Goal: Communication & Community: Share content

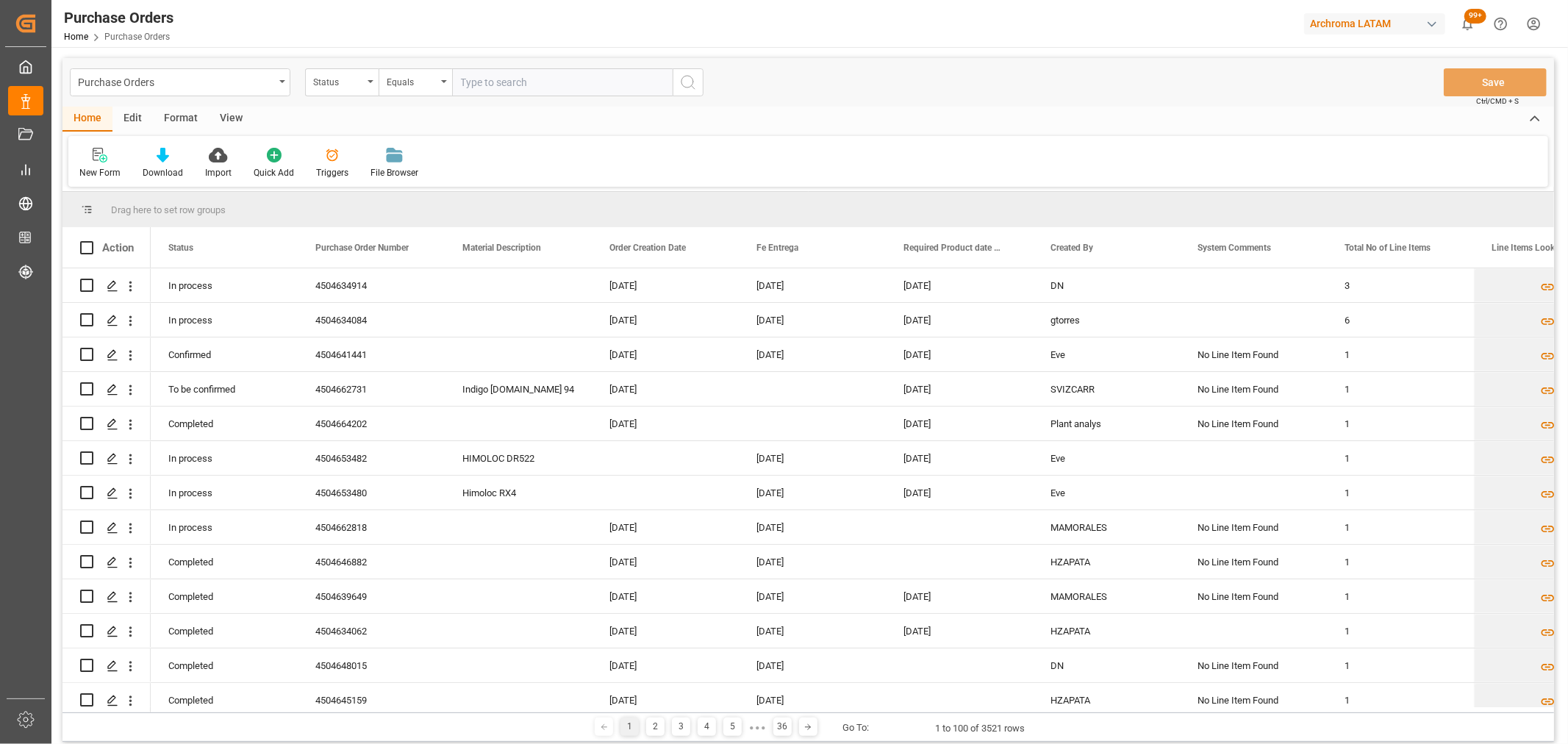
drag, startPoint x: 184, startPoint y: 70, endPoint x: 177, endPoint y: 96, distance: 26.9
click at [180, 84] on div "Purchase Orders" at bounding box center [179, 82] width 221 height 28
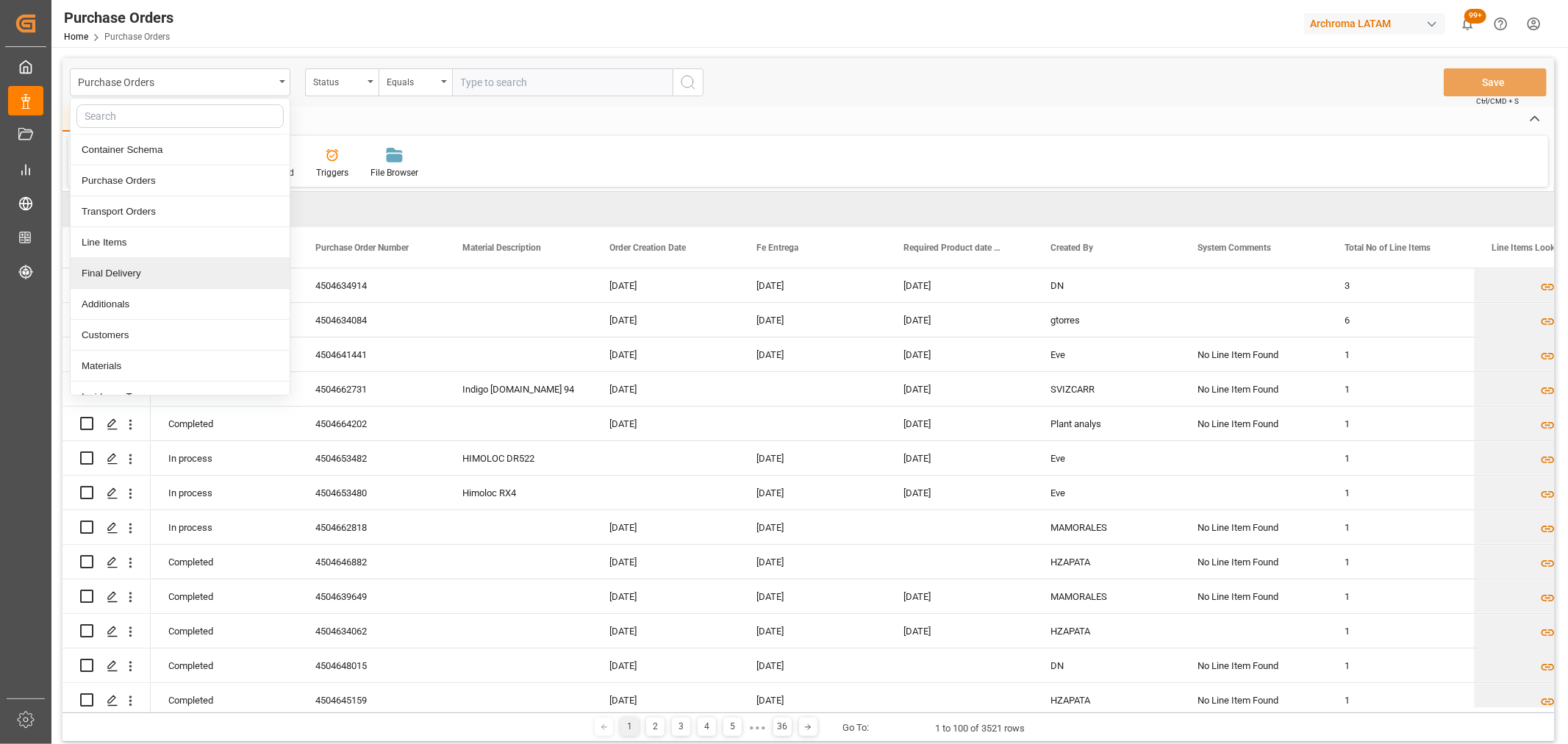
click at [102, 265] on div "Final Delivery" at bounding box center [179, 273] width 219 height 31
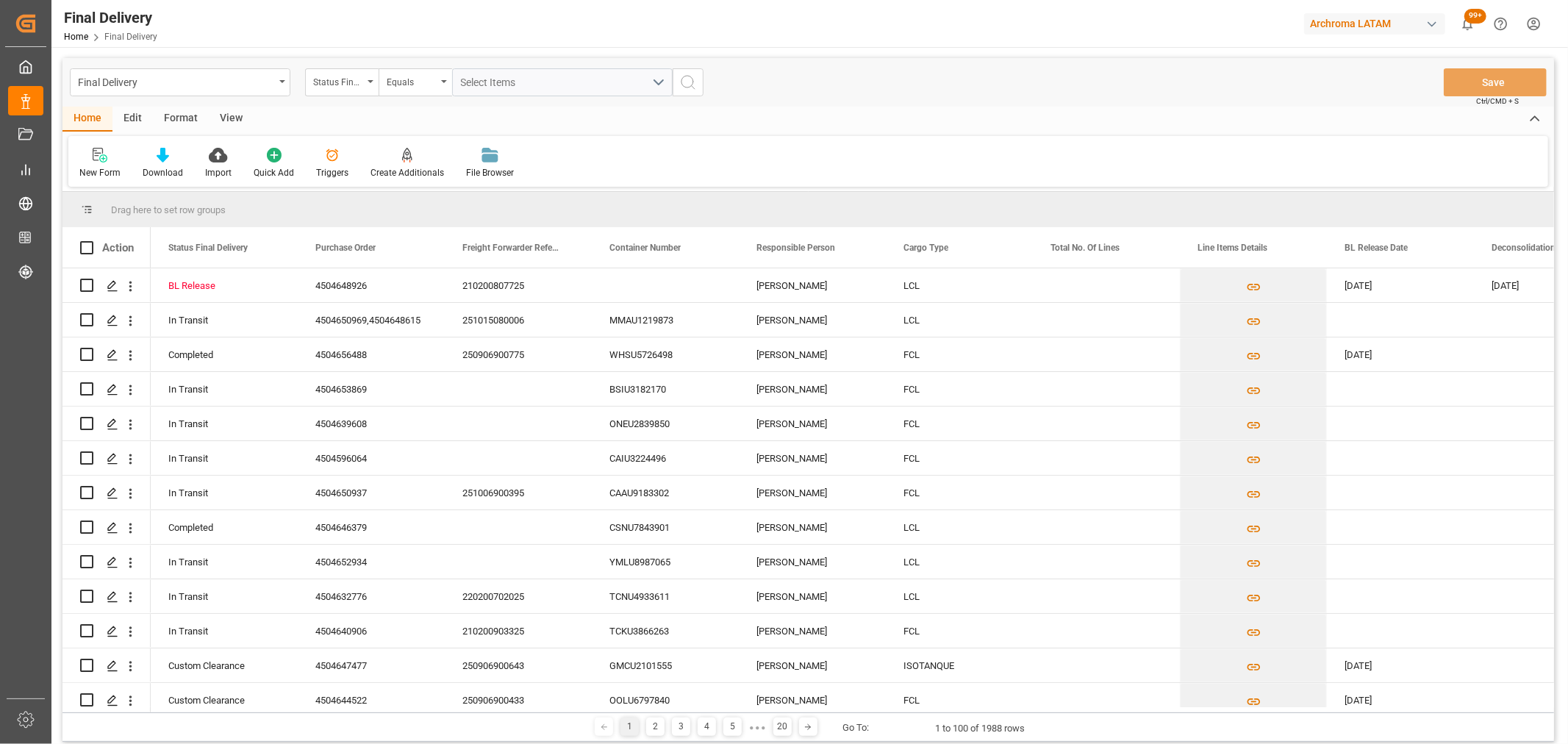
click at [366, 84] on div "Status Final Delivery" at bounding box center [342, 82] width 73 height 28
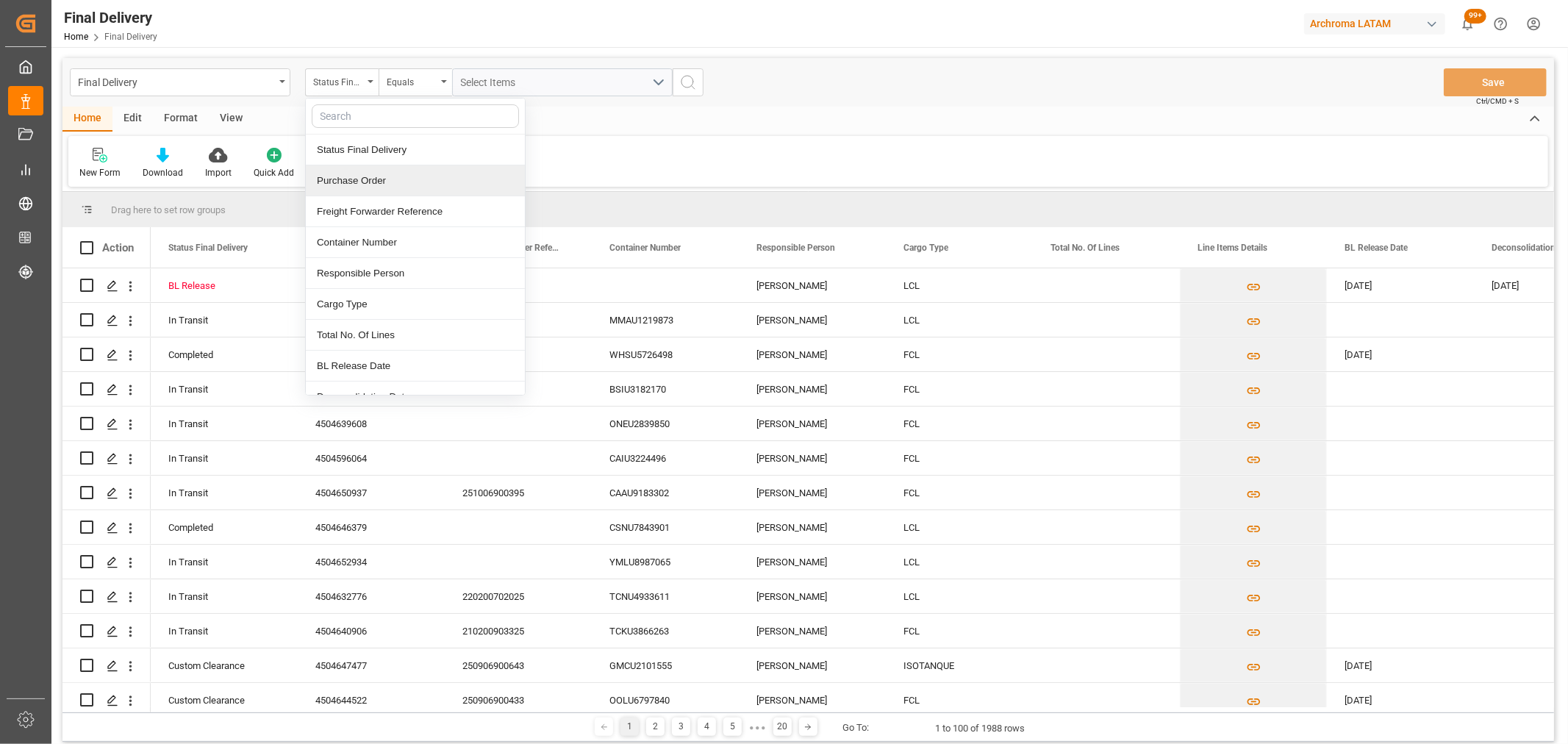
click at [361, 186] on div "Purchase Order" at bounding box center [415, 180] width 219 height 31
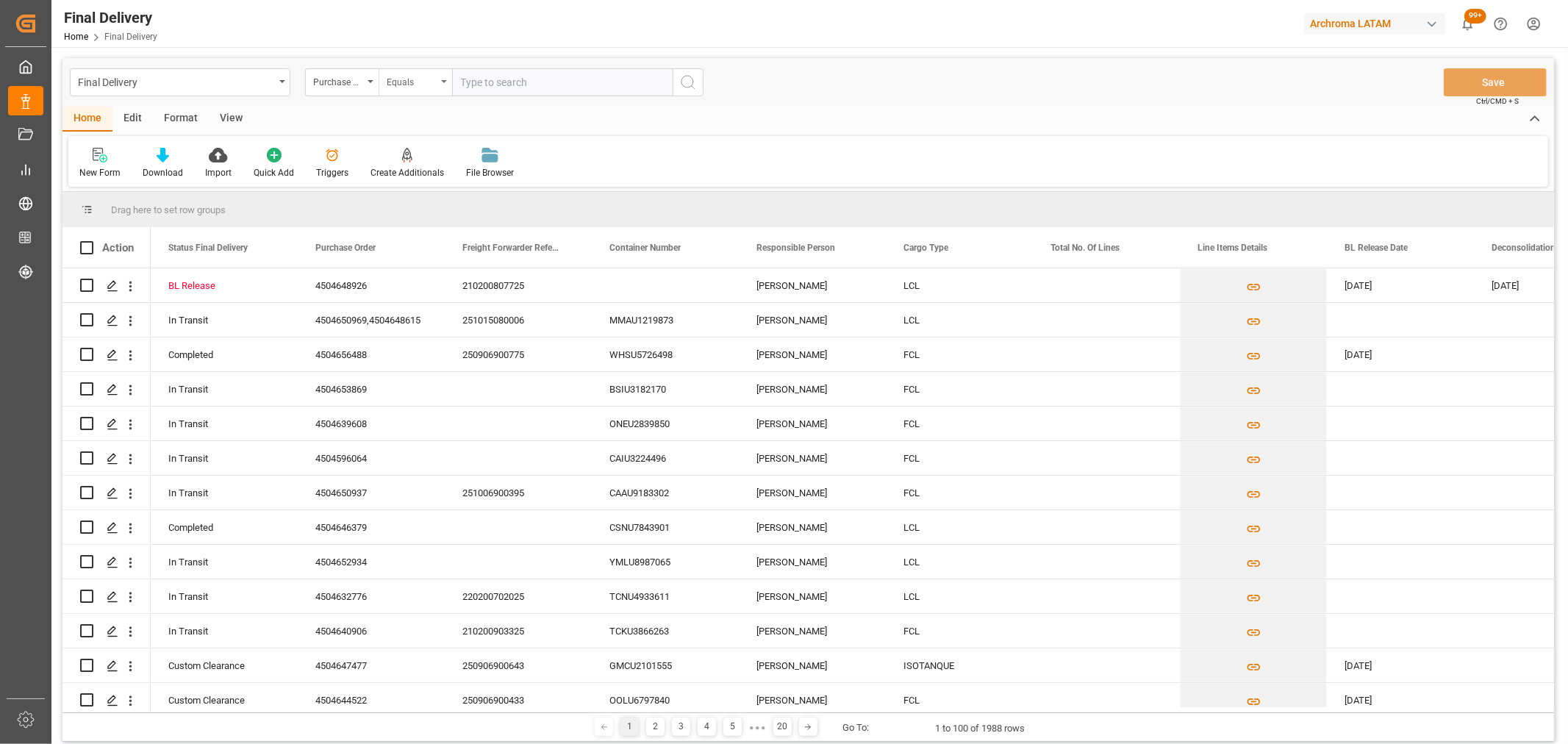
click at [401, 88] on div "Equals" at bounding box center [411, 80] width 50 height 17
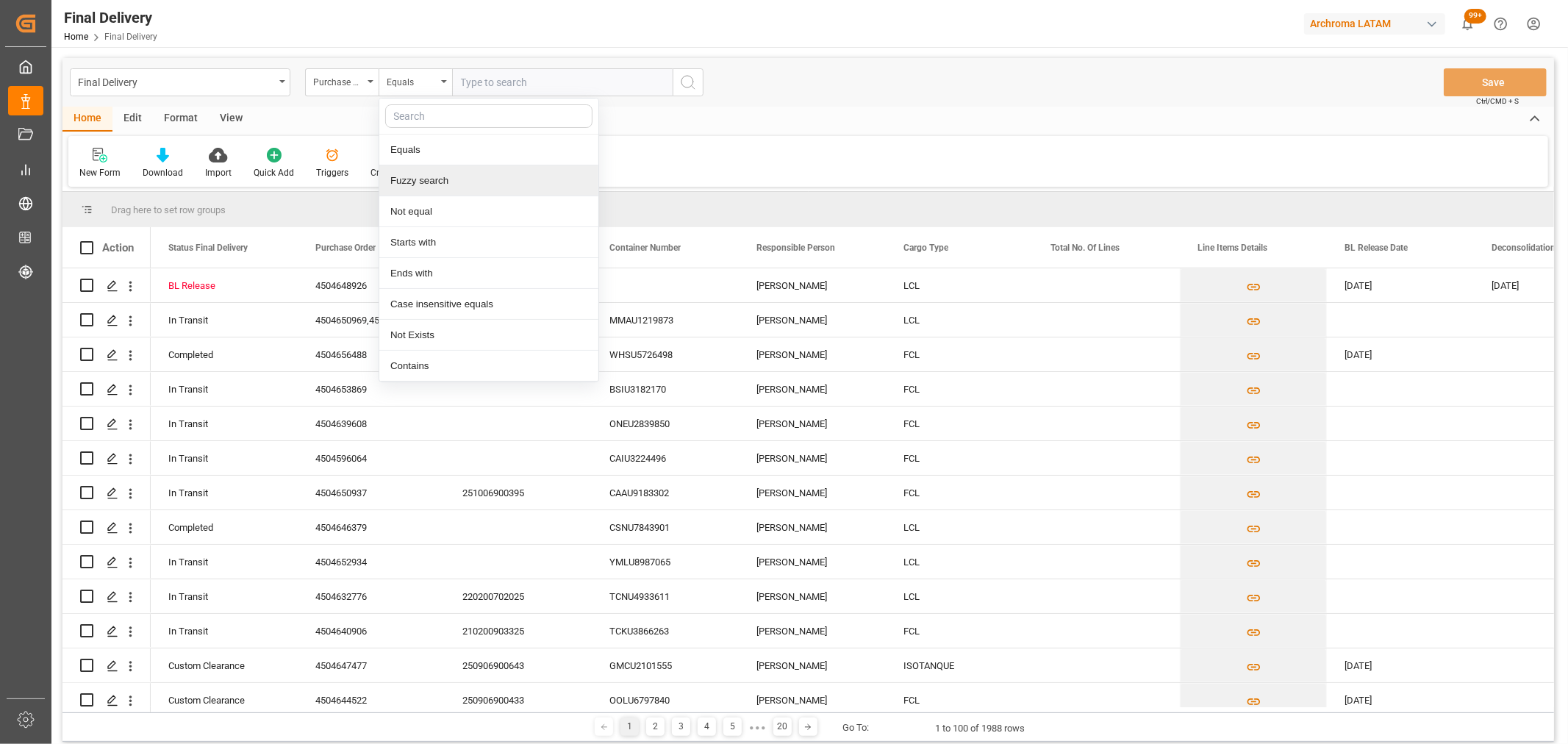
click at [434, 170] on div "Fuzzy search" at bounding box center [488, 180] width 219 height 31
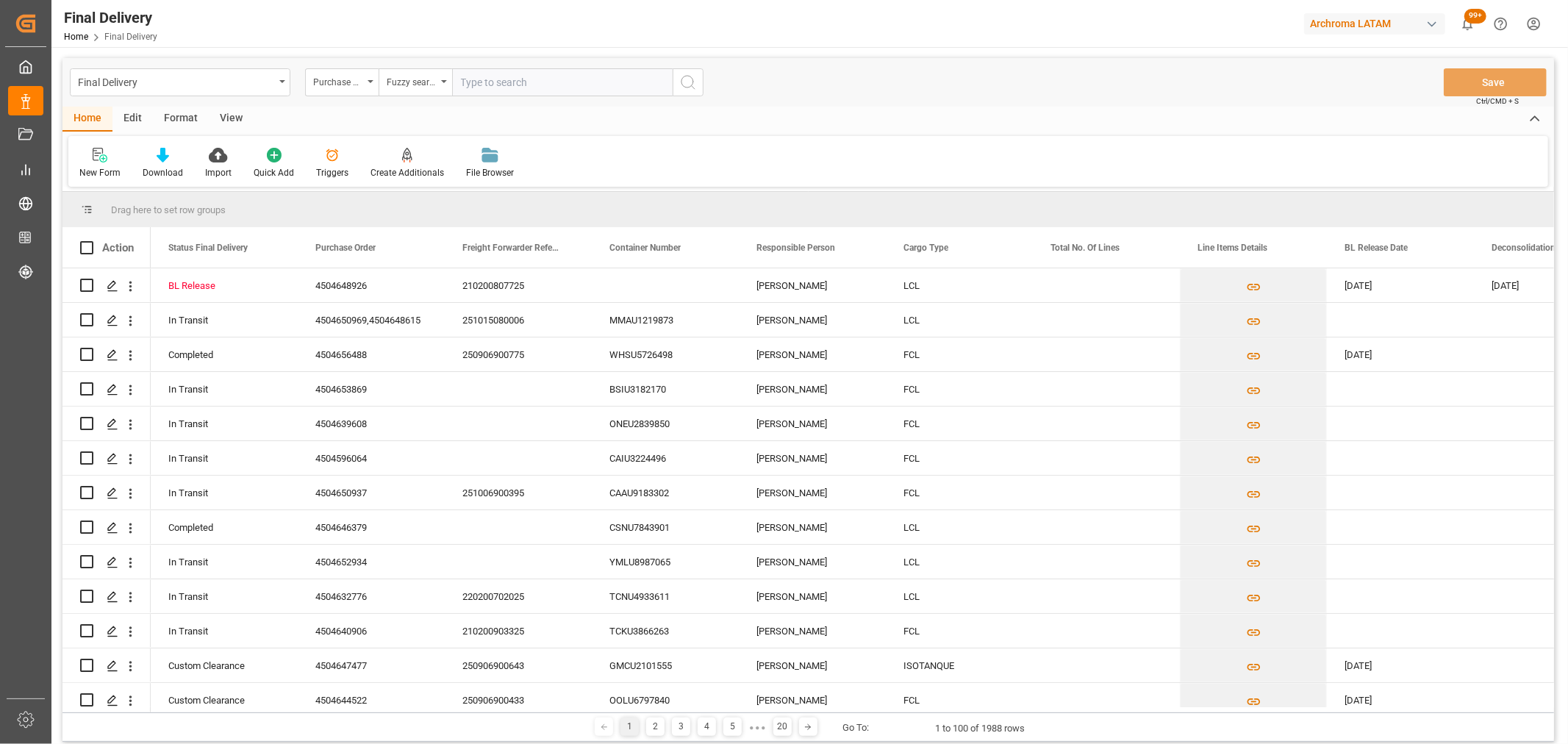
click at [475, 83] on input "text" at bounding box center [562, 82] width 221 height 28
paste input "4504648998"
type input "4504648998"
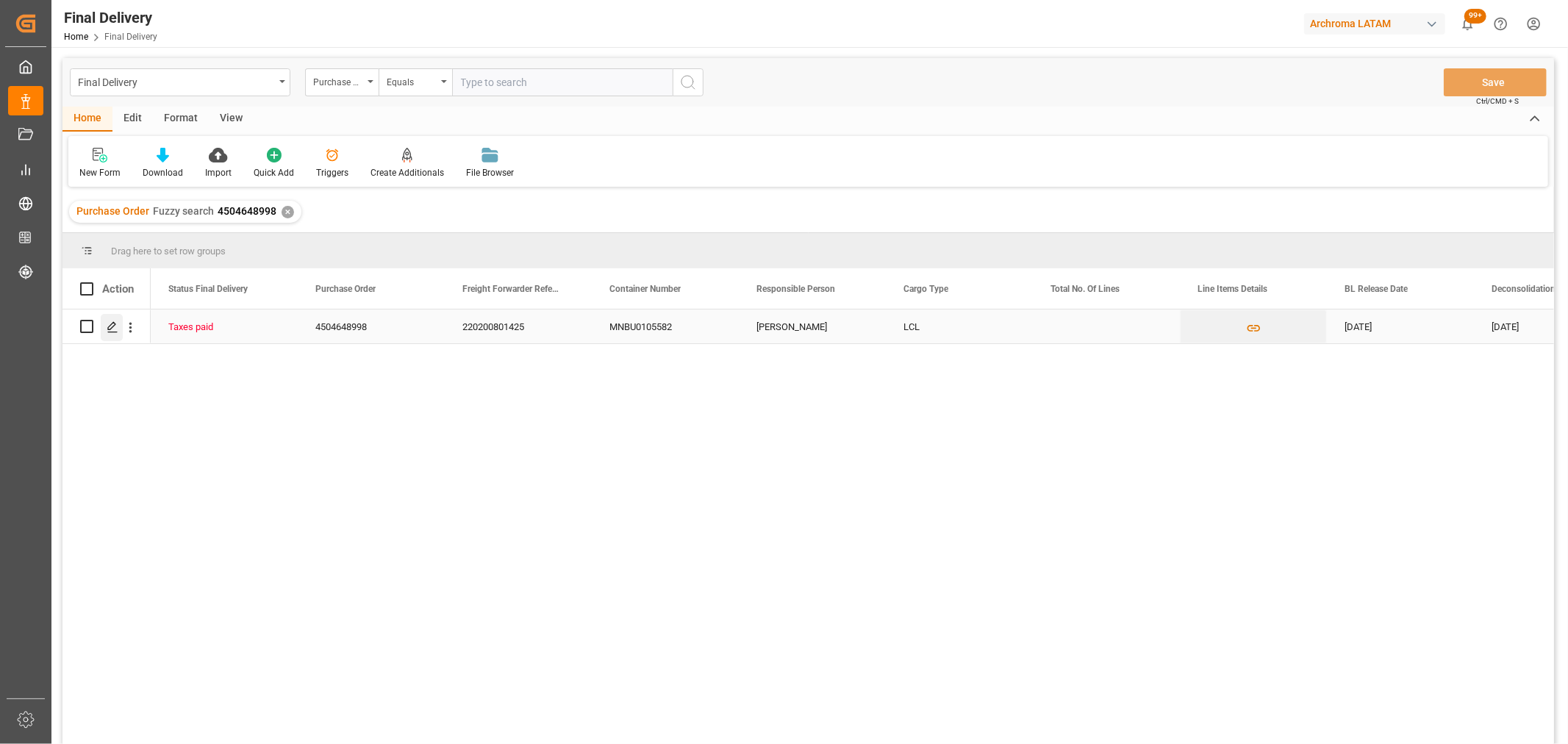
click at [114, 328] on icon "Press SPACE to select this row." at bounding box center [113, 328] width 12 height 12
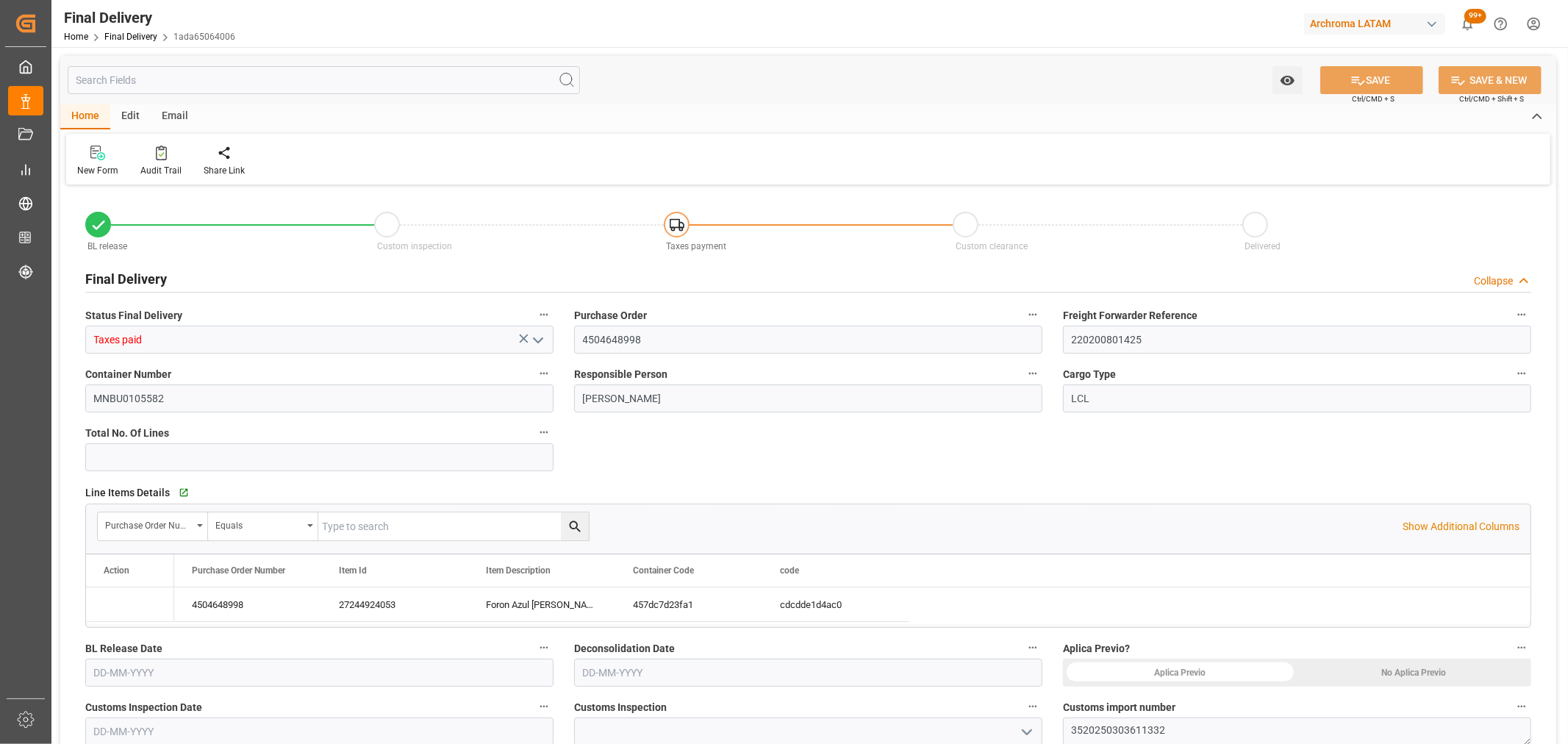
type input "[DATE]"
type input "19-09-2025"
type input "[DATE]"
type input "25-09-2025"
type input "10-09-2025"
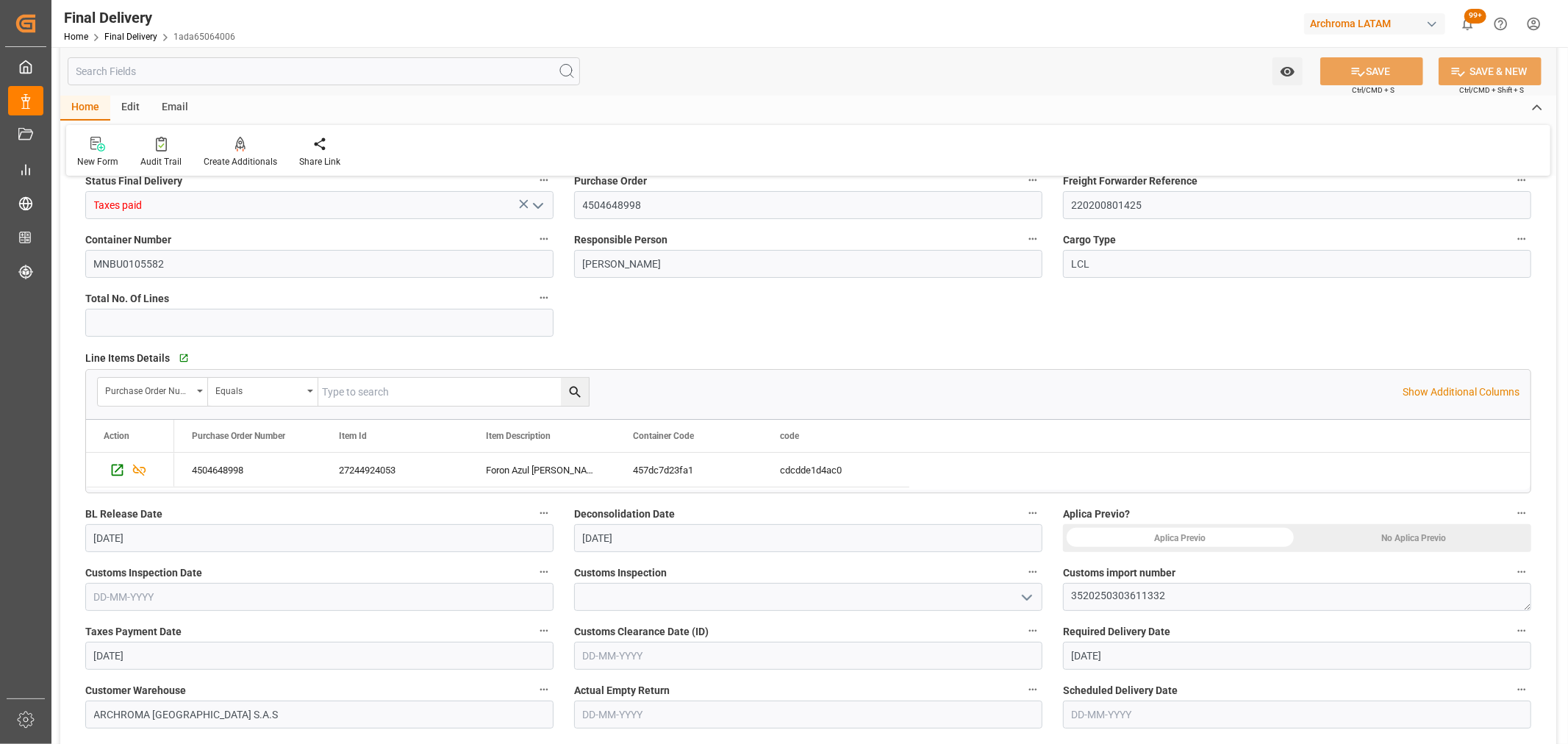
scroll to position [163, 0]
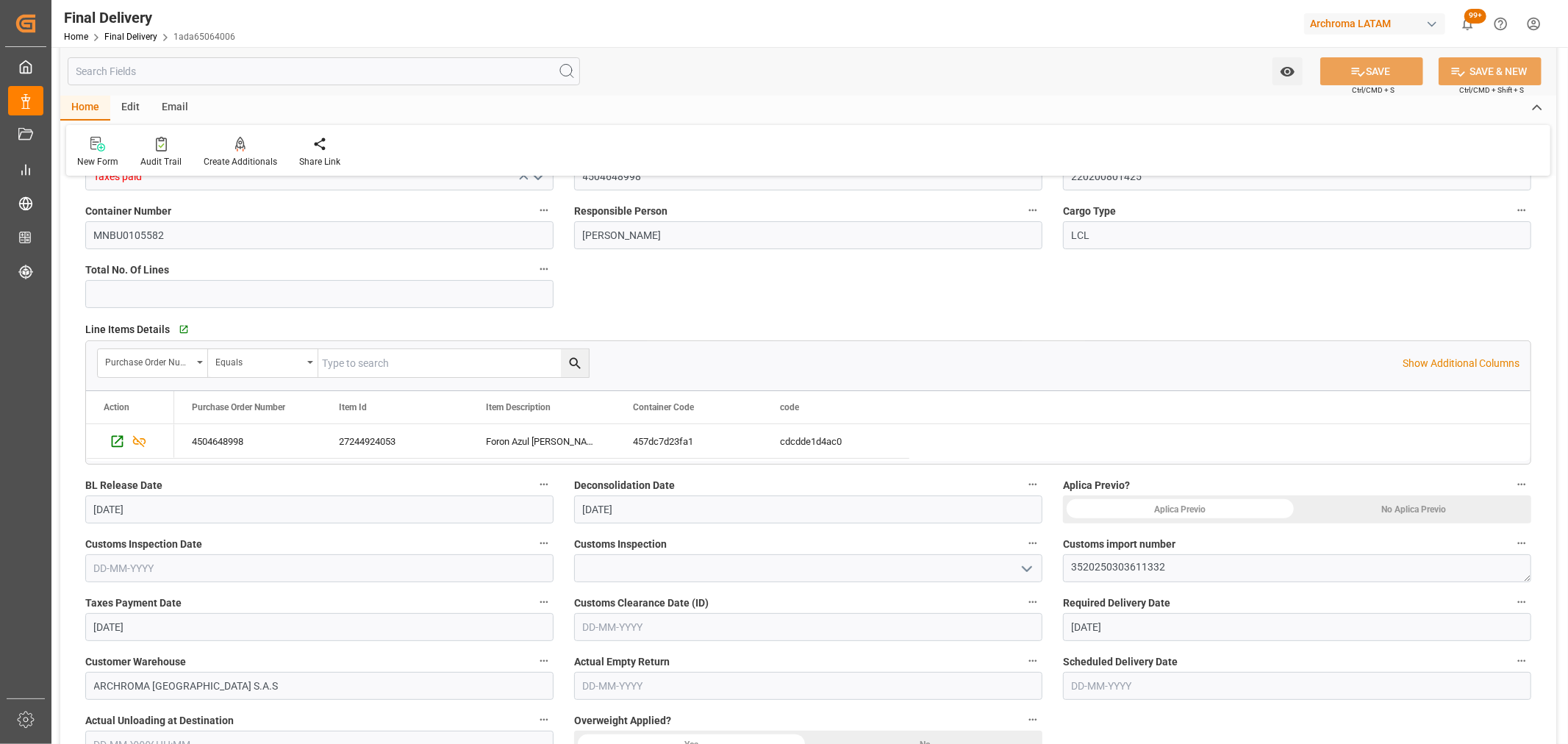
click at [1030, 567] on icon "open menu" at bounding box center [1027, 569] width 18 height 18
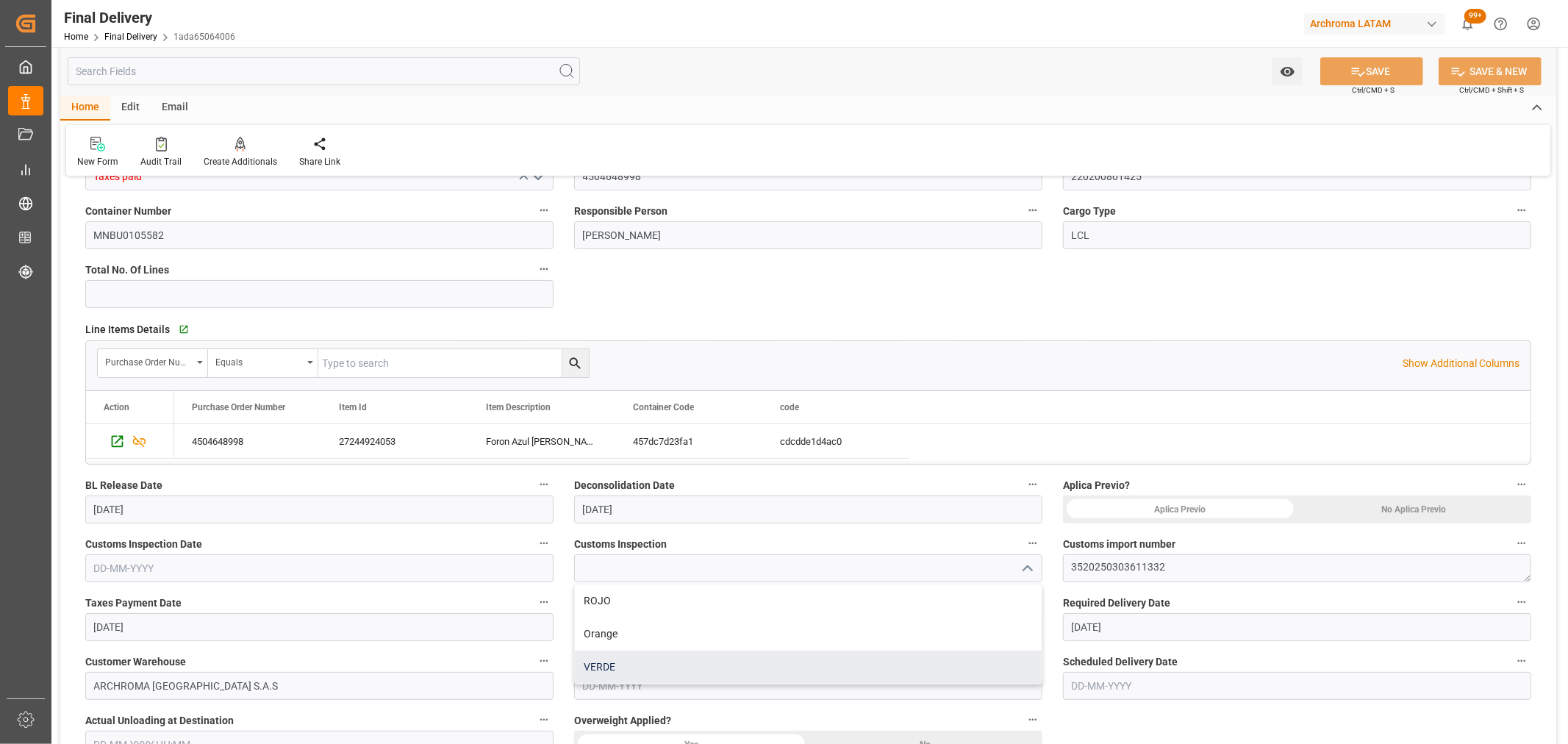
click at [642, 662] on div "VERDE" at bounding box center [808, 667] width 467 height 33
type input "VERDE"
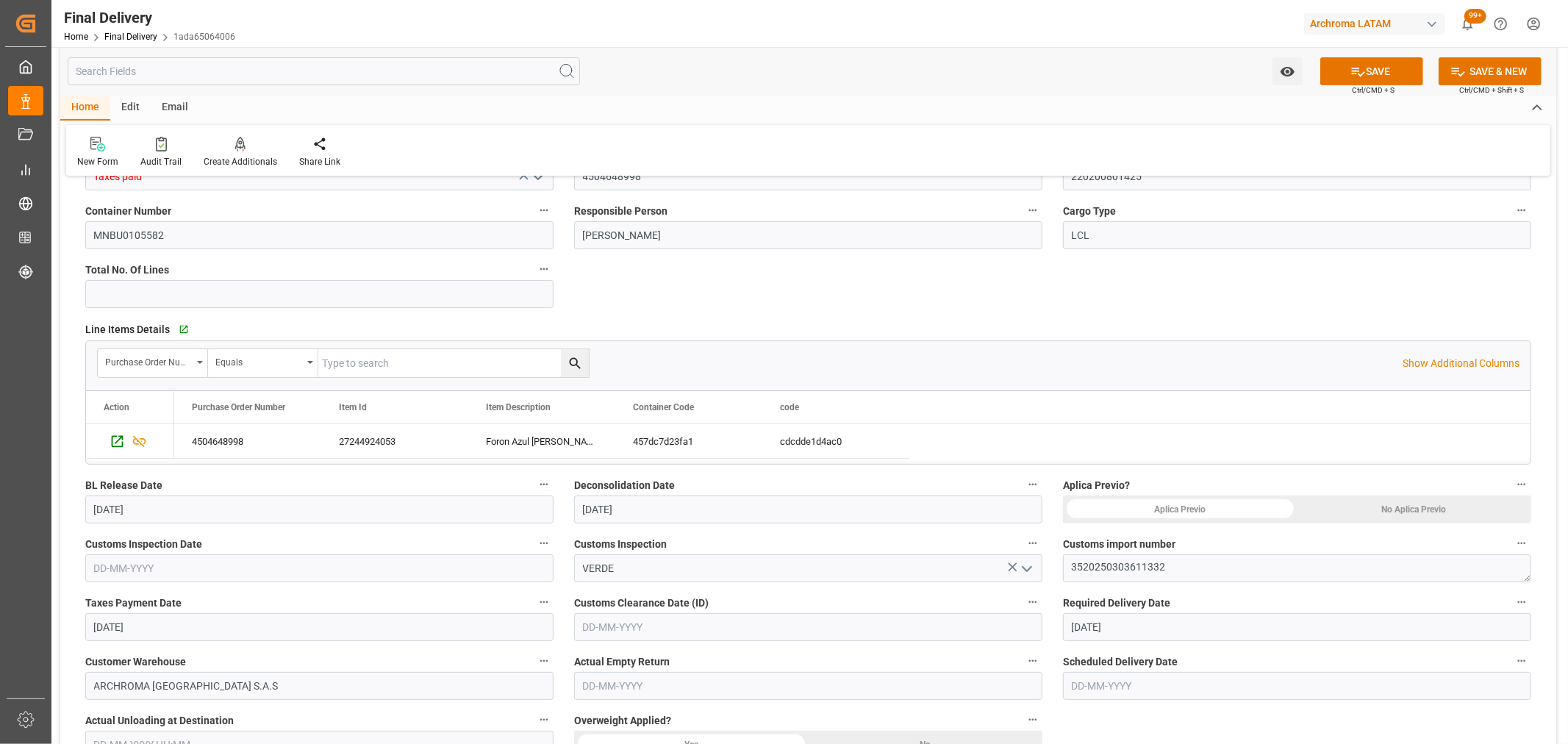
click at [375, 575] on input "text" at bounding box center [319, 568] width 468 height 28
click at [86, 400] on div "September 2025 Mo Tu We Th Fr Sa Su 1 2 3 4 5 6 7 8 9 10 11 12 13 14 15 16 17 1…" at bounding box center [191, 440] width 209 height 200
click at [198, 495] on div "25" at bounding box center [191, 494] width 19 height 18
type input "25-09-2025"
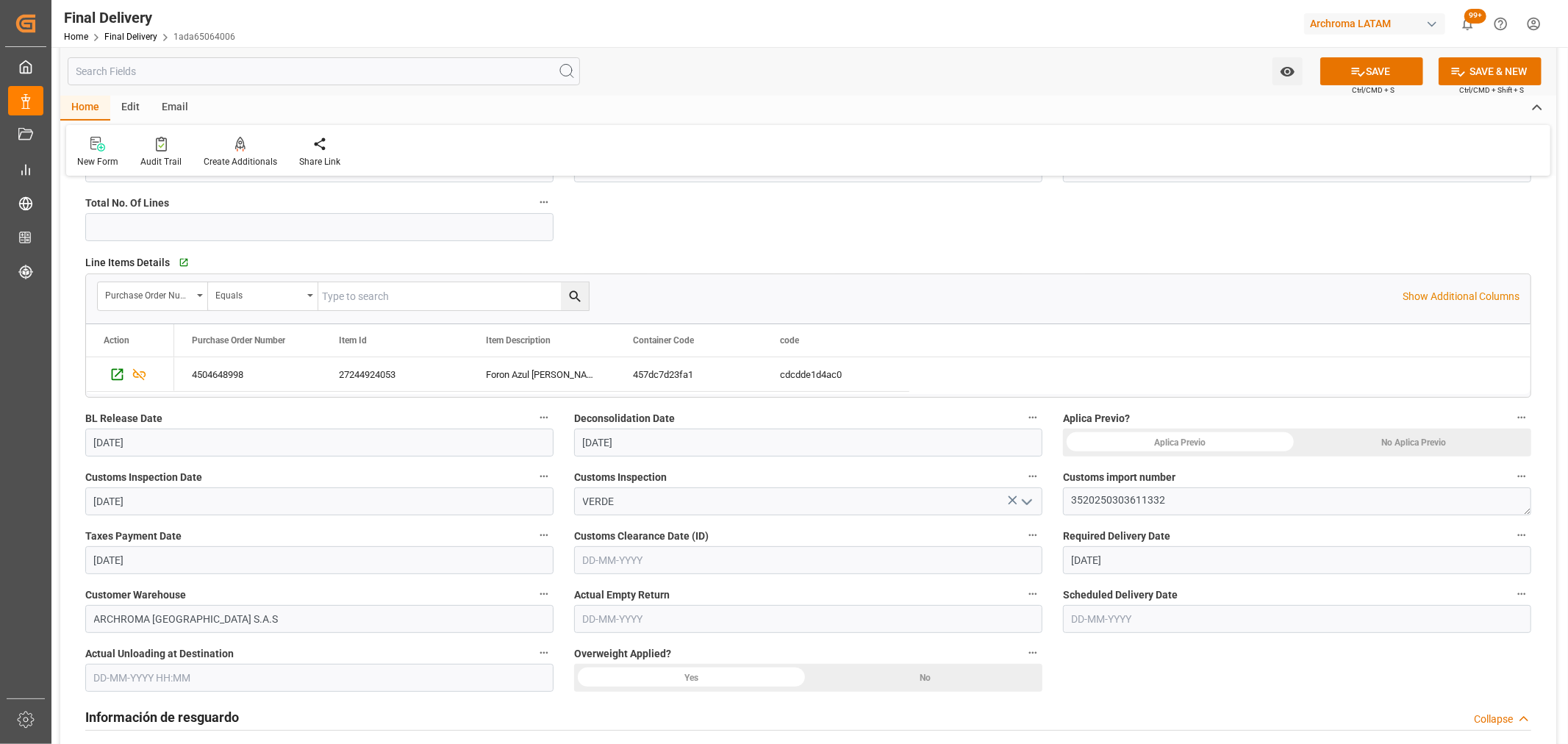
scroll to position [327, 0]
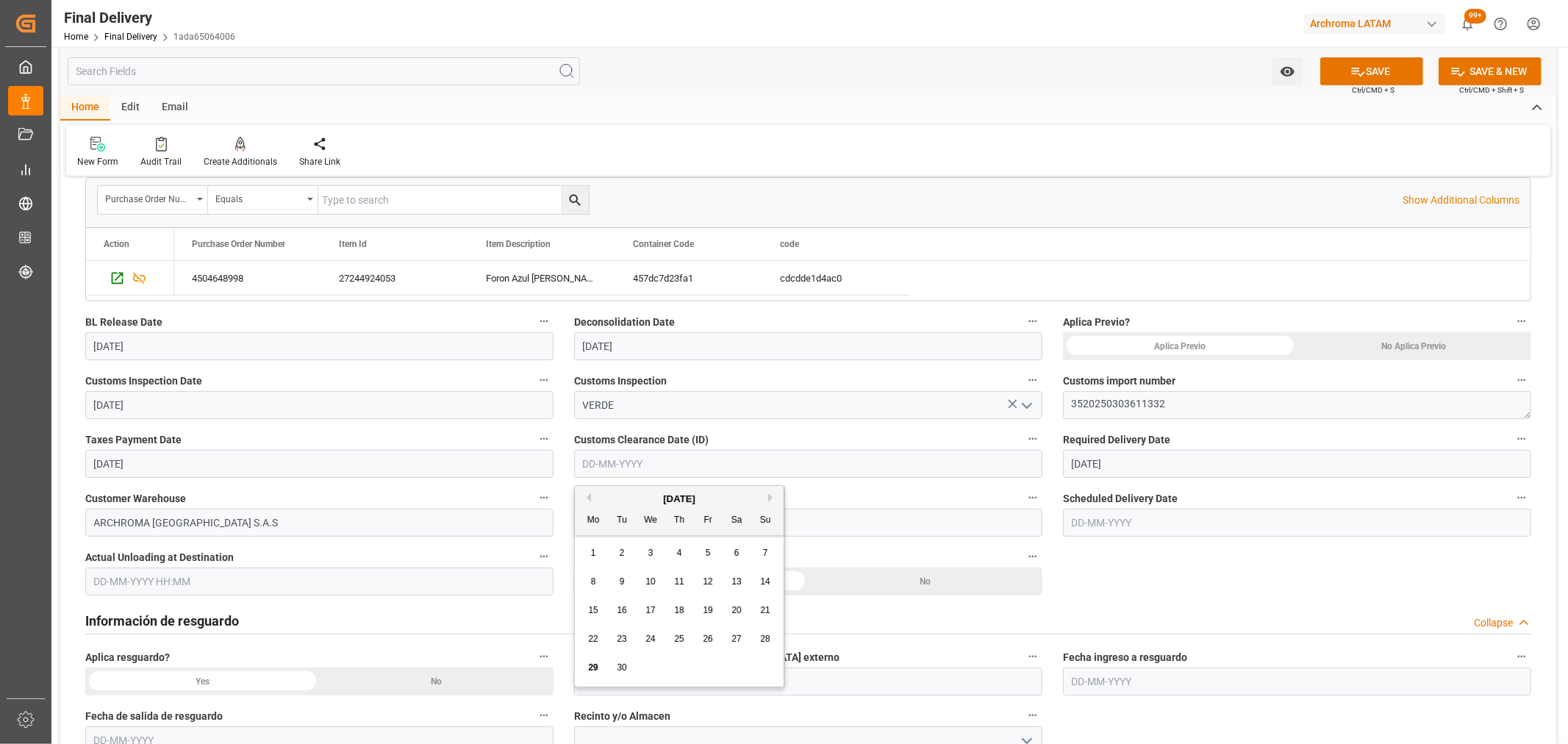
click at [671, 472] on input "text" at bounding box center [808, 464] width 468 height 28
click at [640, 680] on div "29 30 1 2 3 4 5" at bounding box center [680, 668] width 200 height 28
click at [680, 636] on span "25" at bounding box center [679, 639] width 10 height 10
type input "25-09-2025"
click at [1156, 455] on input "25-09-2025" at bounding box center [1297, 464] width 468 height 28
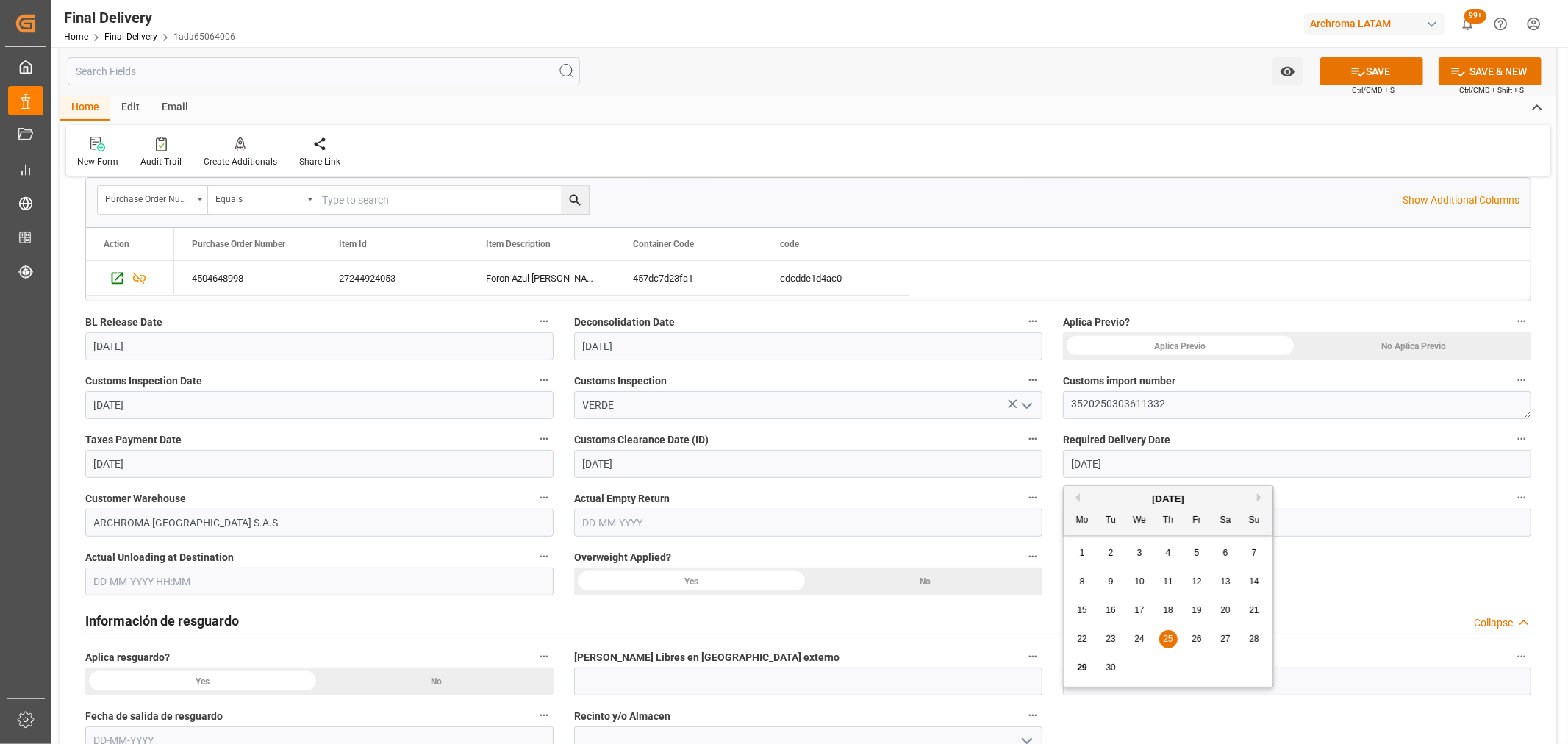
click at [1077, 667] on span "29" at bounding box center [1081, 668] width 10 height 10
type input "[DATE]"
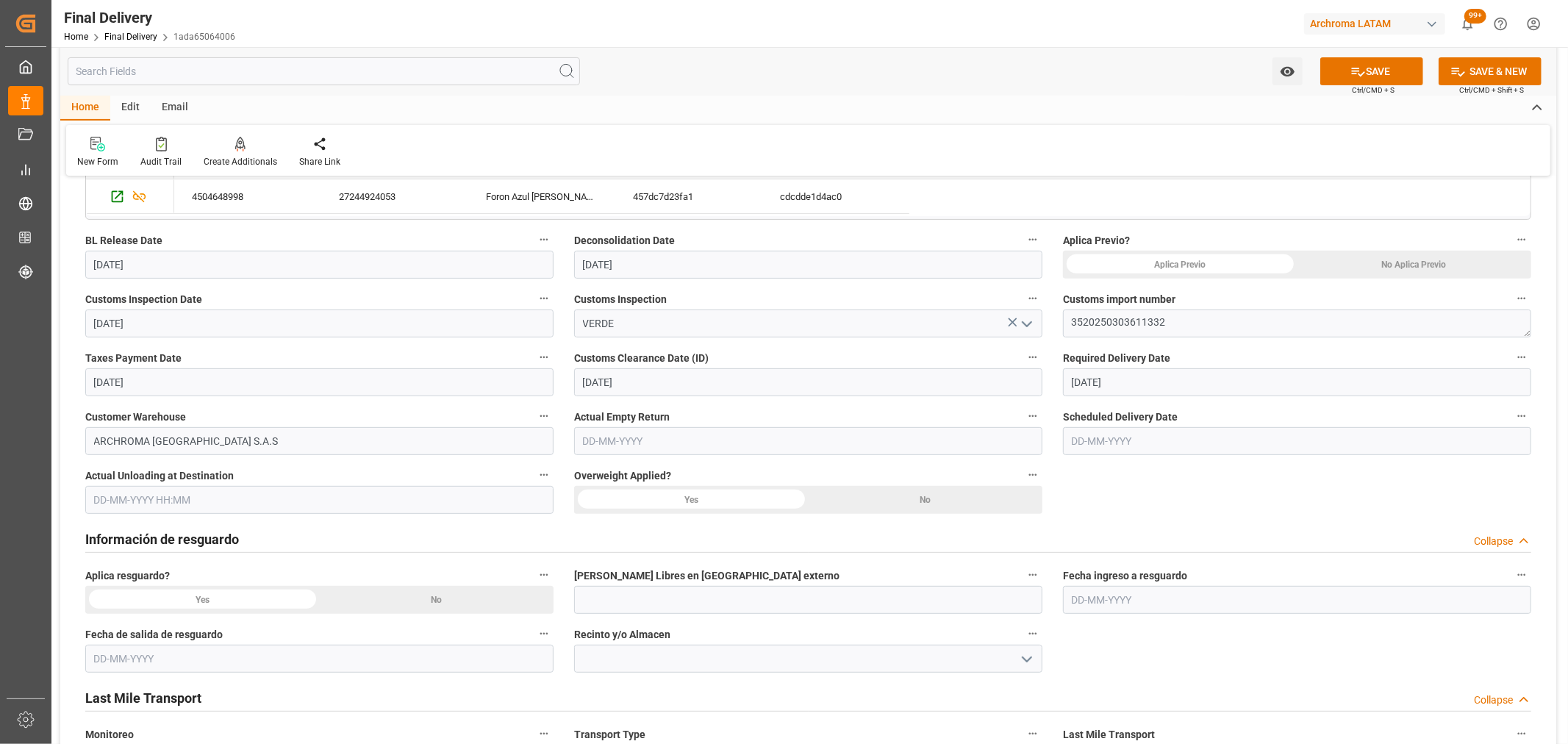
click at [1156, 452] on input "text" at bounding box center [1297, 440] width 468 height 28
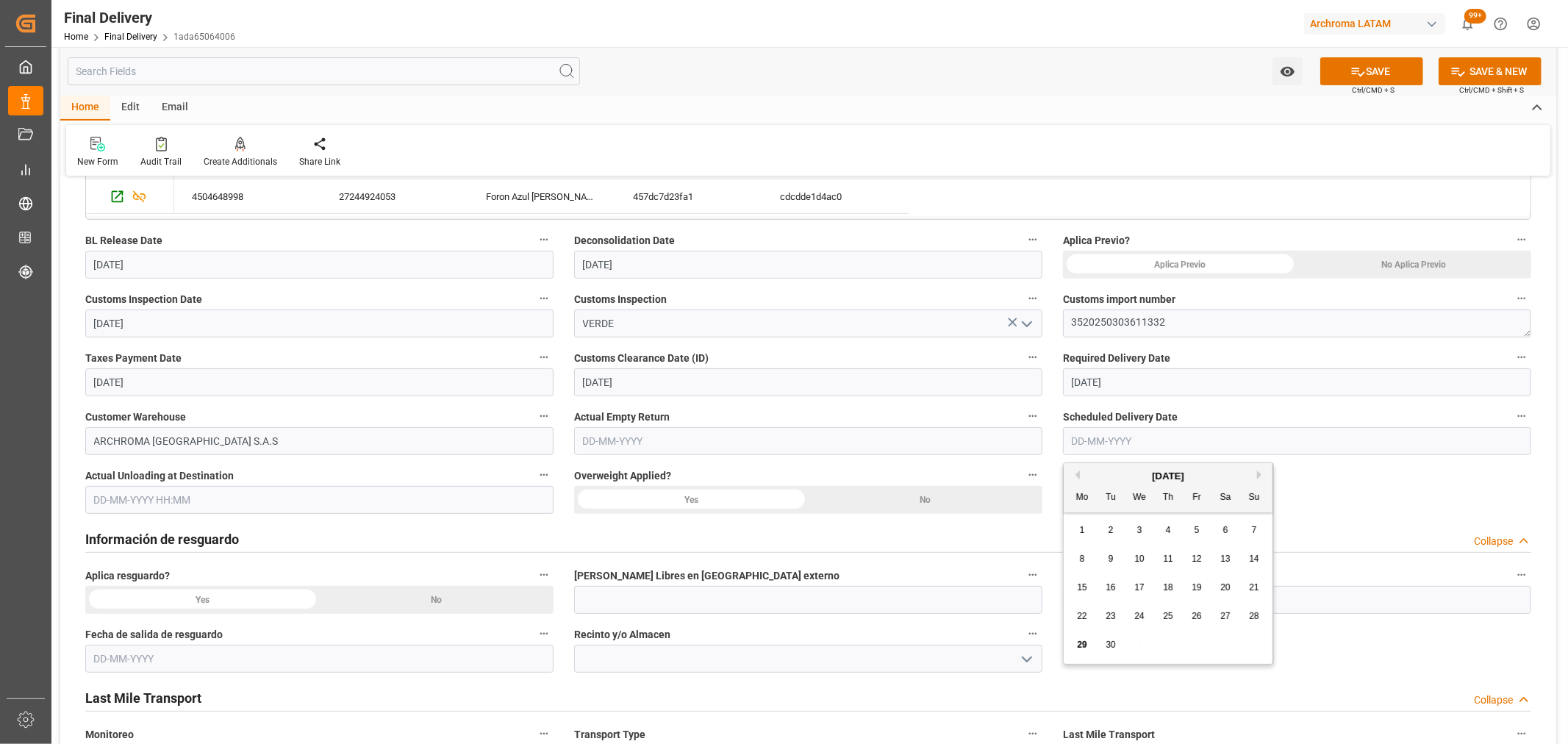
click at [1076, 650] on div "29" at bounding box center [1082, 645] width 19 height 18
type input "[DATE]"
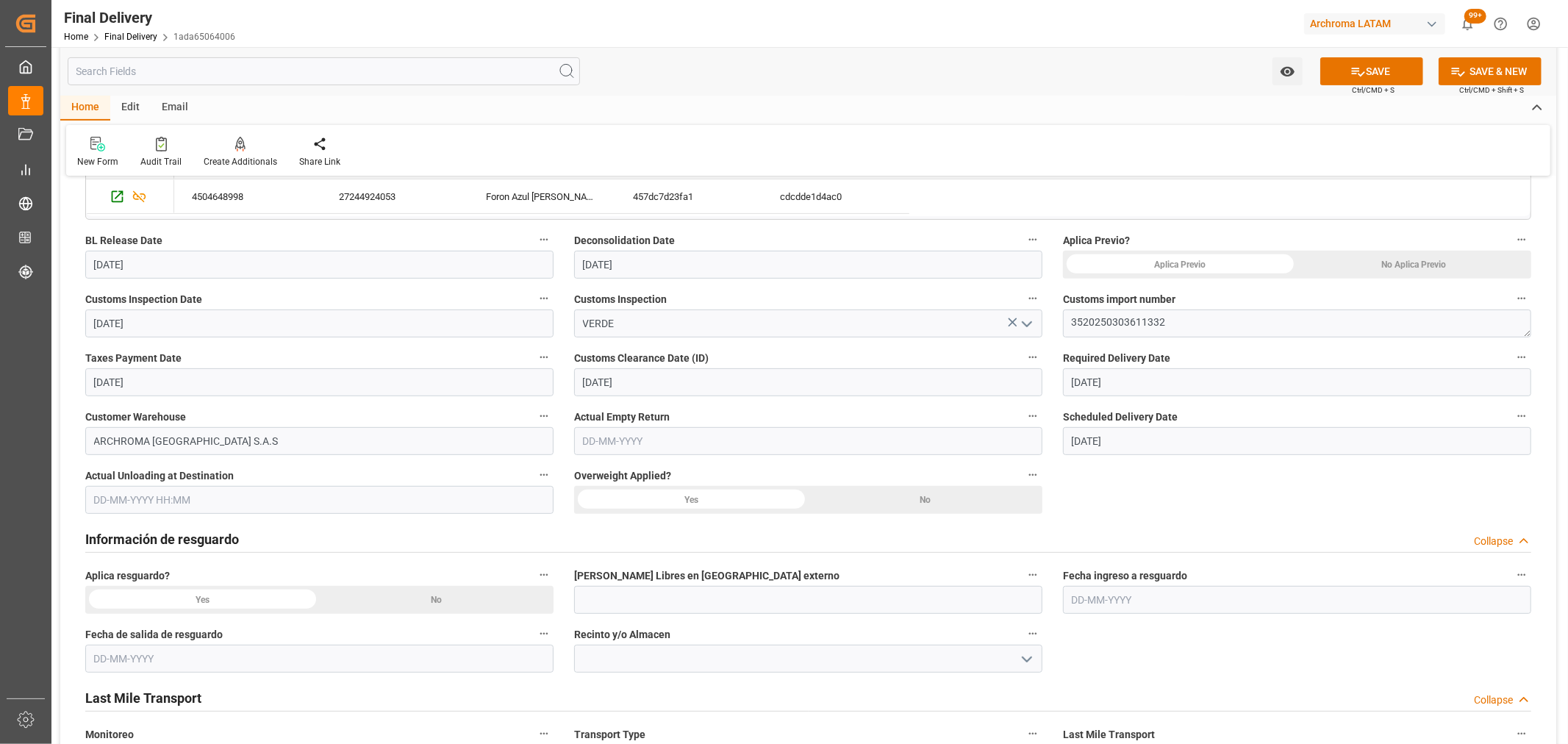
click at [938, 498] on div "No" at bounding box center [926, 499] width 235 height 28
click at [422, 616] on div "Aplica resguardo? Yes No" at bounding box center [319, 589] width 489 height 59
click at [432, 605] on div "No" at bounding box center [437, 600] width 235 height 28
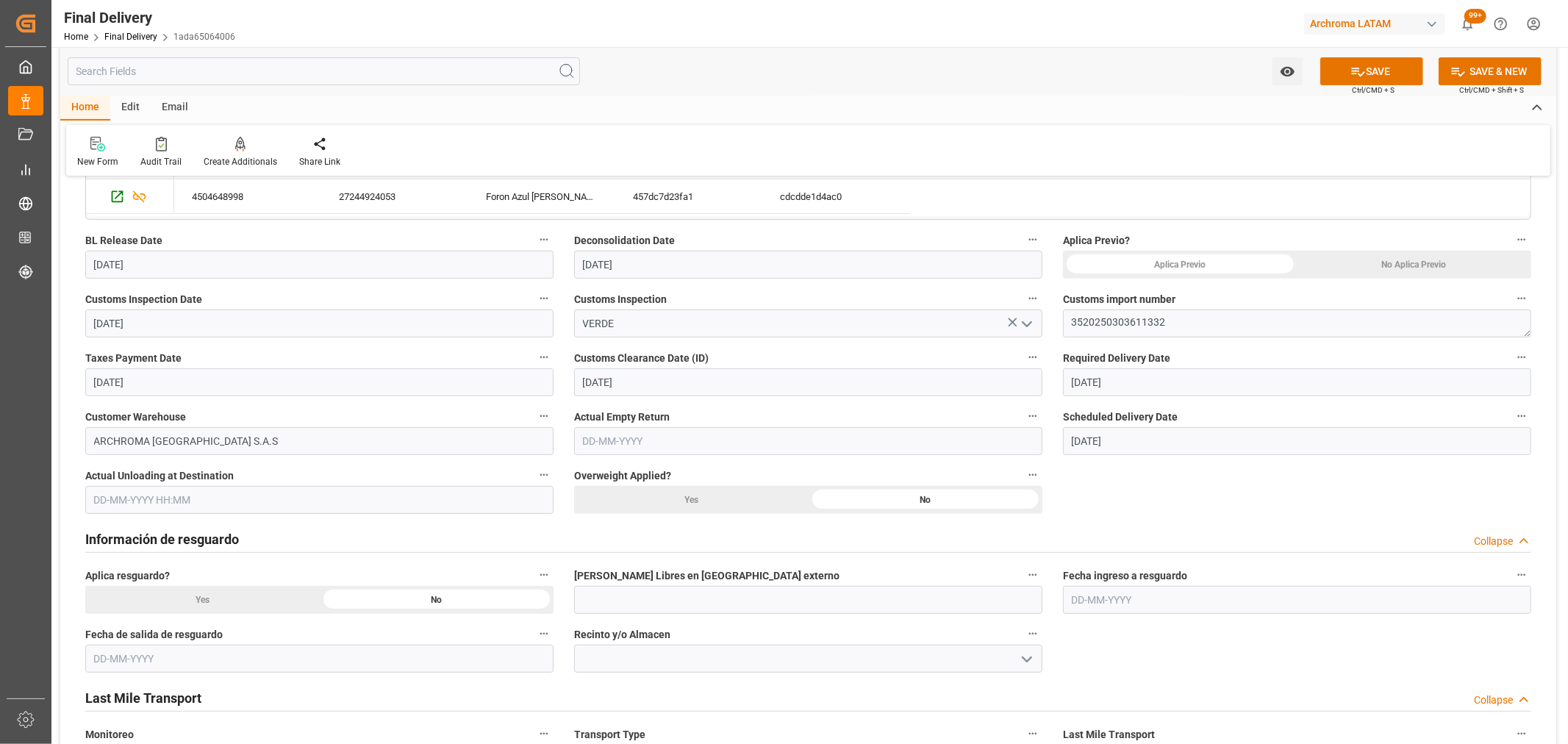
click at [1398, 250] on div "No Aplica Previo" at bounding box center [1415, 264] width 235 height 28
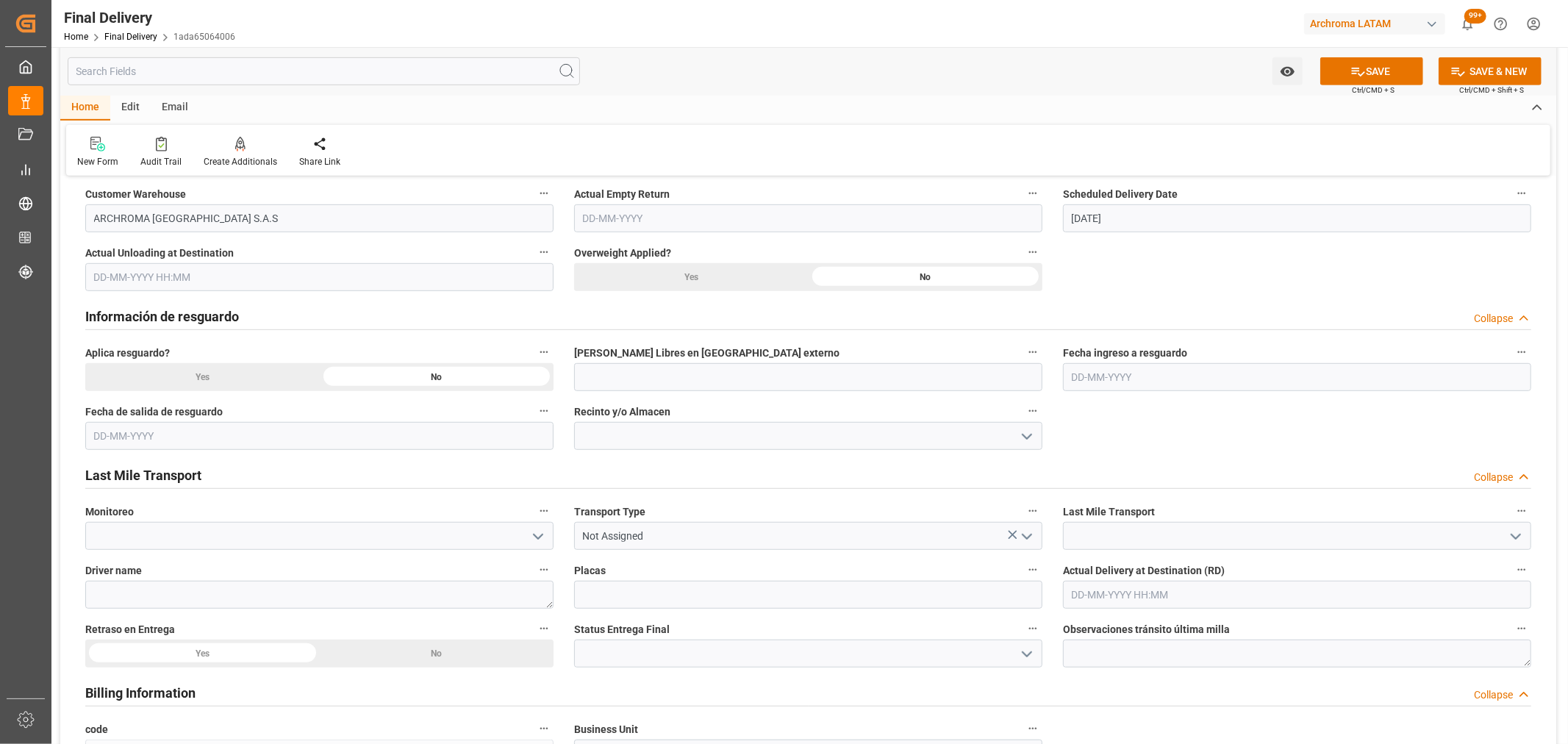
scroll to position [653, 0]
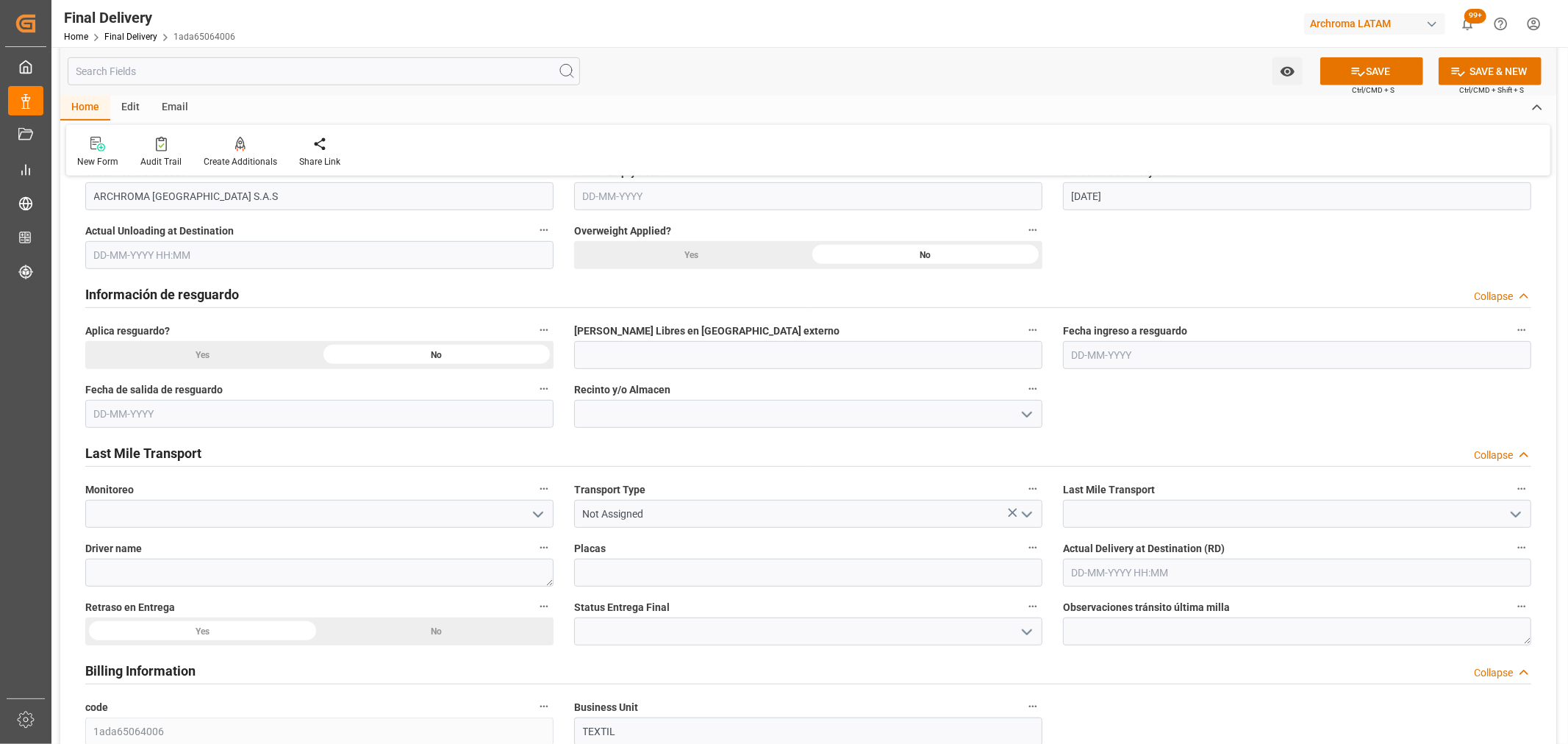
click at [534, 516] on icon "open menu" at bounding box center [538, 514] width 18 height 18
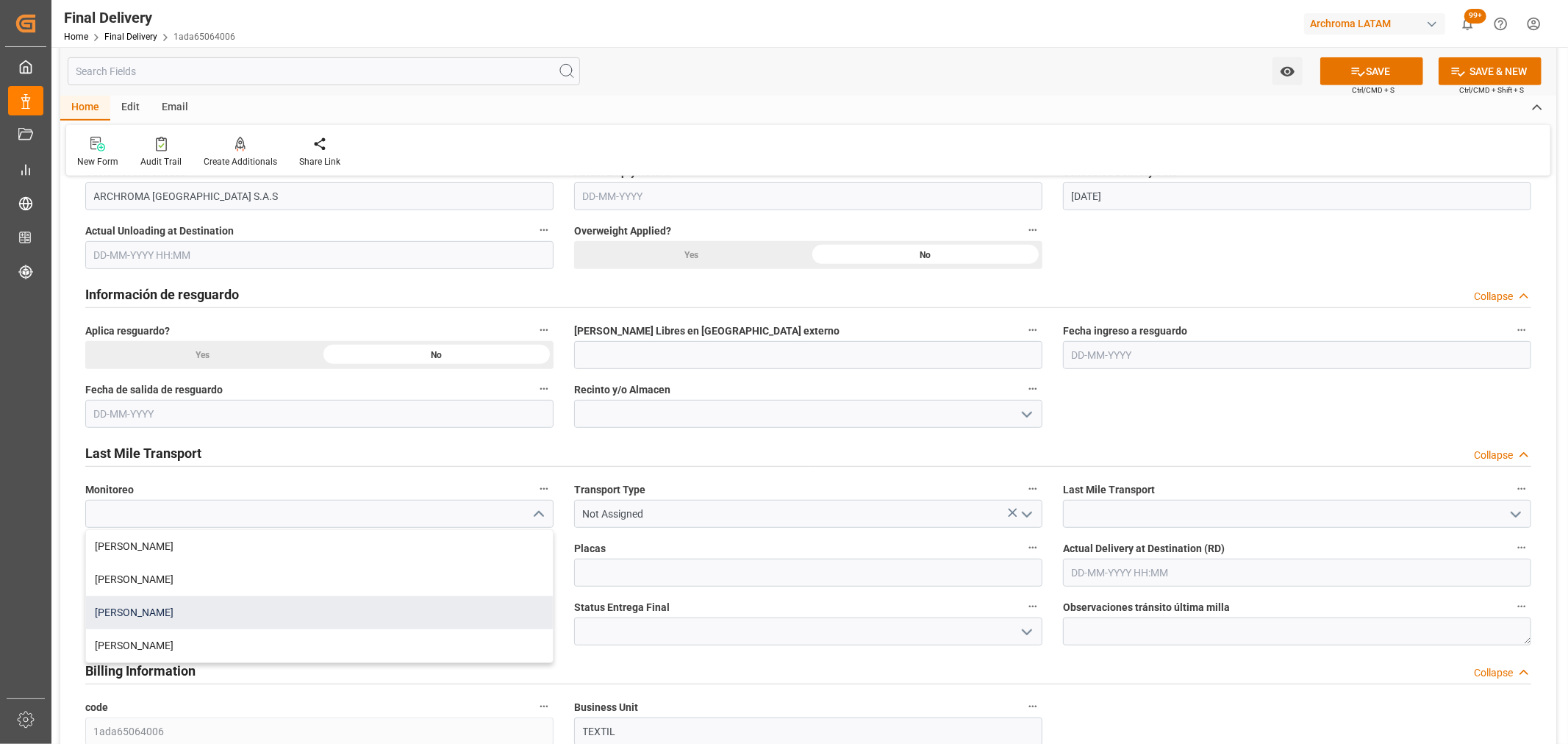
click at [176, 612] on div "[PERSON_NAME]" at bounding box center [319, 612] width 467 height 33
type input "[PERSON_NAME]"
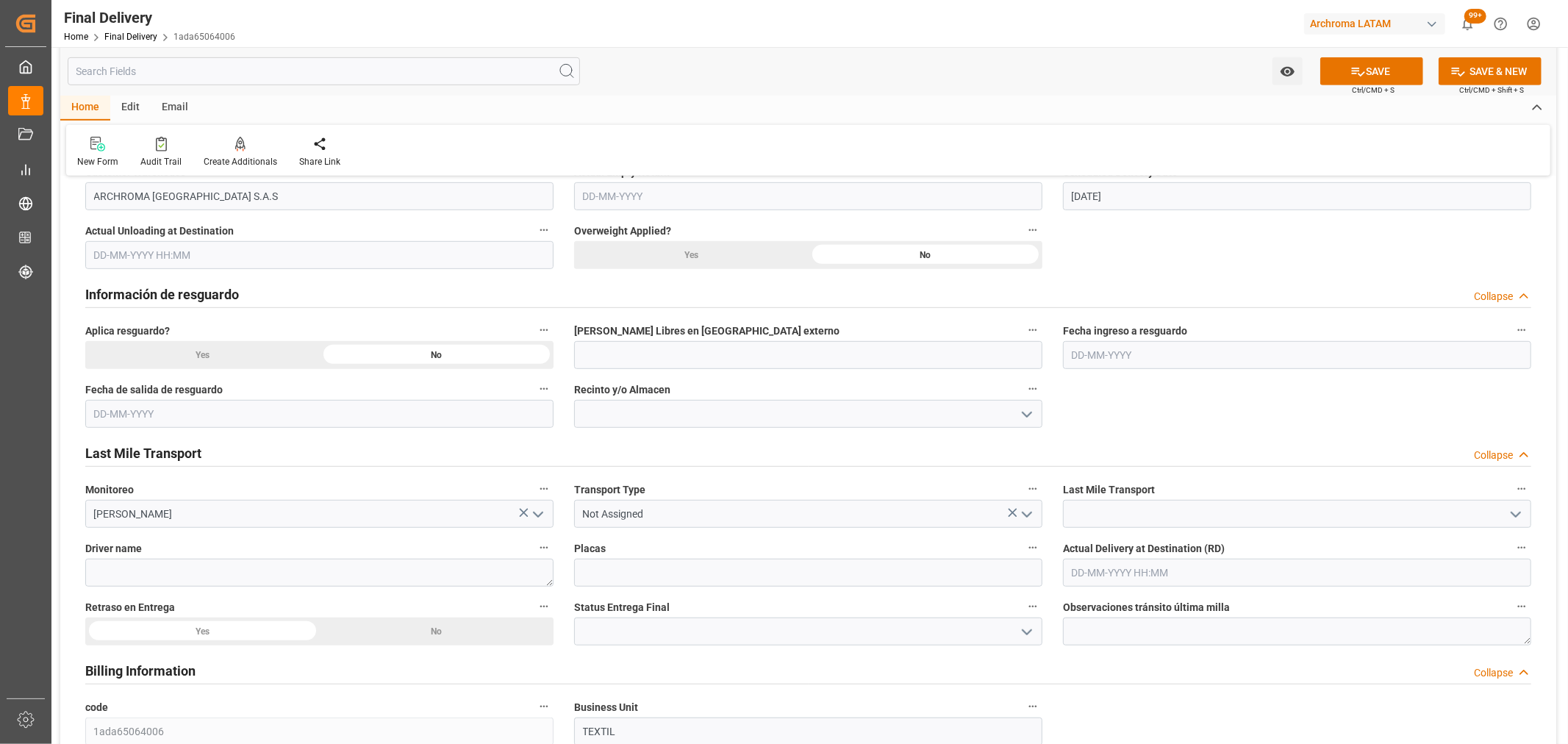
click at [1024, 505] on icon "open menu" at bounding box center [1027, 514] width 18 height 18
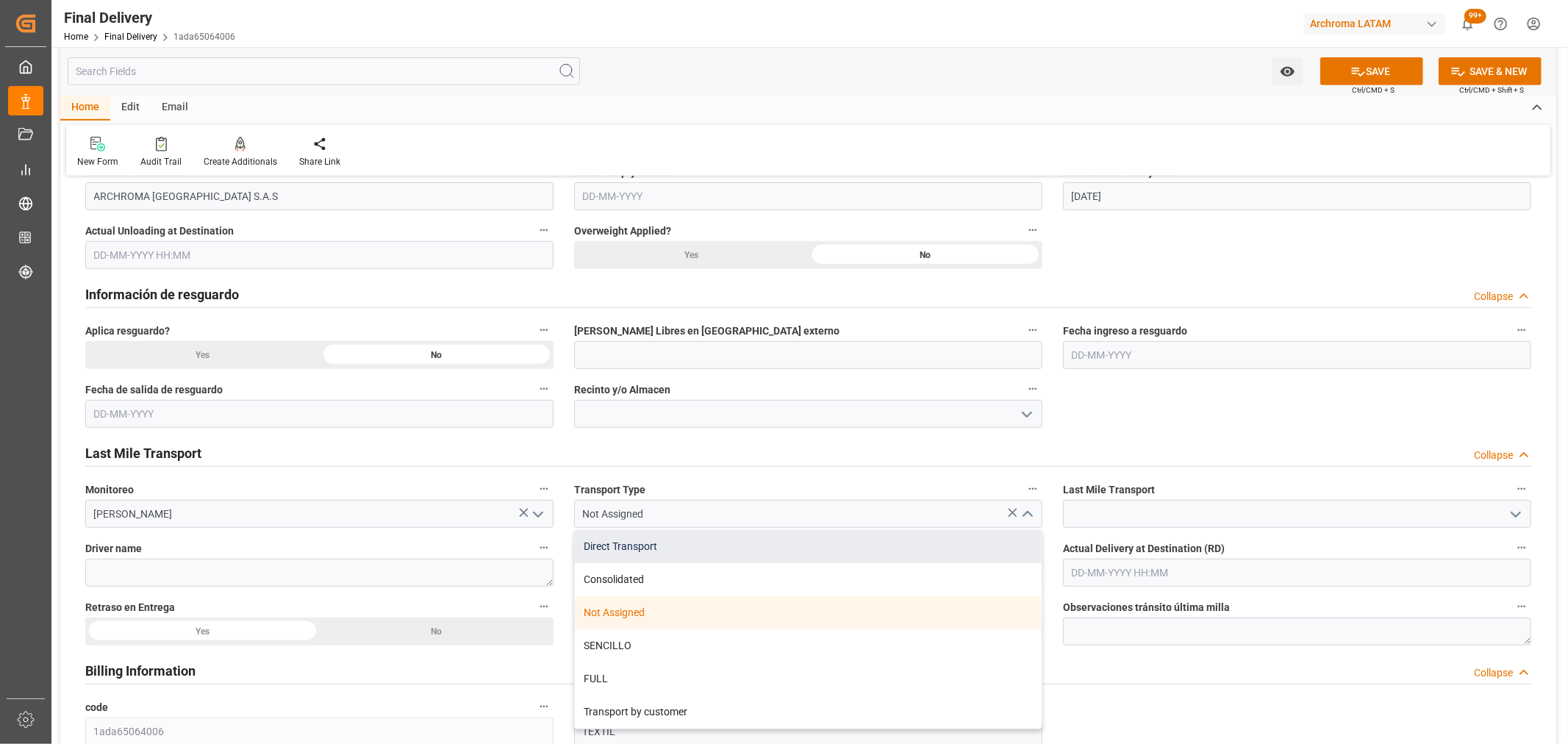
click at [725, 548] on div "Direct Transport" at bounding box center [808, 547] width 467 height 33
type input "Direct Transport"
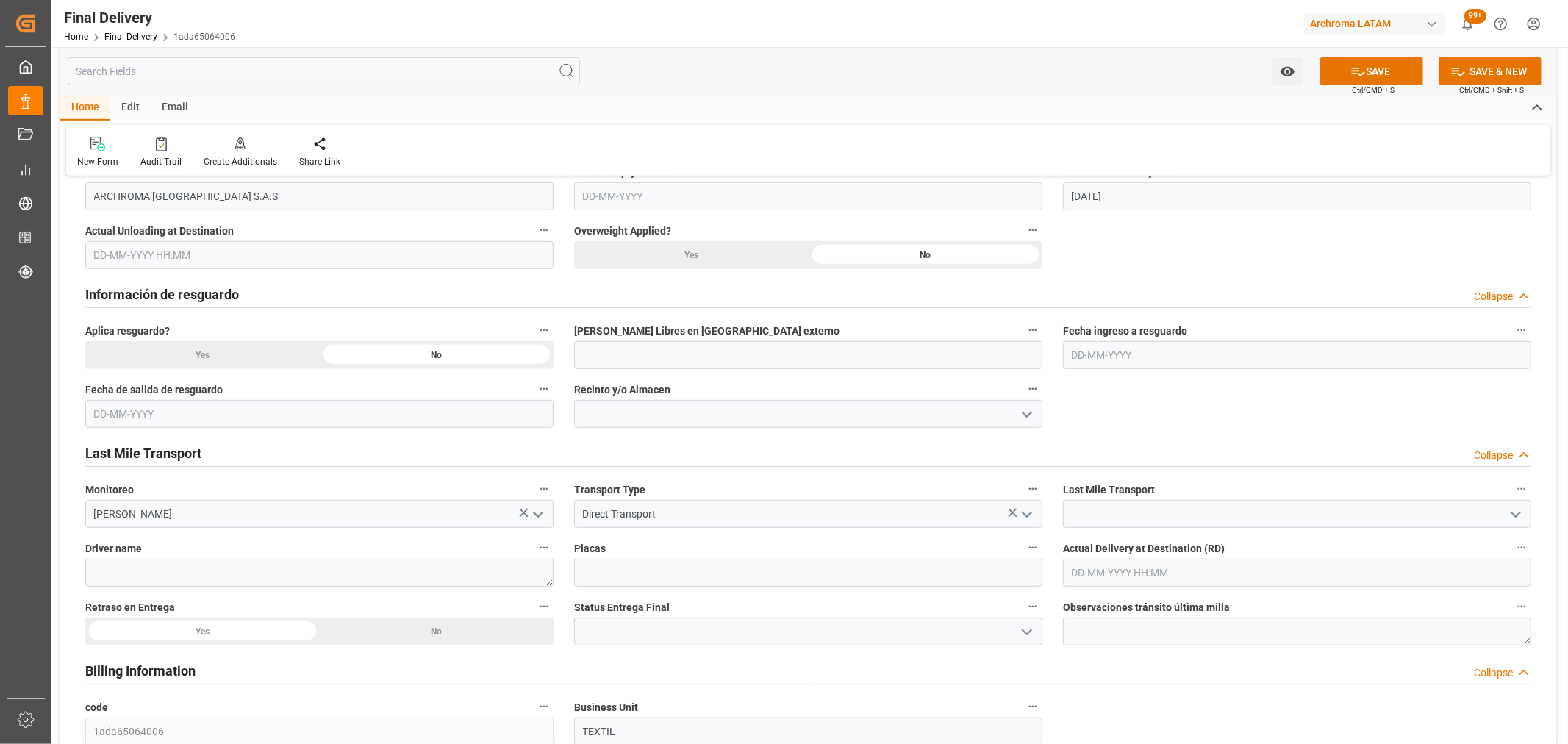
click at [1514, 512] on icon "open menu" at bounding box center [1516, 514] width 18 height 18
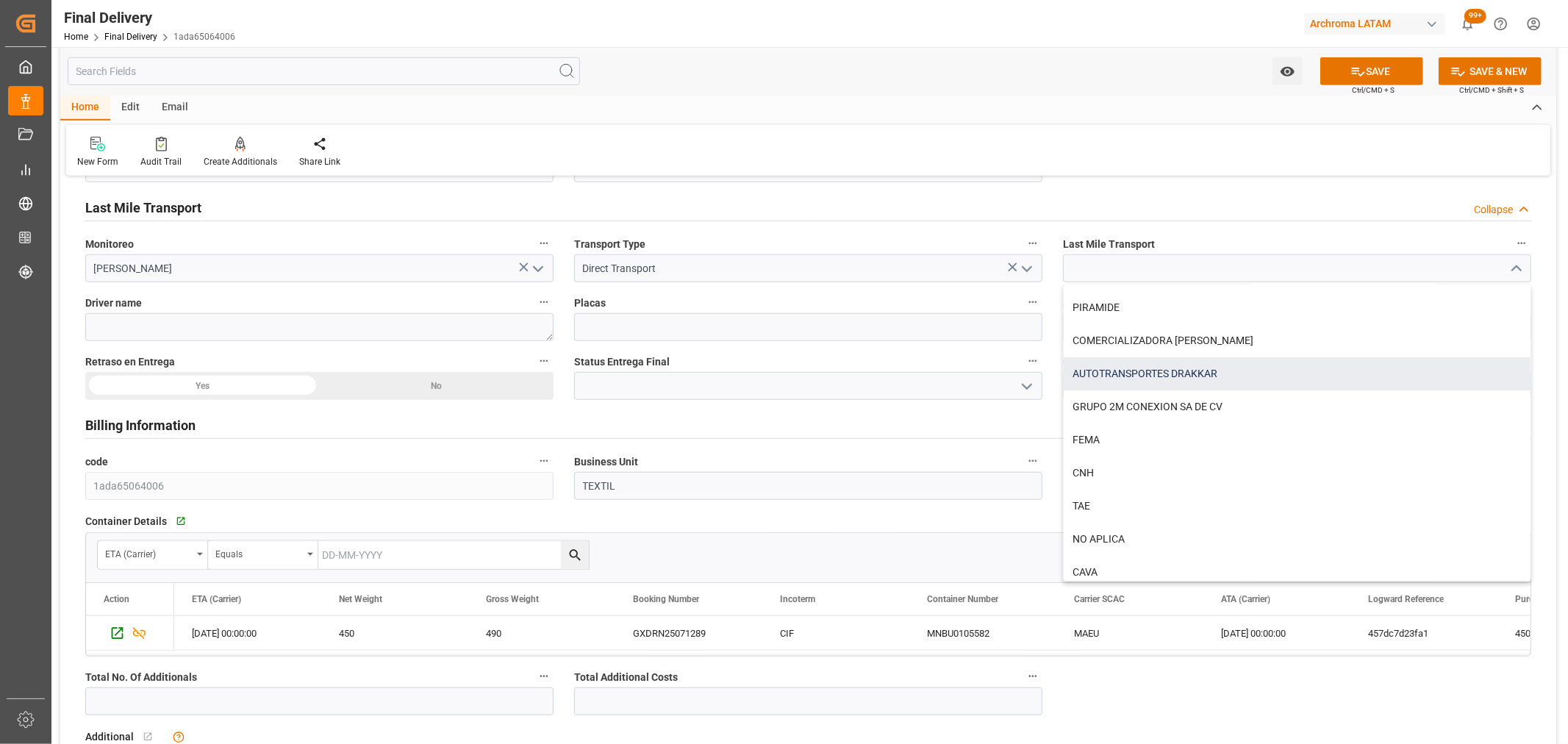
scroll to position [0, 0]
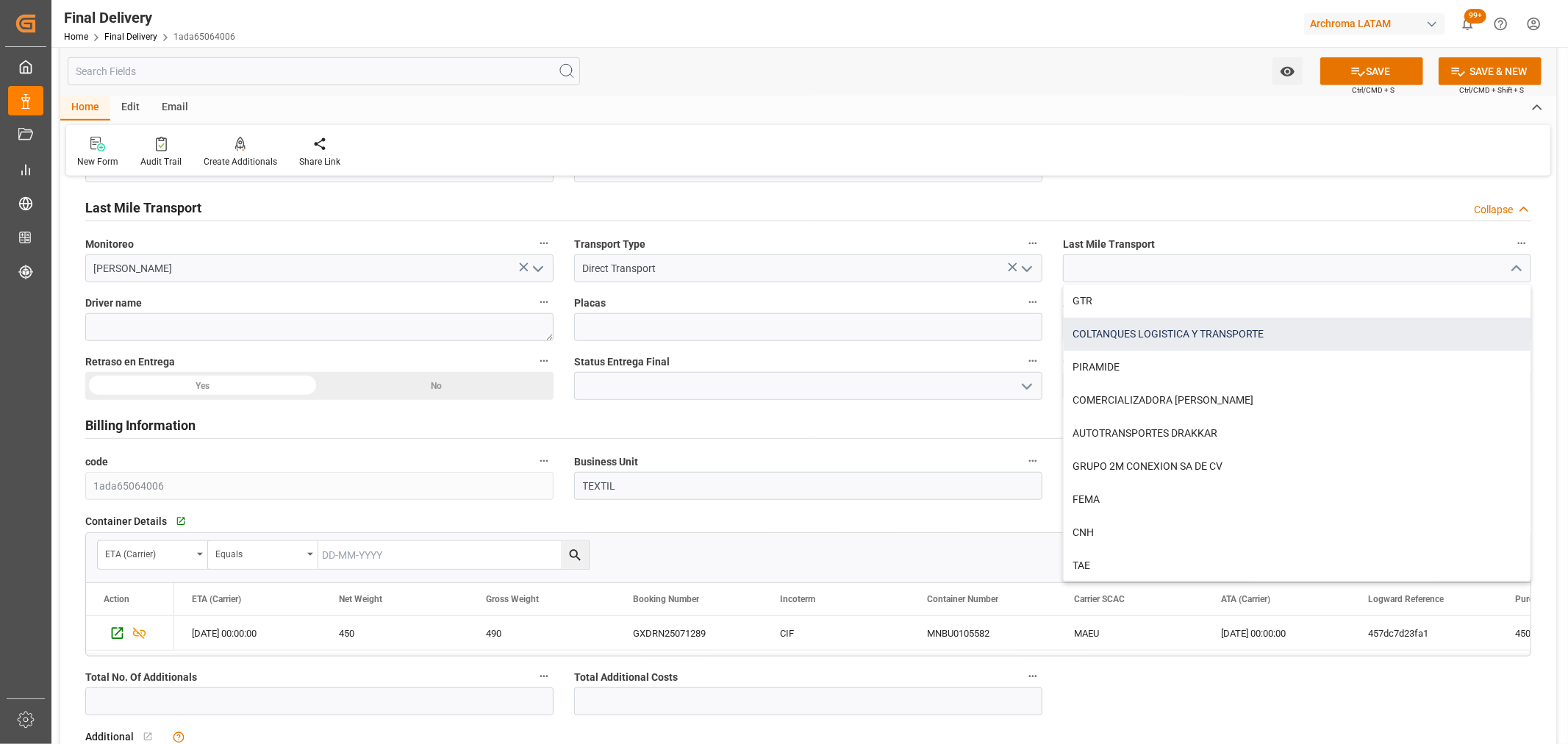
click at [1180, 335] on div "COLTANQUES LOGISTICA Y TRANSPORTE" at bounding box center [1297, 334] width 467 height 33
type input "COLTANQUES LOGISTICA Y TRANSPORTE"
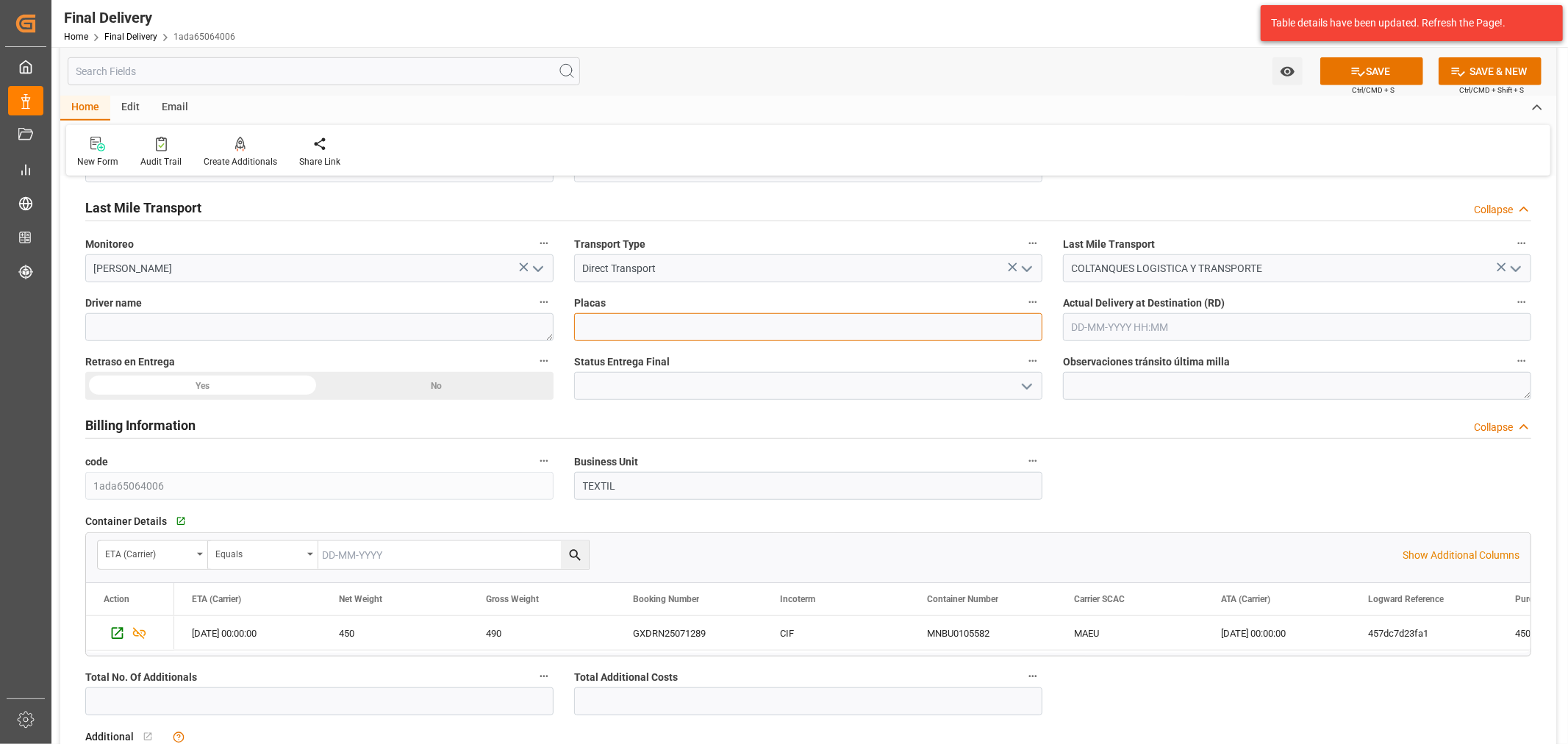
click at [816, 325] on input at bounding box center [808, 327] width 468 height 28
click at [379, 327] on textarea at bounding box center [319, 327] width 468 height 28
paste textarea "GARZON ARENAS YESID GEOVANNI"
type textarea "GARZON ARENAS YESID GEOVANNI"
click at [725, 322] on input at bounding box center [808, 327] width 468 height 28
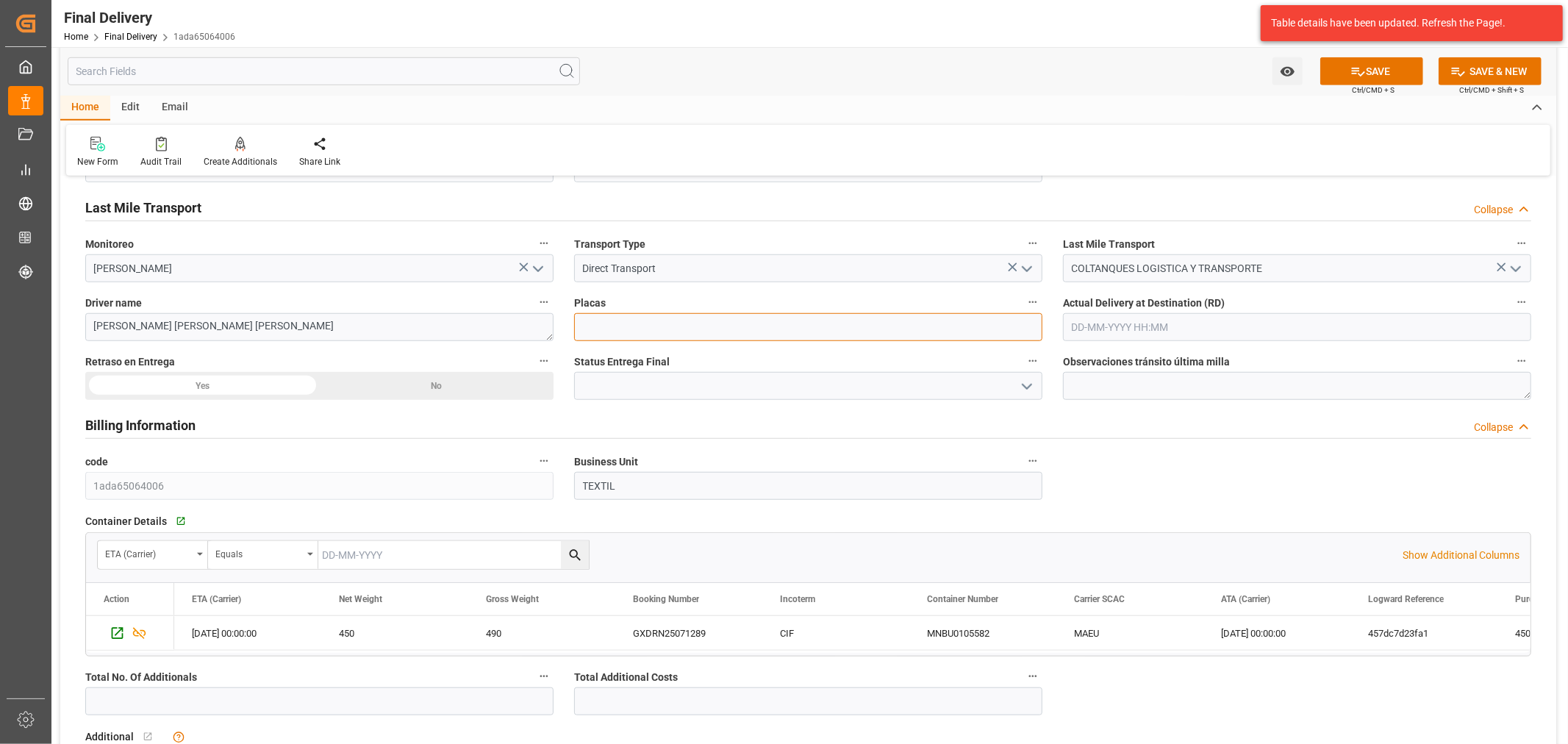
click at [701, 328] on input at bounding box center [808, 327] width 468 height 28
paste input "KSQ651"
type input "KSQ651"
click at [422, 390] on div "No" at bounding box center [437, 385] width 235 height 28
click at [1033, 383] on icon "open menu" at bounding box center [1027, 387] width 18 height 18
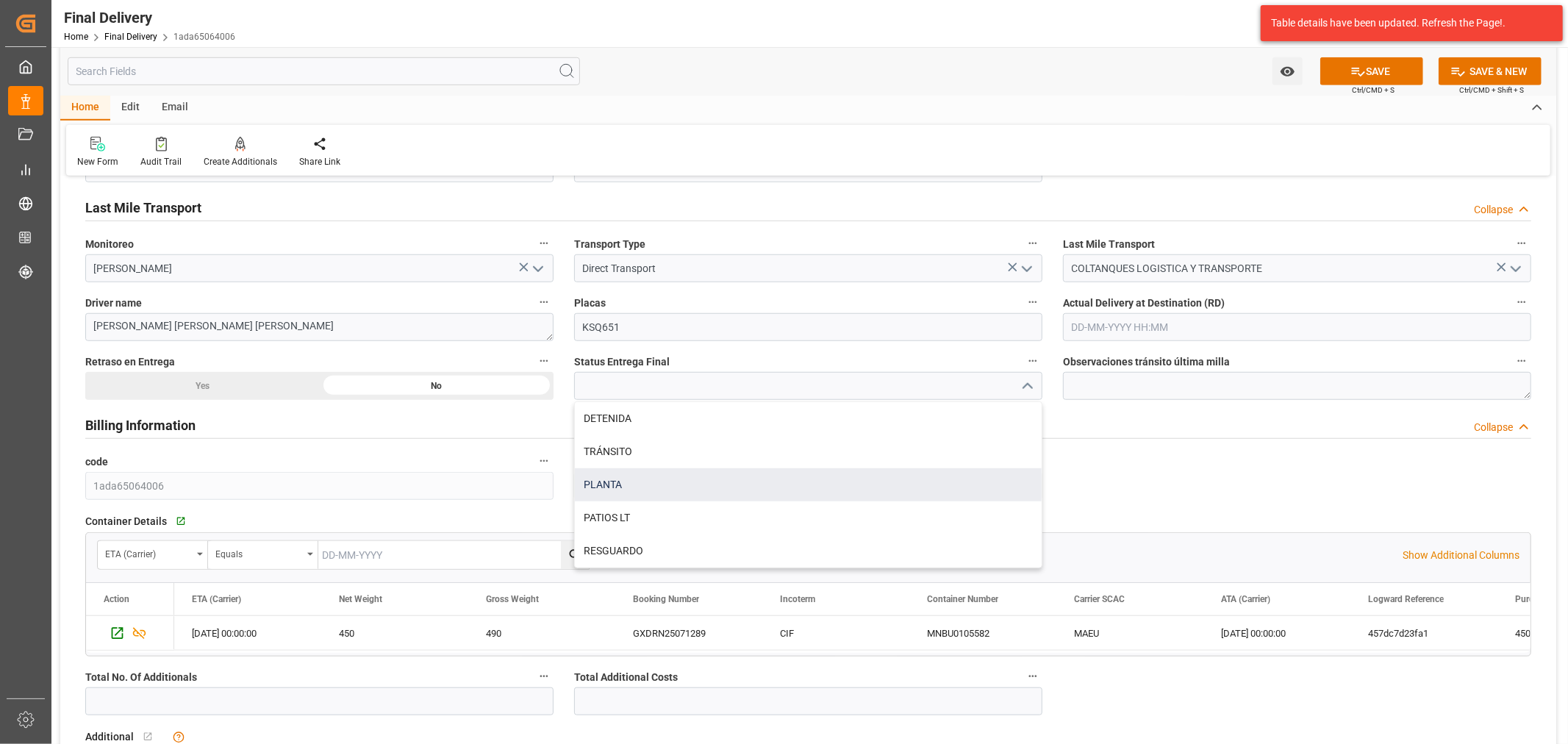
click at [635, 485] on div "PLANTA" at bounding box center [808, 485] width 467 height 33
type input "PLANTA"
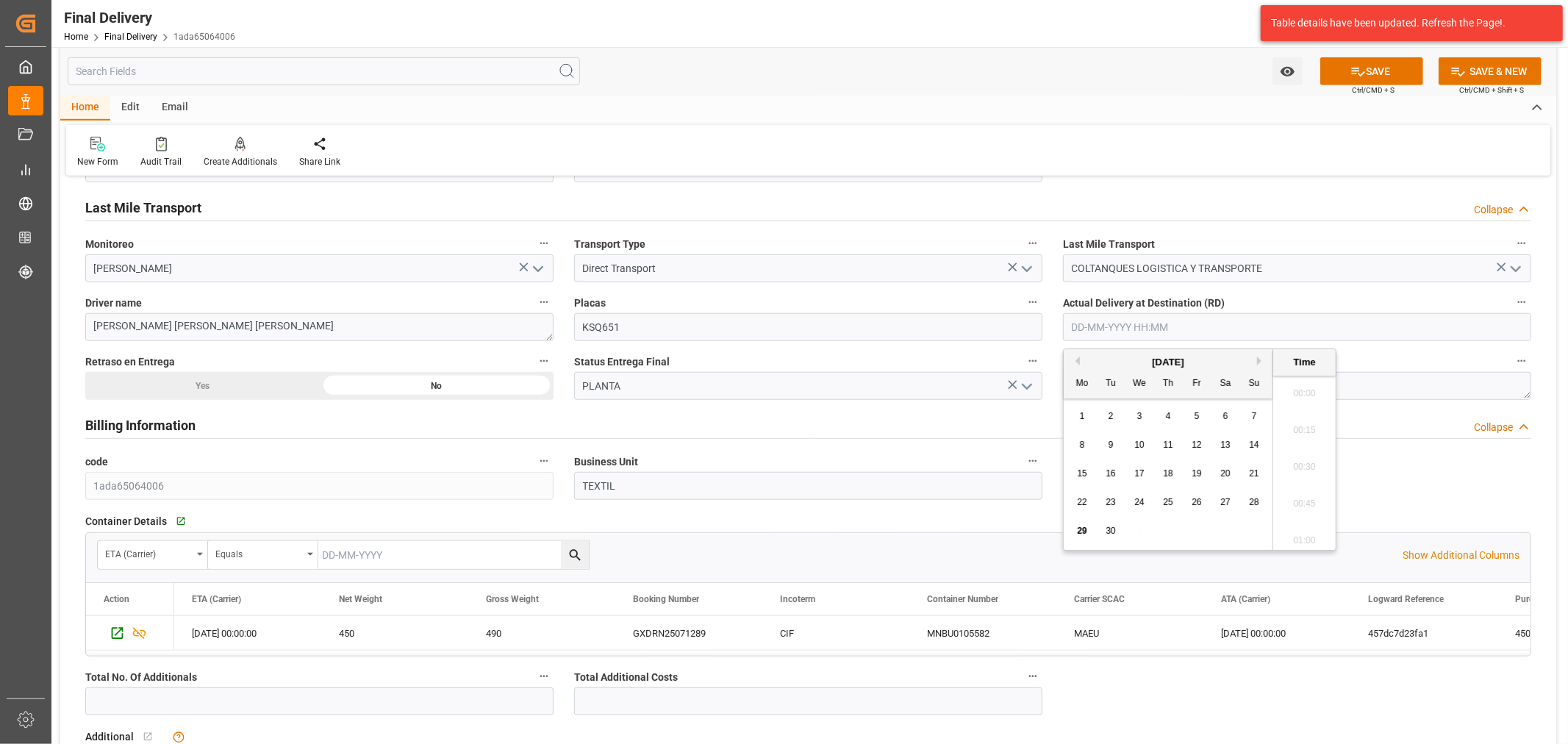
click at [1201, 325] on input "text" at bounding box center [1297, 327] width 468 height 28
click at [1147, 541] on div "29 30 1 2 3 4 5" at bounding box center [1169, 531] width 200 height 28
click at [1080, 537] on div "29" at bounding box center [1082, 532] width 19 height 18
click at [1316, 428] on li "07:30" at bounding box center [1305, 426] width 63 height 37
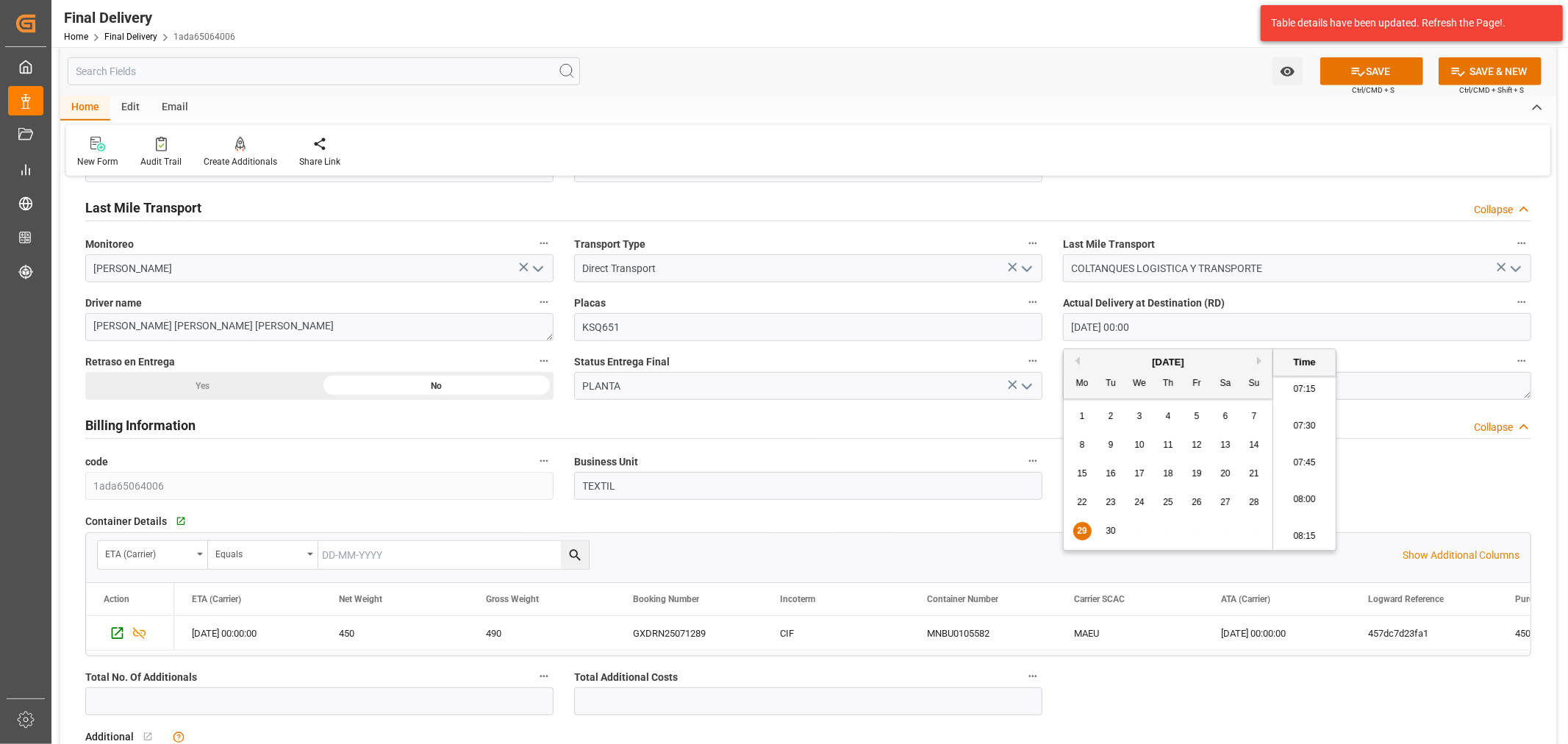
type input "29-09-2025 07:30"
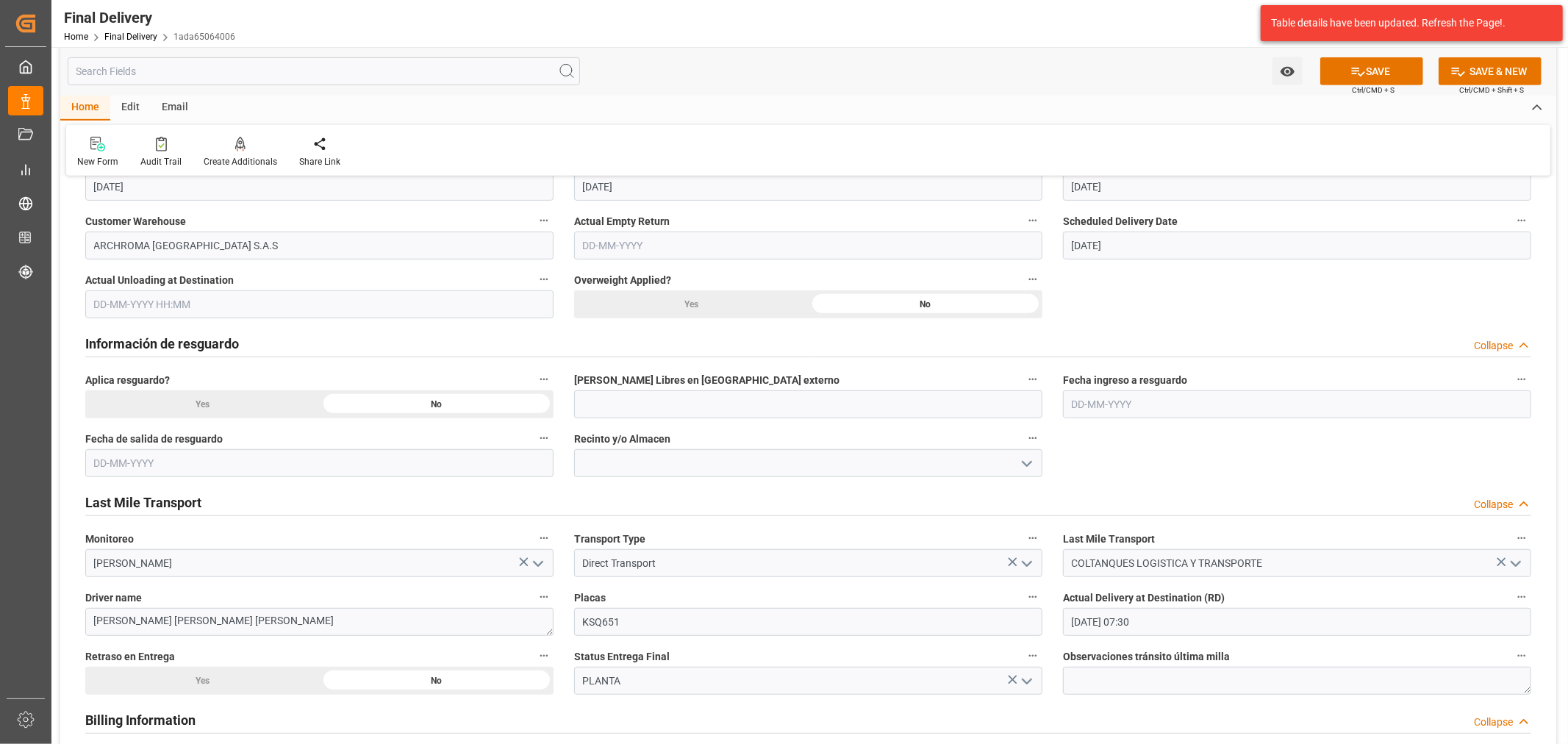
scroll to position [571, 0]
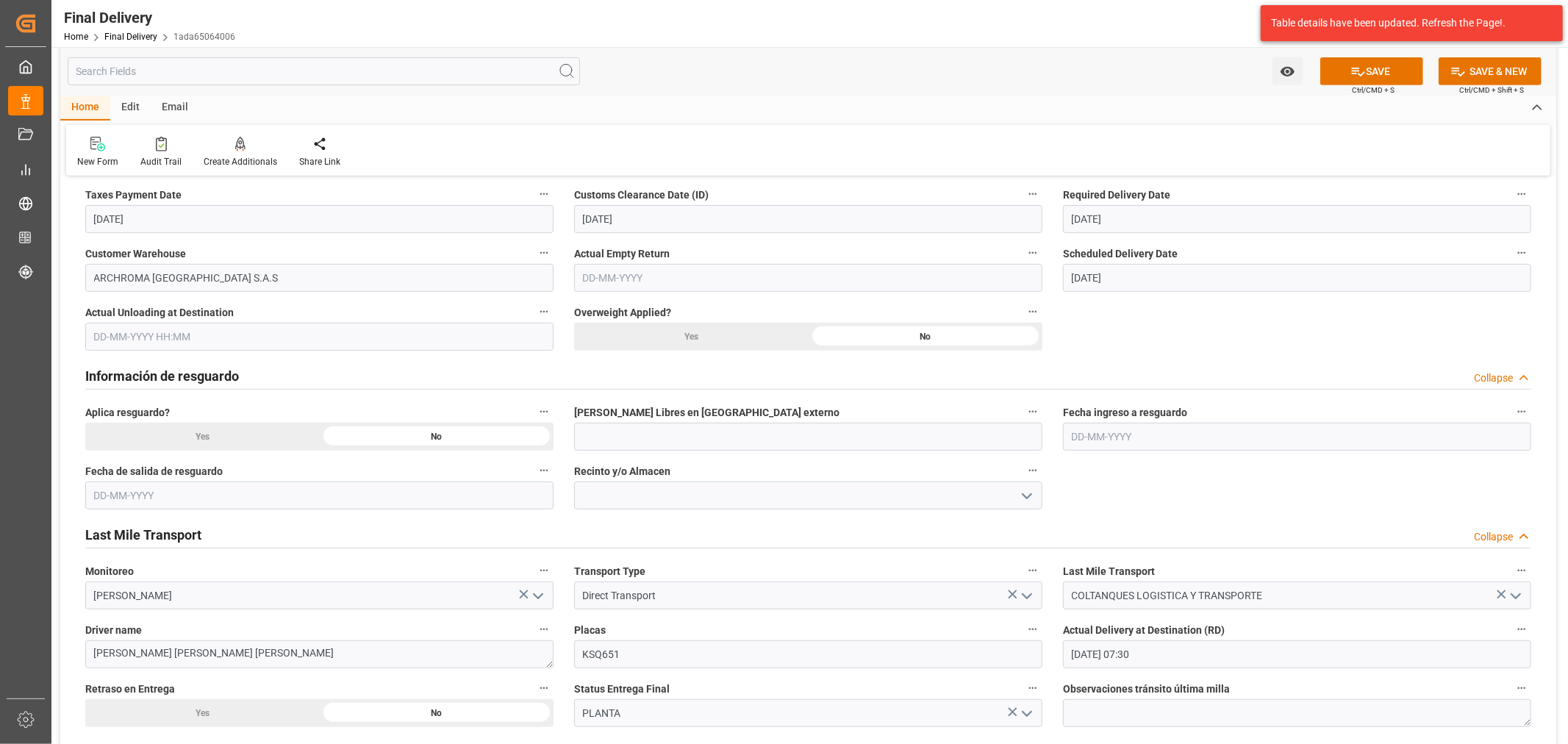
click at [252, 338] on input "text" at bounding box center [319, 336] width 468 height 28
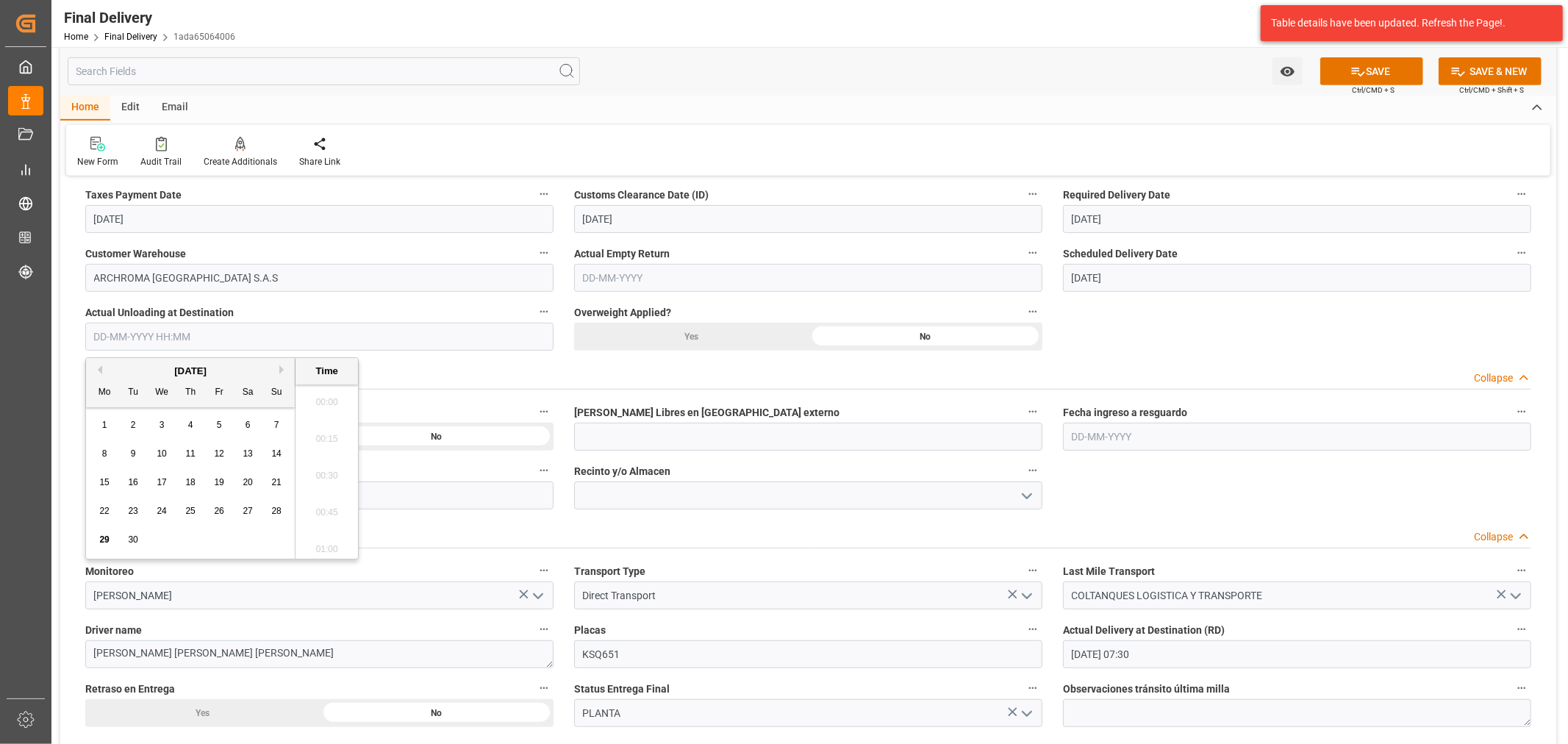
scroll to position [1070, 0]
click at [108, 544] on span "29" at bounding box center [104, 540] width 10 height 10
click at [319, 437] on li "07:30" at bounding box center [327, 434] width 63 height 37
type input "29-09-2025 07:30"
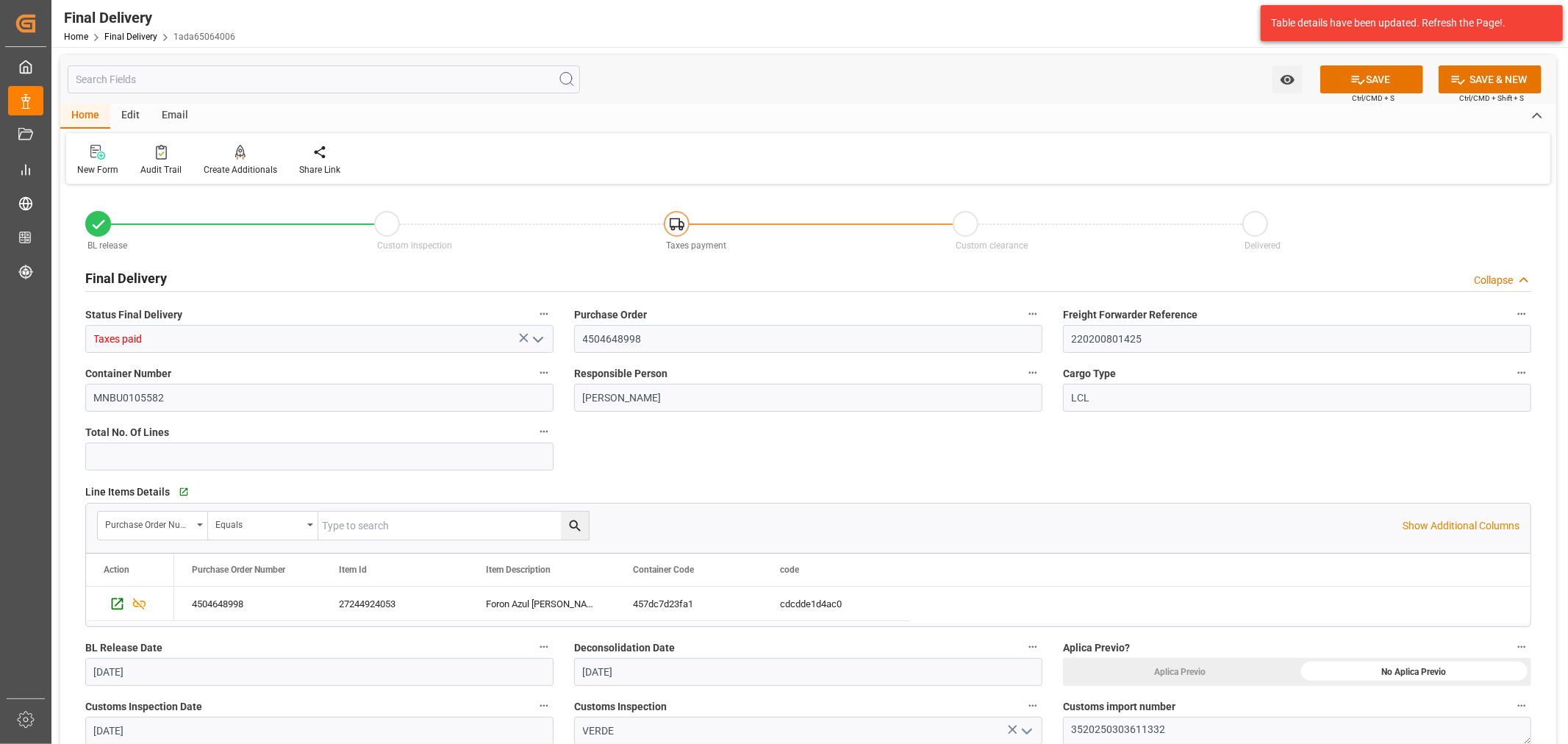
scroll to position [0, 0]
click at [1355, 69] on button "SAVE" at bounding box center [1372, 79] width 103 height 28
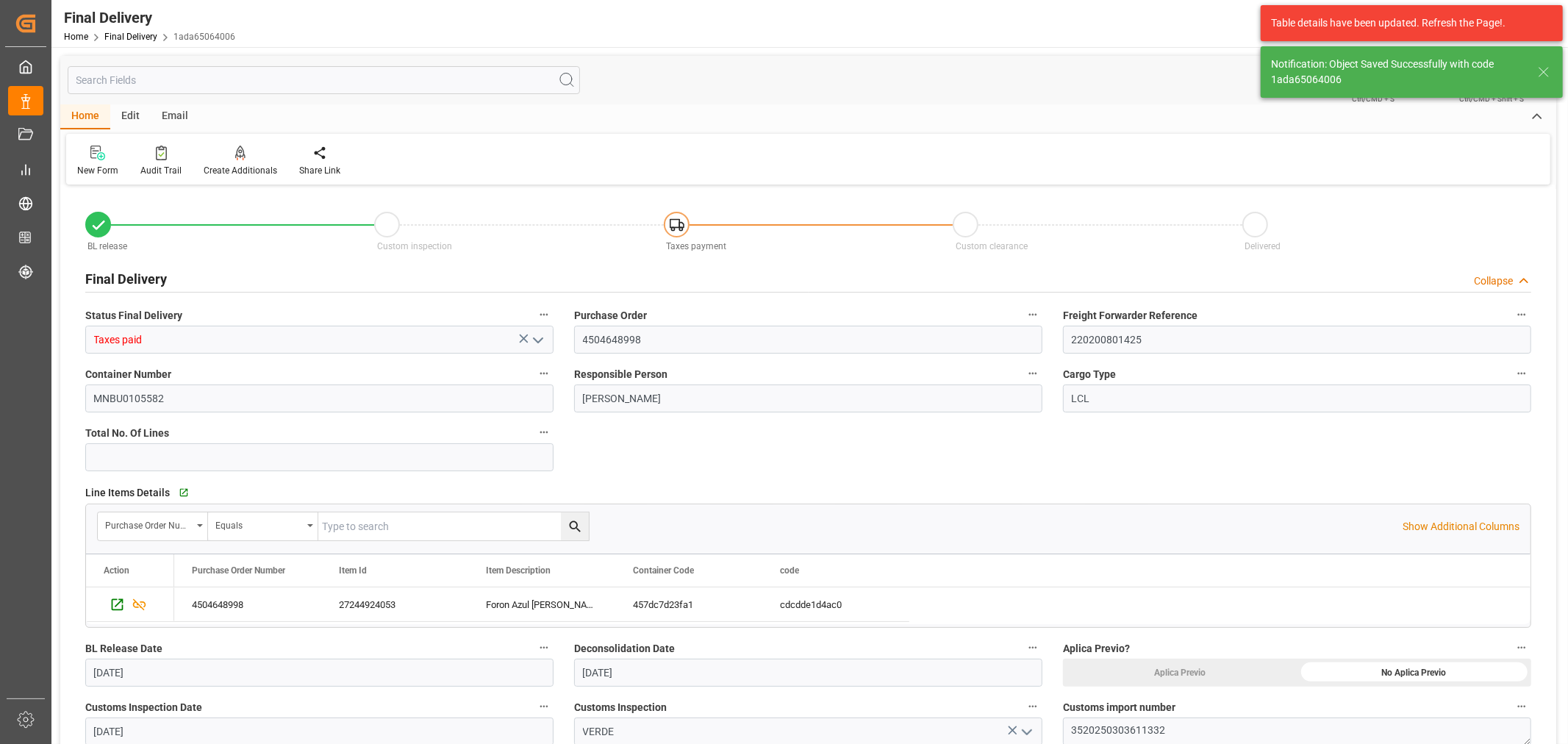
type input "Unloaded"
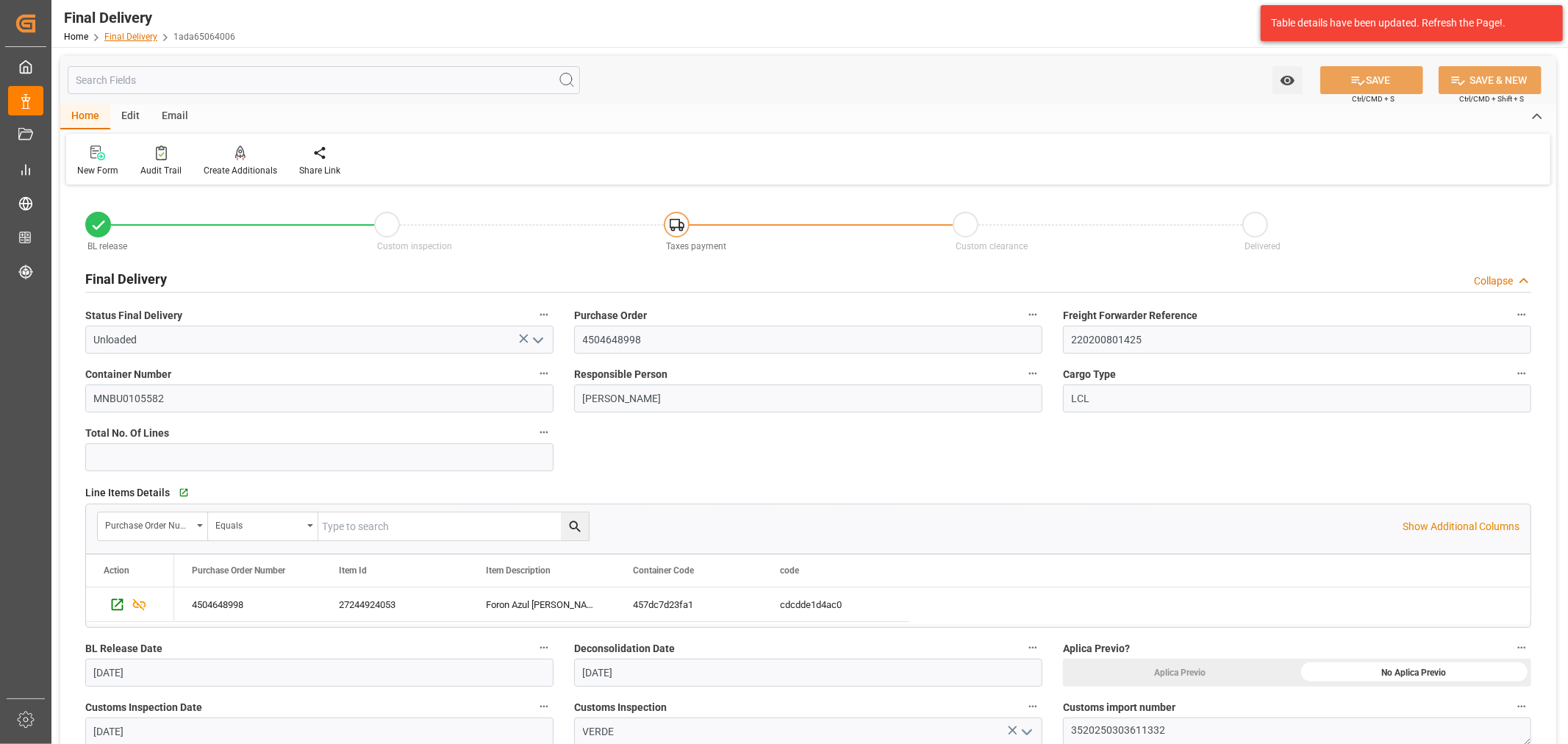
click at [144, 35] on link "Final Delivery" at bounding box center [131, 37] width 53 height 10
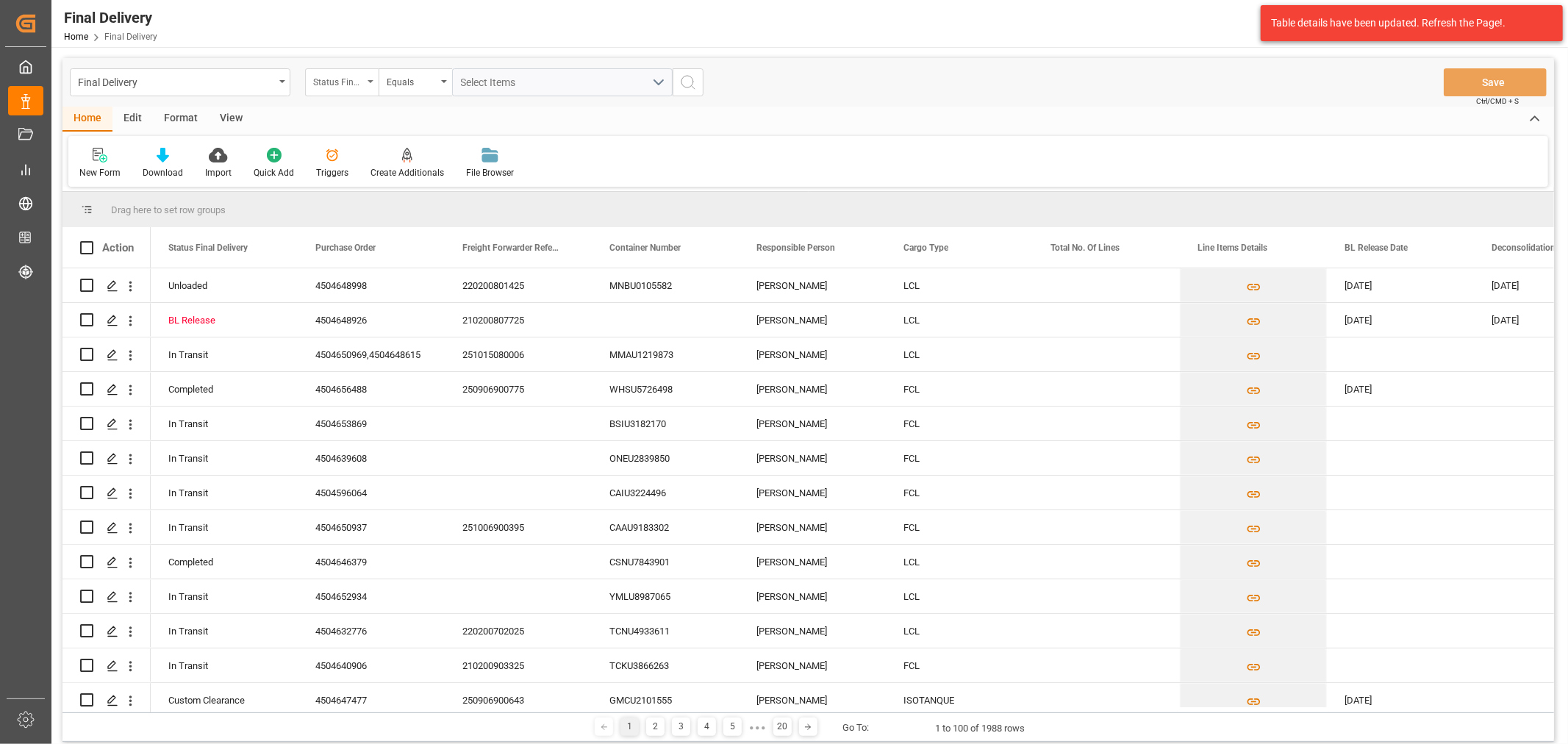
click at [339, 84] on div "Status Final Delivery" at bounding box center [338, 80] width 50 height 17
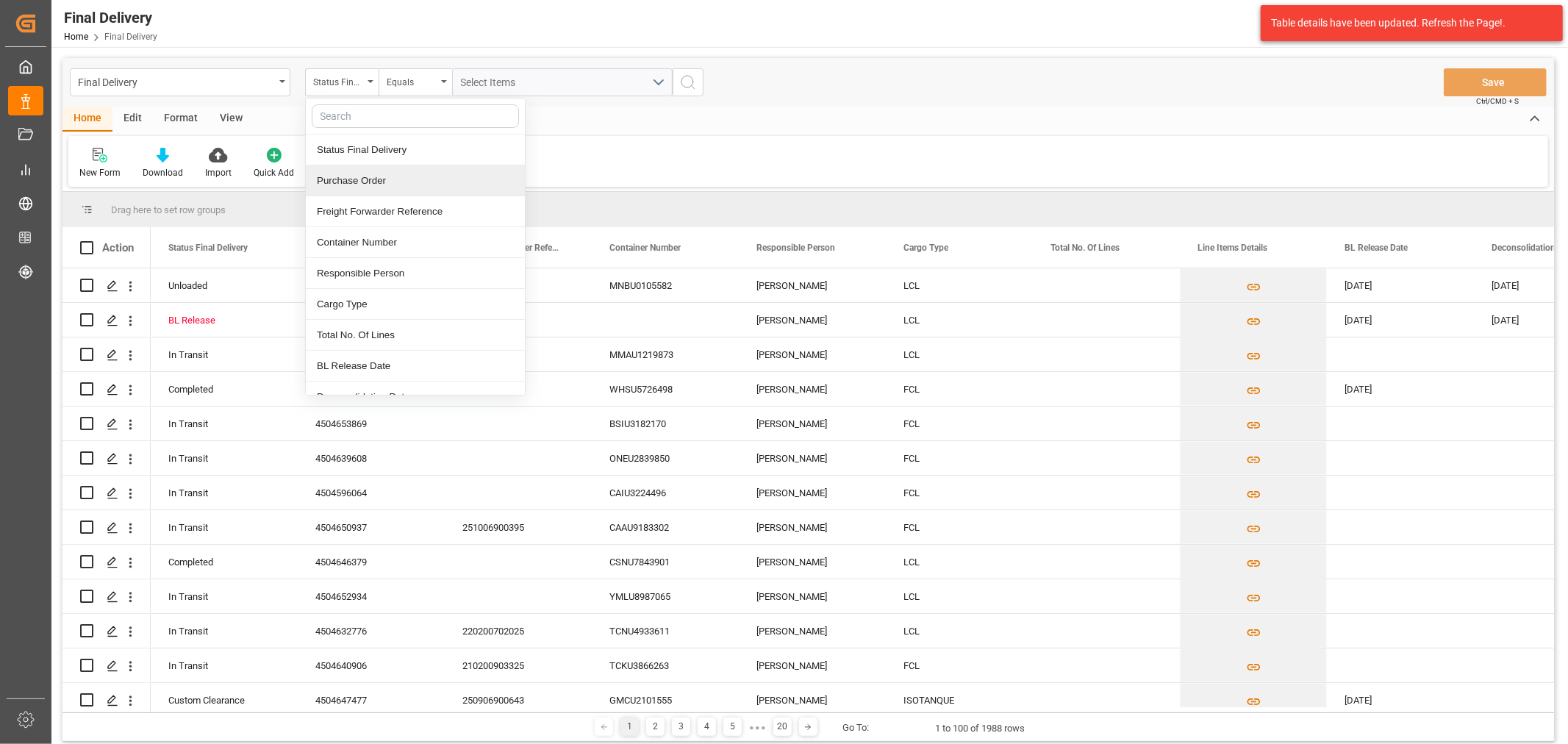
click at [386, 177] on div "Purchase Order" at bounding box center [415, 180] width 219 height 31
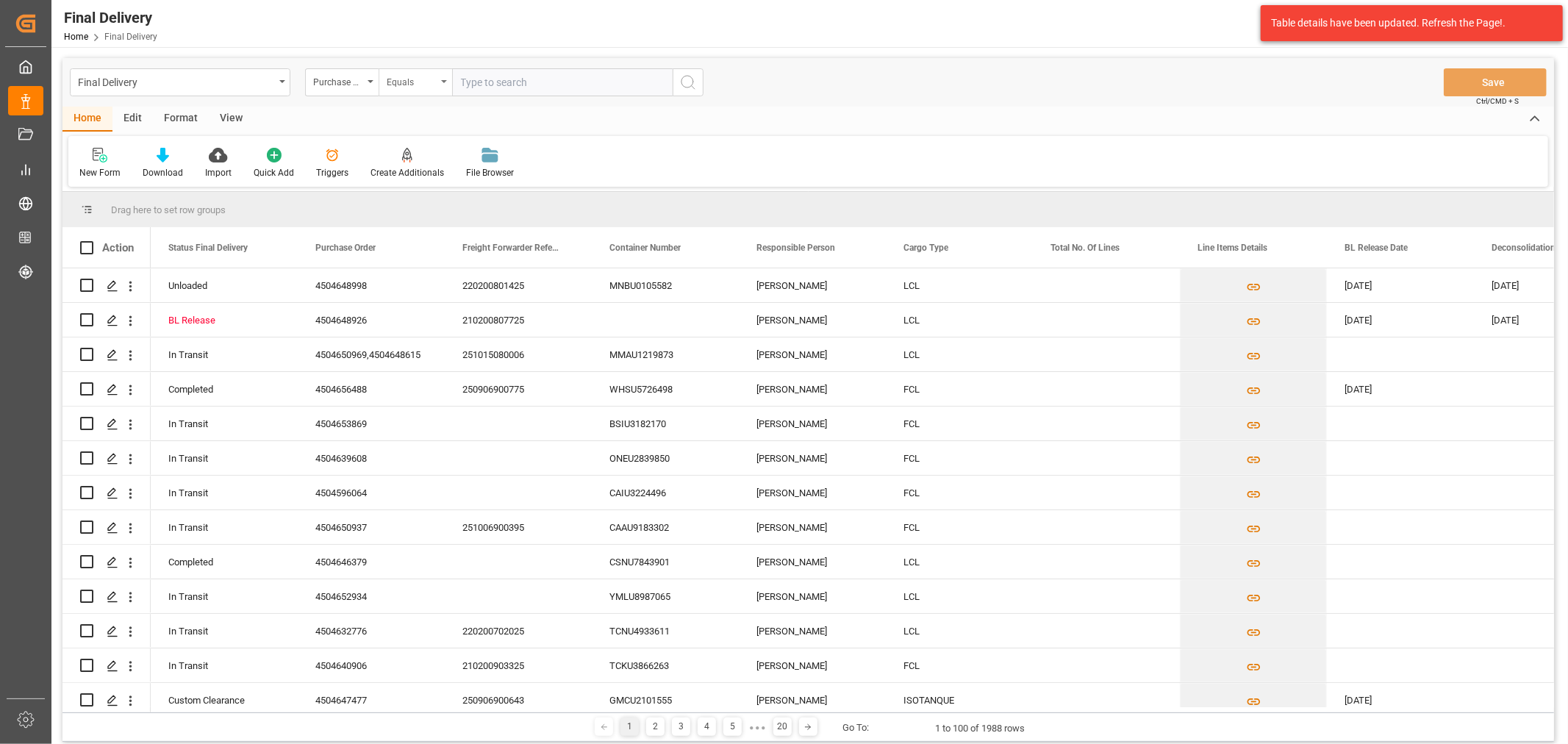
click at [405, 91] on div "Equals" at bounding box center [415, 82] width 73 height 28
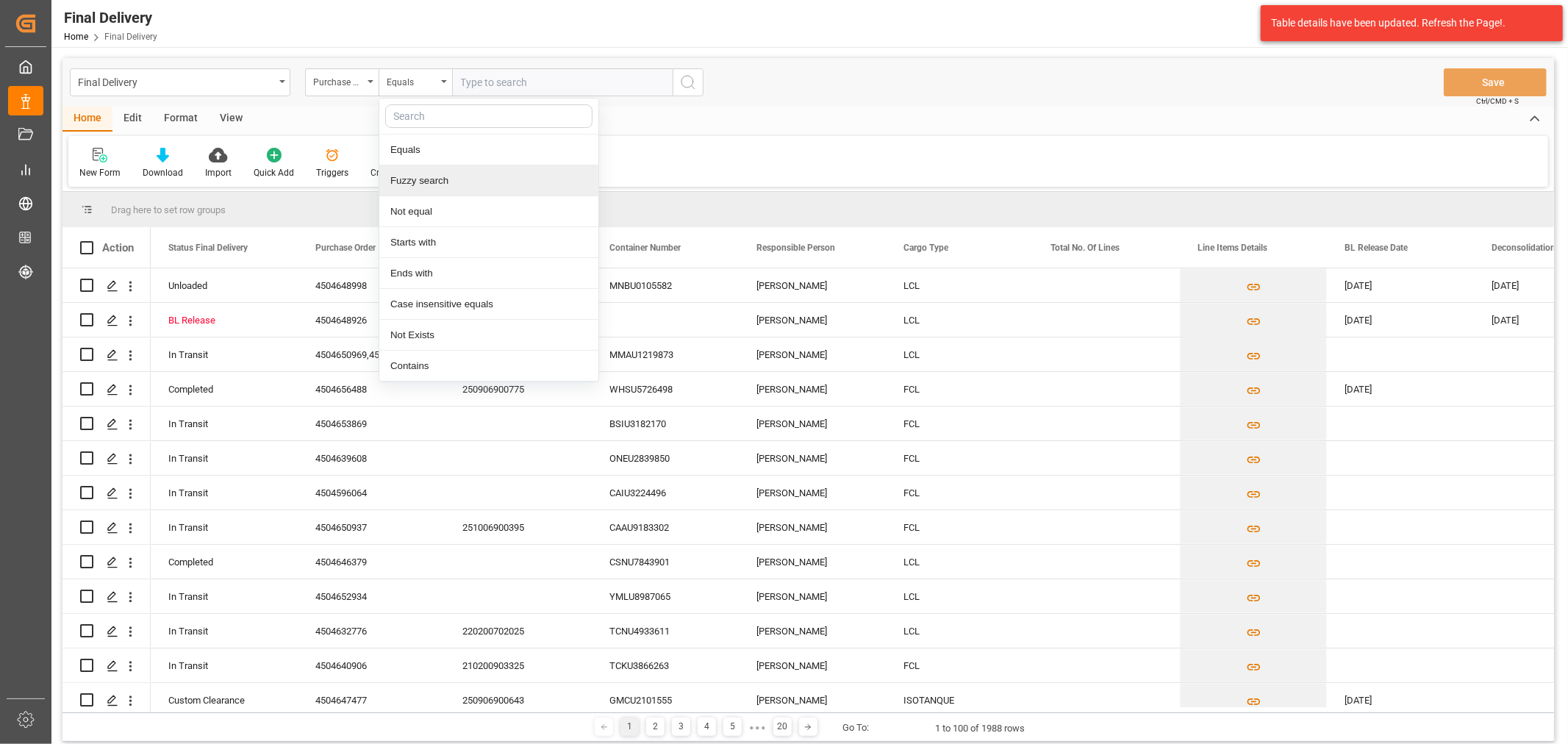
click at [470, 186] on div "Fuzzy search" at bounding box center [488, 180] width 219 height 31
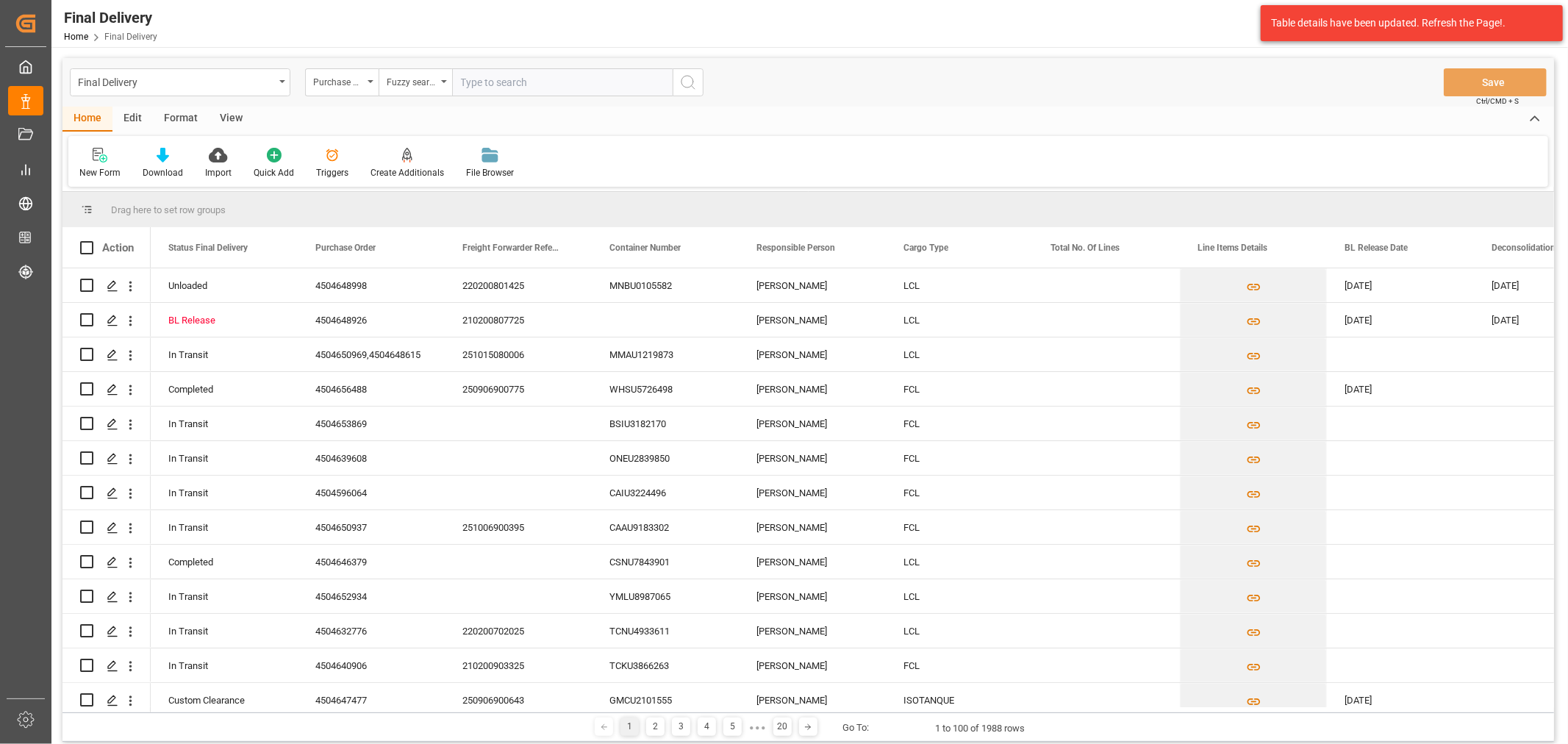
click at [488, 84] on input "text" at bounding box center [562, 82] width 221 height 28
paste input "4504648926"
type input "4504648926"
click at [696, 84] on icon "search button" at bounding box center [688, 82] width 18 height 18
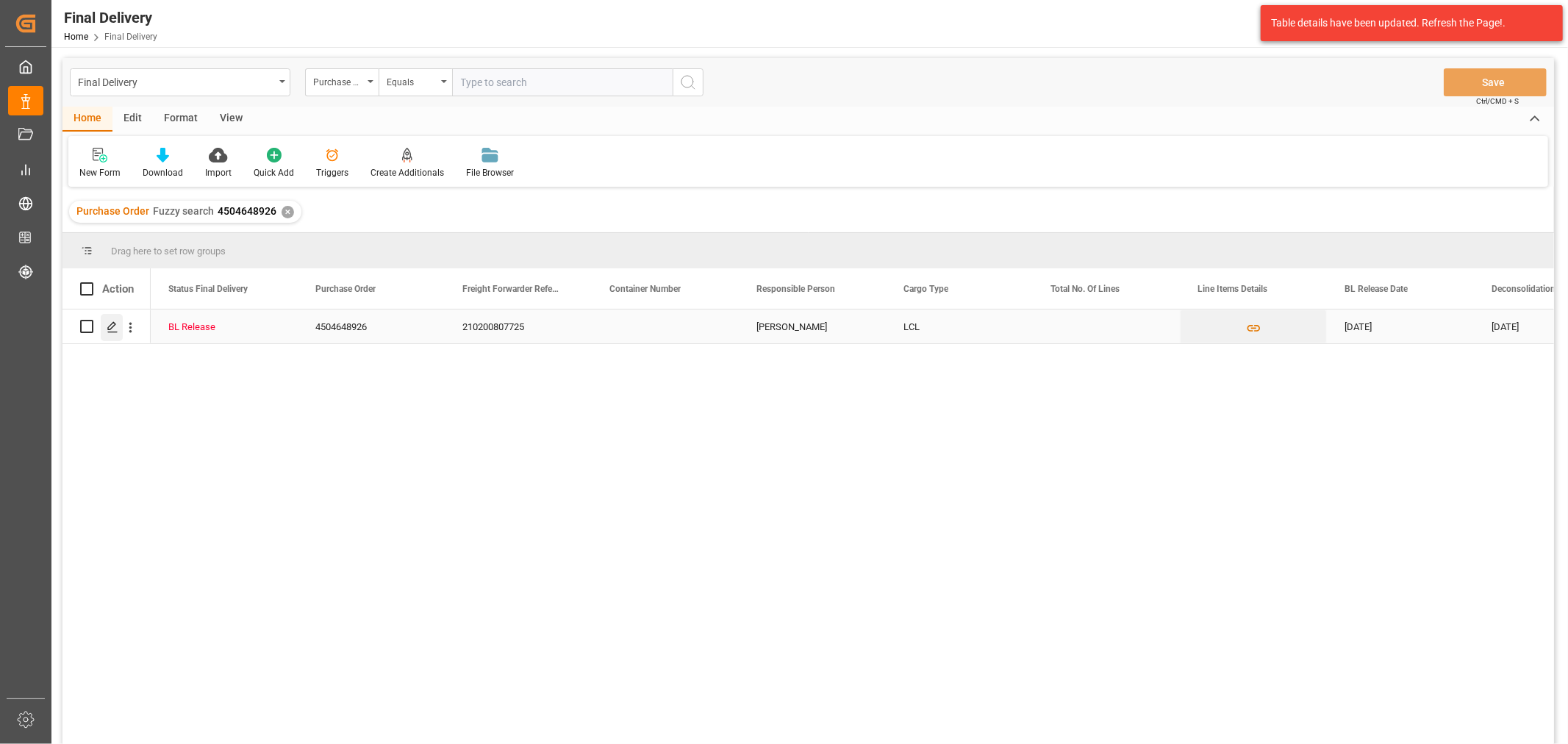
click at [118, 328] on div "Press SPACE to select this row." at bounding box center [111, 328] width 22 height 27
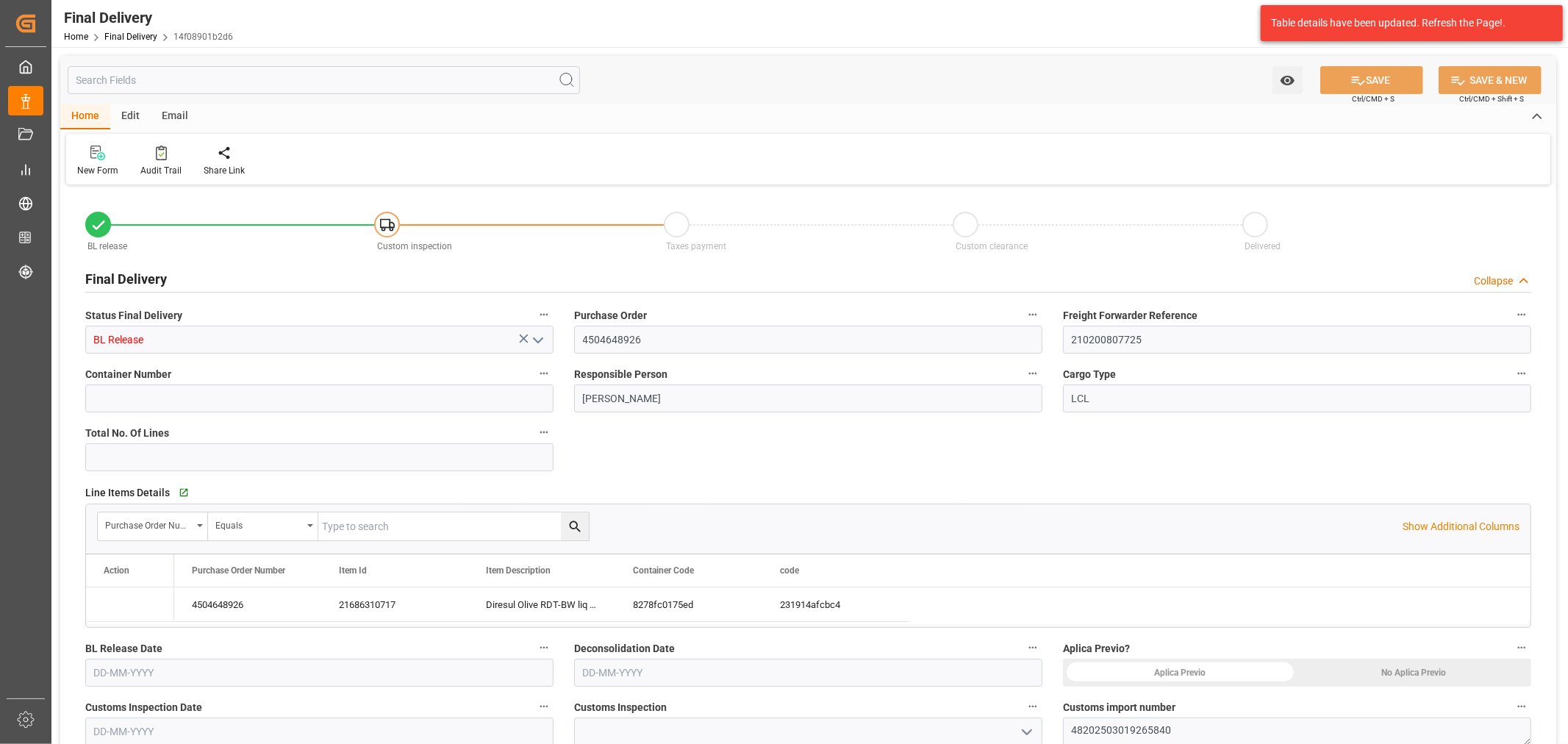
type input "22-09-2025"
type input "18-09-2025"
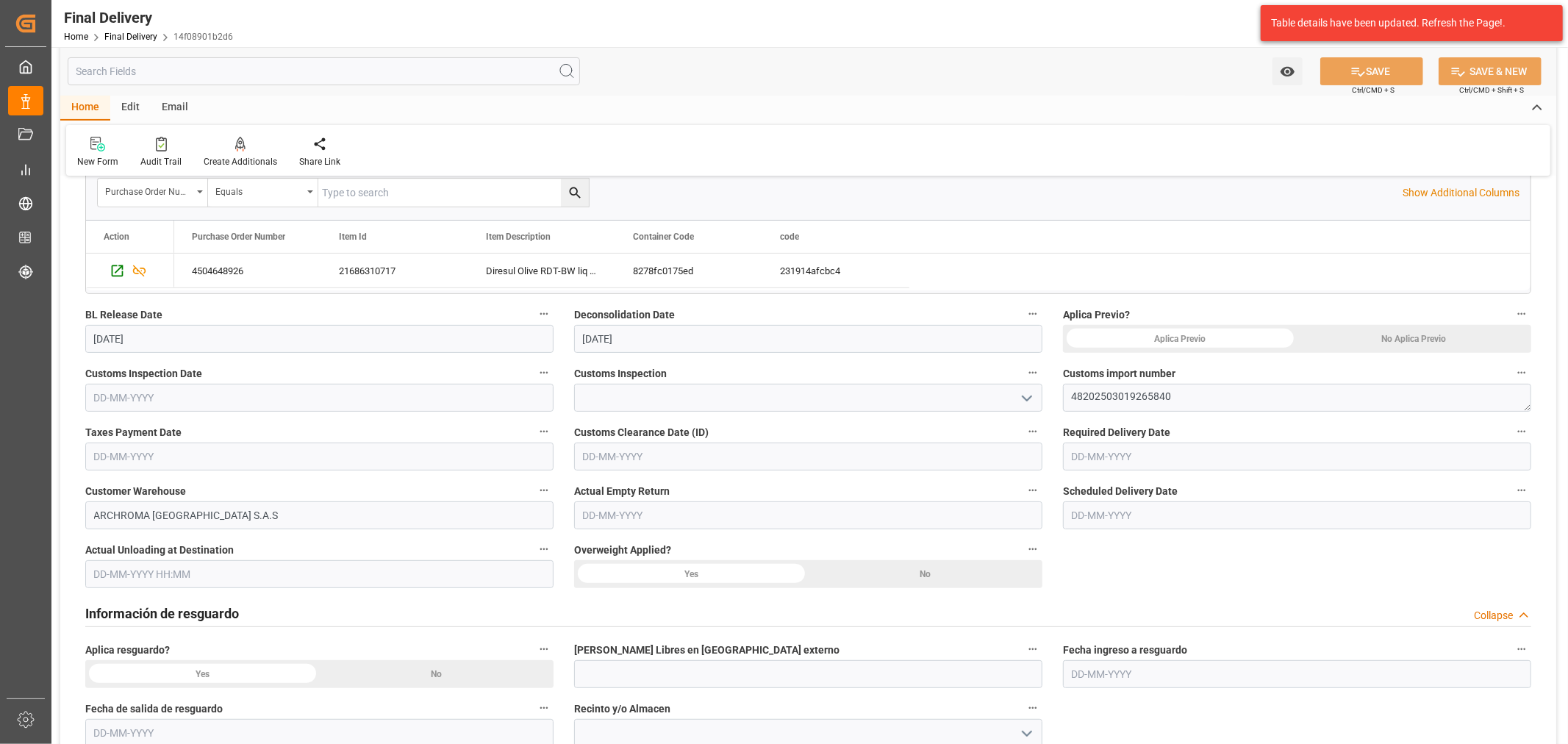
scroll to position [490, 0]
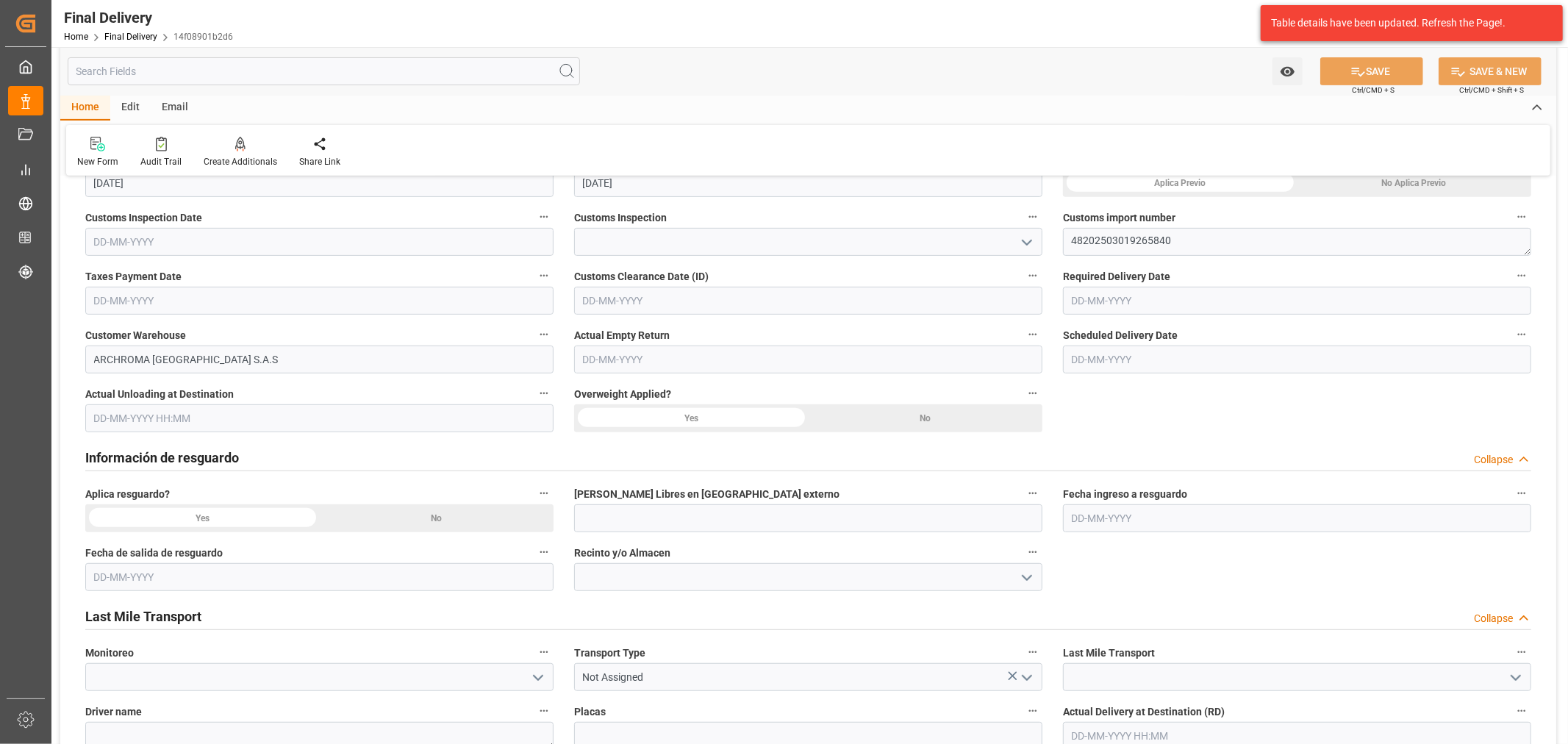
click at [1029, 243] on icon "open menu" at bounding box center [1027, 243] width 18 height 18
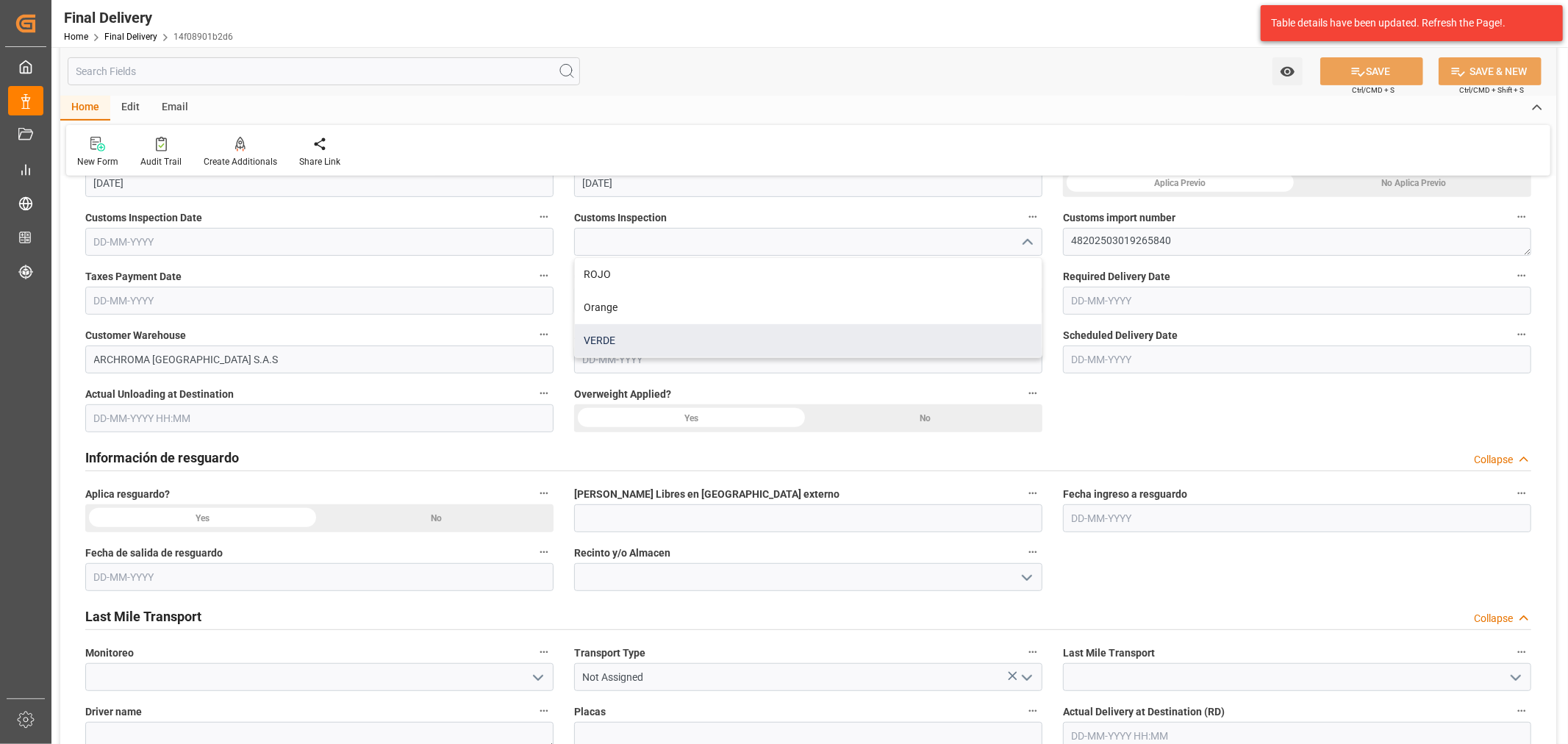
click at [701, 336] on div "VERDE" at bounding box center [808, 341] width 467 height 33
type input "VERDE"
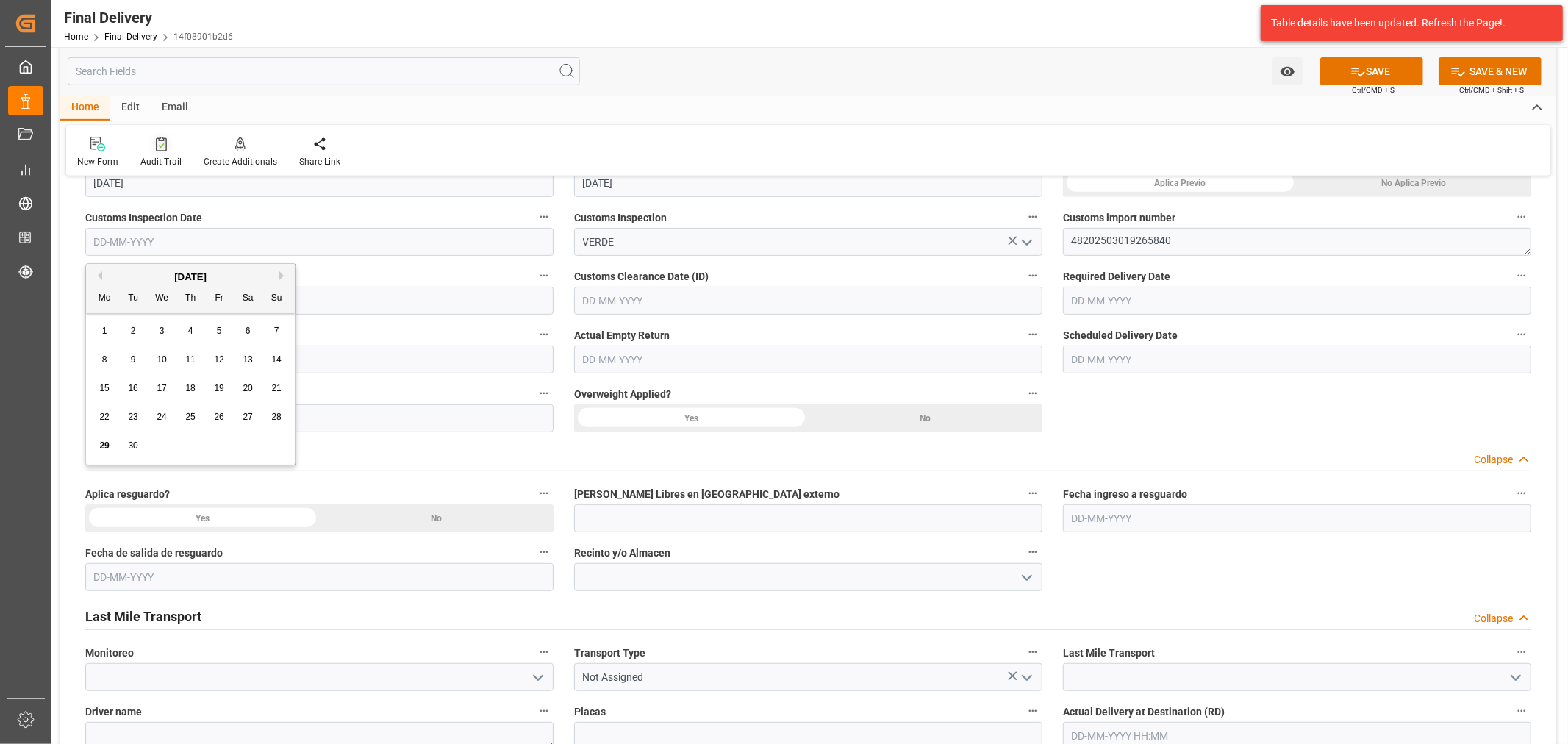
drag, startPoint x: 188, startPoint y: 240, endPoint x: 173, endPoint y: 154, distance: 87.3
click at [188, 240] on input "text" at bounding box center [319, 242] width 468 height 28
click at [671, 289] on input "text" at bounding box center [808, 300] width 468 height 28
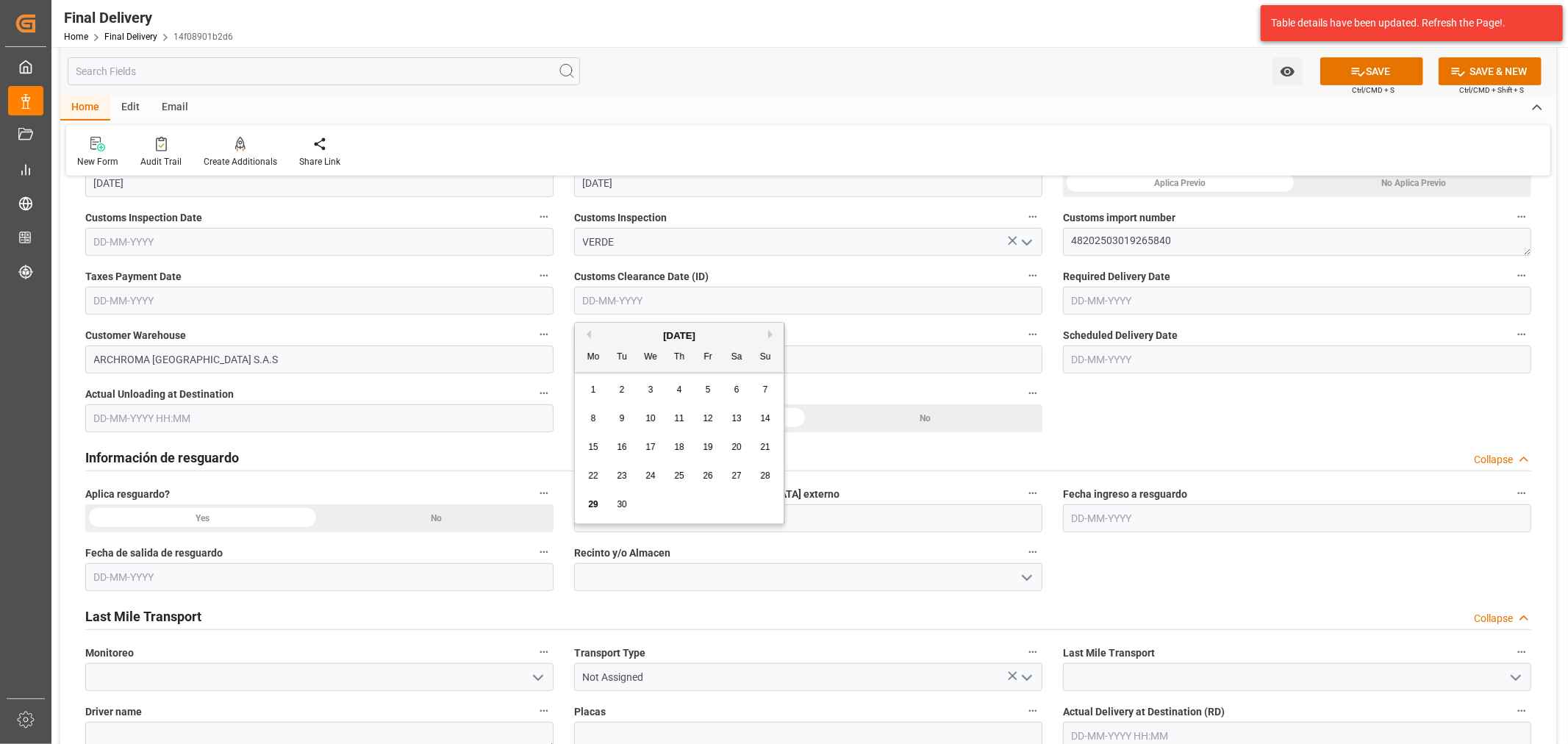
click at [636, 501] on div "29 30 1 2 3 4 5" at bounding box center [680, 505] width 200 height 28
click at [649, 472] on span "24" at bounding box center [650, 476] width 10 height 10
type input "24-09-2025"
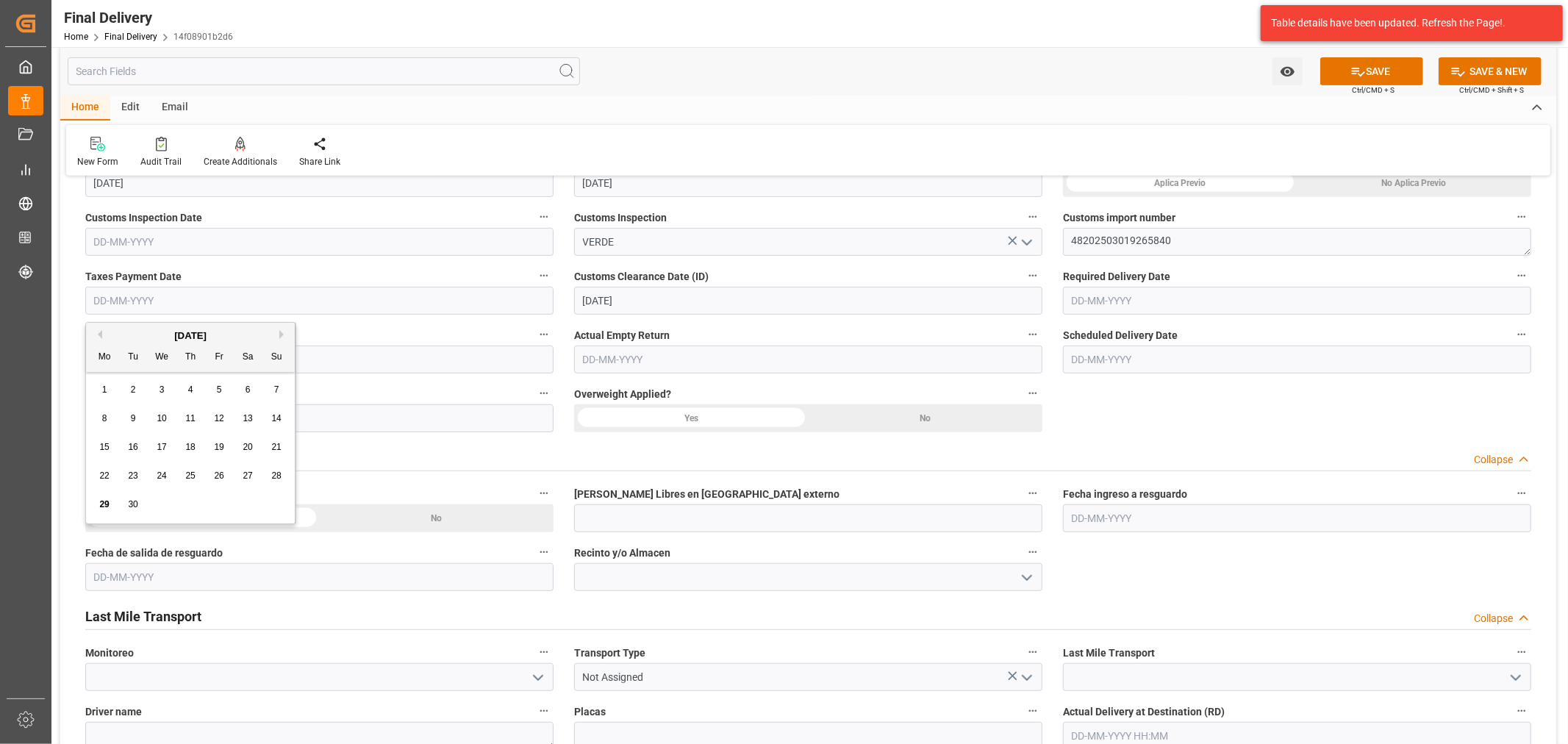
click at [165, 295] on input "text" at bounding box center [319, 300] width 468 height 28
click at [162, 475] on span "24" at bounding box center [161, 476] width 10 height 10
type input "24-09-2025"
click at [1137, 297] on input "text" at bounding box center [1297, 300] width 468 height 28
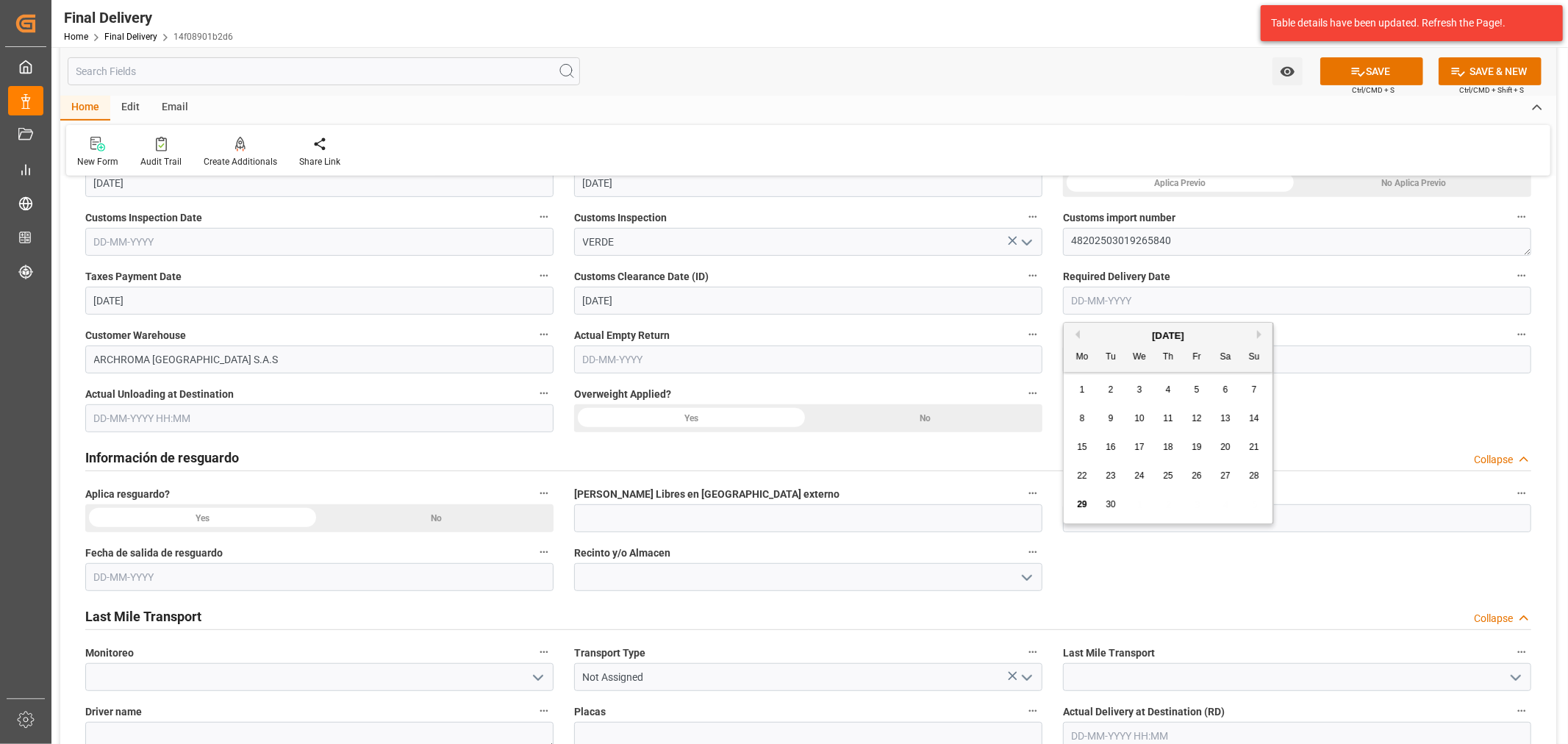
click at [1084, 510] on div "29" at bounding box center [1082, 505] width 19 height 18
type input "[DATE]"
click at [1147, 361] on input "text" at bounding box center [1297, 359] width 468 height 28
click at [1080, 564] on span "29" at bounding box center [1081, 563] width 10 height 10
type input "[DATE]"
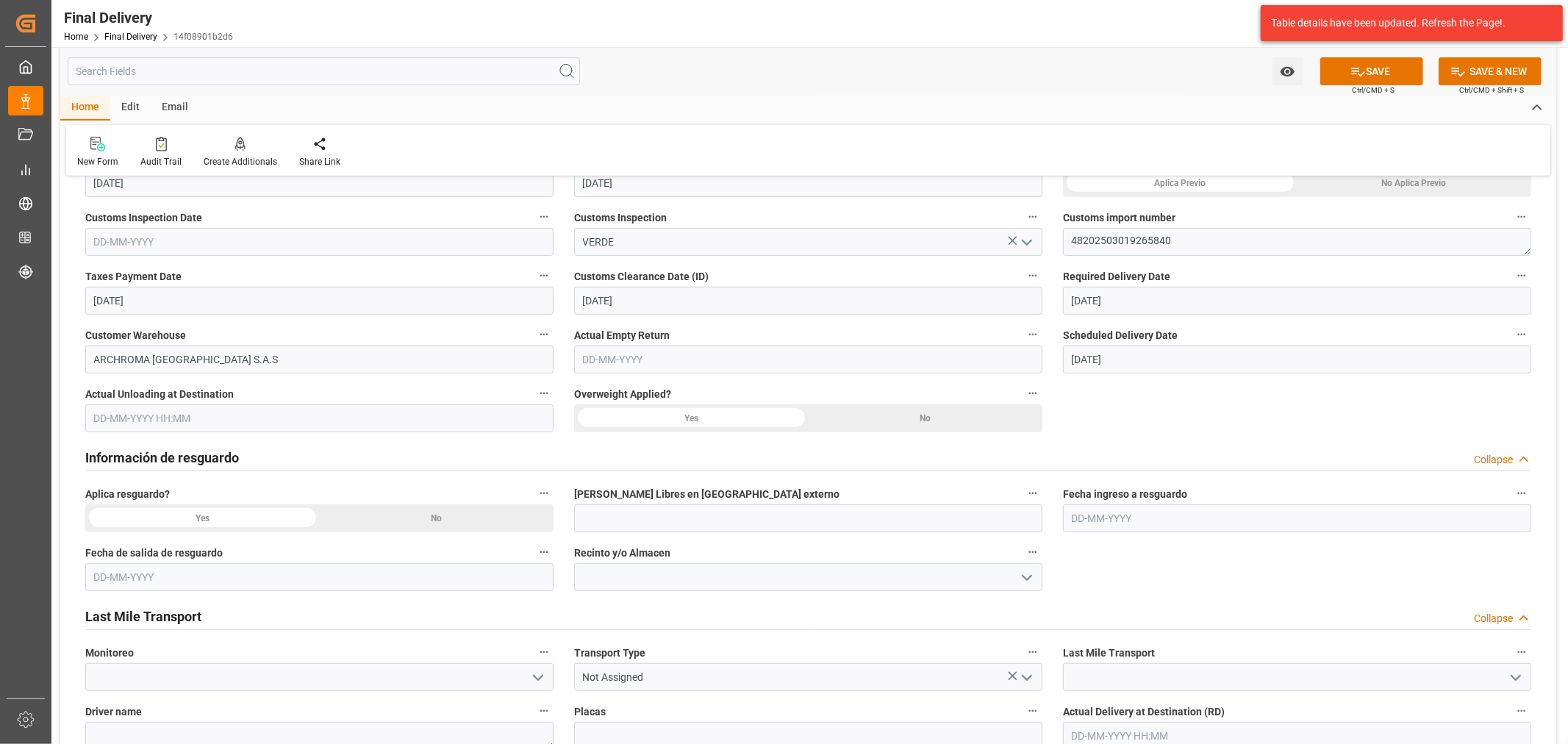
click at [434, 511] on div "No" at bounding box center [437, 517] width 235 height 28
click at [332, 422] on input "text" at bounding box center [319, 418] width 468 height 28
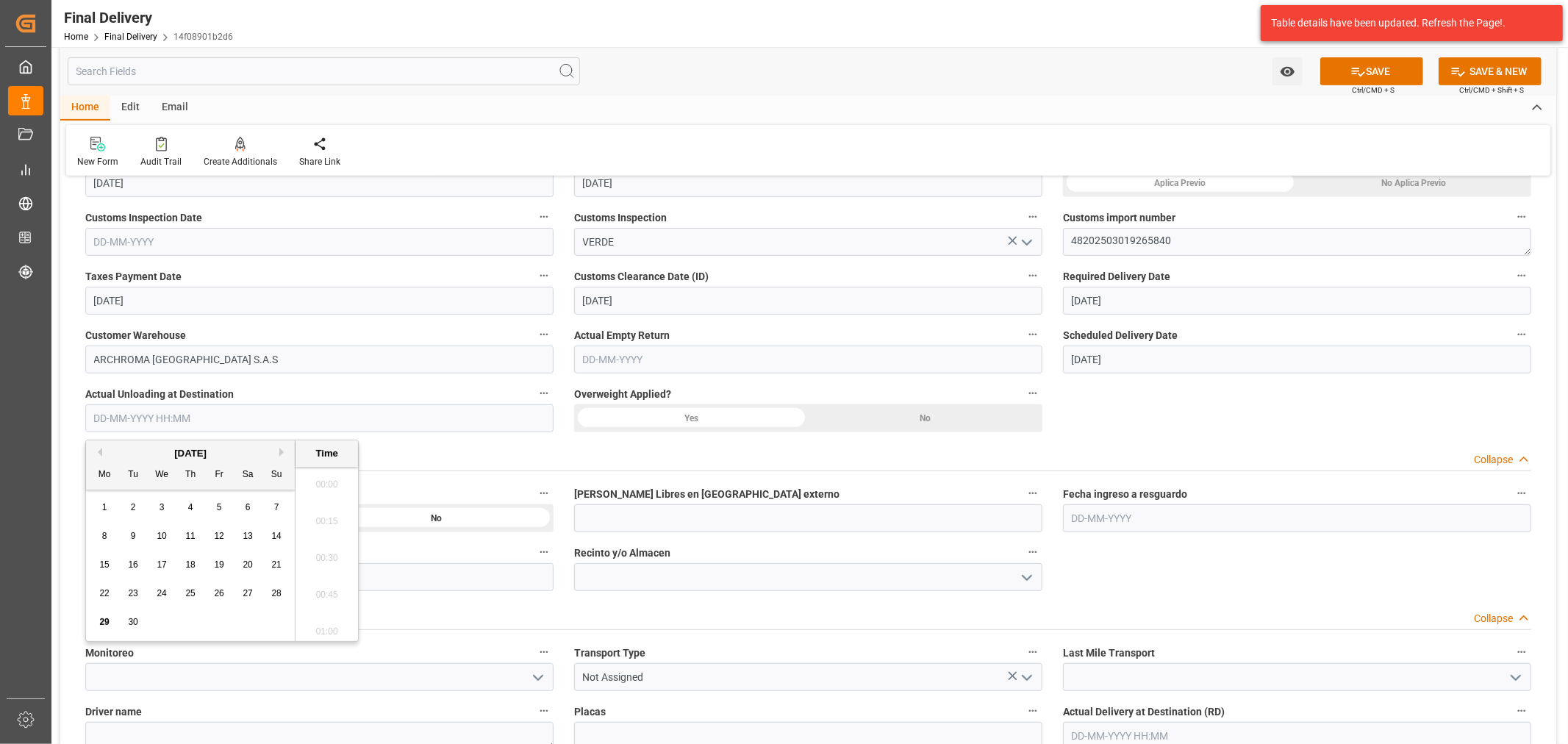
scroll to position [1107, 0]
click at [96, 627] on div "29" at bounding box center [105, 623] width 19 height 18
click at [324, 485] on li "07:30" at bounding box center [327, 480] width 63 height 37
type input "29-09-2025 07:30"
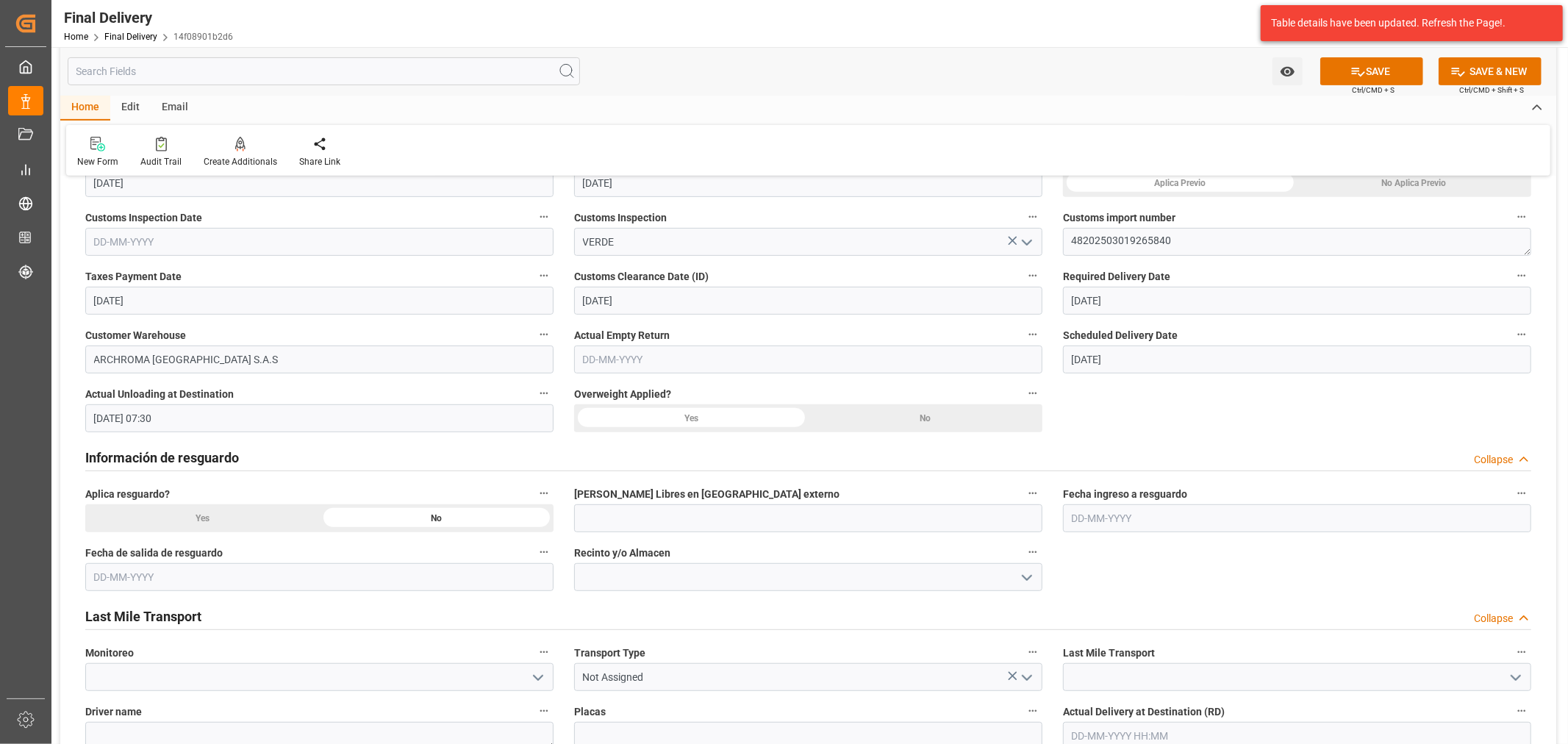
click at [926, 438] on div "Información de resguardo Collapse" at bounding box center [808, 458] width 1466 height 41
click at [932, 419] on div "No" at bounding box center [926, 418] width 235 height 28
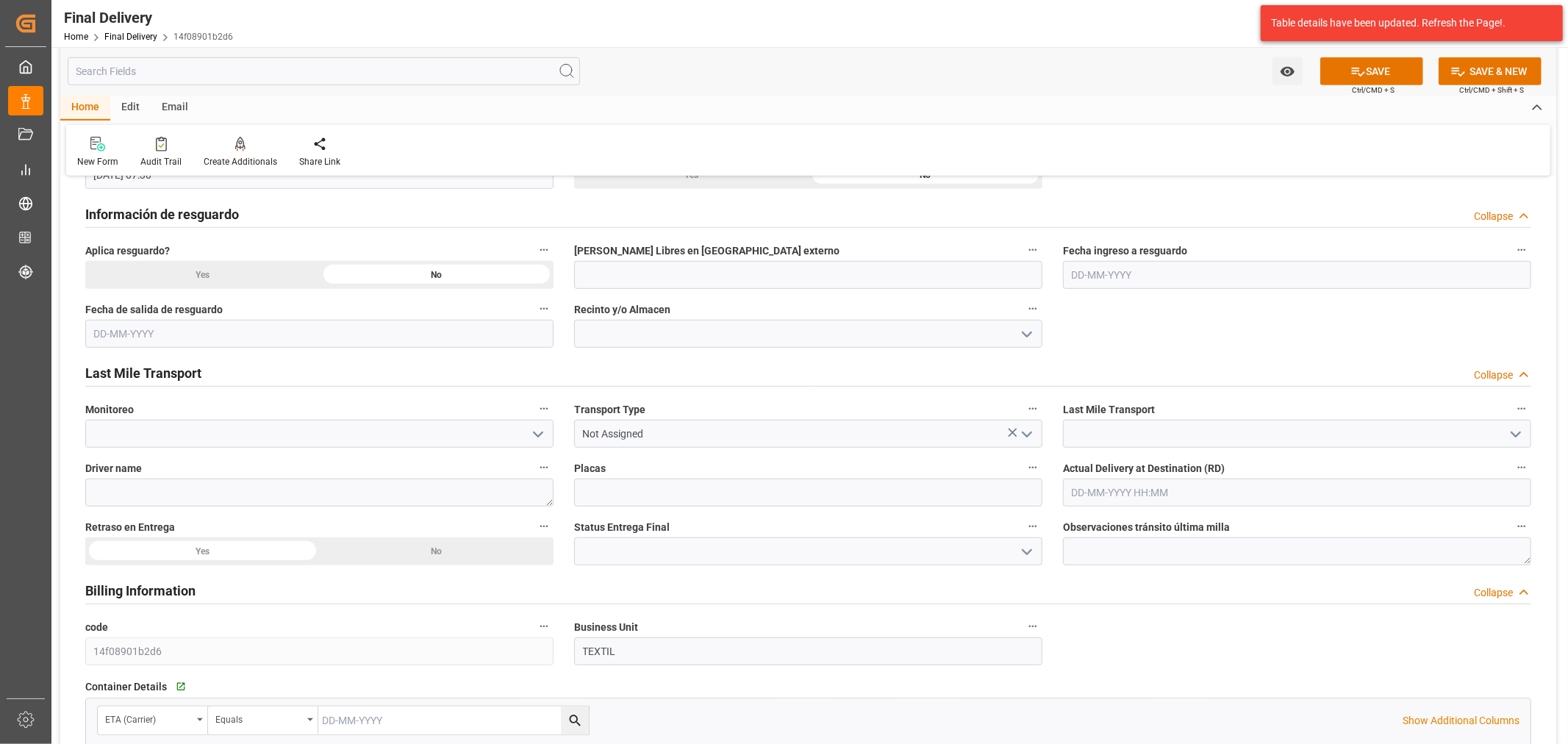
scroll to position [735, 0]
click at [413, 545] on div "No" at bounding box center [437, 549] width 235 height 28
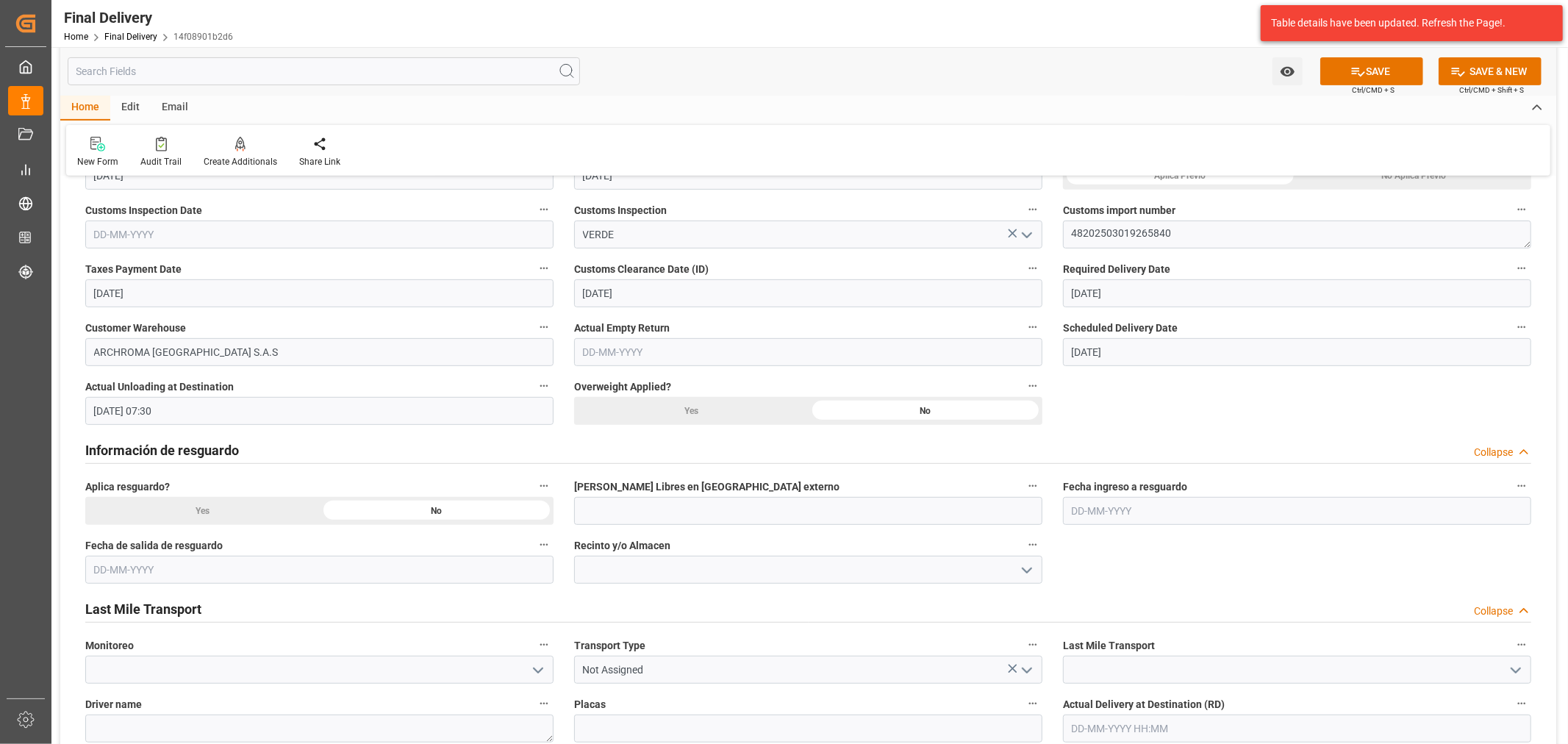
scroll to position [327, 0]
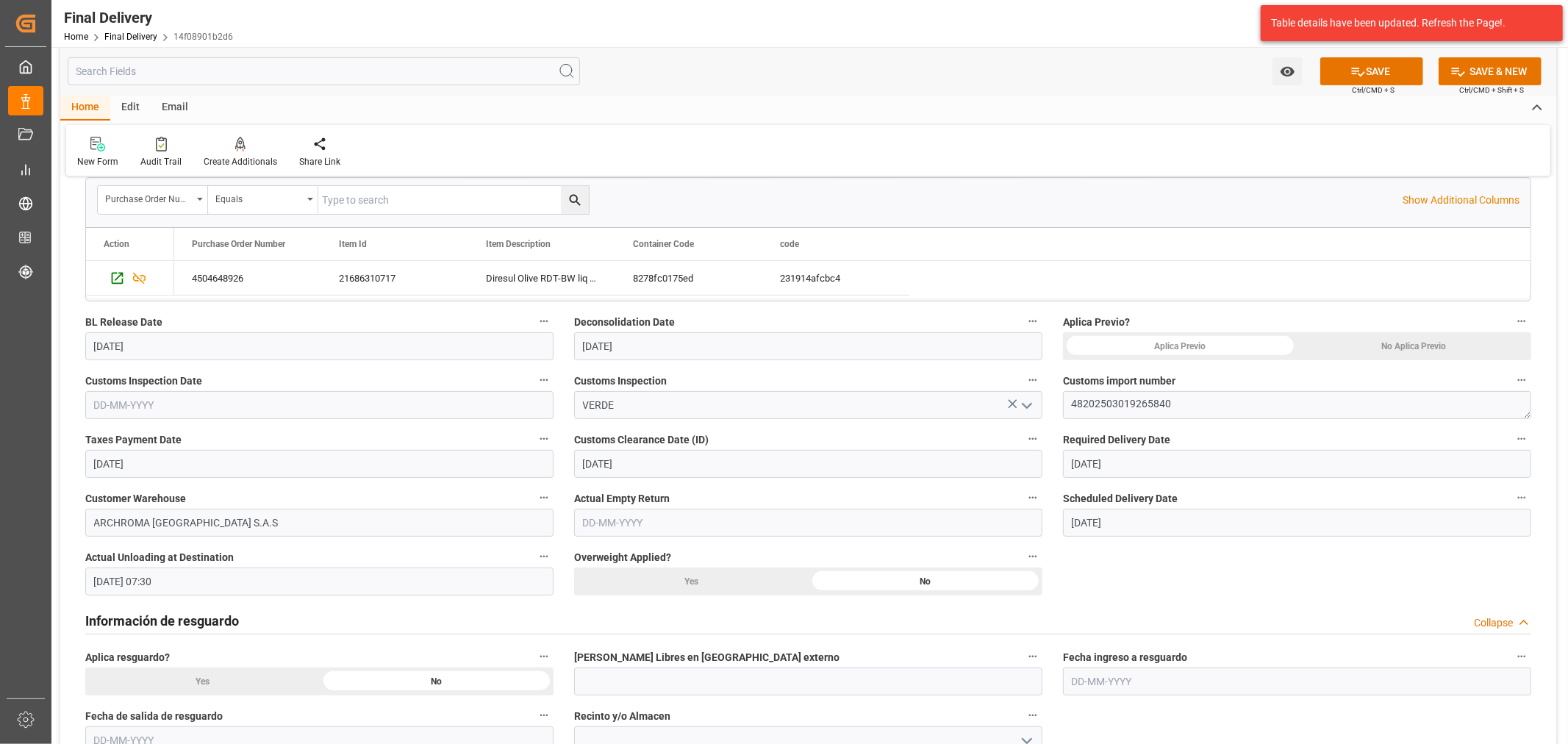
click at [1421, 342] on div "No Aplica Previo" at bounding box center [1415, 345] width 235 height 28
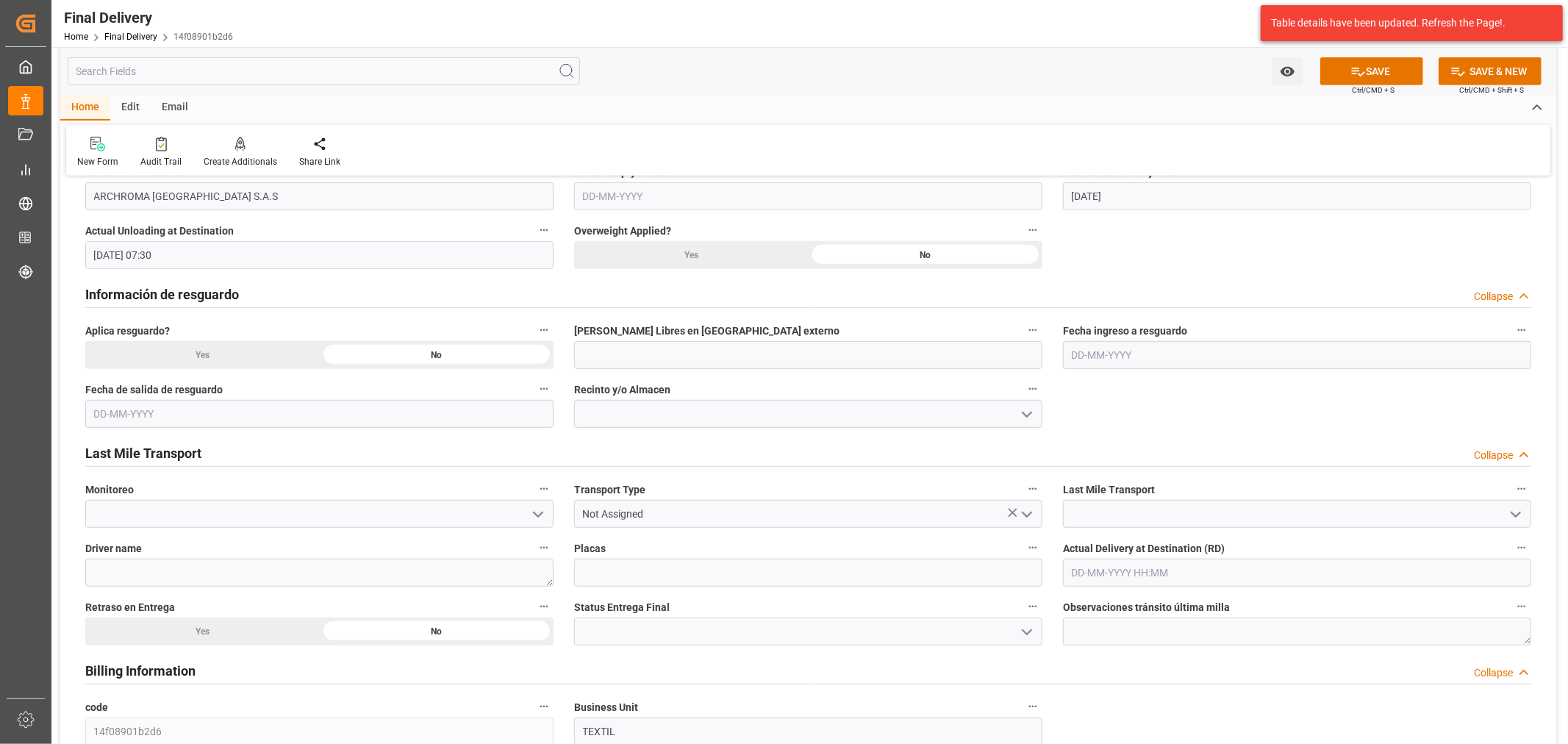
drag, startPoint x: 1027, startPoint y: 517, endPoint x: 994, endPoint y: 517, distance: 33.0
click at [1027, 517] on icon "open menu" at bounding box center [1027, 514] width 18 height 18
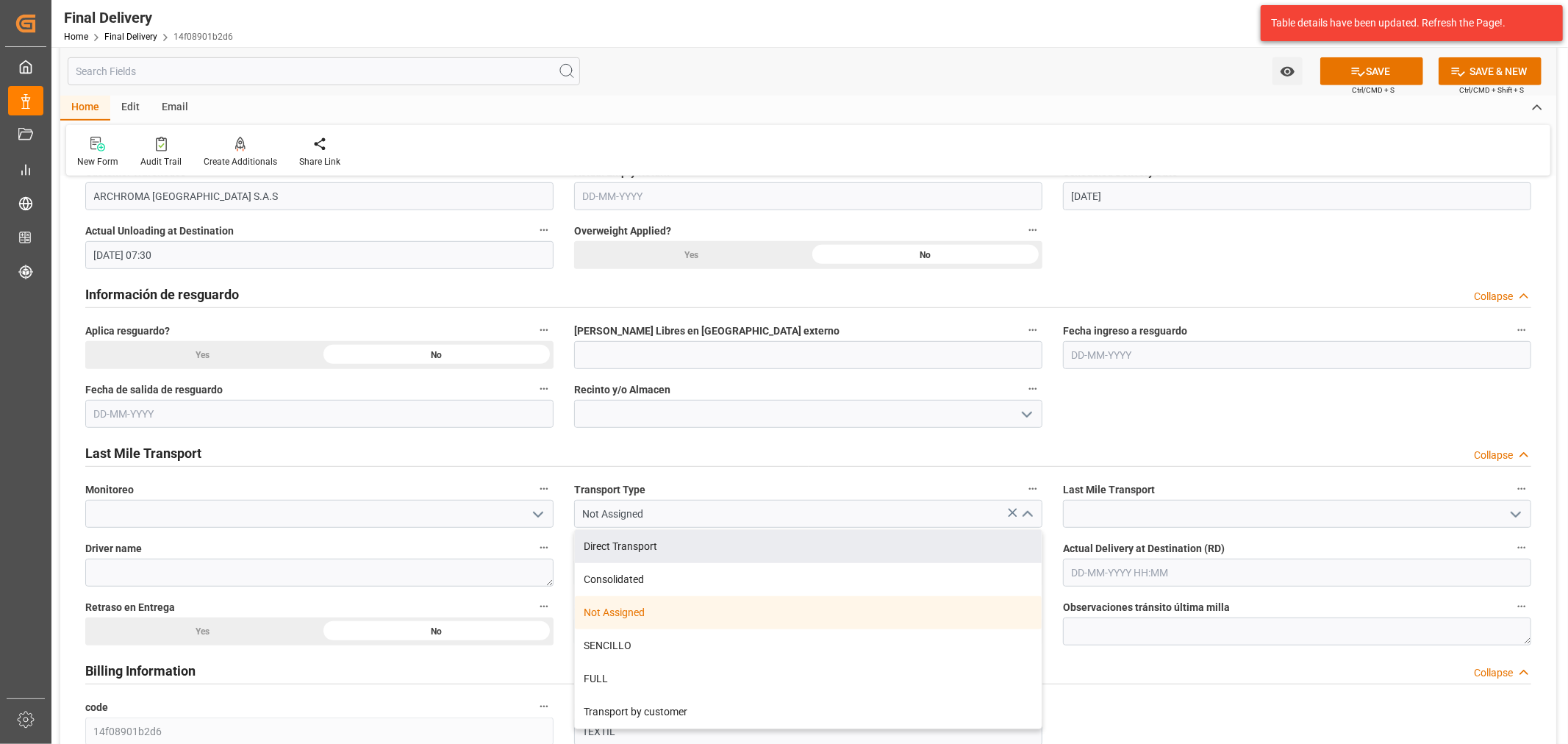
click at [757, 554] on div "Direct Transport" at bounding box center [808, 547] width 467 height 33
type input "Direct Transport"
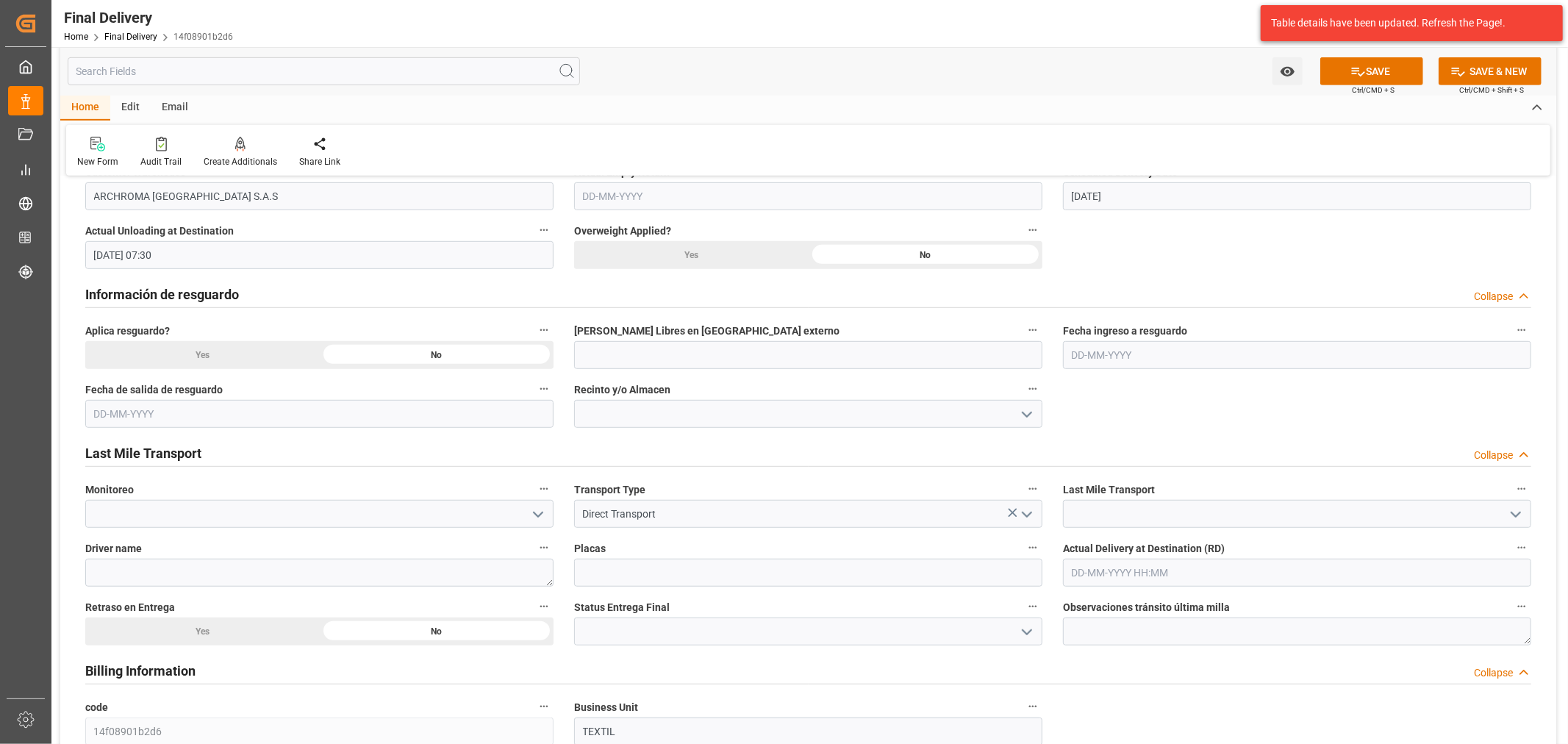
click at [1520, 505] on icon "open menu" at bounding box center [1516, 514] width 18 height 18
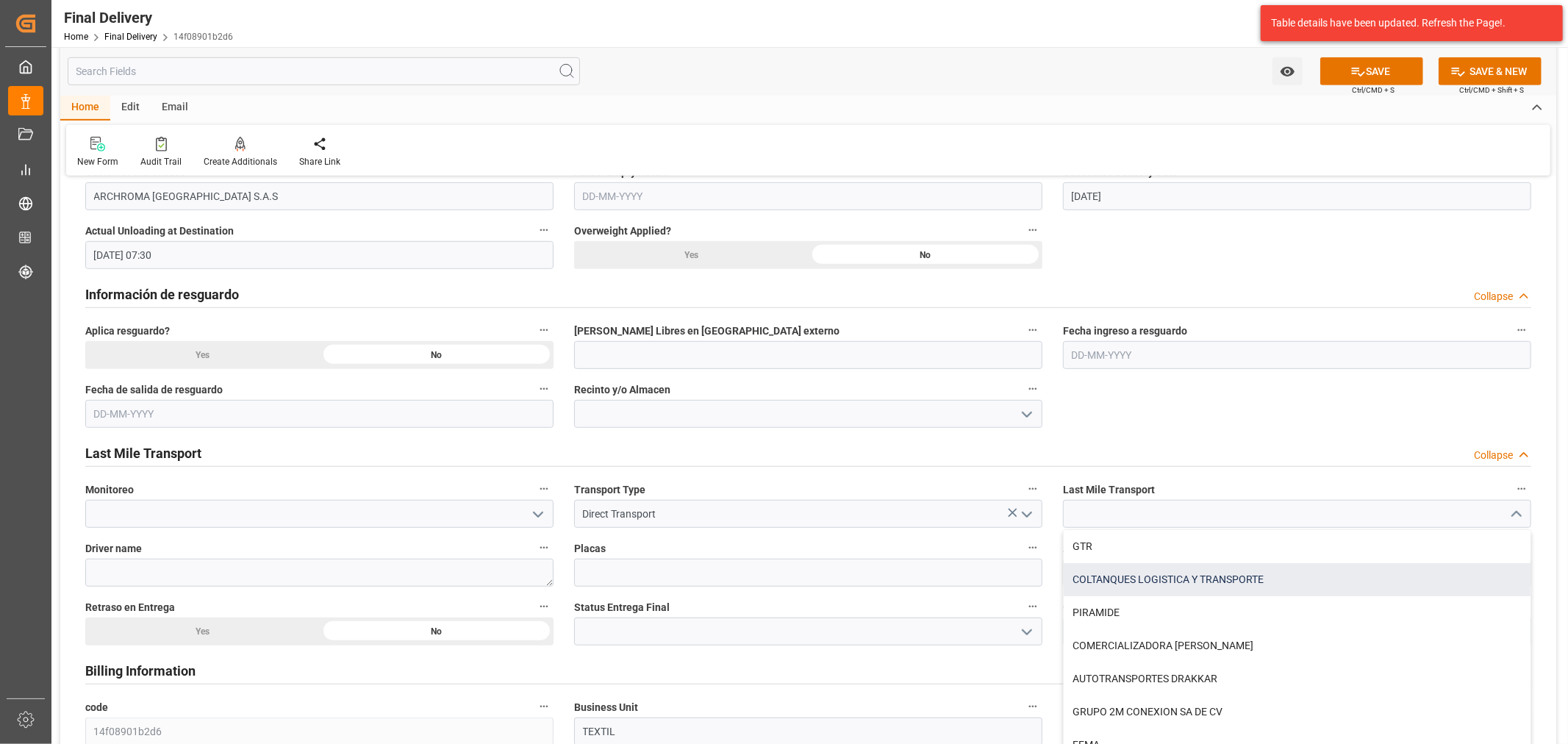
click at [1338, 581] on div "COLTANQUES LOGISTICA Y TRANSPORTE" at bounding box center [1297, 579] width 467 height 33
type input "COLTANQUES LOGISTICA Y TRANSPORTE"
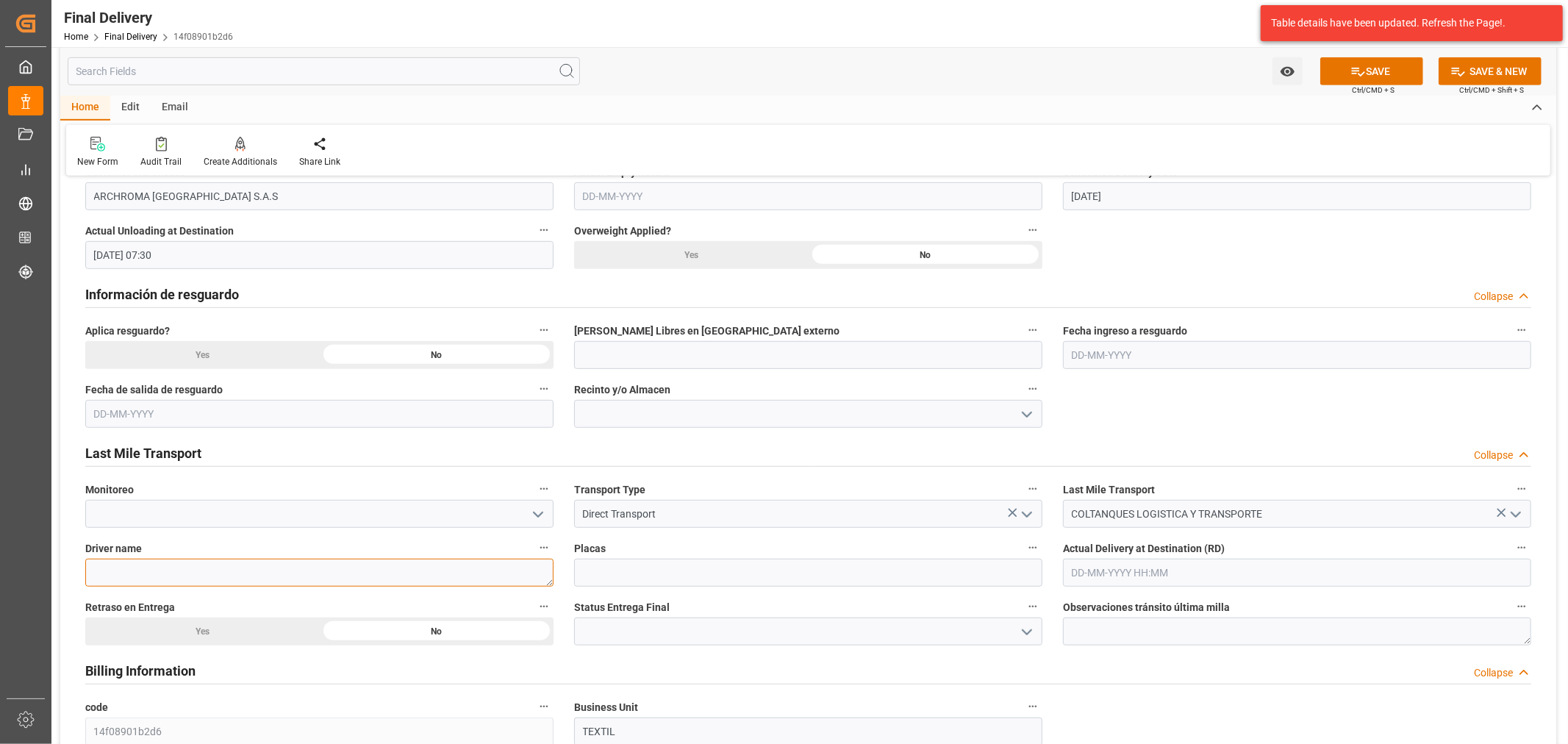
click at [403, 585] on textarea at bounding box center [319, 572] width 468 height 28
paste textarea "GUZMAN SIERRA JORGE ANDRES"
type textarea "GUZMAN SIERRA JORGE ANDRES"
click at [746, 571] on input at bounding box center [808, 572] width 468 height 28
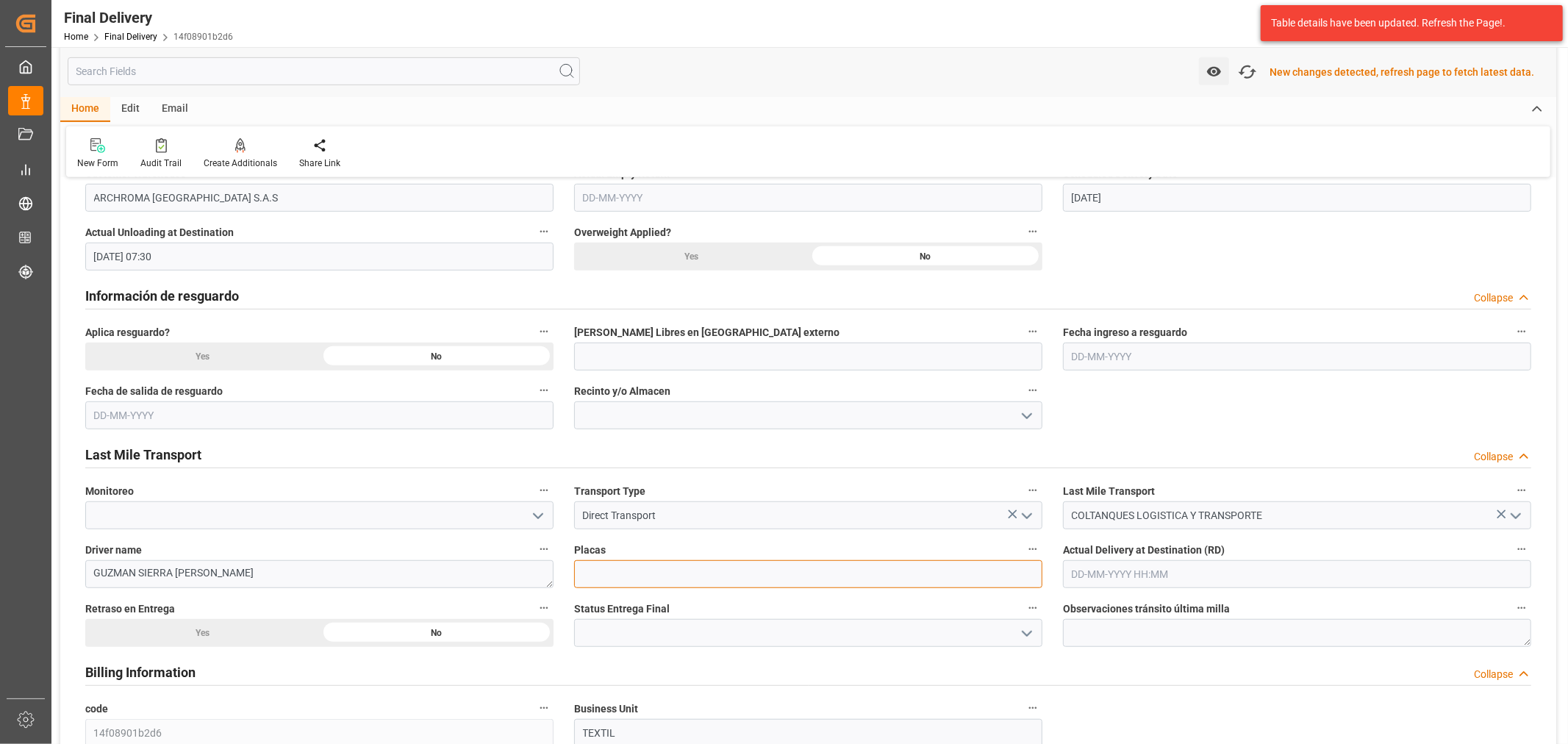
scroll to position [655, 0]
paste input "LLR065"
type input "LLR065"
click at [1460, 560] on input "text" at bounding box center [1297, 571] width 468 height 28
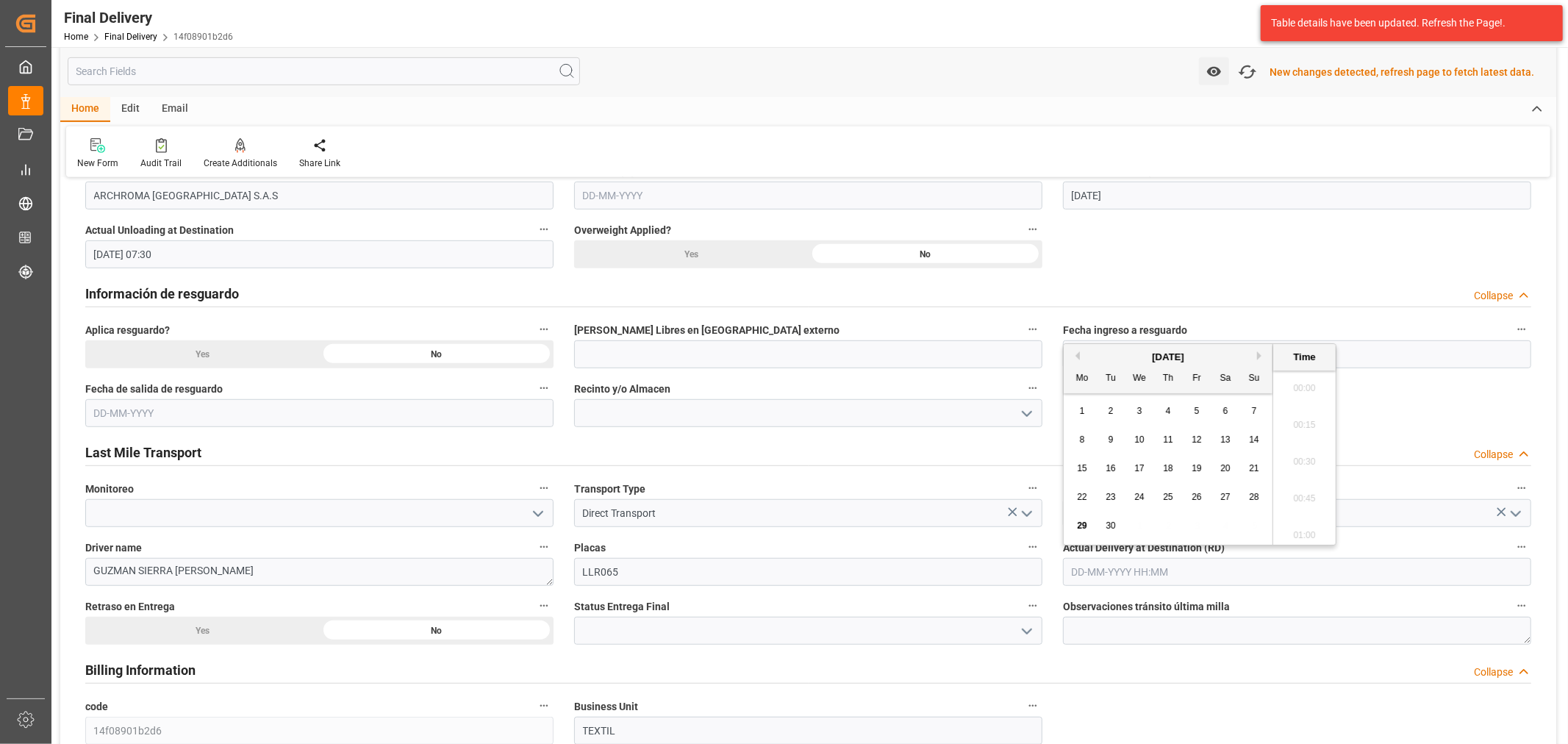
scroll to position [1107, 0]
click at [1077, 528] on span "29" at bounding box center [1081, 526] width 10 height 10
click at [1320, 388] on li "07:30" at bounding box center [1305, 384] width 63 height 37
type input "29-09-2025 07:30"
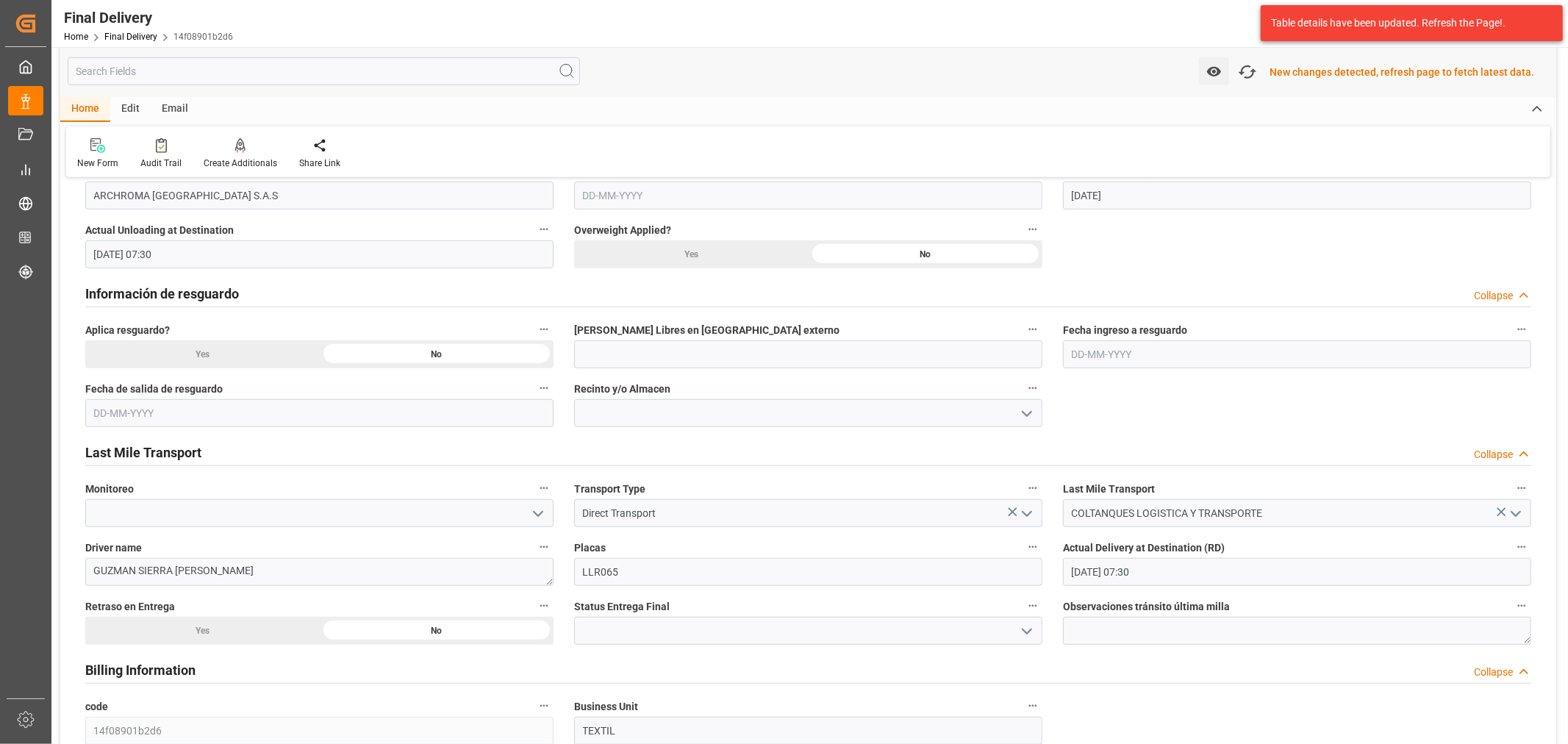
click at [531, 511] on icon "open menu" at bounding box center [538, 514] width 18 height 18
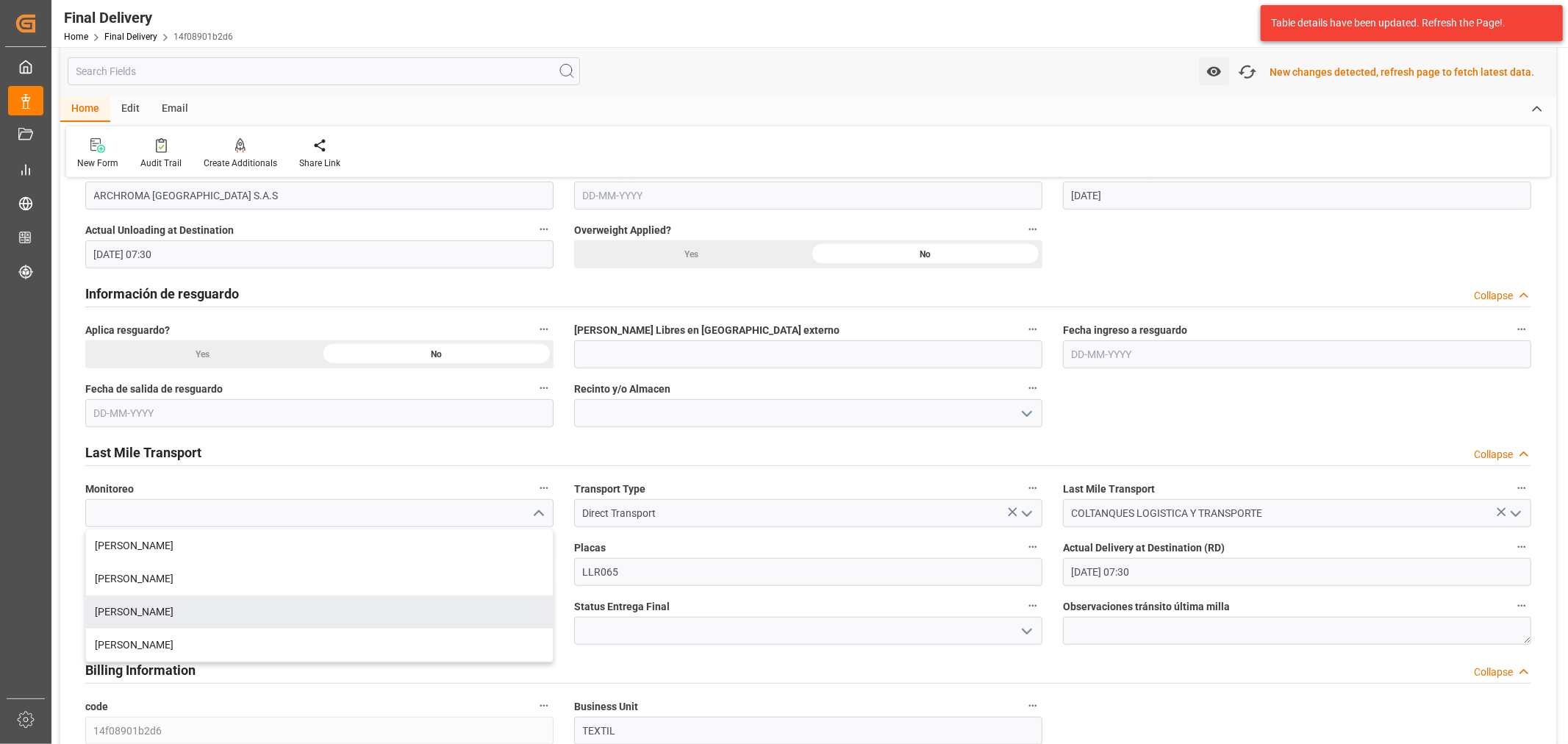
drag, startPoint x: 160, startPoint y: 619, endPoint x: 406, endPoint y: 556, distance: 253.9
click at [160, 618] on div "Laura Cobos" at bounding box center [319, 612] width 467 height 33
type input "Laura Cobos"
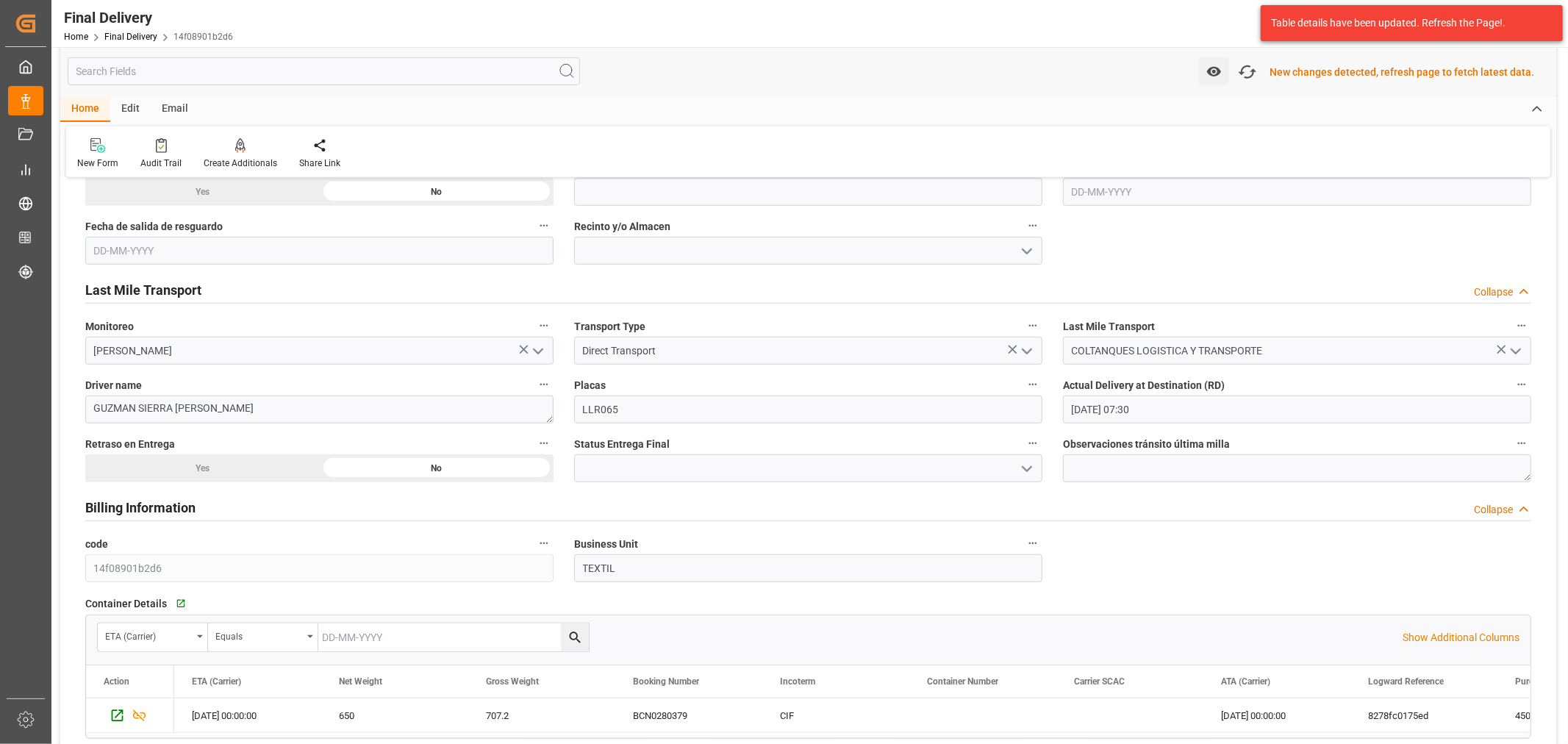
scroll to position [818, 0]
click at [1027, 467] on polyline "open menu" at bounding box center [1027, 468] width 9 height 4
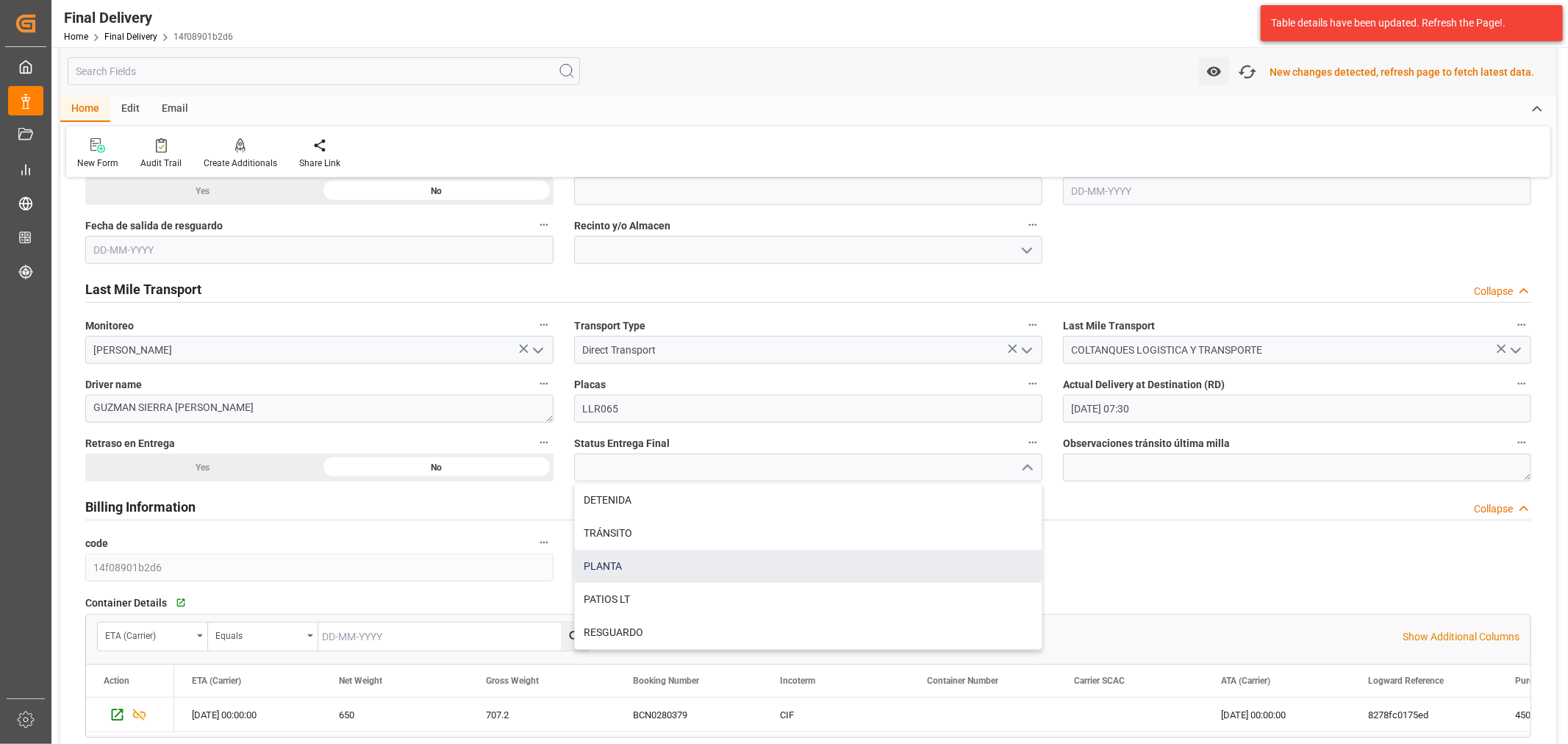
click at [633, 563] on div "PLANTA" at bounding box center [808, 566] width 467 height 33
type input "PLANTA"
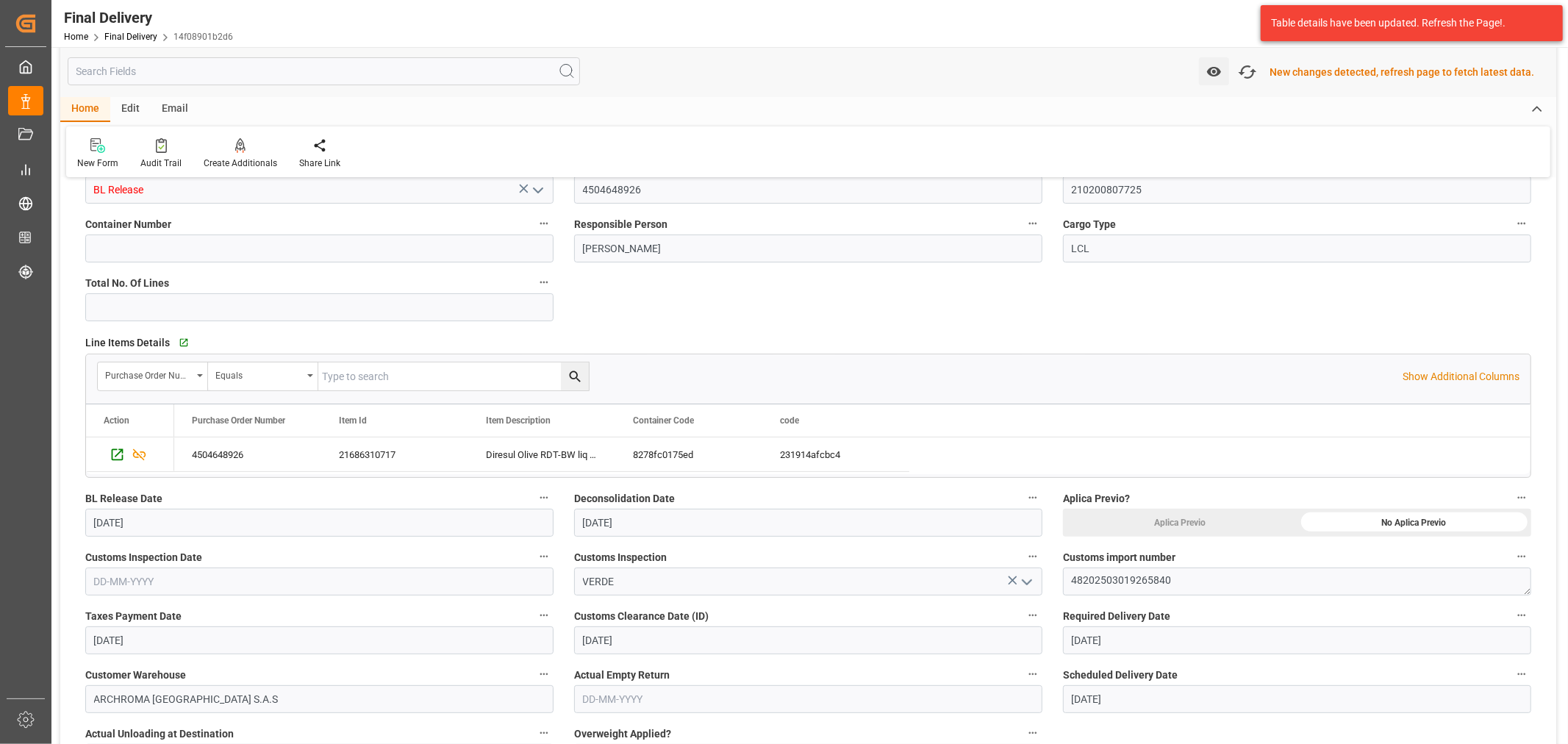
scroll to position [0, 0]
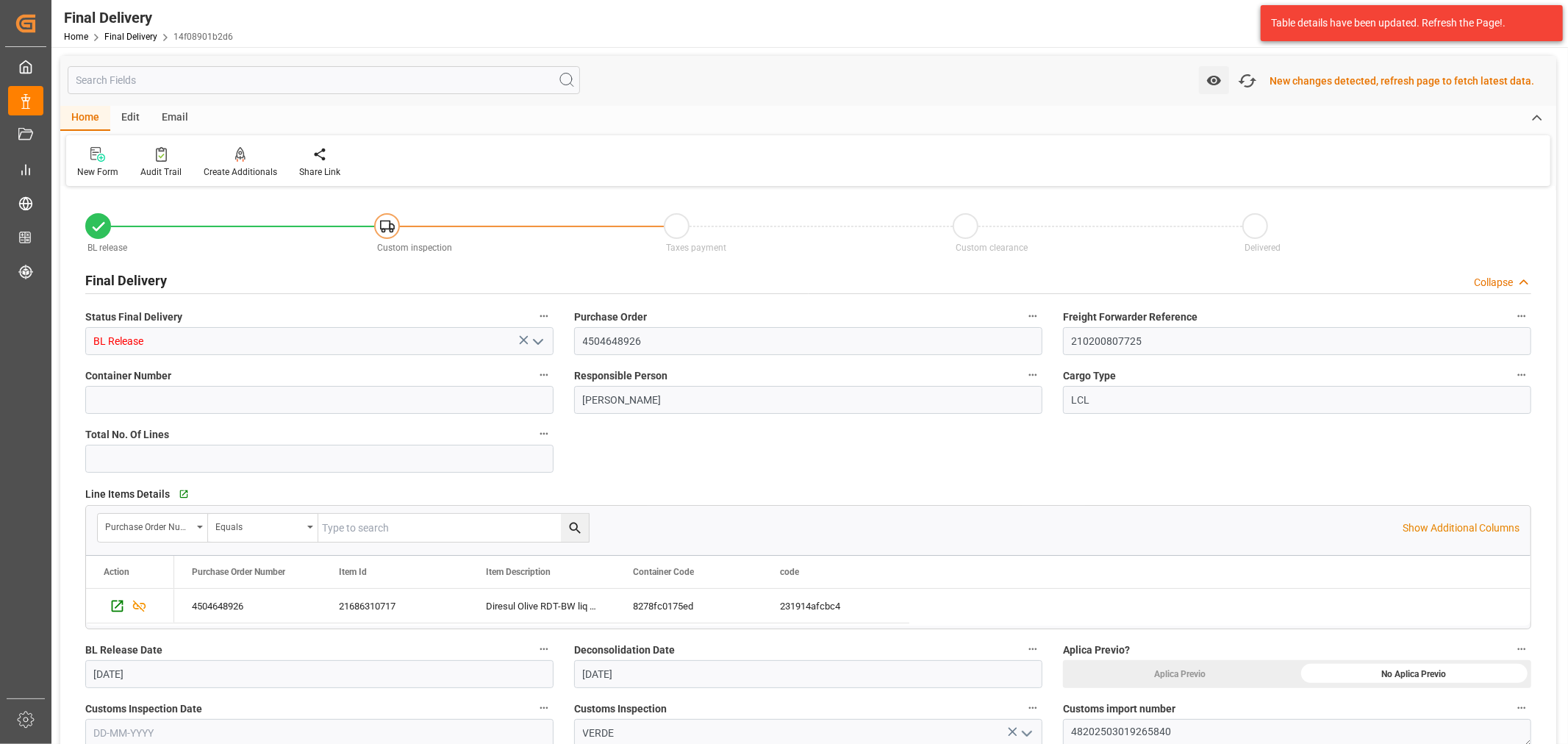
click at [1368, 84] on div "New changes detected, refresh page to fetch latest data." at bounding box center [1402, 81] width 265 height 16
click at [1252, 86] on icon "button" at bounding box center [1247, 81] width 22 height 16
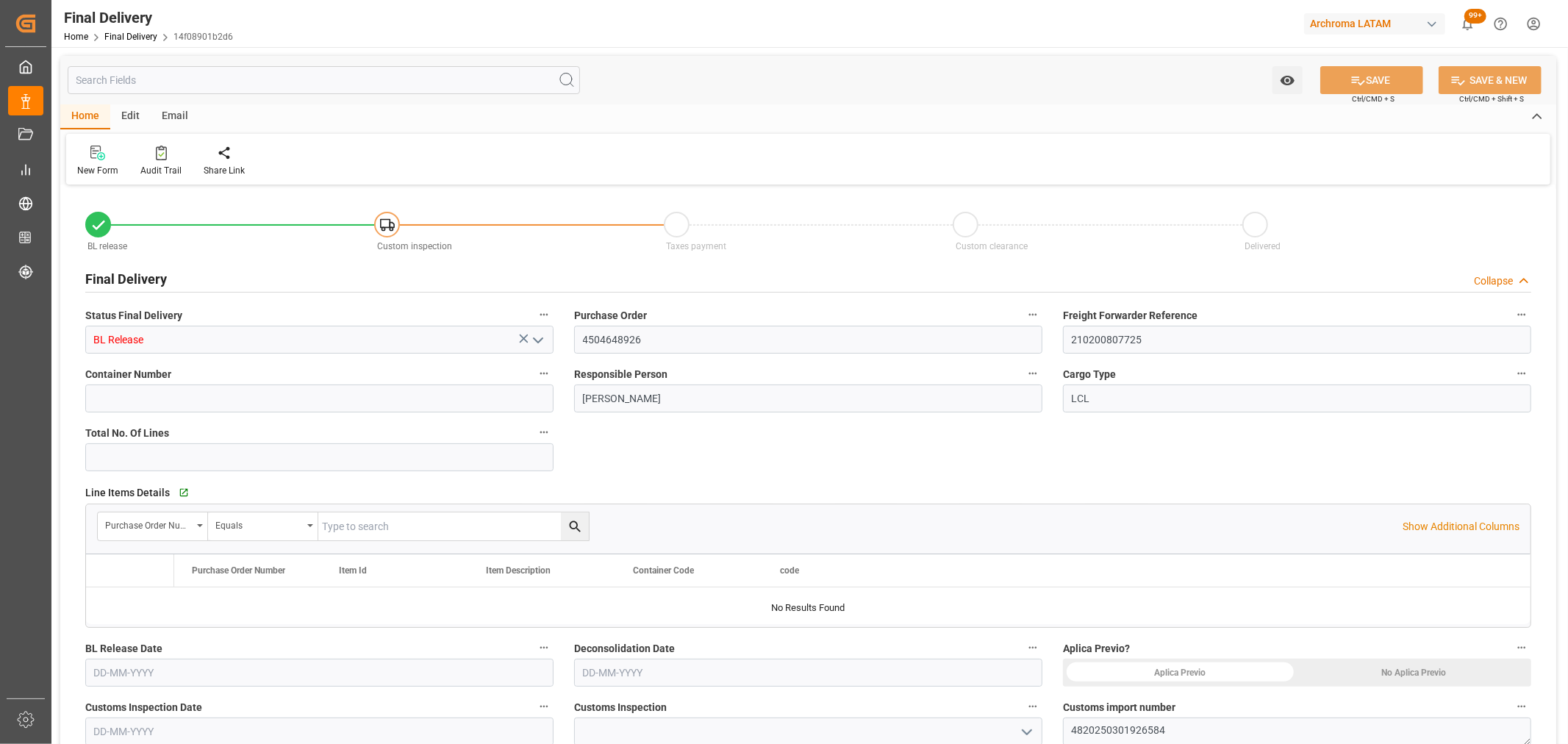
type input "4"
type input "[DATE]"
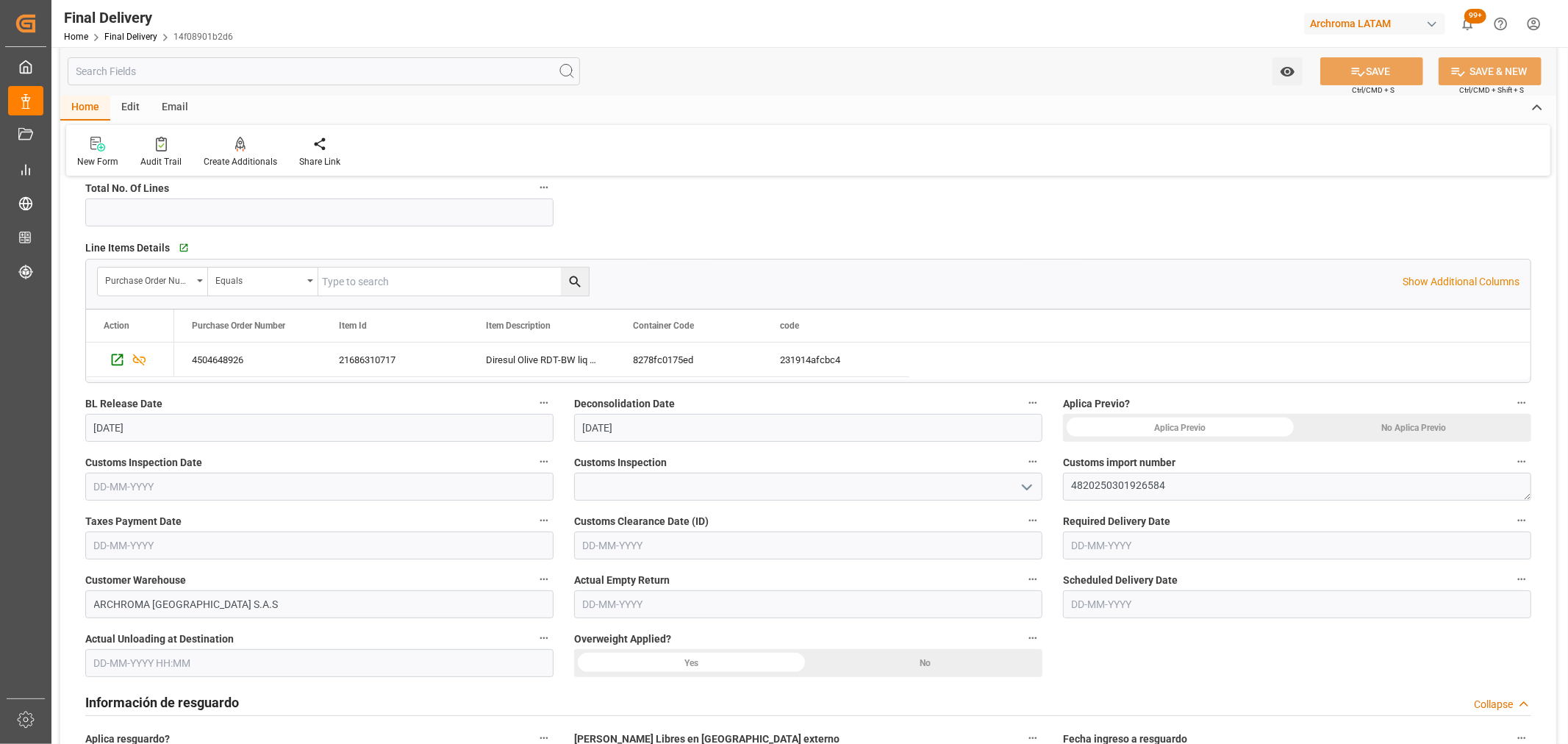
scroll to position [490, 0]
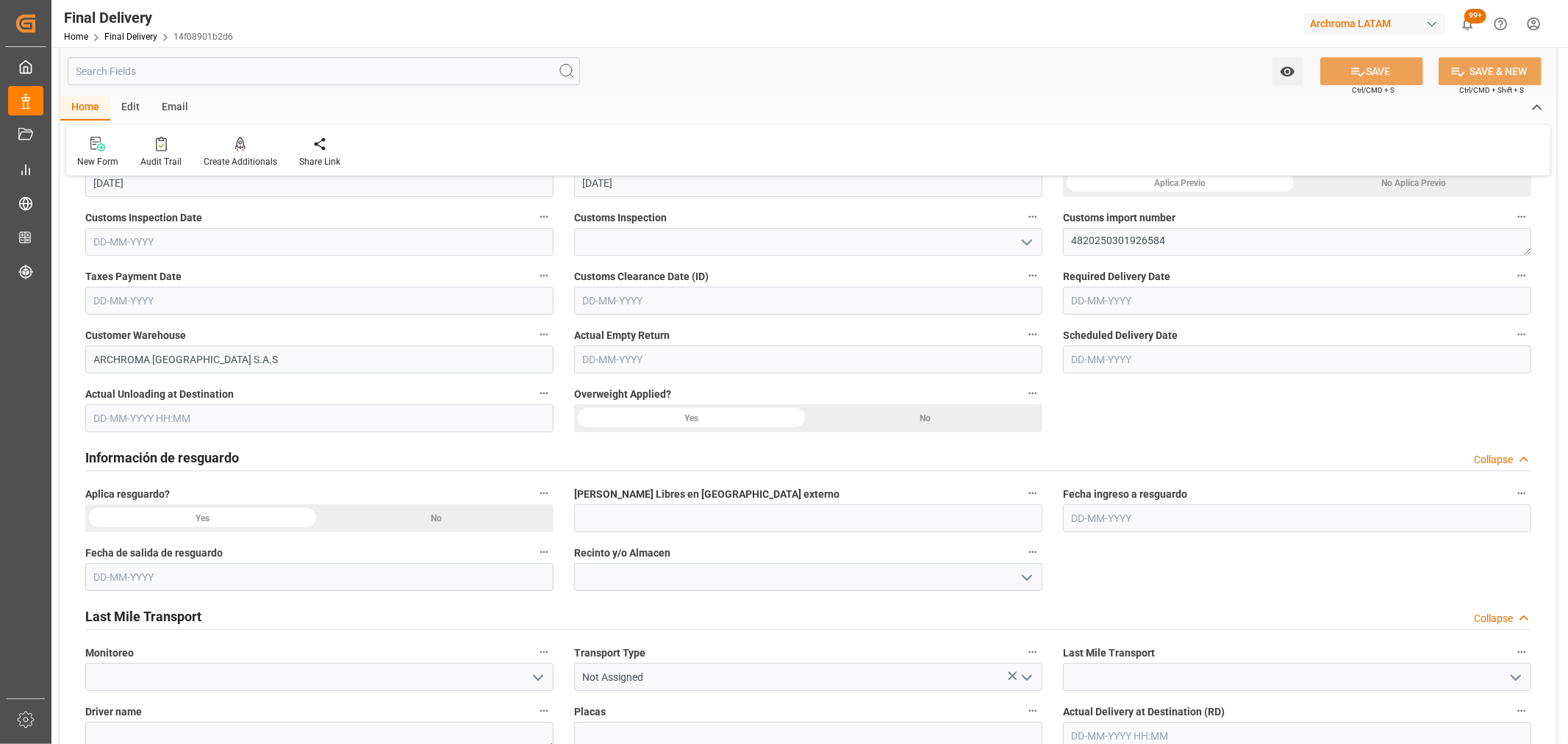
click at [700, 299] on input "text" at bounding box center [808, 300] width 468 height 28
click at [649, 517] on div "29 30 1 2 3 4 5" at bounding box center [680, 505] width 200 height 28
click at [645, 479] on div "24" at bounding box center [651, 476] width 19 height 18
type input "[DATE]"
click at [318, 303] on input "text" at bounding box center [319, 300] width 468 height 28
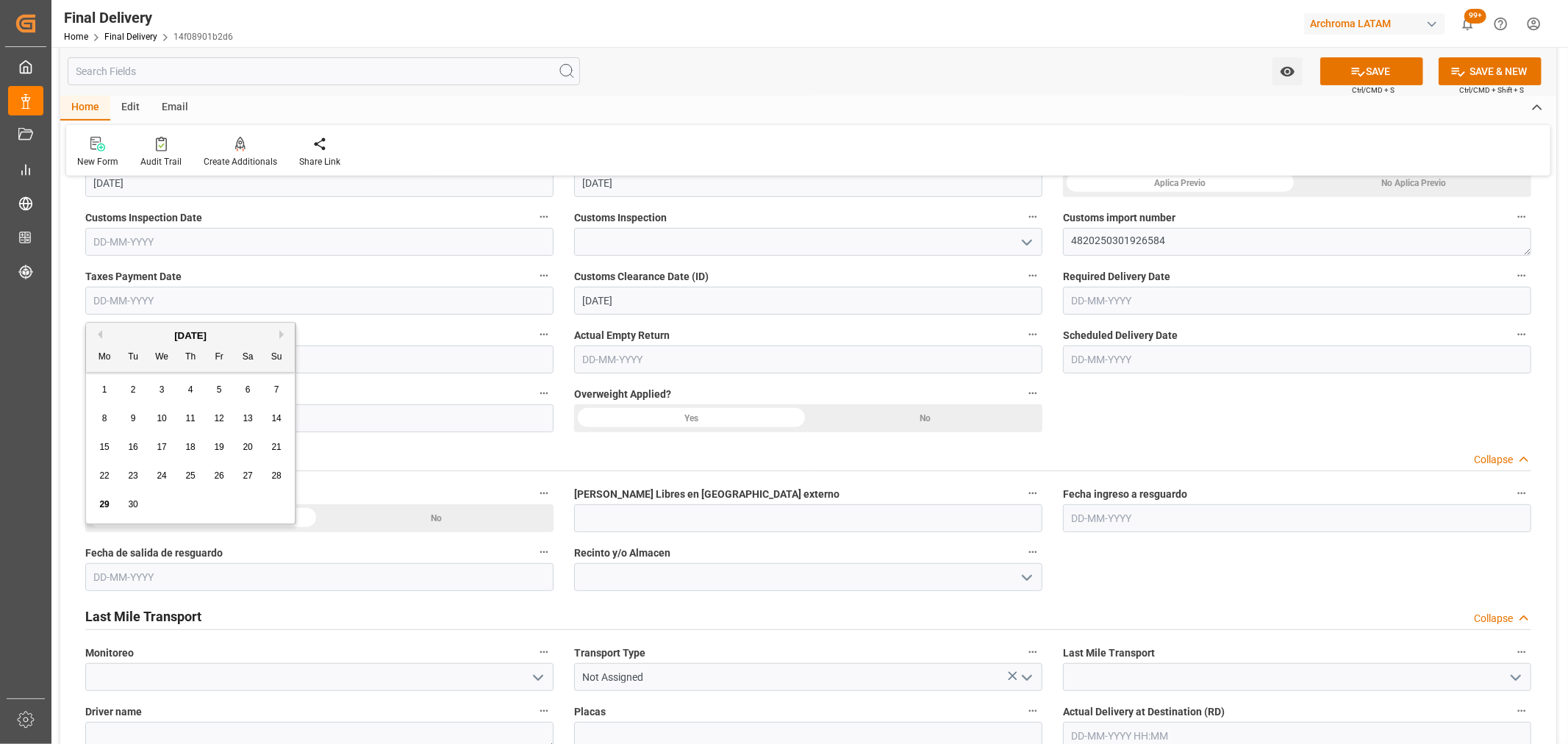
click at [160, 473] on span "24" at bounding box center [161, 476] width 10 height 10
type input "[DATE]"
click at [474, 242] on input "text" at bounding box center [319, 242] width 468 height 28
click at [159, 419] on span "24" at bounding box center [161, 417] width 10 height 10
type input "[DATE]"
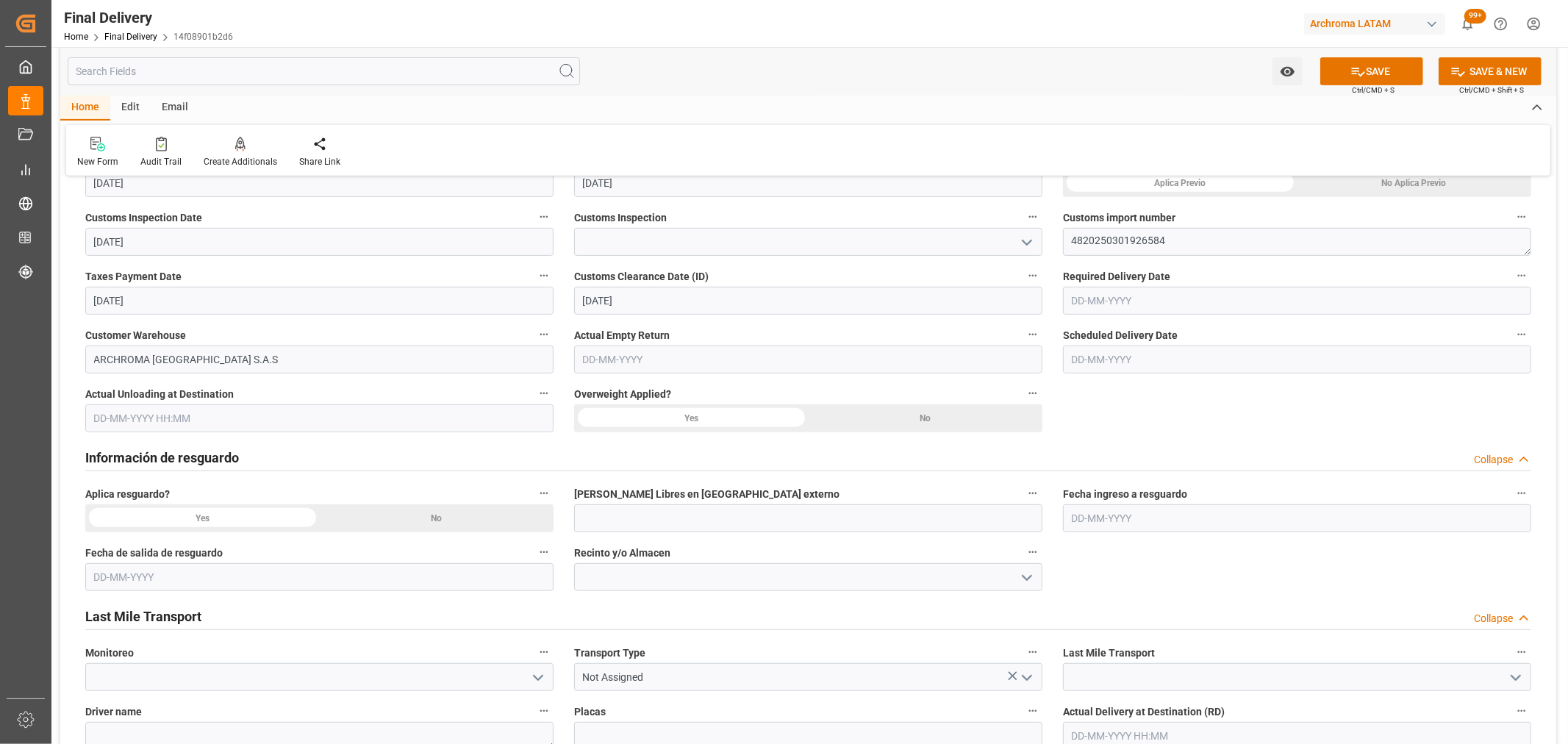
click at [1018, 244] on icon "open menu" at bounding box center [1027, 243] width 18 height 18
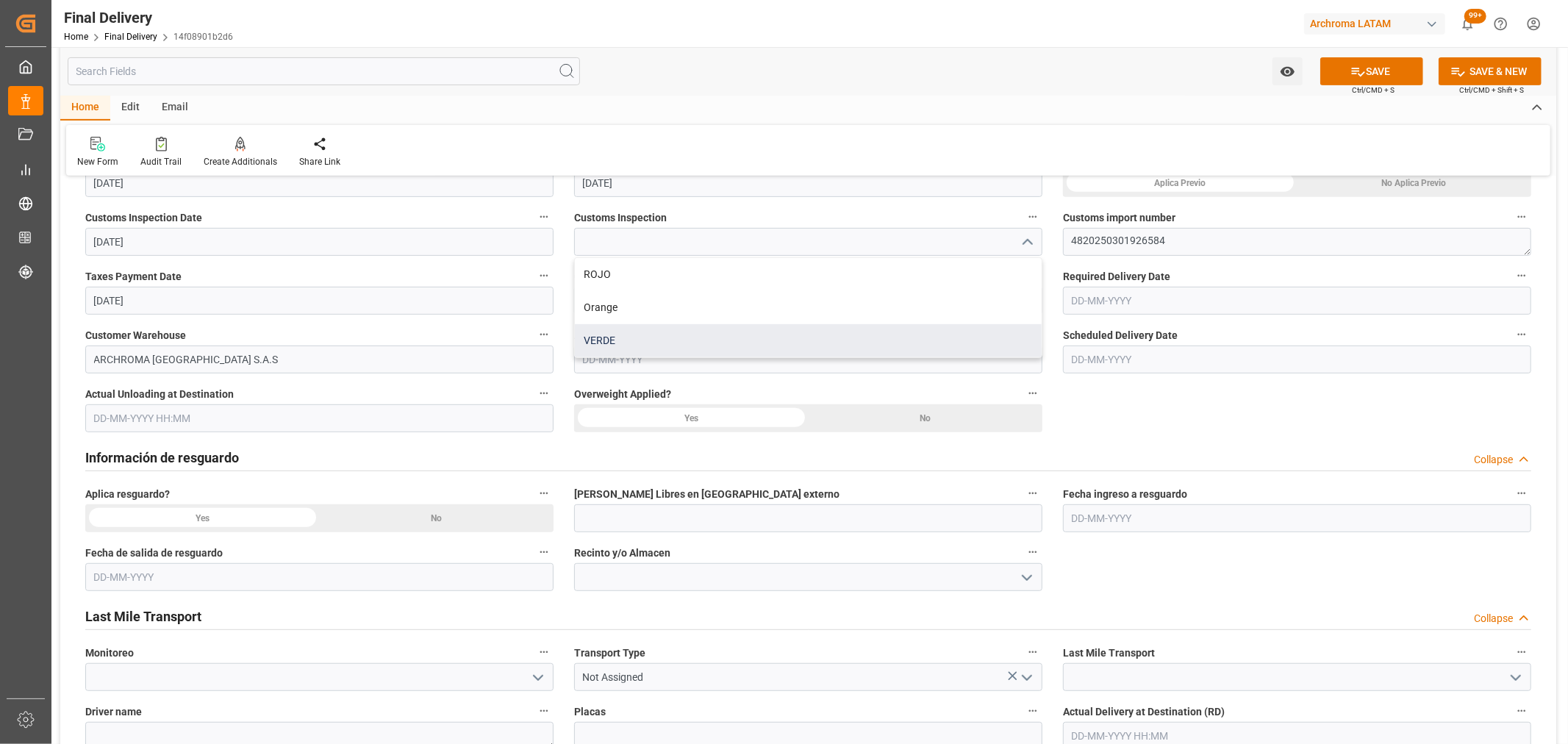
click at [699, 339] on div "VERDE" at bounding box center [808, 341] width 467 height 33
type input "VERDE"
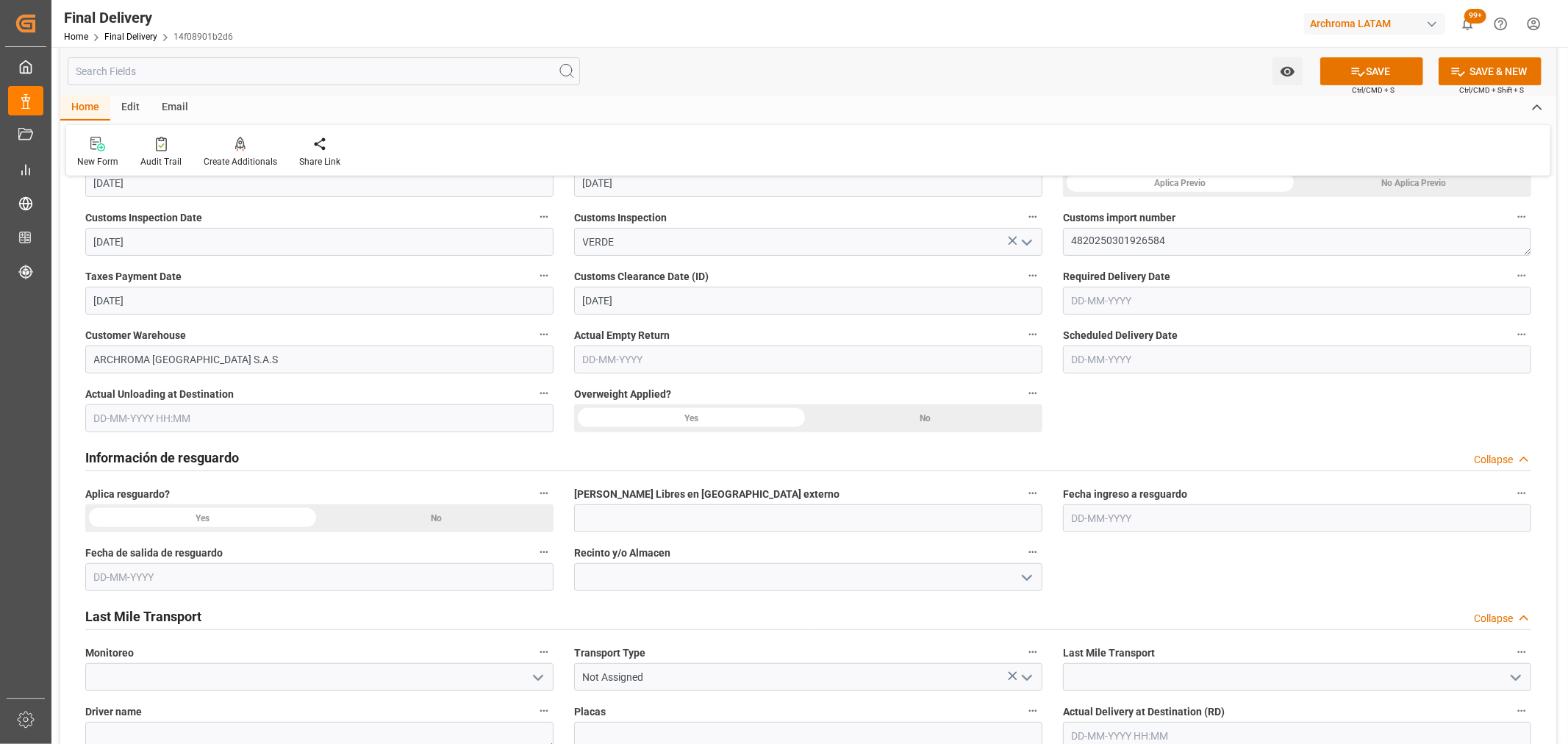
click at [1159, 313] on input "text" at bounding box center [1297, 300] width 468 height 28
click at [1085, 501] on span "29" at bounding box center [1081, 505] width 10 height 10
type input "[DATE]"
click at [1143, 354] on input "text" at bounding box center [1297, 359] width 468 height 28
click at [1078, 561] on span "29" at bounding box center [1081, 563] width 10 height 10
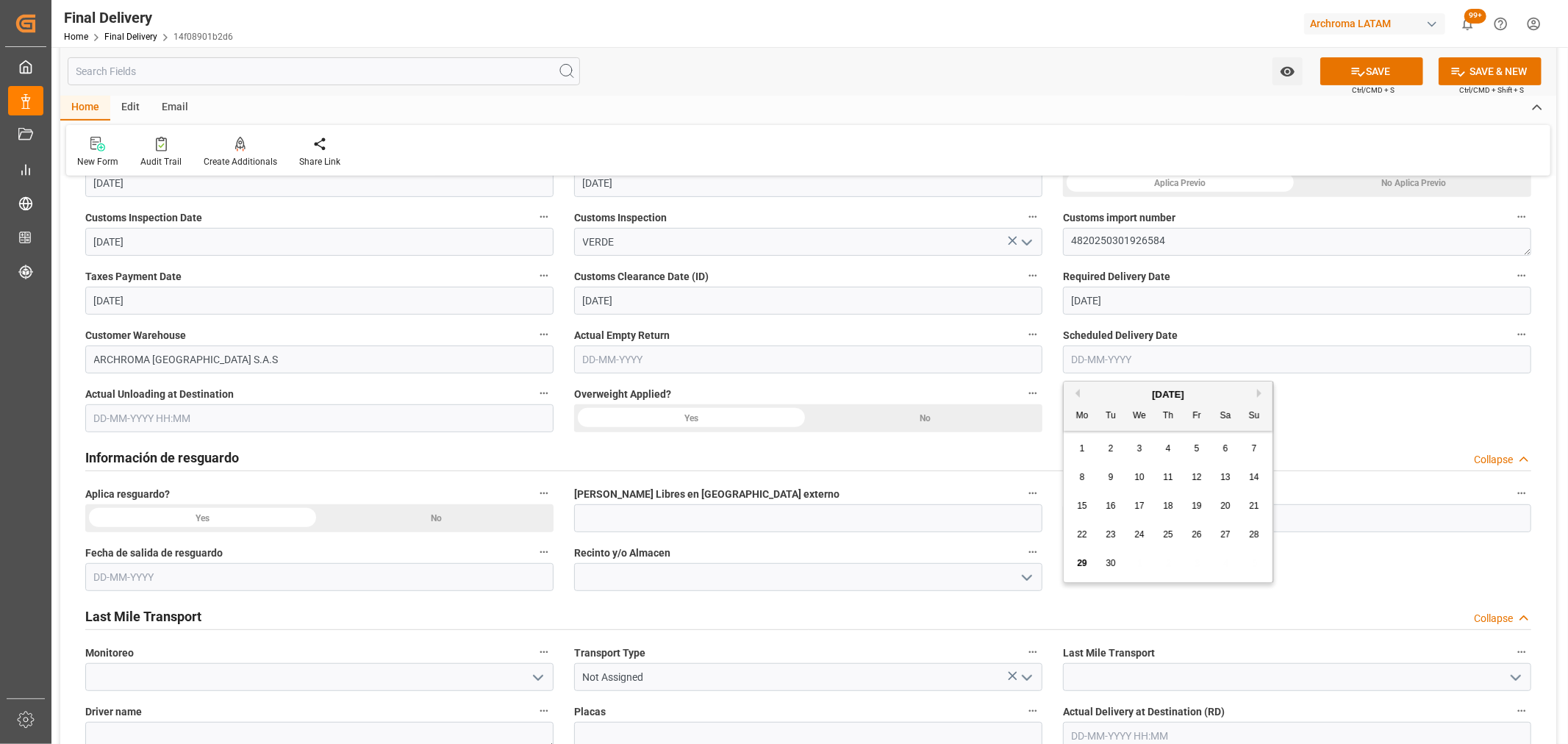
type input "[DATE]"
click at [987, 402] on label "Overweight Applied?" at bounding box center [808, 394] width 468 height 21
click at [1024, 402] on button "Overweight Applied?" at bounding box center [1033, 393] width 19 height 19
click at [963, 419] on div at bounding box center [784, 372] width 1568 height 744
click at [944, 420] on div "No" at bounding box center [926, 418] width 235 height 28
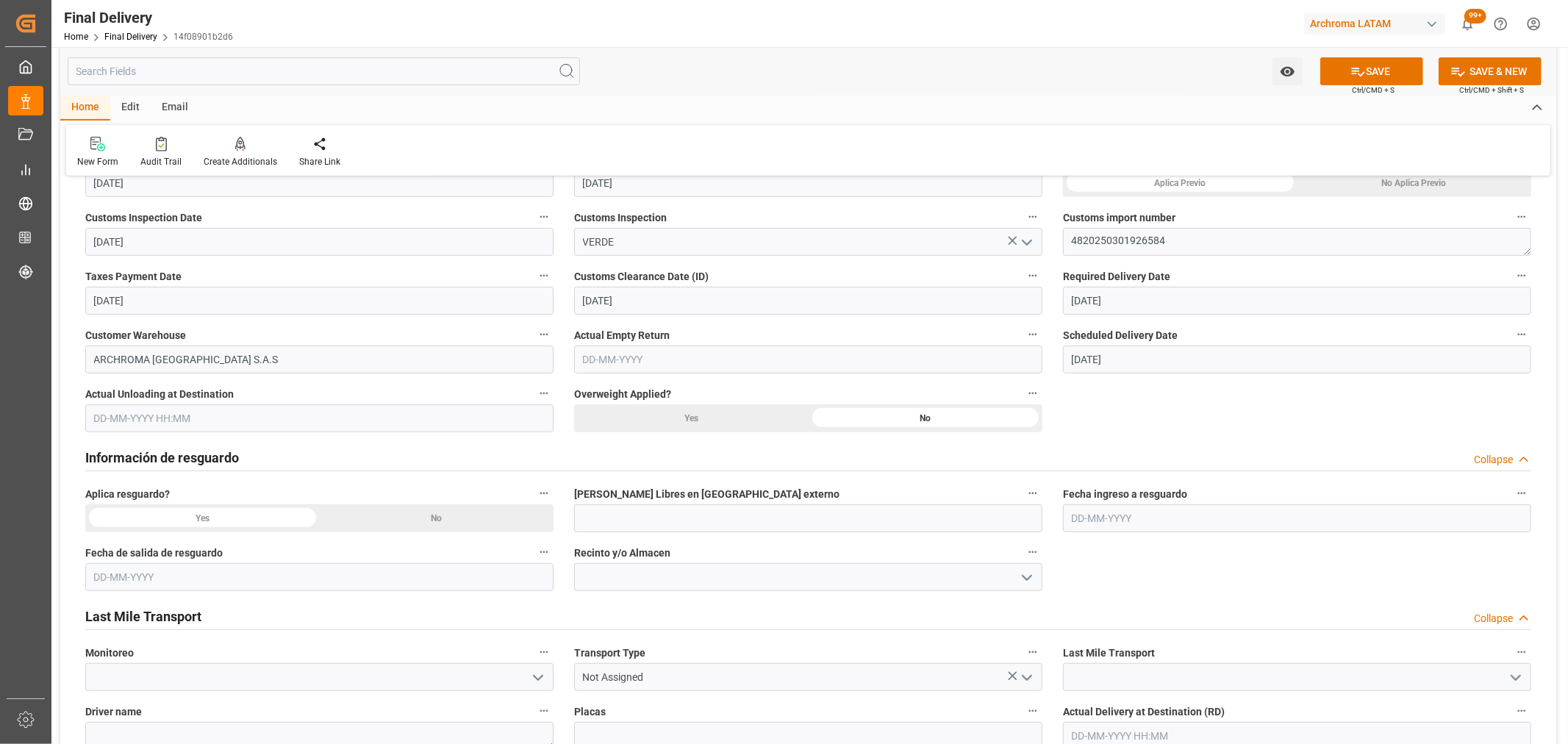
click at [414, 527] on div "No" at bounding box center [437, 517] width 235 height 28
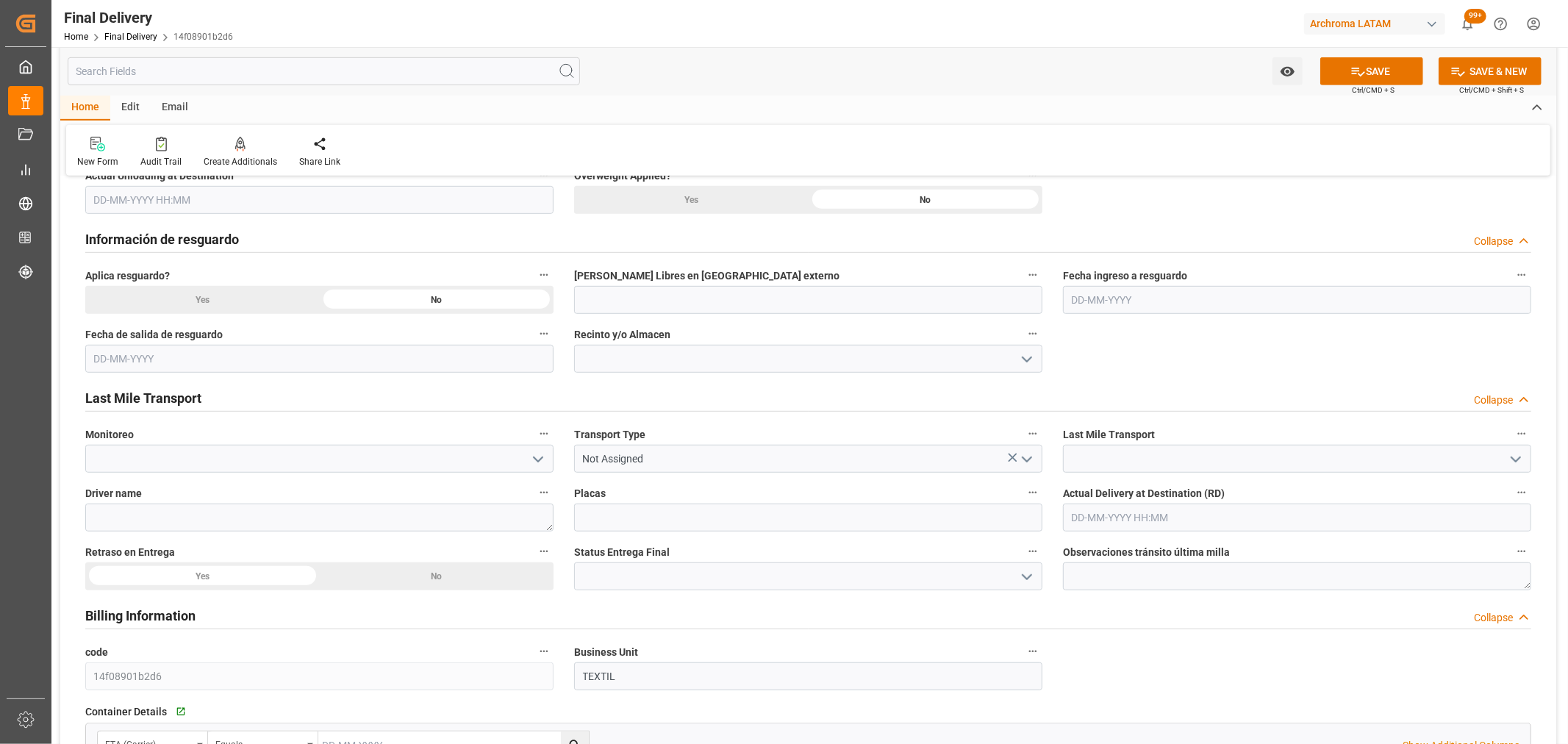
scroll to position [735, 0]
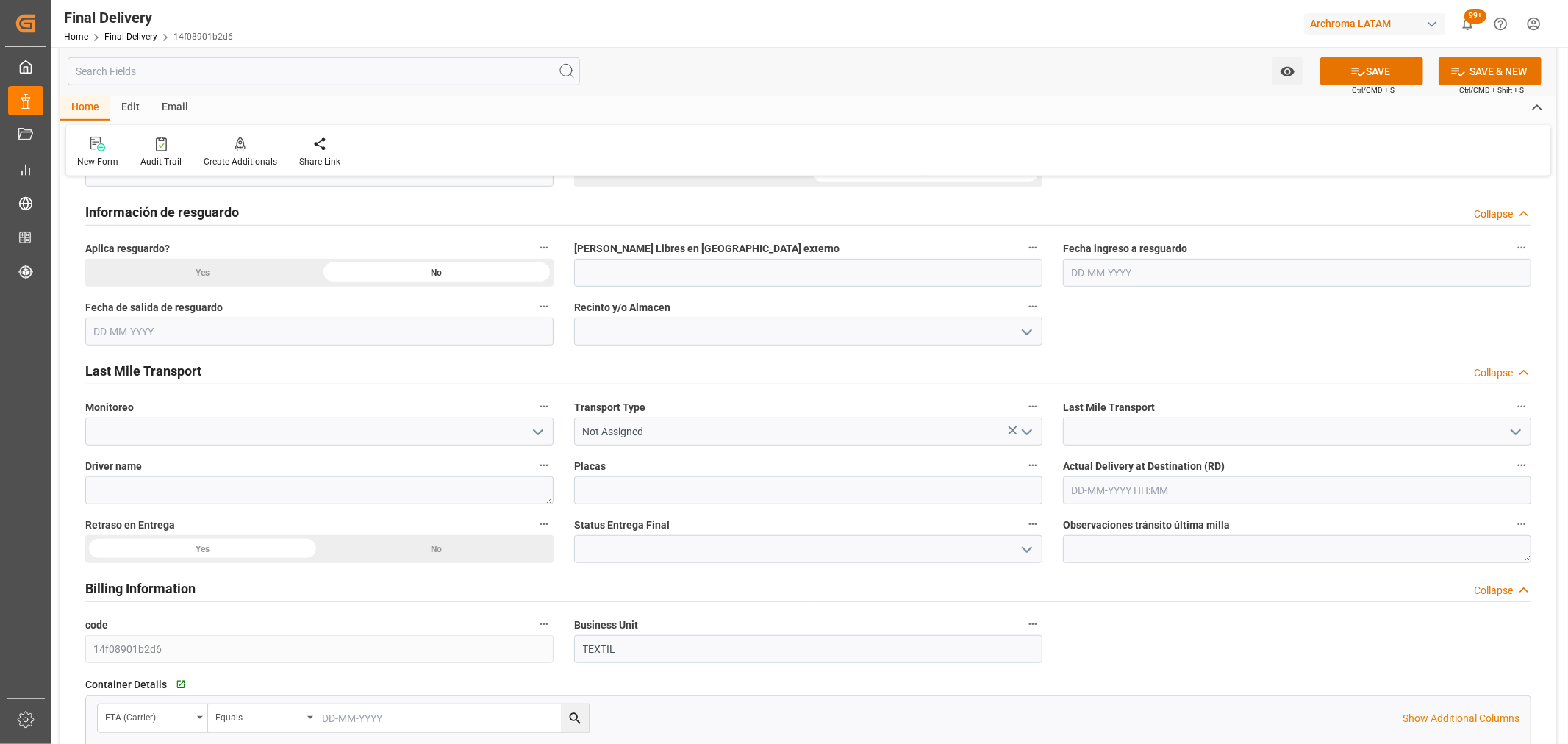
click at [537, 431] on icon "open menu" at bounding box center [538, 432] width 18 height 18
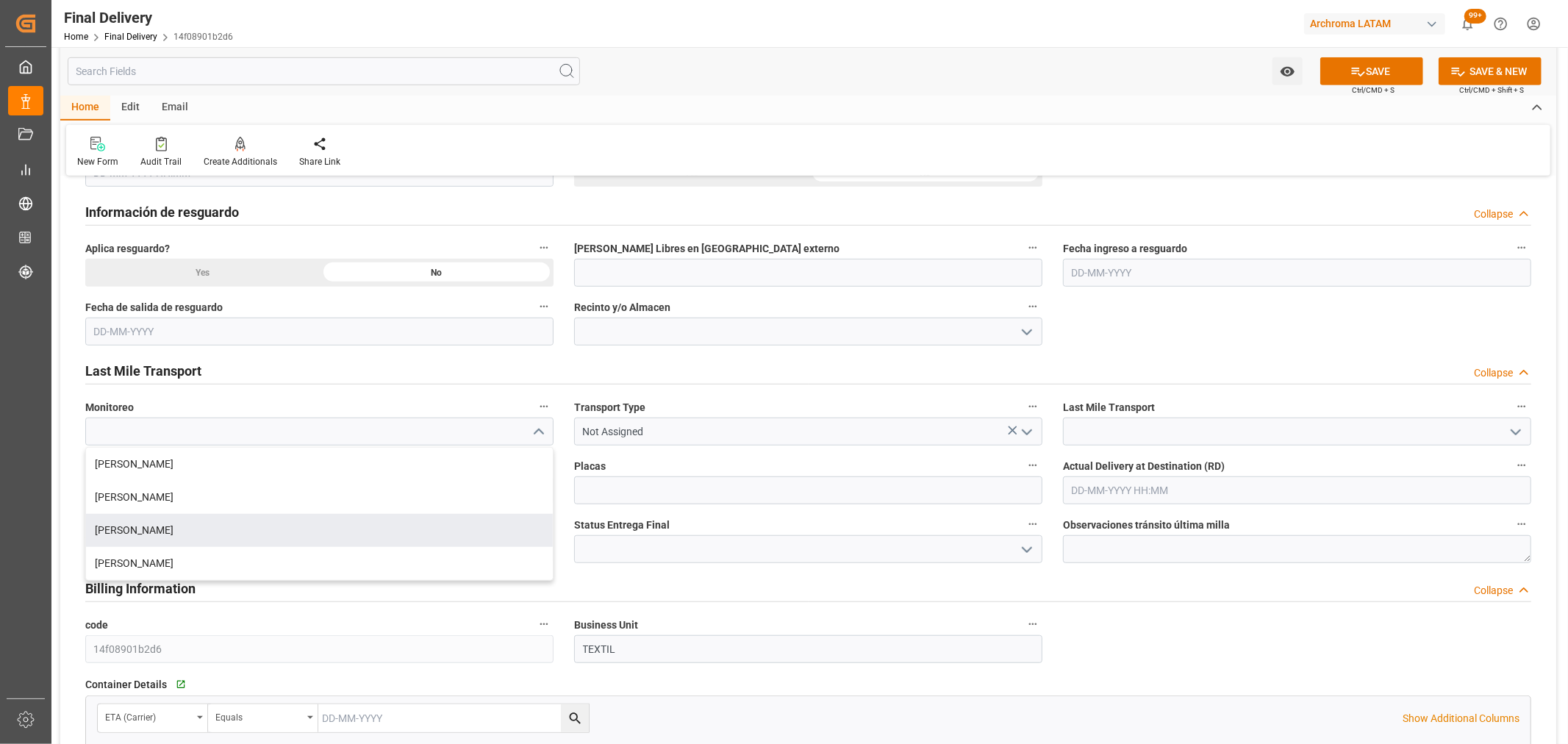
drag, startPoint x: 225, startPoint y: 539, endPoint x: 252, endPoint y: 532, distance: 27.9
click at [227, 538] on div "[PERSON_NAME]" at bounding box center [319, 530] width 467 height 33
type input "[PERSON_NAME]"
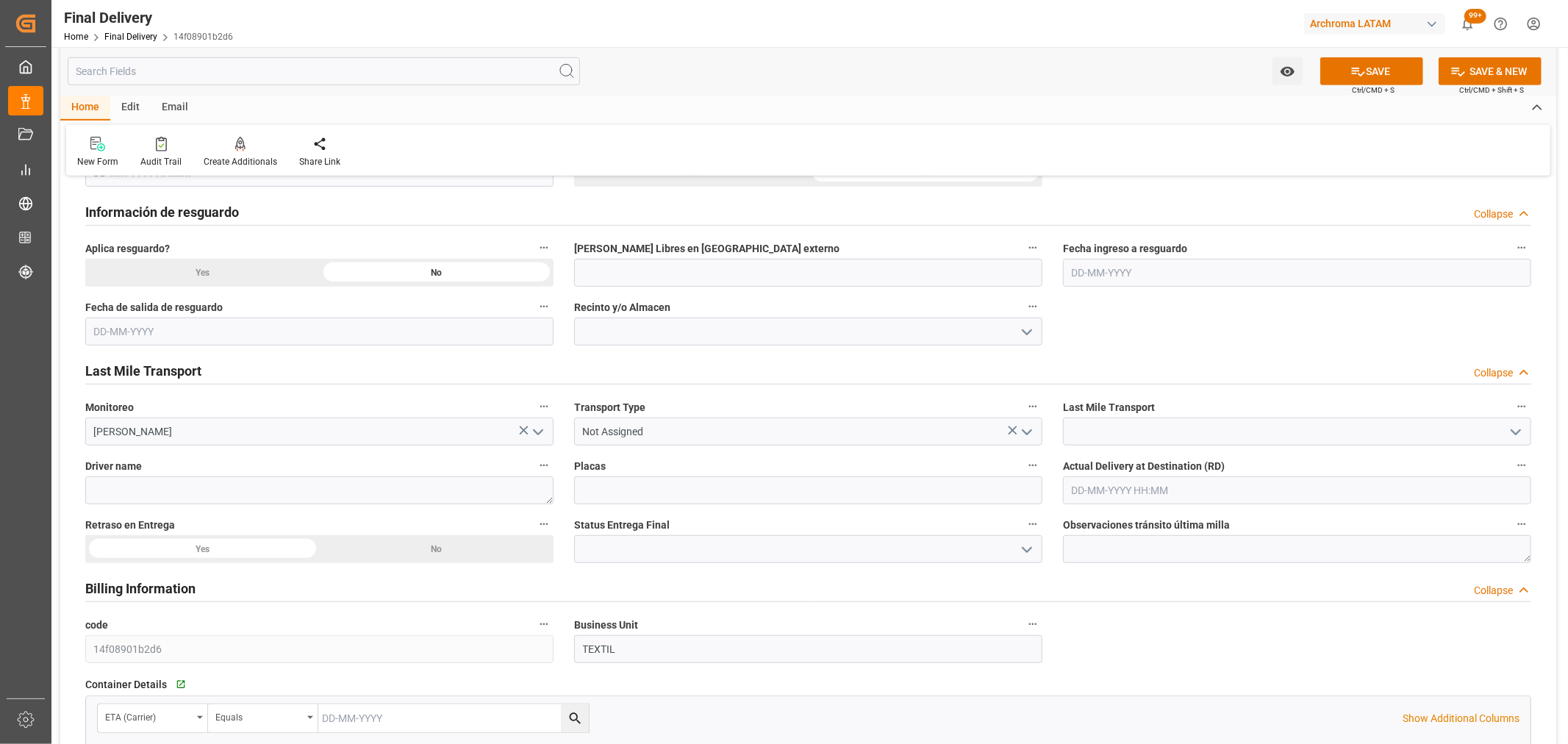
click at [1030, 434] on icon "open menu" at bounding box center [1027, 432] width 18 height 18
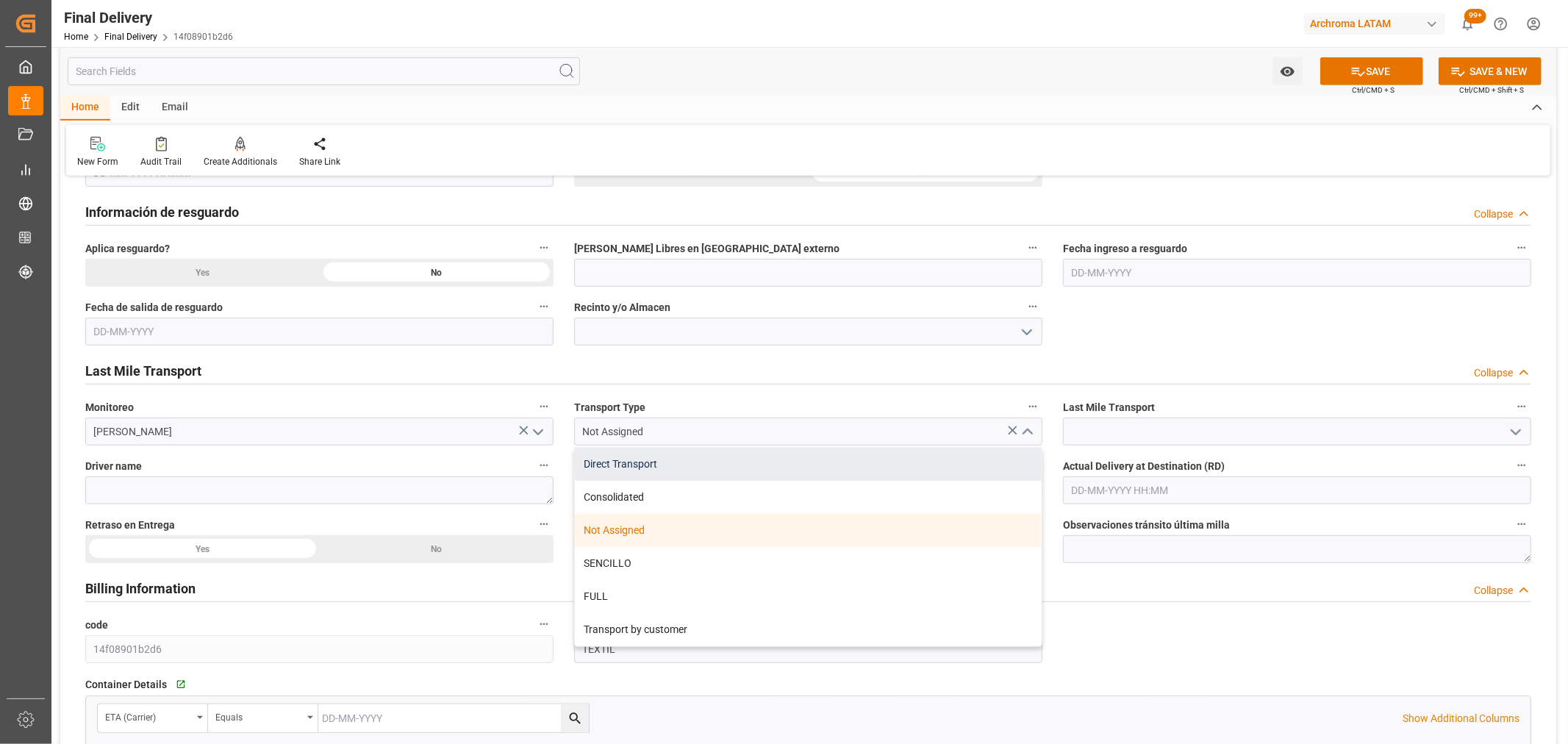
click at [634, 469] on div "Direct Transport" at bounding box center [808, 464] width 467 height 33
type input "Direct Transport"
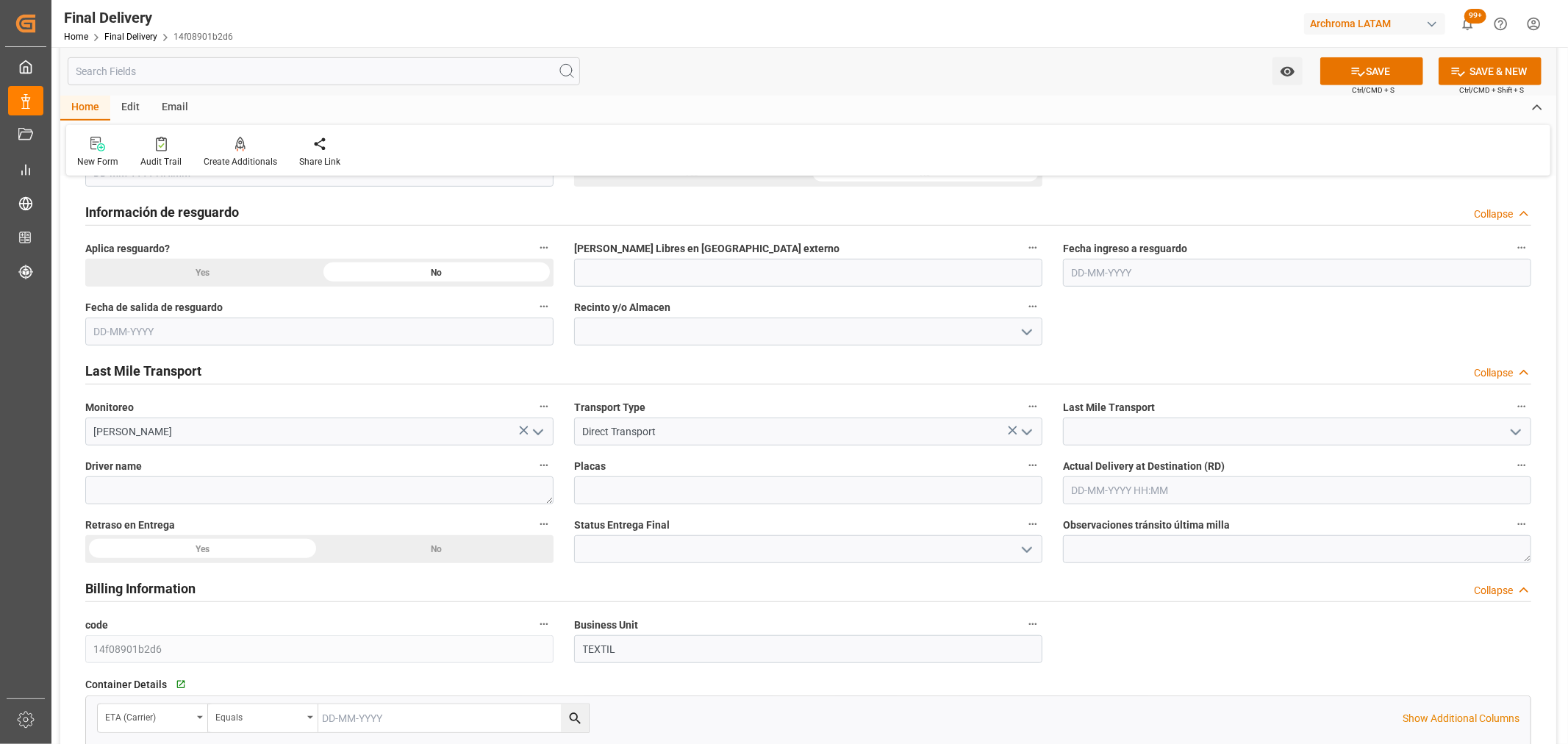
click at [1514, 432] on polyline "open menu" at bounding box center [1516, 432] width 9 height 4
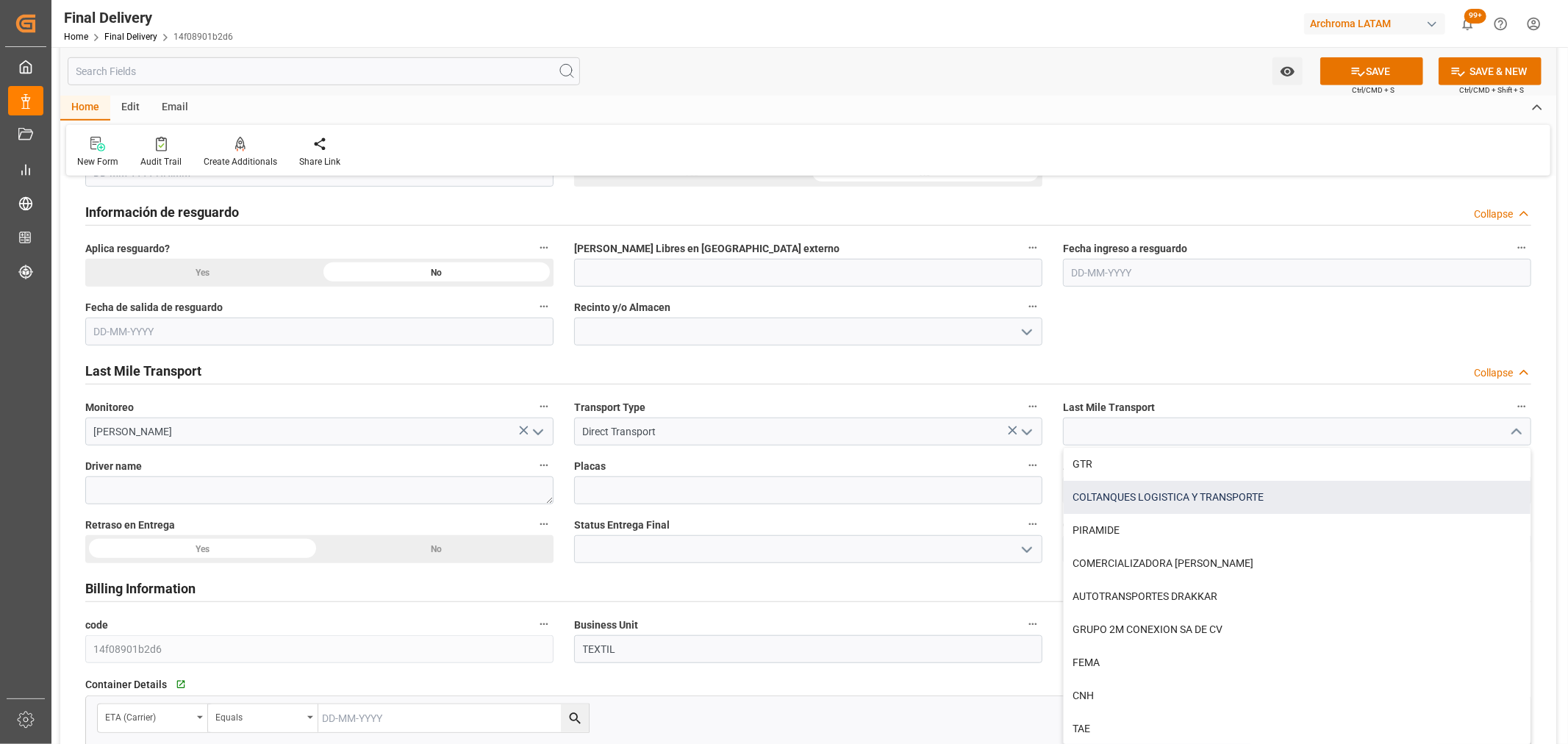
click at [1246, 504] on div "COLTANQUES LOGISTICA Y TRANSPORTE" at bounding box center [1297, 497] width 467 height 33
type input "COLTANQUES LOGISTICA Y TRANSPORTE"
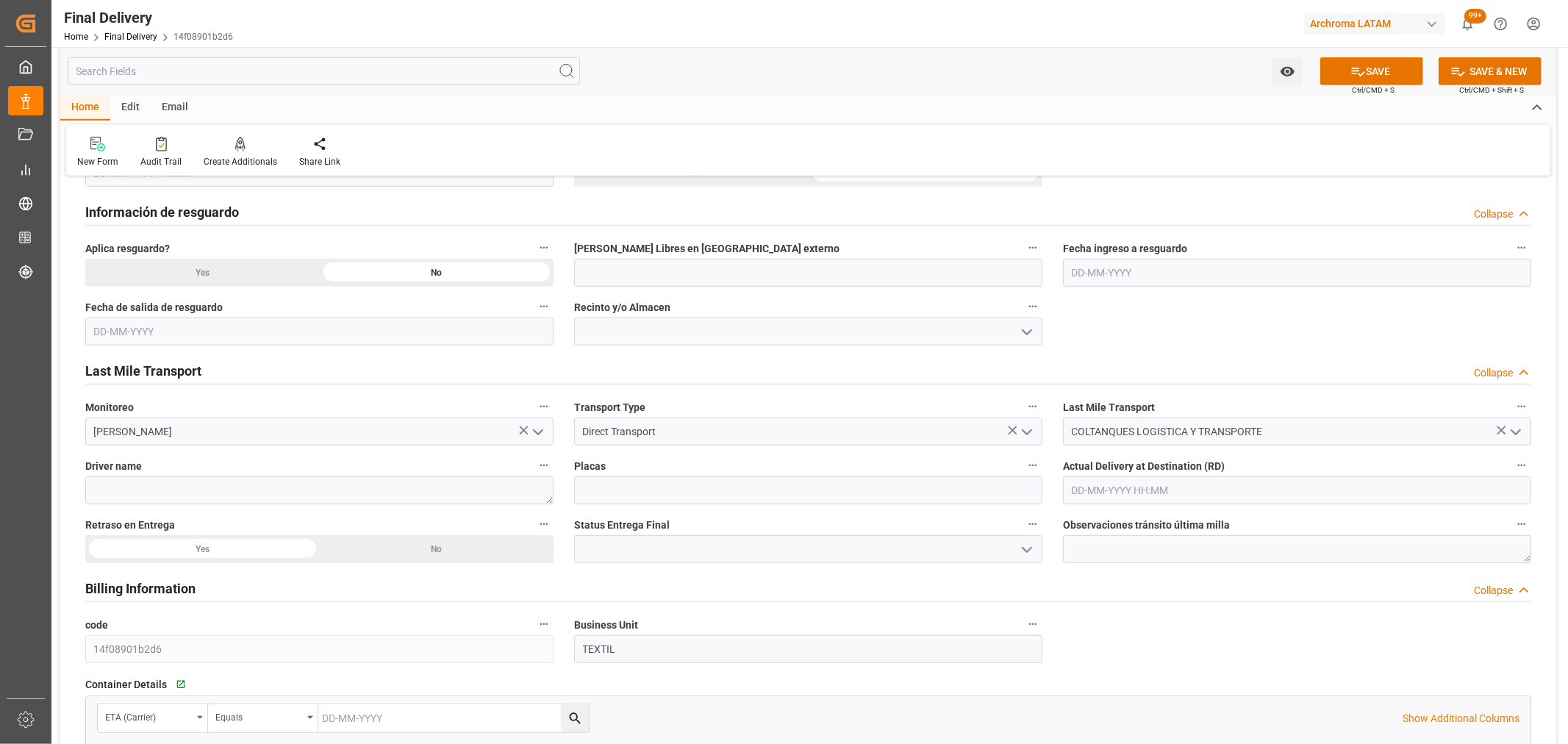
click at [1140, 484] on input "text" at bounding box center [1297, 490] width 468 height 28
drag, startPoint x: 1082, startPoint y: 694, endPoint x: 1091, endPoint y: 684, distance: 13.5
click at [1083, 692] on span "29" at bounding box center [1081, 694] width 10 height 10
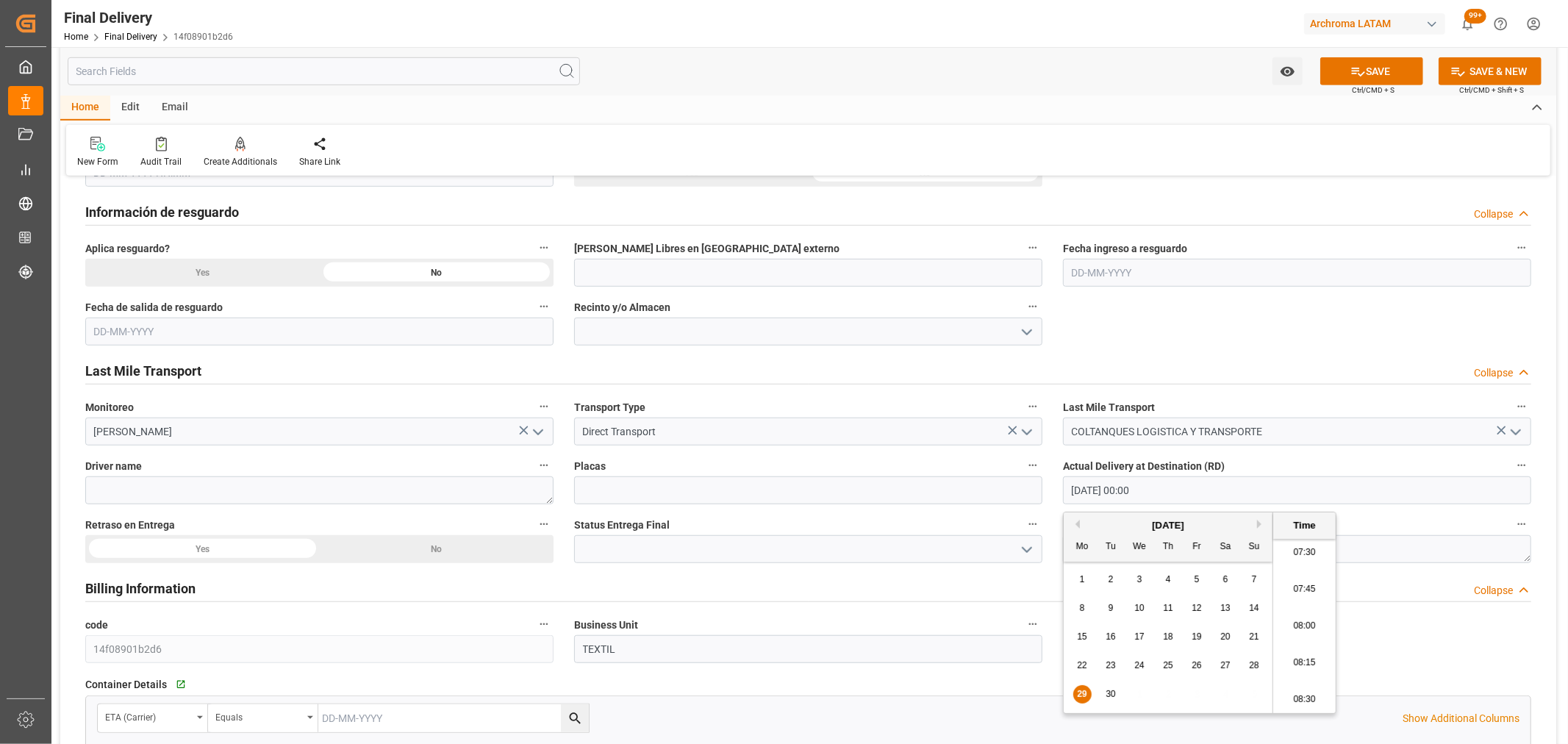
click at [1307, 555] on li "07:30" at bounding box center [1305, 553] width 63 height 37
type input "[DATE] 07:30"
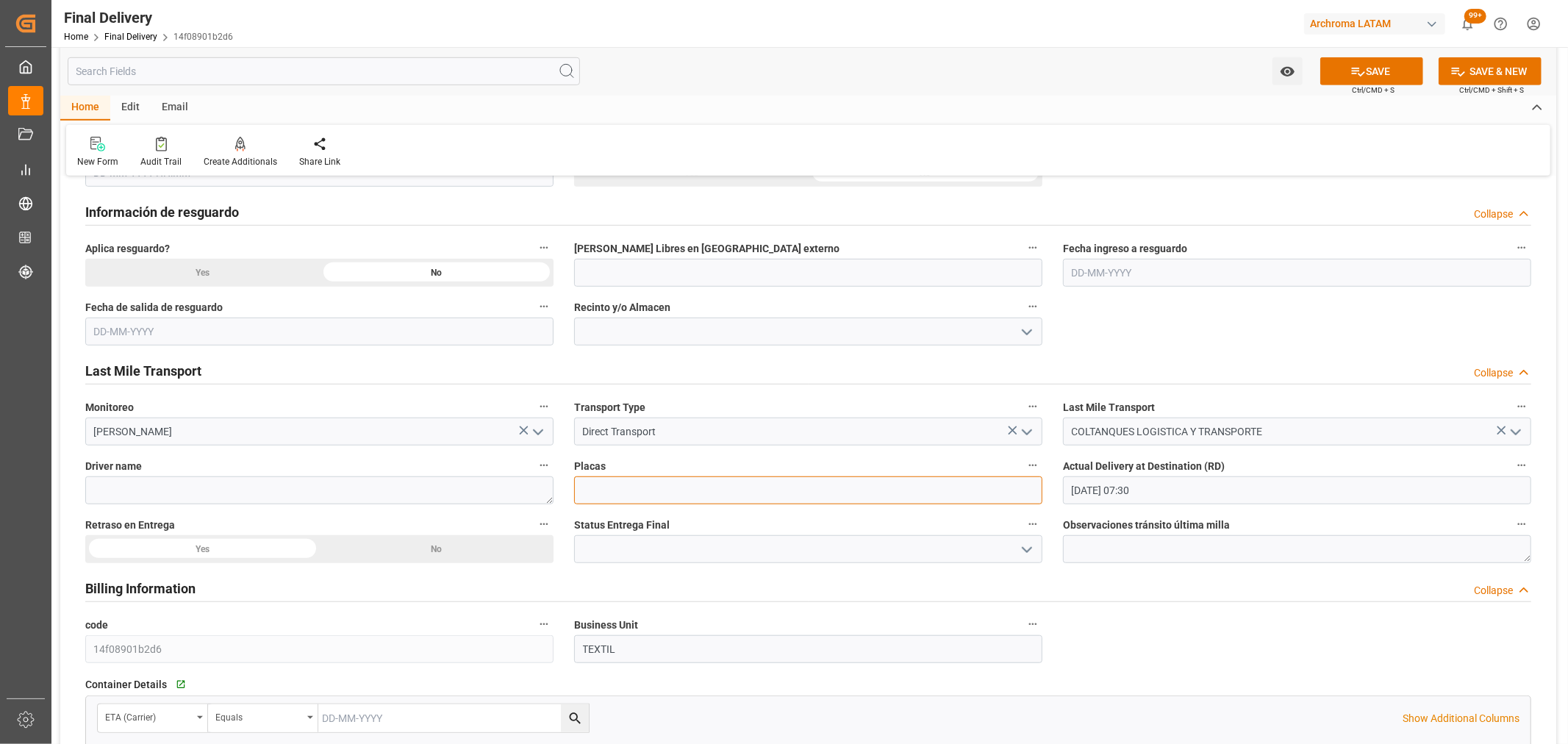
click at [724, 488] on input at bounding box center [808, 490] width 468 height 28
paste input "LLR065"
type input "LLR065"
click at [207, 486] on textarea at bounding box center [319, 490] width 468 height 28
paste textarea "GUZMAN SIERRA [PERSON_NAME]"
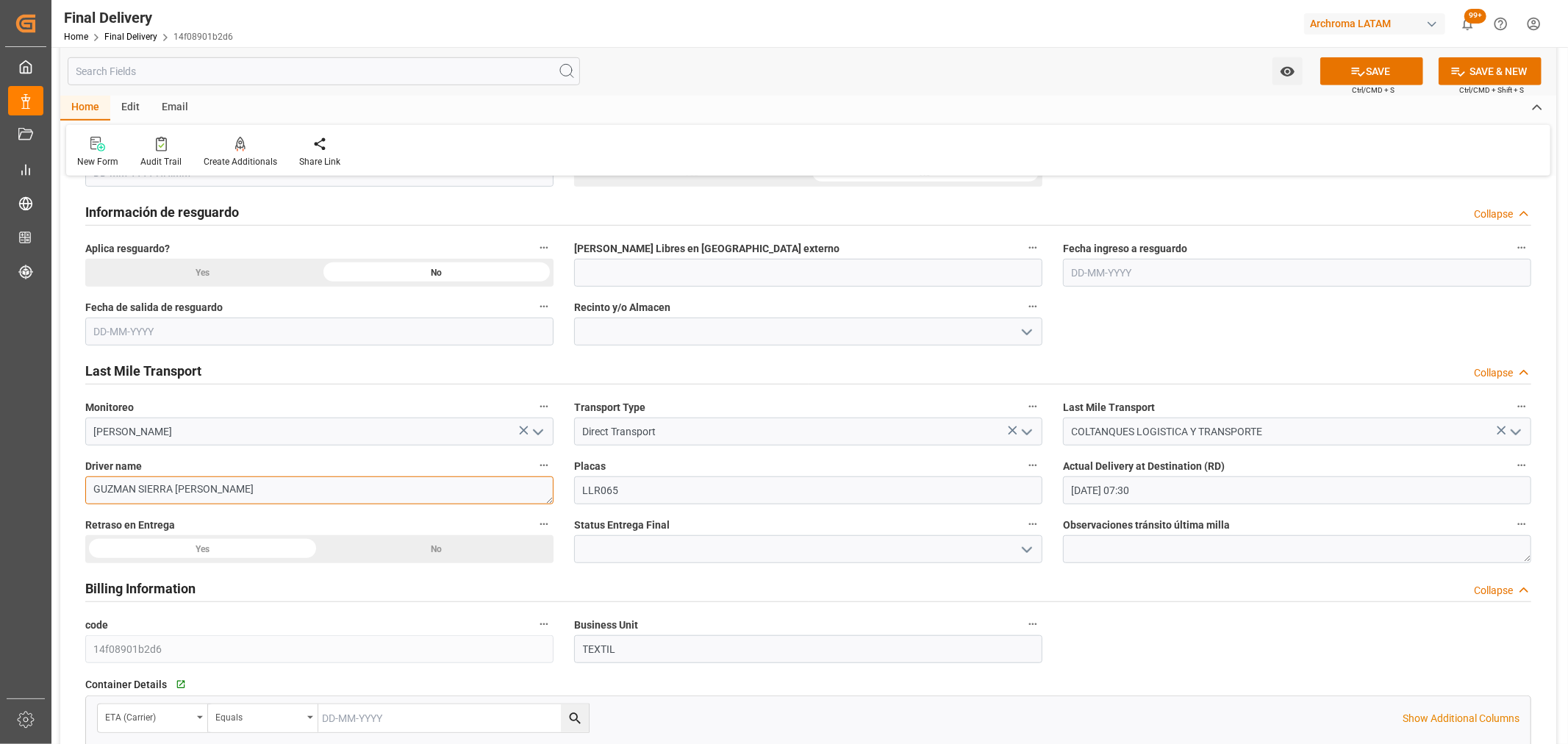
type textarea "GUZMAN SIERRA [PERSON_NAME]"
click at [502, 562] on div "No" at bounding box center [437, 549] width 235 height 28
drag, startPoint x: 1029, startPoint y: 547, endPoint x: 996, endPoint y: 562, distance: 36.2
click at [1029, 547] on icon "open menu" at bounding box center [1027, 550] width 18 height 18
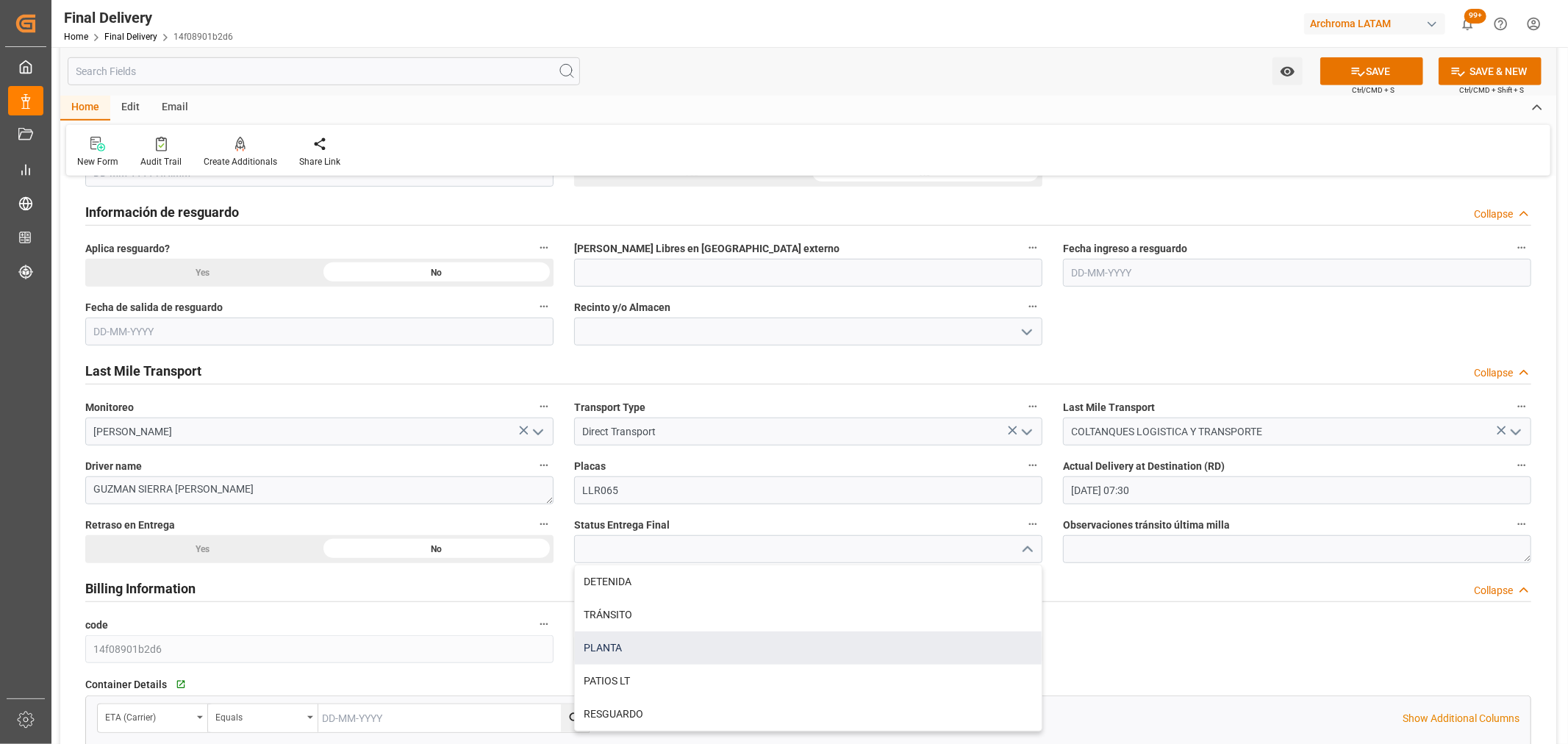
click at [648, 653] on div "PLANTA" at bounding box center [808, 648] width 467 height 33
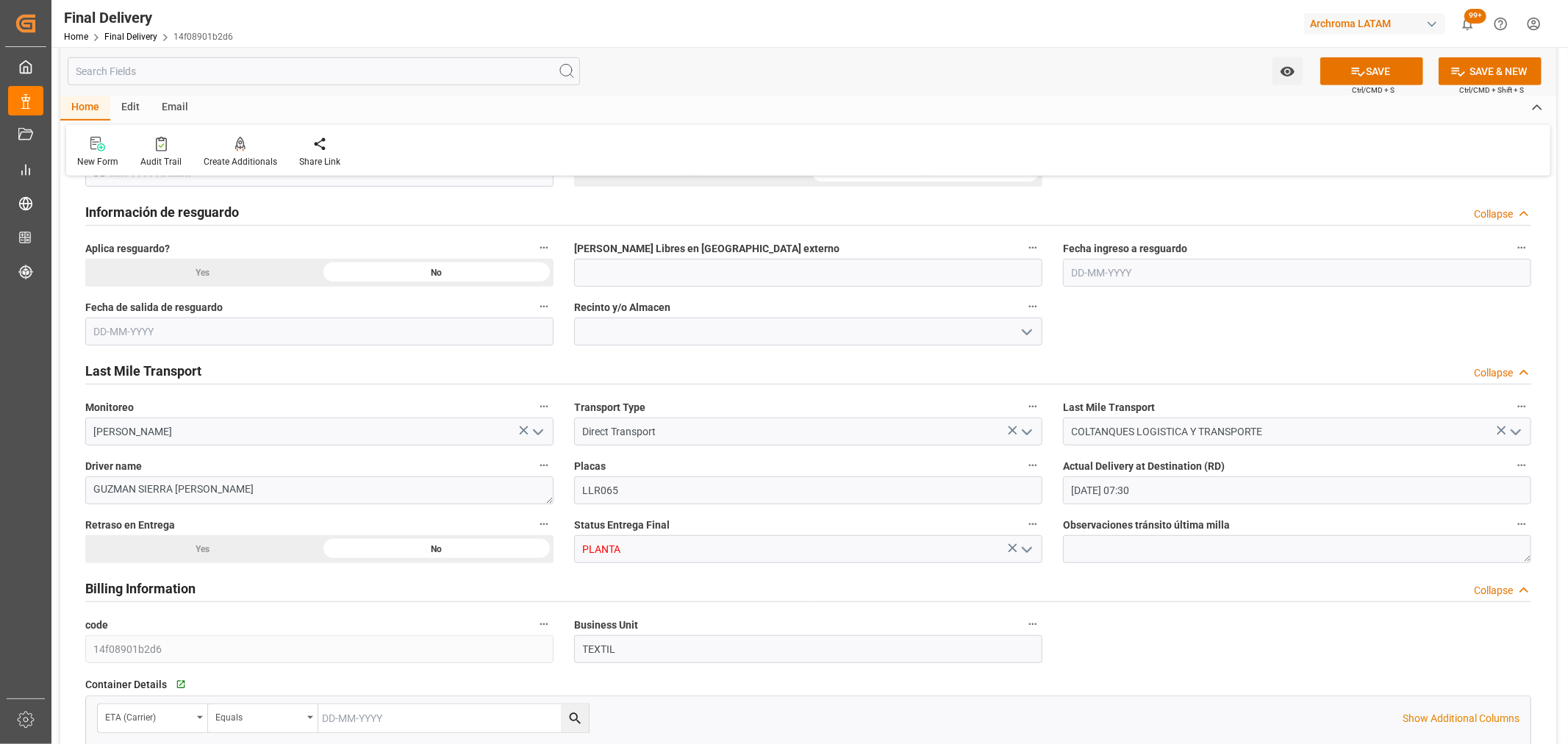
type input "PLANTA"
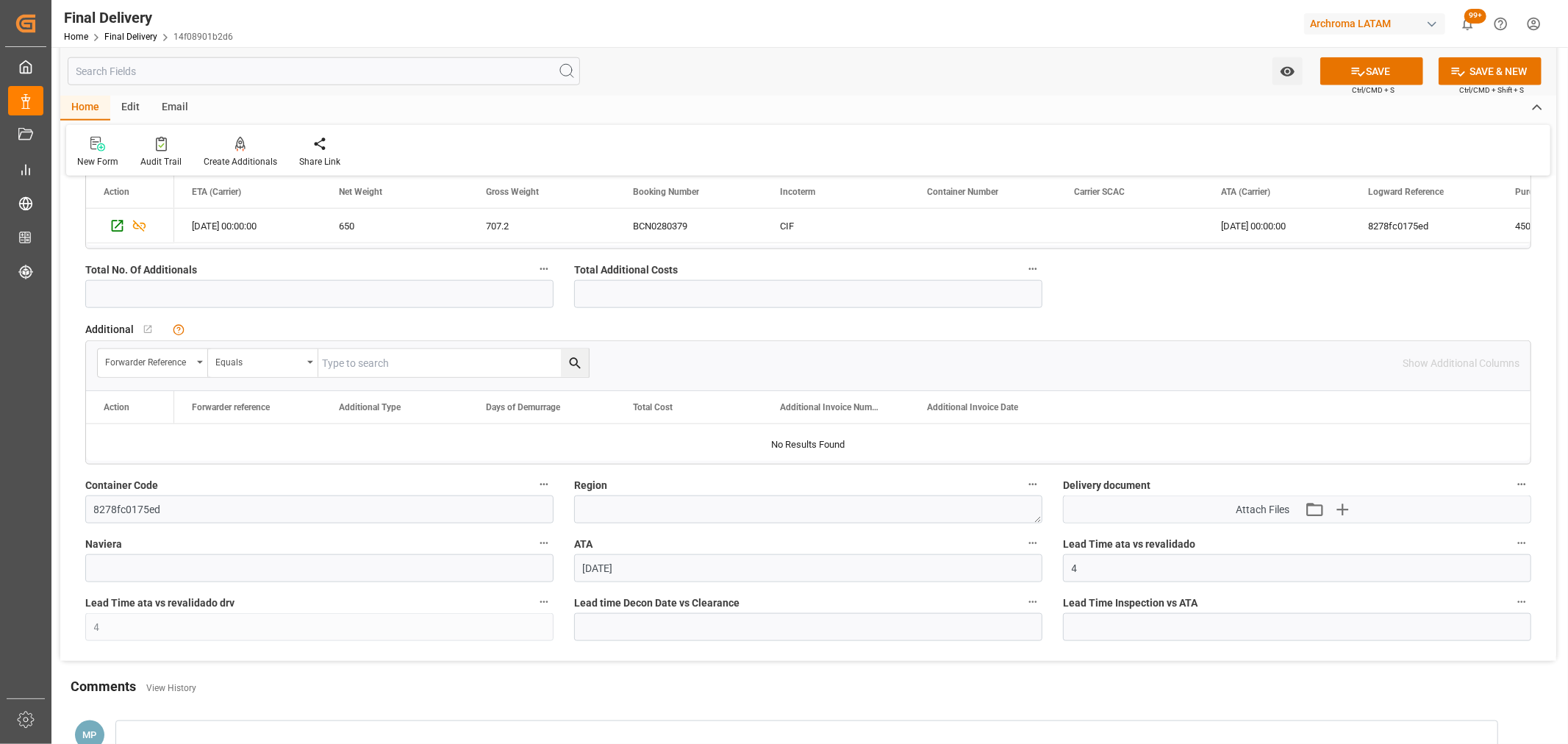
scroll to position [1306, 0]
click at [1333, 60] on button "SAVE" at bounding box center [1372, 71] width 103 height 28
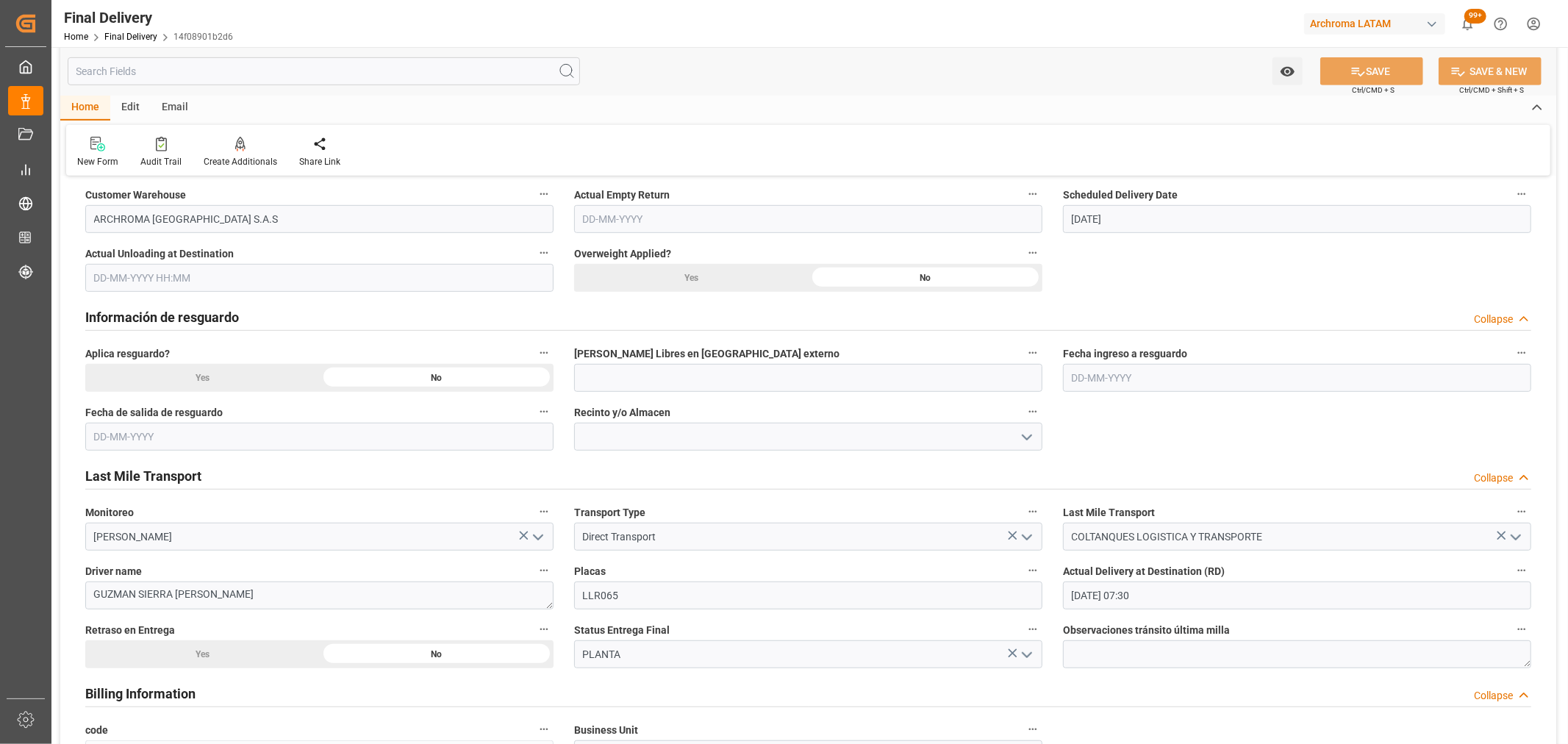
scroll to position [571, 0]
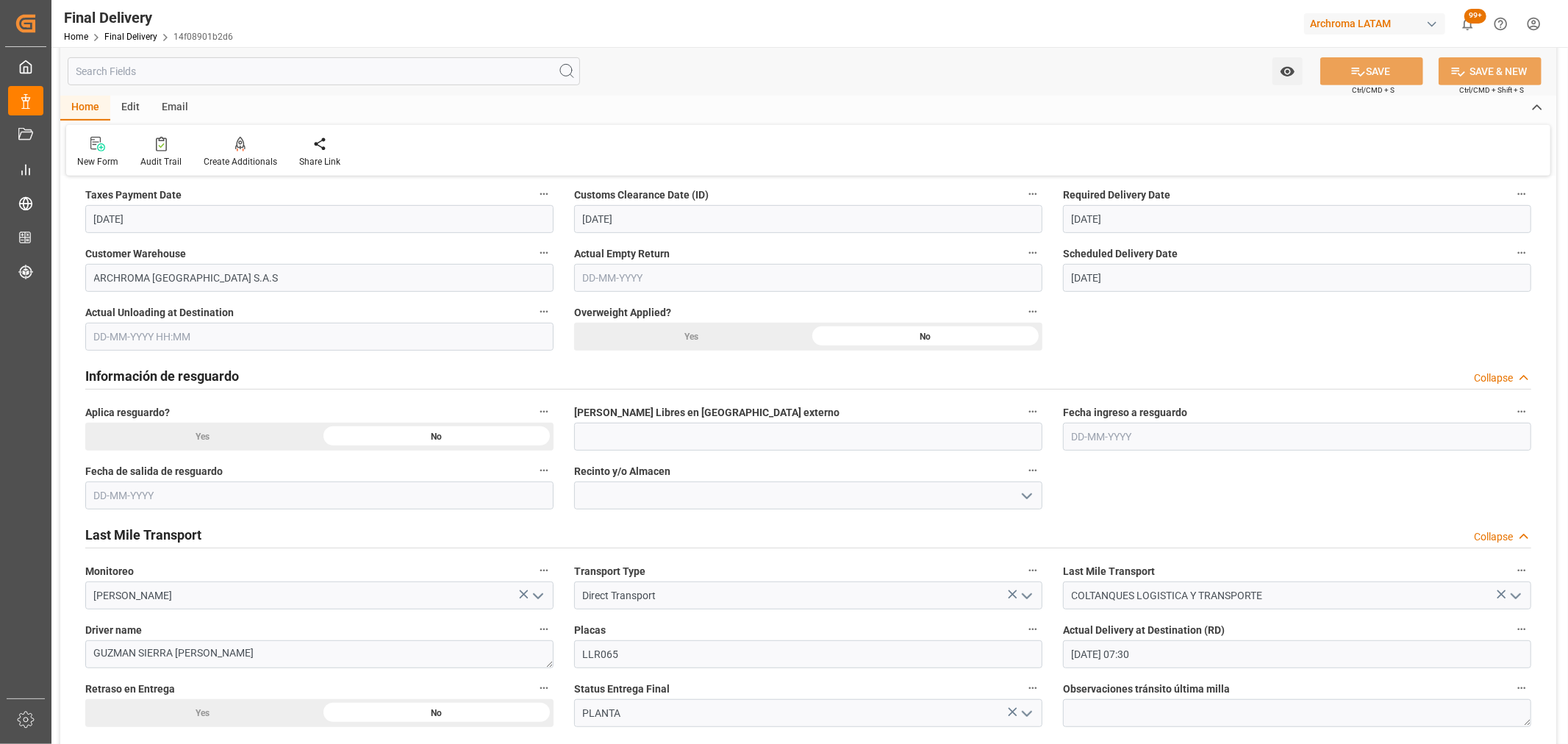
type input "In transit to final delivery"
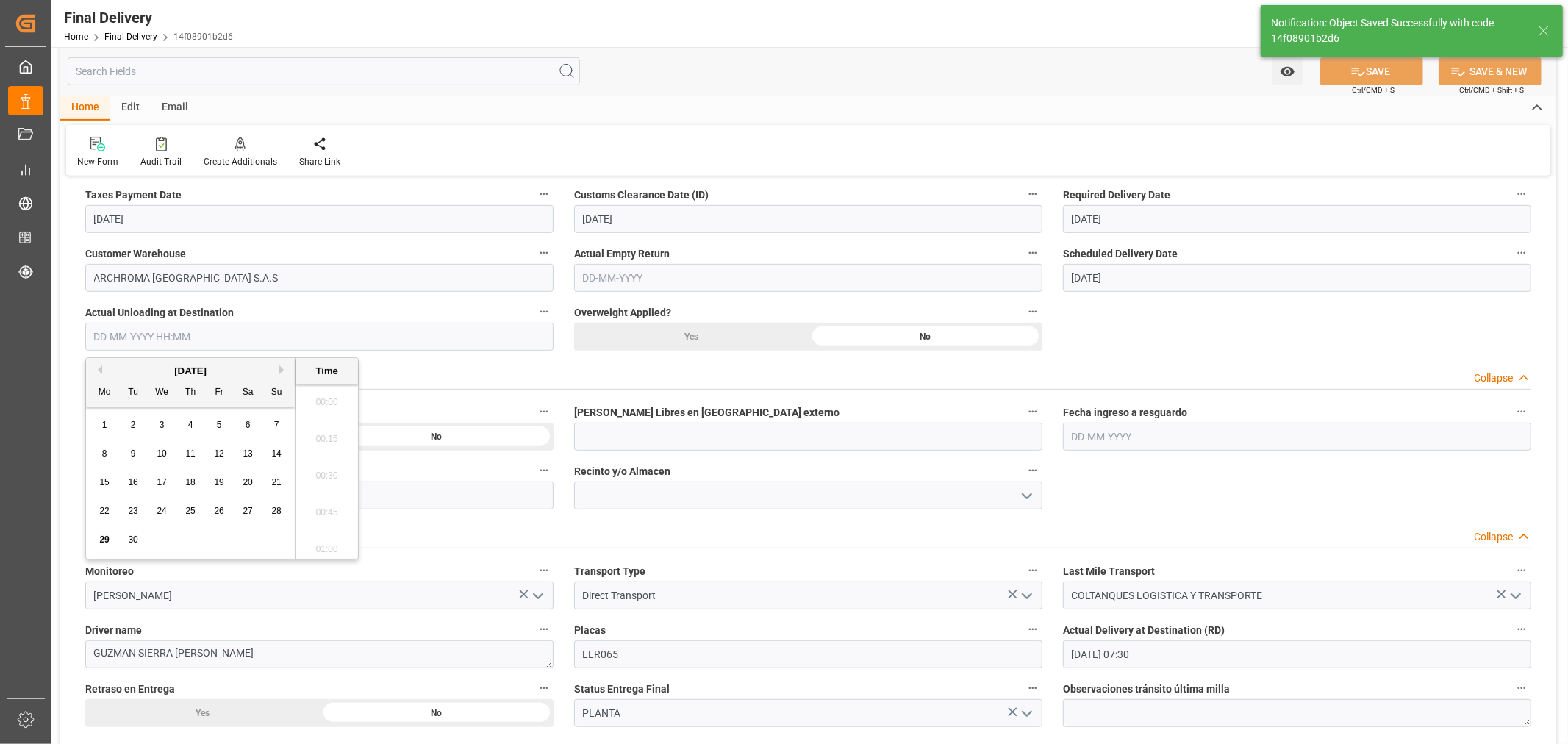
drag, startPoint x: 403, startPoint y: 343, endPoint x: 369, endPoint y: 348, distance: 34.4
click at [403, 343] on input "text" at bounding box center [319, 336] width 468 height 28
click at [104, 541] on span "29" at bounding box center [104, 540] width 10 height 10
click at [333, 396] on li "07:30" at bounding box center [327, 398] width 63 height 37
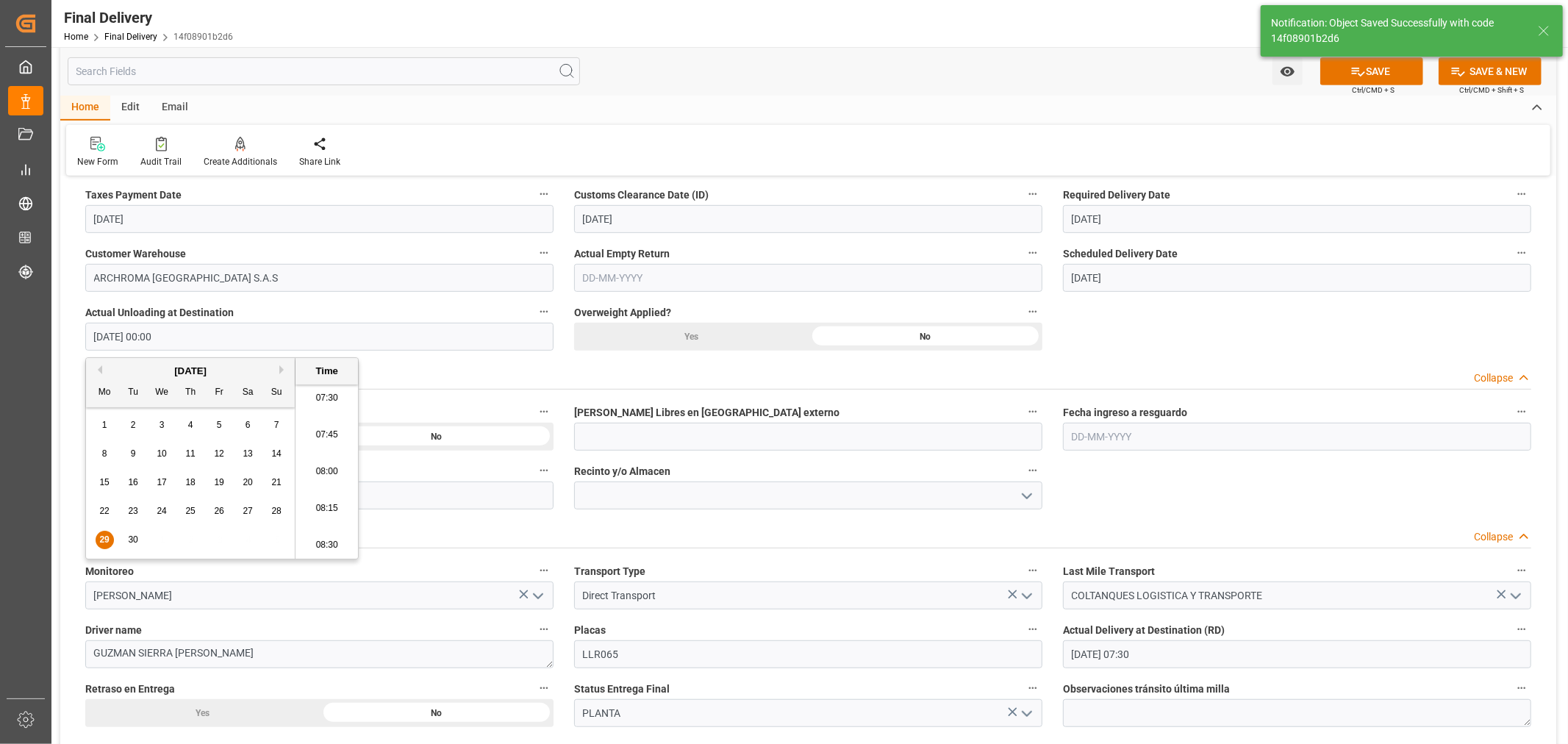
type input "[DATE] 07:30"
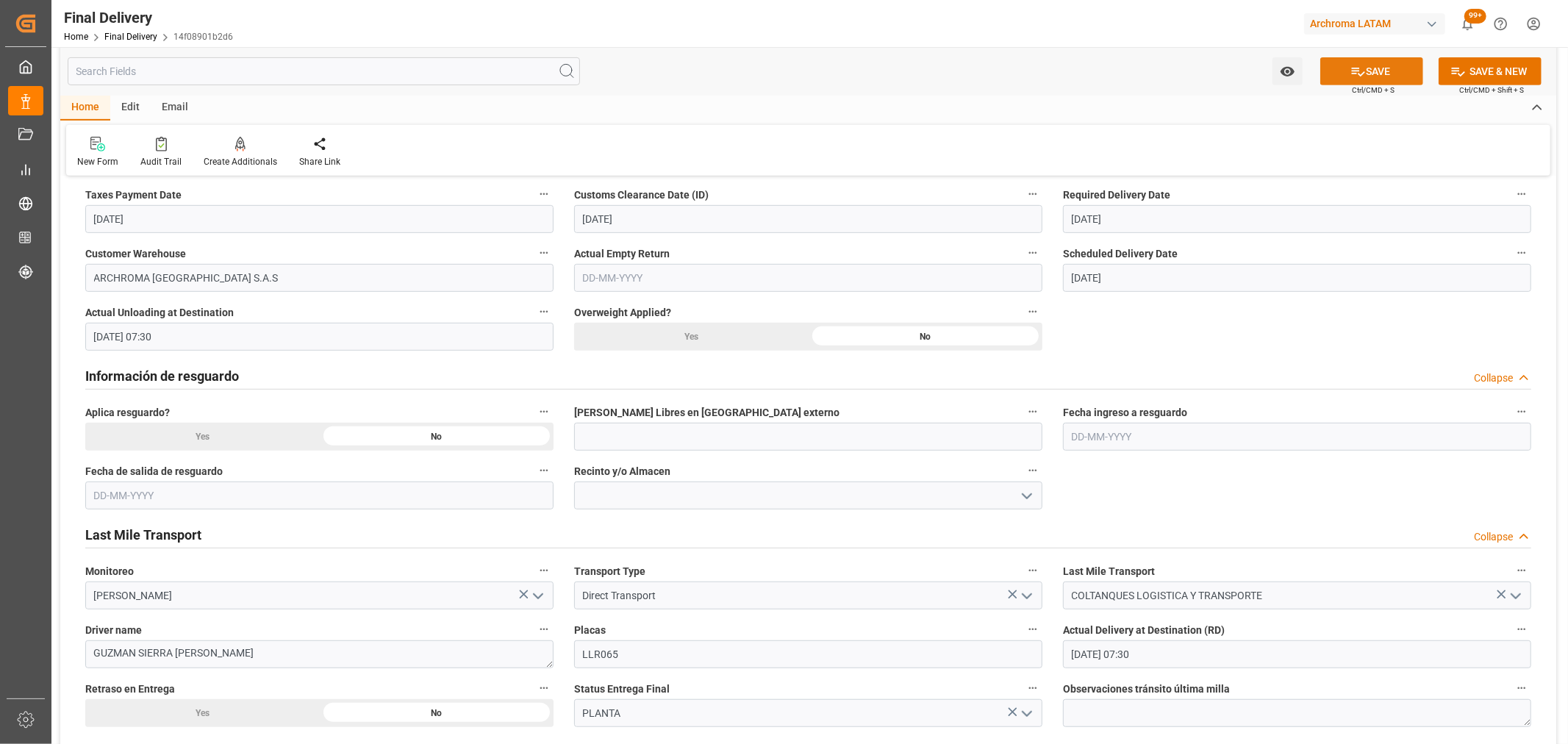
click at [1350, 68] on icon at bounding box center [1358, 72] width 16 height 16
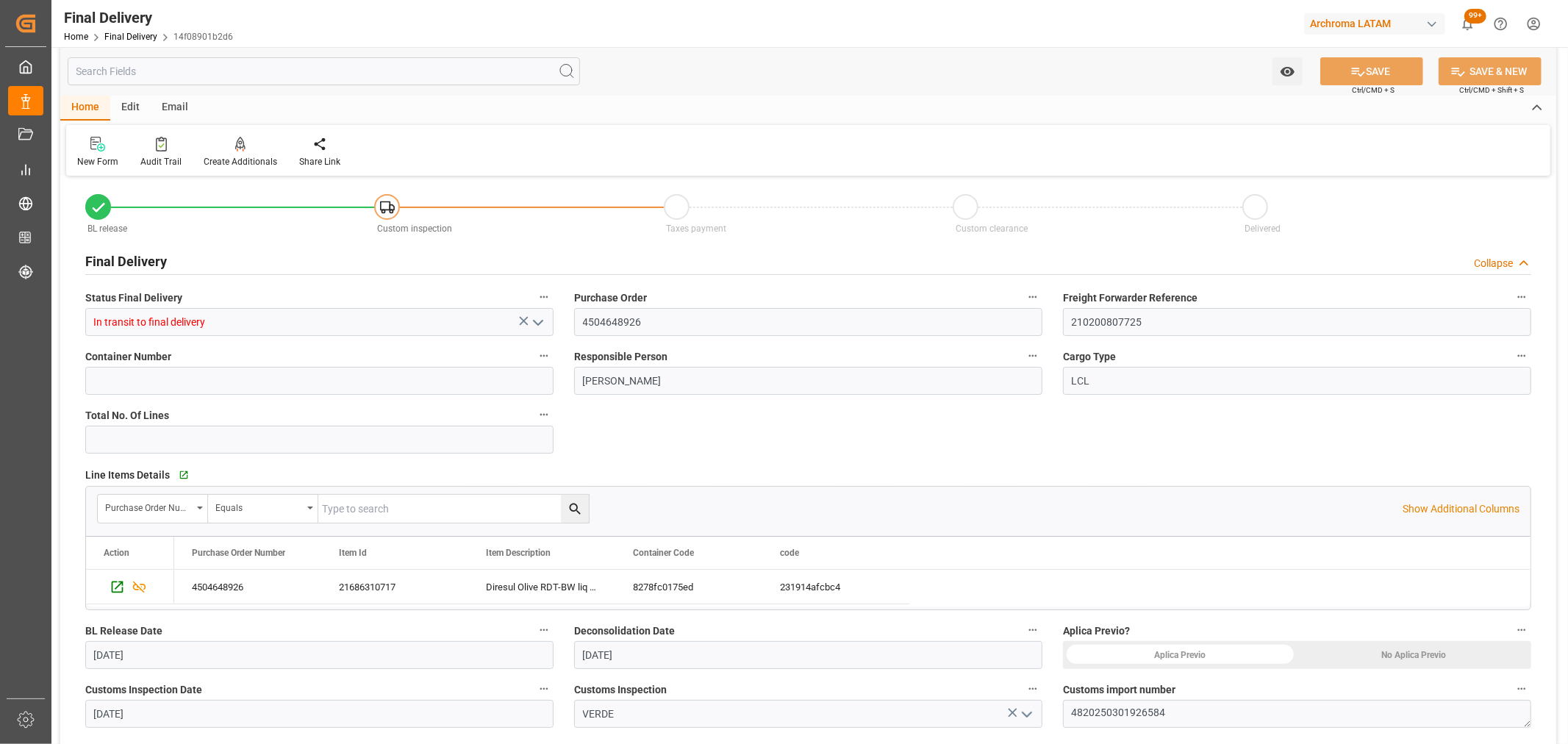
scroll to position [0, 0]
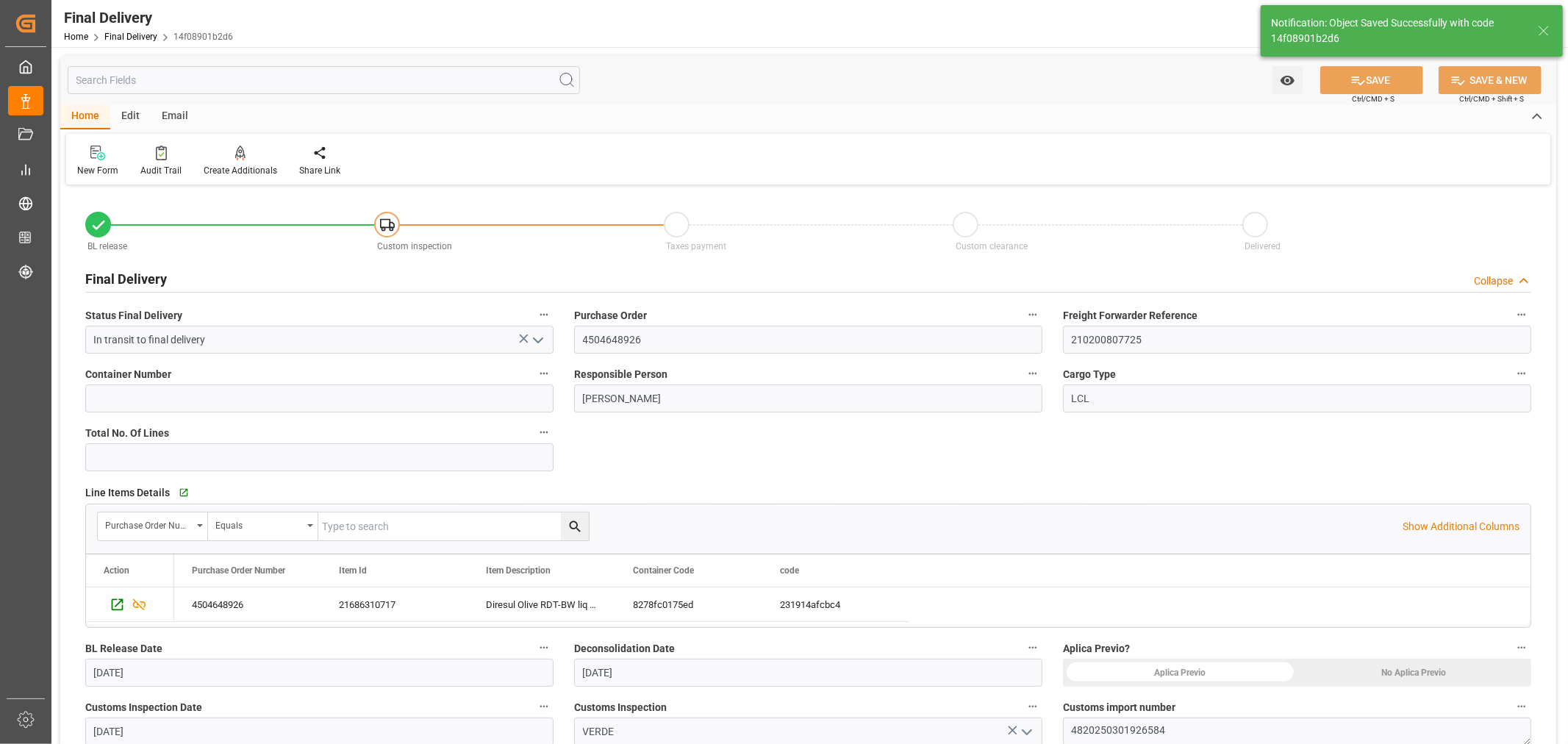
type input "Unloaded"
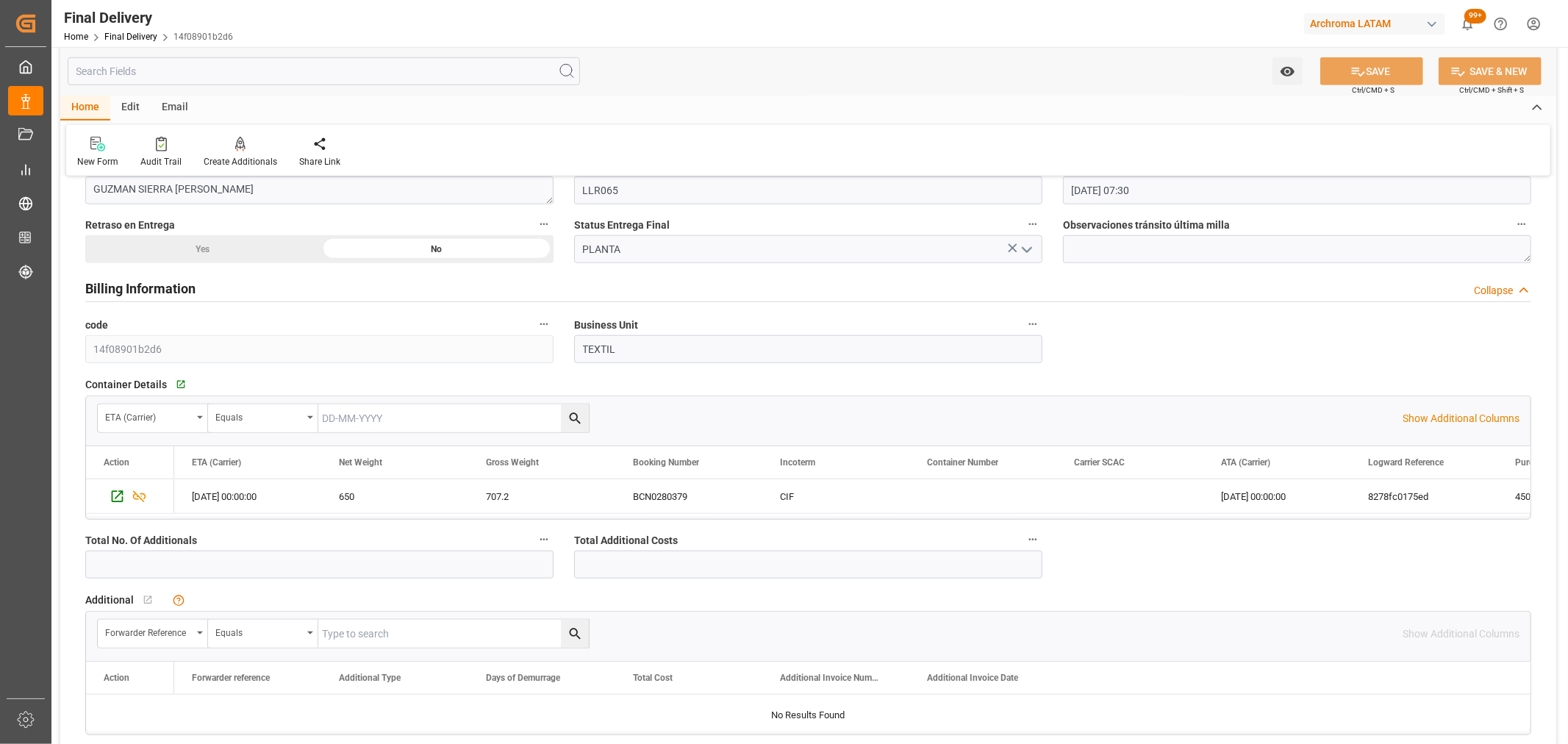
scroll to position [1027, 0]
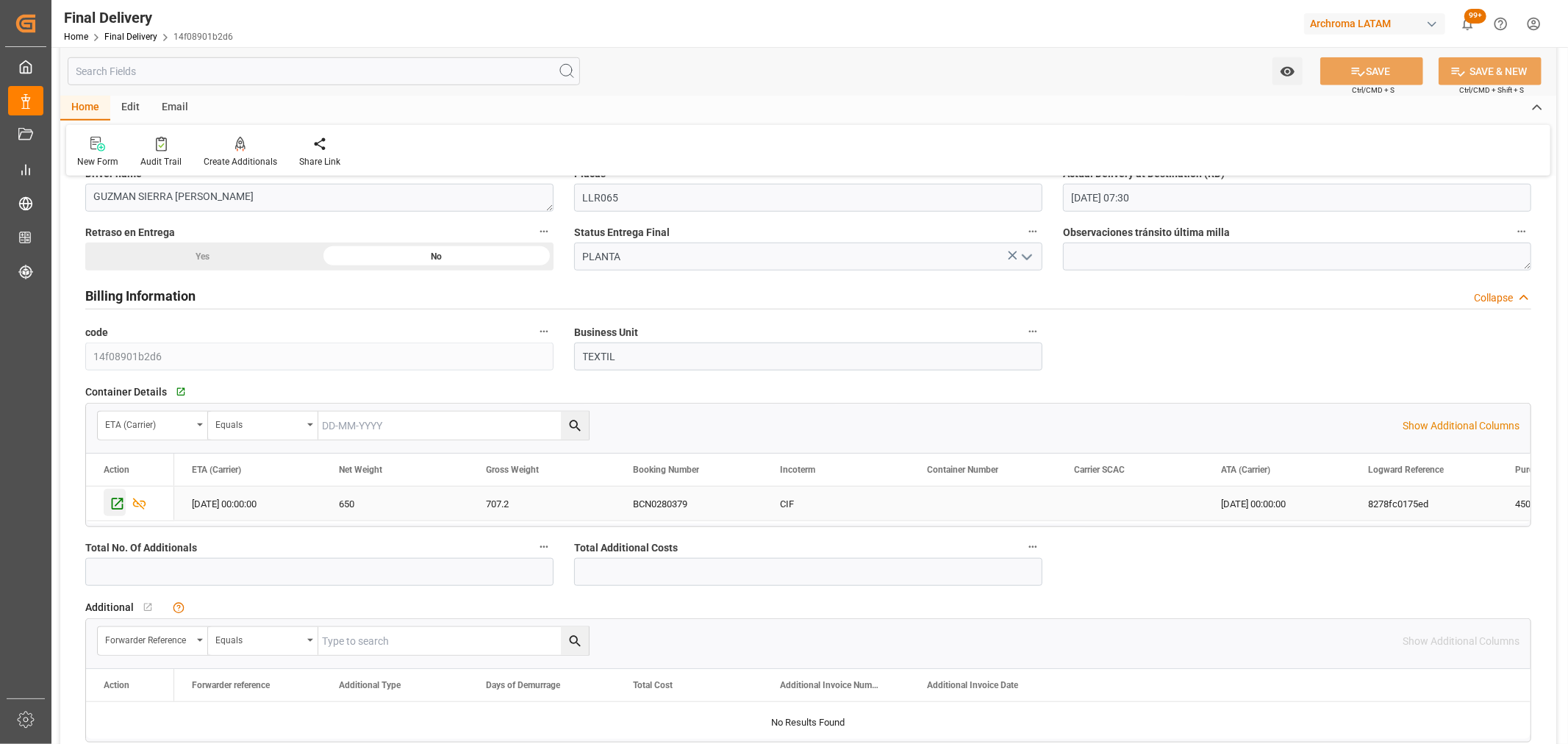
click at [117, 504] on icon "Press SPACE to select this row." at bounding box center [117, 504] width 16 height 16
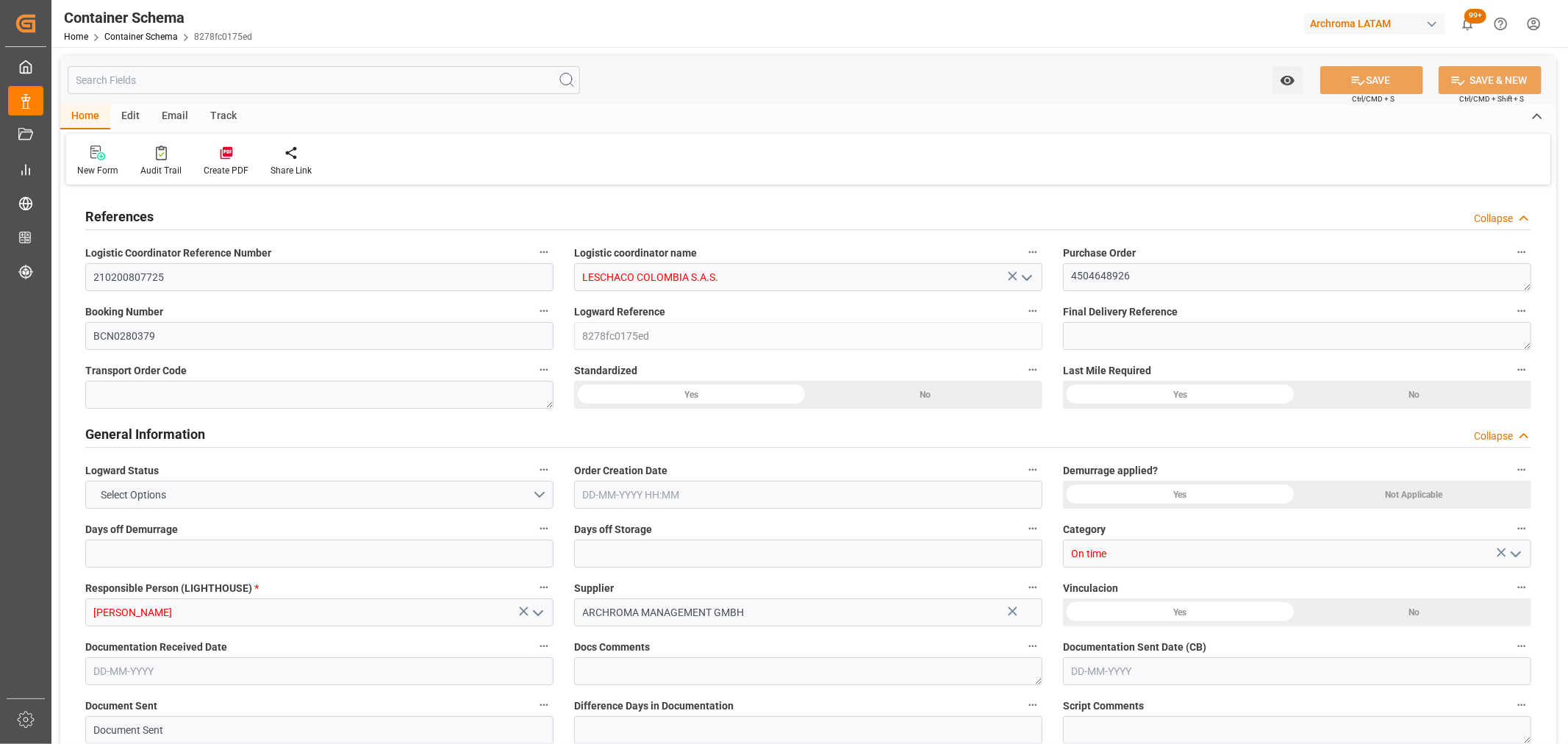
type input "0"
type input "3"
type input "1"
type input "2"
type input "650"
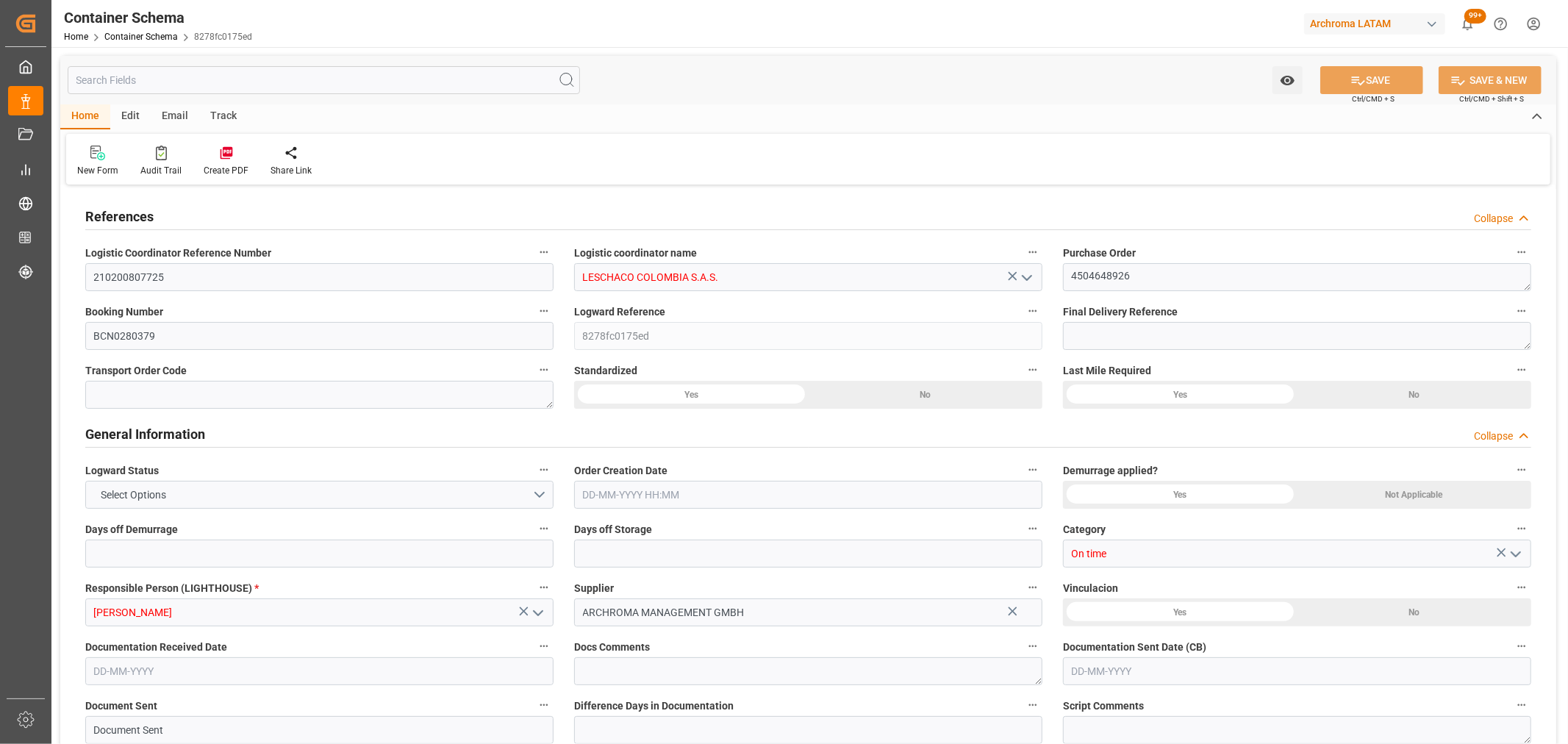
type input "707.2"
type input "ESBCN"
type input "COCTG"
type input "9952828"
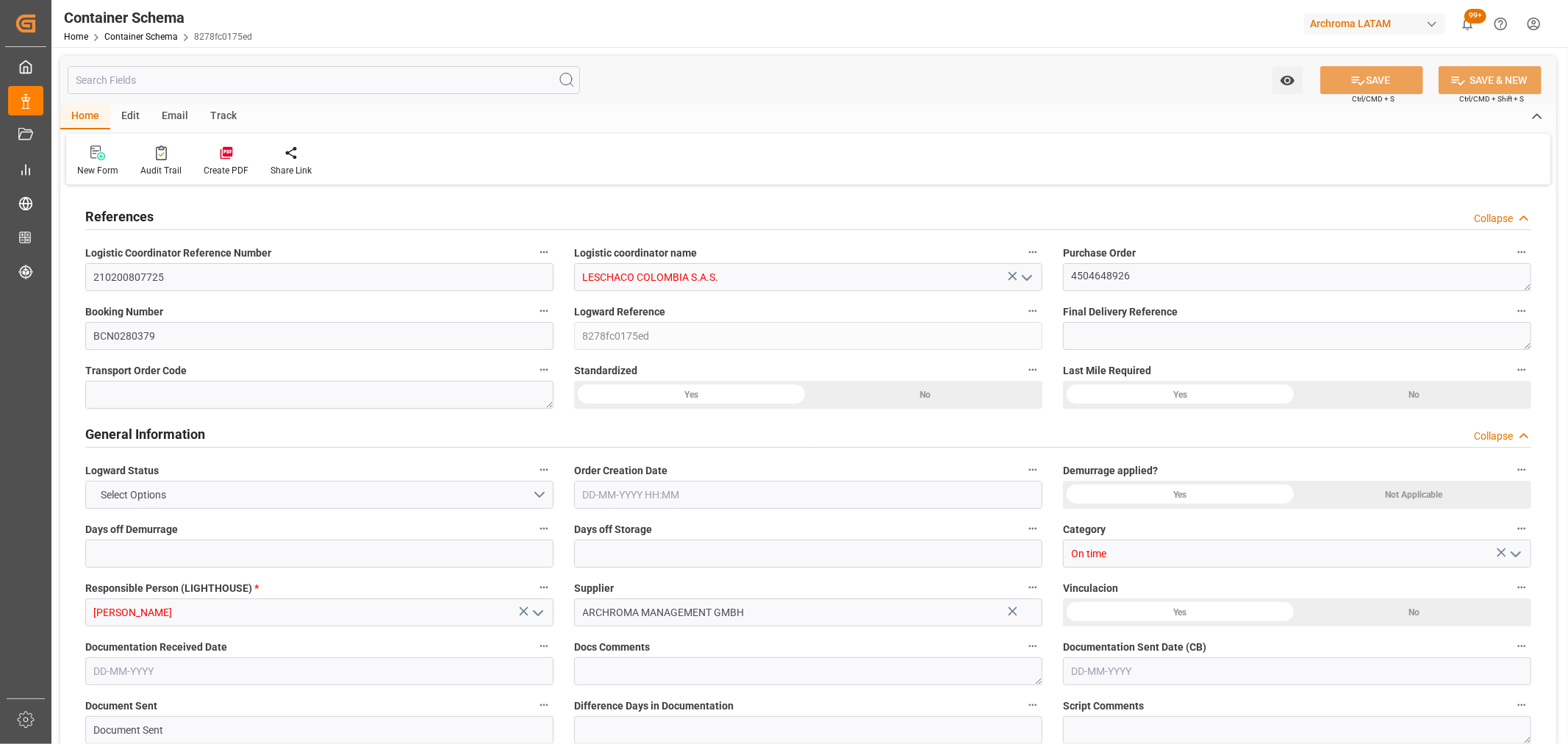
type input "9952828"
type input "6"
type input "17"
type input "11"
type input "25-08-2025 11:45"
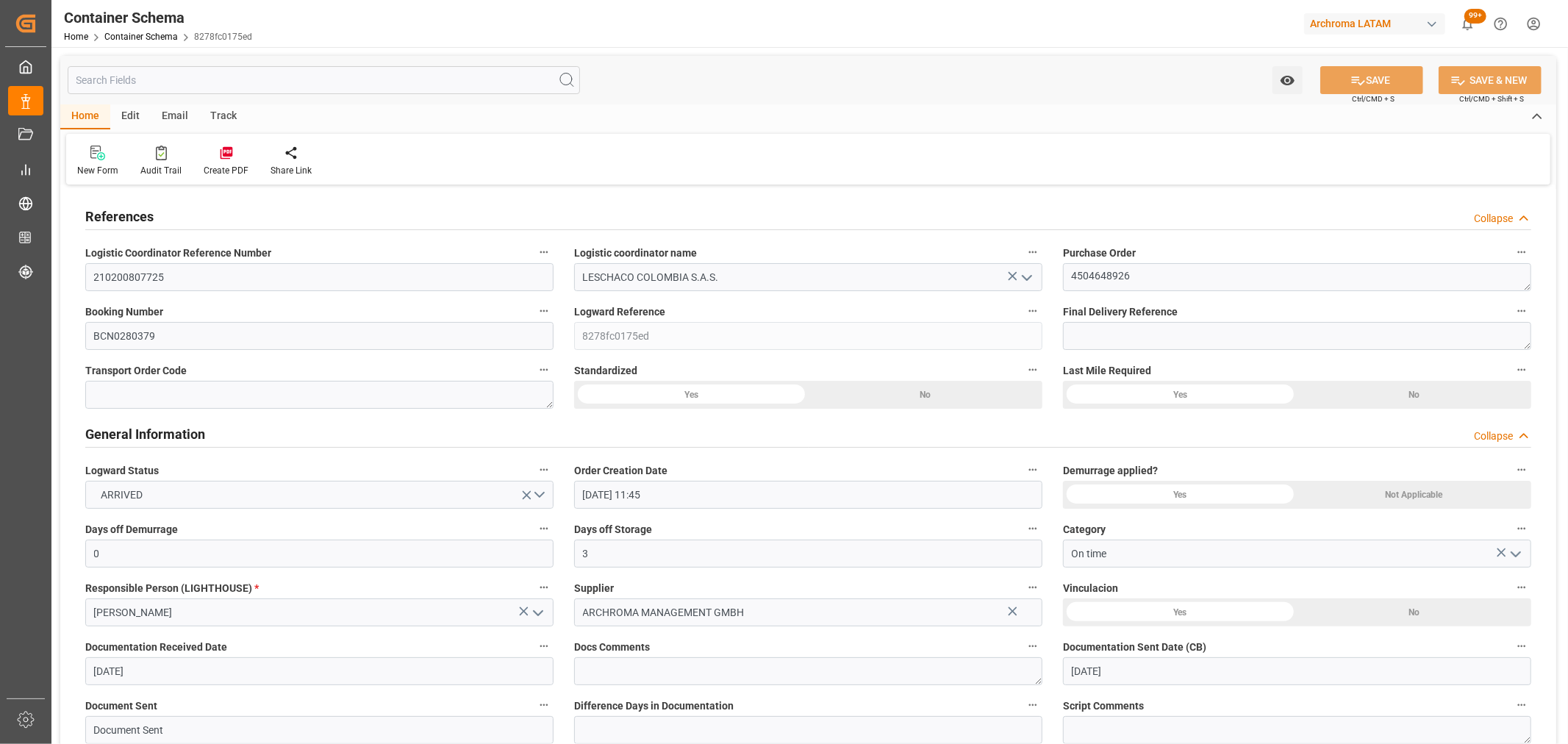
type input "25-08-2025"
type input "[DATE]"
type input "25-08-2025"
type input "[DATE]"
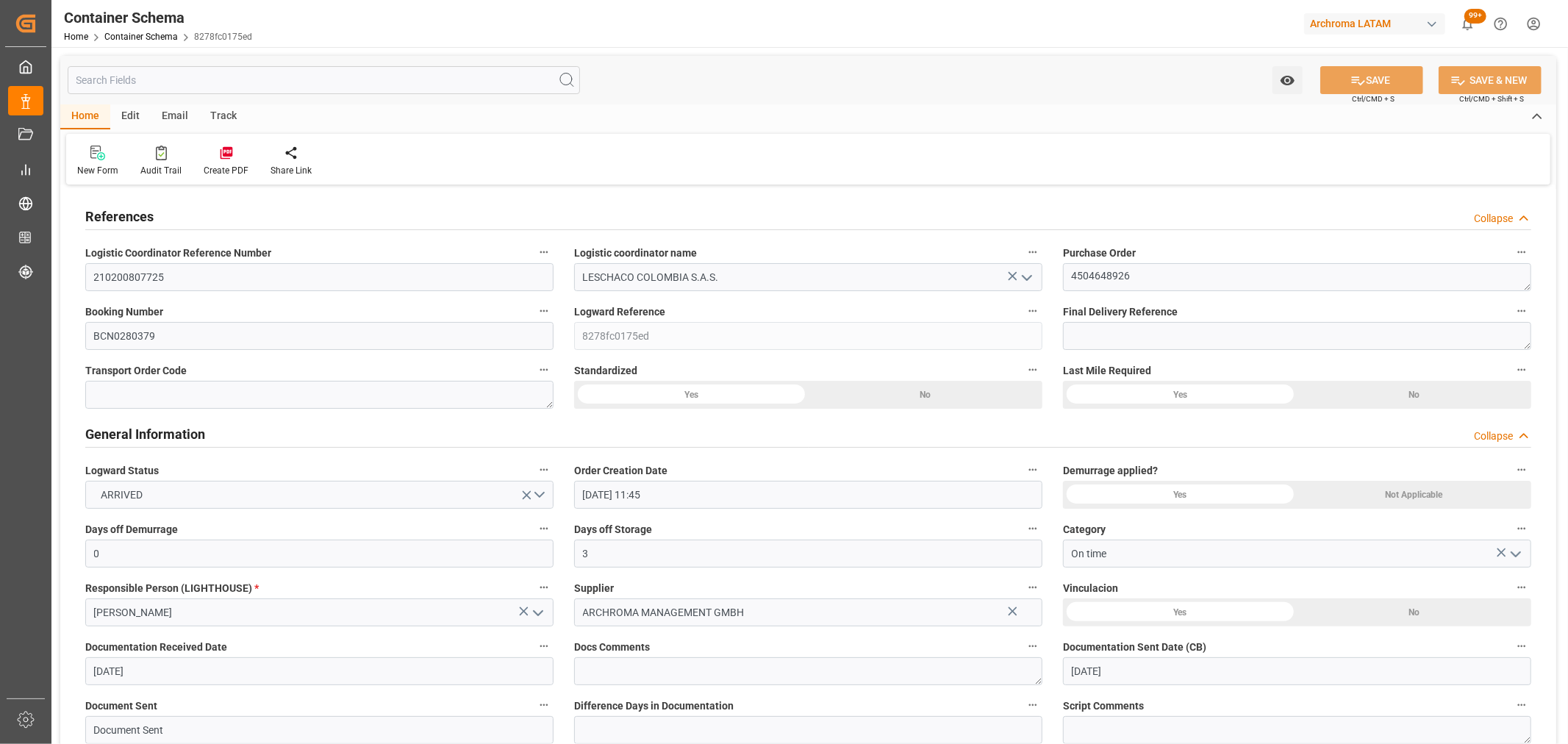
type input "29-09-2025 13:05"
type input "25-08-2025 16:34"
type input "[DATE]"
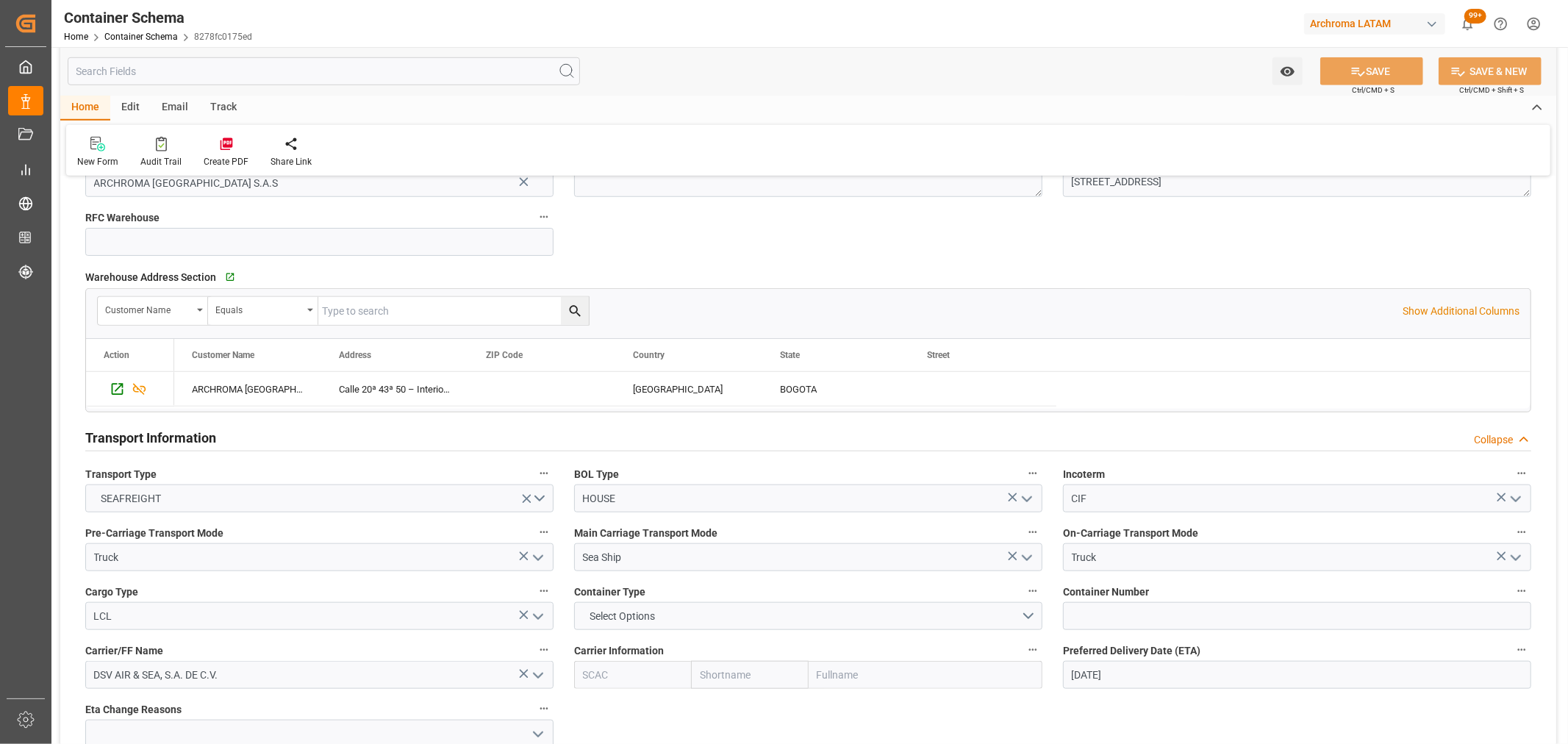
scroll to position [1306, 0]
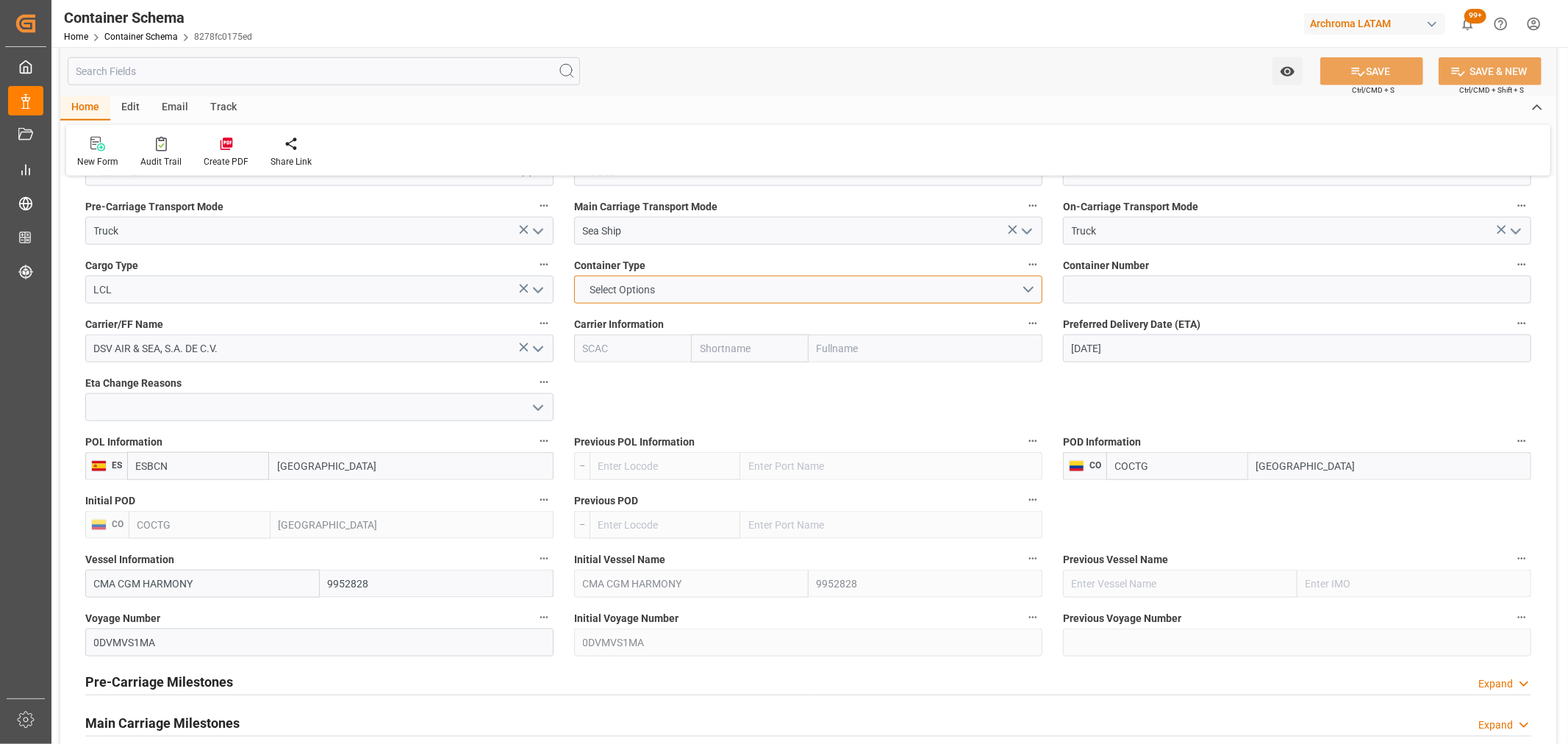
click at [734, 278] on button "Select Options" at bounding box center [808, 289] width 468 height 28
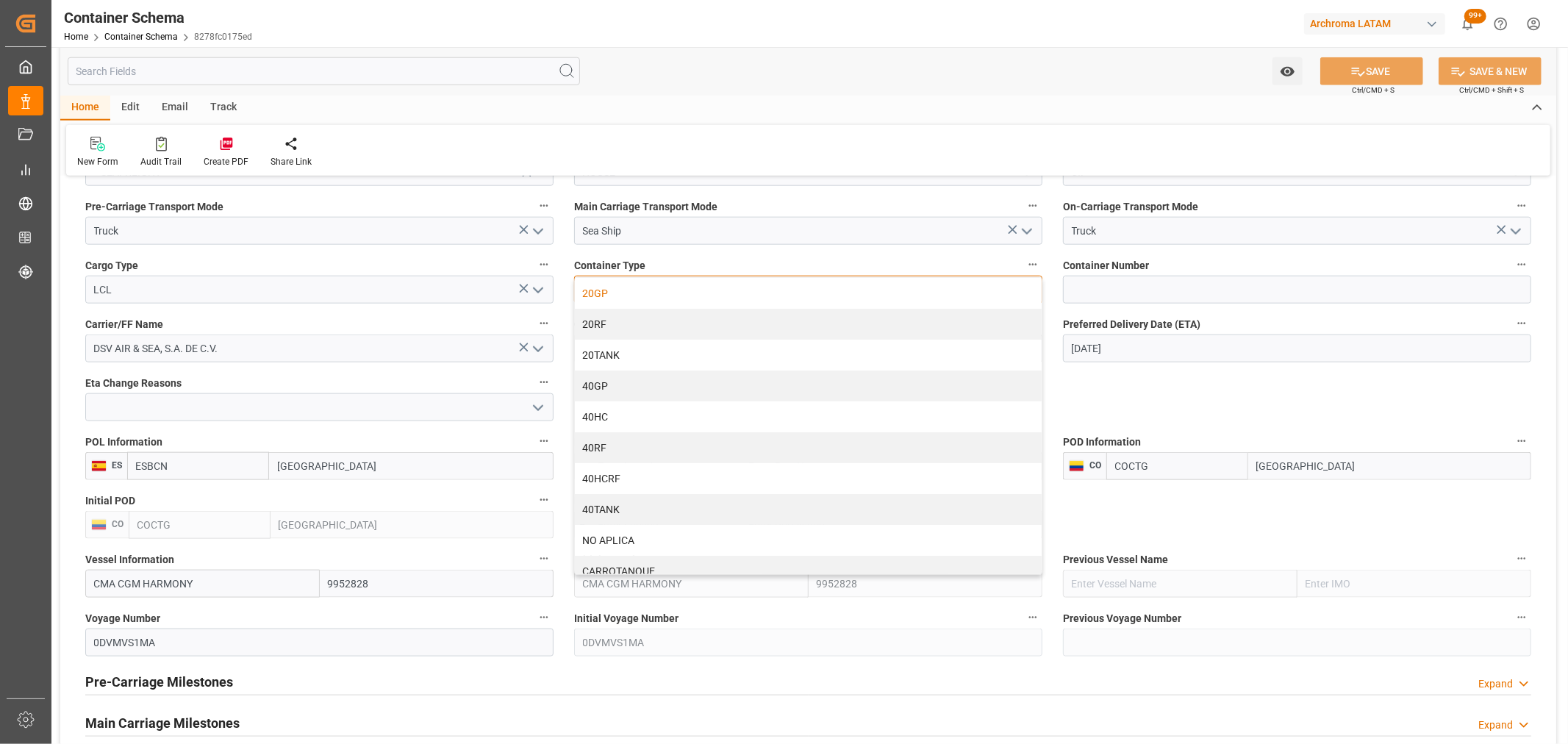
click at [605, 299] on div "20GP" at bounding box center [808, 293] width 467 height 31
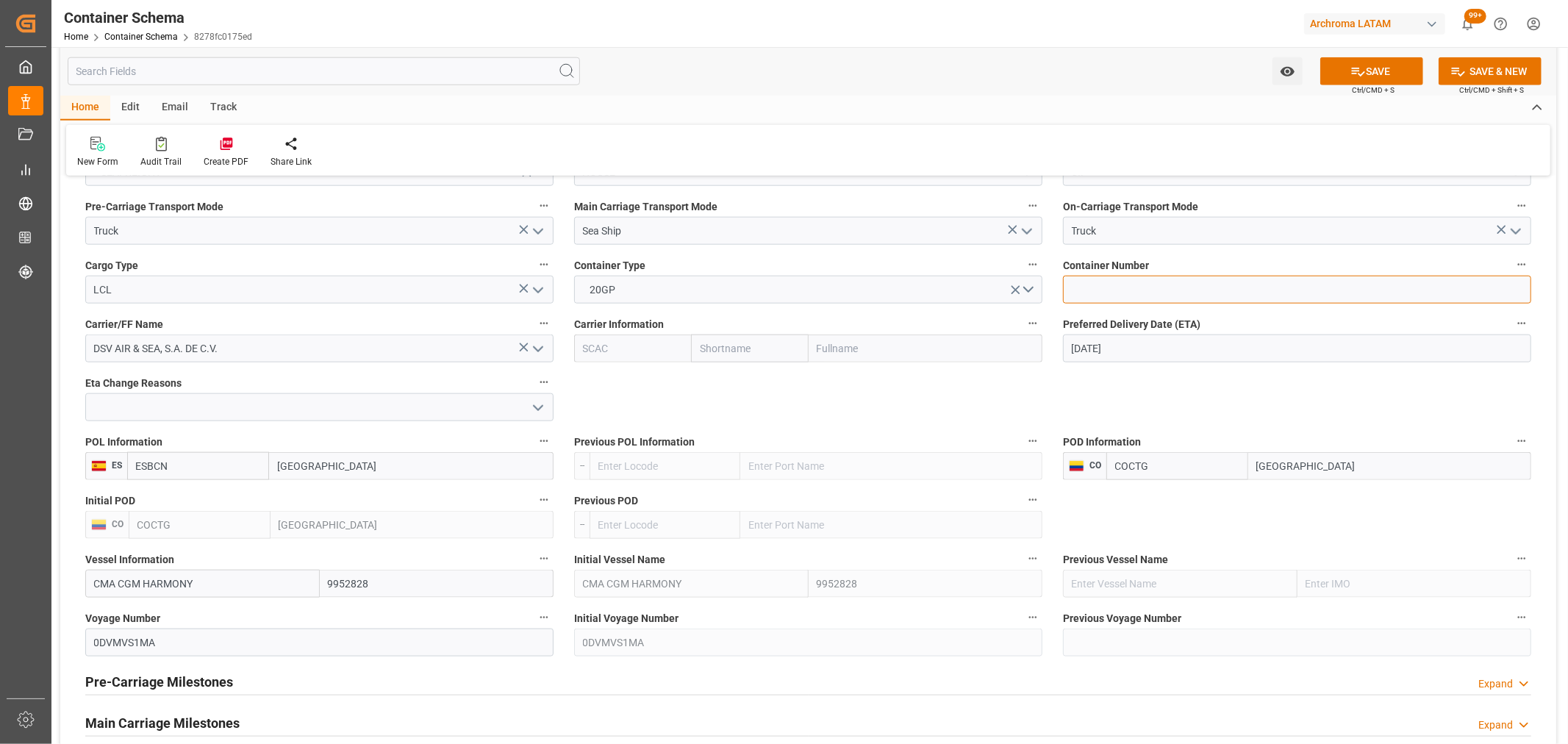
click at [1114, 295] on input at bounding box center [1297, 289] width 468 height 28
paste input "SBCN0280379"
type input "SBCN0280379"
click at [725, 360] on input "text" at bounding box center [749, 348] width 117 height 28
type input "co"
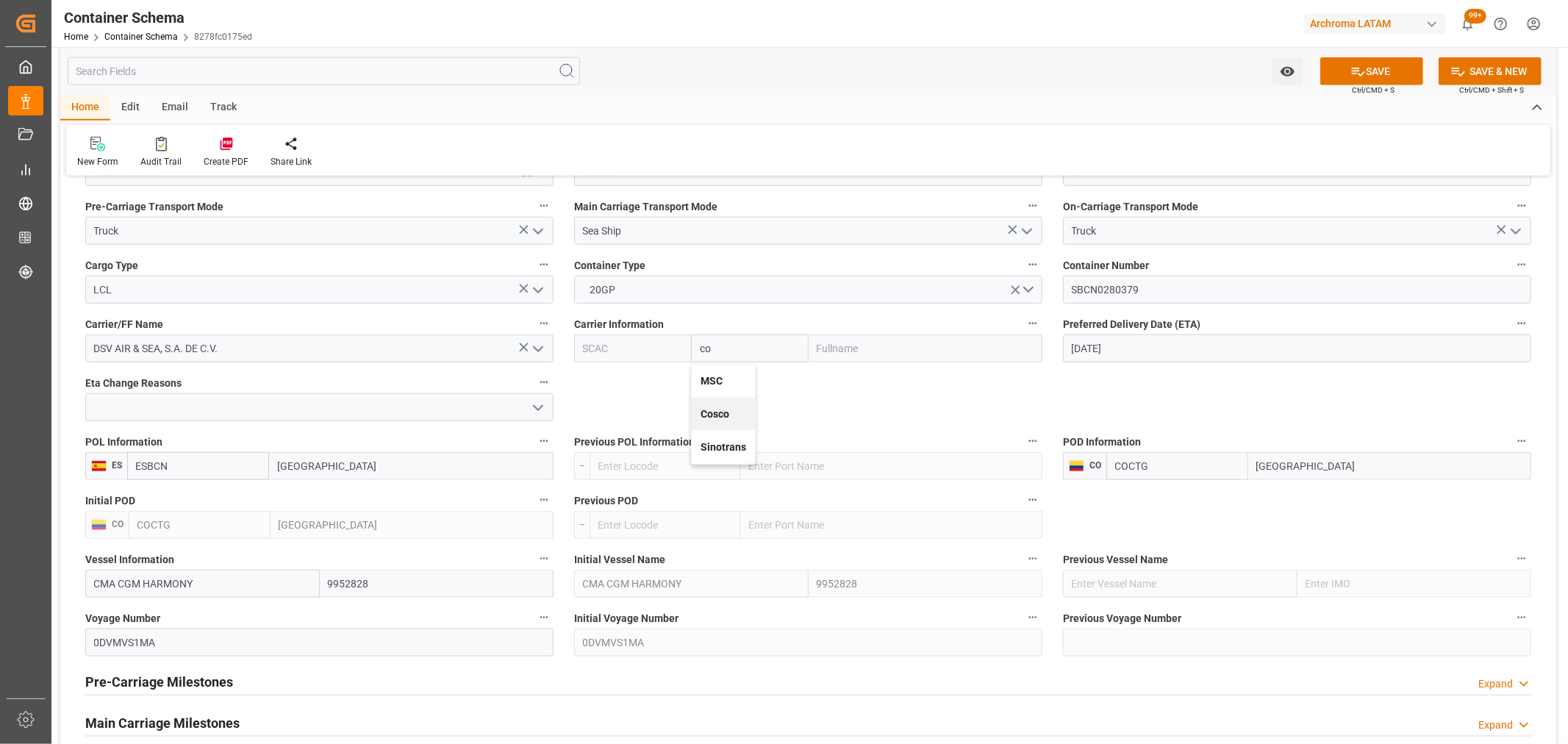
click at [711, 417] on b "Cosco" at bounding box center [715, 414] width 28 height 12
type input "COSU"
type input "Cosco"
type input "COSCO Shipping Co. Ltd."
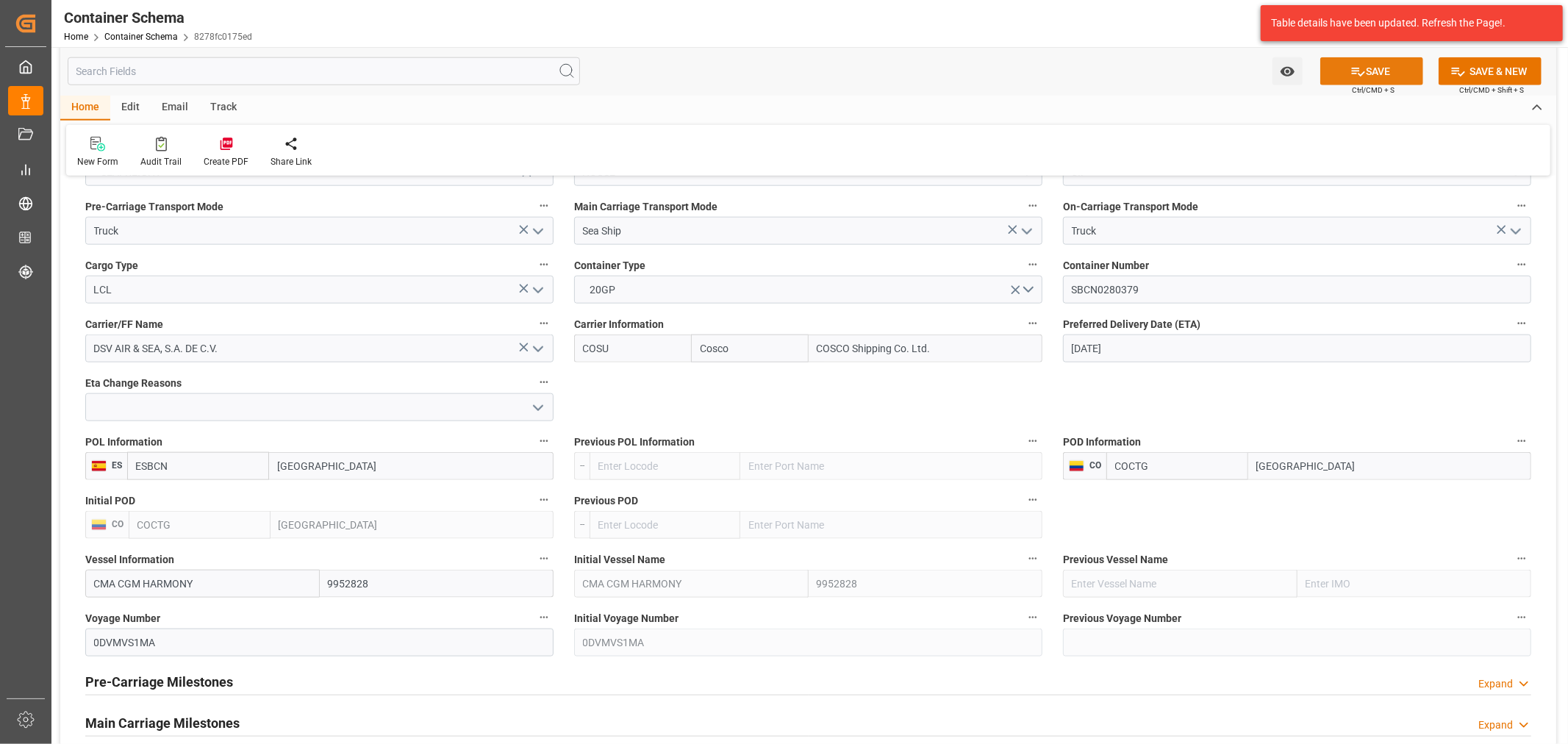
type input "Cosco"
click at [1357, 59] on button "SAVE" at bounding box center [1372, 71] width 103 height 28
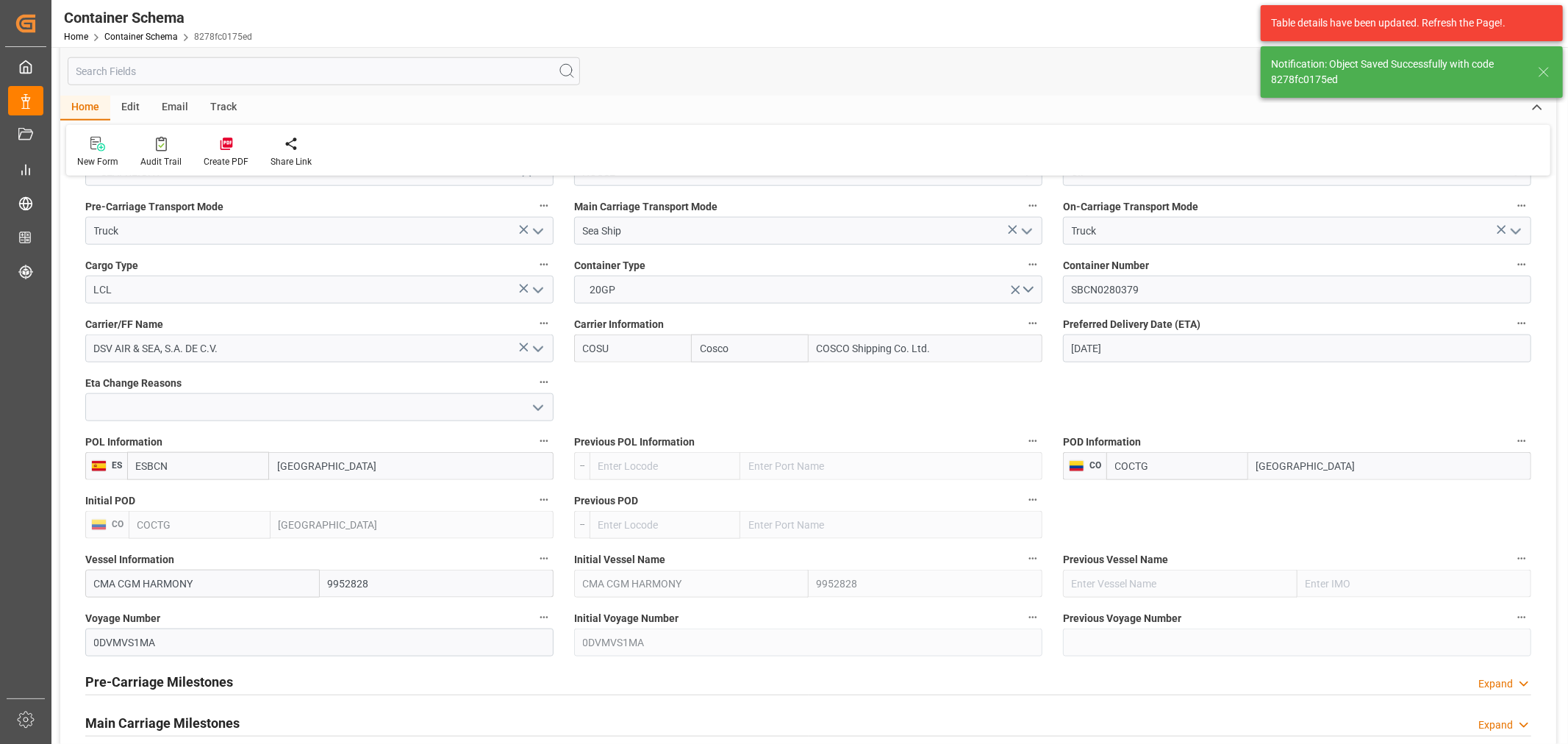
type input "29-09-2025 13:06"
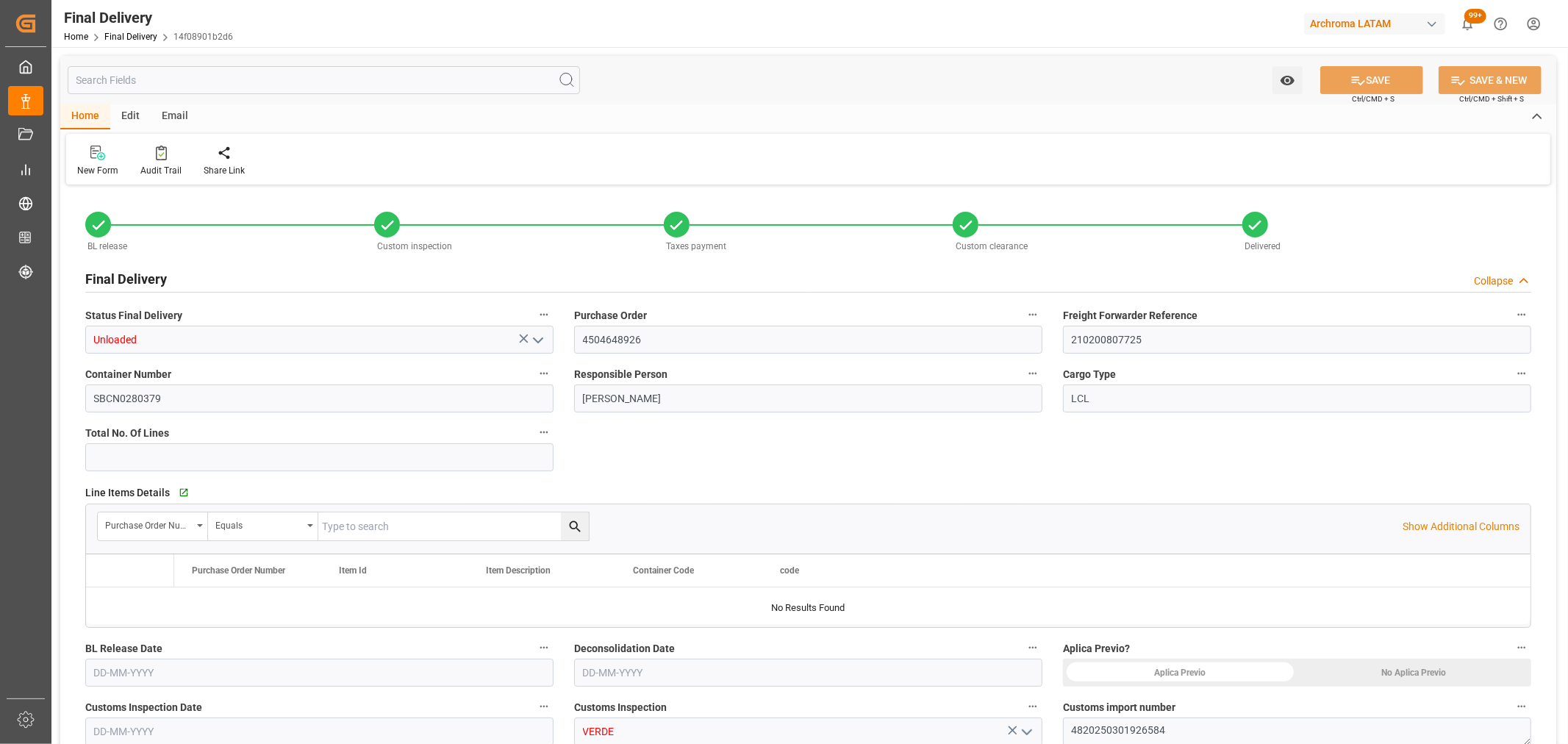
type input "4"
type input "[DATE]"
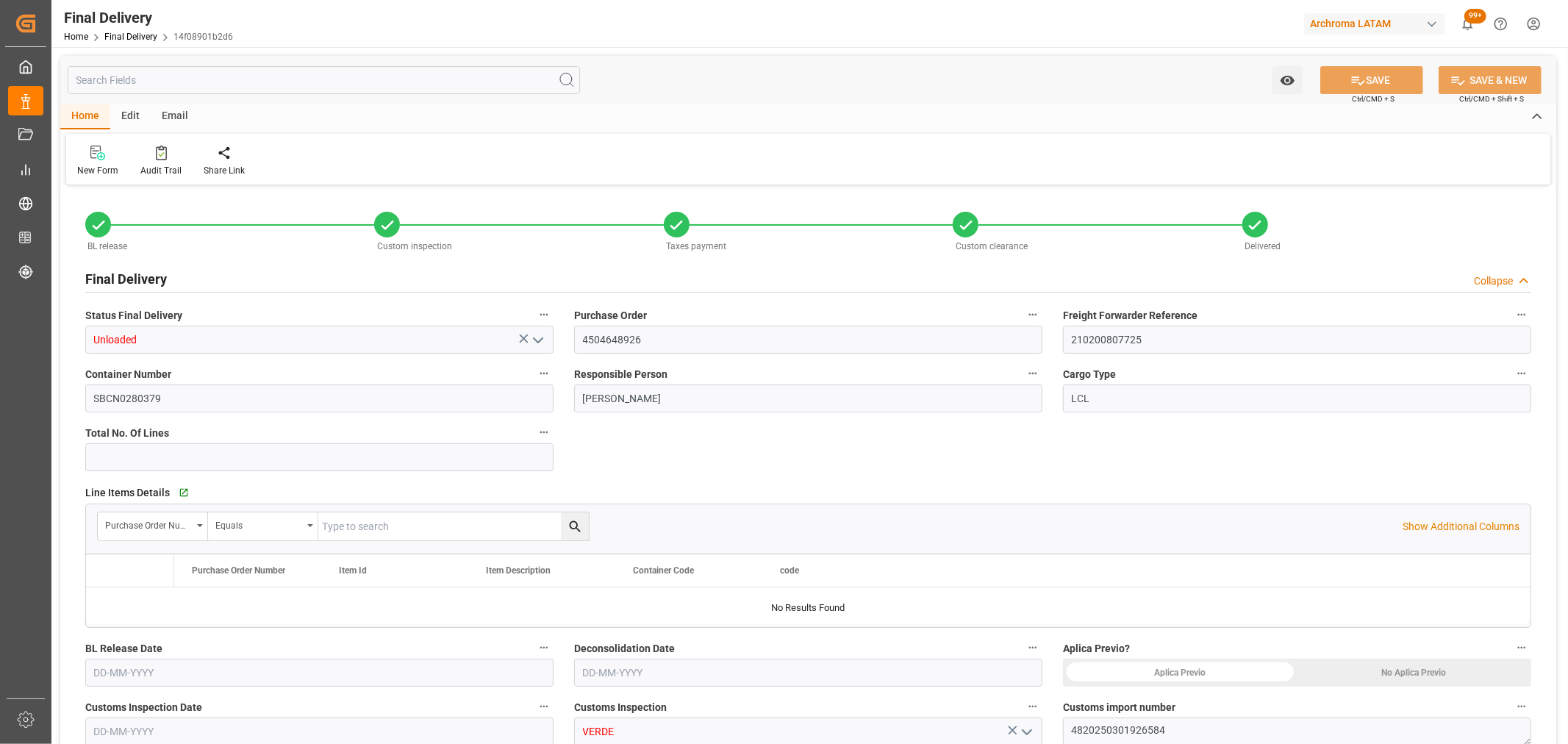
type input "[DATE]"
type input "[DATE] 07:30"
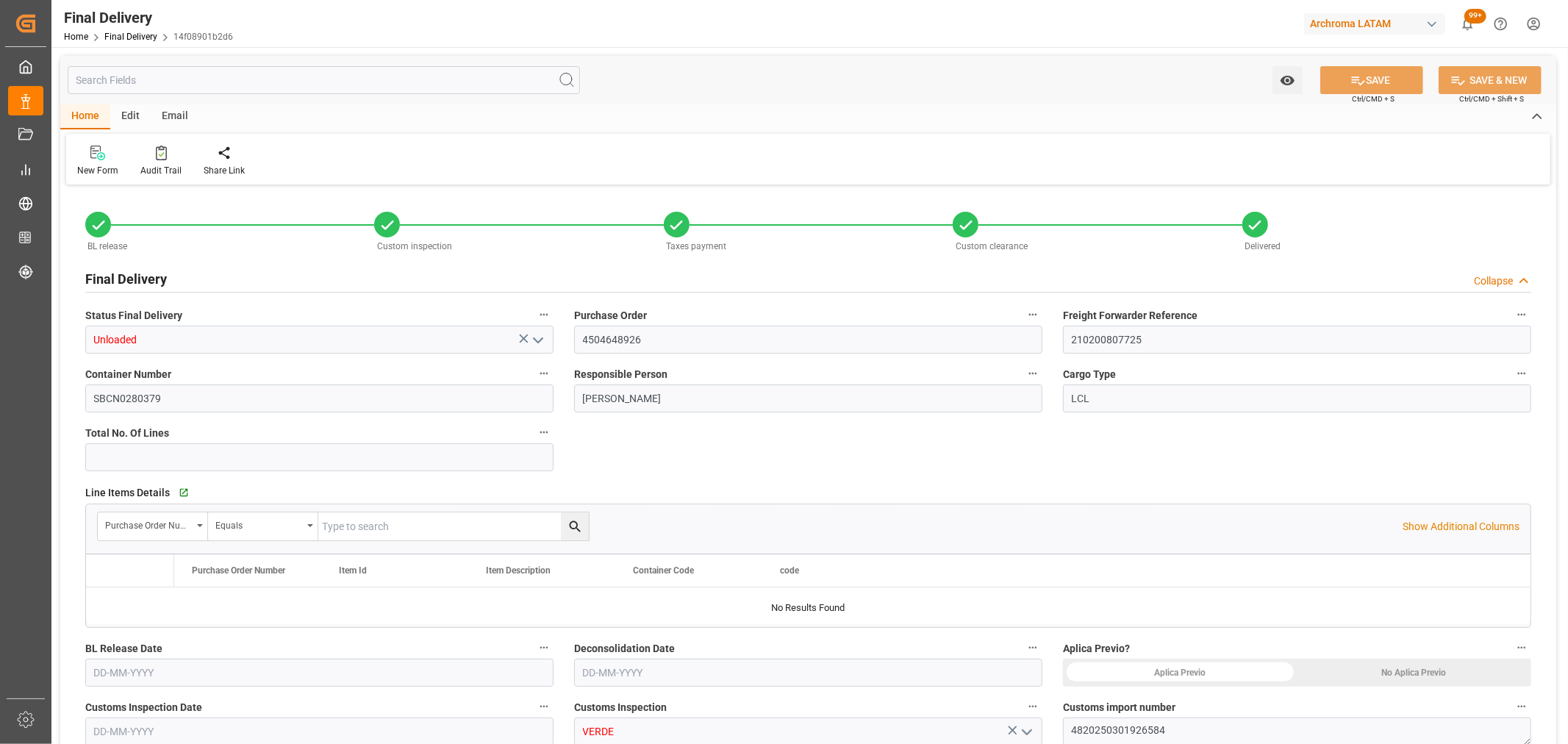
type input "[DATE] 07:30"
type input "[DATE]"
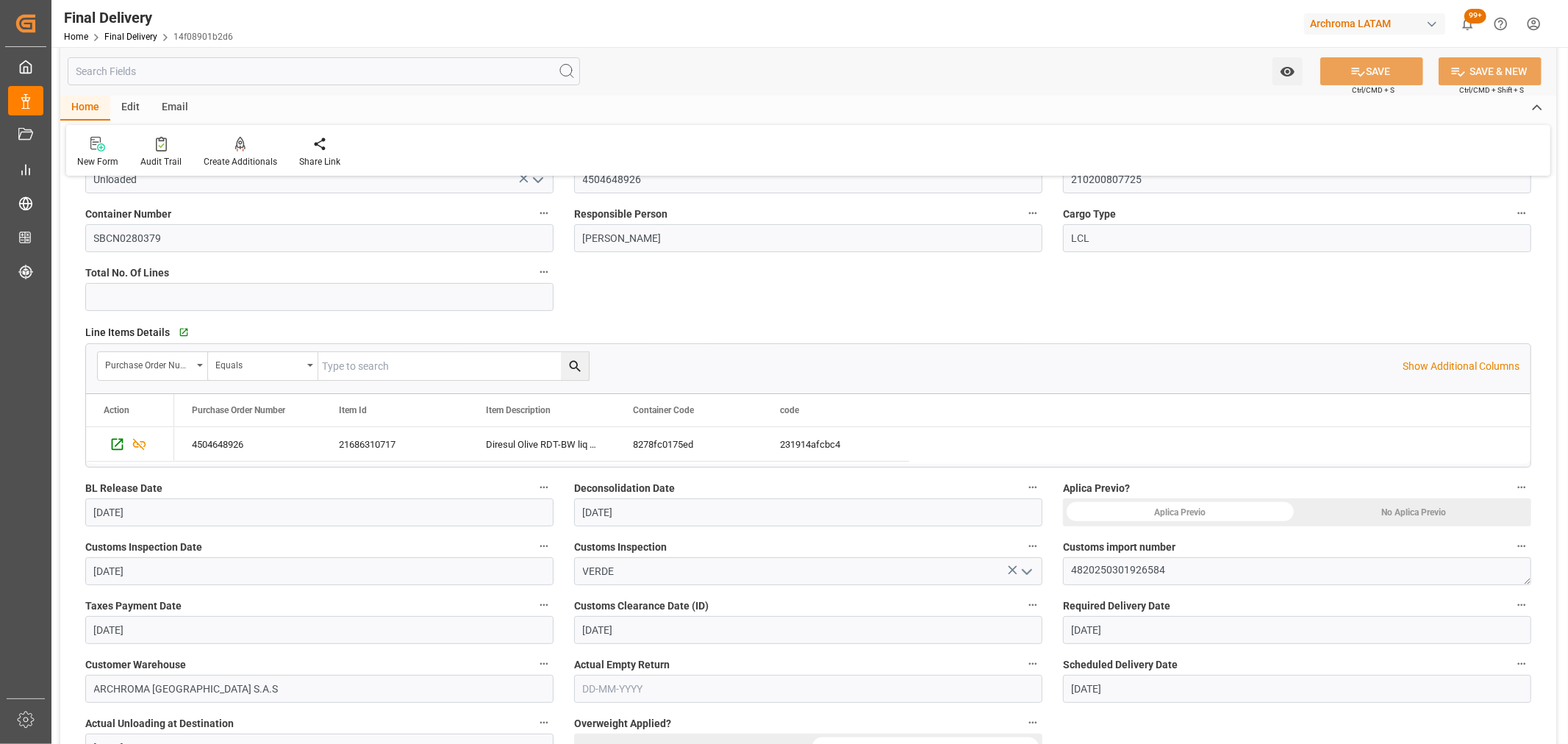
scroll to position [327, 0]
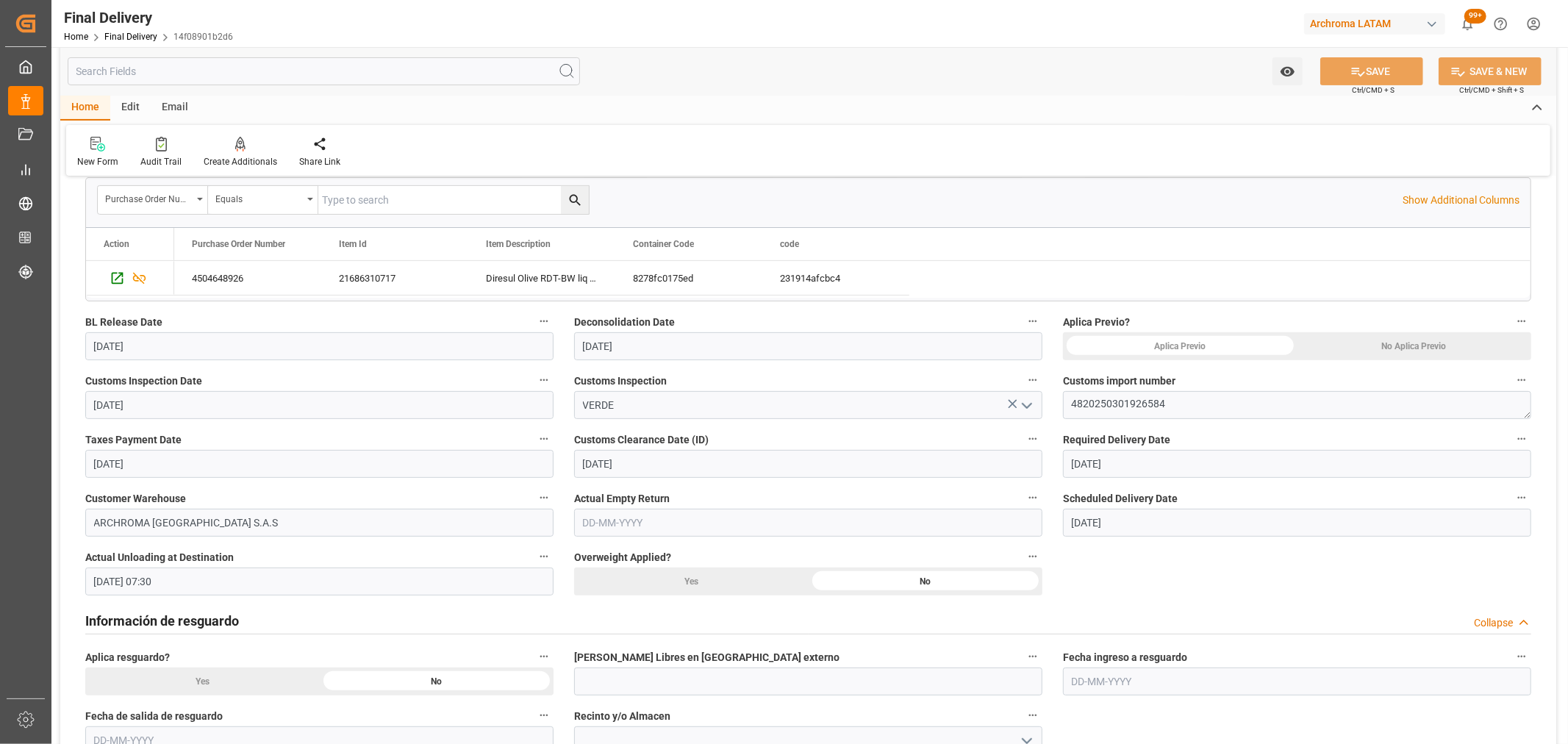
click at [1410, 346] on div "No Aplica Previo" at bounding box center [1415, 345] width 235 height 28
click at [1356, 79] on button "SAVE" at bounding box center [1372, 71] width 103 height 28
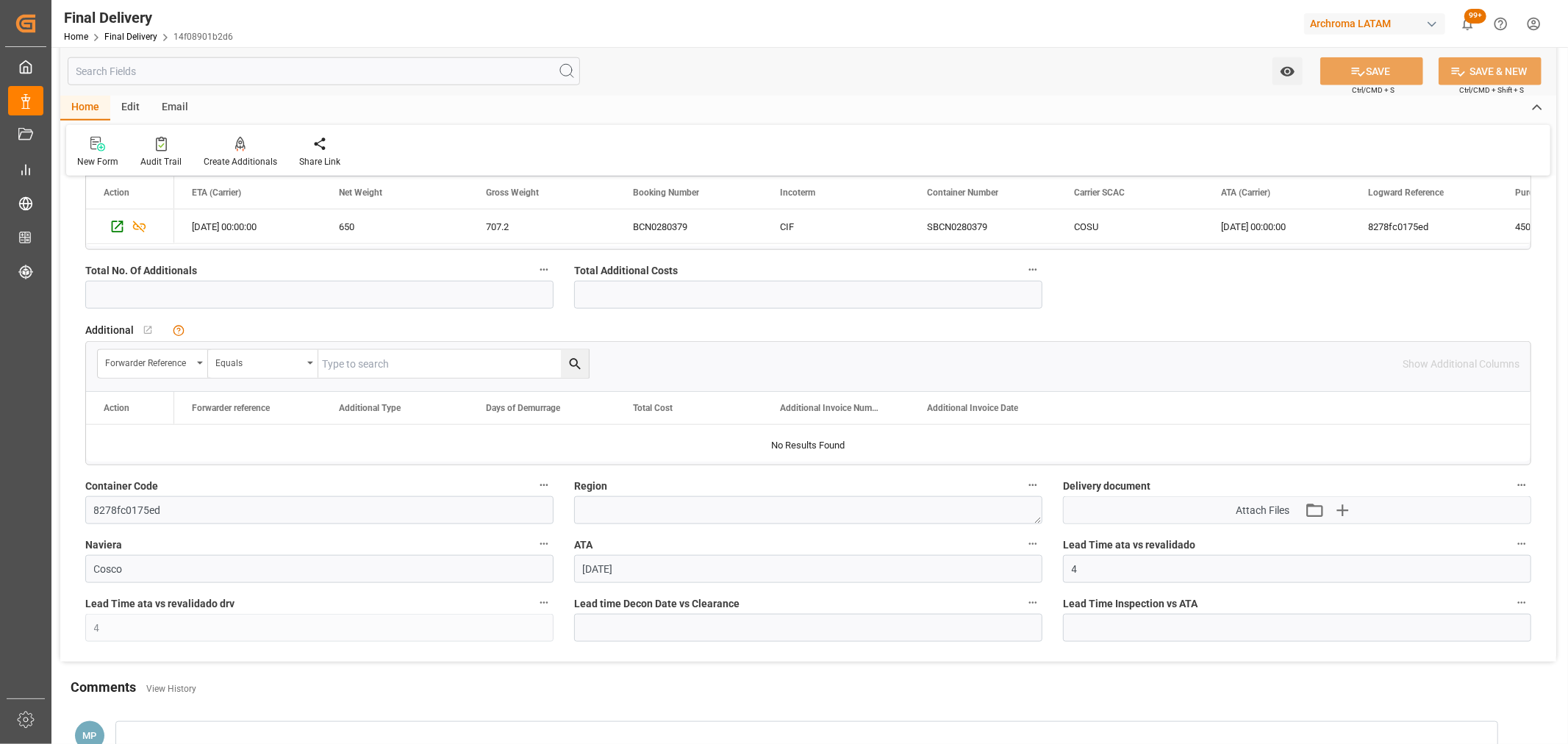
scroll to position [1306, 0]
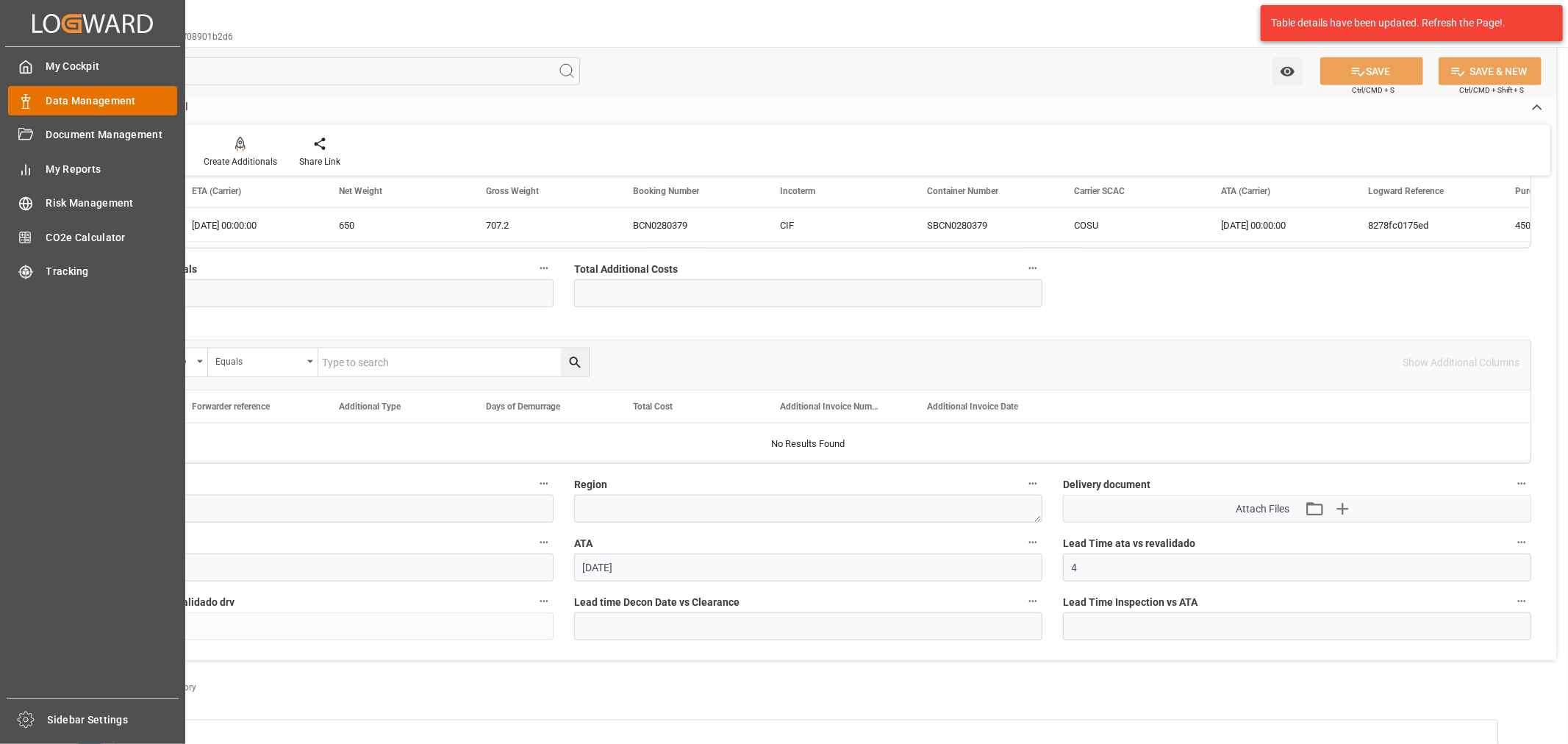
click at [46, 100] on span "Data Management" at bounding box center [112, 101] width 132 height 16
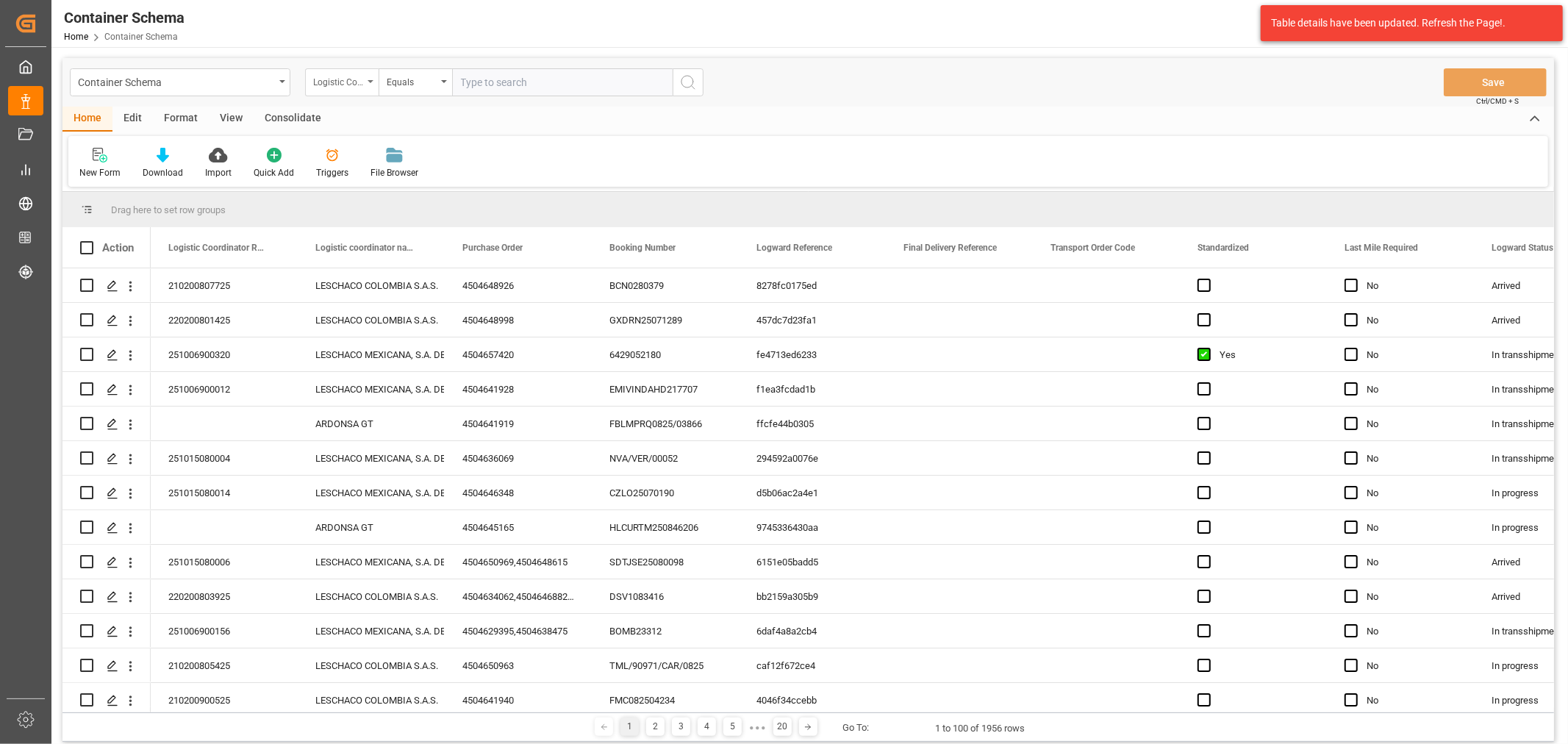
click at [364, 82] on div "Logistic Coordinator Reference Number" at bounding box center [342, 82] width 73 height 28
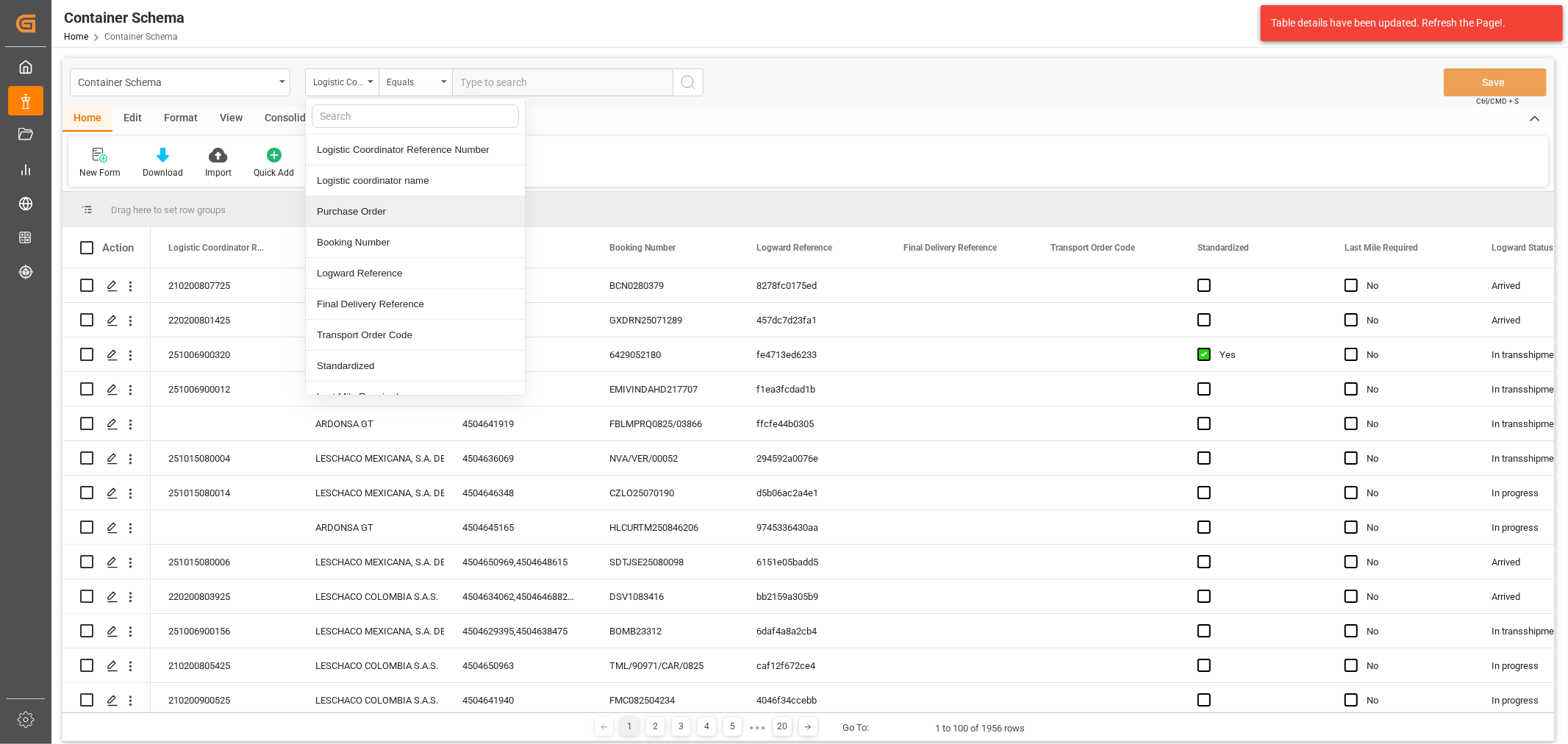
click at [370, 211] on div "Purchase Order" at bounding box center [415, 212] width 219 height 31
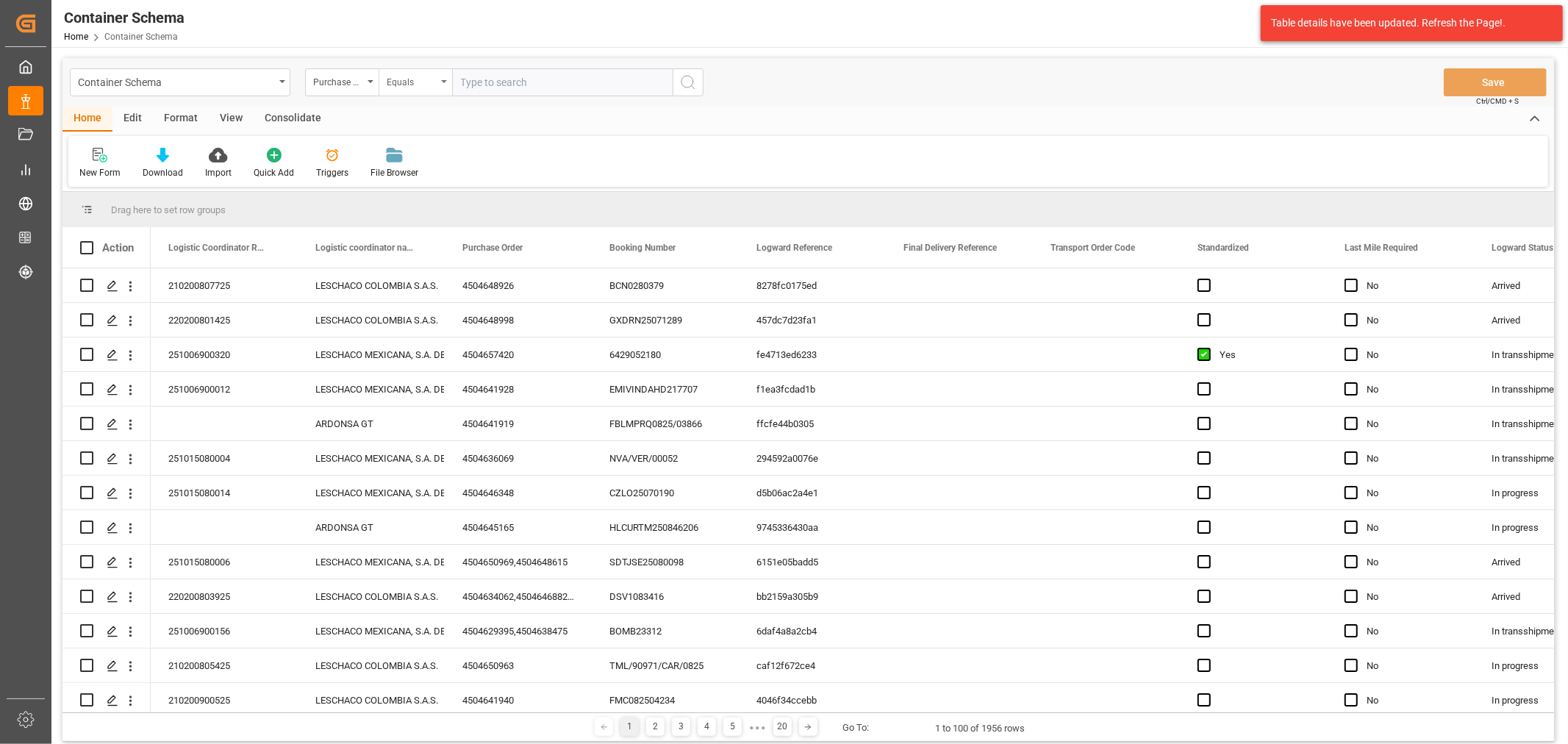
drag, startPoint x: 388, startPoint y: 84, endPoint x: 390, endPoint y: 94, distance: 10.2
click at [390, 84] on div "Equals" at bounding box center [411, 80] width 50 height 17
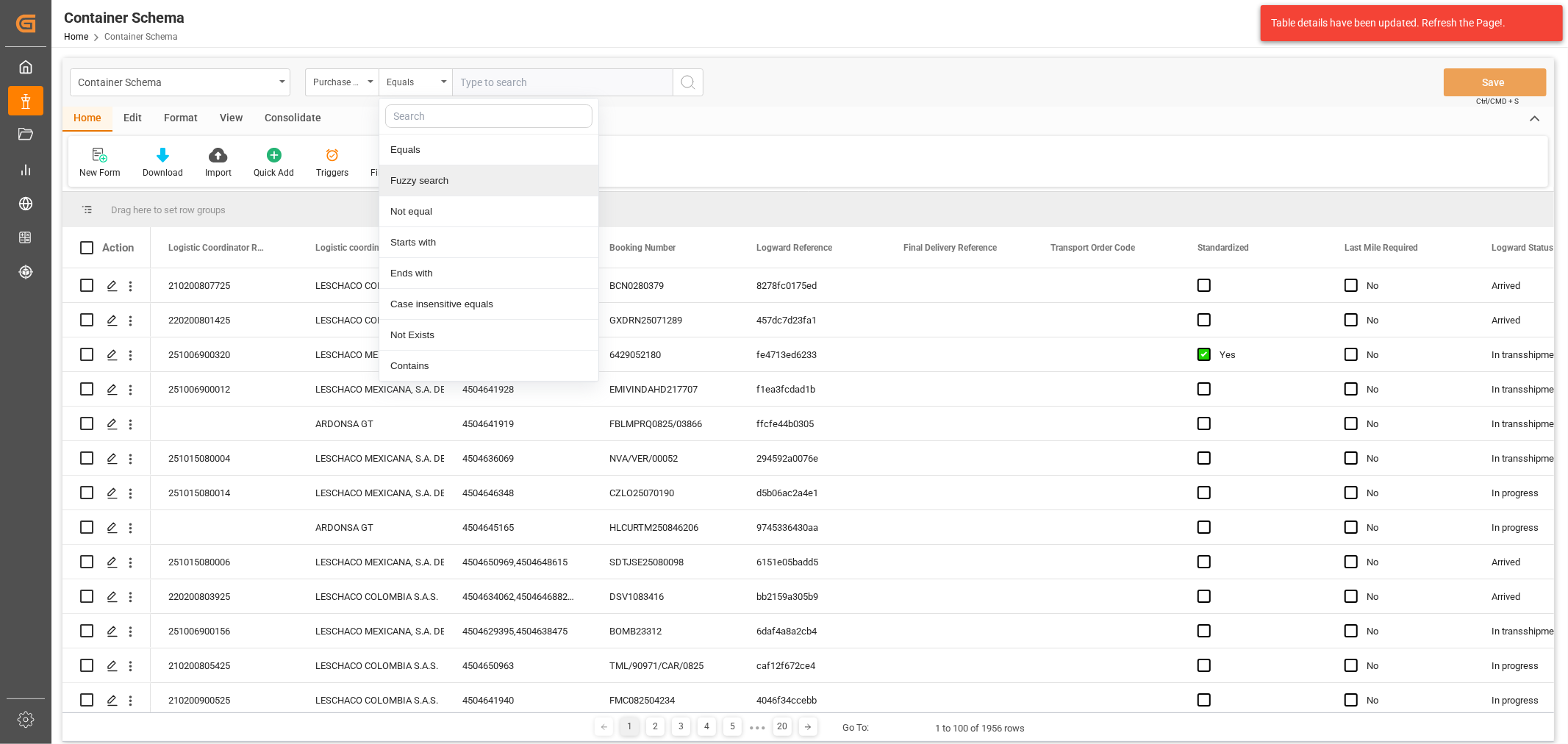
click at [436, 171] on div "Fuzzy search" at bounding box center [488, 180] width 219 height 31
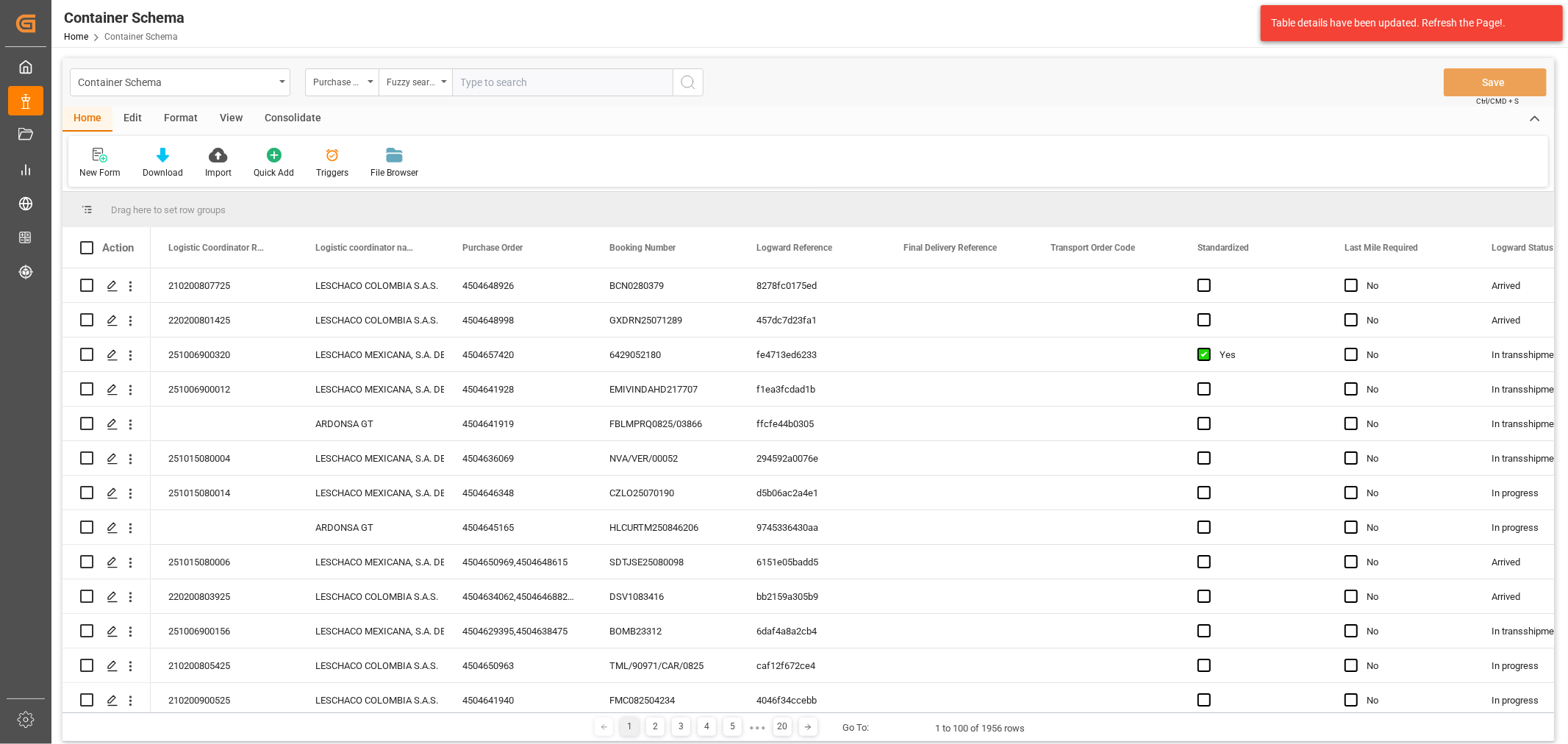
click at [484, 74] on input "text" at bounding box center [562, 82] width 221 height 28
paste input "4504658020"
type input "4504658020"
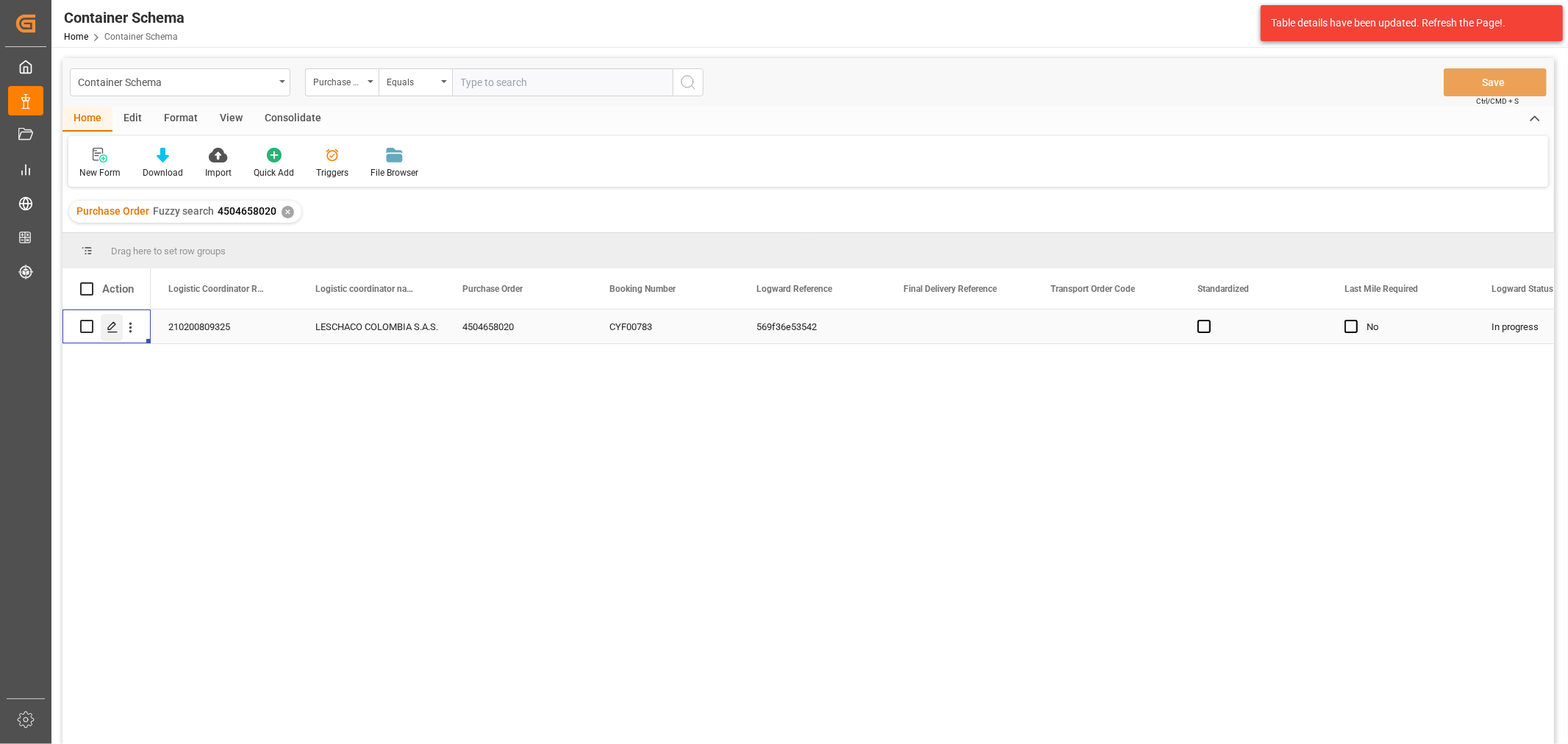
click at [107, 329] on icon "Press SPACE to select this row." at bounding box center [113, 328] width 12 height 12
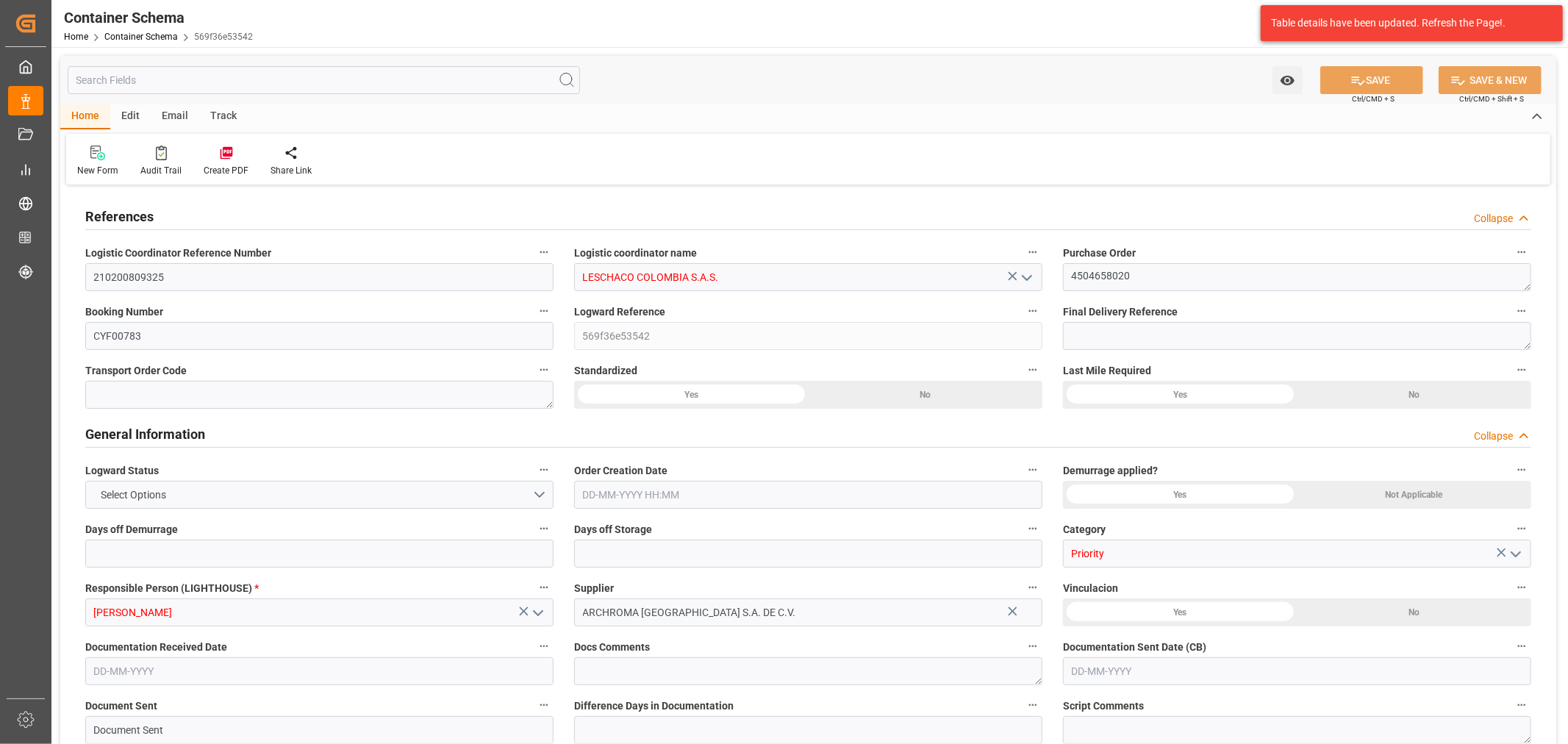
type input "0"
type input "3"
type input "1"
type input "15"
type input "3000"
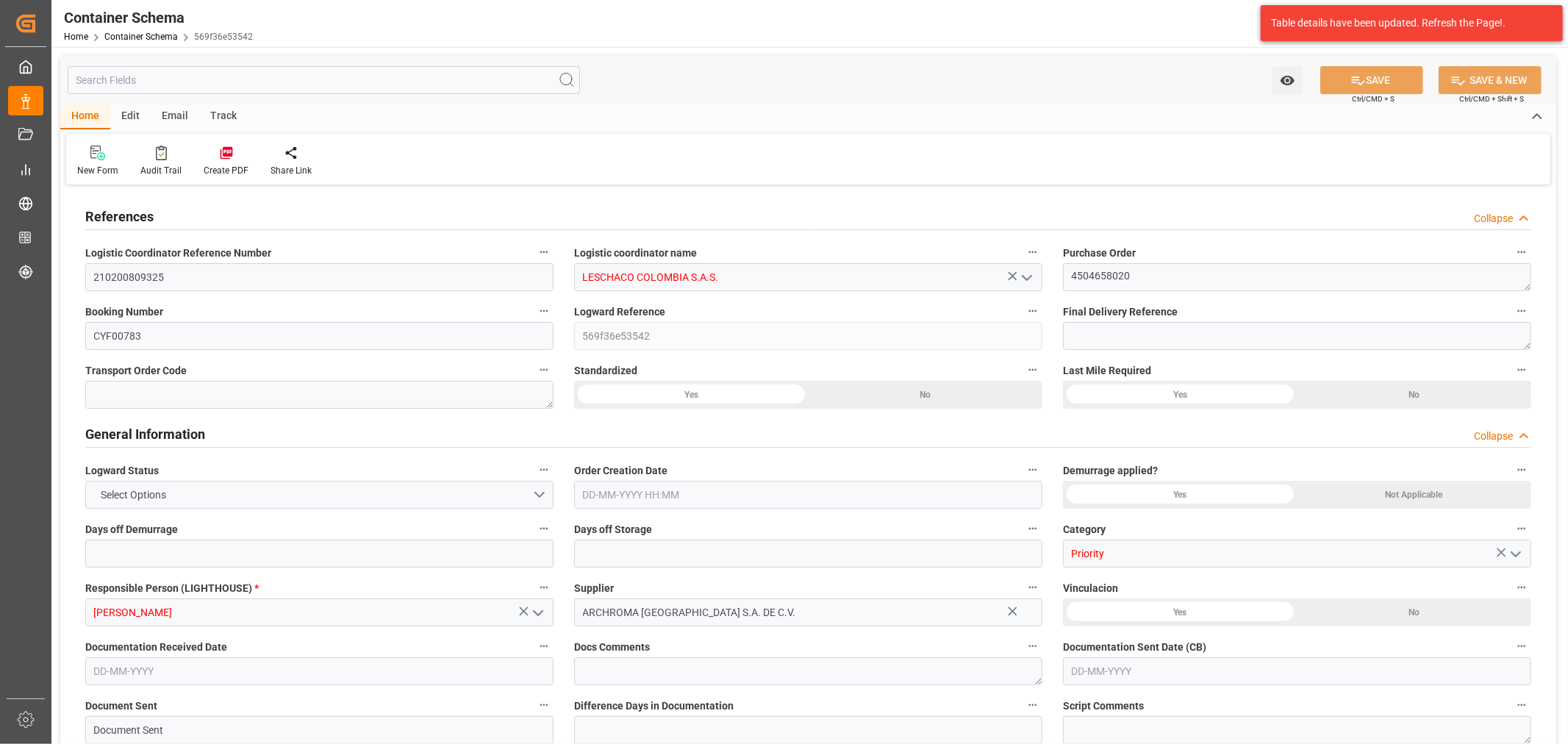
type input "3141"
type input "CMACGM"
type input "CMA CGM Group"
type input "HNCHO"
type input "COCTG"
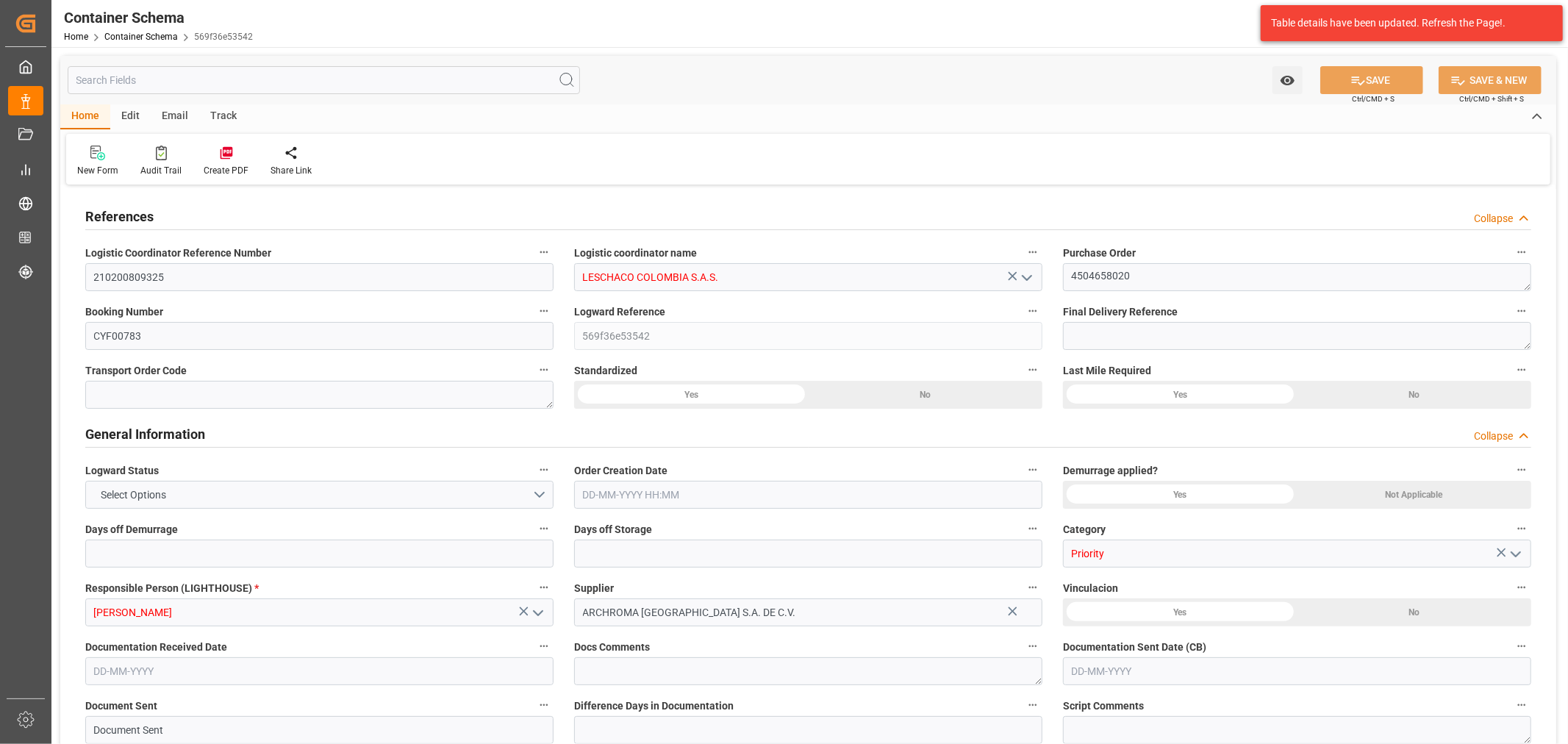
type input "COCTG"
type input "9401661"
type input "0"
type input "[DATE] 08:00"
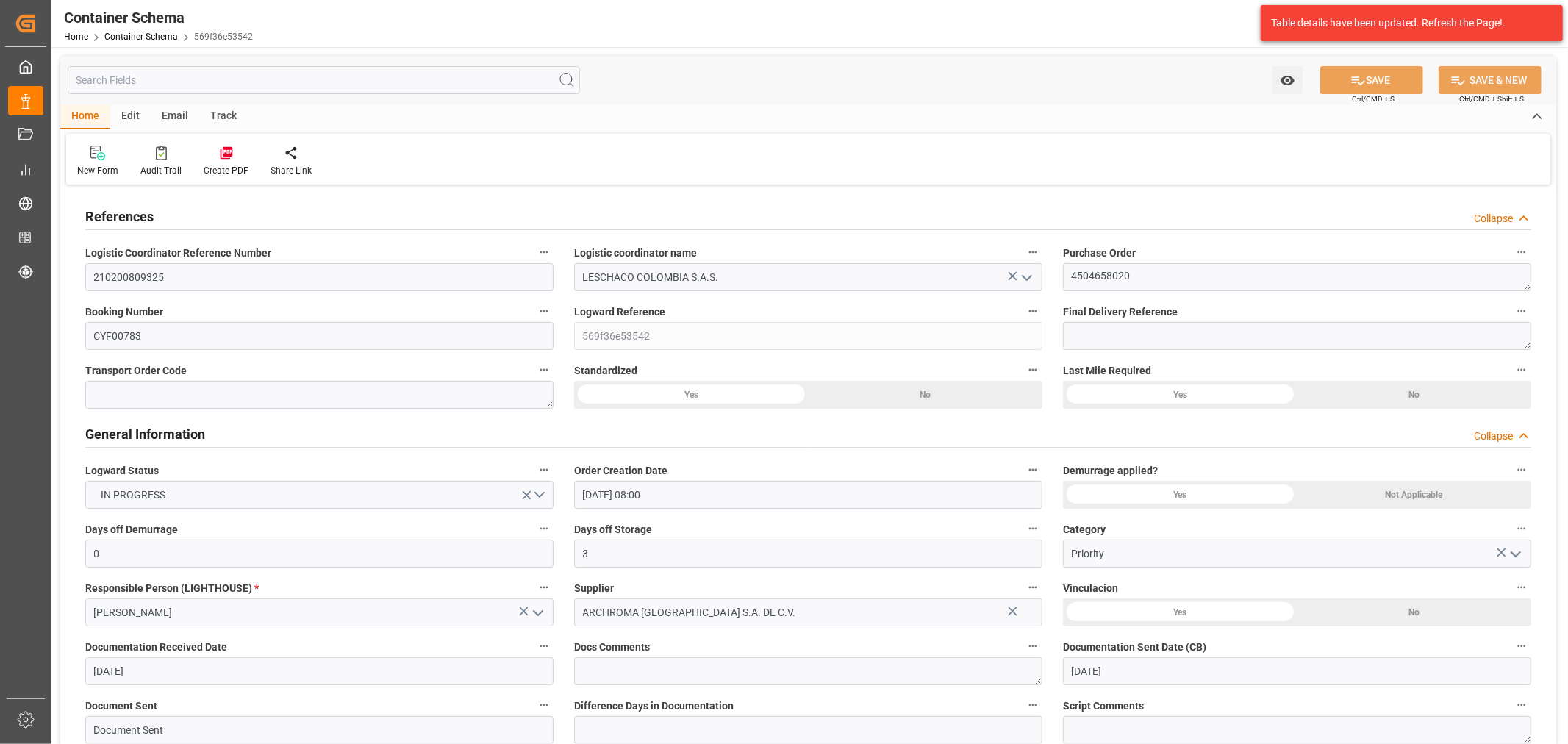
type input "[DATE]"
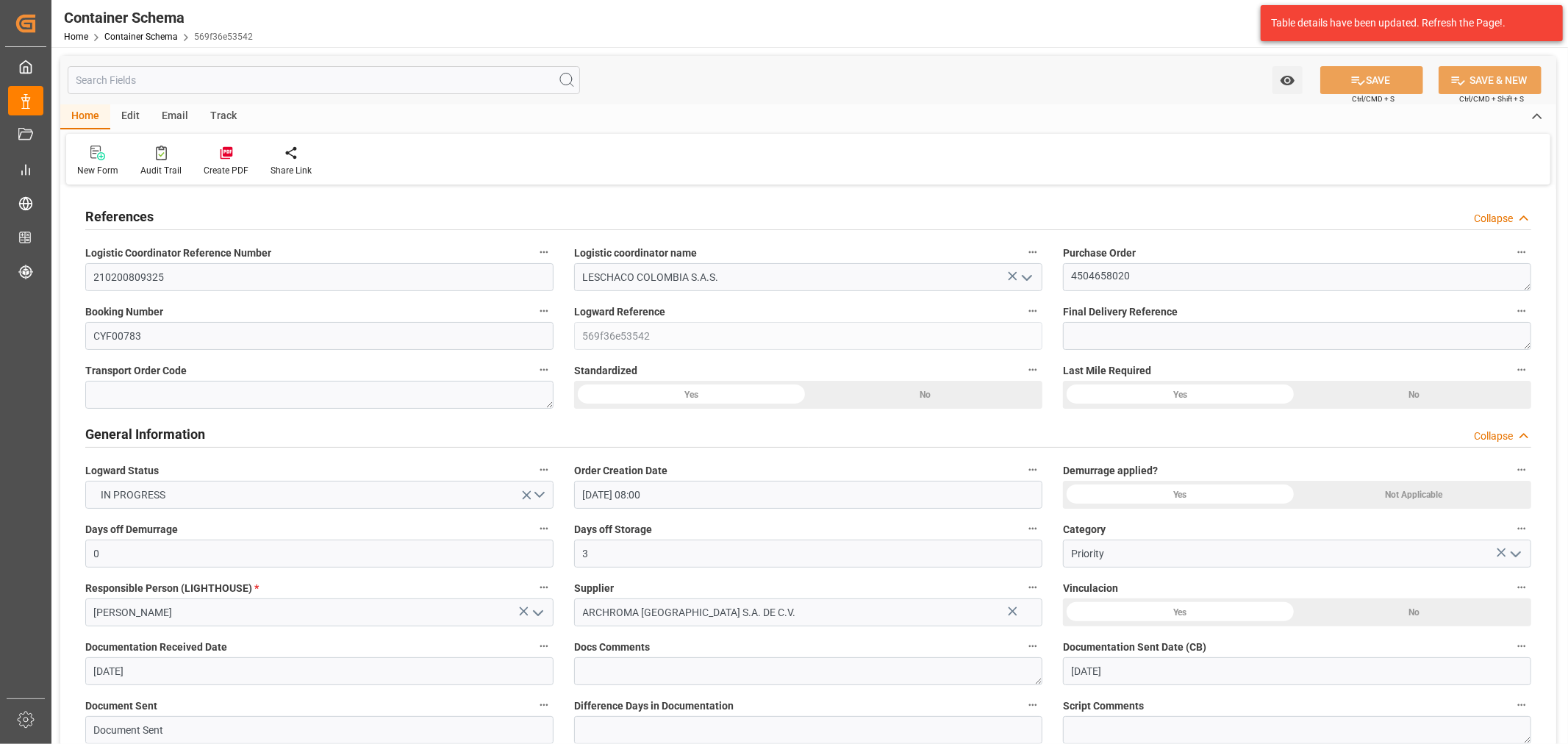
type input "[DATE] 07:35"
type input "[DATE] 12:50"
type input "[DATE]"
click at [230, 111] on div "Track" at bounding box center [223, 117] width 49 height 25
click at [96, 160] on div "Tracking" at bounding box center [94, 161] width 57 height 32
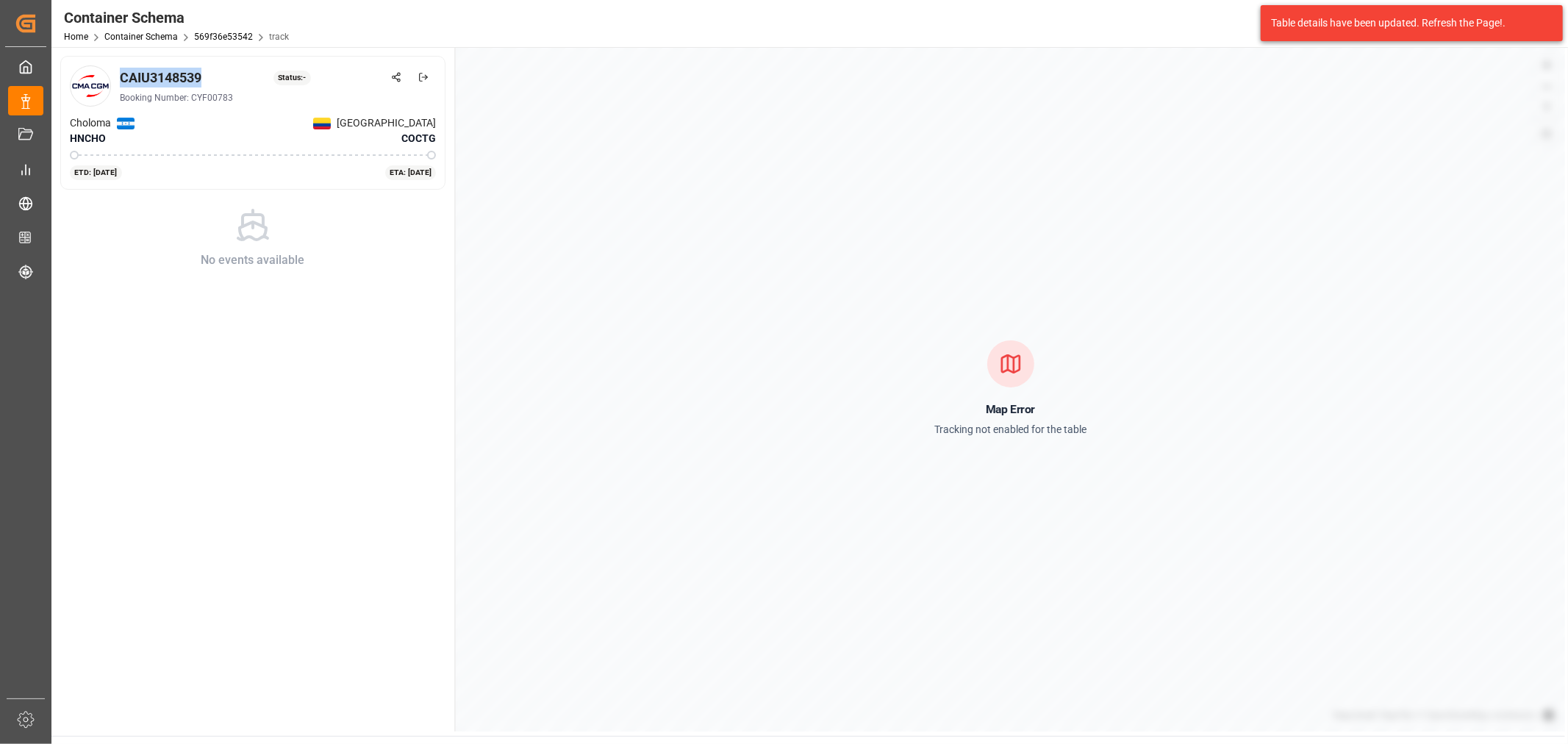
drag, startPoint x: 175, startPoint y: 81, endPoint x: 120, endPoint y: 82, distance: 55.0
click at [120, 82] on div "CAIU3148539 Status: -" at bounding box center [277, 77] width 316 height 20
click at [145, 37] on link "Container Schema" at bounding box center [141, 37] width 73 height 10
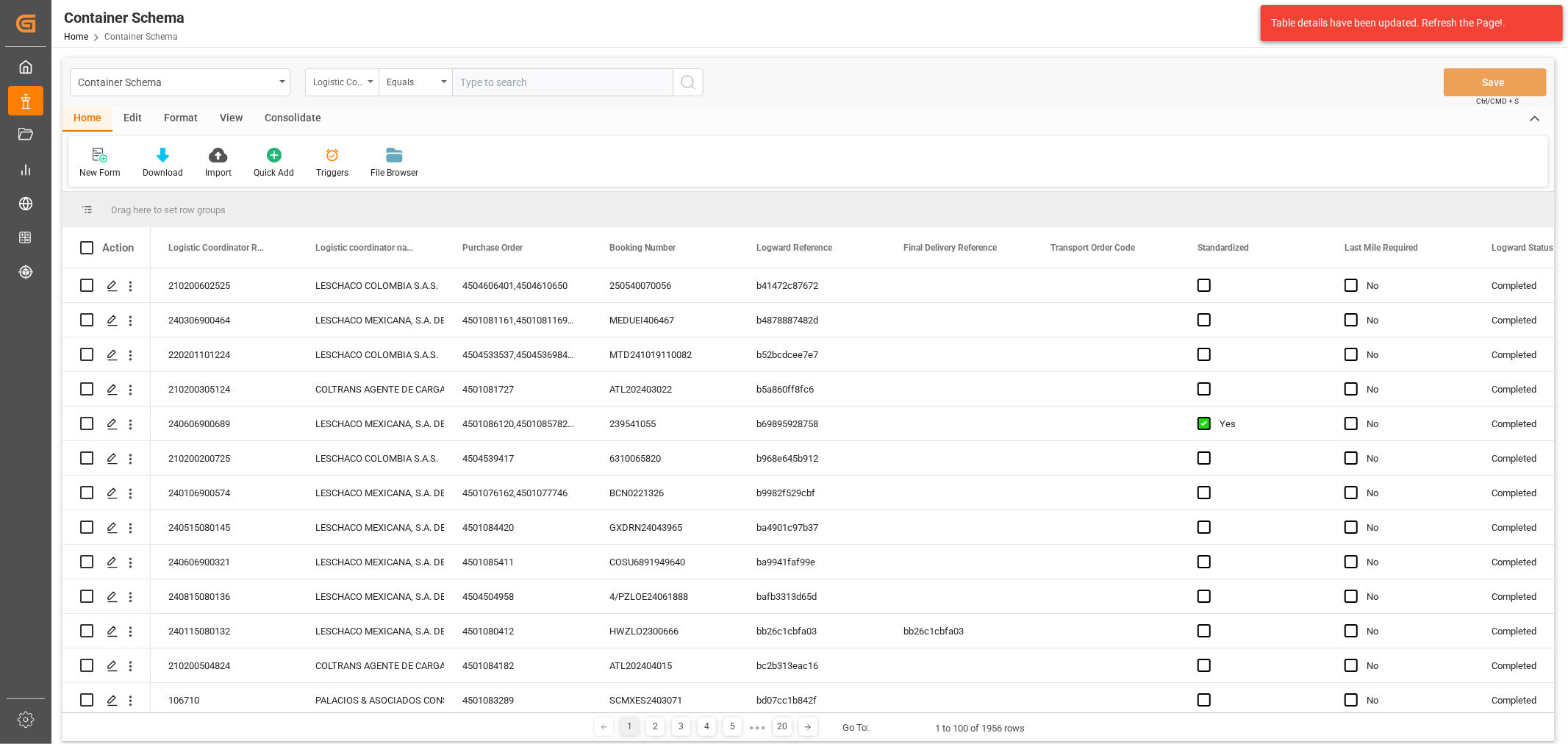
click at [329, 79] on div "Logistic Coordinator Reference Number" at bounding box center [338, 80] width 50 height 17
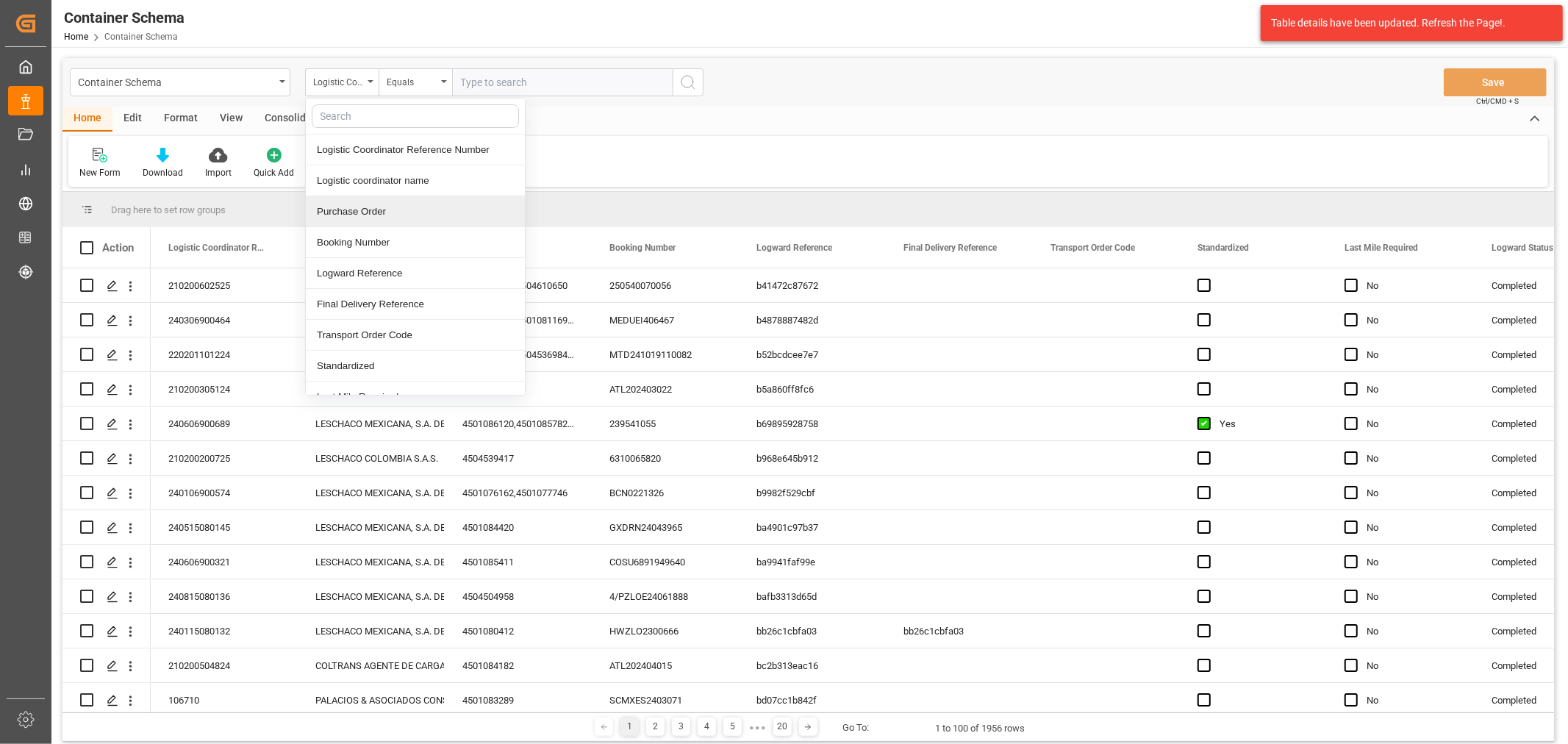
click at [378, 215] on div "Purchase Order" at bounding box center [415, 212] width 219 height 31
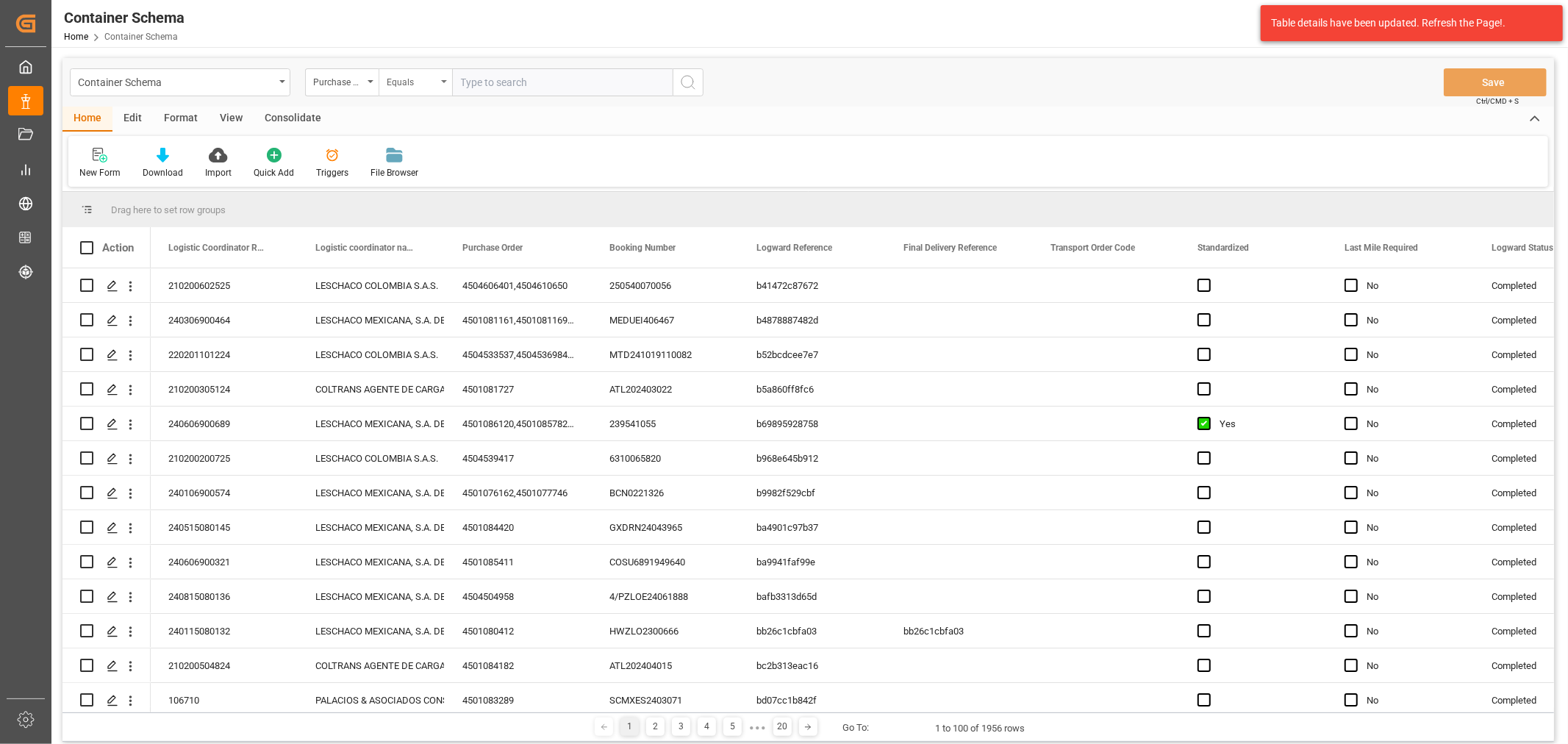
drag, startPoint x: 425, startPoint y: 66, endPoint x: 412, endPoint y: 79, distance: 18.4
click at [425, 70] on div "Container Schema Purchase Order Equals Save Ctrl/CMD + S" at bounding box center [808, 82] width 1492 height 49
click at [411, 81] on div "Equals" at bounding box center [411, 80] width 50 height 17
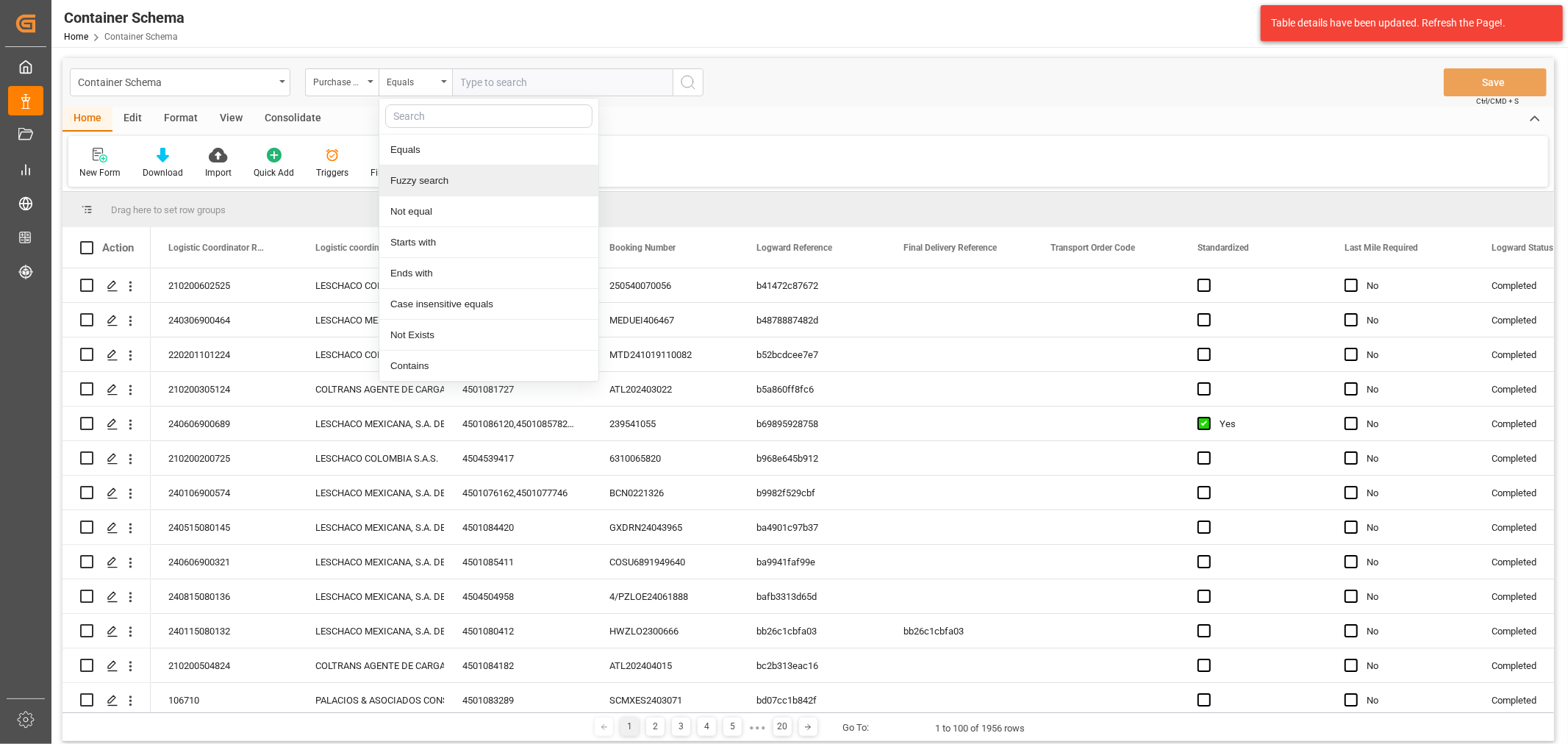
click at [415, 175] on div "Fuzzy search" at bounding box center [488, 180] width 219 height 31
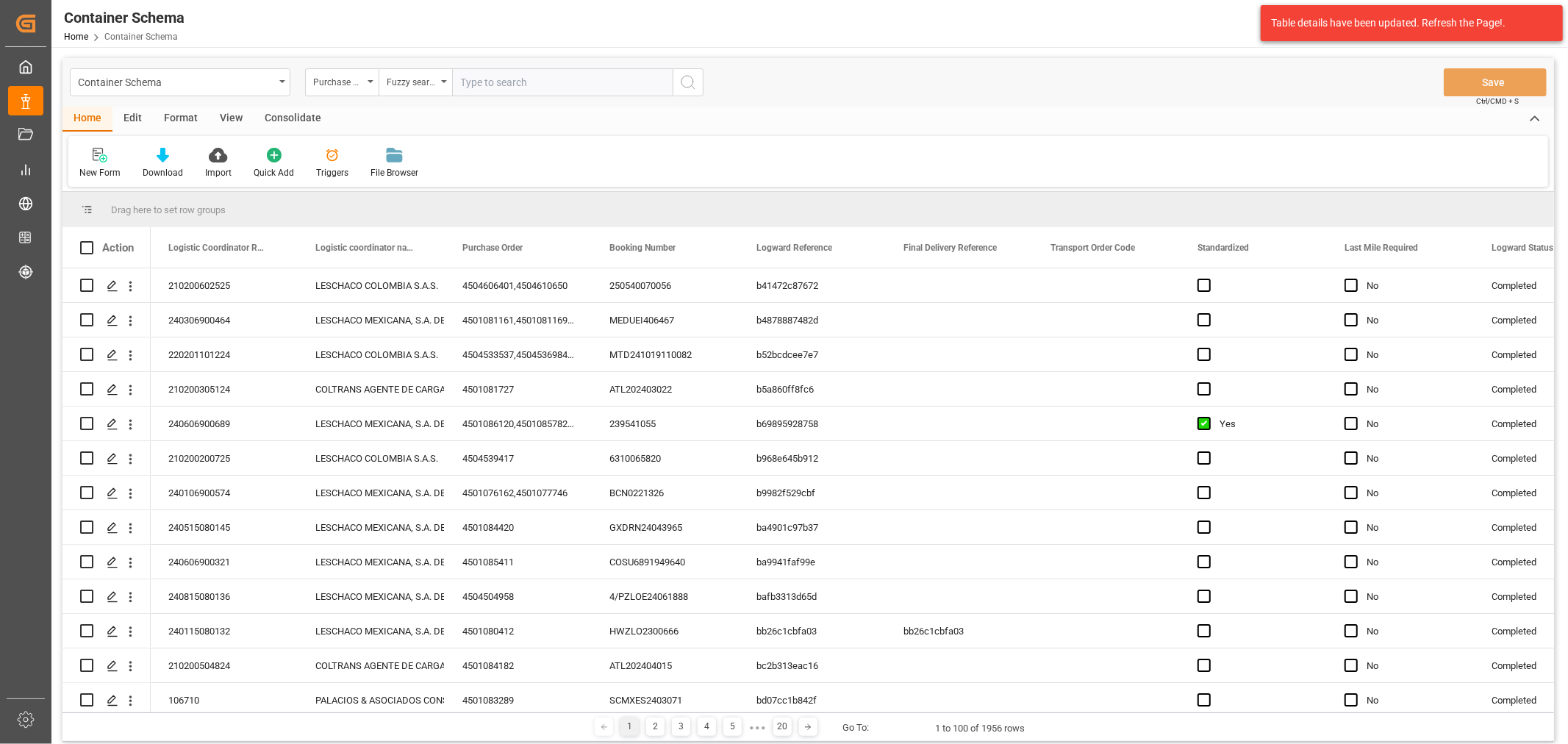
click at [461, 84] on input "text" at bounding box center [562, 82] width 221 height 28
paste input "CYF00783"
drag, startPoint x: 542, startPoint y: 86, endPoint x: 217, endPoint y: 76, distance: 325.2
click at [217, 76] on div "Container Schema Purchase Order Fuzzy search CYF00783" at bounding box center [386, 82] width 633 height 28
paste input "4504621167"
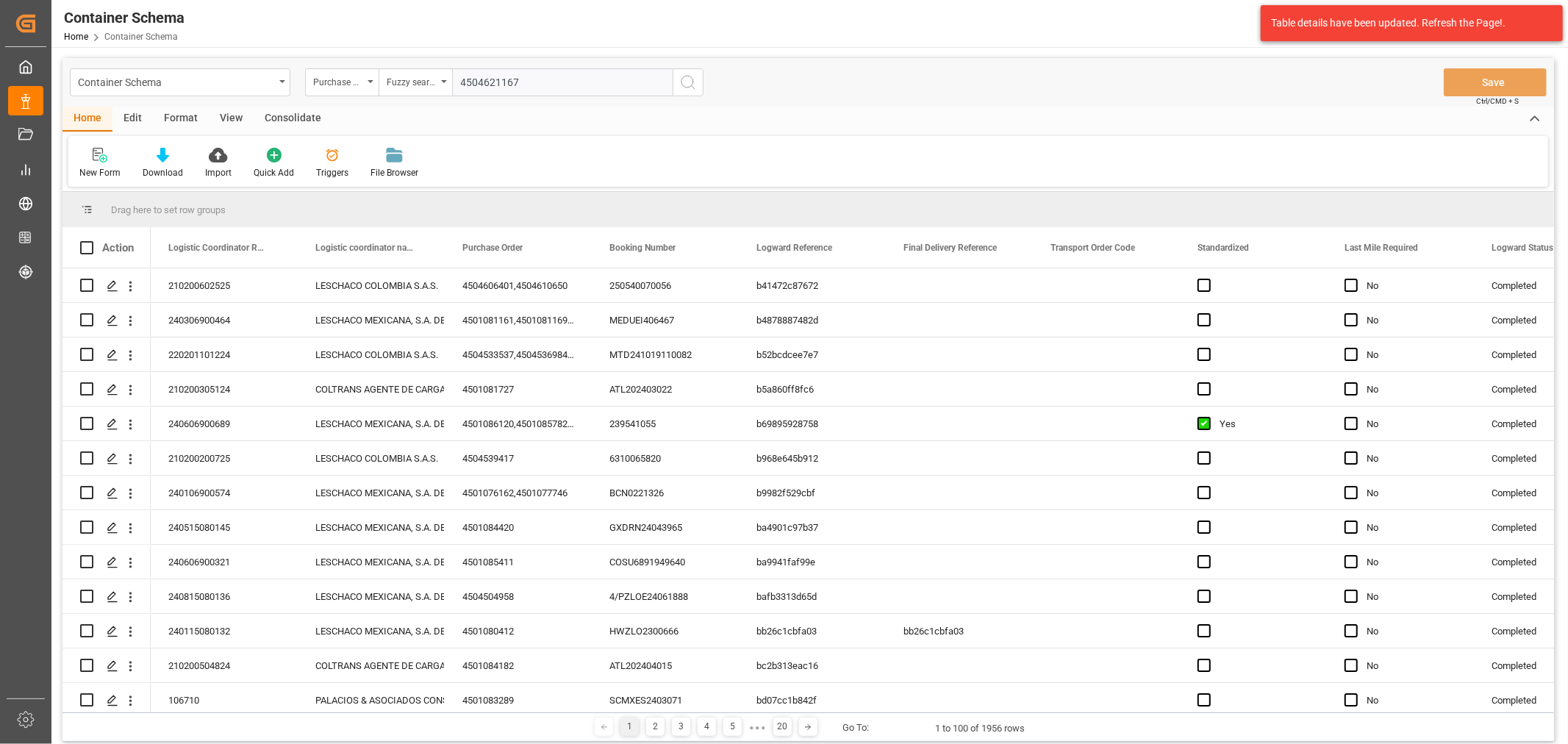
type input "4504621167"
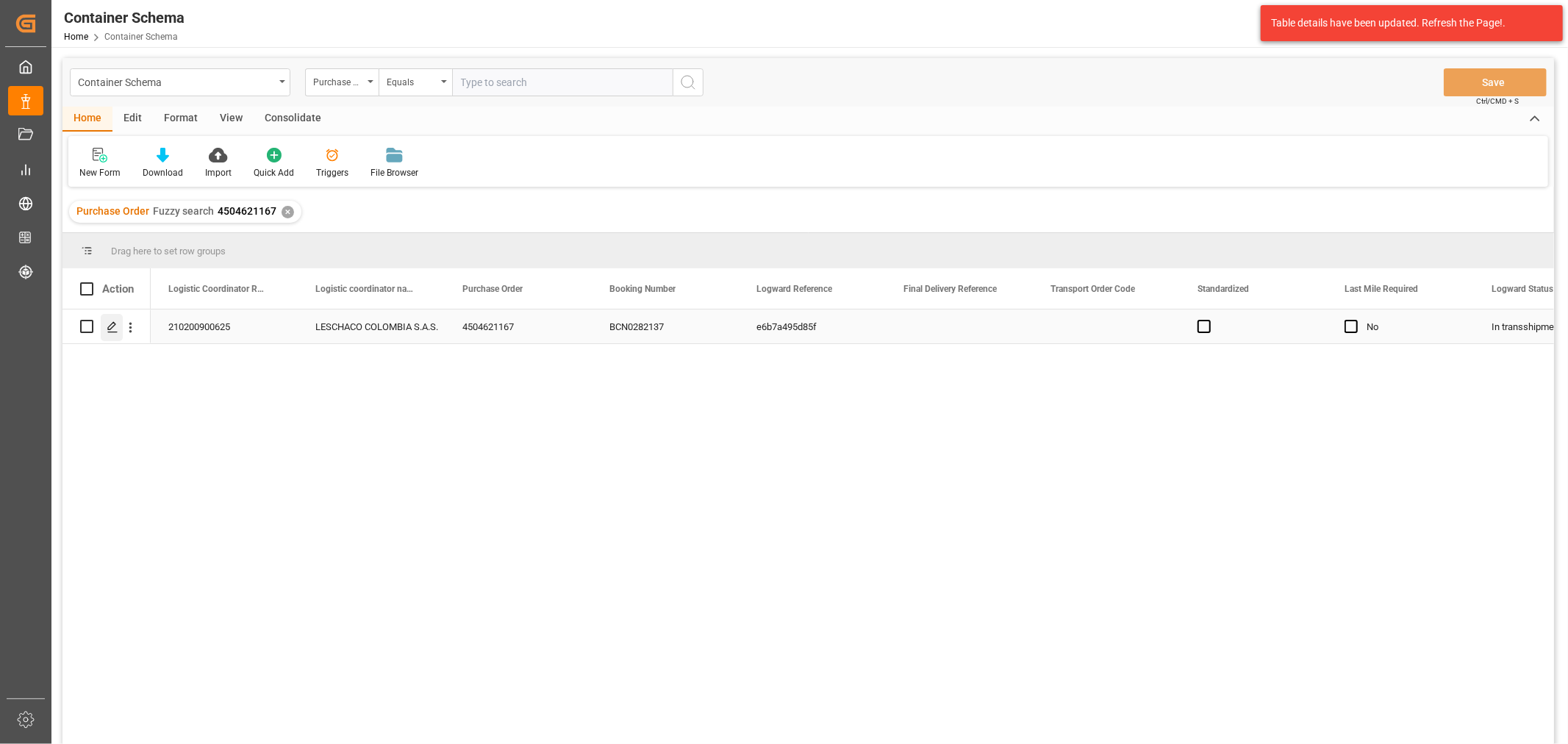
click at [116, 331] on icon "Press SPACE to select this row." at bounding box center [113, 328] width 12 height 12
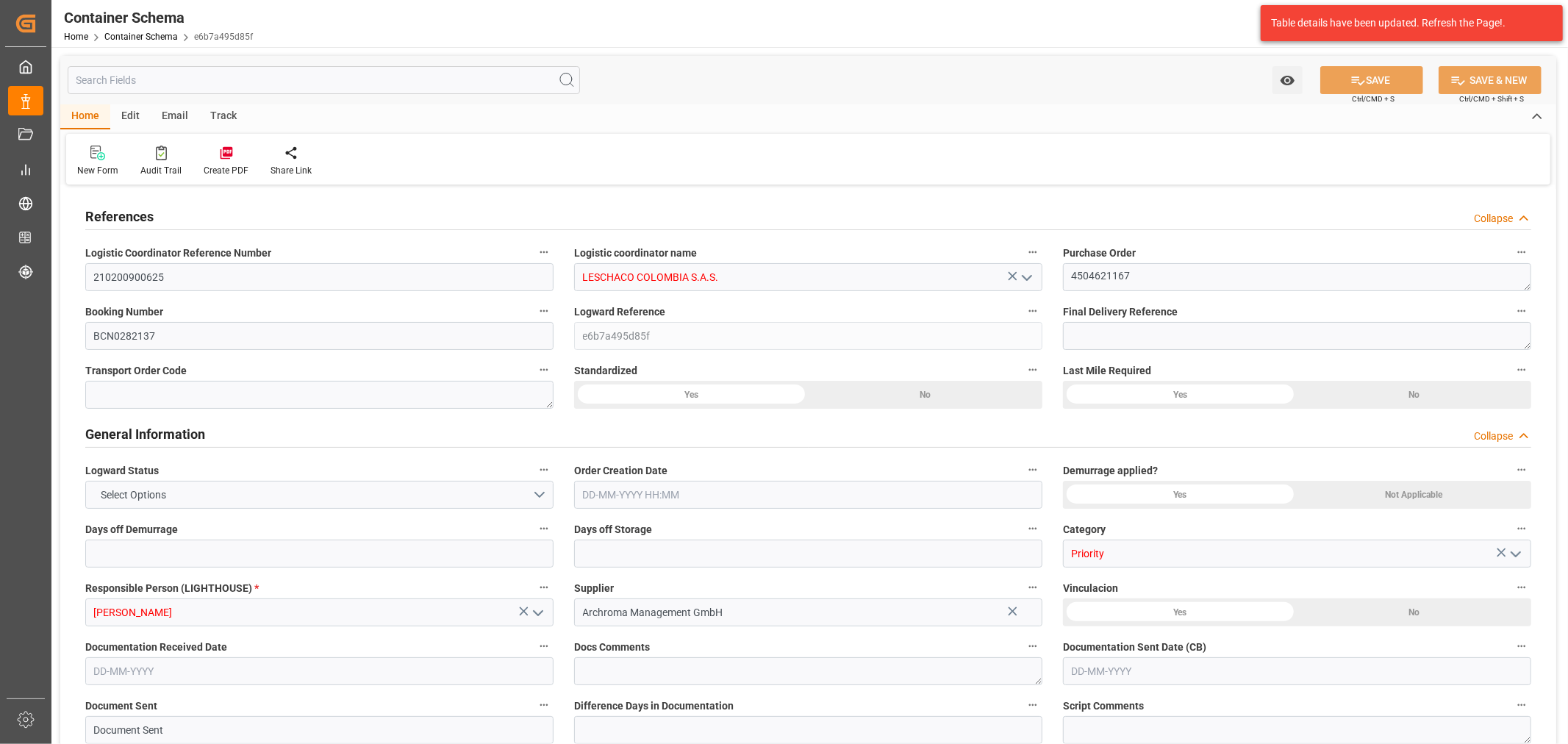
type input "0"
type input "3"
type input "1"
type input "45"
type input "9000"
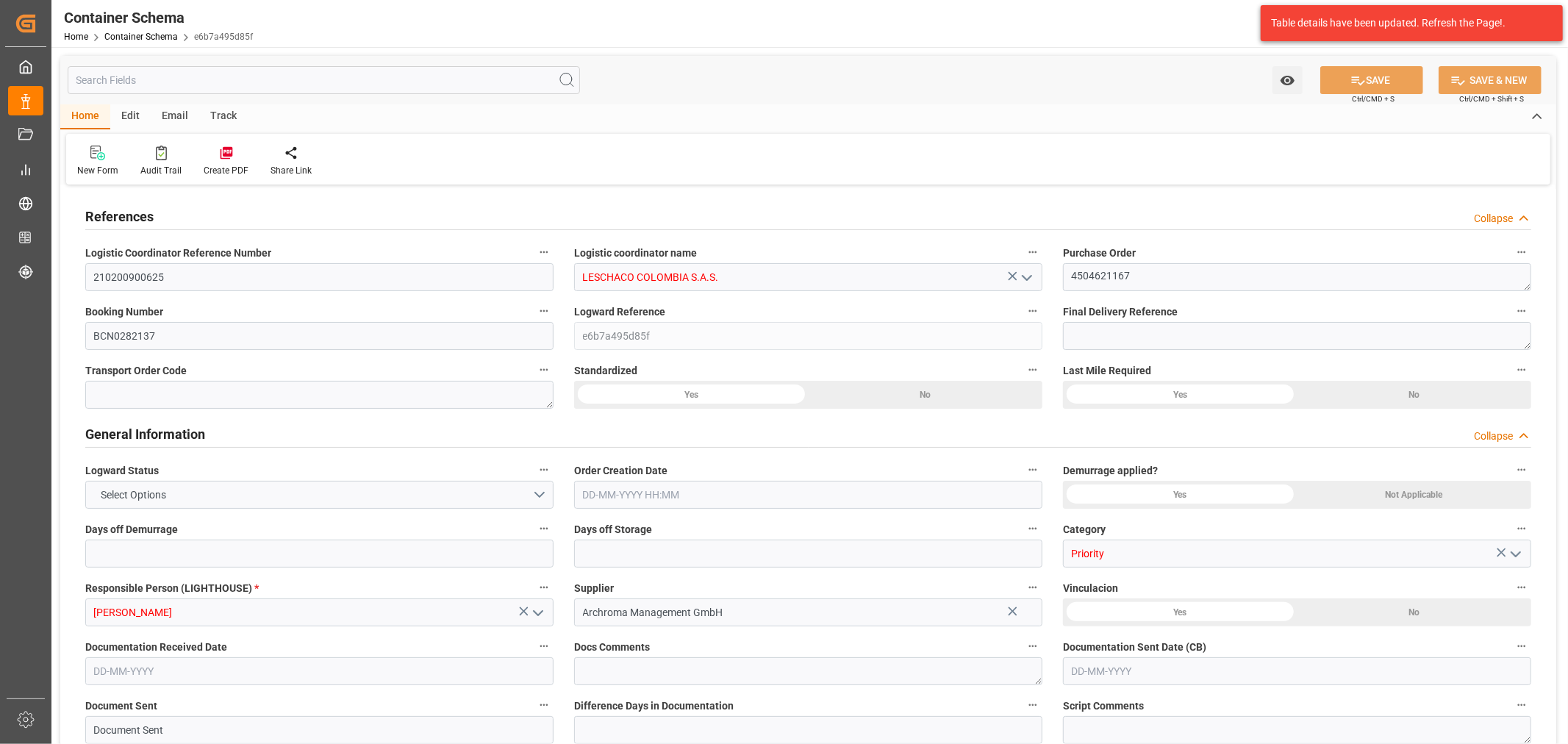
type input "4747"
type input "MSC"
type input "Mediterranean Shipping Company"
type input "ESBCN"
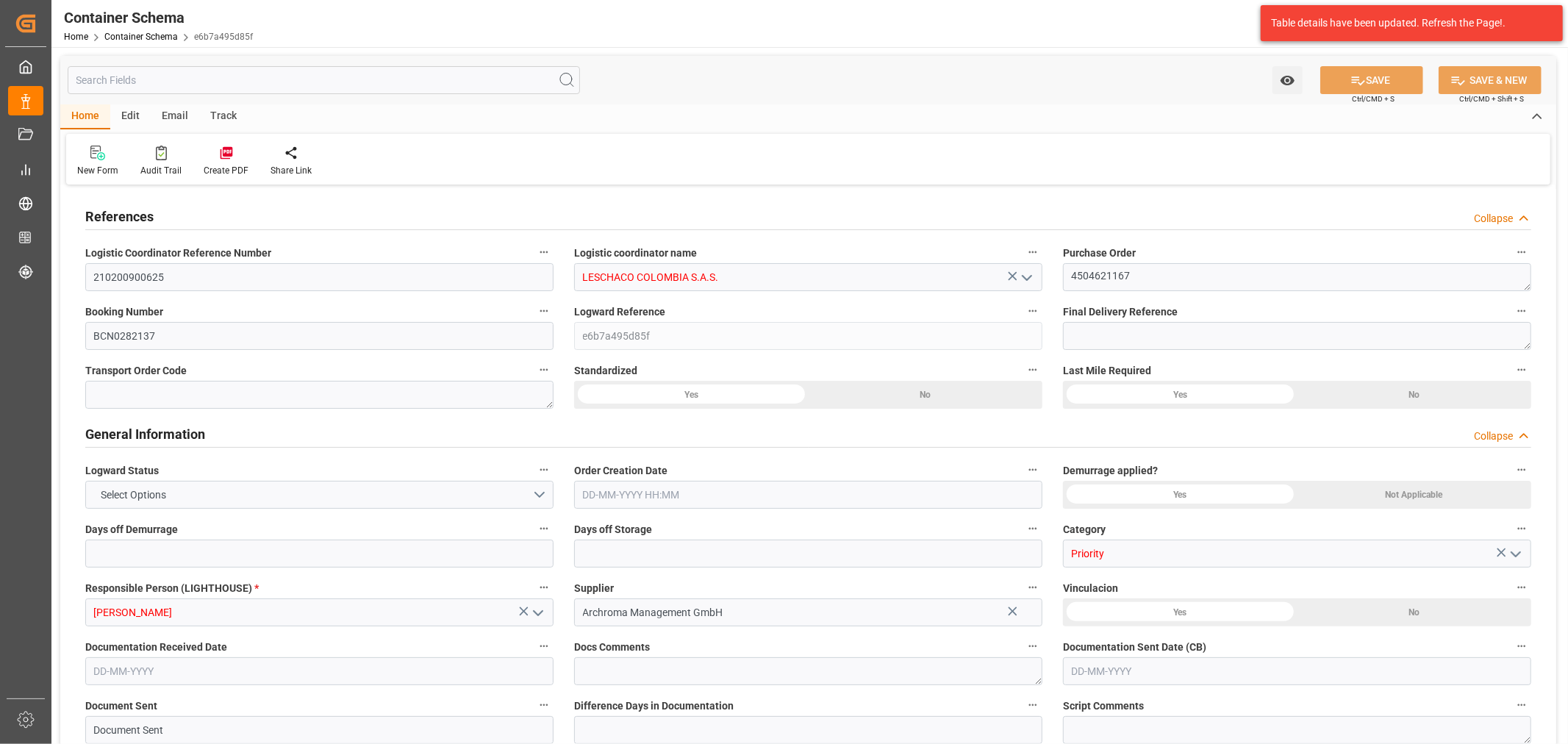
type input "COCTG"
type input "9954747"
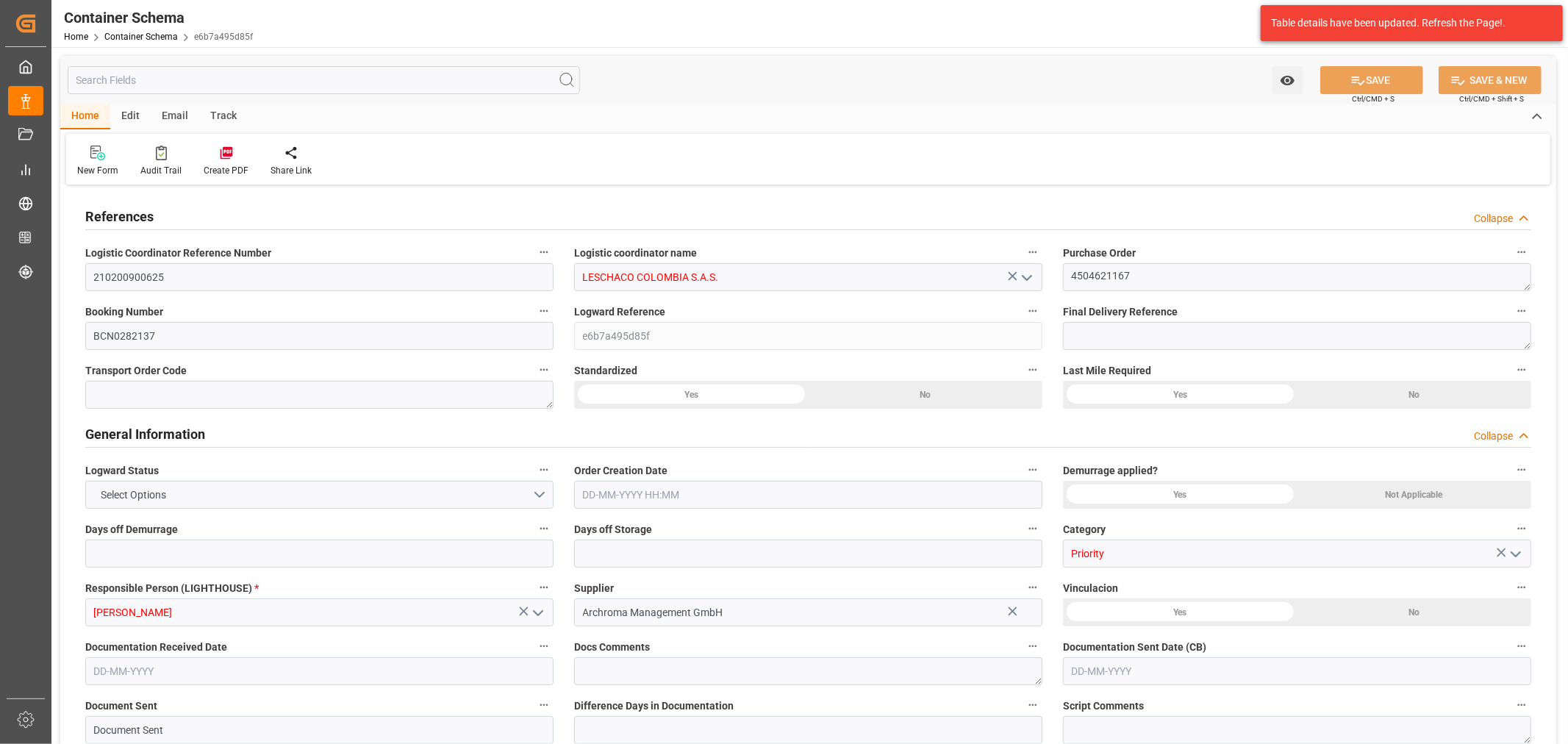
type input "9954747"
type input "0"
type input "08-09-2025 11:30"
type input "05-09-2025"
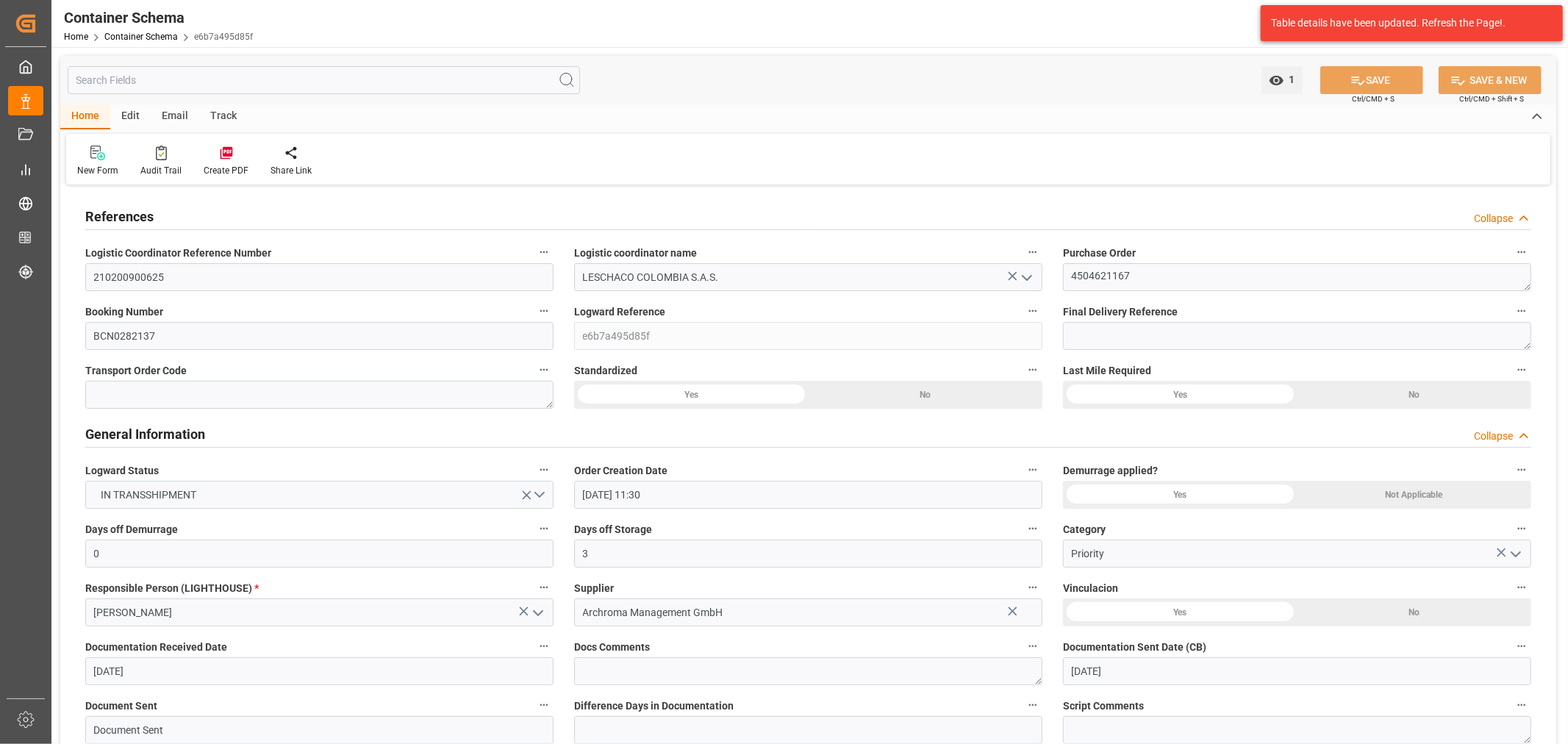
type input "05-09-2025"
type input "[DATE]"
type input "[DATE] 13:27"
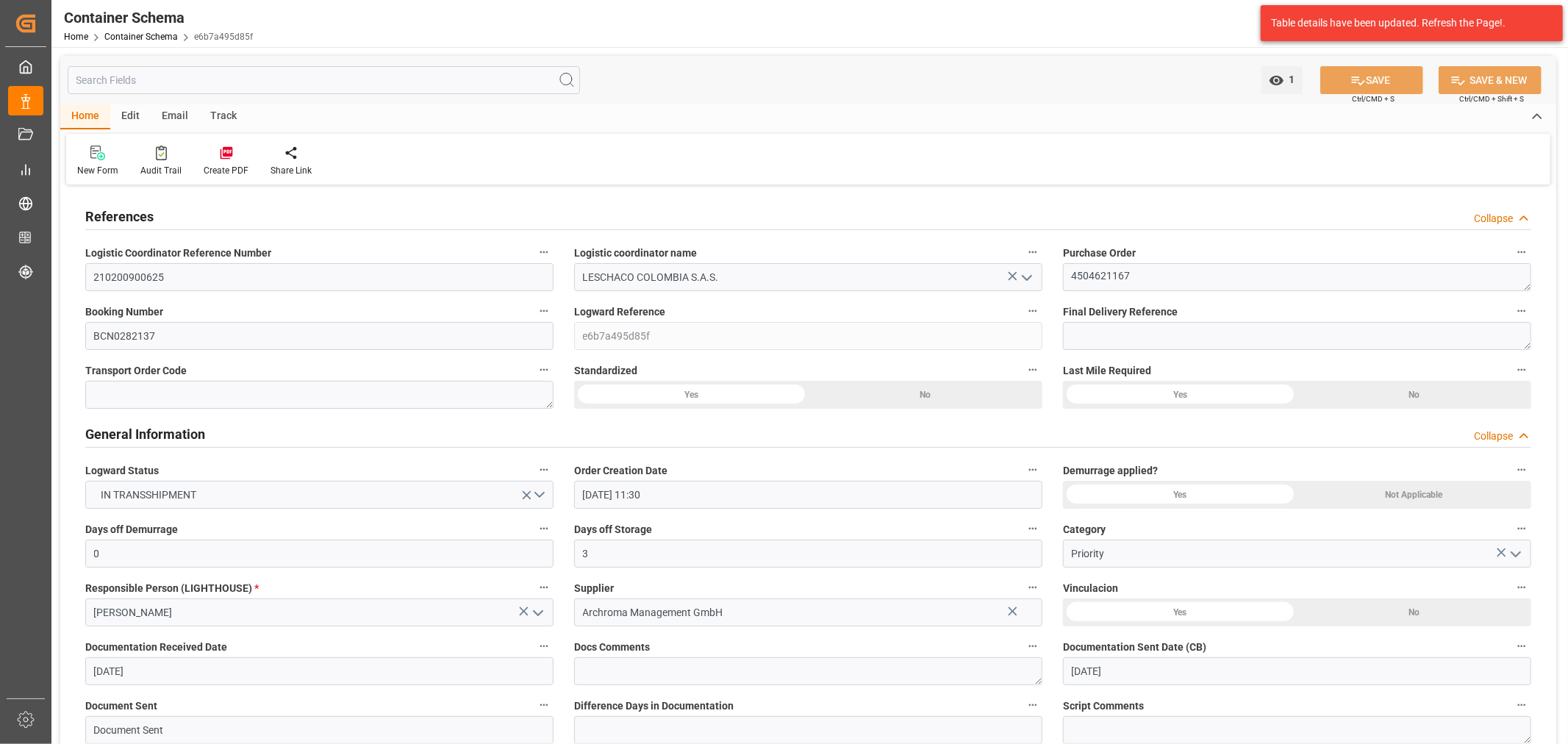
type input "08-09-2025 16:46"
type input "[DATE]"
click at [209, 114] on div "Track" at bounding box center [223, 117] width 49 height 25
click at [90, 167] on div "Tracking" at bounding box center [94, 170] width 34 height 13
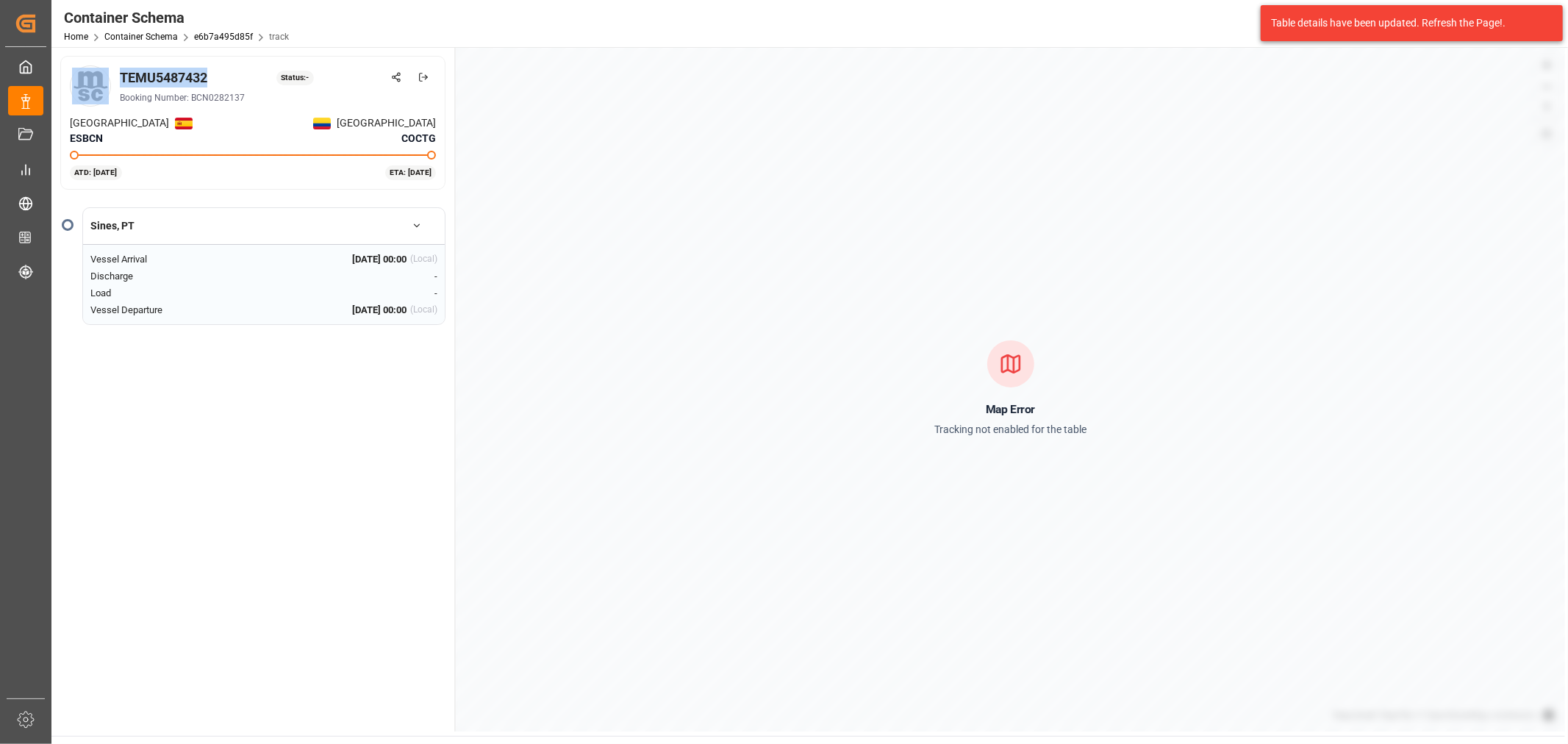
drag, startPoint x: 219, startPoint y: 64, endPoint x: 114, endPoint y: 76, distance: 105.7
click at [114, 76] on div "TEMU5487432 Status: - Booking Number: BCN0282137 Barcelona ESBCN Cartagena COCT…" at bounding box center [253, 123] width 385 height 134
copy div "TEMU5487432"
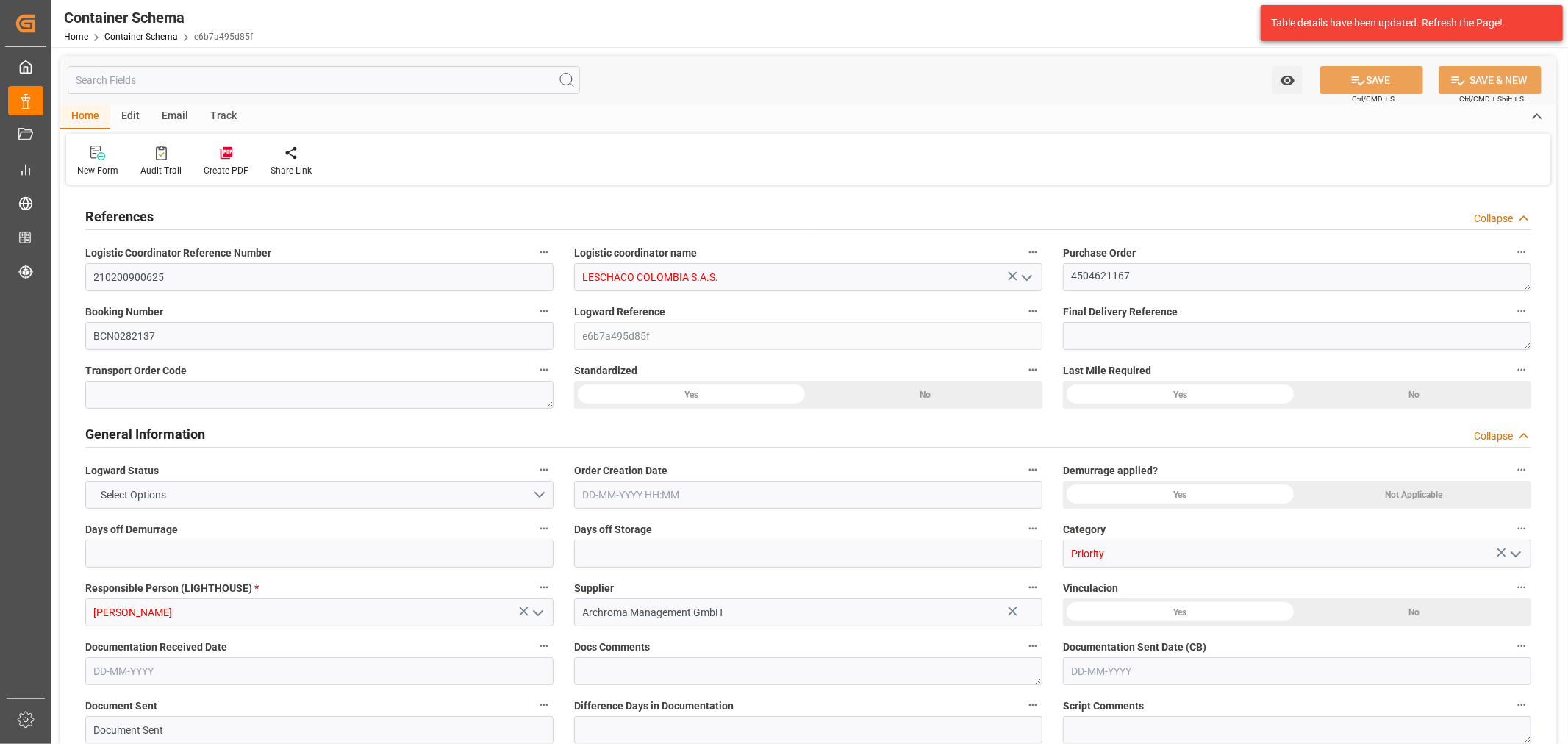
type input "0"
type input "3"
type input "1"
type input "45"
type input "9000"
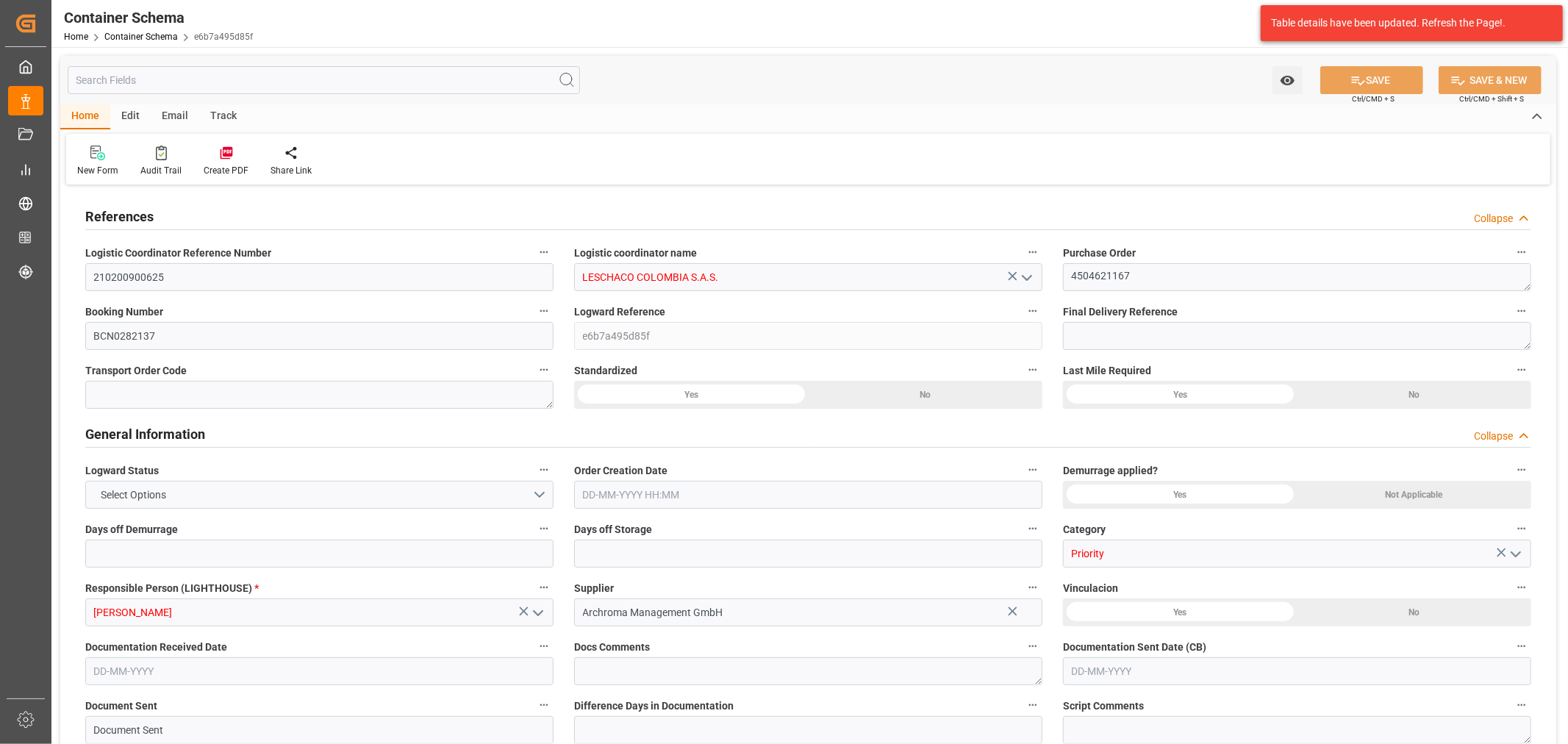
type input "4747"
type input "MSC"
type input "Mediterranean Shipping Company"
type input "ESBCN"
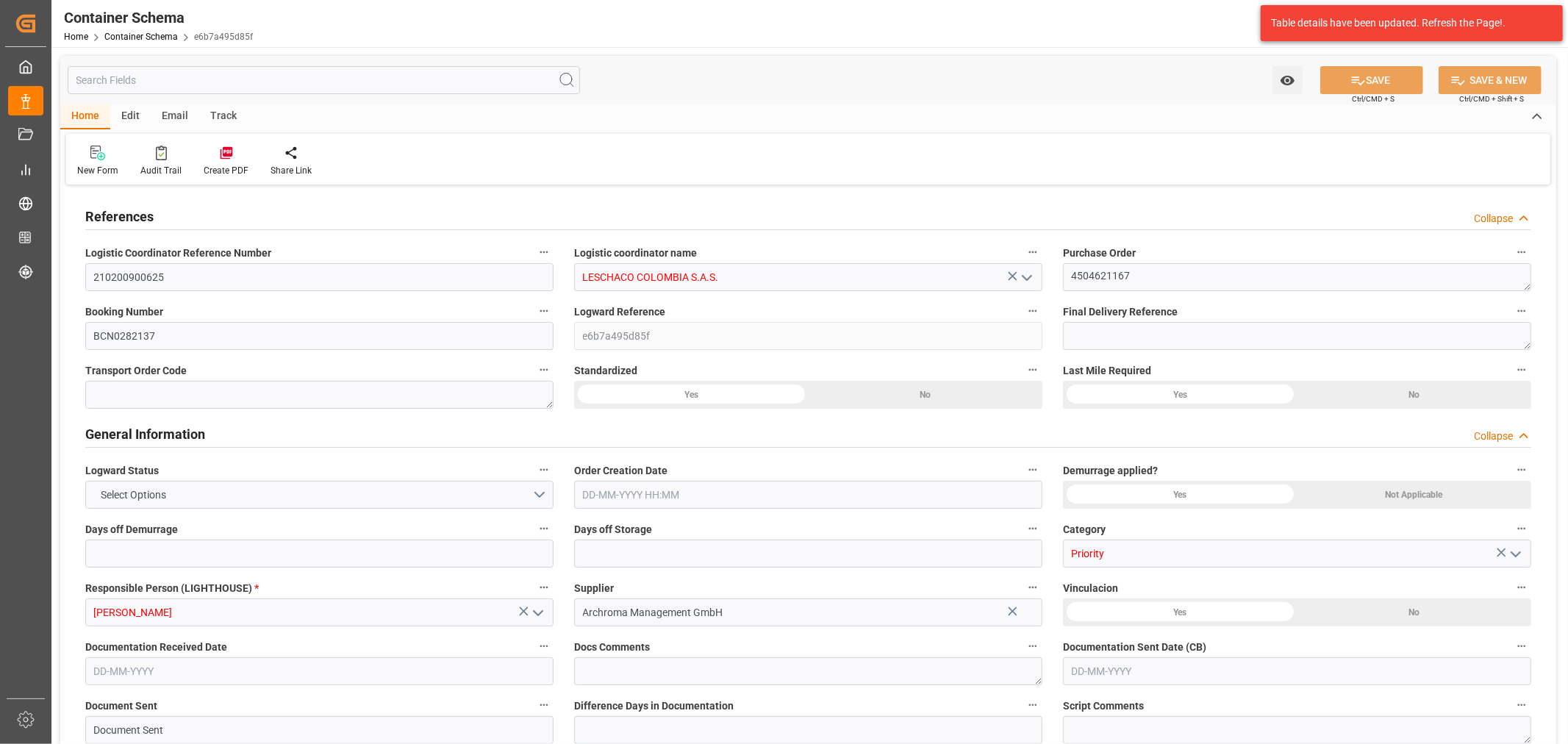
type input "COCTG"
type input "9954747"
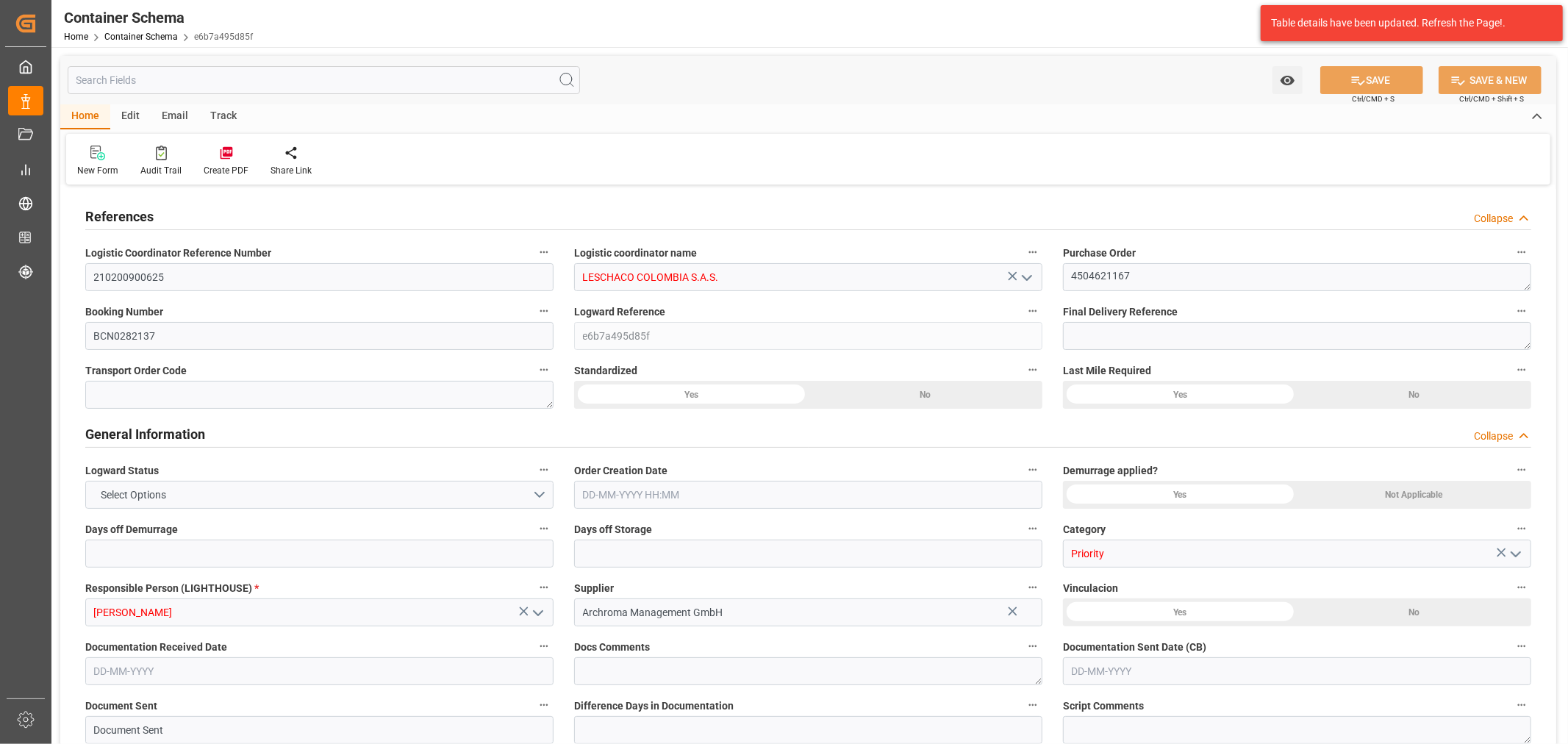
type input "9954747"
type input "0"
type input "08-09-2025 11:30"
type input "05-09-2025"
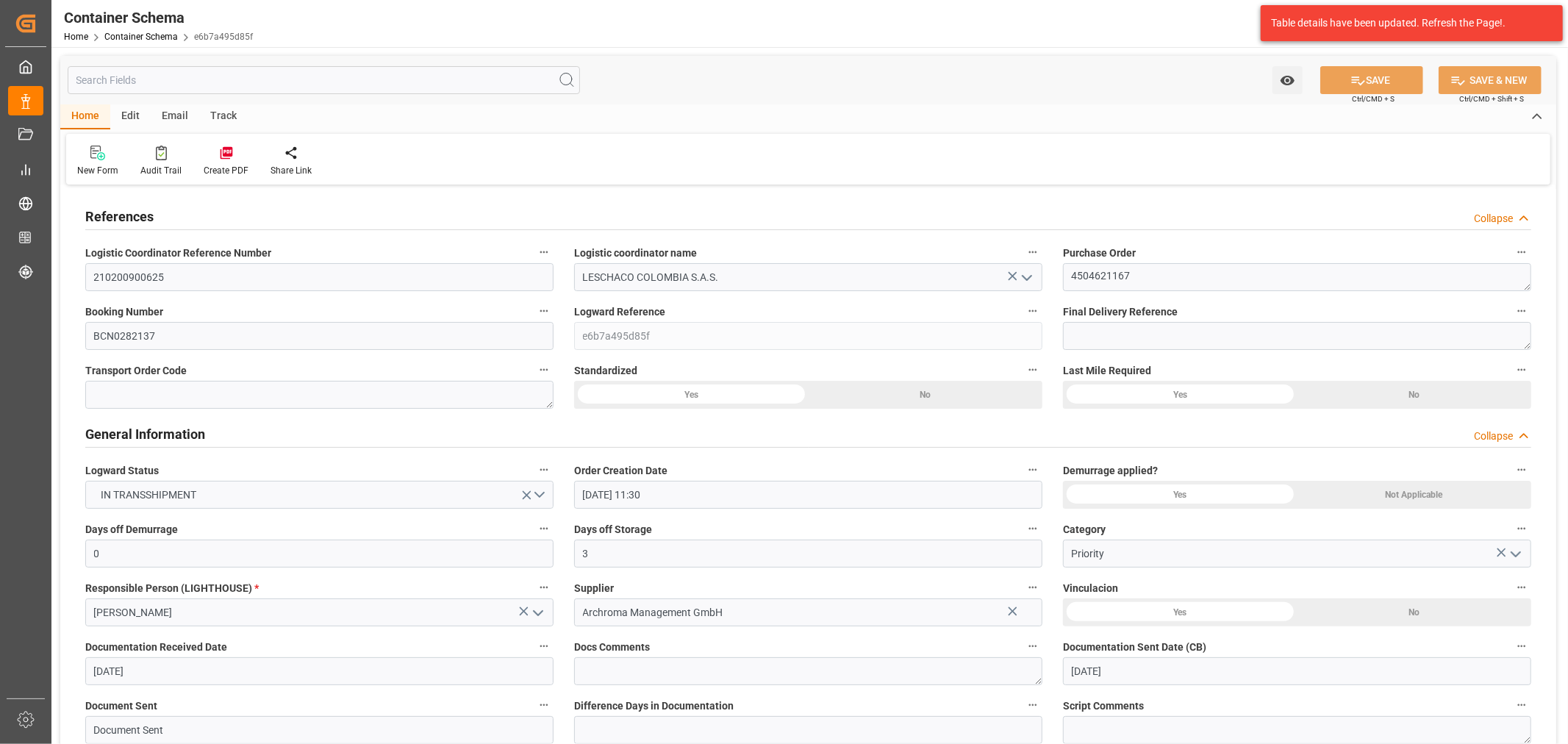
type input "05-09-2025"
type input "[DATE]"
type input "[DATE] 13:27"
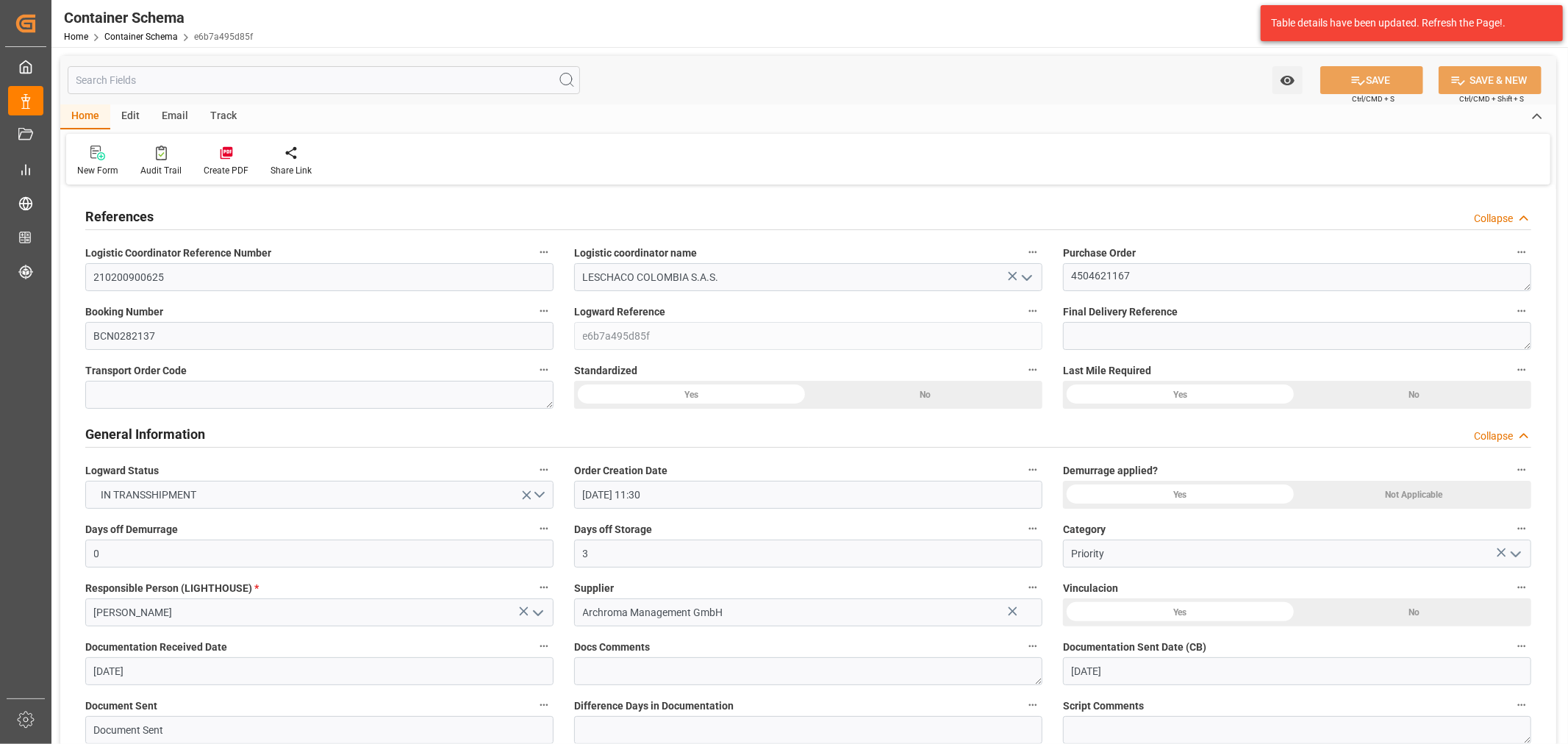
type input "08-09-2025 16:46"
type input "[DATE]"
click at [163, 125] on div "Email" at bounding box center [175, 117] width 49 height 25
click at [98, 159] on div at bounding box center [99, 153] width 45 height 16
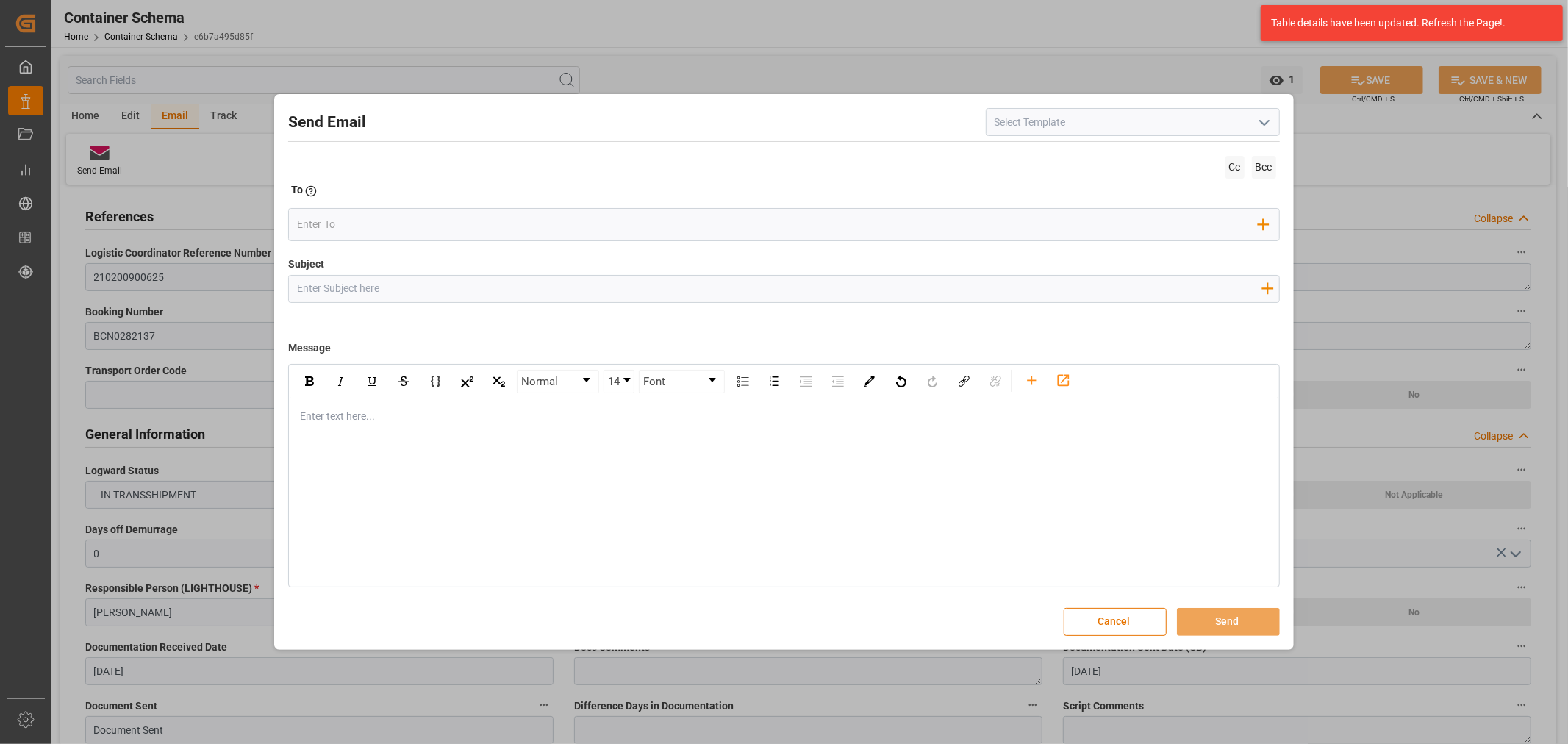
drag, startPoint x: 465, startPoint y: 292, endPoint x: 415, endPoint y: 277, distance: 52.2
click at [465, 292] on input "Subject" at bounding box center [778, 289] width 980 height 25
paste input "PO 4504621167 //TE//LOGWARD STATUS //PRIORIDAD//ARCHROMA MANAGEMENT//ARCHROMA C…"
type input "PO 4504621167 //TE//LOGWARD STATUS //PRIORIDAD//ARCHROMA MANAGEMENT//ARCHROMA C…"
click at [390, 434] on div "Enter text here..." at bounding box center [783, 416] width 988 height 36
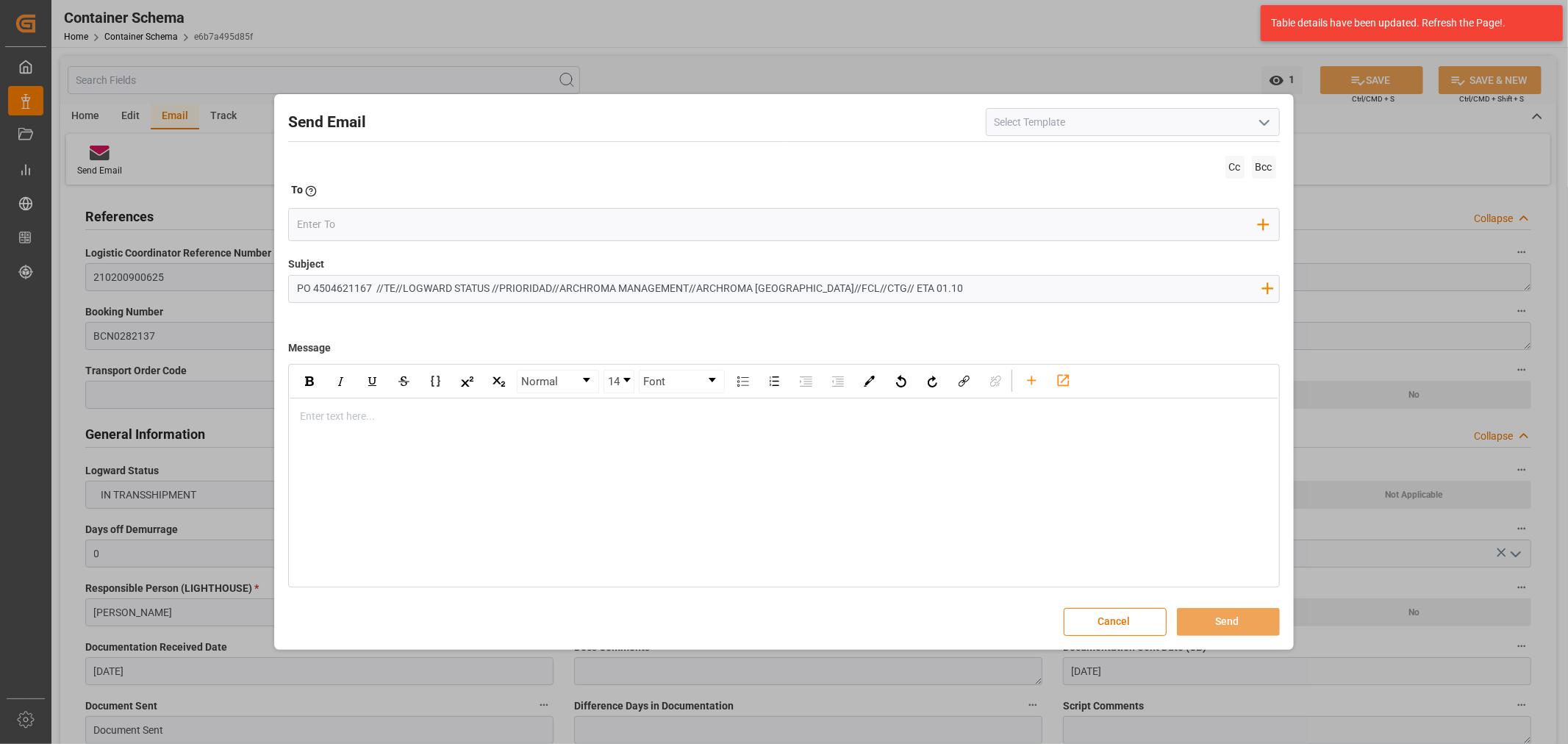
click at [514, 417] on div "rdw-editor" at bounding box center [784, 416] width 967 height 16
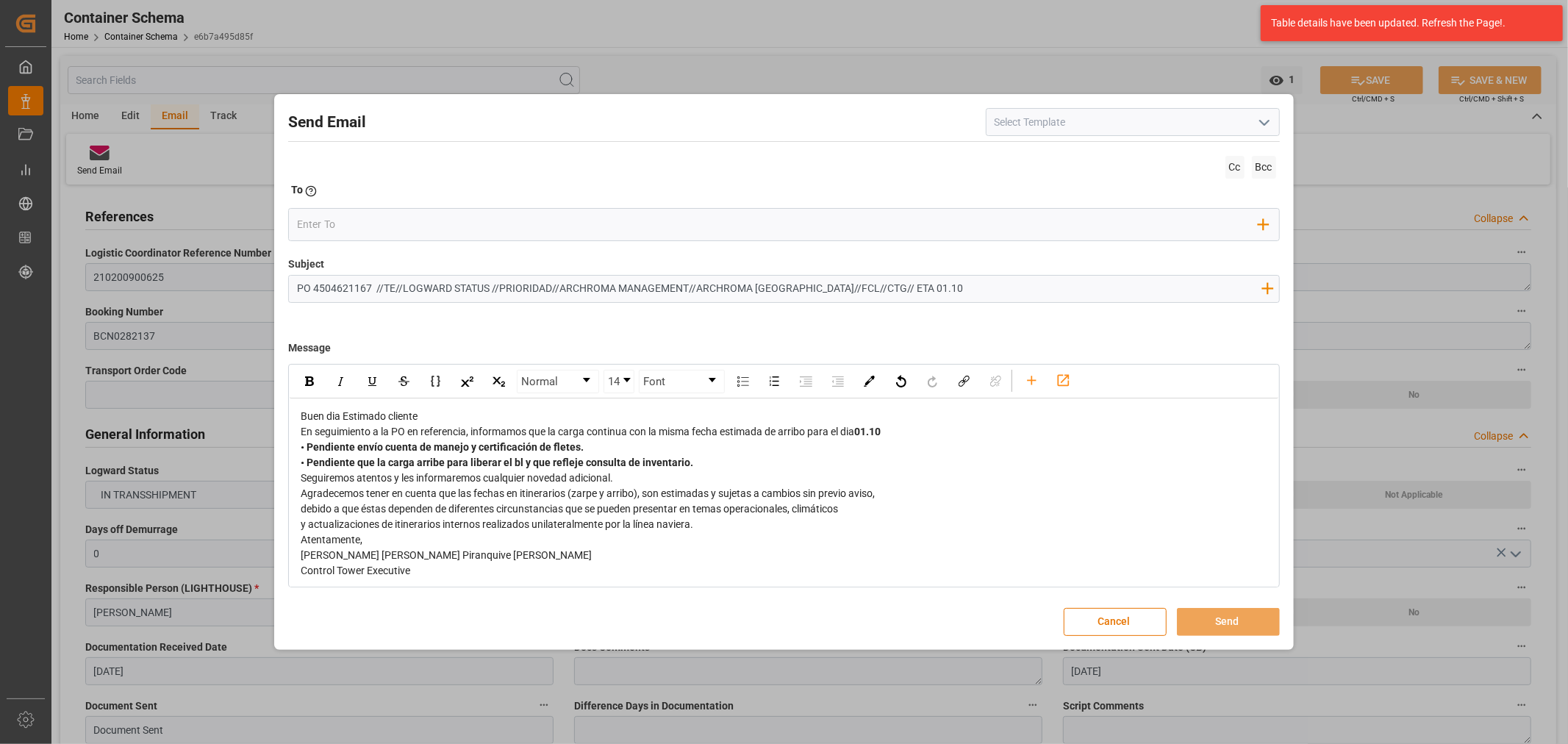
click at [434, 421] on div "Buen dia Estimado cliente" at bounding box center [784, 416] width 967 height 16
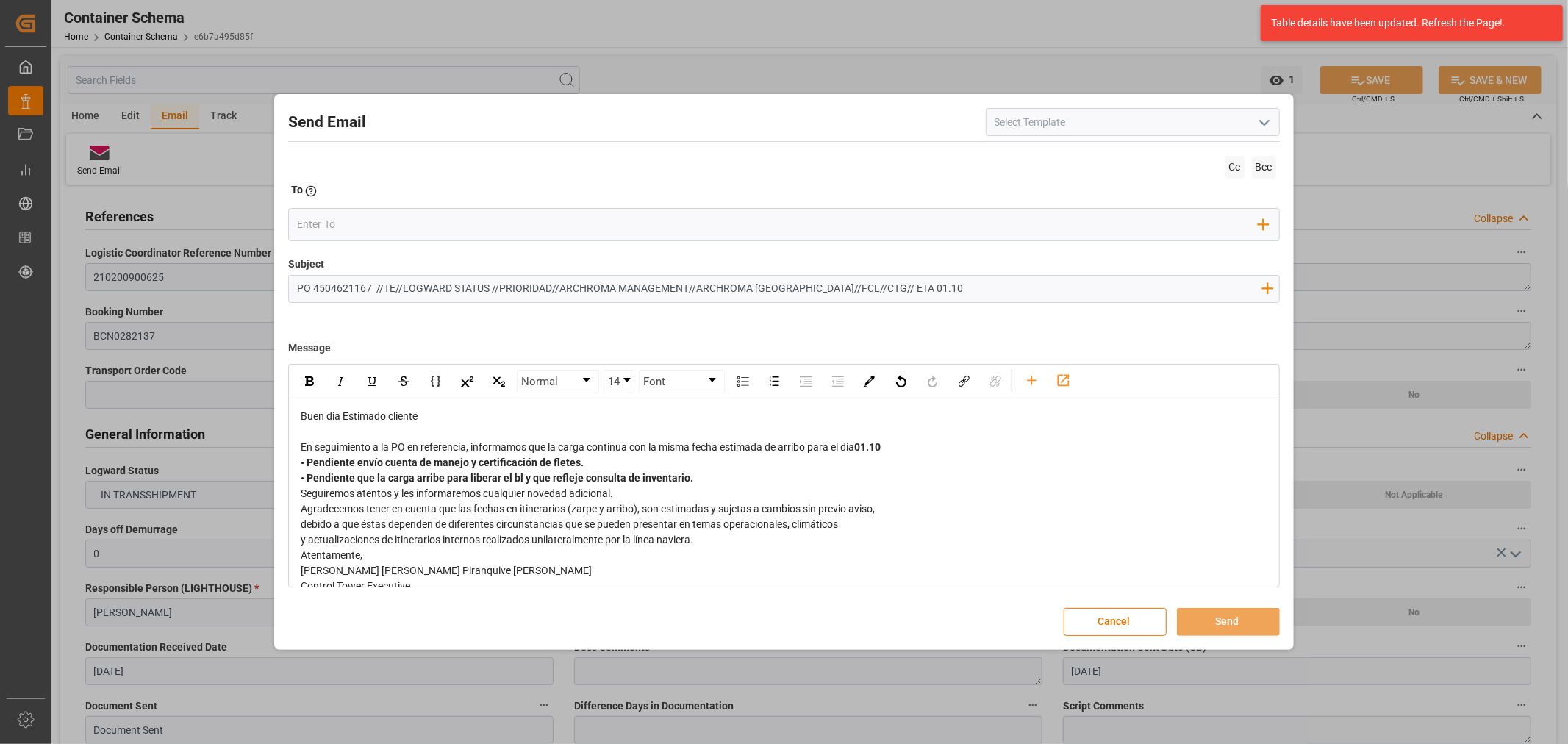
click at [682, 478] on span "• Pendiente que la carga arribe para liberar el bl y que refleje consulta de in…" at bounding box center [496, 478] width 393 height 12
drag, startPoint x: 627, startPoint y: 465, endPoint x: 286, endPoint y: 458, distance: 341.1
click at [286, 458] on div "Send Email Cc Bcc To Enter the TO Email address Add Field to To Subject PO 4504…" at bounding box center [784, 372] width 1012 height 547
drag, startPoint x: 664, startPoint y: 497, endPoint x: 648, endPoint y: 488, distance: 18.4
click at [648, 490] on div "Seguiremos atentos y les informaremos cualquier novedad adicional." at bounding box center [784, 494] width 967 height 16
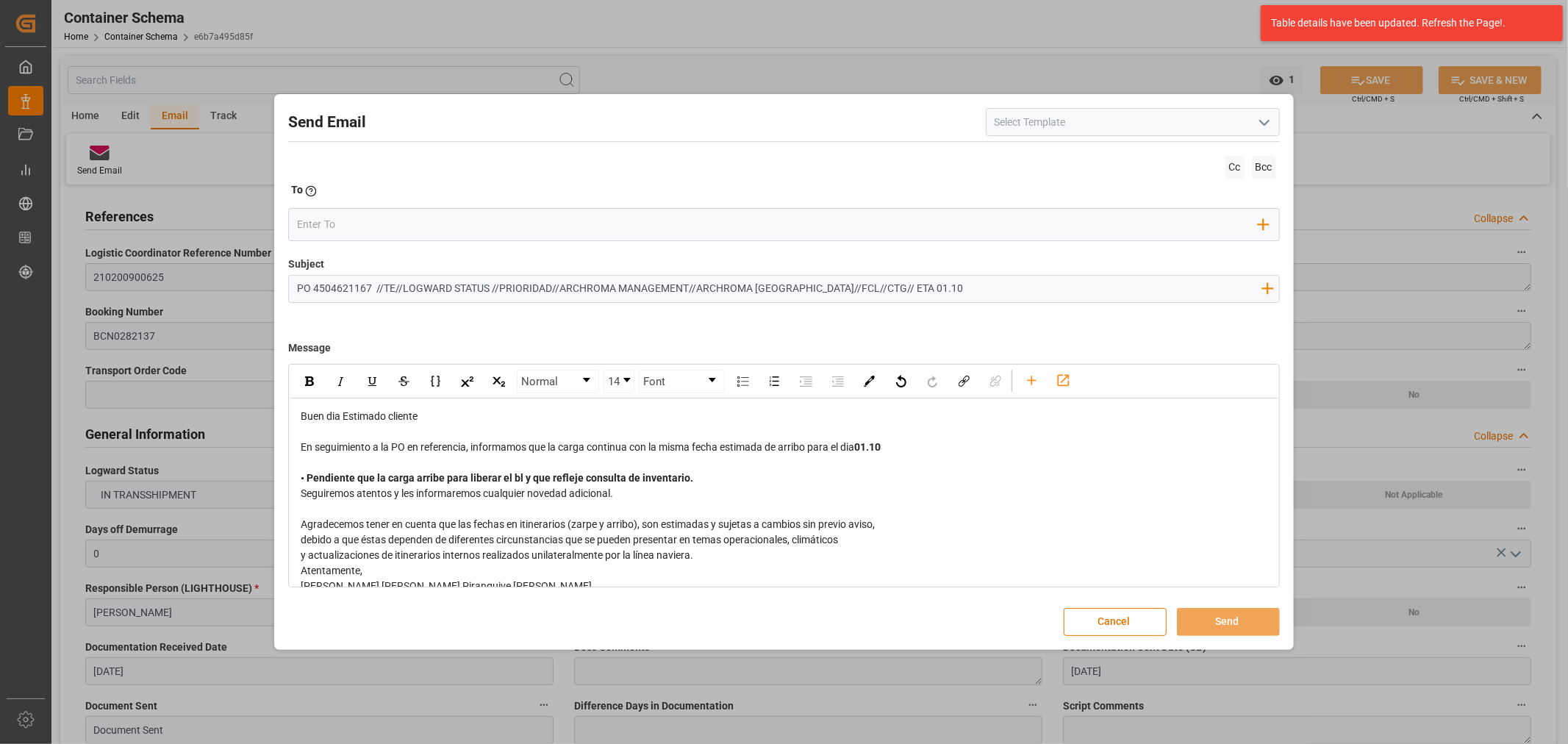
click at [709, 482] on div "• Pendiente que la carga arribe para liberar el bl y que refleje consulta de in…" at bounding box center [784, 478] width 967 height 16
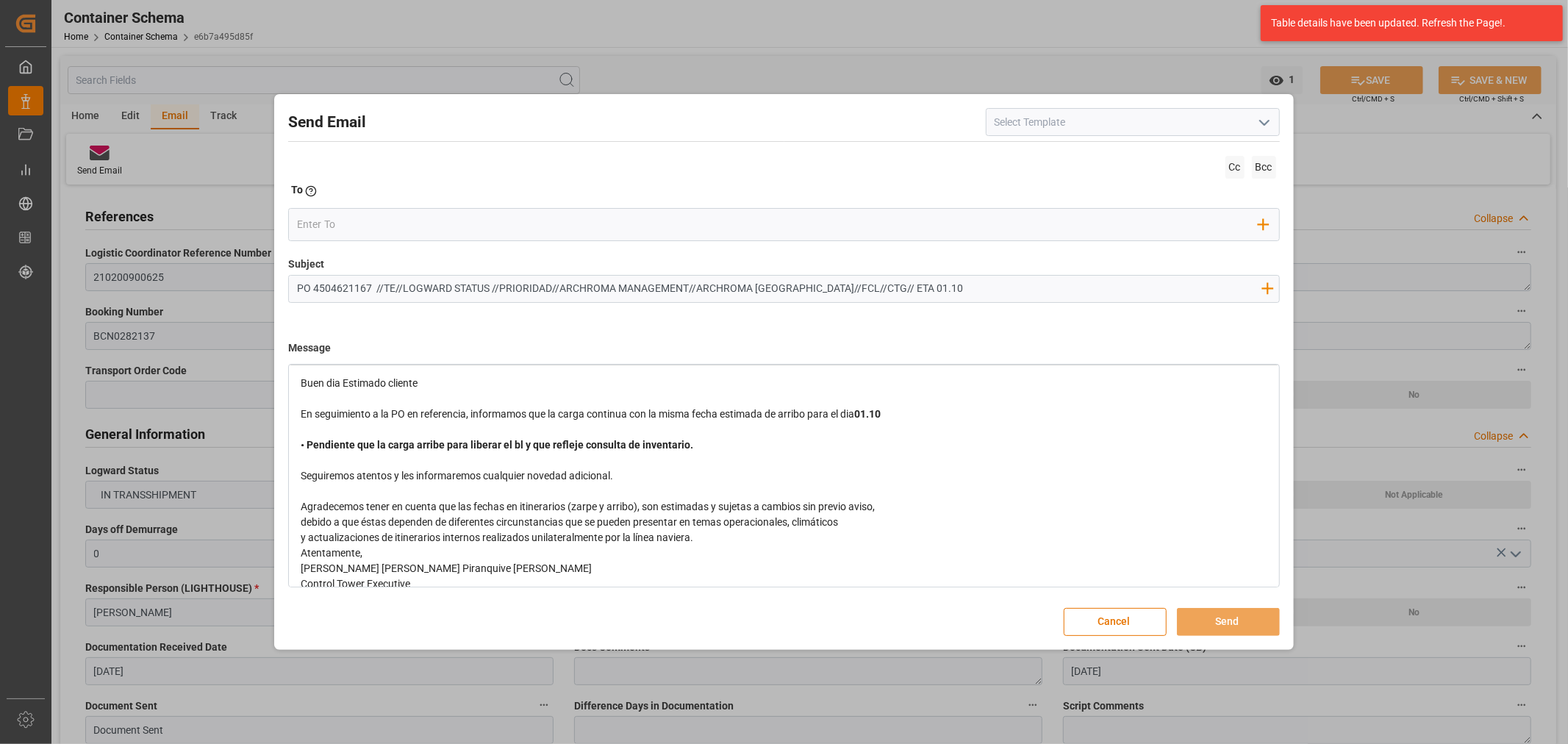
scroll to position [49, 0]
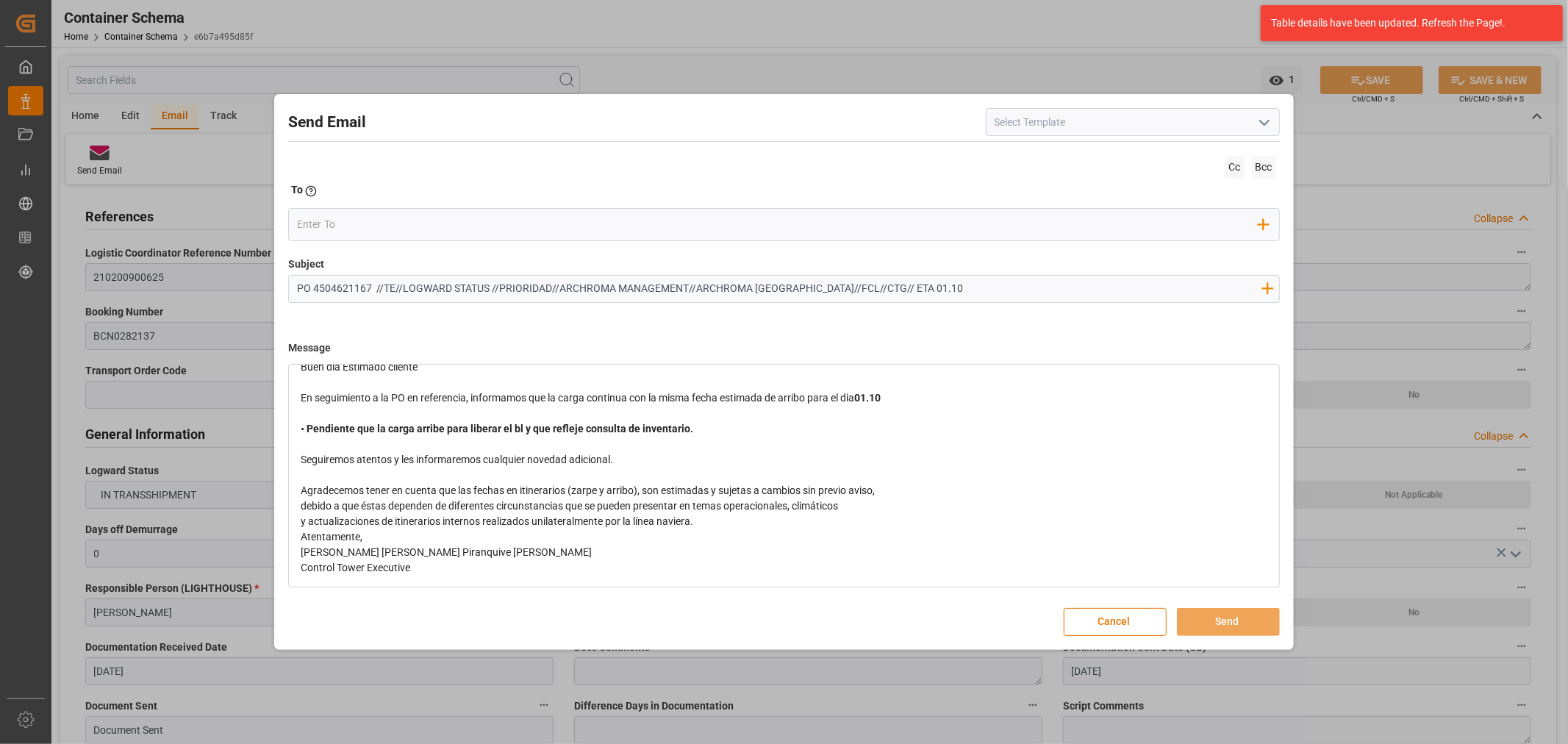
click at [721, 523] on div "y actualizaciones de itinerarios internos realizados unilateralmente por la lín…" at bounding box center [784, 521] width 967 height 16
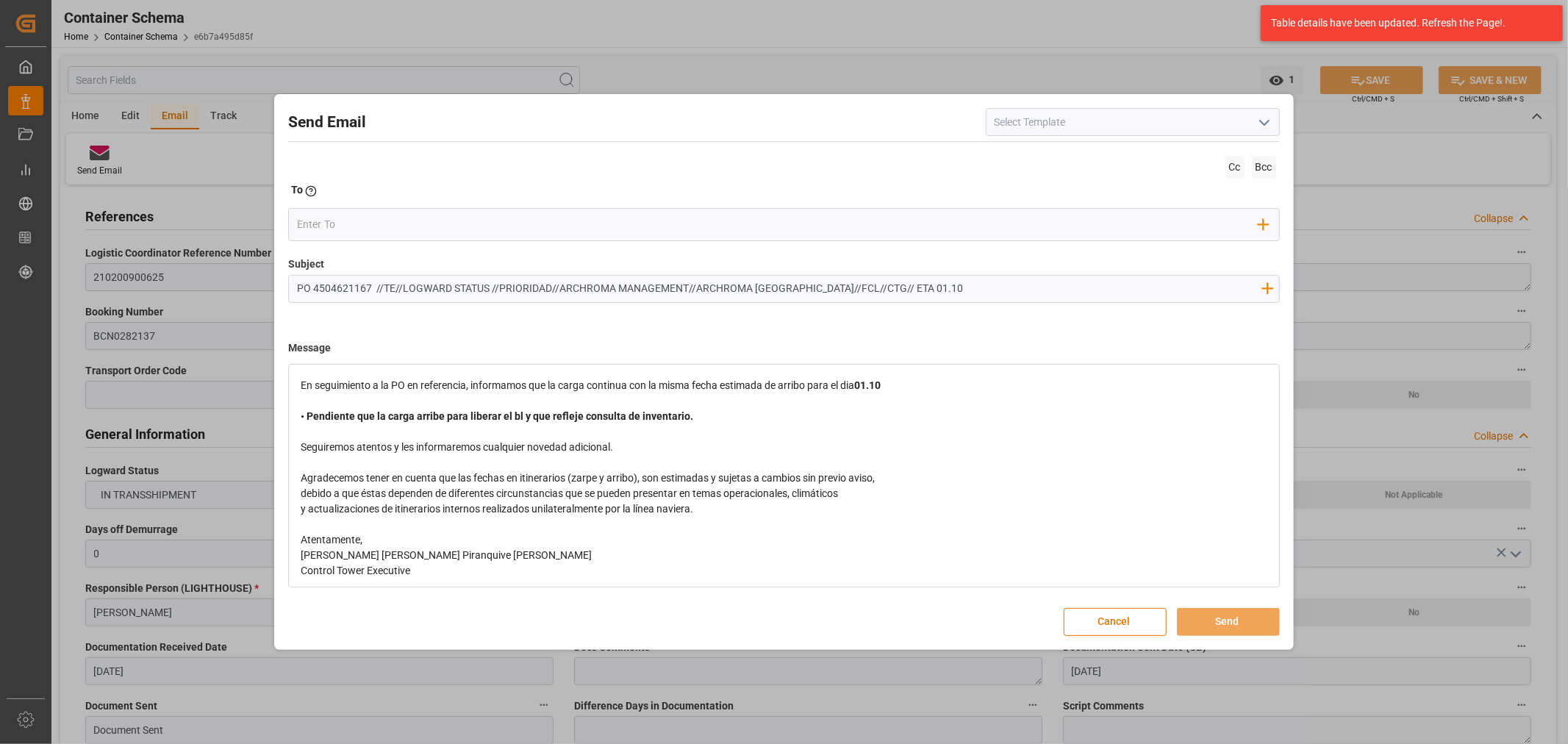
scroll to position [65, 0]
click at [366, 234] on input "email" at bounding box center [778, 224] width 962 height 22
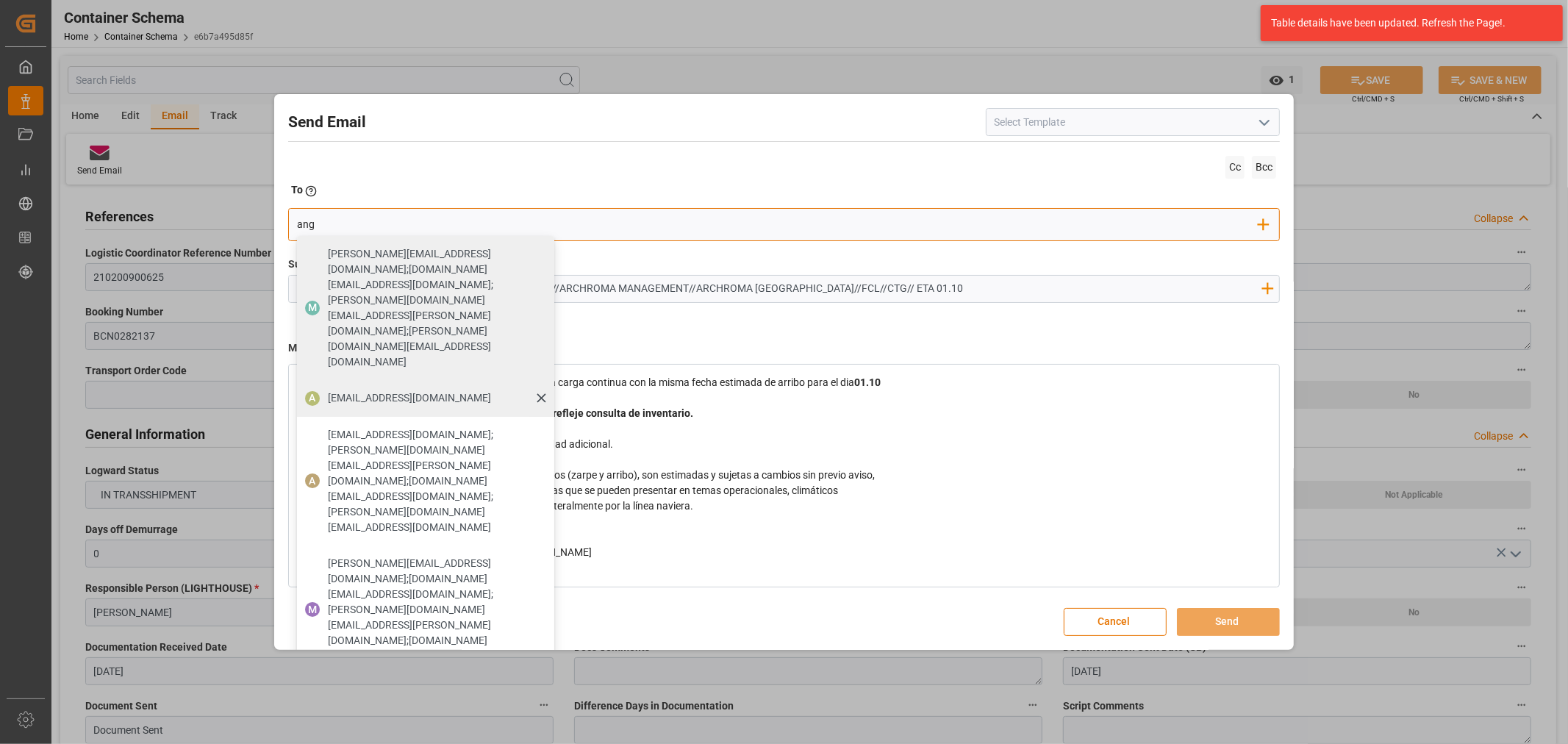
type input "ang"
click at [342, 390] on span "[EMAIL_ADDRESS][DOMAIN_NAME]" at bounding box center [409, 398] width 163 height 16
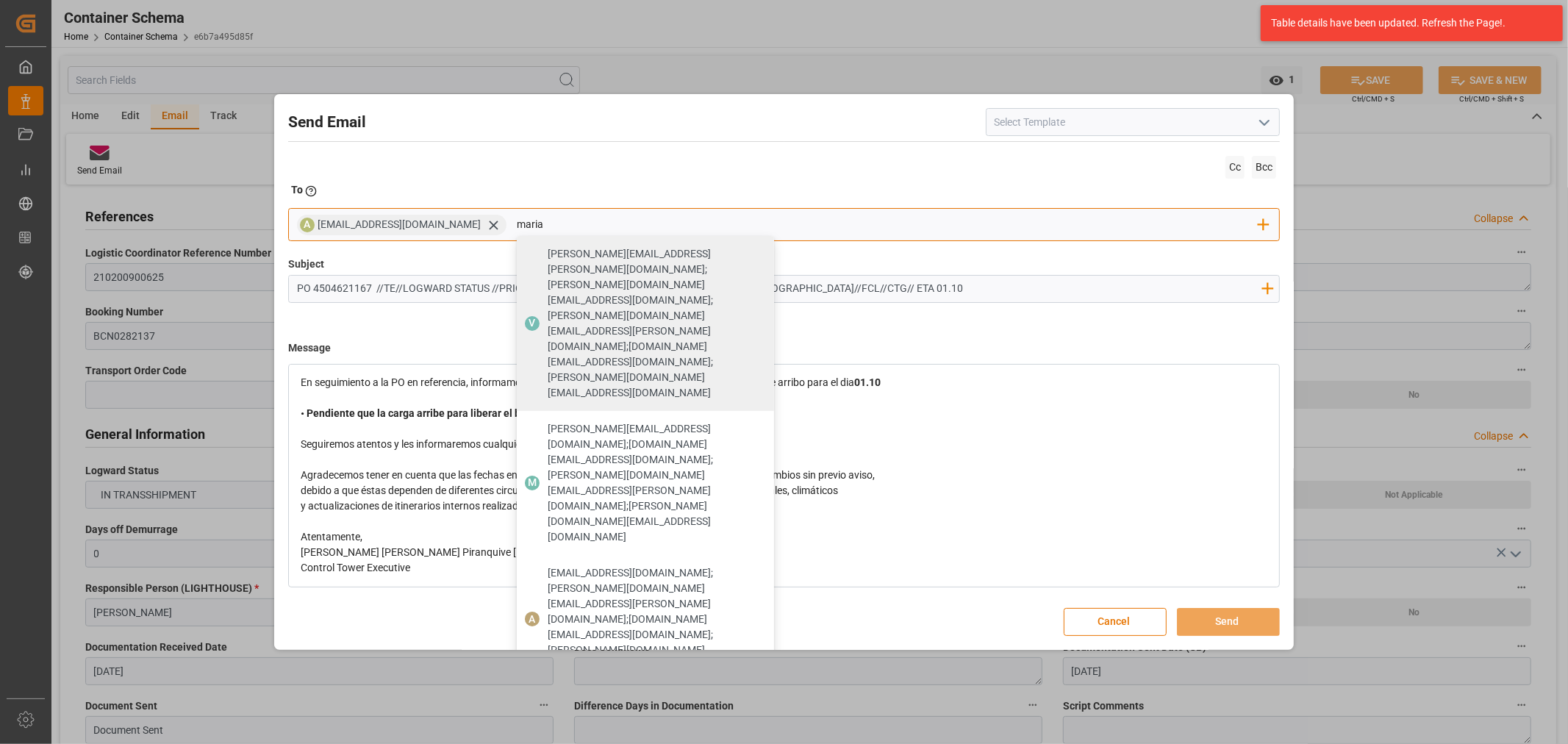
type input "maria"
drag, startPoint x: 591, startPoint y: 366, endPoint x: 591, endPoint y: 357, distance: 9.0
click at [591, 694] on span "[PERSON_NAME][EMAIL_ADDRESS][DOMAIN_NAME]" at bounding box center [655, 709] width 216 height 31
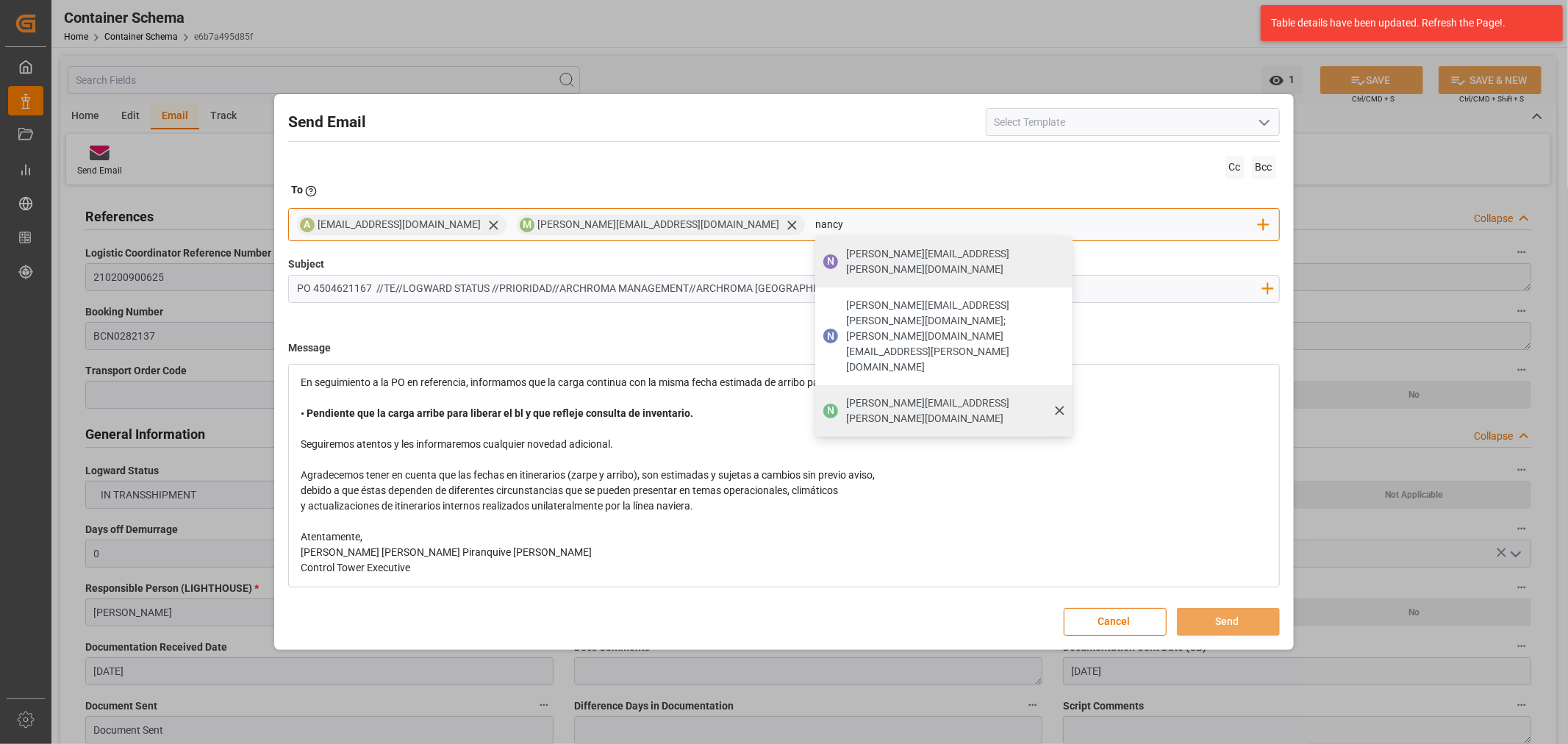
type input "nancy"
click at [846, 396] on span "[PERSON_NAME][EMAIL_ADDRESS][PERSON_NAME][DOMAIN_NAME]" at bounding box center [954, 411] width 216 height 31
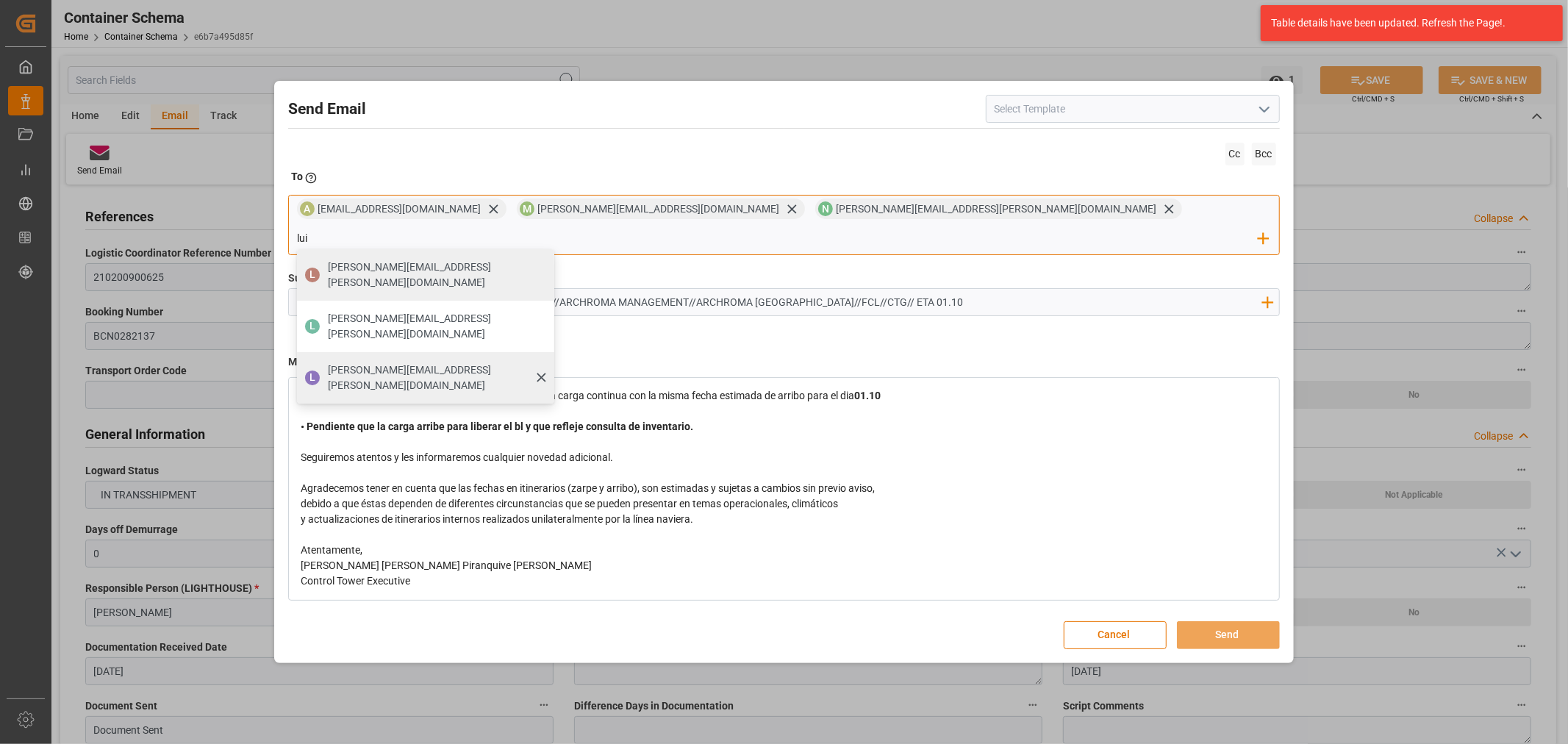
type input "lui"
click at [554, 352] on div "L luis.montoya@leschaco.com" at bounding box center [425, 378] width 257 height 52
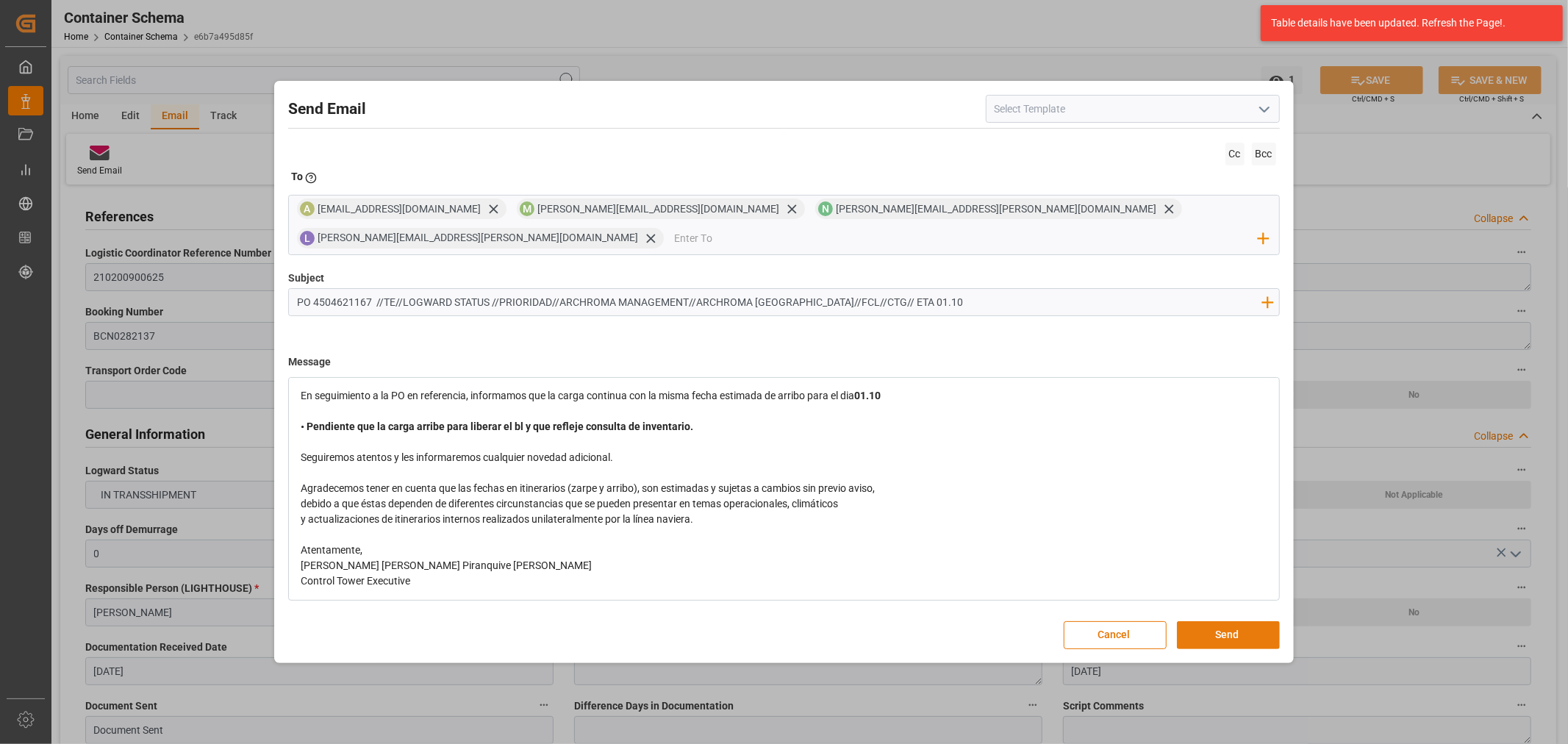
click at [1218, 623] on button "Send" at bounding box center [1229, 635] width 103 height 28
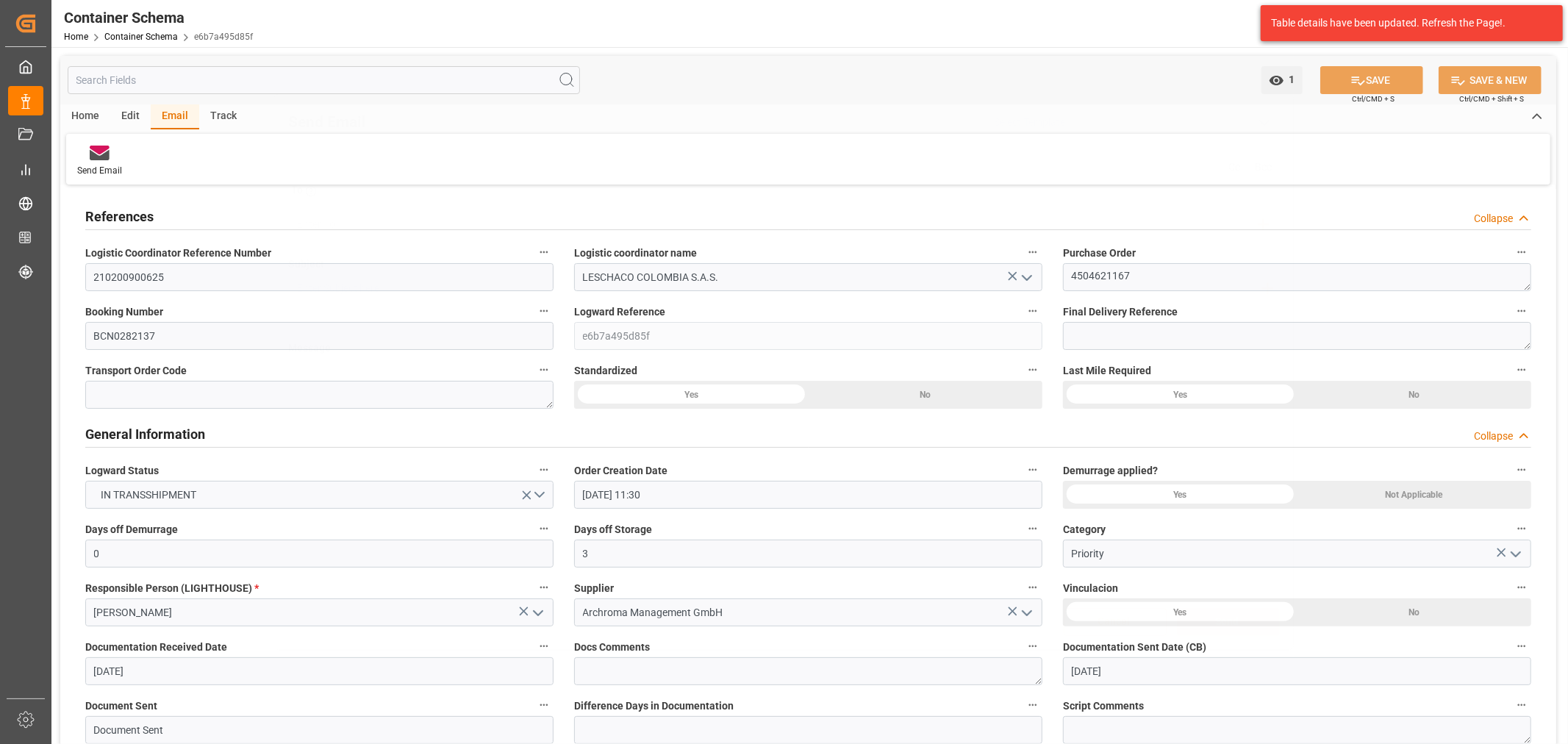
scroll to position [0, 0]
click at [153, 39] on link "Container Schema" at bounding box center [141, 37] width 73 height 10
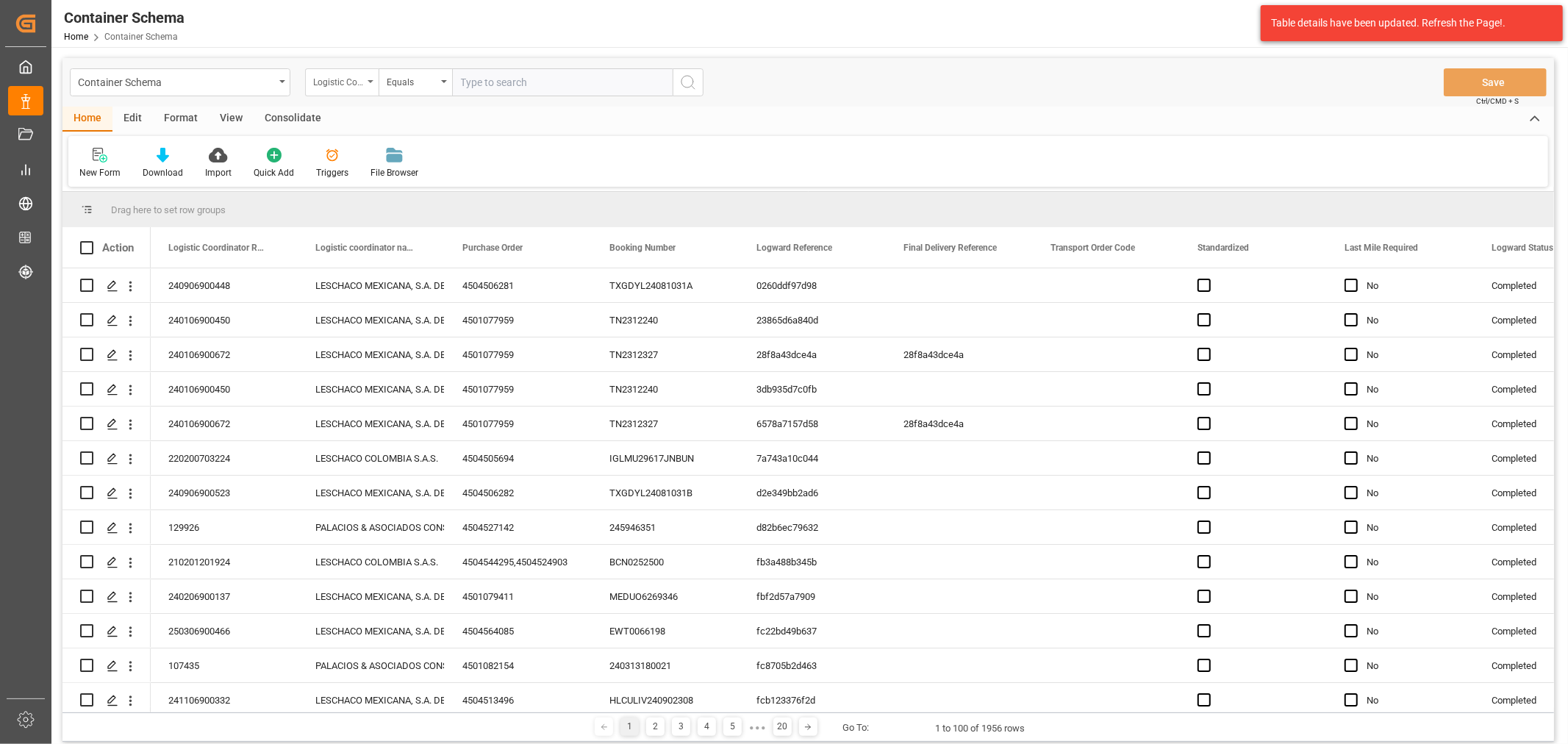
click at [336, 84] on div "Logistic Coordinator Reference Number" at bounding box center [338, 80] width 50 height 17
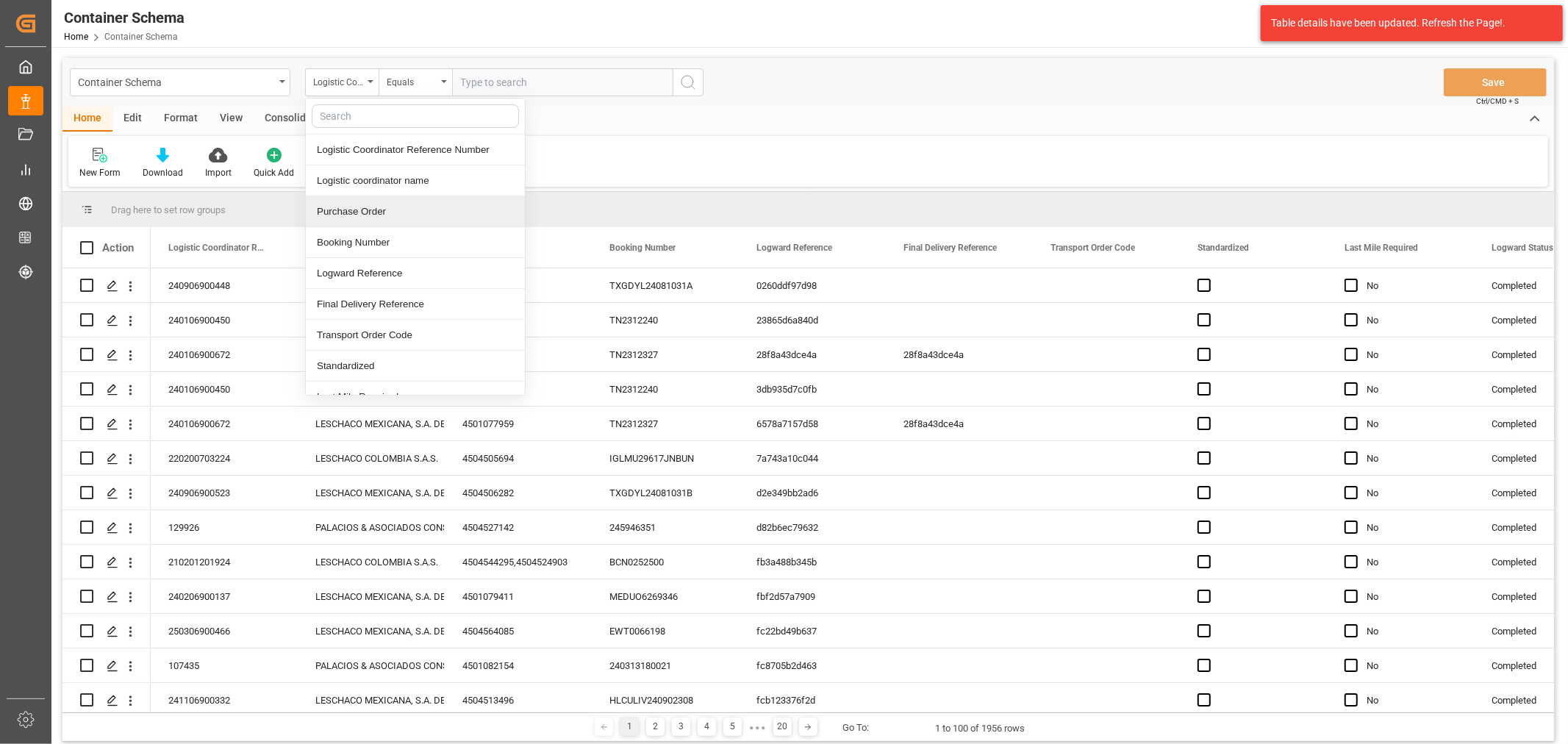
click at [346, 218] on div "Purchase Order" at bounding box center [415, 212] width 219 height 31
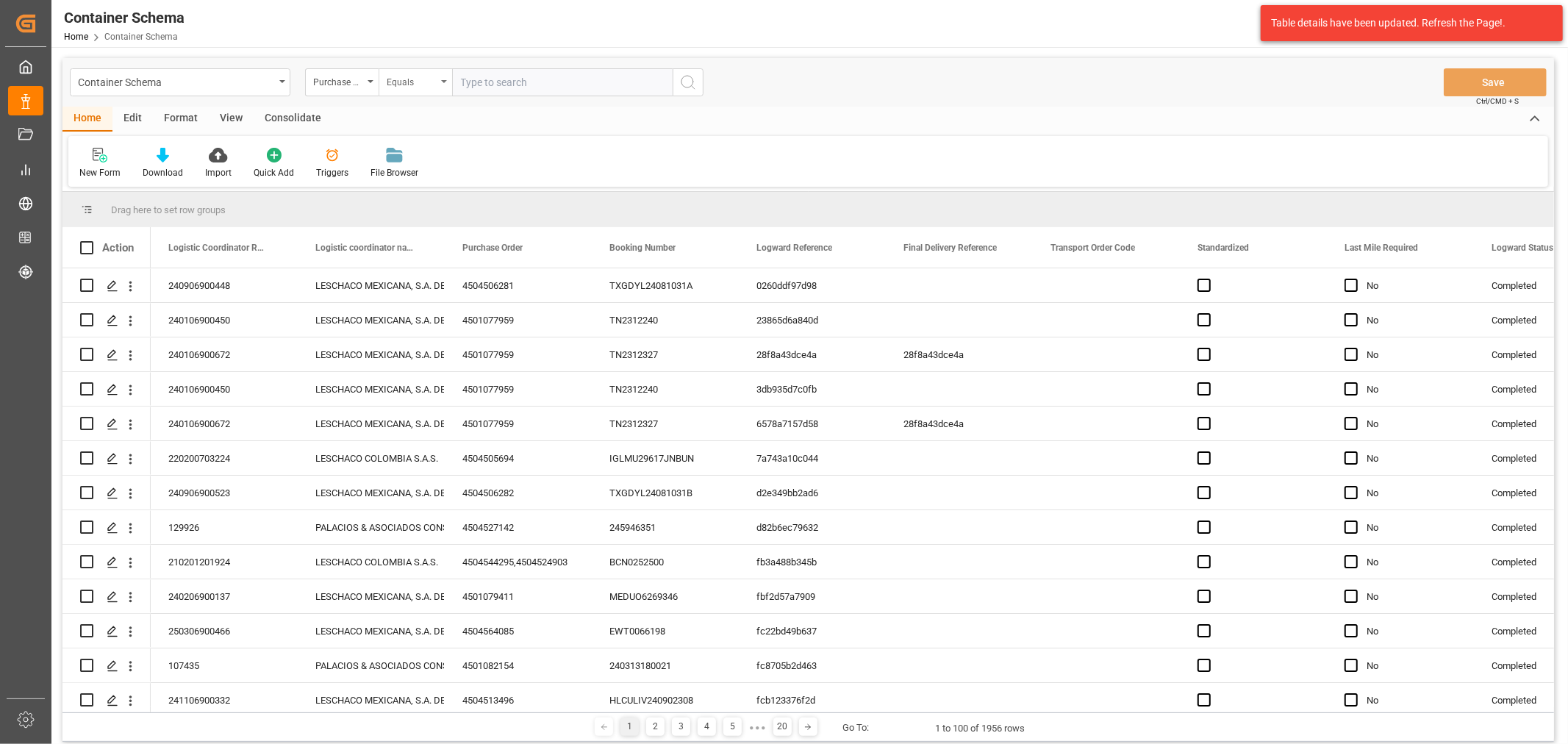
click at [411, 77] on div "Equals" at bounding box center [411, 80] width 50 height 17
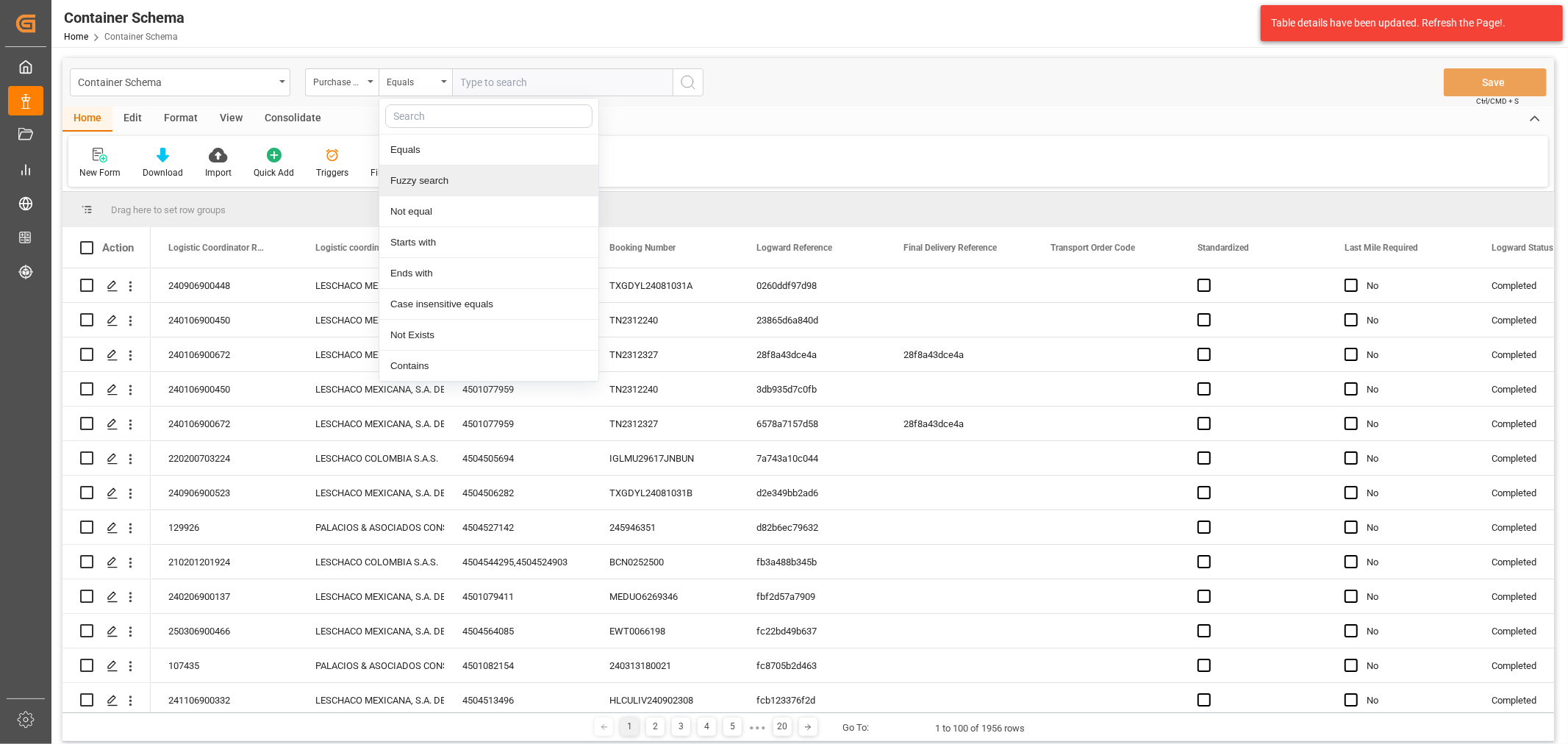
click at [470, 186] on div "Fuzzy search" at bounding box center [488, 180] width 219 height 31
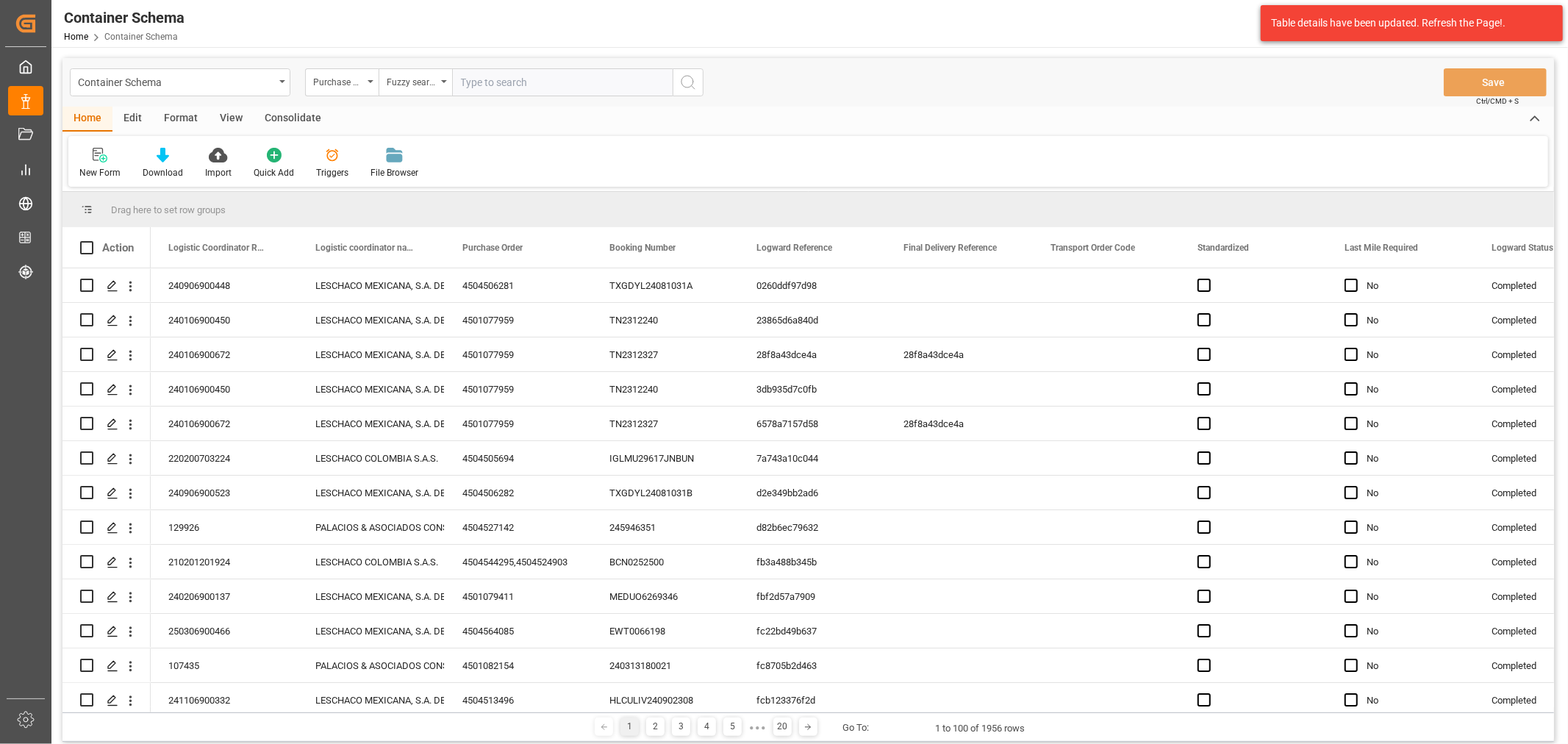
click at [520, 82] on input "text" at bounding box center [562, 82] width 221 height 28
paste input "4504662292"
type input "4504662292"
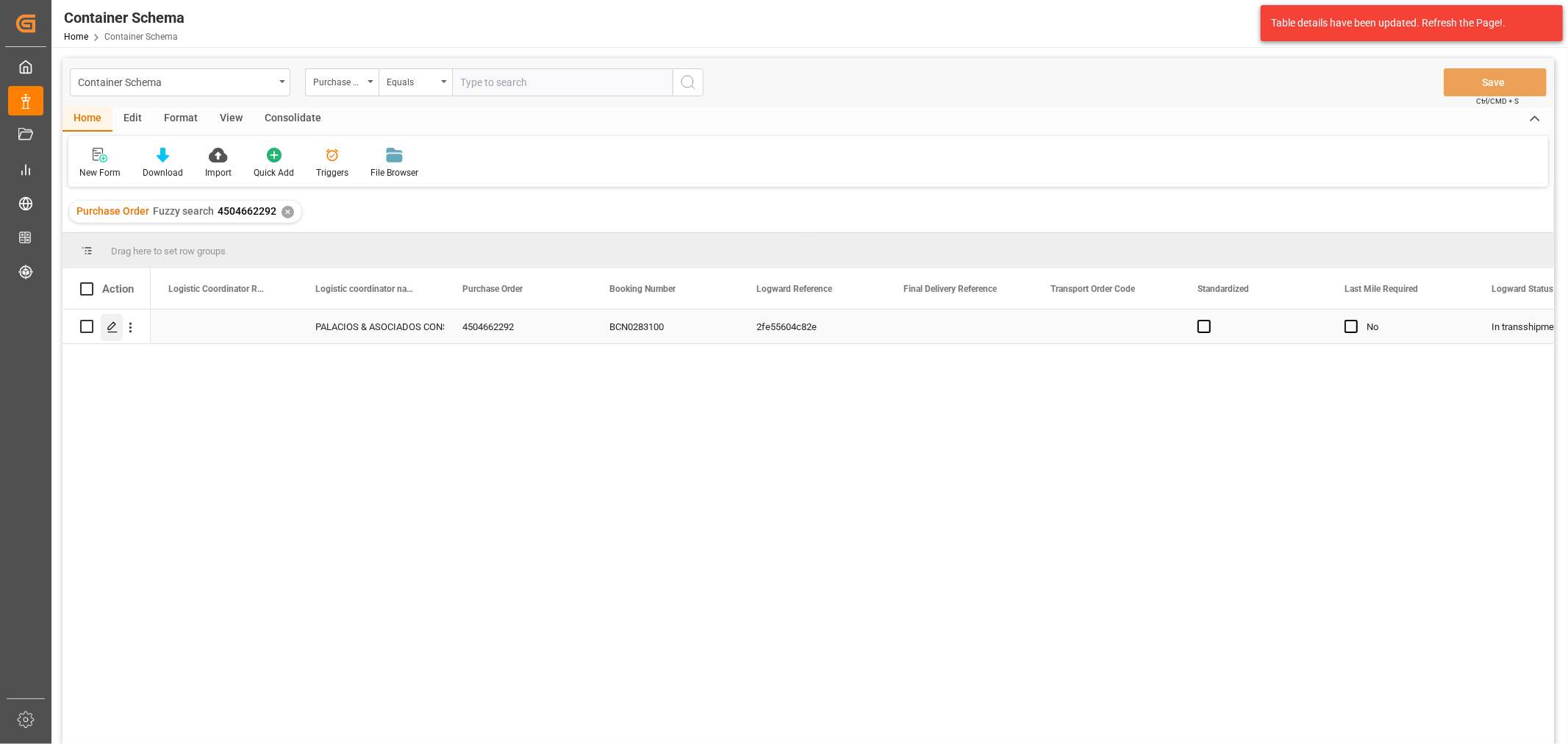
click at [113, 331] on icon "Press SPACE to select this row." at bounding box center [113, 328] width 12 height 12
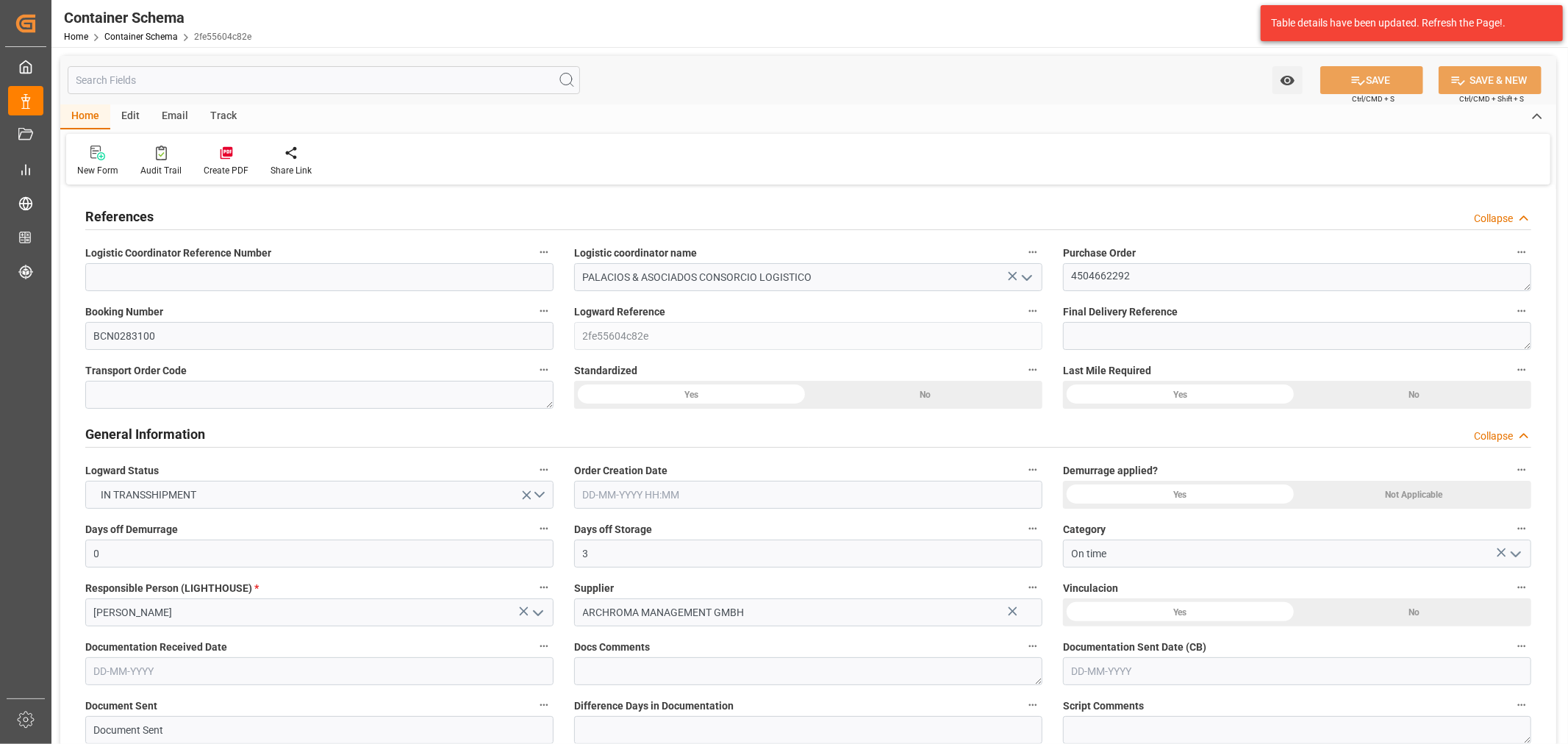
type input "0"
type input "3"
type input "1"
type input "100"
type input "7000"
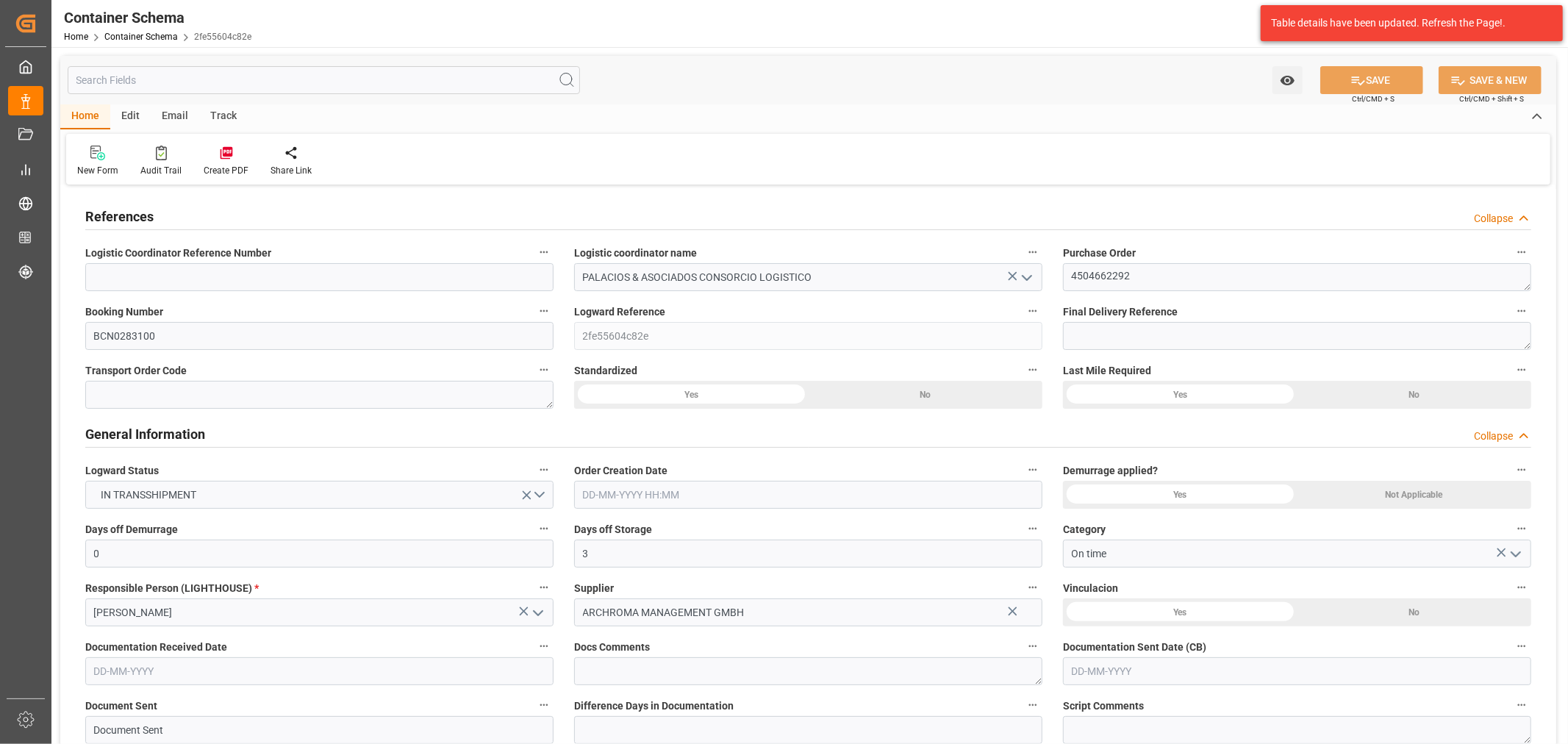
type input "7294"
type input "MSC"
type input "Mediterranean Shipping Company"
type input "ESBCN"
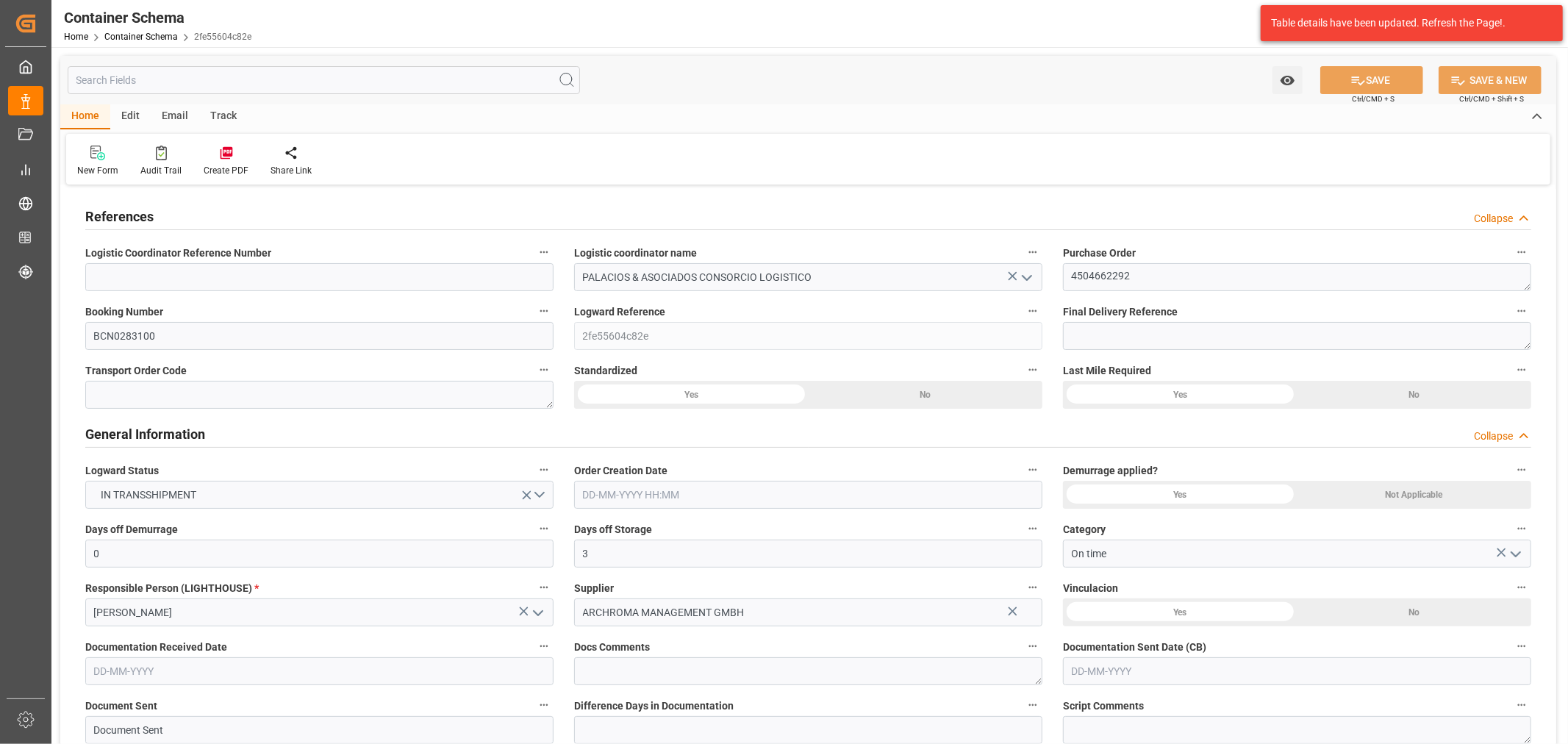
type input "PECLL"
type input "9618288"
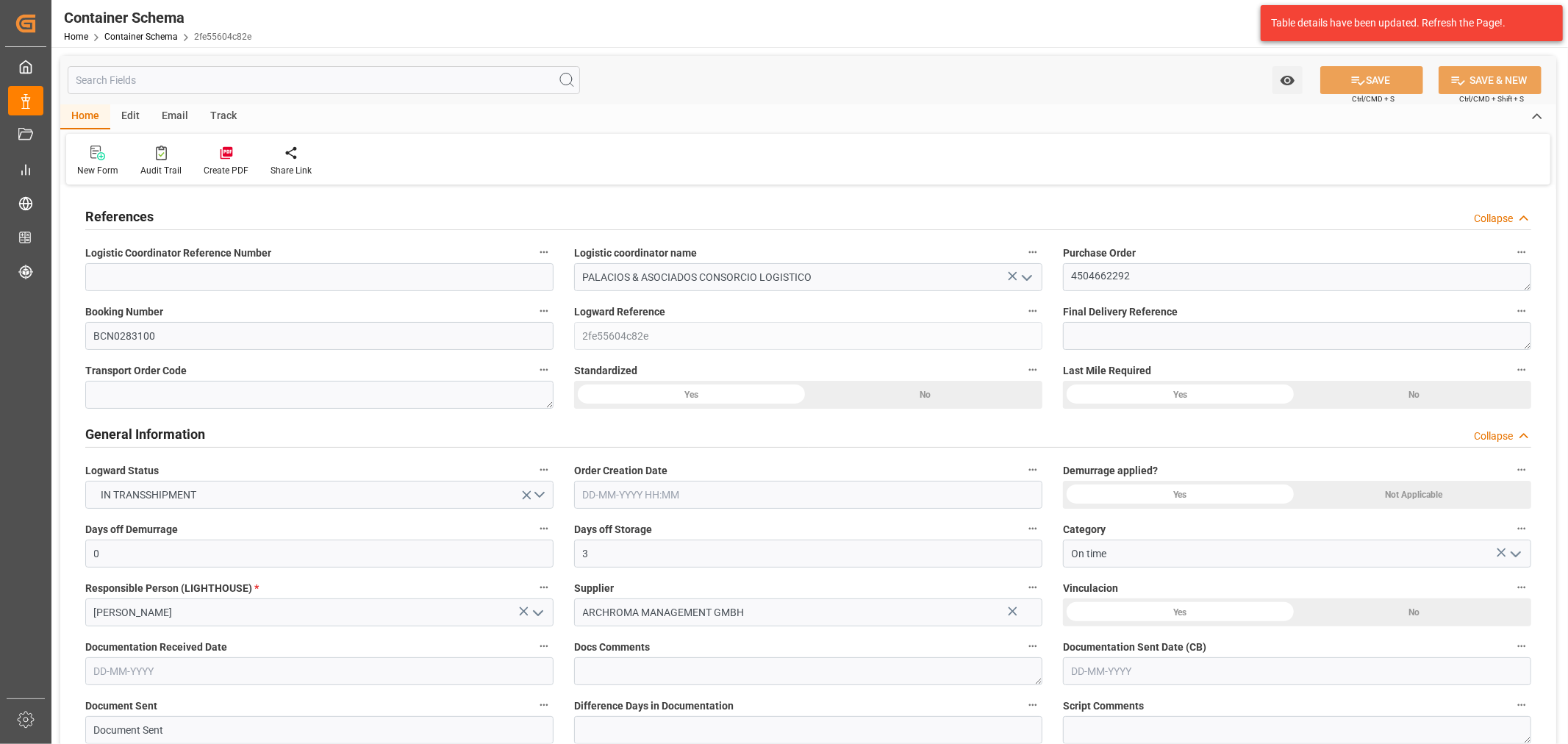
type input "9618288"
type input "0"
type input "23-09-2025 09:45"
type input "22-09-2025"
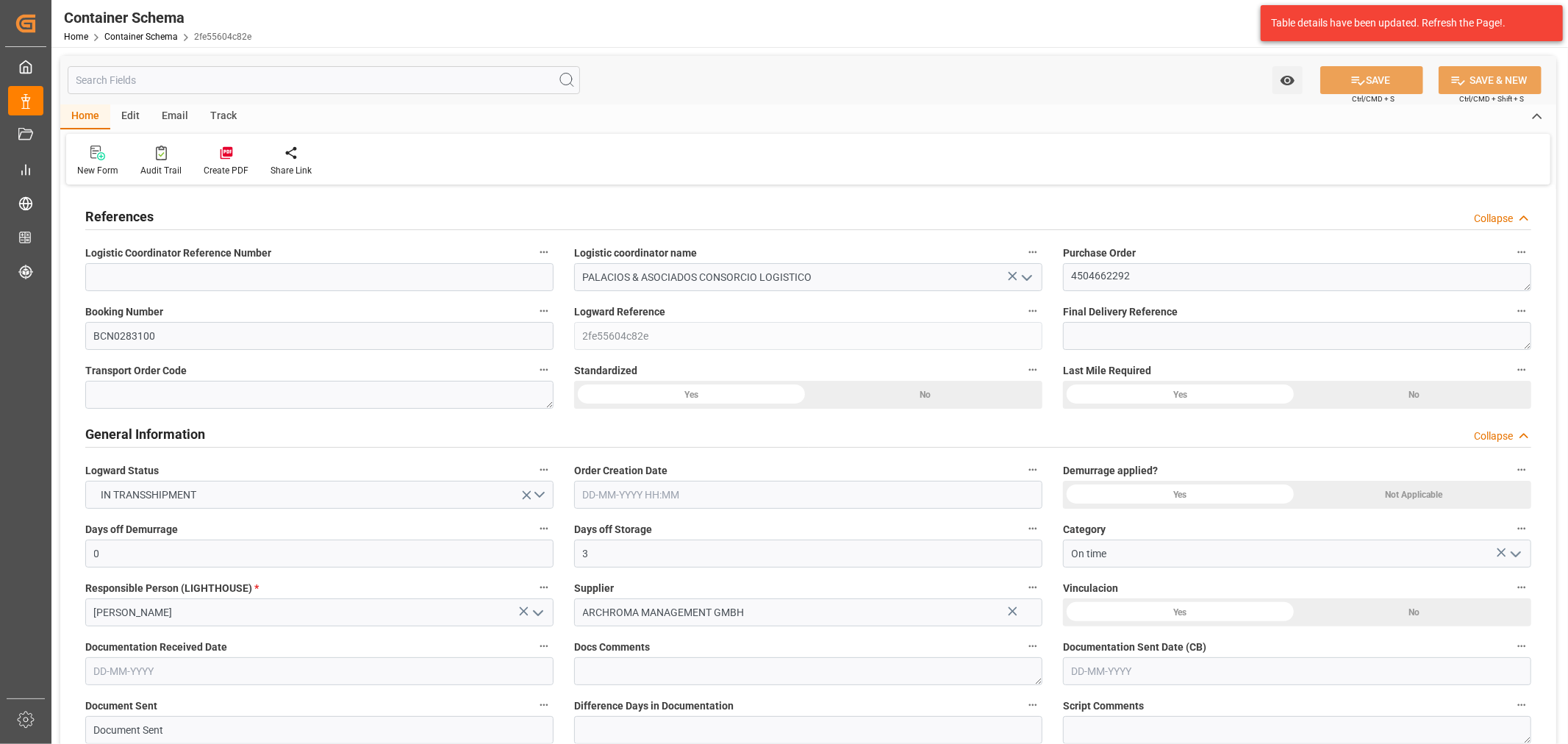
type input "23-09-2025"
type input "17-10-2025"
type input "[DATE]"
type input "[DATE] 13:27"
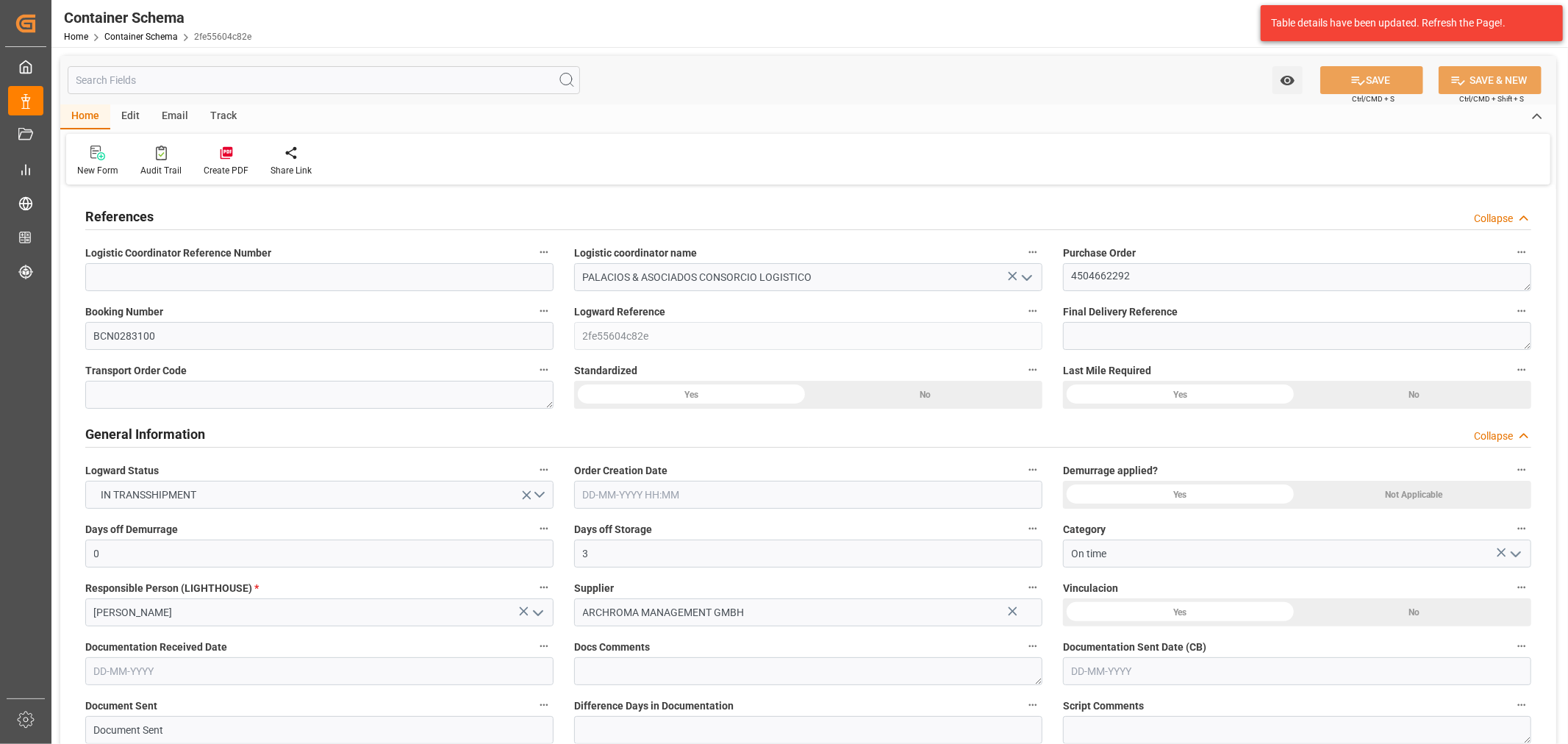
type input "23-09-2025 14:57"
type input "[DATE]"
click at [228, 111] on div "Track" at bounding box center [223, 117] width 49 height 25
click at [90, 158] on icon at bounding box center [95, 153] width 15 height 15
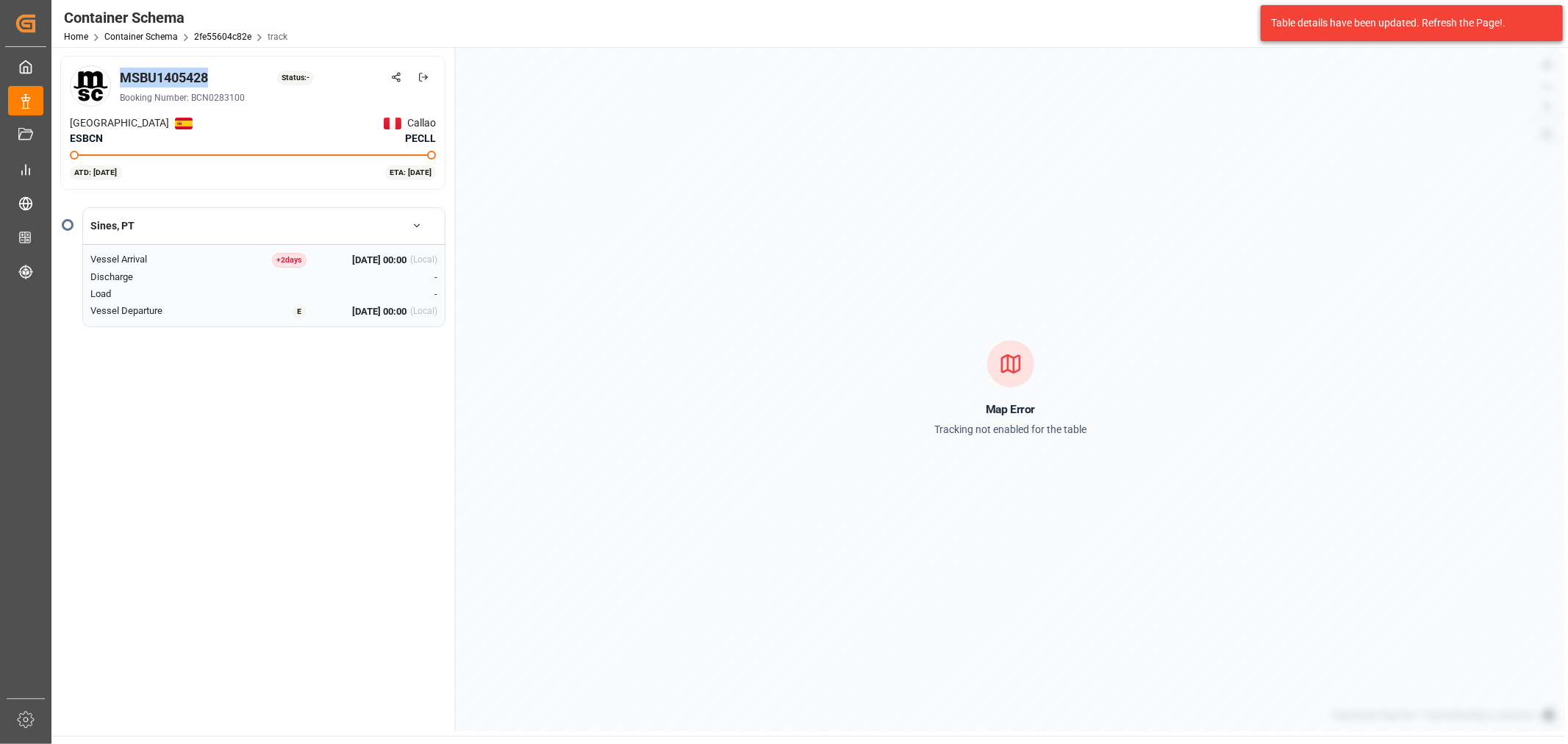
drag, startPoint x: 221, startPoint y: 75, endPoint x: 123, endPoint y: 78, distance: 98.0
click at [123, 78] on div "MSBU1405428 Status: -" at bounding box center [277, 77] width 316 height 20
copy div "MSBU1405428"
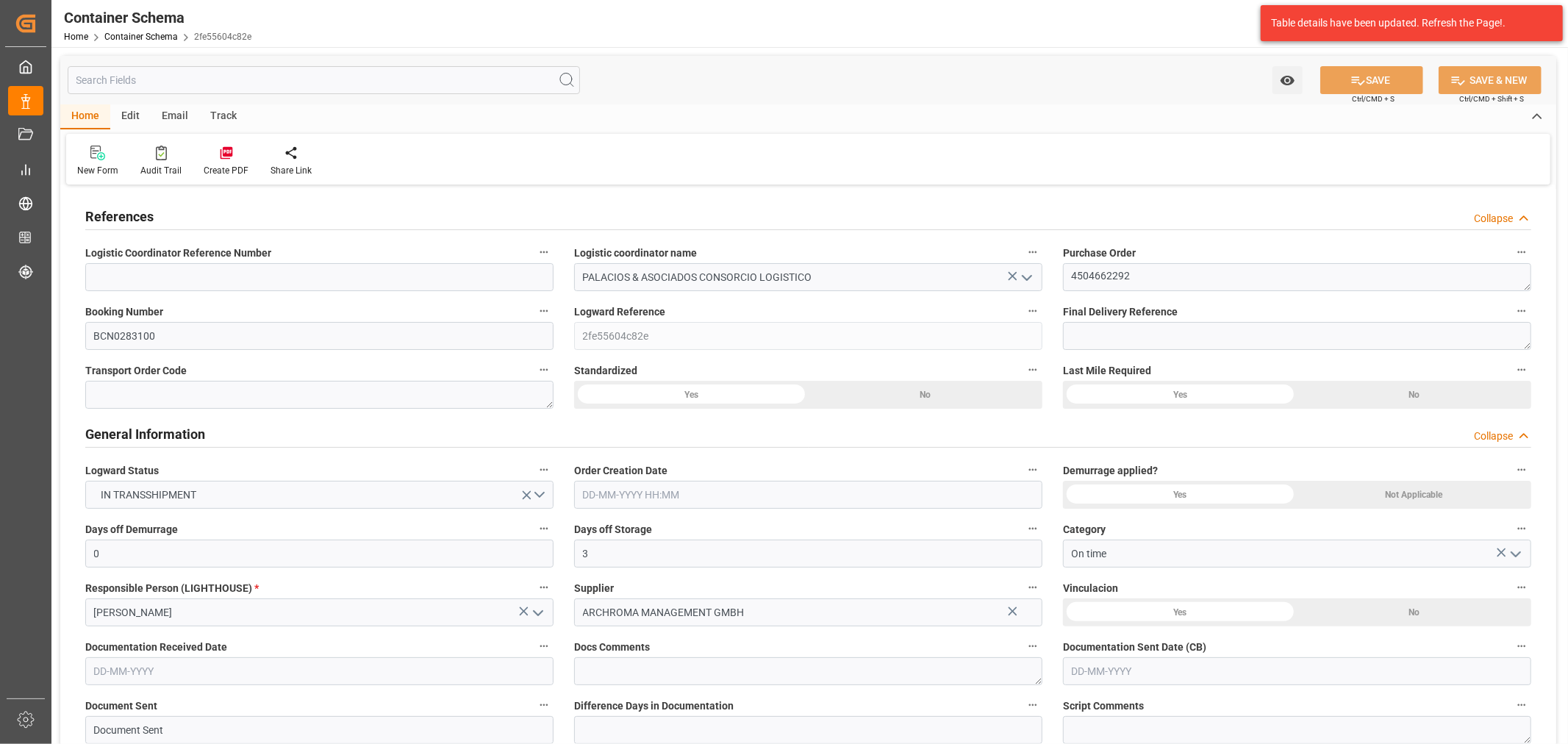
type input "0"
type input "3"
type input "1"
type input "100"
type input "7000"
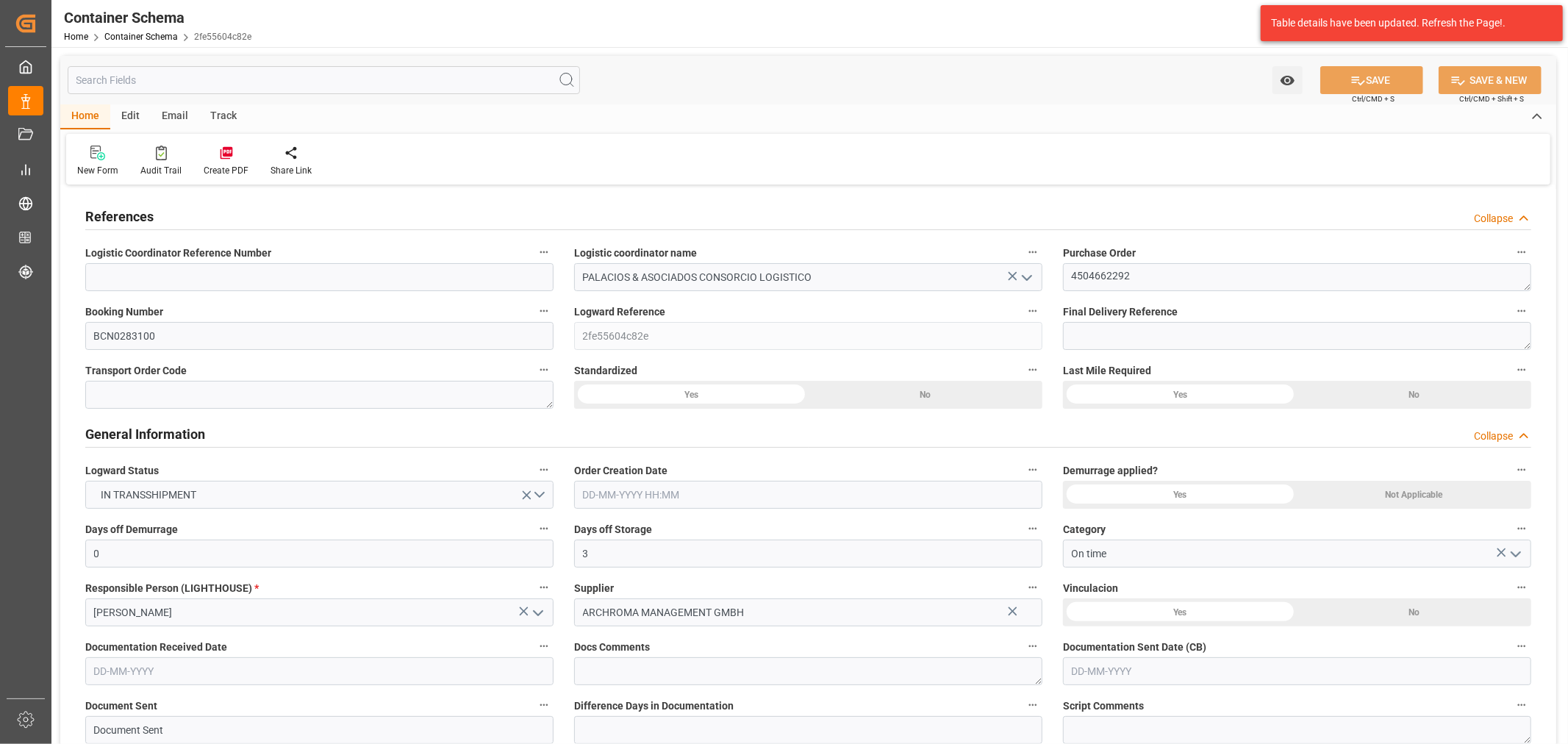
type input "7294"
type input "MSC"
type input "Mediterranean Shipping Company"
type input "ESBCN"
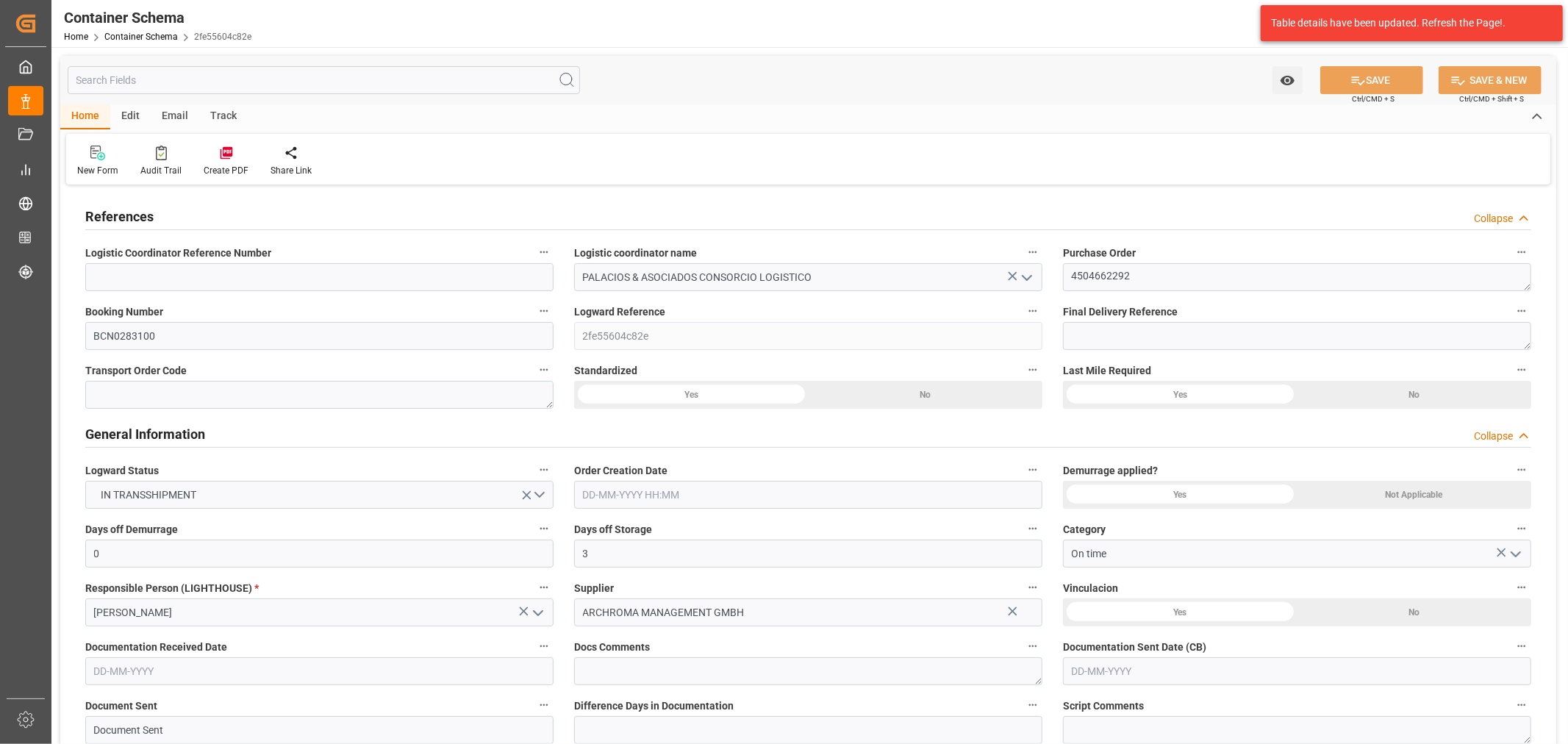
type input "PECLL"
type input "9618288"
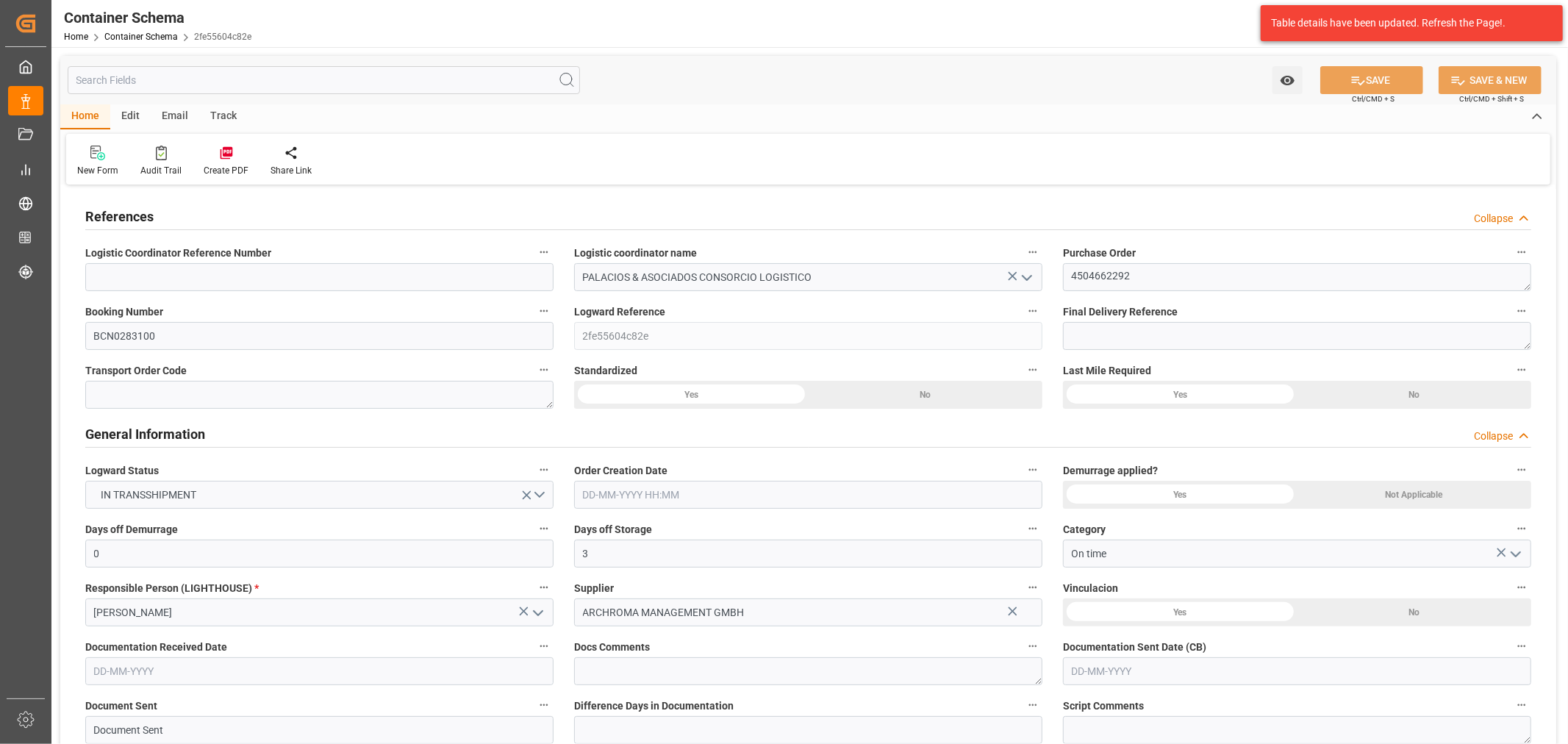
type input "9618288"
type input "0"
type input "23-09-2025 09:45"
type input "22-09-2025"
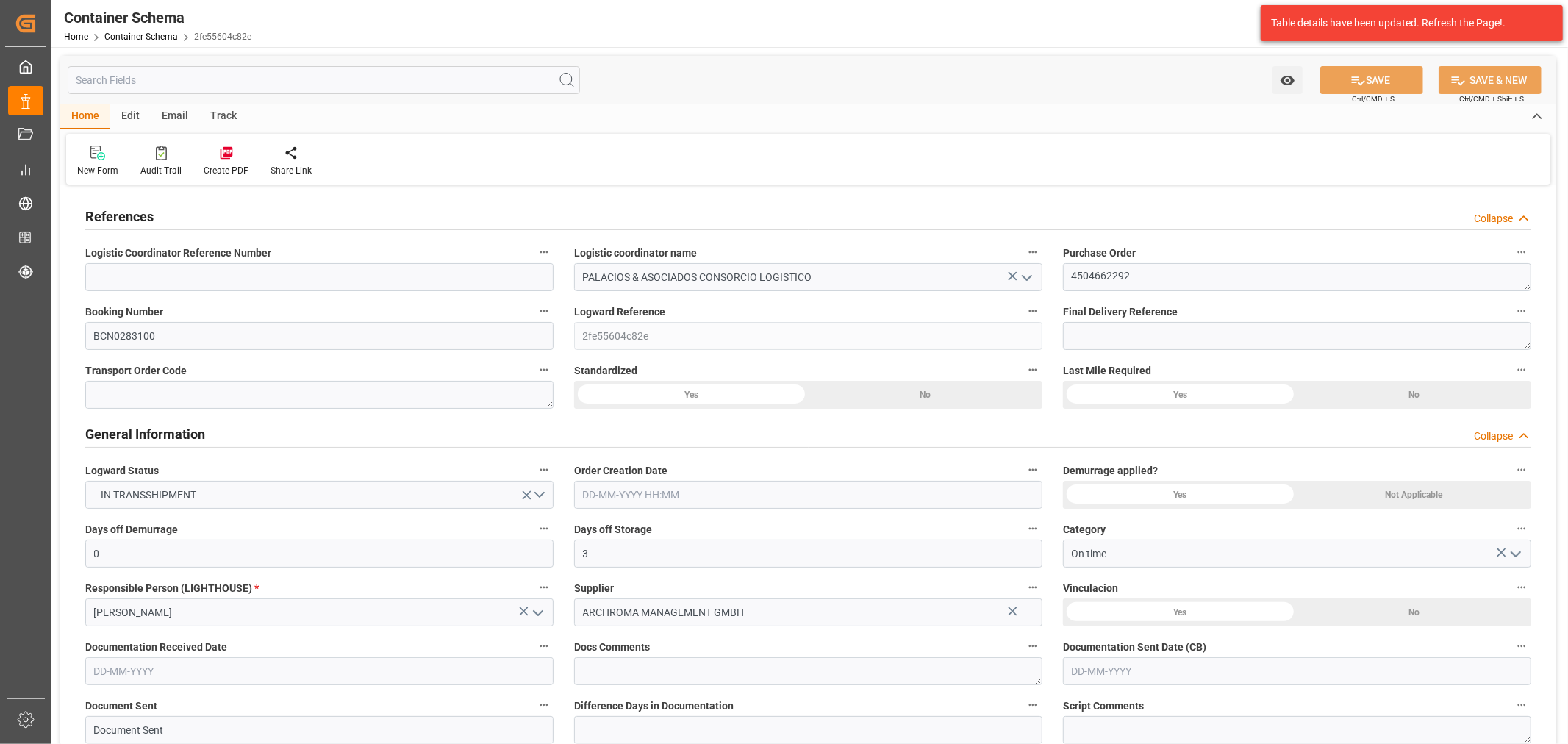
type input "23-09-2025"
type input "17-10-2025"
type input "[DATE]"
type input "[DATE] 13:27"
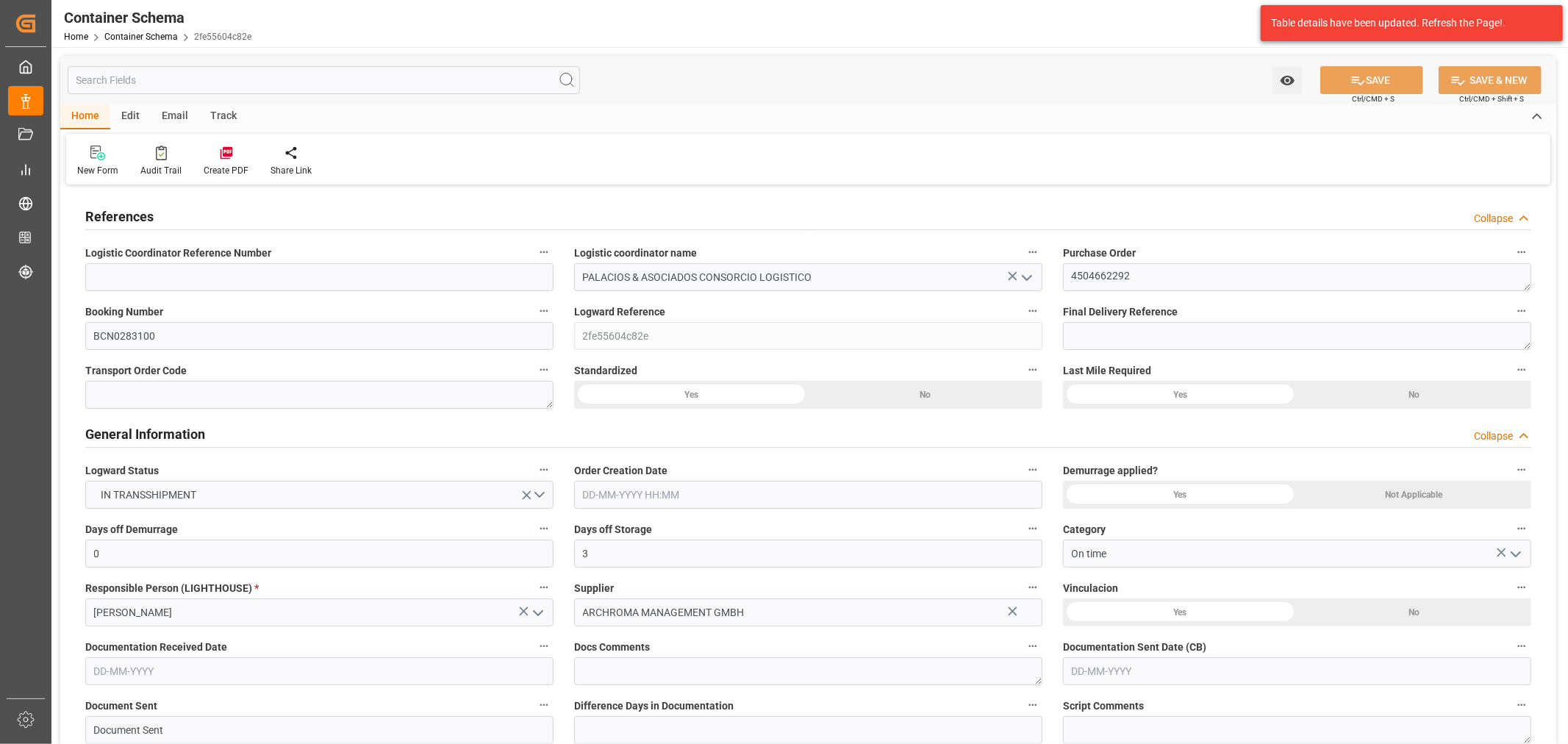
type input "23-09-2025 14:57"
type input "[DATE]"
click at [167, 118] on div "Email" at bounding box center [175, 117] width 49 height 25
click at [107, 167] on div "Send Email" at bounding box center [99, 170] width 45 height 13
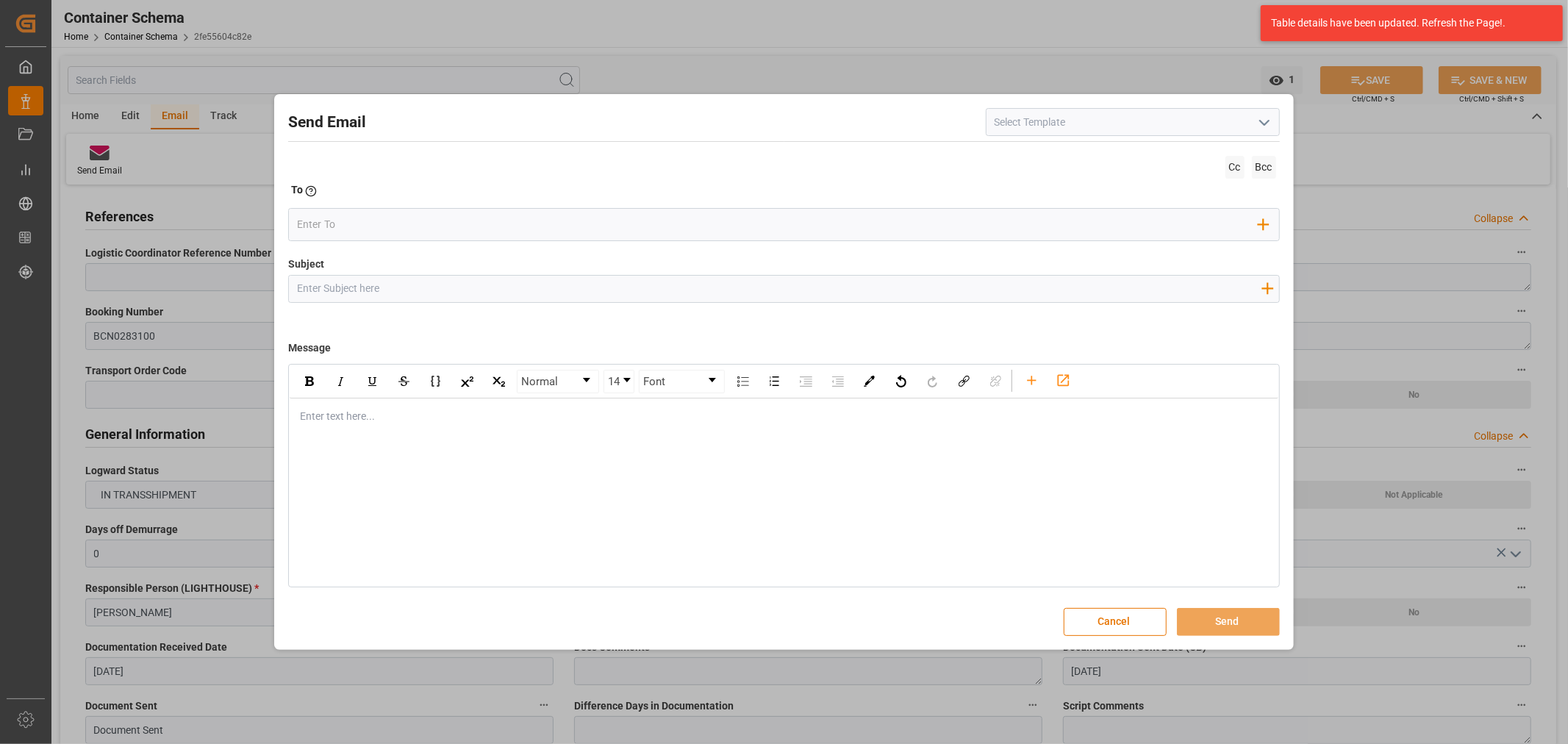
click at [431, 286] on input "Subject" at bounding box center [778, 289] width 980 height 25
paste input "PO 4504662292//TE//LOGWARD STATUS//ARCHROMA MANAGEMENT GMBH//ARCHROMA PERU//FCL…"
drag, startPoint x: 484, startPoint y: 289, endPoint x: 396, endPoint y: 288, distance: 88.0
click at [396, 288] on input "PO 4504662292//TE//LOGWARD STATUS//ARCHROMA MANAGEMENT GMBH//ARCHROMA PERU//FCL…" at bounding box center [778, 289] width 980 height 25
type input "PO 4504662292//TE//VARIACION ETA//ARCHROMA MANAGEMENT GMBH//ARCHROMA PERU//FCL/…"
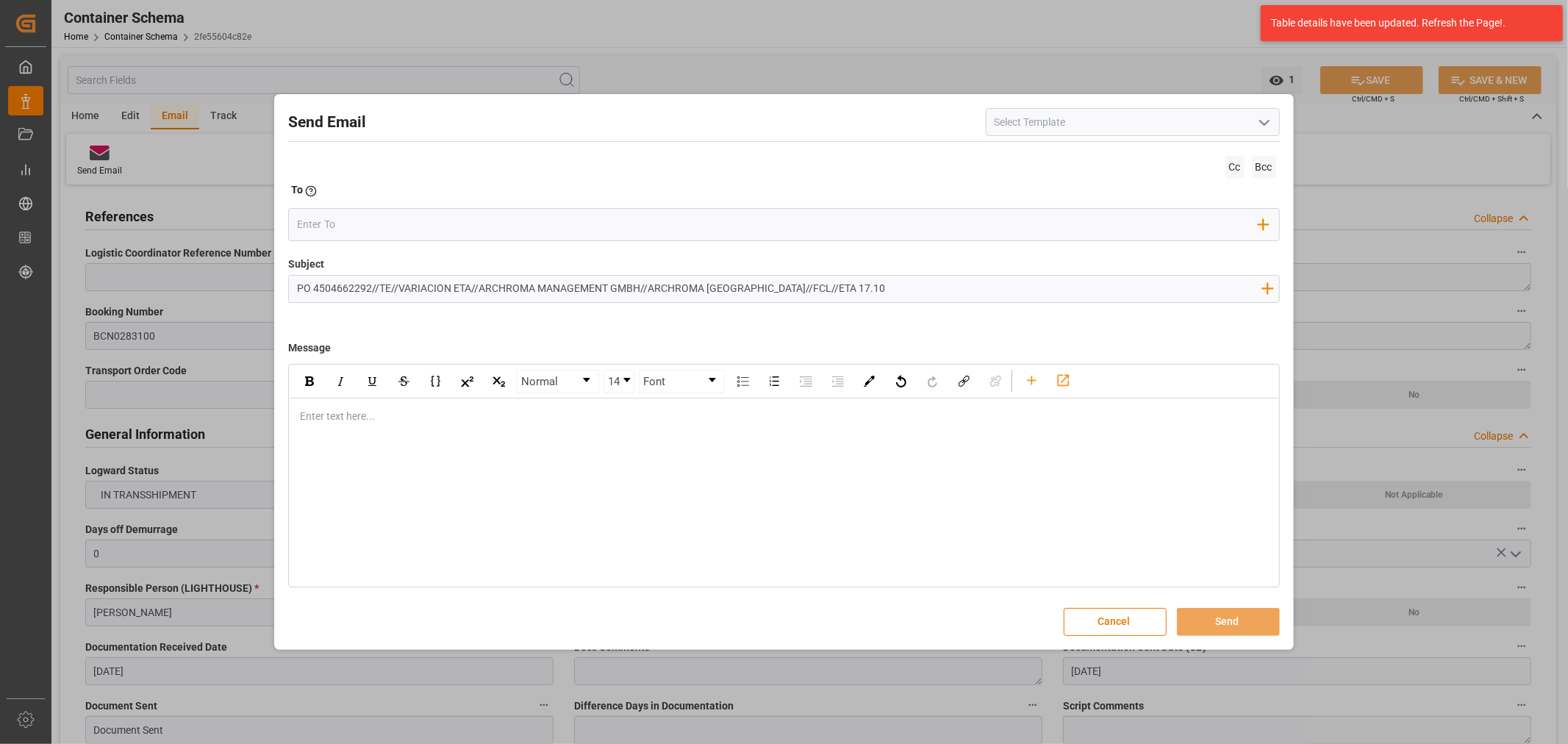
click at [365, 421] on div "rdw-editor" at bounding box center [784, 416] width 967 height 16
click at [331, 440] on div "Normal 14 Font Enter text here..." at bounding box center [783, 476] width 991 height 224
click at [328, 428] on div "Enter text here..." at bounding box center [783, 416] width 988 height 36
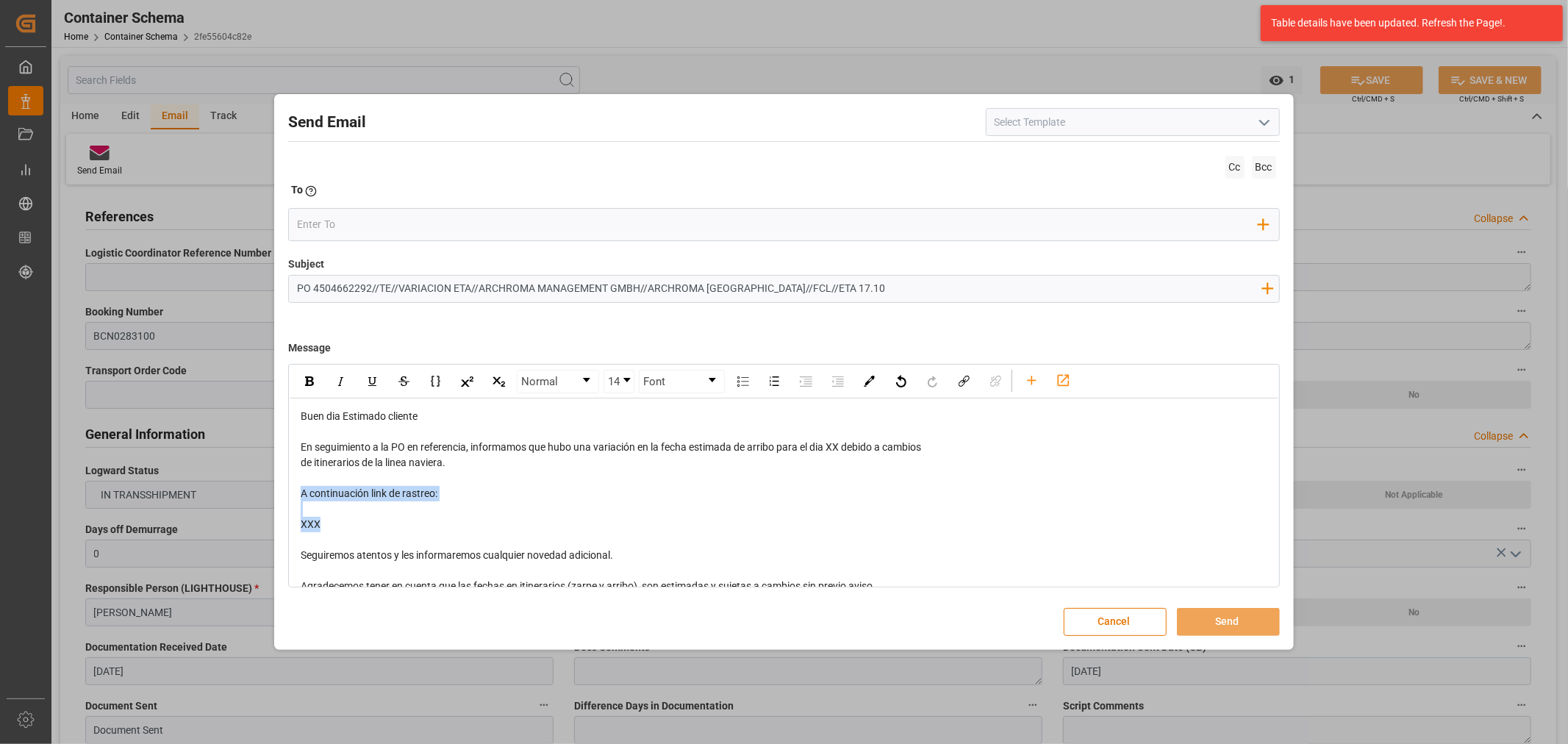
drag, startPoint x: 397, startPoint y: 520, endPoint x: 300, endPoint y: 487, distance: 102.5
click at [301, 487] on div "Buen dia Estimado cliente En seguimiento a la PO en referencia, informamos que …" at bounding box center [784, 556] width 967 height 293
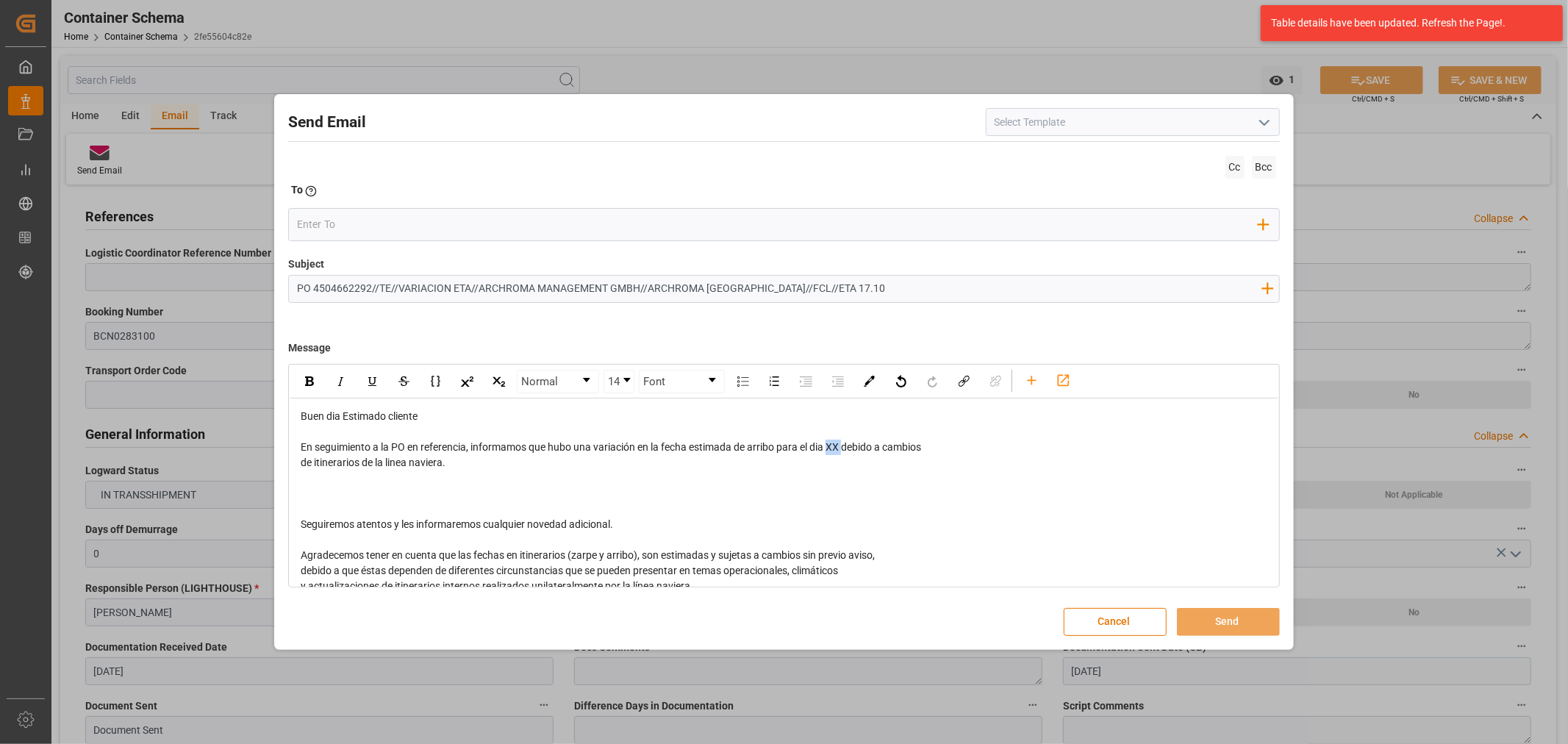
drag, startPoint x: 846, startPoint y: 451, endPoint x: 831, endPoint y: 450, distance: 15.0
click at [831, 450] on span "En seguimiento a la PO en referencia, informamos que hubo una variación en la f…" at bounding box center [611, 447] width 621 height 12
click at [795, 288] on input "PO 4504662292//TE//VARIACION ETA//ARCHROMA MANAGEMENT GMBH//ARCHROMA PERU//FCL/…" at bounding box center [778, 289] width 980 height 25
type input "PO 4504662292//TE//VARIACION ETA//ARCHROMA MANAGEMENT GMBH//ARCHROMA PERU//FCL/…"
click at [372, 502] on div "rdw-editor" at bounding box center [784, 509] width 967 height 16
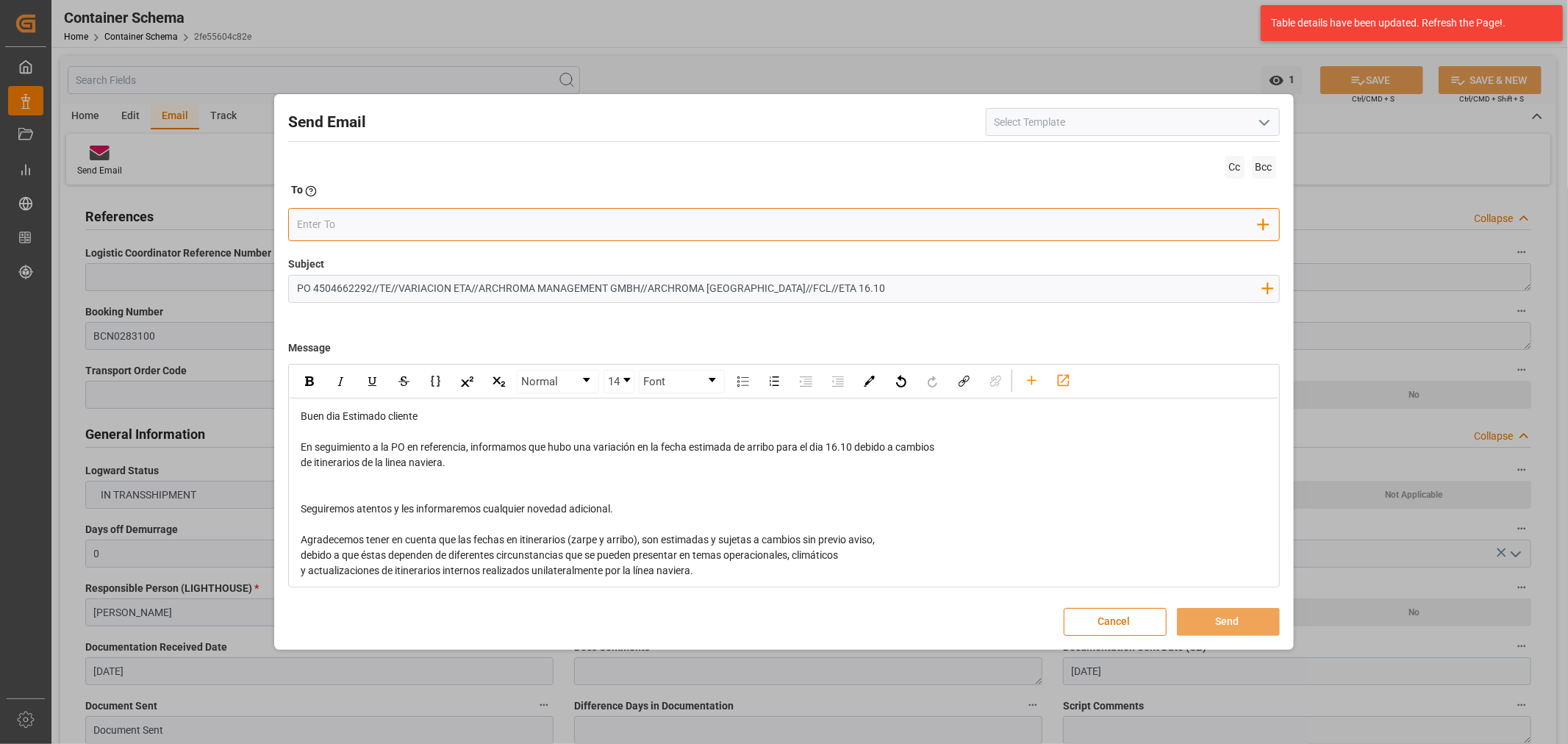
click at [315, 232] on input "email" at bounding box center [778, 224] width 962 height 22
type input "angie"
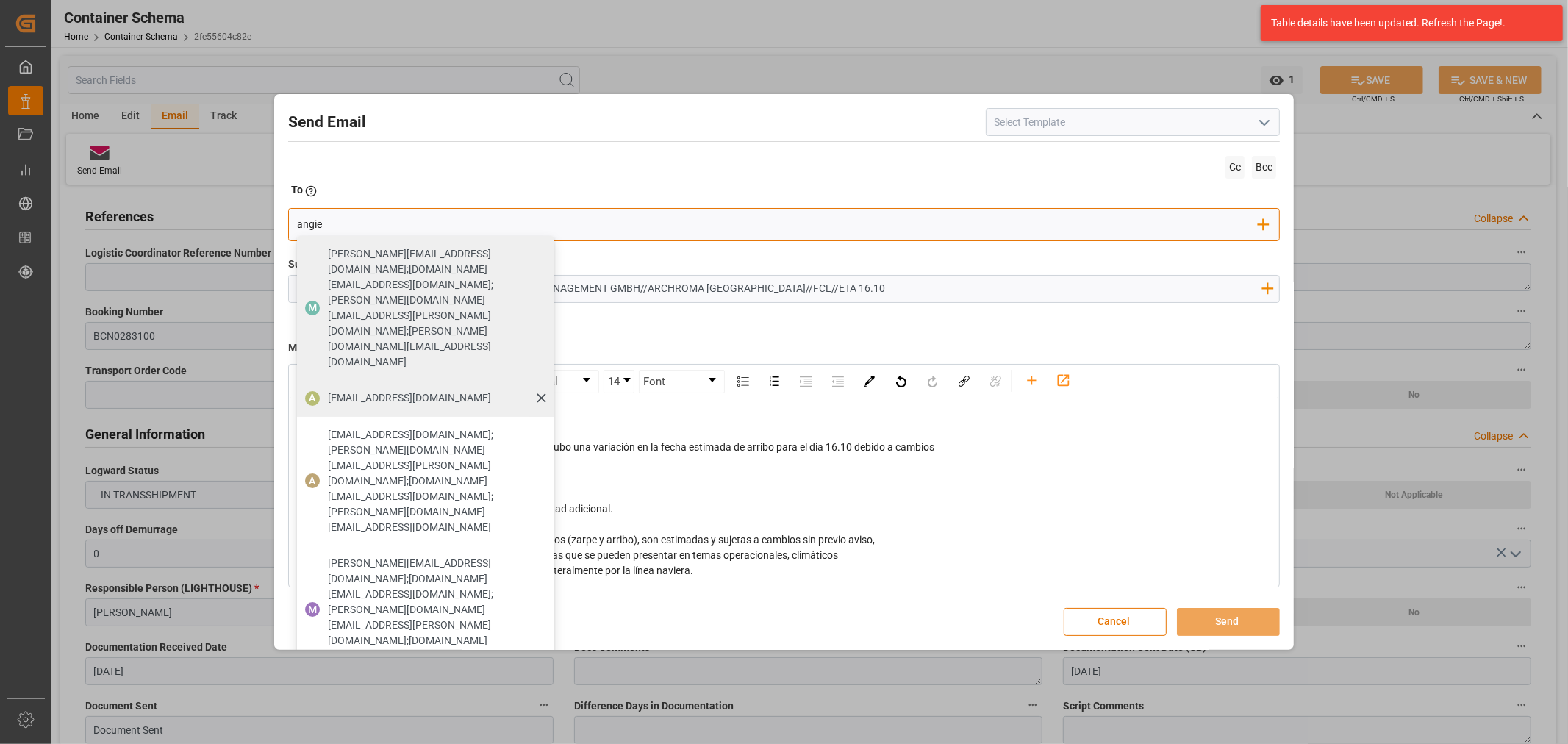
click at [437, 390] on span "[EMAIL_ADDRESS][DOMAIN_NAME]" at bounding box center [409, 398] width 163 height 16
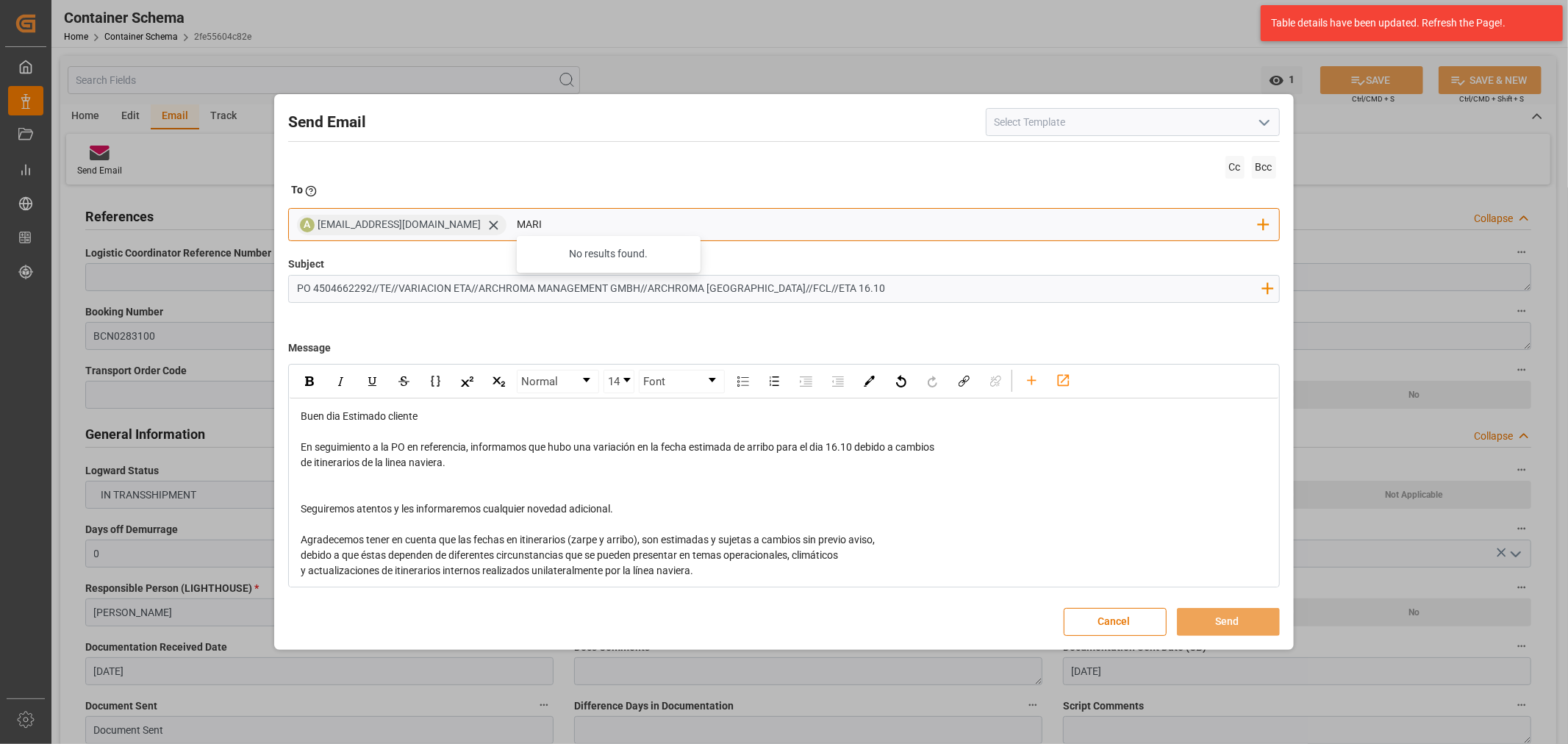
type input "maria"
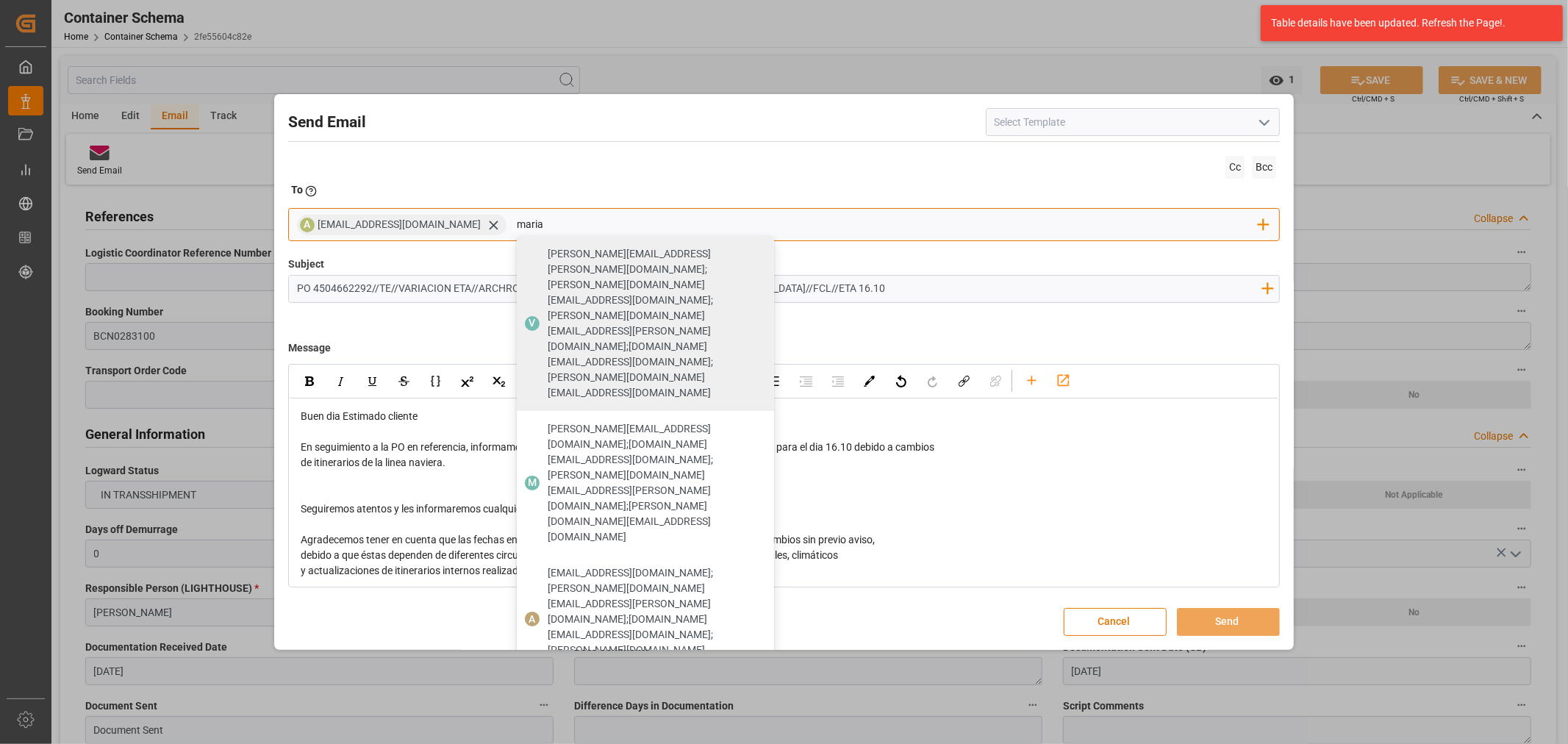
click at [586, 694] on span "[PERSON_NAME][EMAIL_ADDRESS][DOMAIN_NAME]" at bounding box center [655, 709] width 216 height 31
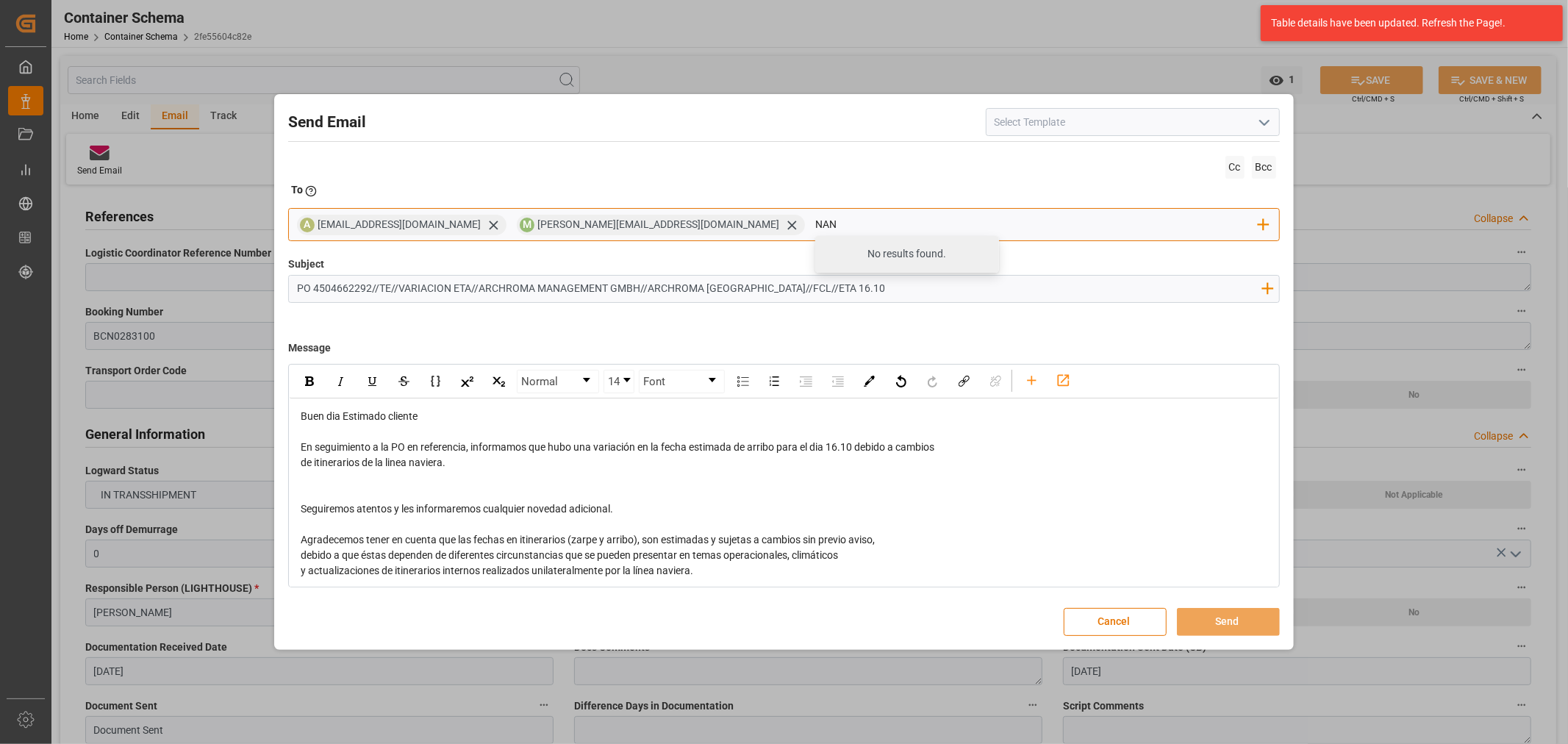
type input "nancy"
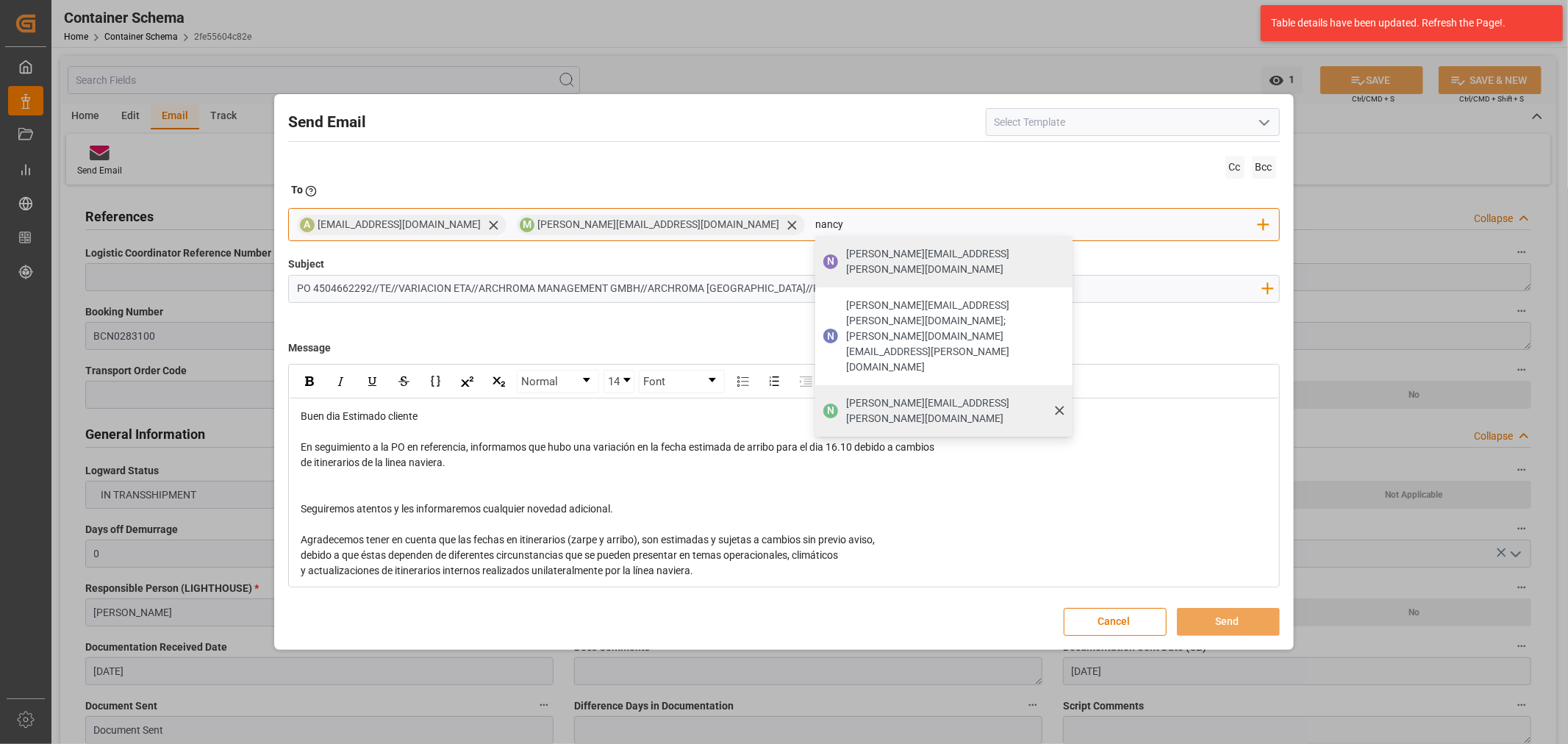
click at [841, 390] on div "[PERSON_NAME][EMAIL_ADDRESS][PERSON_NAME][DOMAIN_NAME]" at bounding box center [954, 411] width 227 height 41
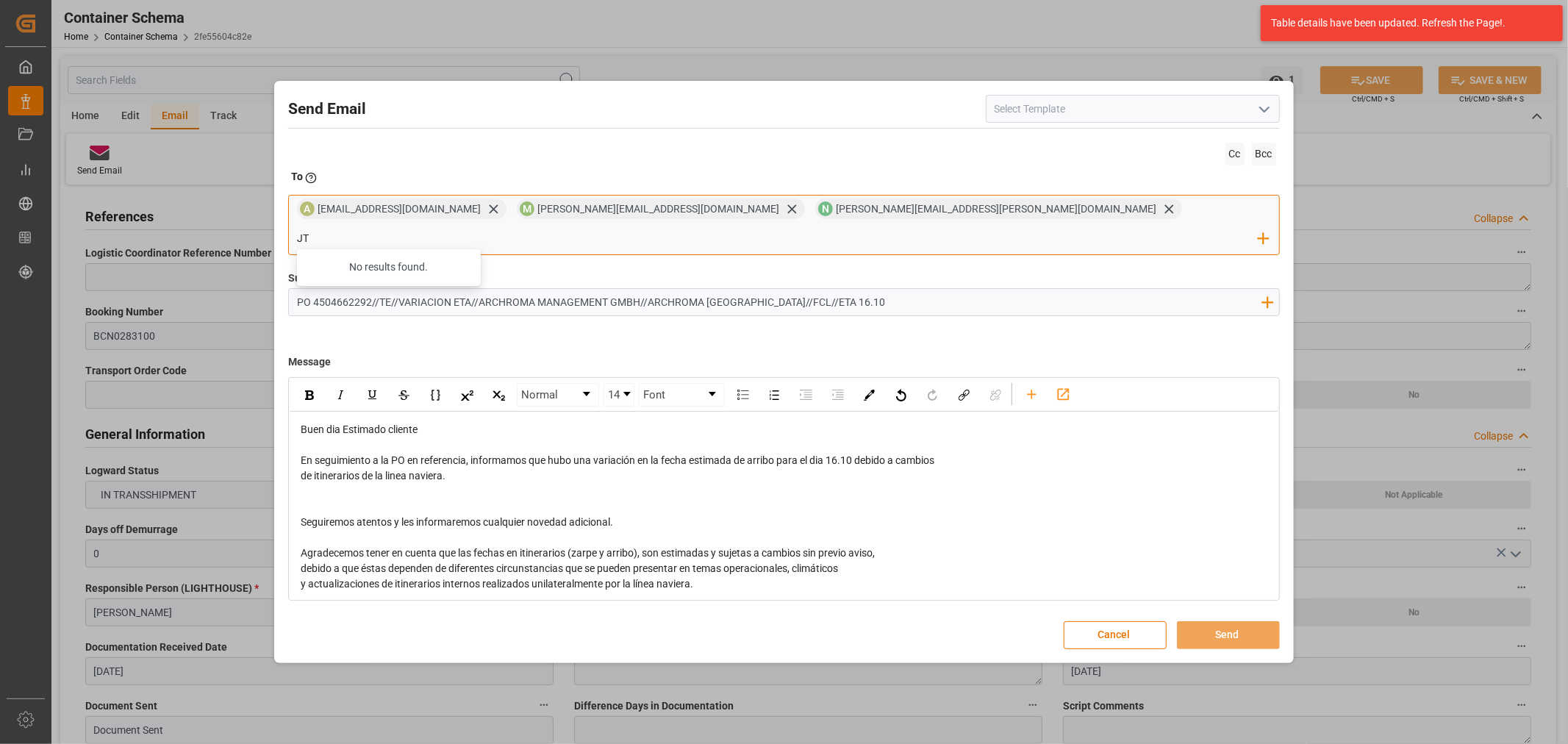
type input "jt"
click at [491, 259] on span "[EMAIL_ADDRESS][DOMAIN_NAME]" at bounding box center [409, 267] width 163 height 16
click at [852, 455] on span "En seguimiento a la PO en referencia, informamos que hubo una variación en la f…" at bounding box center [617, 461] width 633 height 12
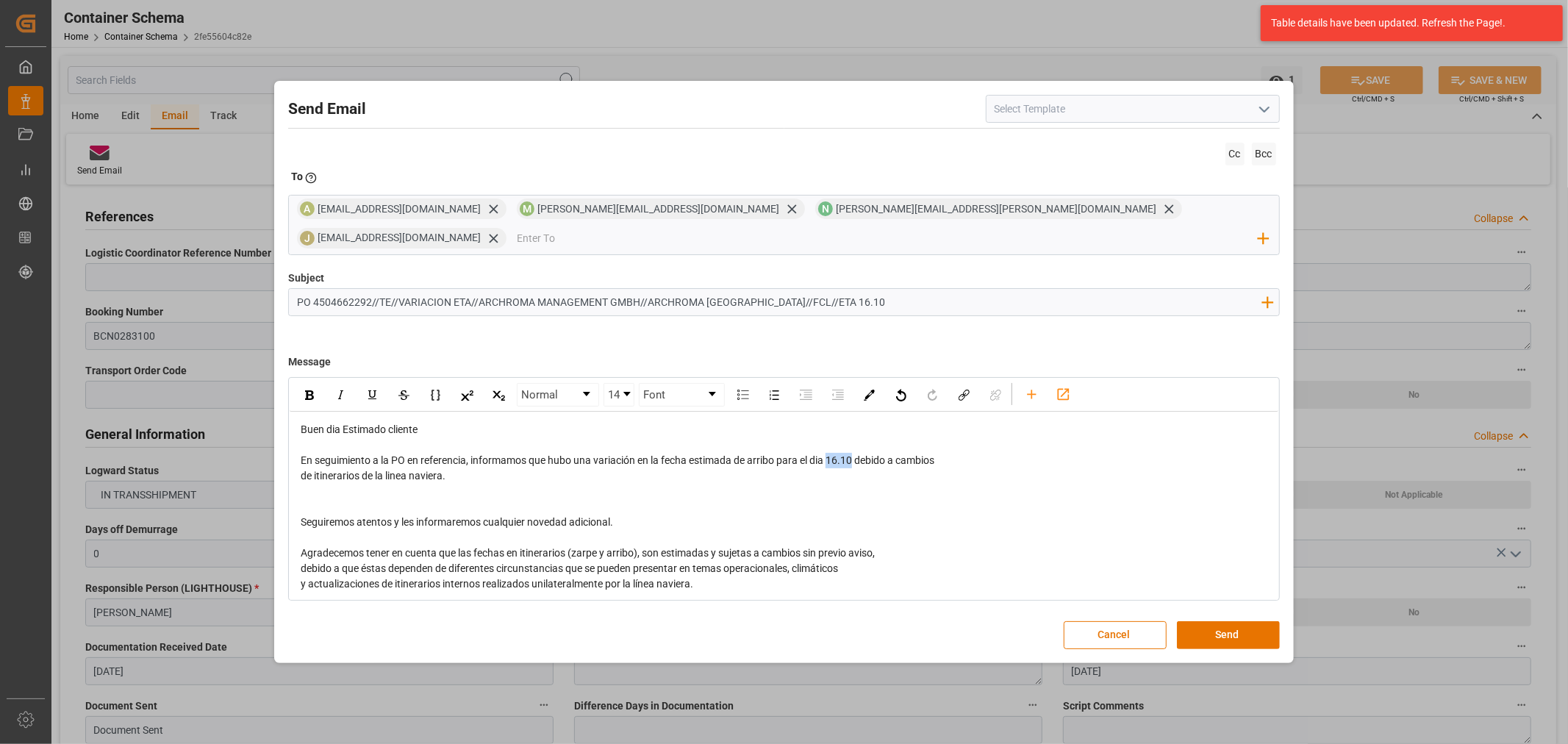
drag, startPoint x: 857, startPoint y: 449, endPoint x: 831, endPoint y: 450, distance: 26.0
click at [831, 455] on span "En seguimiento a la PO en referencia, informamos que hubo una variación en la f…" at bounding box center [617, 461] width 633 height 12
click at [314, 384] on div "rdw-inline-control" at bounding box center [309, 394] width 25 height 22
click at [1225, 621] on button "Send" at bounding box center [1229, 635] width 103 height 28
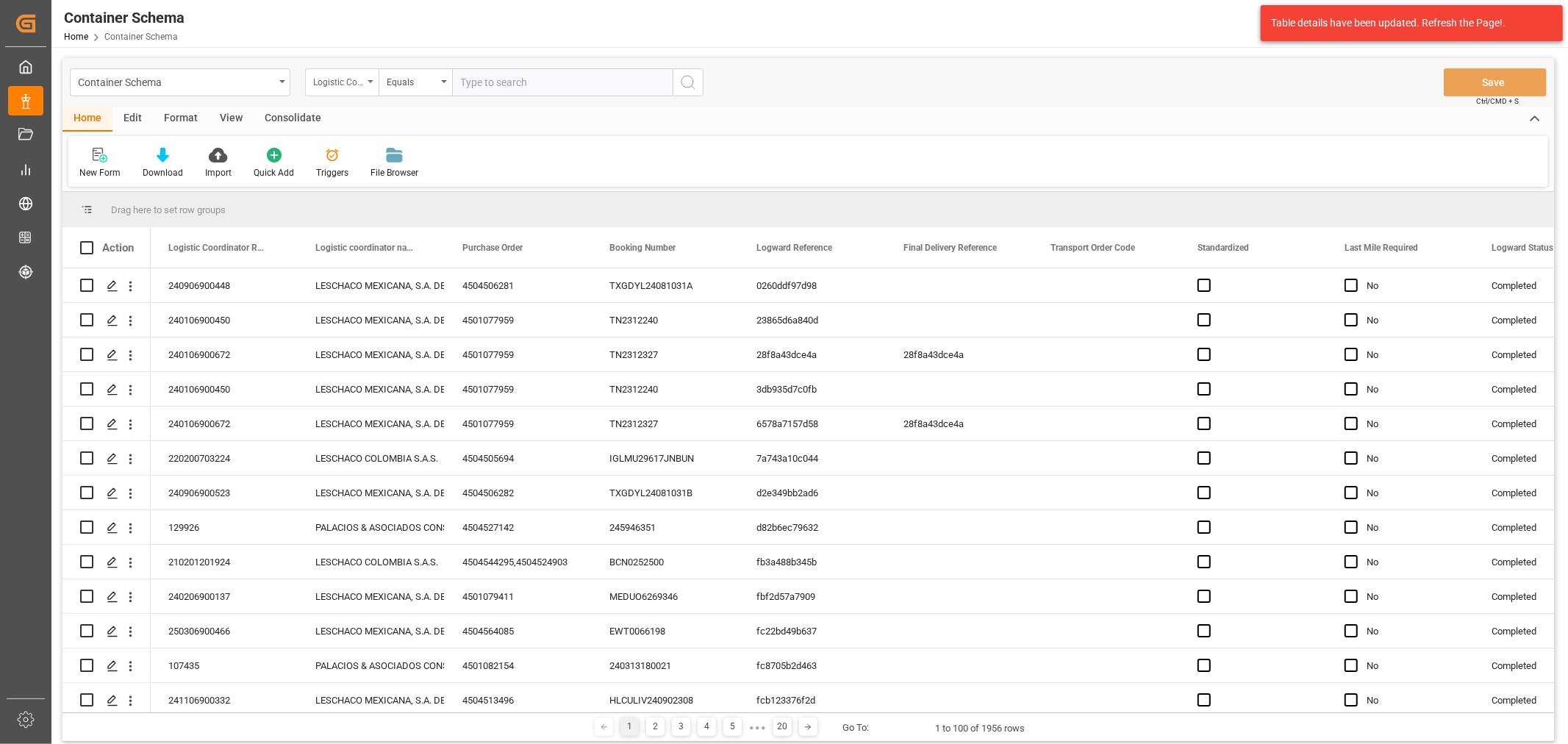
click at [355, 82] on div "Logistic Coordinator Reference Number" at bounding box center [338, 80] width 50 height 17
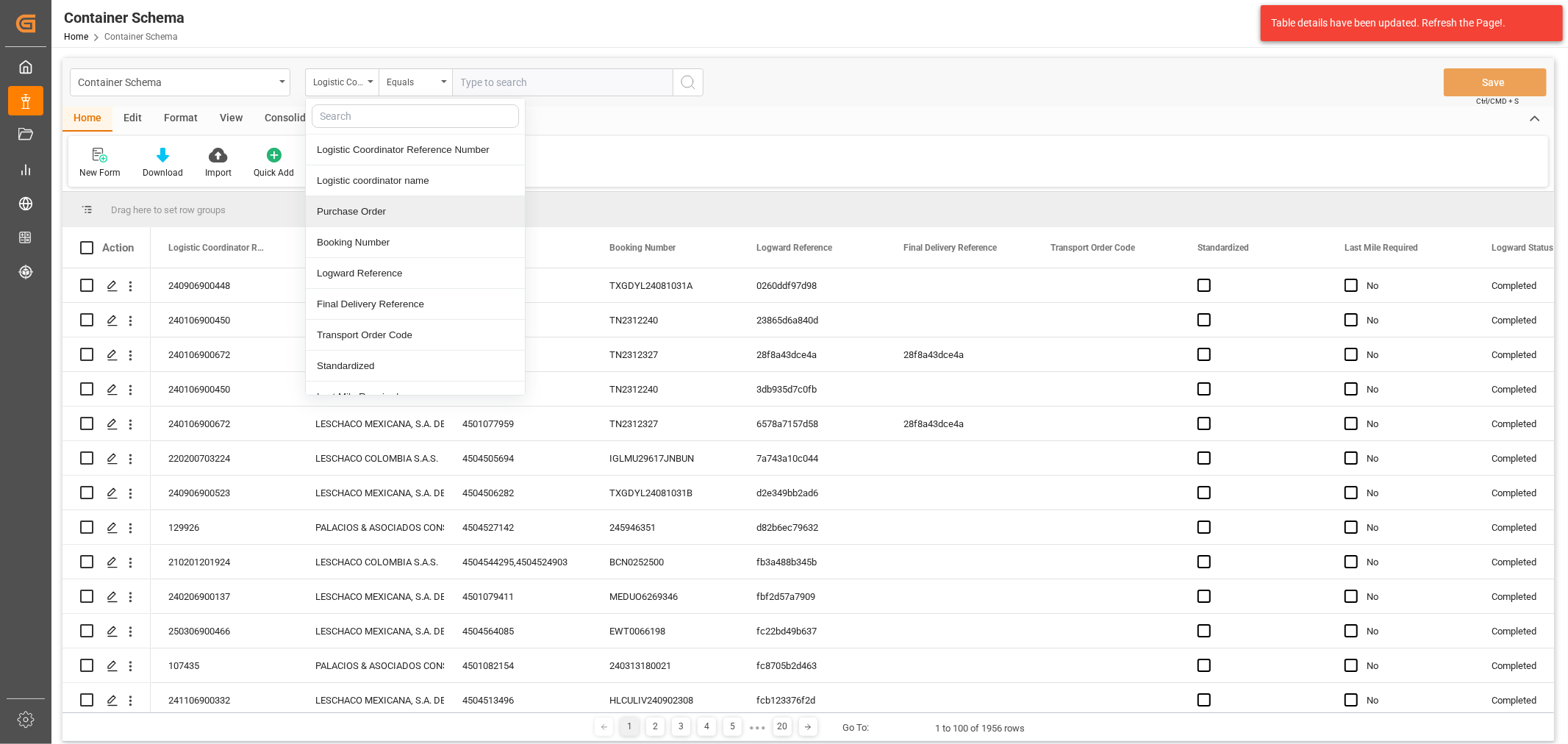
drag, startPoint x: 376, startPoint y: 208, endPoint x: 400, endPoint y: 160, distance: 53.7
click at [378, 209] on div "Purchase Order" at bounding box center [415, 212] width 219 height 31
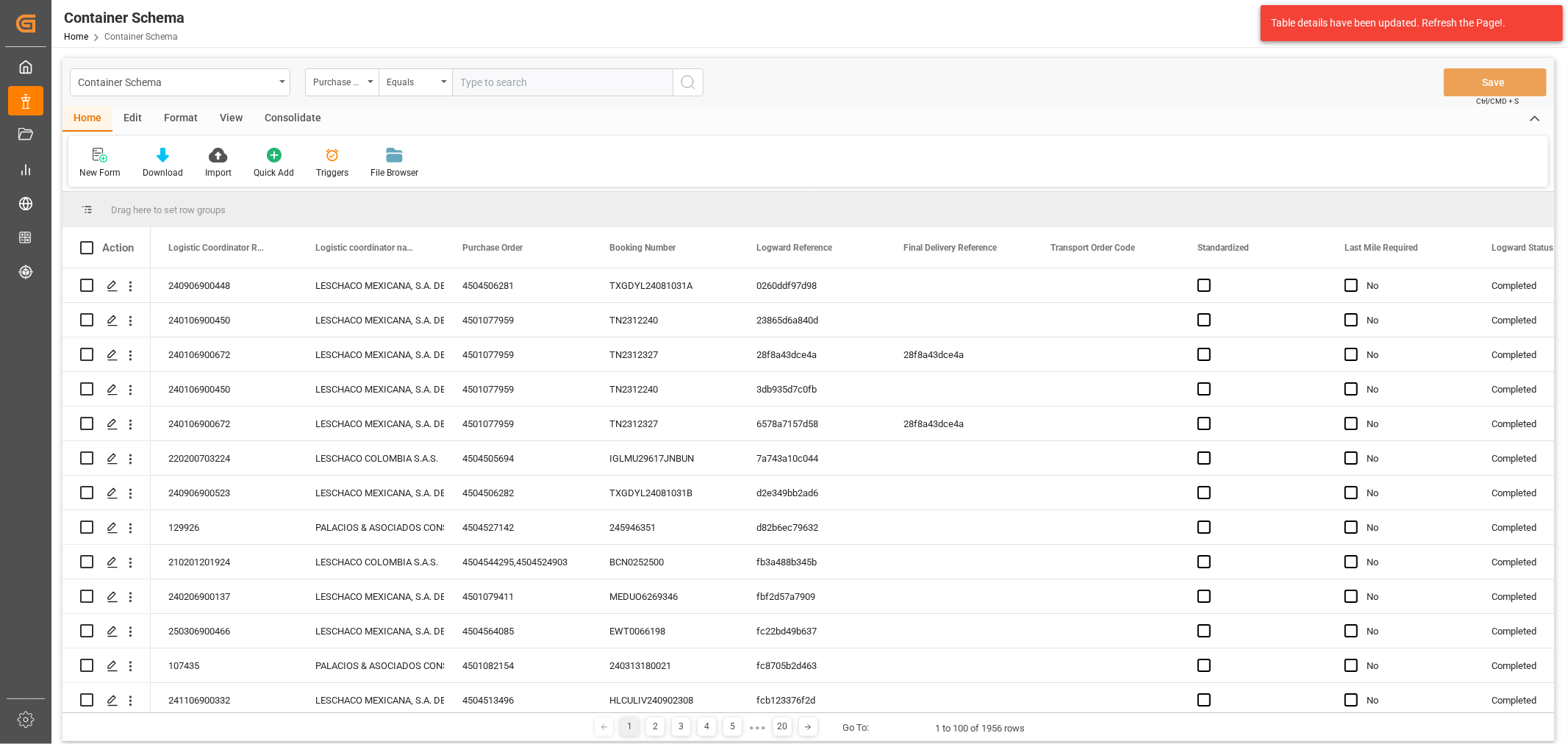
click at [415, 97] on div "Container Schema Purchase Order Equals Save Ctrl/CMD + S" at bounding box center [808, 82] width 1492 height 49
click at [421, 90] on div "Equals" at bounding box center [415, 82] width 73 height 28
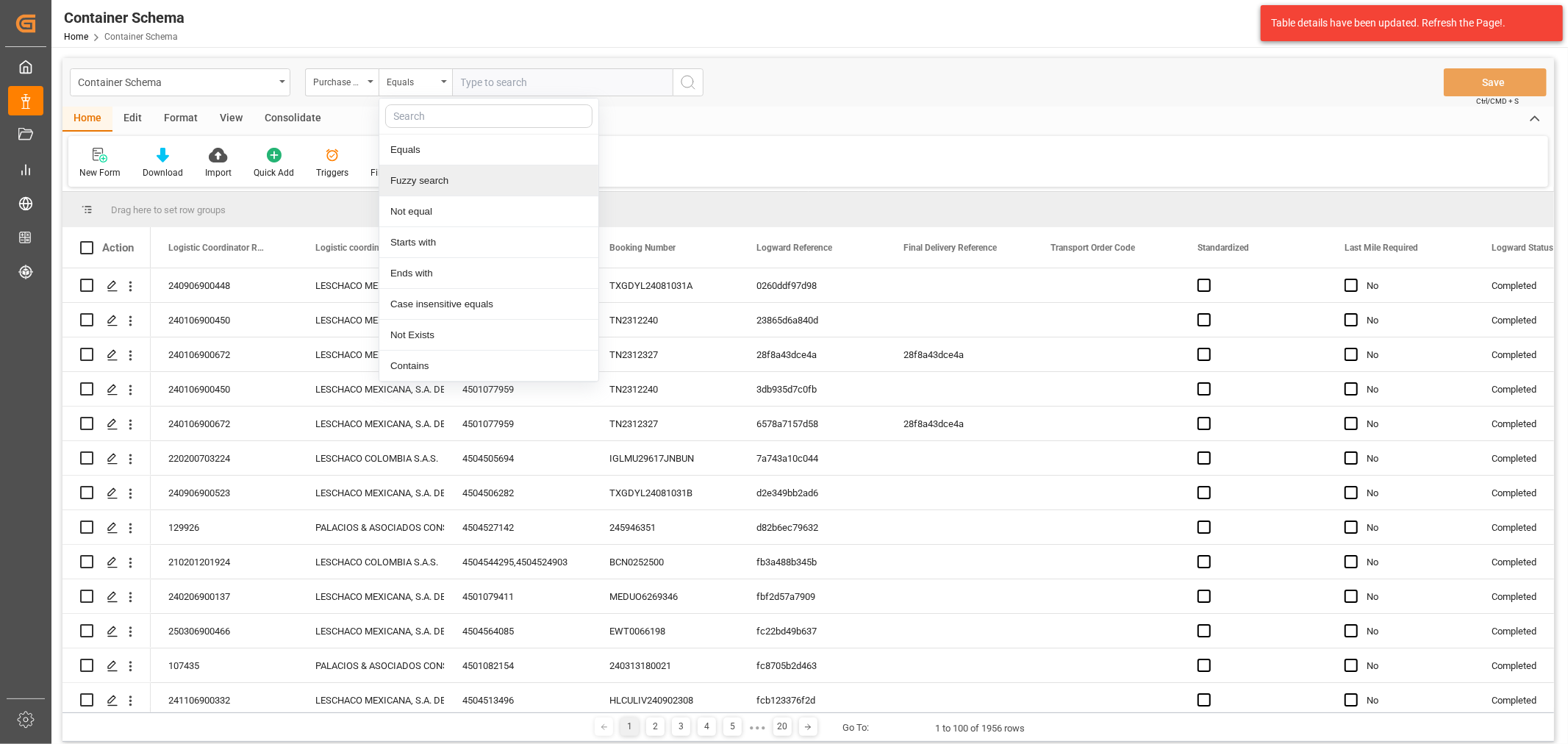
click at [444, 175] on div "Fuzzy search" at bounding box center [488, 180] width 219 height 31
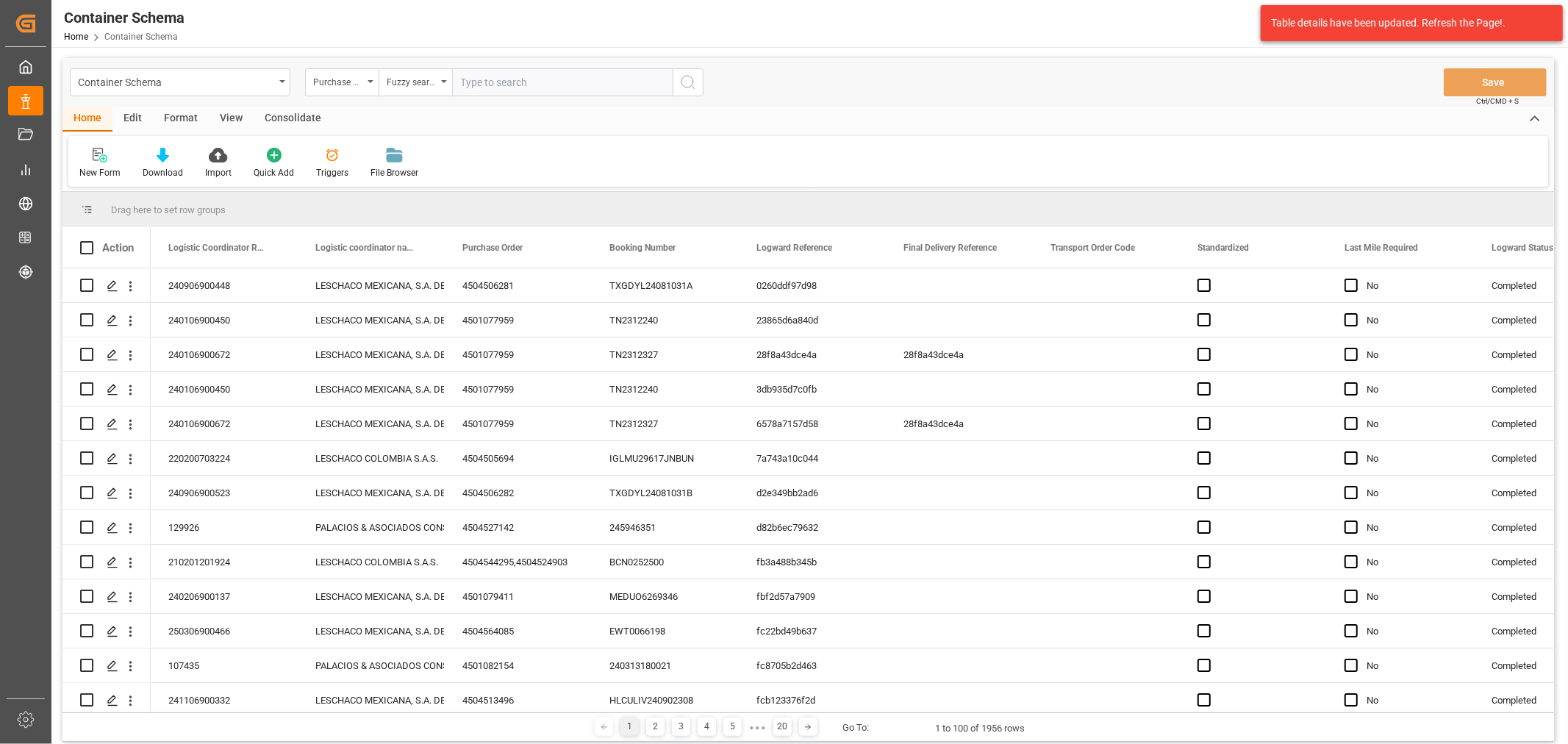
click at [501, 75] on input "text" at bounding box center [562, 82] width 221 height 28
paste input "4504622456"
type input "4504622456"
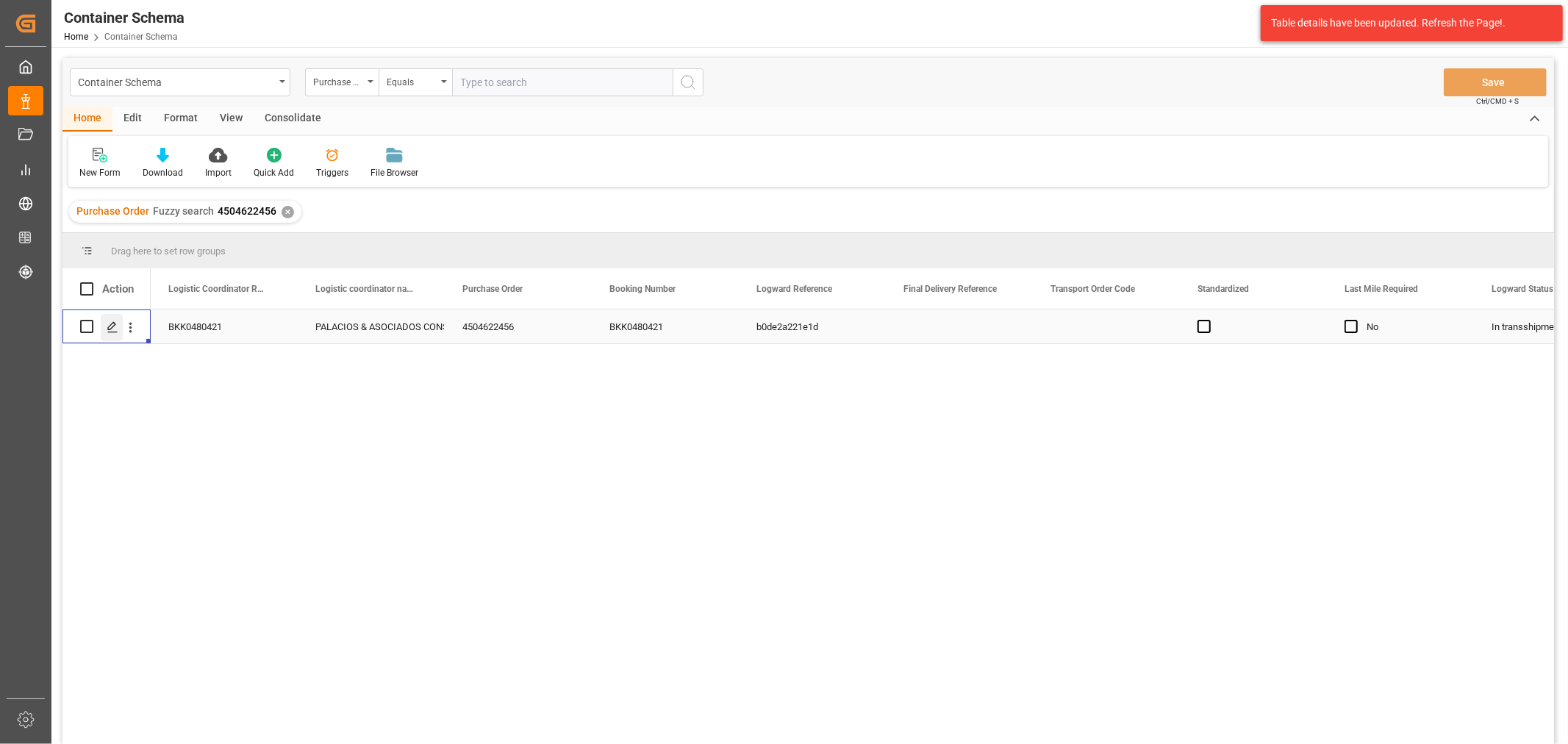
click at [111, 328] on polygon "Press SPACE to select this row." at bounding box center [112, 326] width 7 height 7
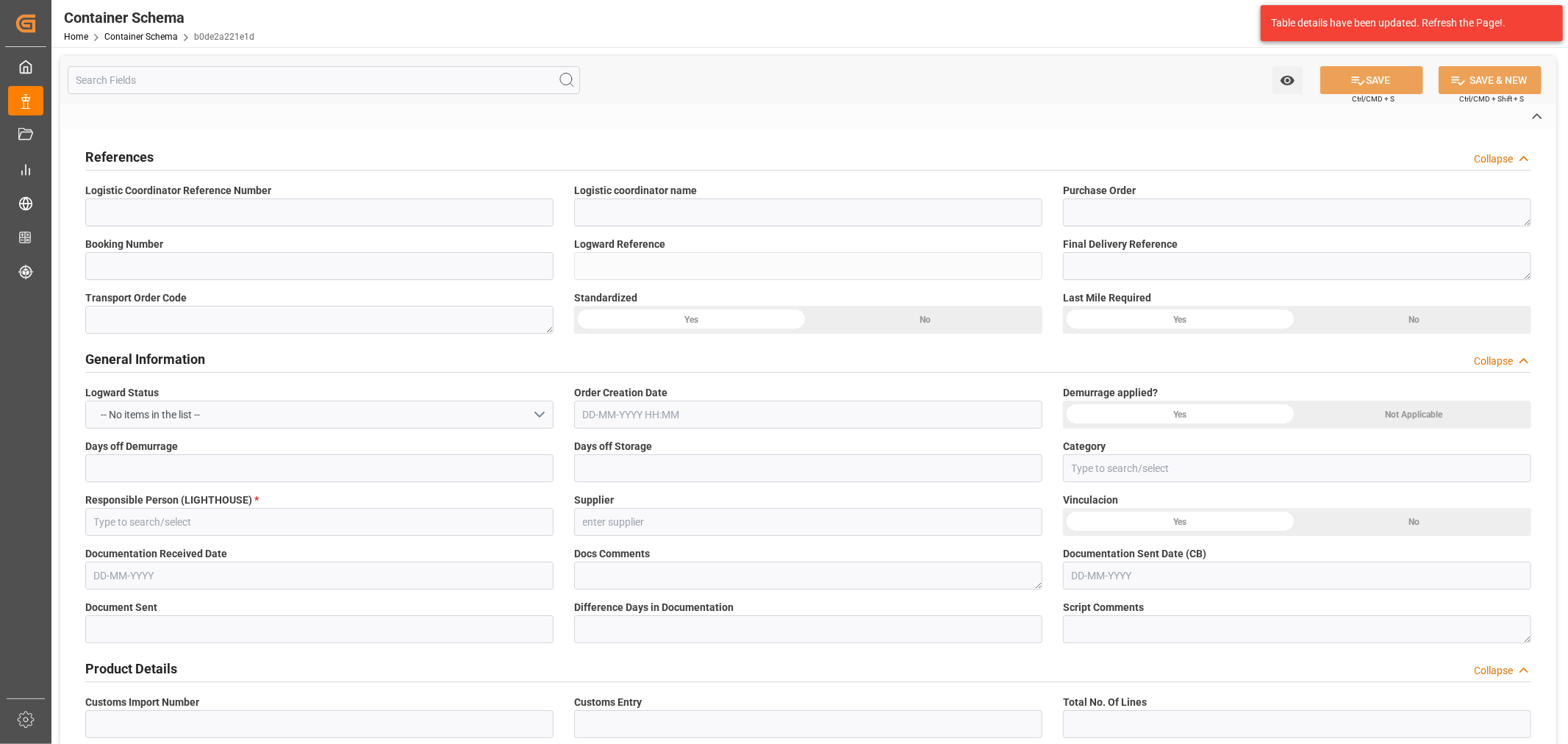
type input "BKK0480421"
type input "PALACIOS & ASOCIADOS CONSORCIO LOGISTICO"
type textarea "4504622456"
type input "BKK0480421"
type input "b0de2a221e1d"
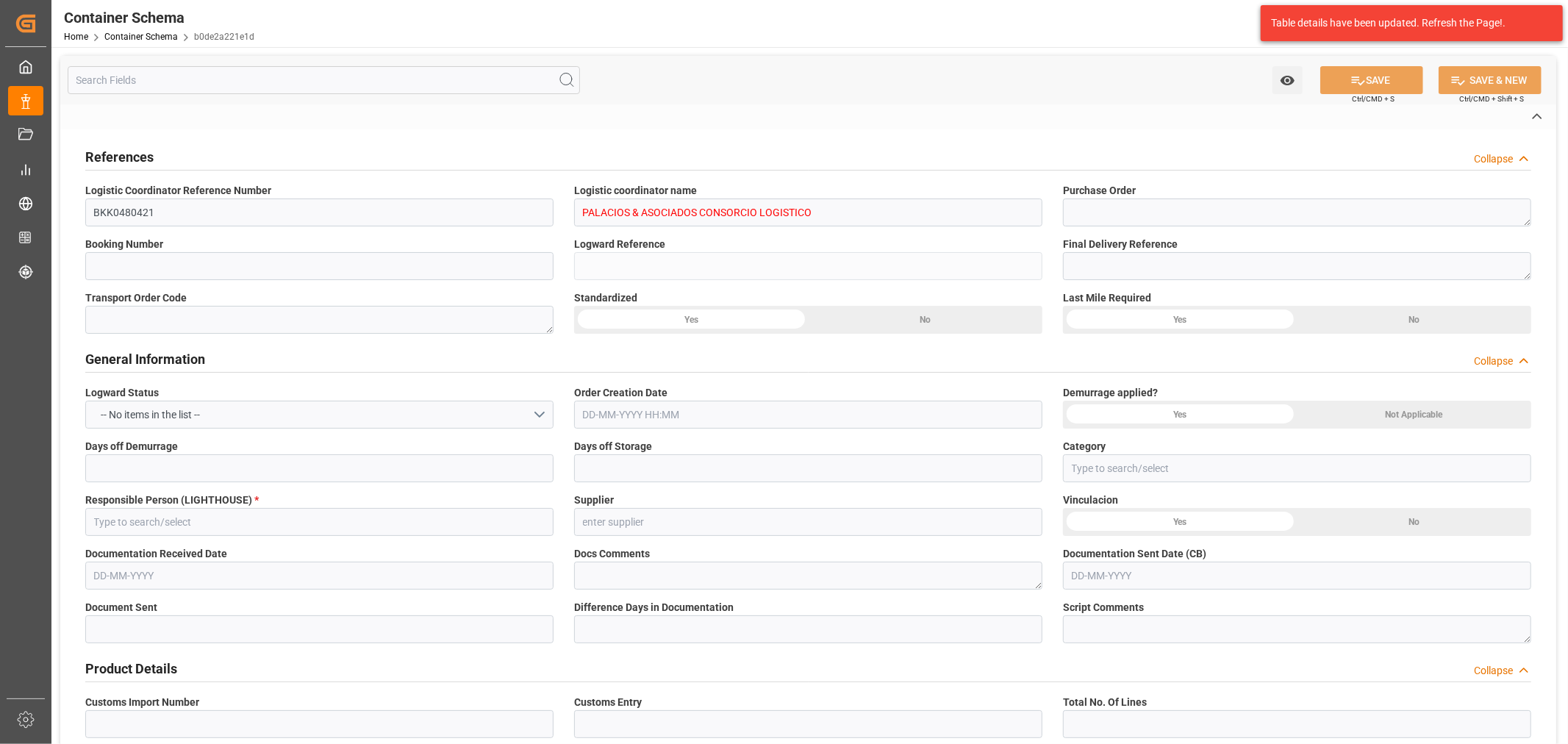
type input "Priority"
type input "[PERSON_NAME]"
type input "5504 ARCHROMA TEXTILE EFFECTS (TH)"
type input "Document Sent"
type input "CALLAO"
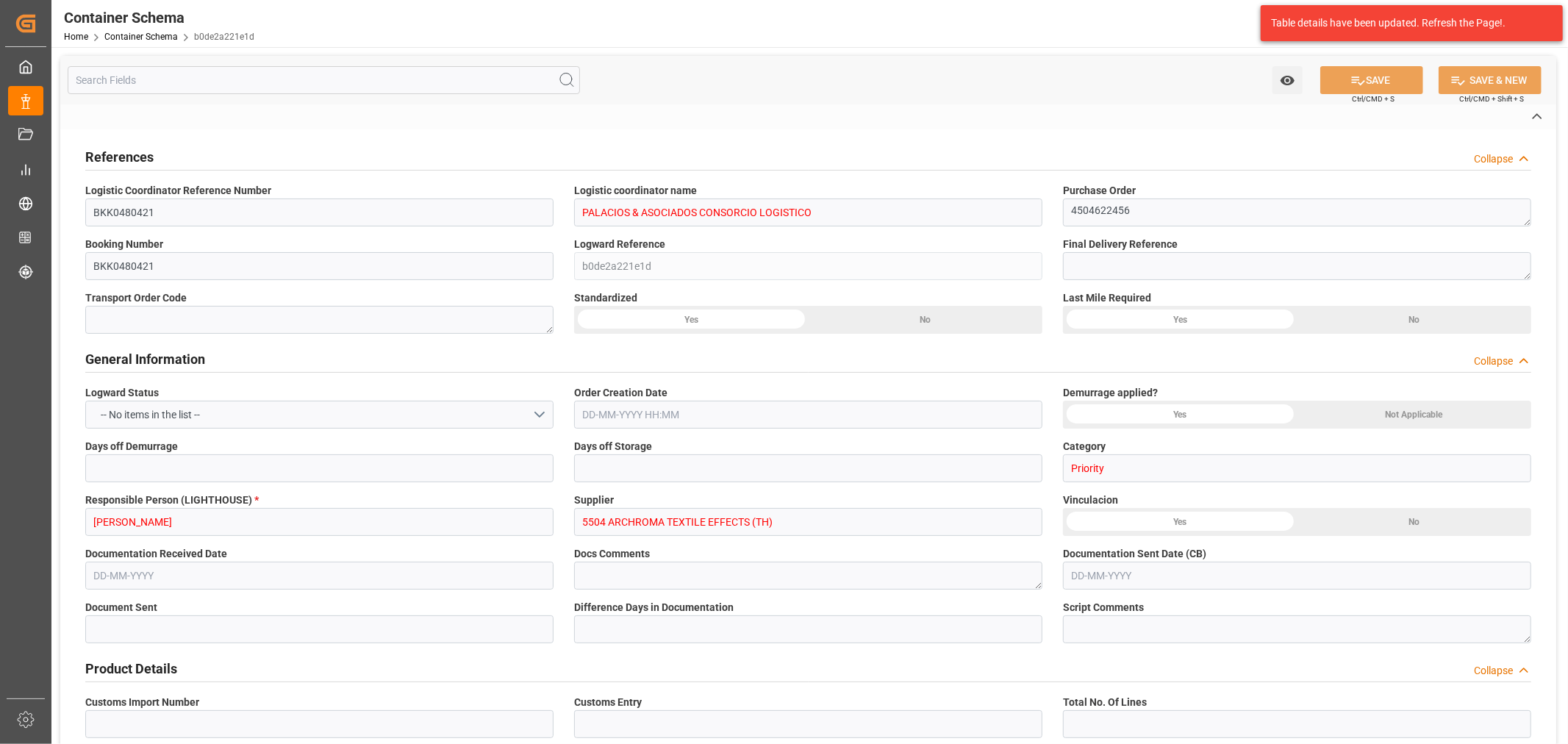
type input "CALLAO"
type input "TEXTIL"
type textarea "BOX"
type input "247 BOX"
type input "ARCHROMA [GEOGRAPHIC_DATA] S.A"
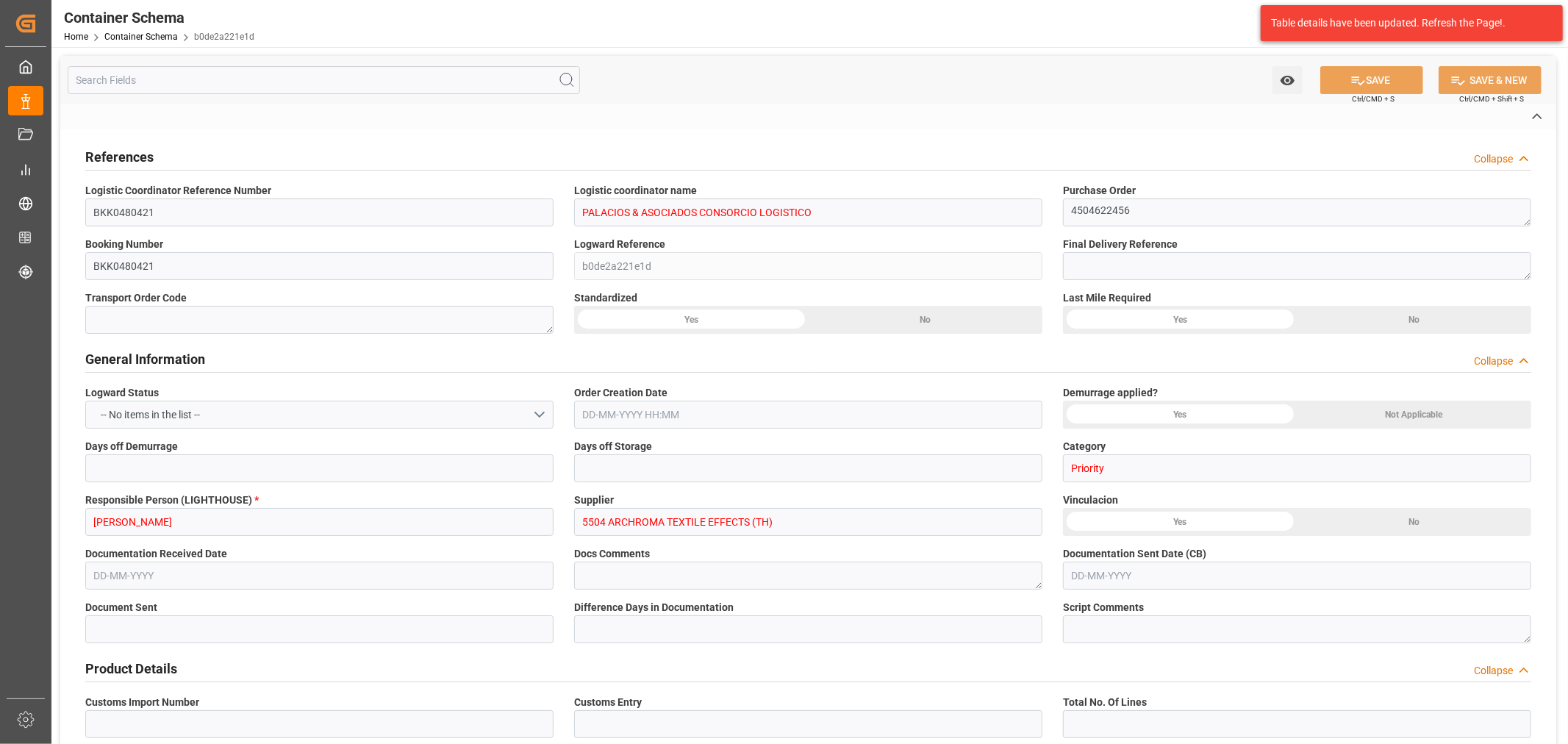
type textarea "LURÍN, [GEOGRAPHIC_DATA], [GEOGRAPHIC_DATA],[GEOGRAPHIC_DATA]. AFIRMADO LOTE. 2…"
type input "HOUSE"
type input "CFR"
type input "Truck"
type input "Sea Ship"
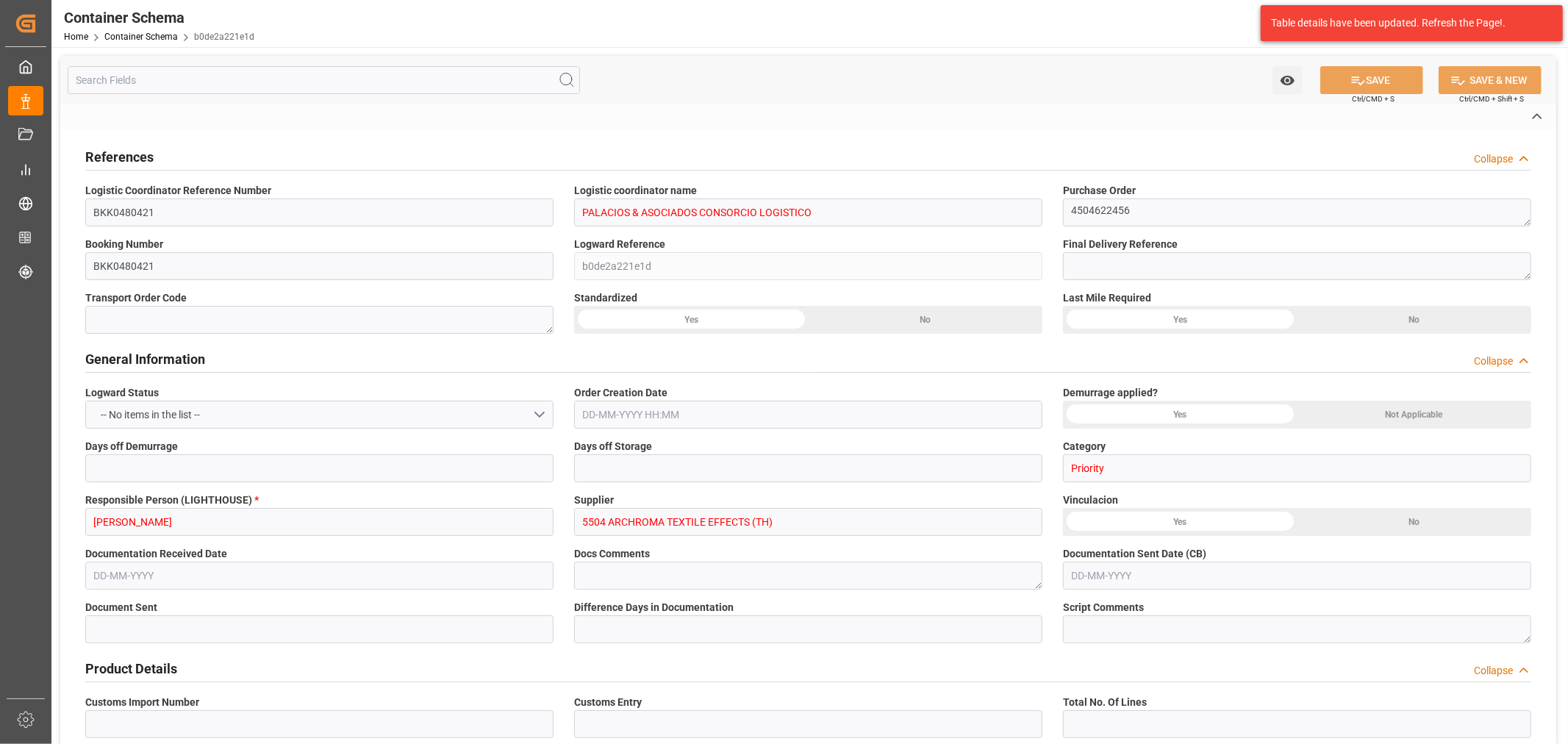
type input "Truck"
type input "FCL"
type input "MSNU3232524"
type input "DSV AIR & SEA, S.A. DE C.V."
type input "MSCU"
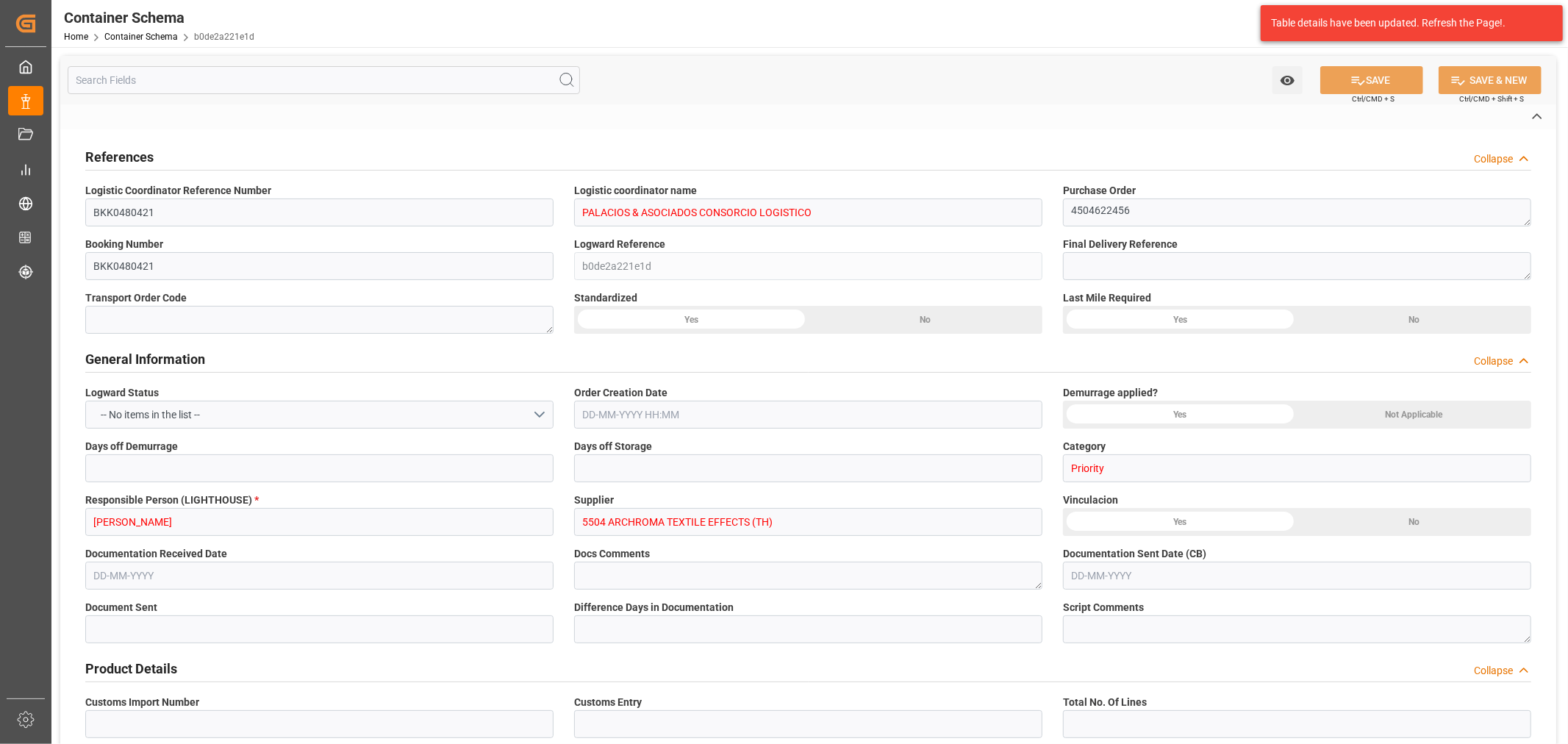
type input "Demora en Puerto Anterior"
type input "Laem Chabang"
type input "Callao"
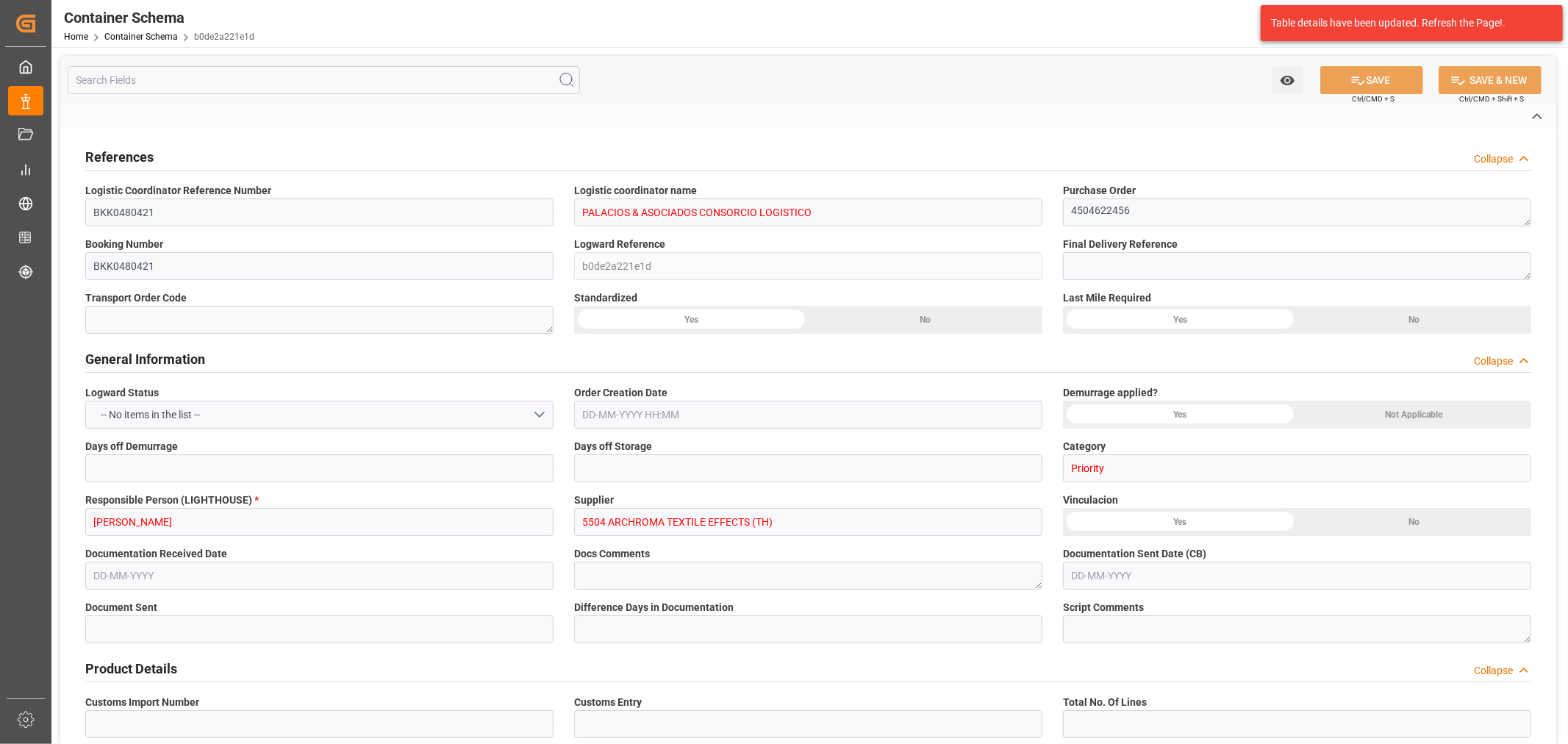
type input "Callao"
type input "MSC [PERSON_NAME] III"
type input "HS532R"
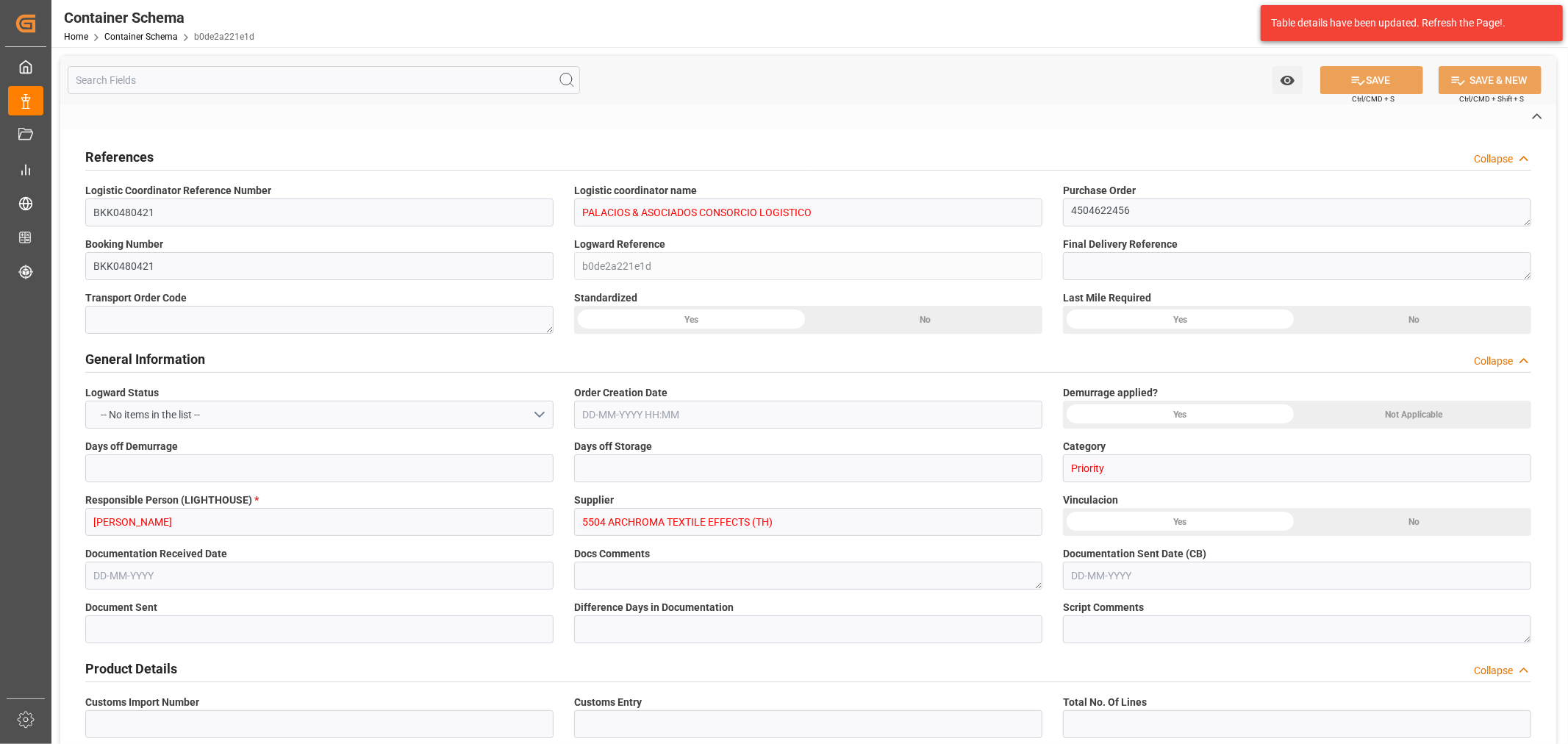
type input "HS532R"
type textarea "pod"
type textarea "Yes"
type textarea "Container is already in Final Delivery Phase."
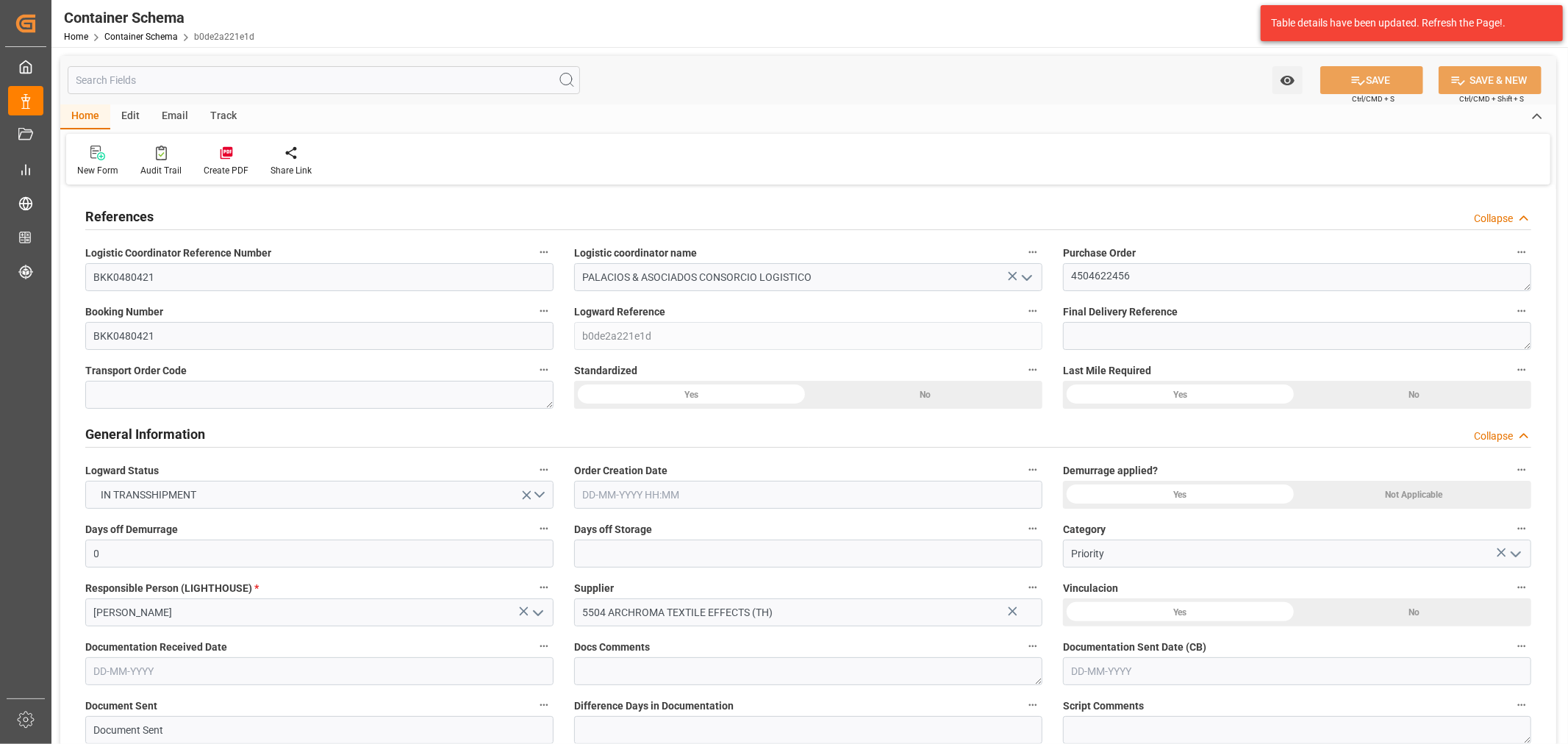
type input "0"
type input "8"
type input "247"
type input "6175"
type input "6594.9"
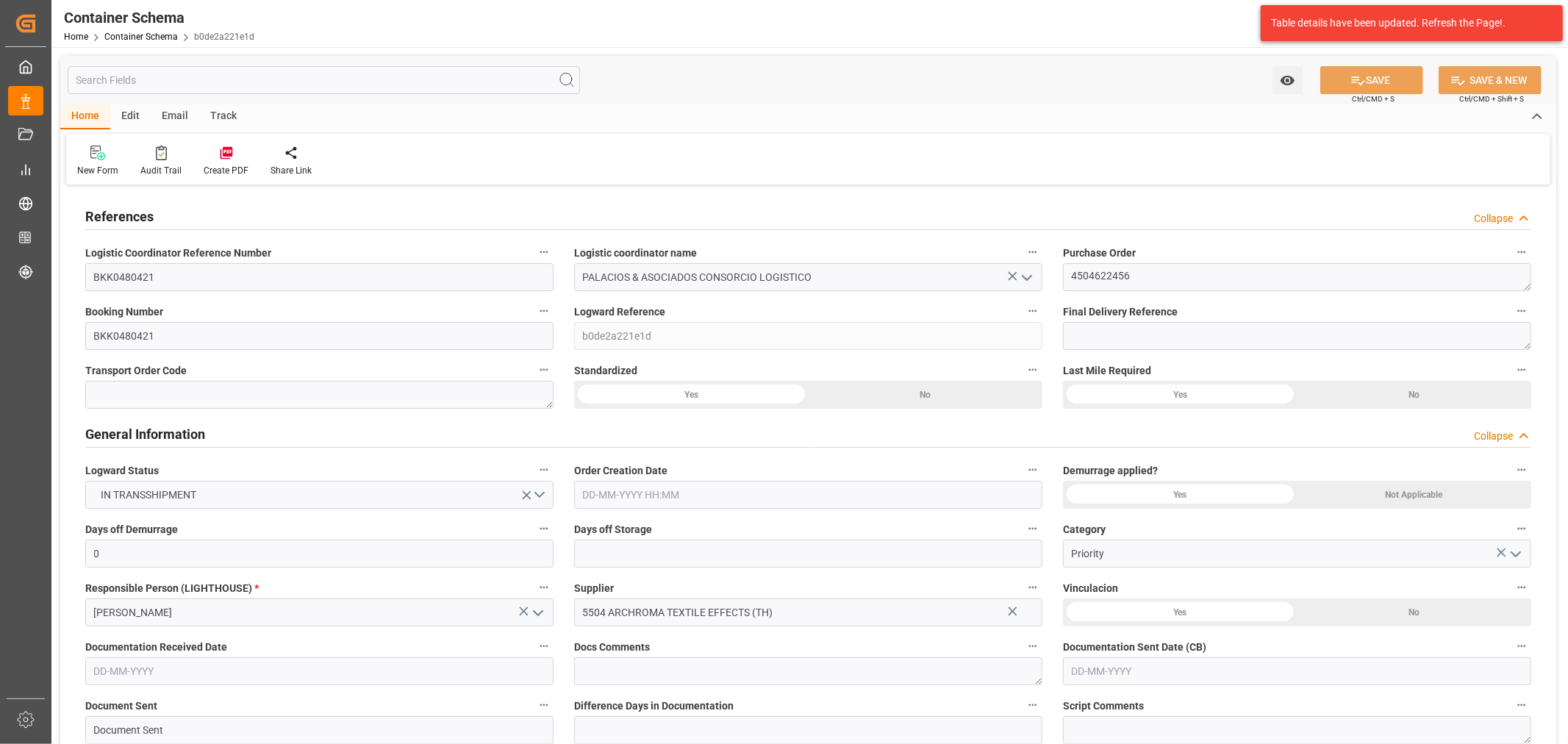
type input "MSC"
type input "Mediterranean Shipping Company"
type input "THLCH"
type input "PECLL"
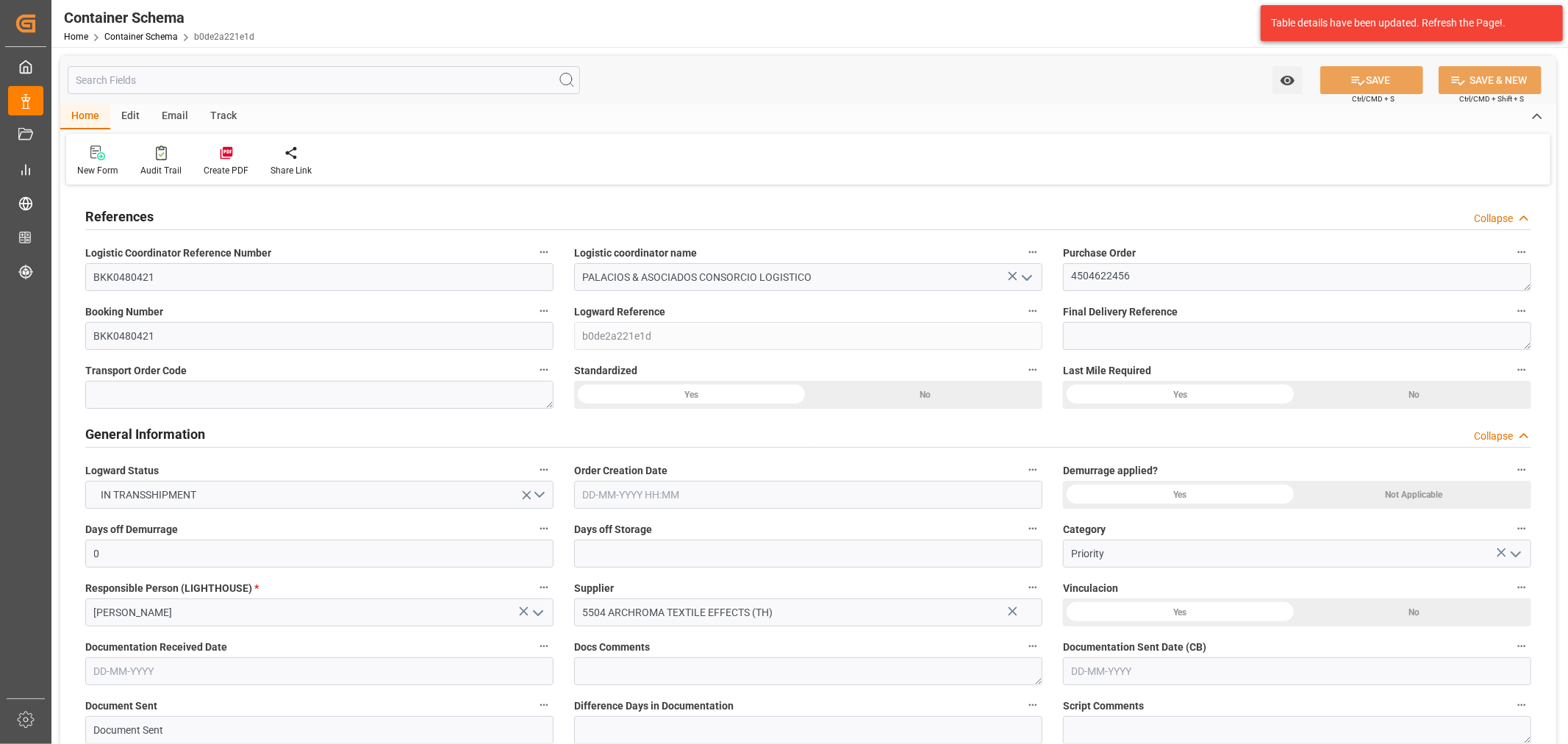
type input "PECLL"
type input "9253014"
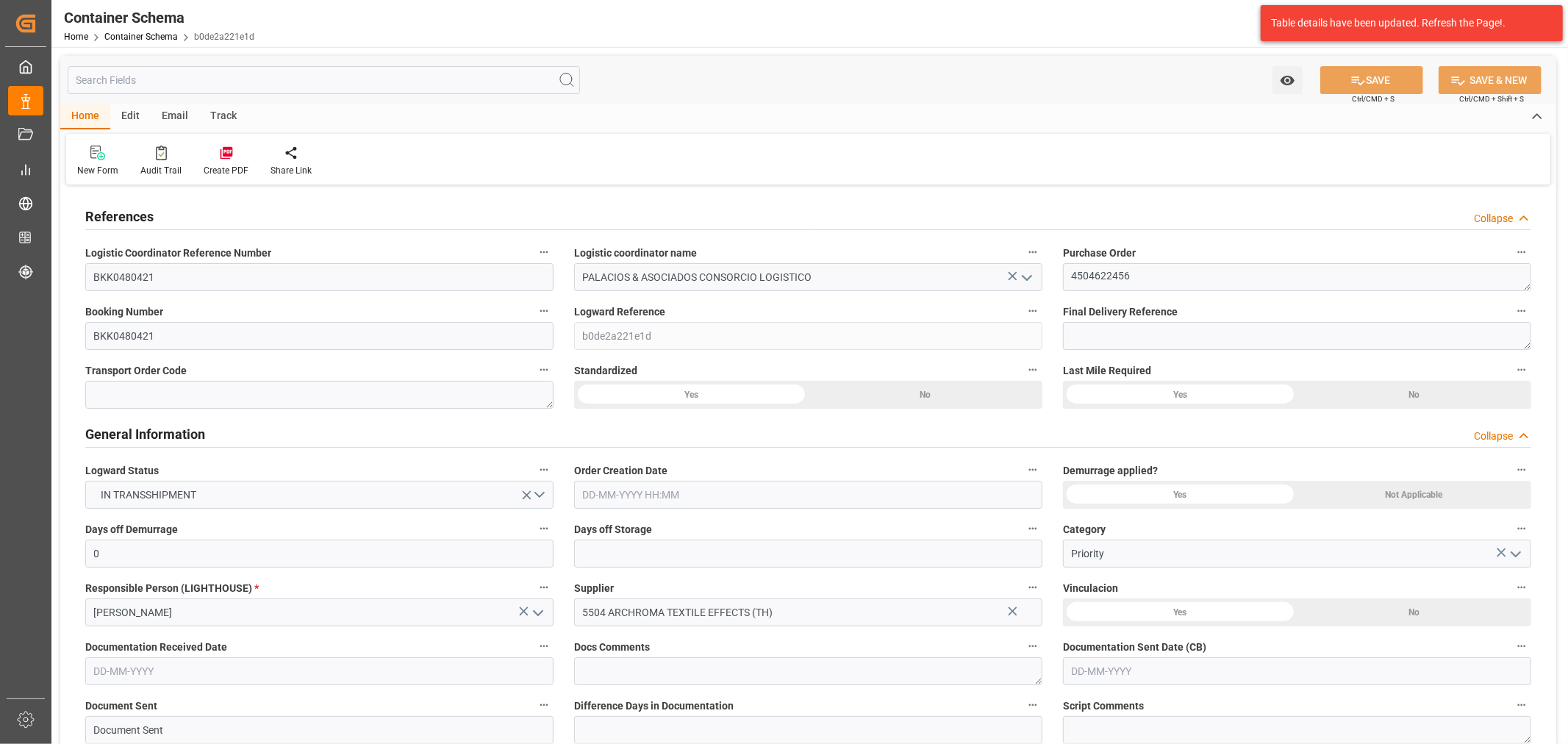
type input "0"
type input "[DATE] 15:00"
type input "[DATE]"
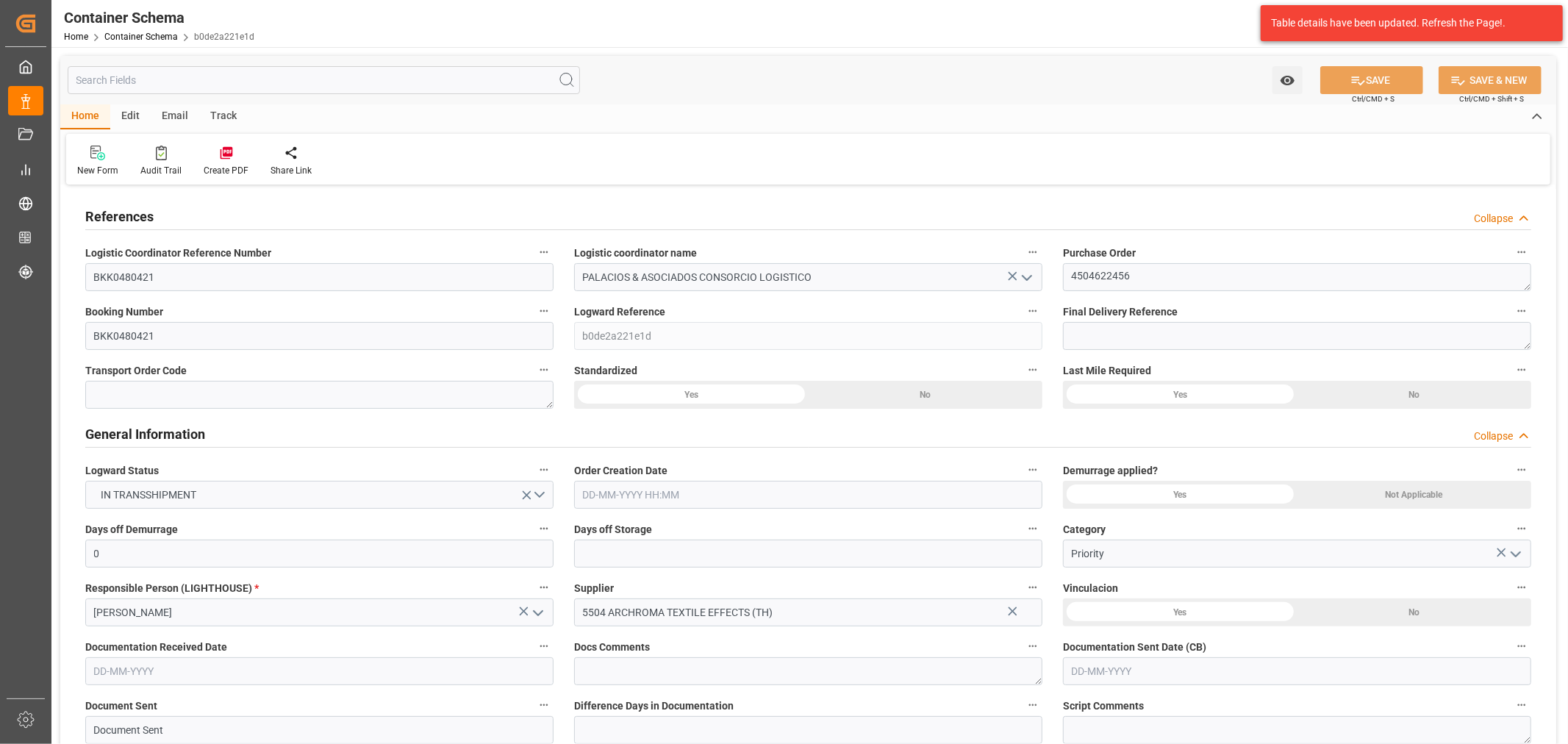
type input "[DATE]"
type input "[DATE] 13:27"
type input "[DATE] 20:04"
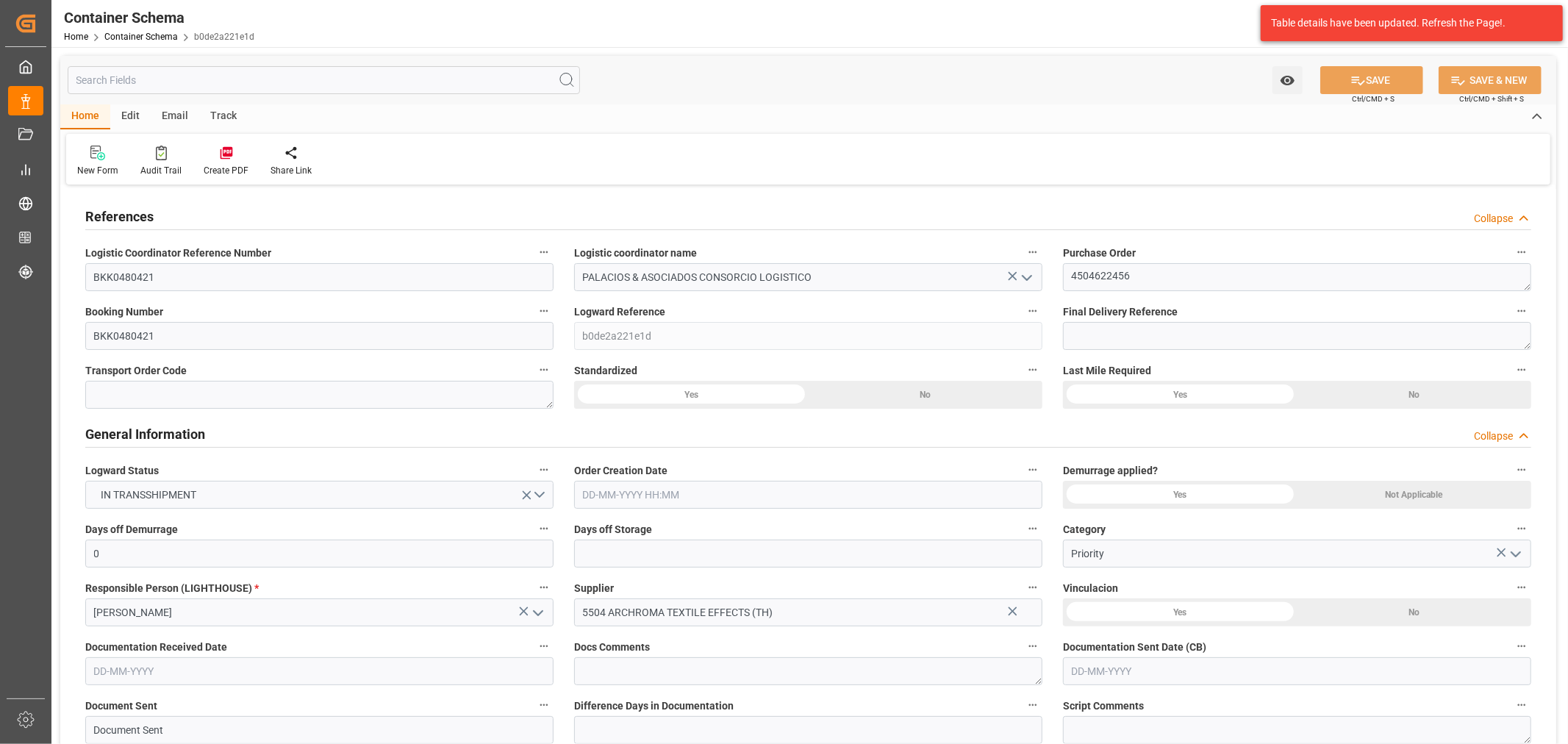
type input "[DATE]"
click at [221, 108] on div "Track" at bounding box center [223, 117] width 49 height 25
click at [103, 160] on div "Tracking" at bounding box center [94, 161] width 57 height 32
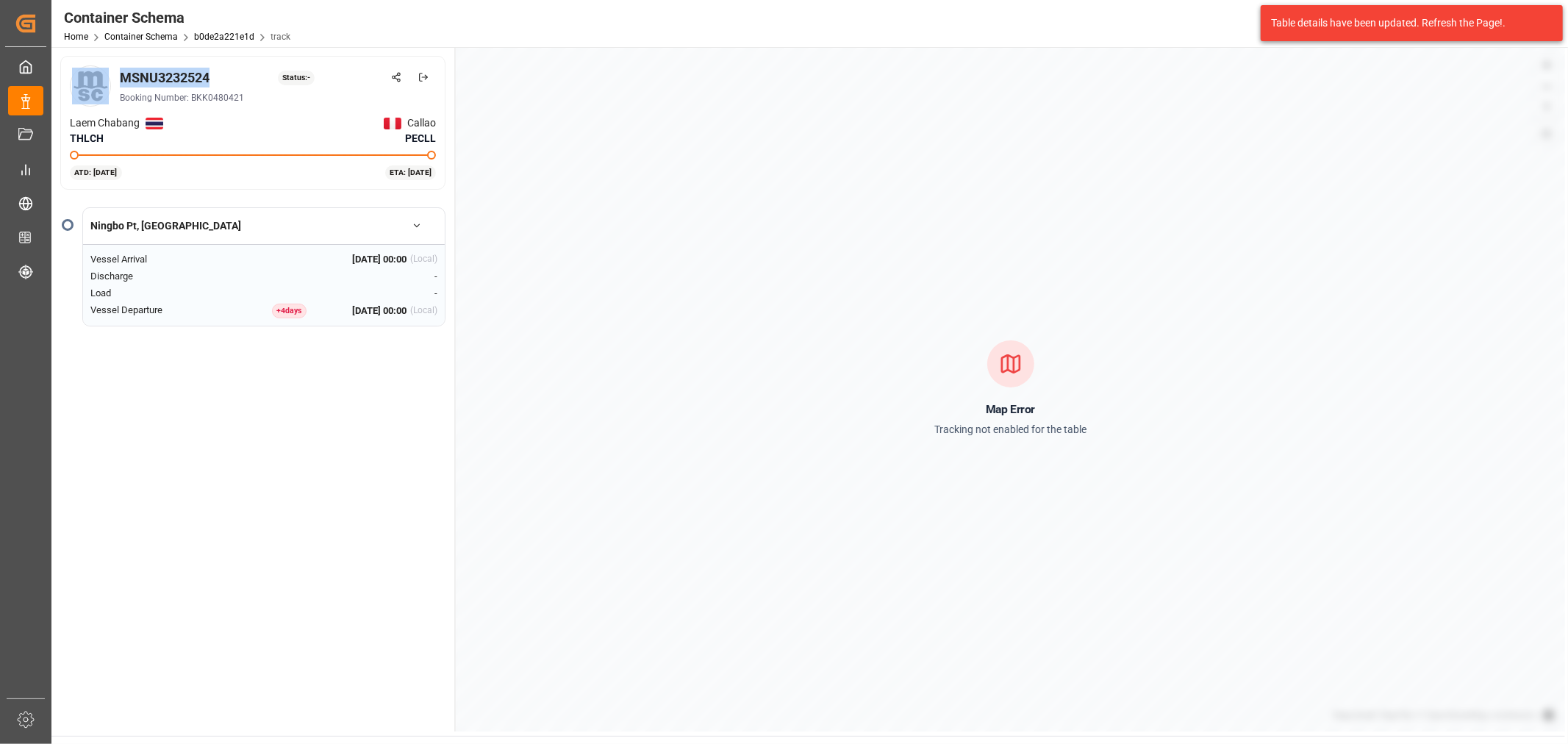
drag, startPoint x: 215, startPoint y: 75, endPoint x: 113, endPoint y: 77, distance: 102.0
click at [113, 77] on div "MSNU3232524 Status: - Booking Number: BKK0480421" at bounding box center [253, 86] width 366 height 41
copy div "MSNU3232524"
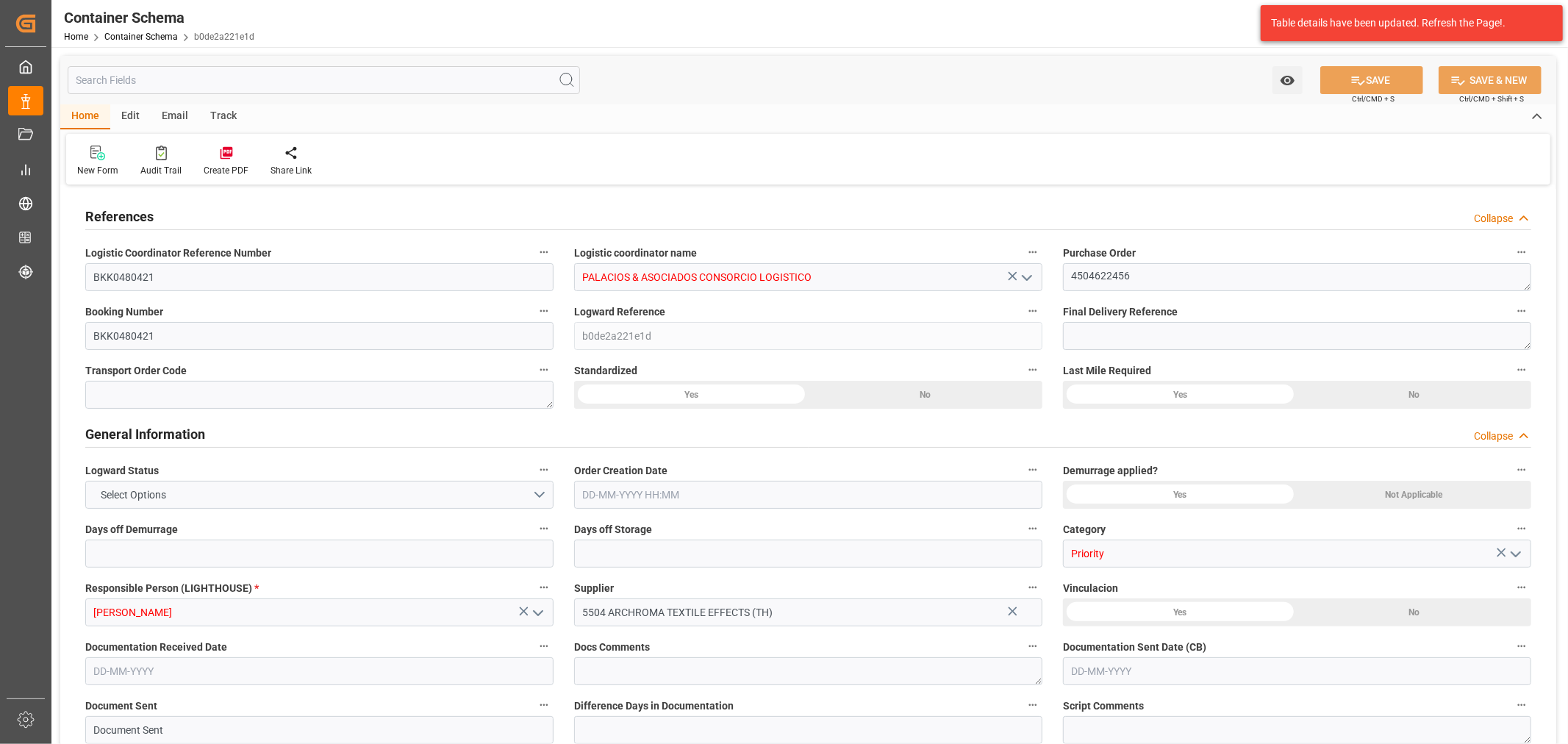
type input "0"
type input "8"
type input "247"
type input "6175"
type input "6594.9"
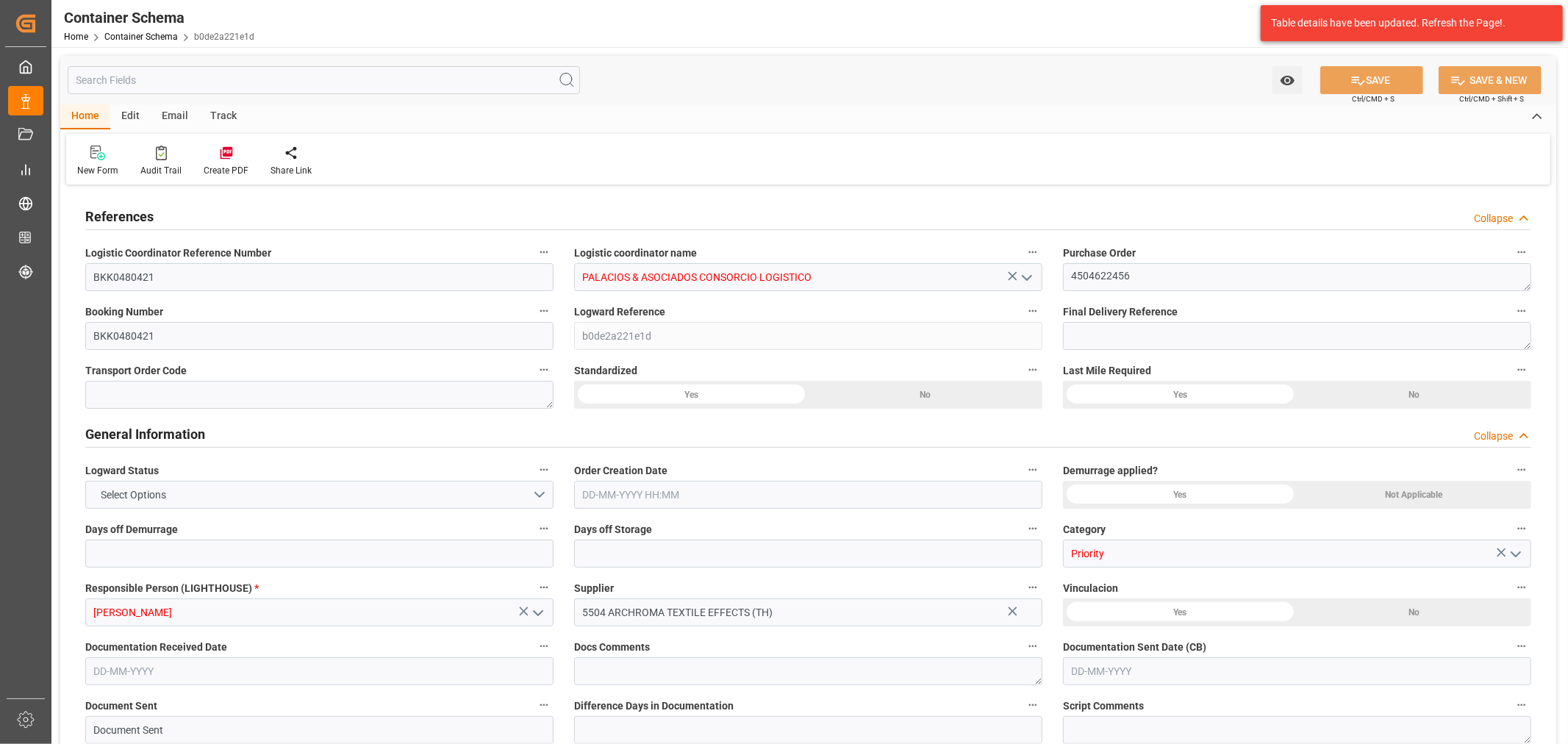
type input "MSC"
type input "Mediterranean Shipping Company"
type input "THLCH"
type input "PECLL"
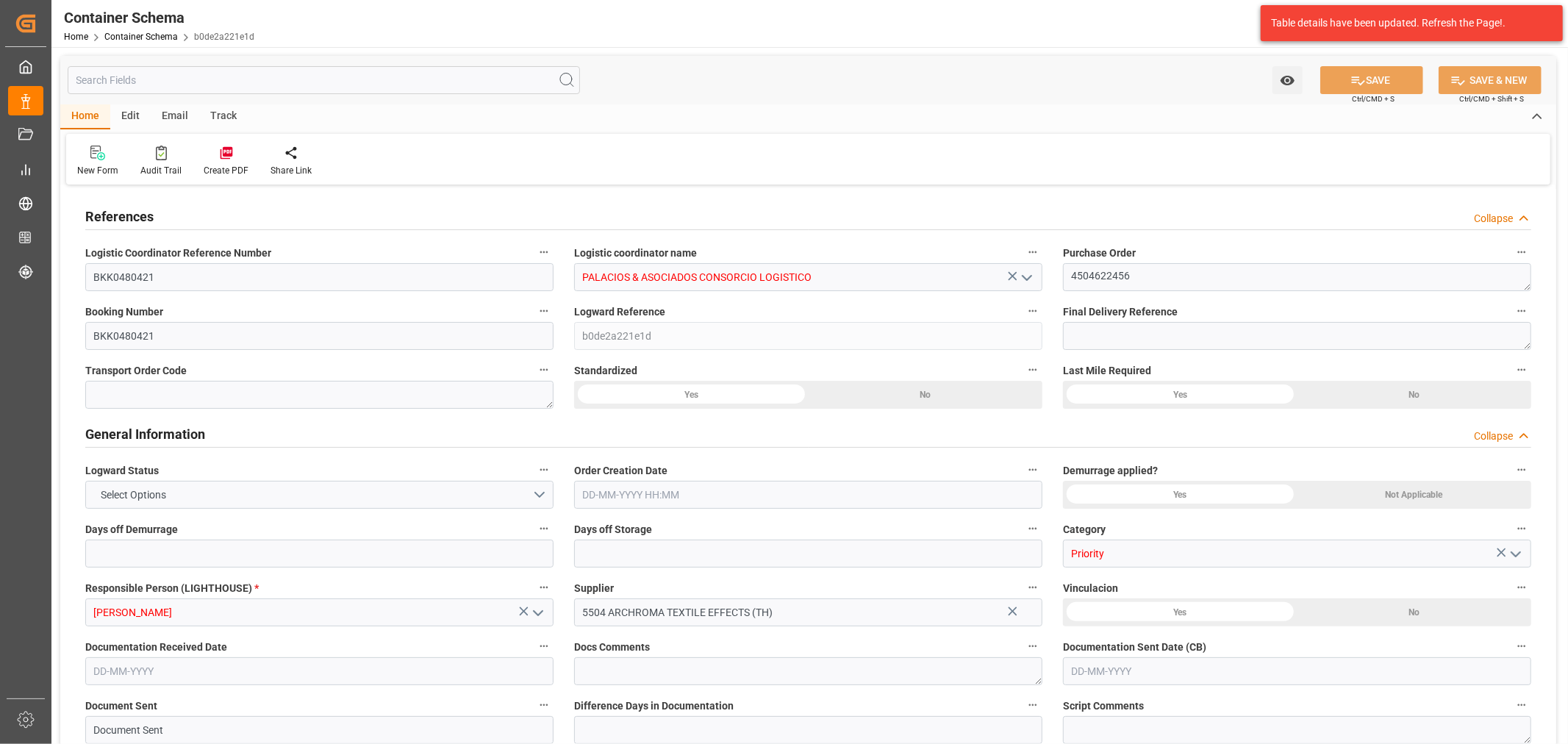
type input "PECLL"
type input "9253014"
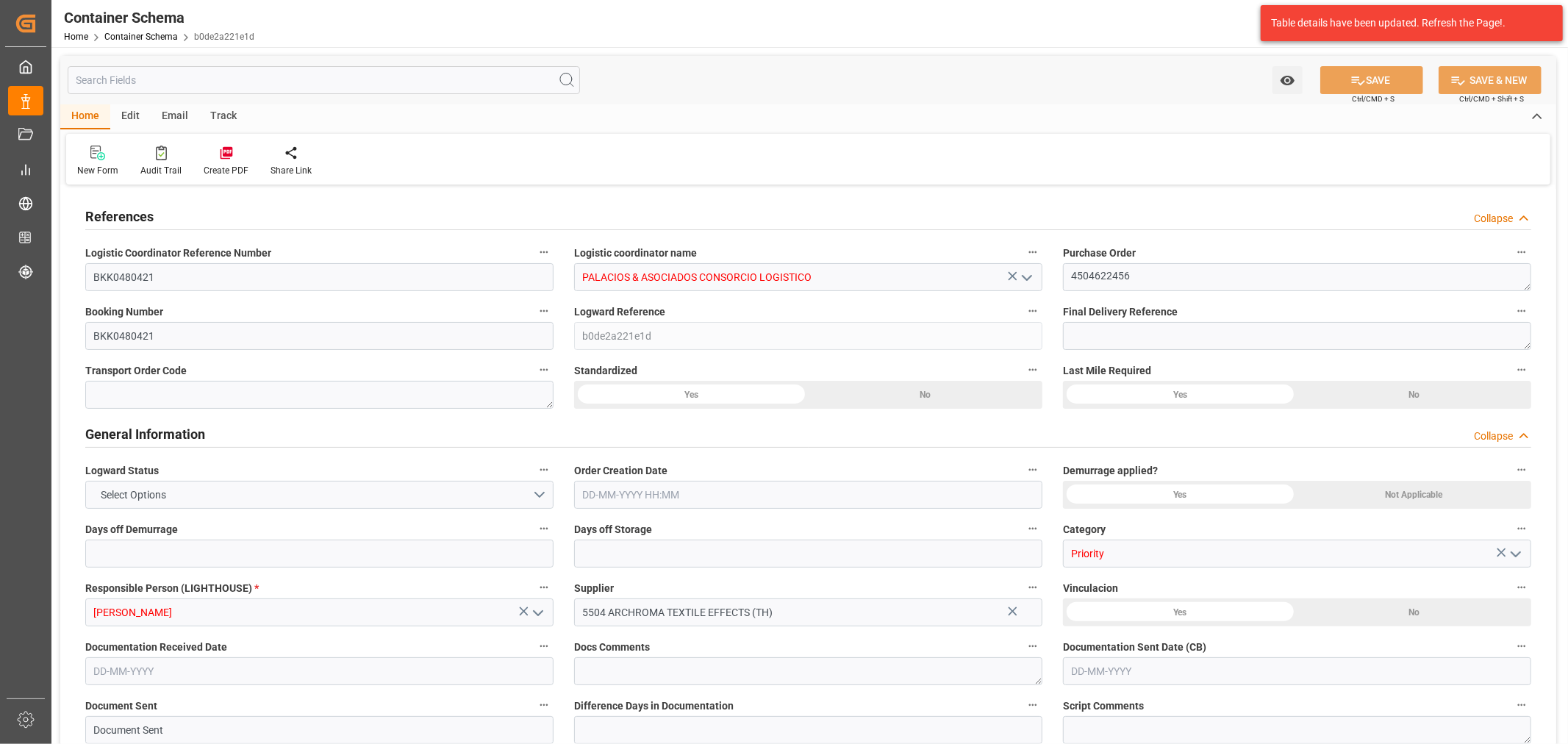
type input "0"
type input "[DATE] 15:00"
type input "[DATE]"
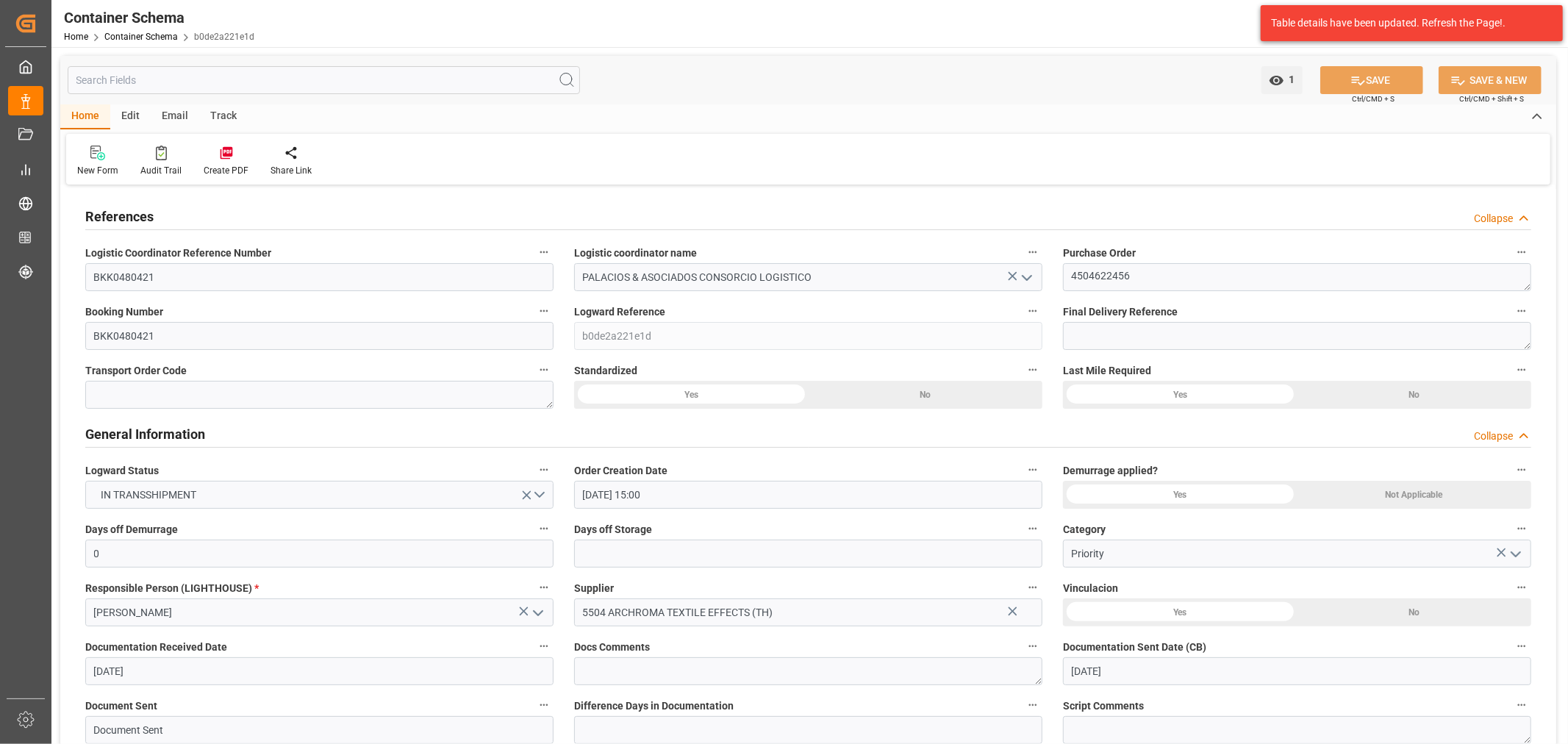
type input "[DATE]"
type input "[DATE] 13:27"
type input "[DATE] 20:04"
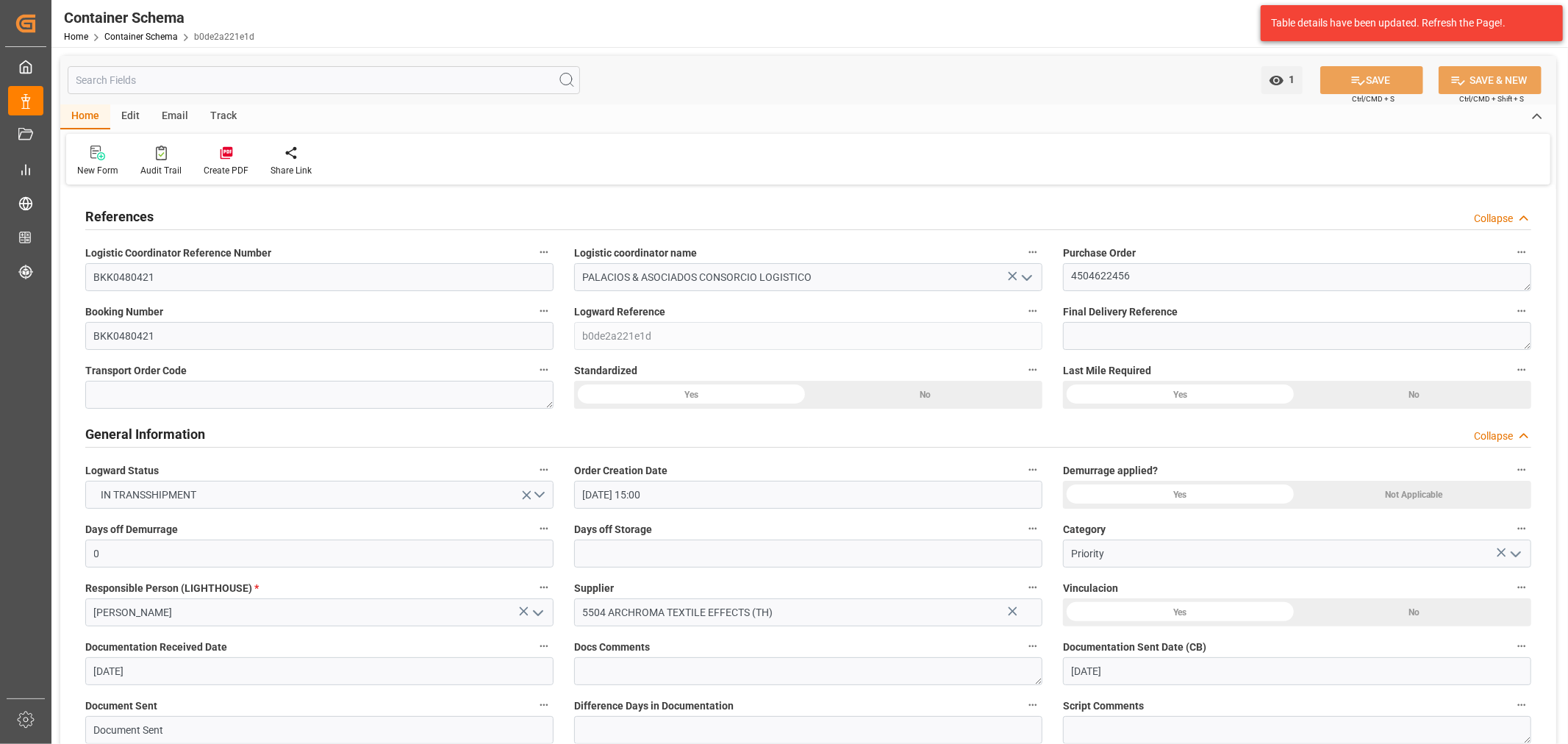
type input "[DATE]"
click at [185, 111] on div "Email" at bounding box center [175, 117] width 49 height 25
click at [109, 154] on div at bounding box center [99, 153] width 45 height 16
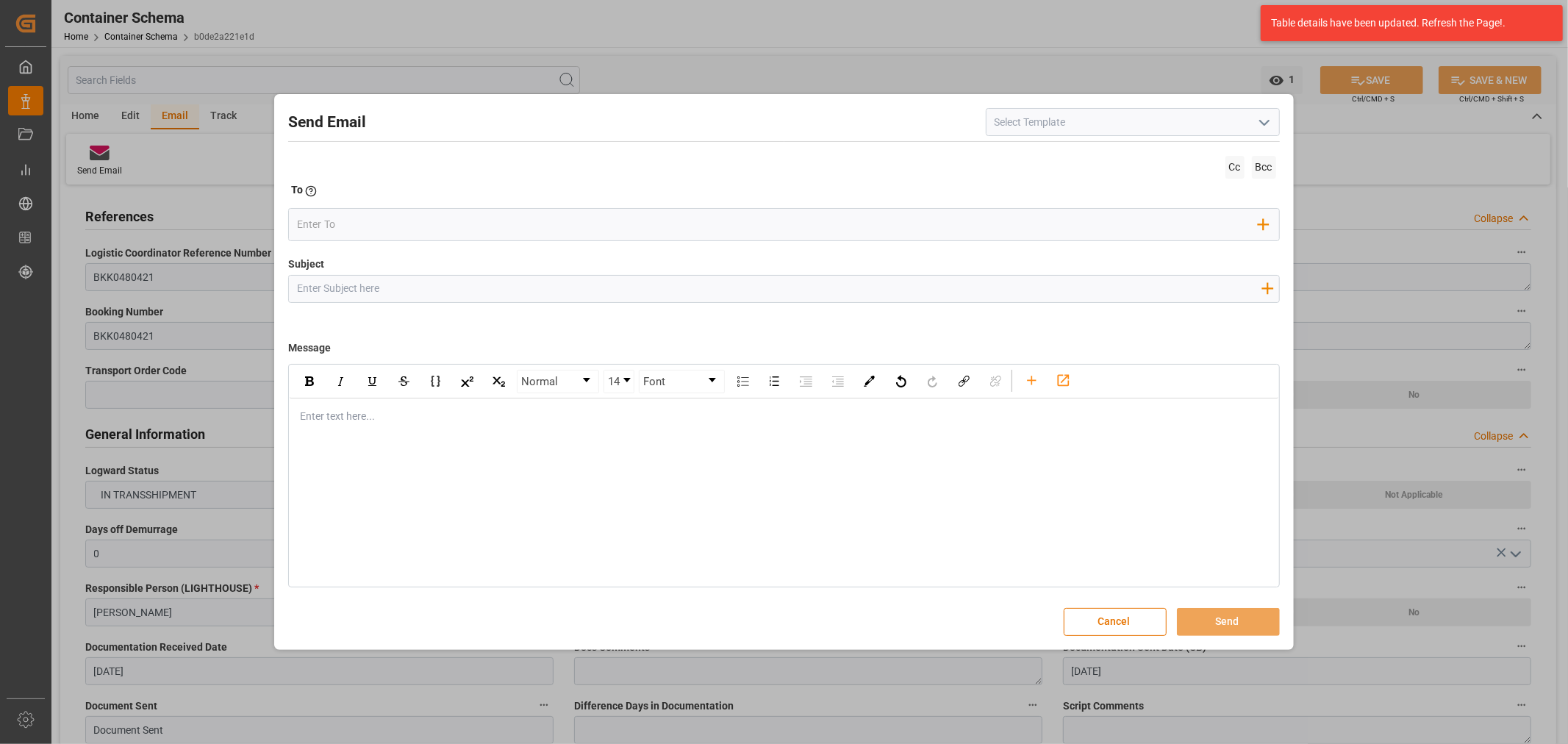
drag, startPoint x: 384, startPoint y: 278, endPoint x: 354, endPoint y: 255, distance: 37.8
click at [384, 278] on input "Subject" at bounding box center [778, 289] width 980 height 25
paste input "PO 4504622456 10,20,30,40,50,60,70,80 //VARIACION ETA//TE//PRIORIDAD//ARCHROMA …"
drag, startPoint x: 562, startPoint y: 286, endPoint x: 491, endPoint y: 289, distance: 71.1
click at [491, 289] on input "PO 4504622456 10,20,30,40,50,60,70,80 //VARIACION ETA//TE//PRIORIDAD//ARCHROMA …" at bounding box center [778, 289] width 980 height 25
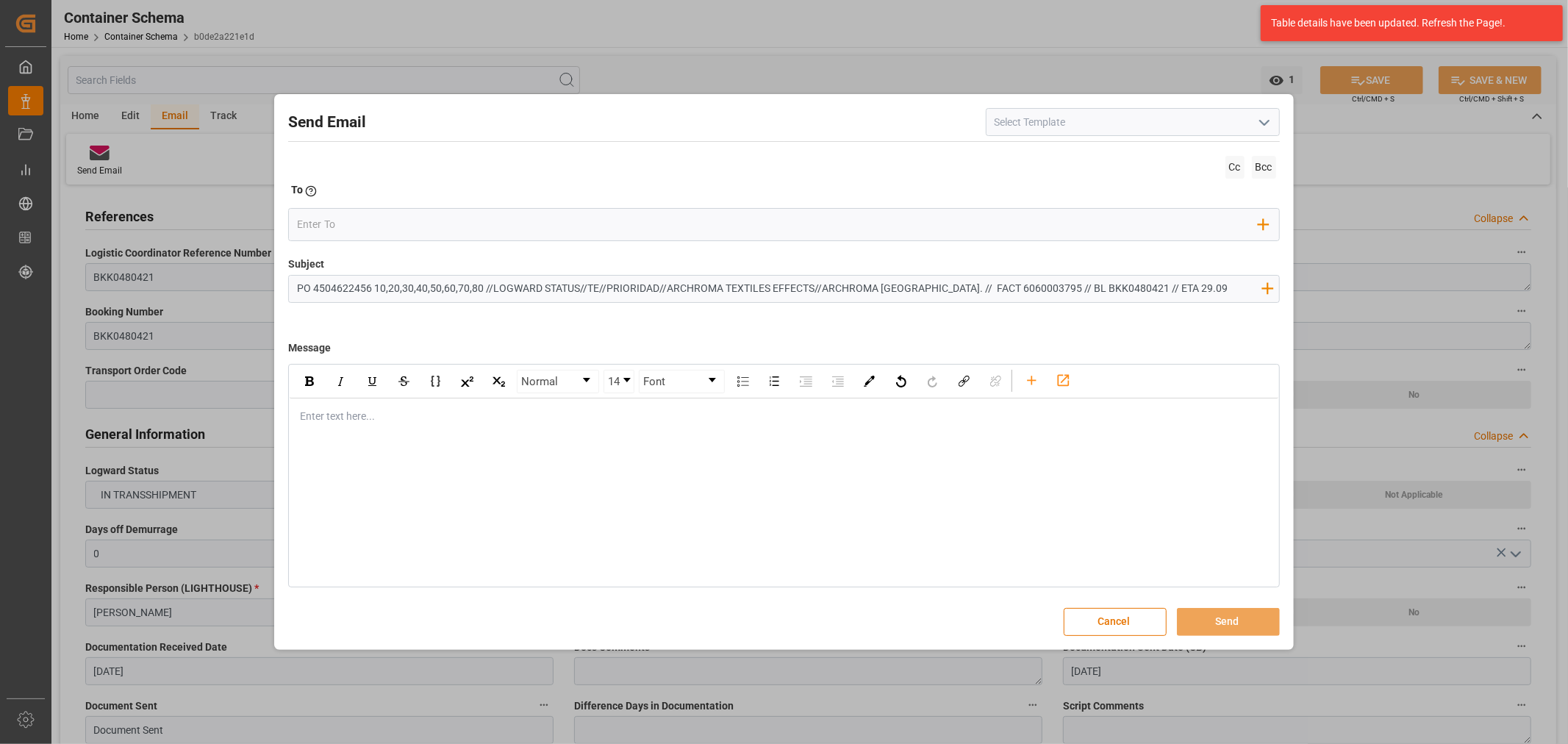
type input "PO 4504622456 10,20,30,40,50,60,70,80 //LOGWARD STATUS//TE//PRIORIDAD//ARCHROMA…"
click at [354, 420] on div "rdw-editor" at bounding box center [784, 416] width 967 height 16
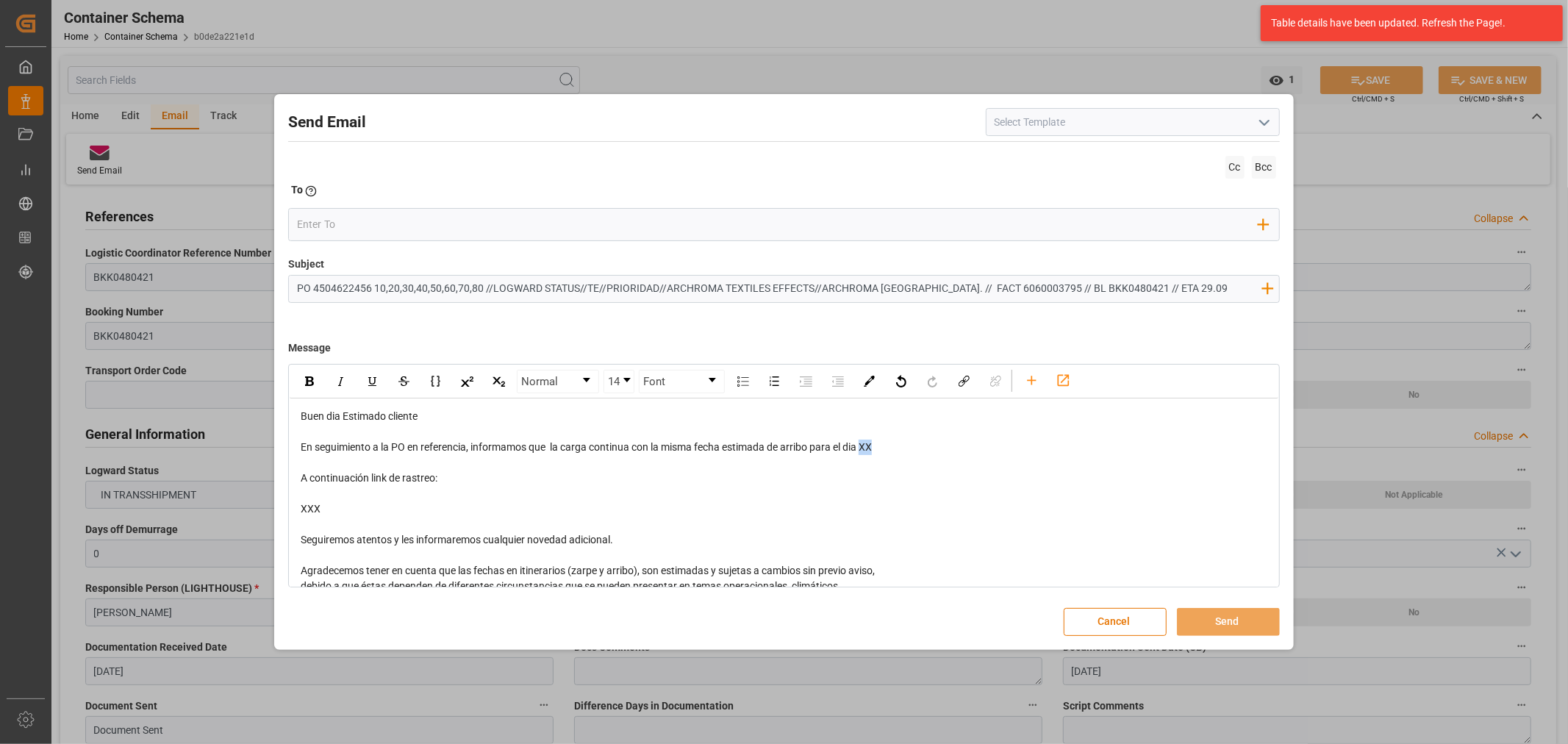
drag, startPoint x: 886, startPoint y: 449, endPoint x: 866, endPoint y: 446, distance: 20.2
click at [866, 446] on div "En seguimiento a la PO en referencia, informamos que la carga continua con la m…" at bounding box center [784, 447] width 967 height 16
drag, startPoint x: 353, startPoint y: 497, endPoint x: 354, endPoint y: 507, distance: 10.0
click at [281, 471] on div "Send Email Cc Bcc To Enter the TO Email address Add Field to To Subject PO 4504…" at bounding box center [784, 372] width 1012 height 547
click at [908, 446] on span "En seguimiento a la PO en referencia, informamos que la carga continua con la m…" at bounding box center [638, 447] width 674 height 12
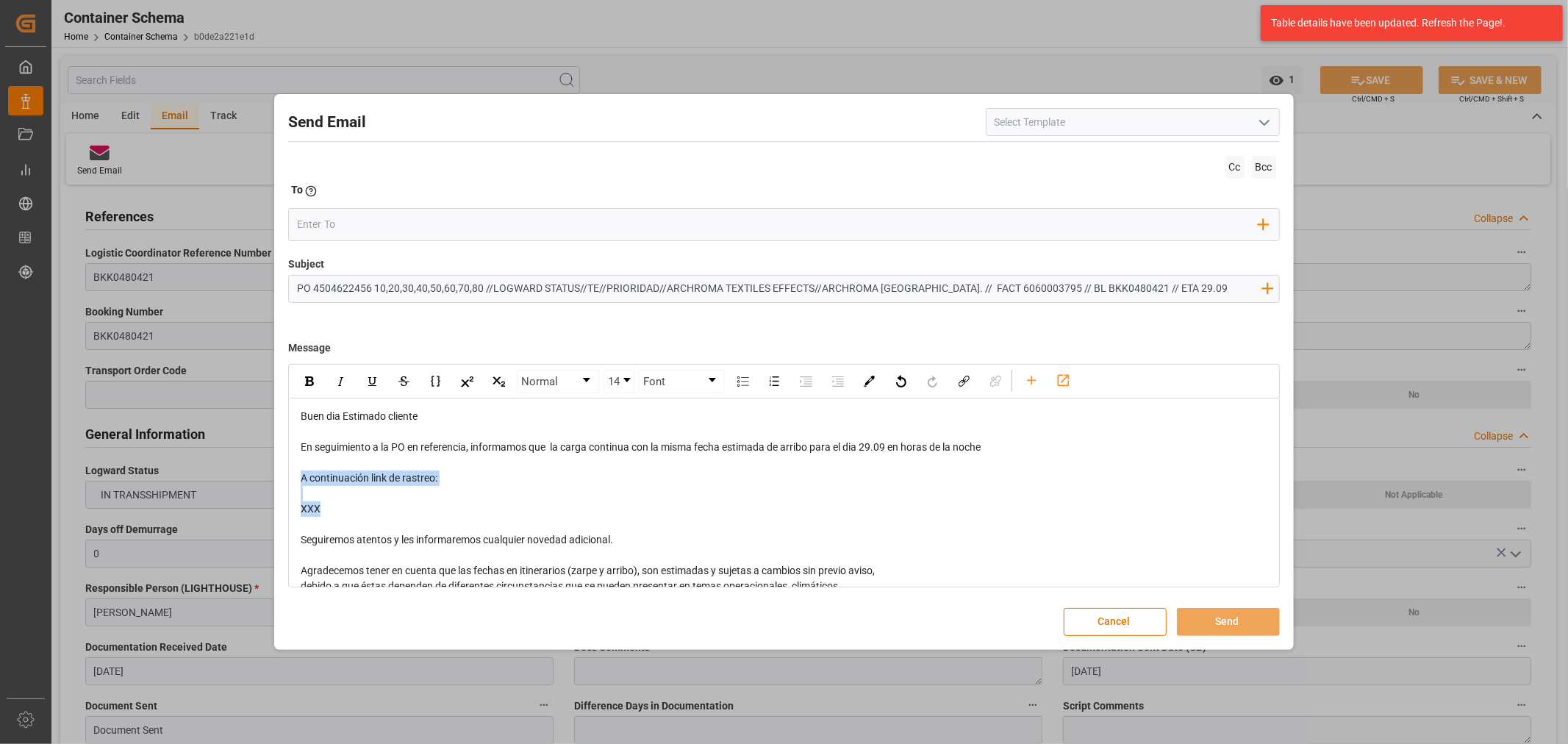
drag, startPoint x: 335, startPoint y: 507, endPoint x: 276, endPoint y: 473, distance: 68.1
click at [276, 473] on div "Send Email Cc Bcc To Enter the TO Email address Add Field to To Subject PO 4504…" at bounding box center [784, 372] width 1019 height 555
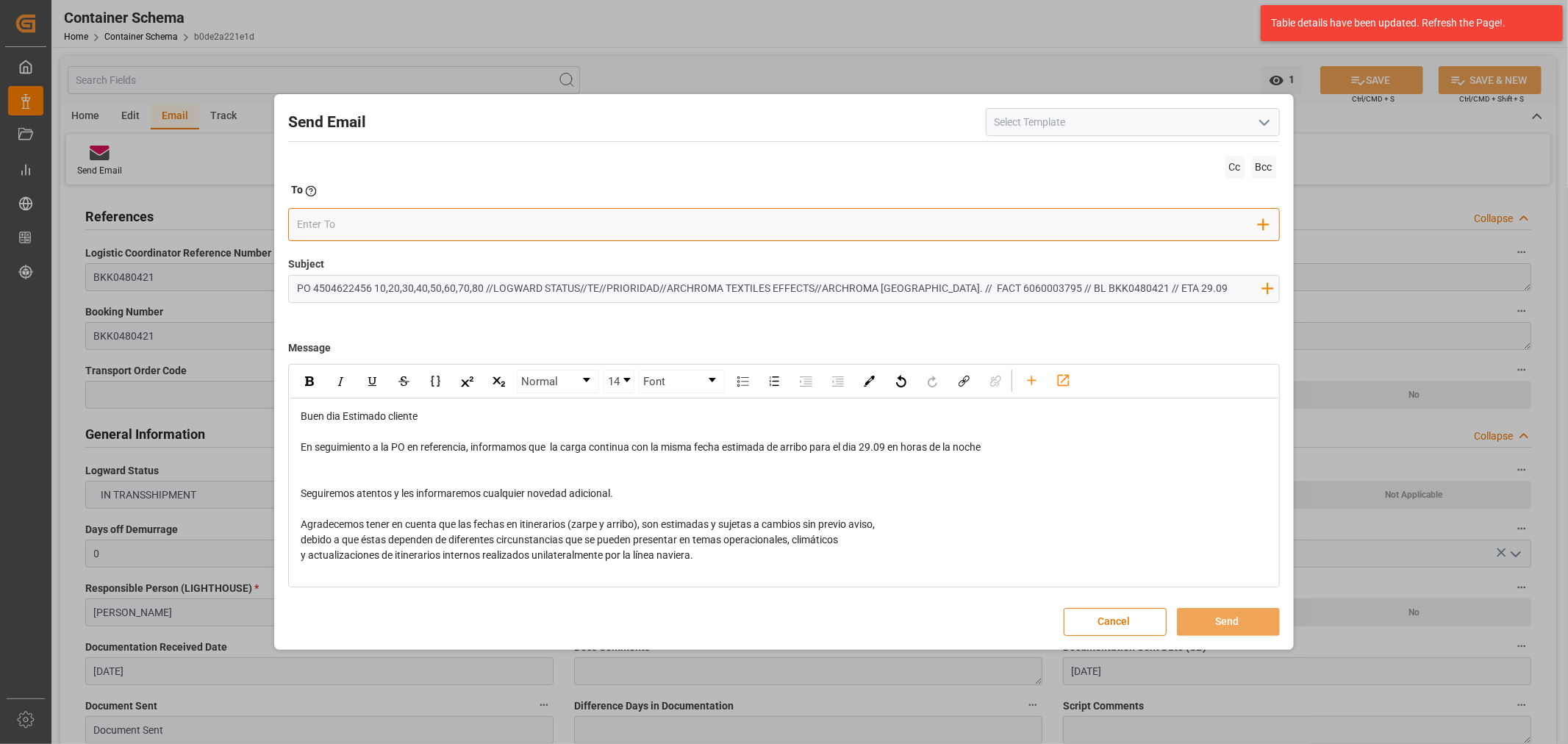
click at [338, 226] on input "email" at bounding box center [778, 224] width 962 height 22
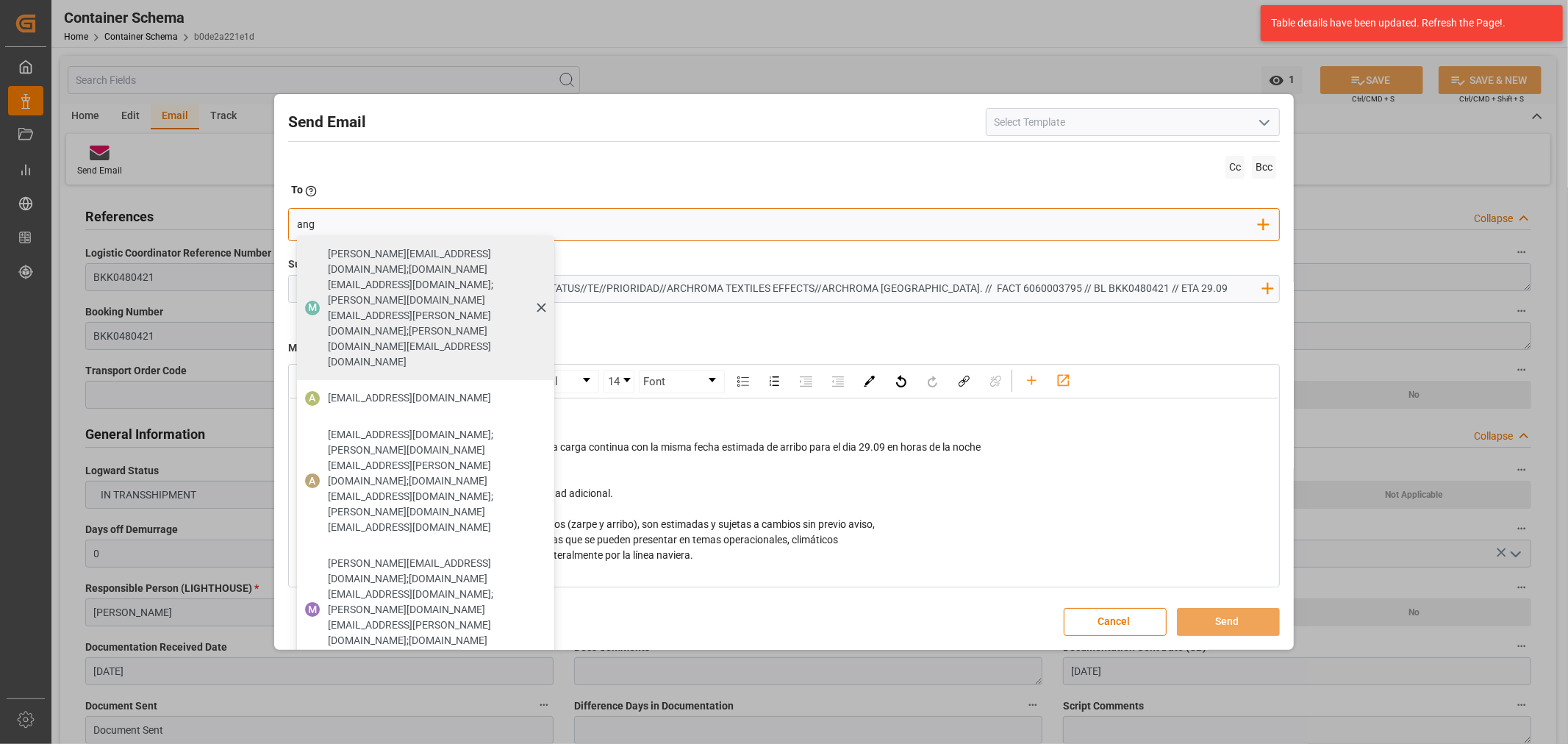
type input "angie"
click at [414, 390] on span "[EMAIL_ADDRESS][DOMAIN_NAME]" at bounding box center [409, 398] width 163 height 16
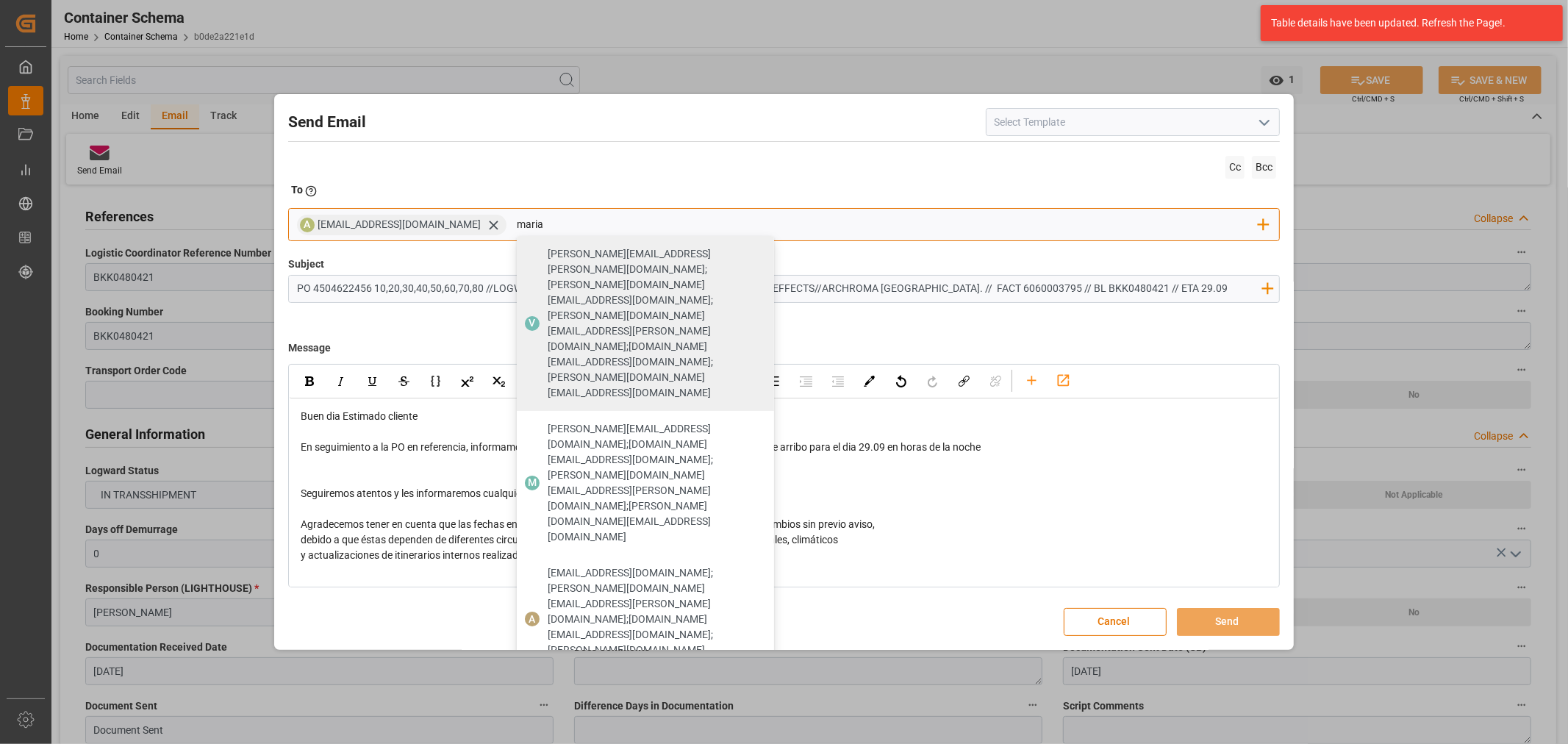
type input "maria"
click at [574, 694] on span "[PERSON_NAME][EMAIL_ADDRESS][DOMAIN_NAME]" at bounding box center [655, 709] width 216 height 31
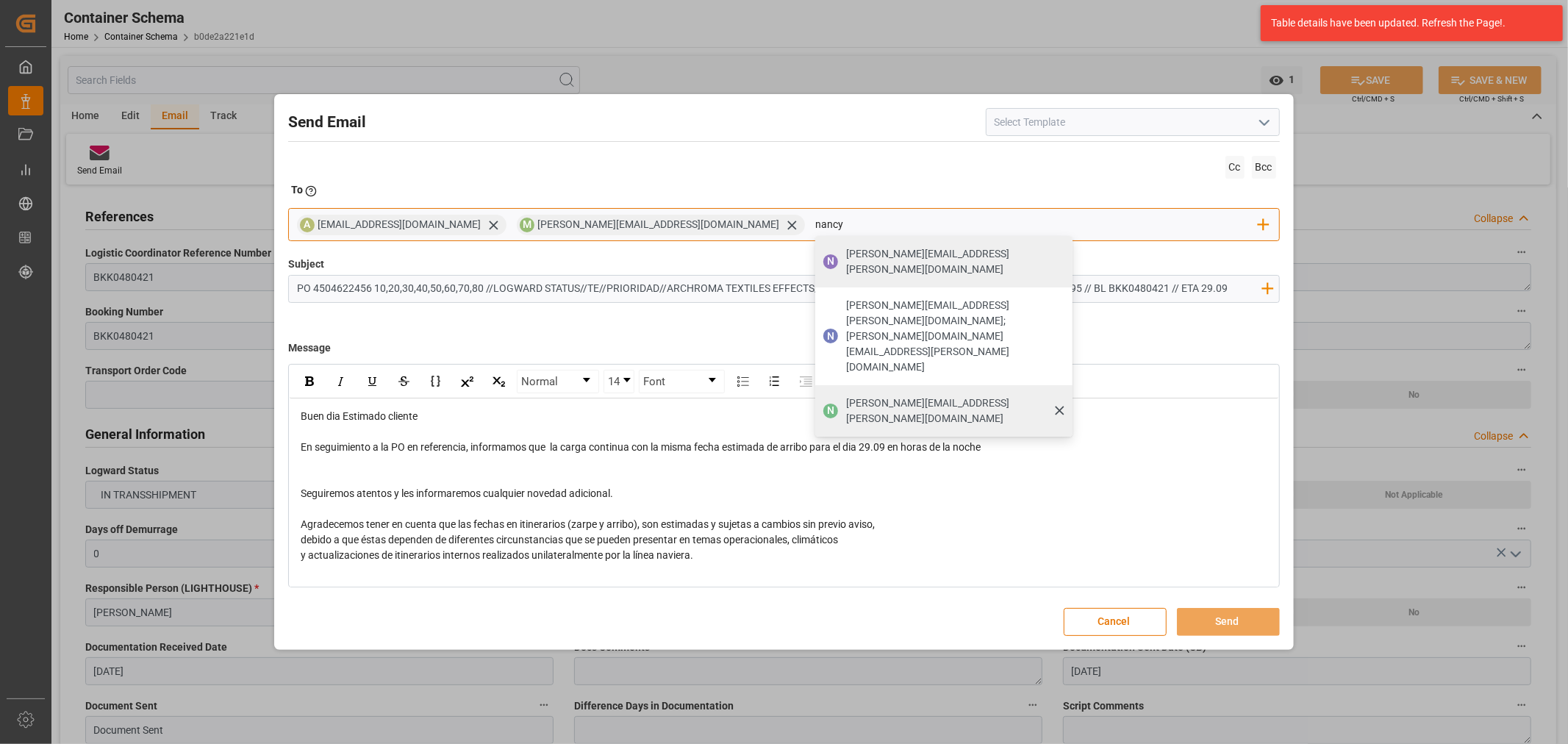
type input "nancy"
click at [815, 385] on div "N [PERSON_NAME][EMAIL_ADDRESS][PERSON_NAME][DOMAIN_NAME]" at bounding box center [944, 411] width 257 height 52
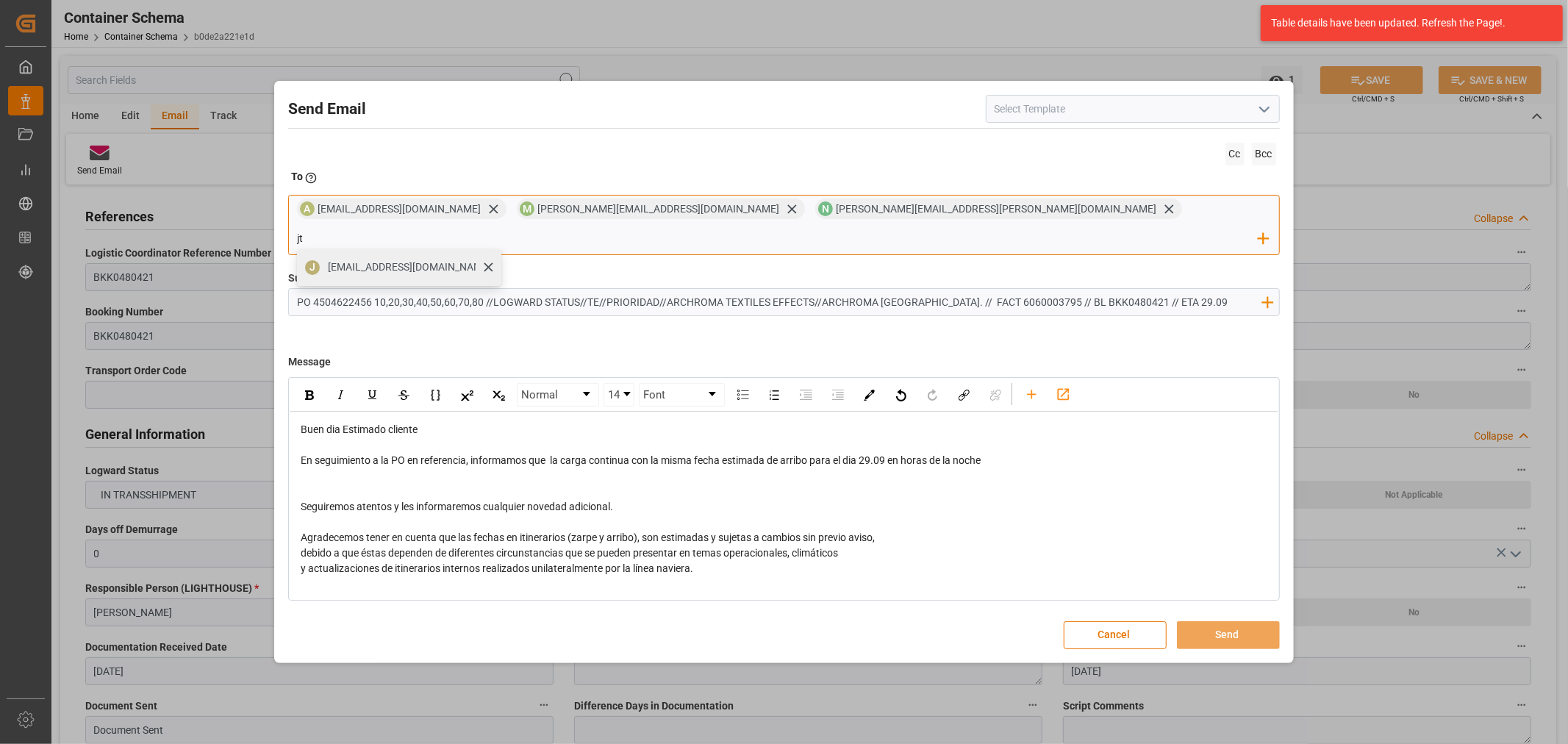
type input "jt"
click at [491, 259] on span "[EMAIL_ADDRESS][DOMAIN_NAME]" at bounding box center [409, 267] width 163 height 16
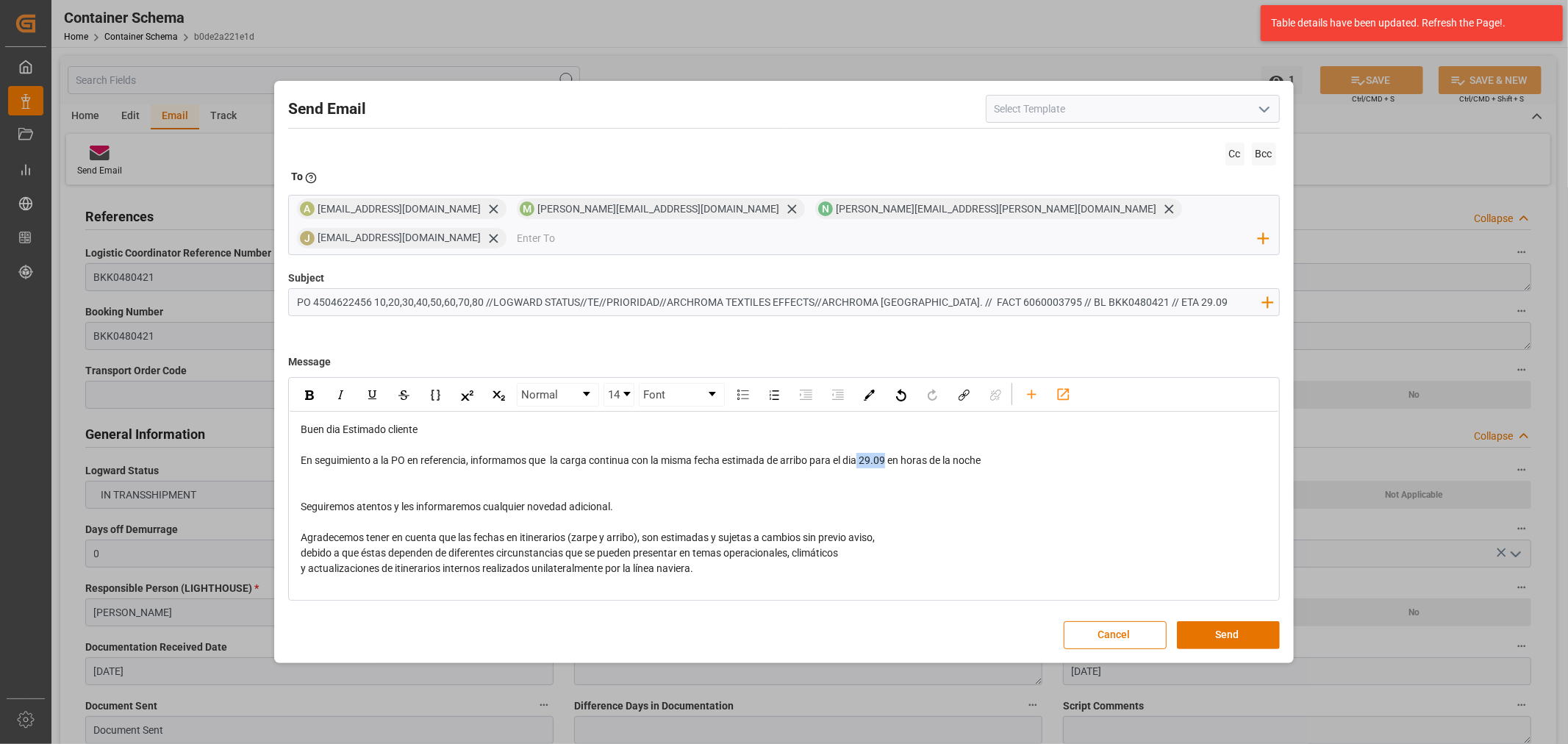
drag, startPoint x: 891, startPoint y: 449, endPoint x: 864, endPoint y: 447, distance: 27.1
click at [864, 455] on span "En seguimiento a la PO en referencia, informamos que la carga continua con la m…" at bounding box center [640, 461] width 680 height 12
click at [313, 390] on img "rdw-inline-control" at bounding box center [310, 395] width 9 height 10
click at [766, 532] on span "Agradecemos tener en cuenta que las fechas en itinerarios (zarpe y arribo), son…" at bounding box center [588, 538] width 574 height 12
click at [1219, 621] on button "Send" at bounding box center [1229, 635] width 103 height 28
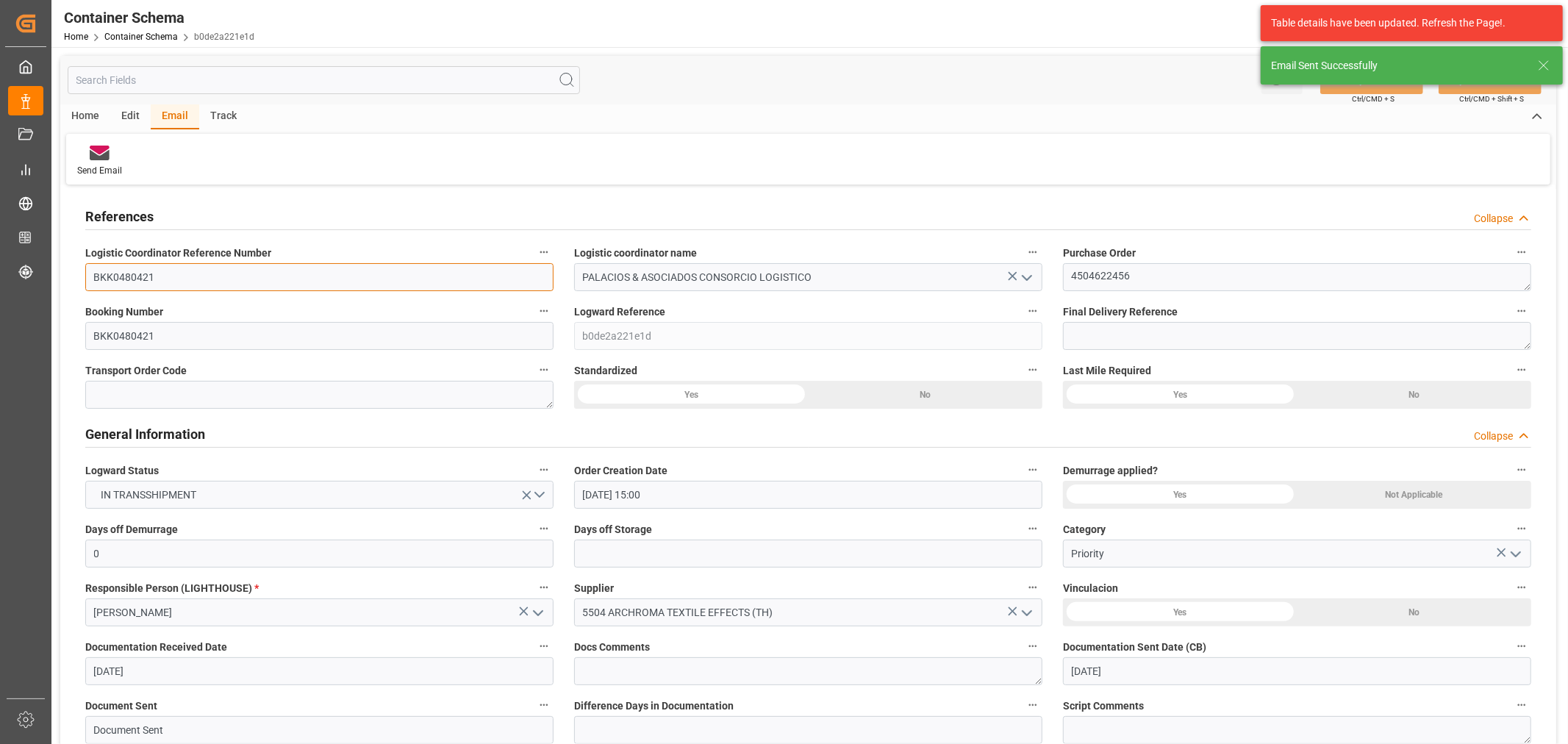
click at [115, 282] on input "BKK0480421" at bounding box center [319, 277] width 468 height 28
